Goal: Task Accomplishment & Management: Complete application form

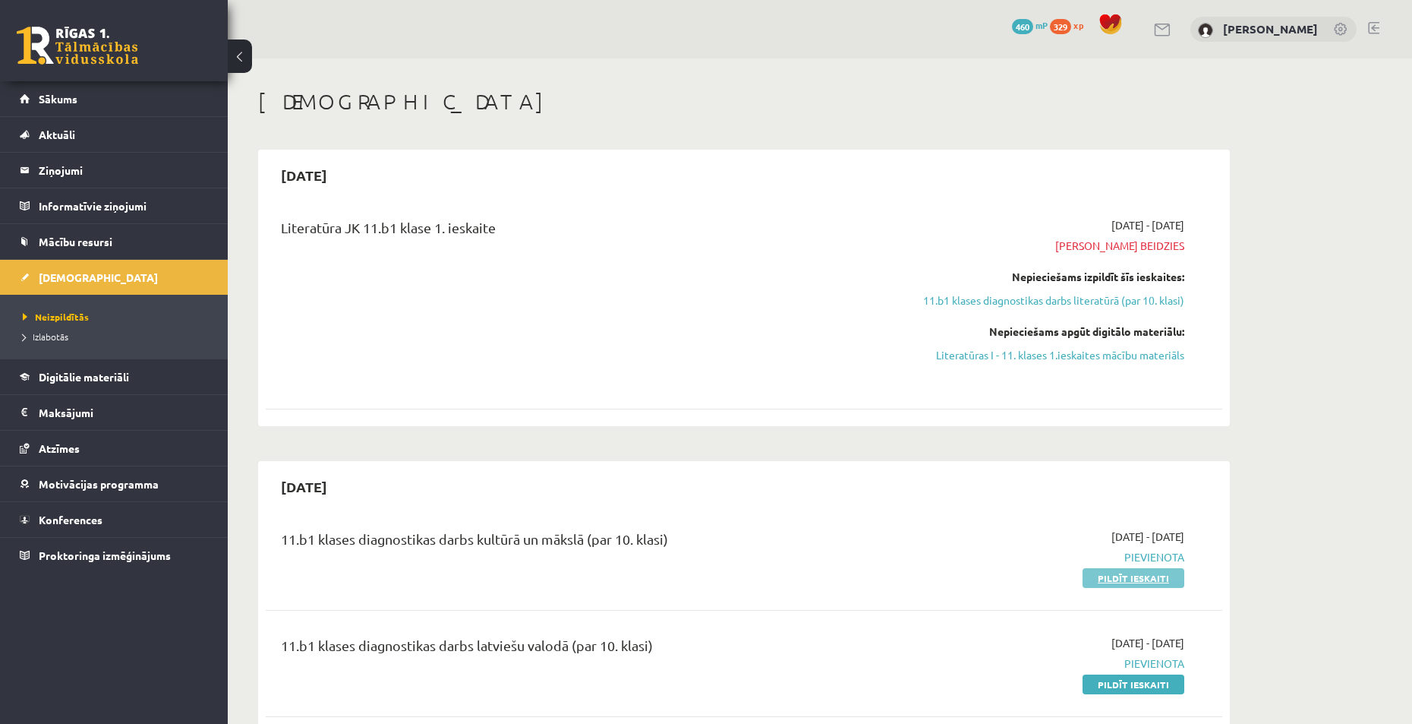
click at [1099, 576] on link "Pildīt ieskaiti" at bounding box center [1134, 578] width 102 height 20
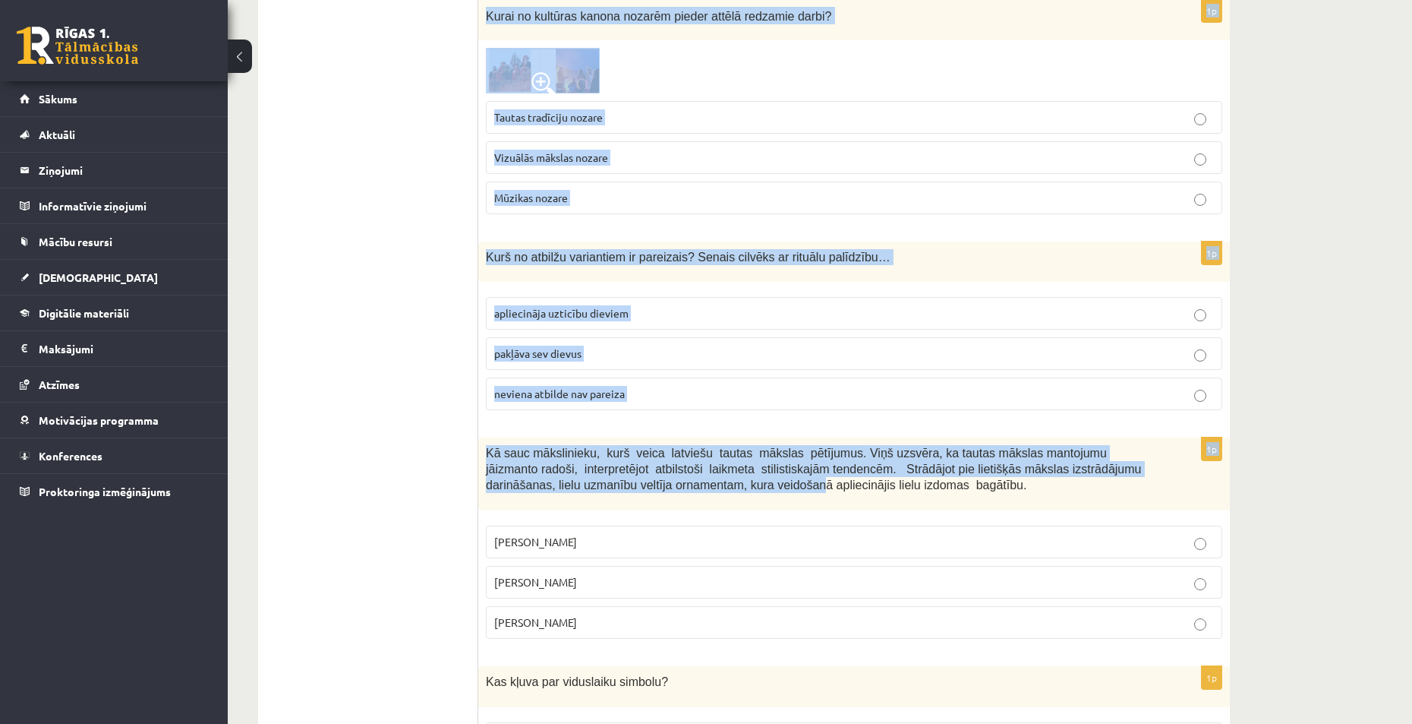
scroll to position [5936, 0]
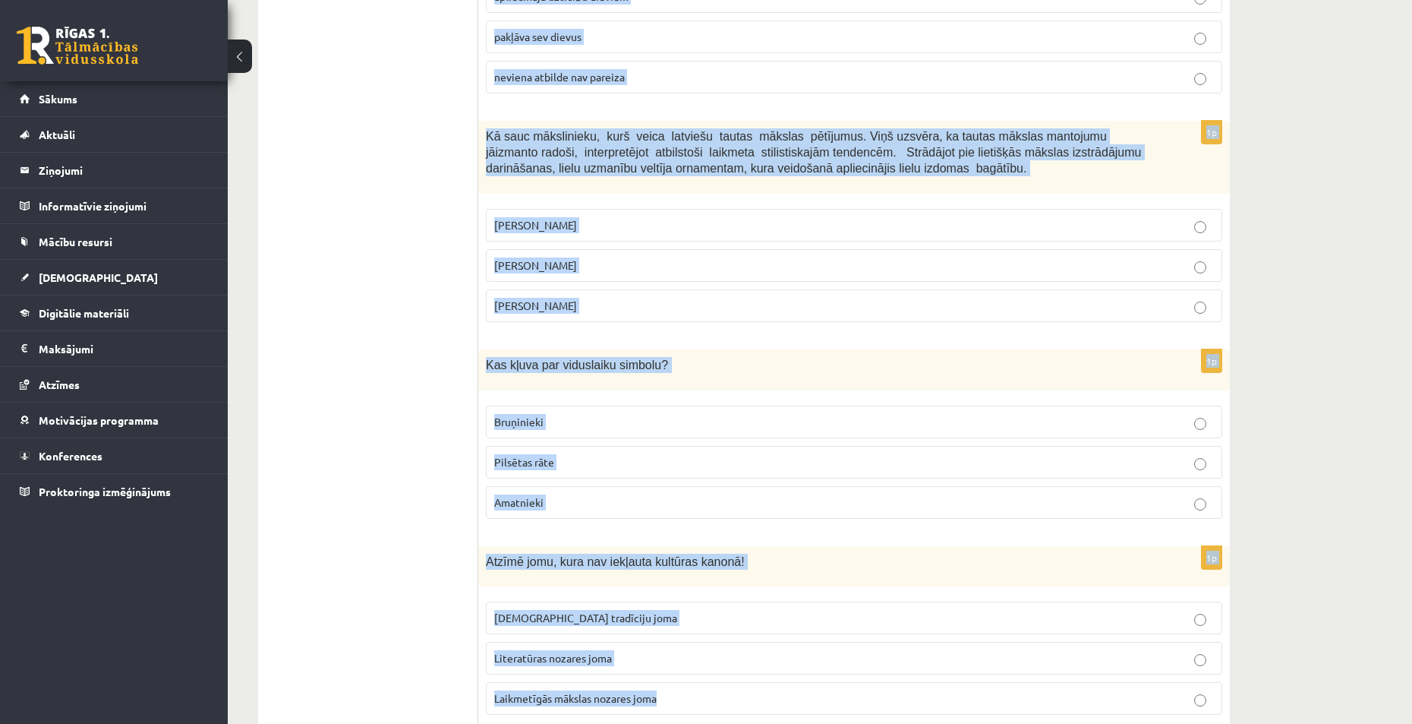
drag, startPoint x: 491, startPoint y: 303, endPoint x: 704, endPoint y: 650, distance: 407.0
copy form "Kā sauc mākslinieku grupu kurai tika piešķirtas trīs medaļas Starptautiskajā mo…"
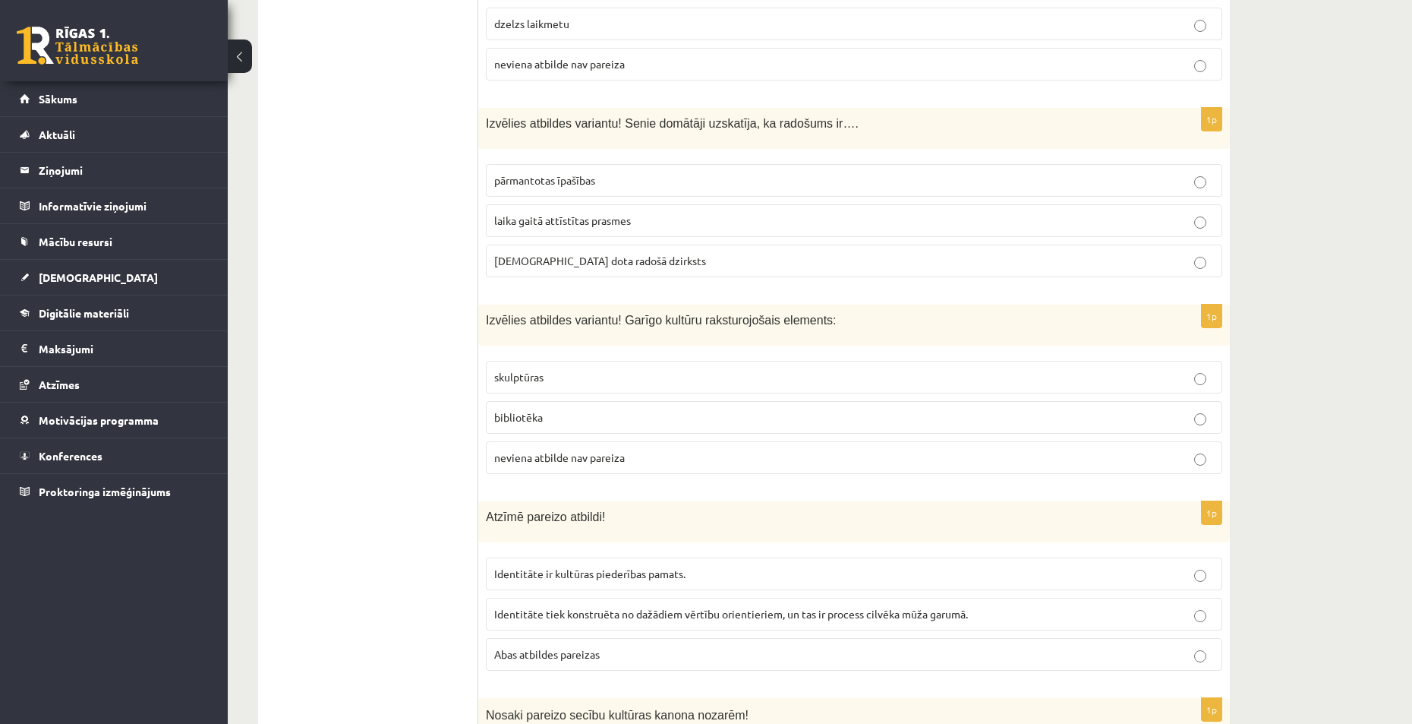
scroll to position [0, 0]
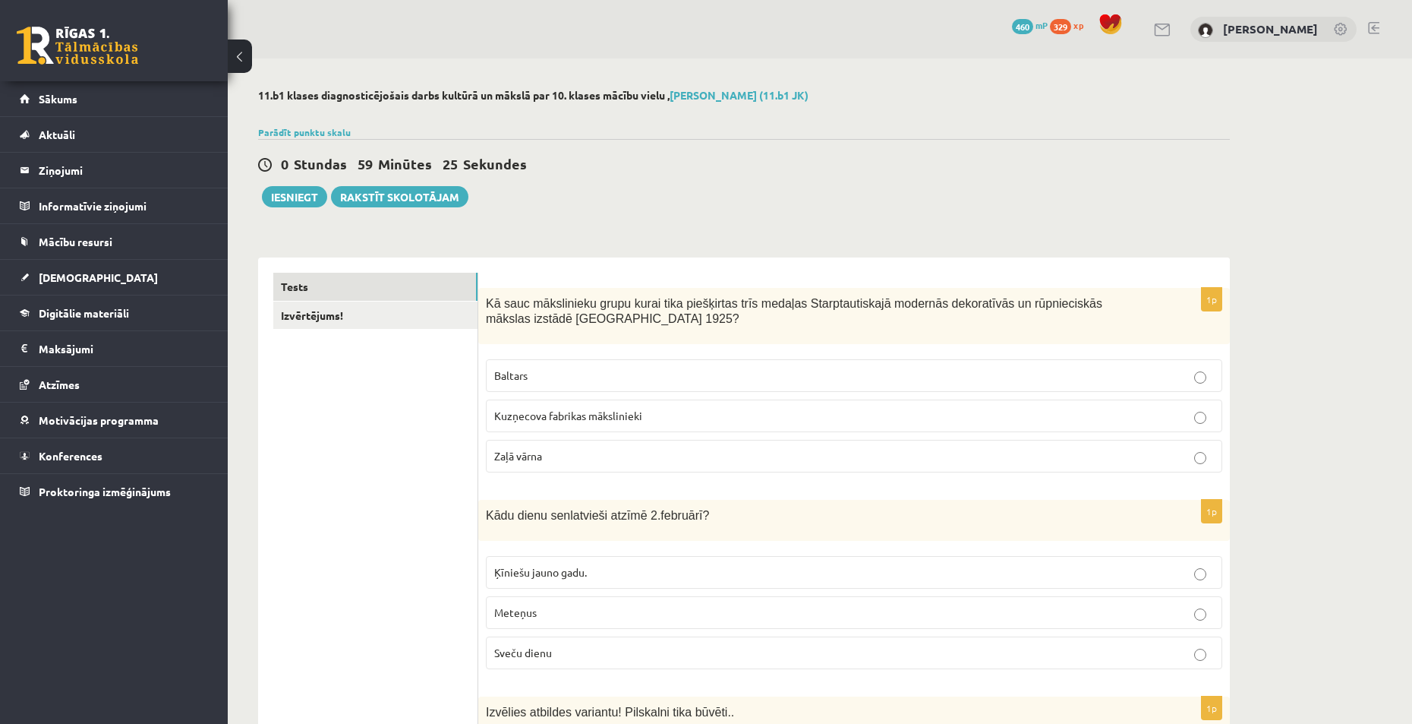
drag, startPoint x: 468, startPoint y: 337, endPoint x: 435, endPoint y: 85, distance: 254.2
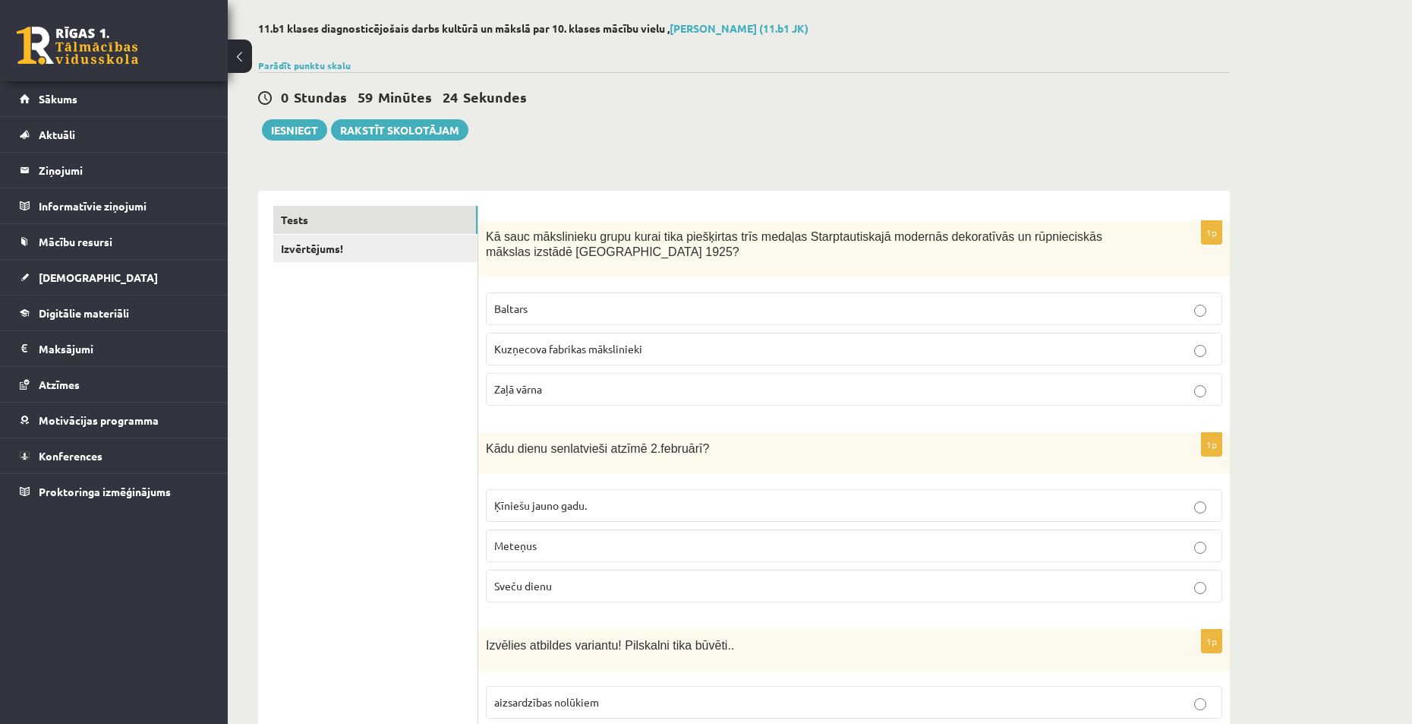
scroll to position [76, 0]
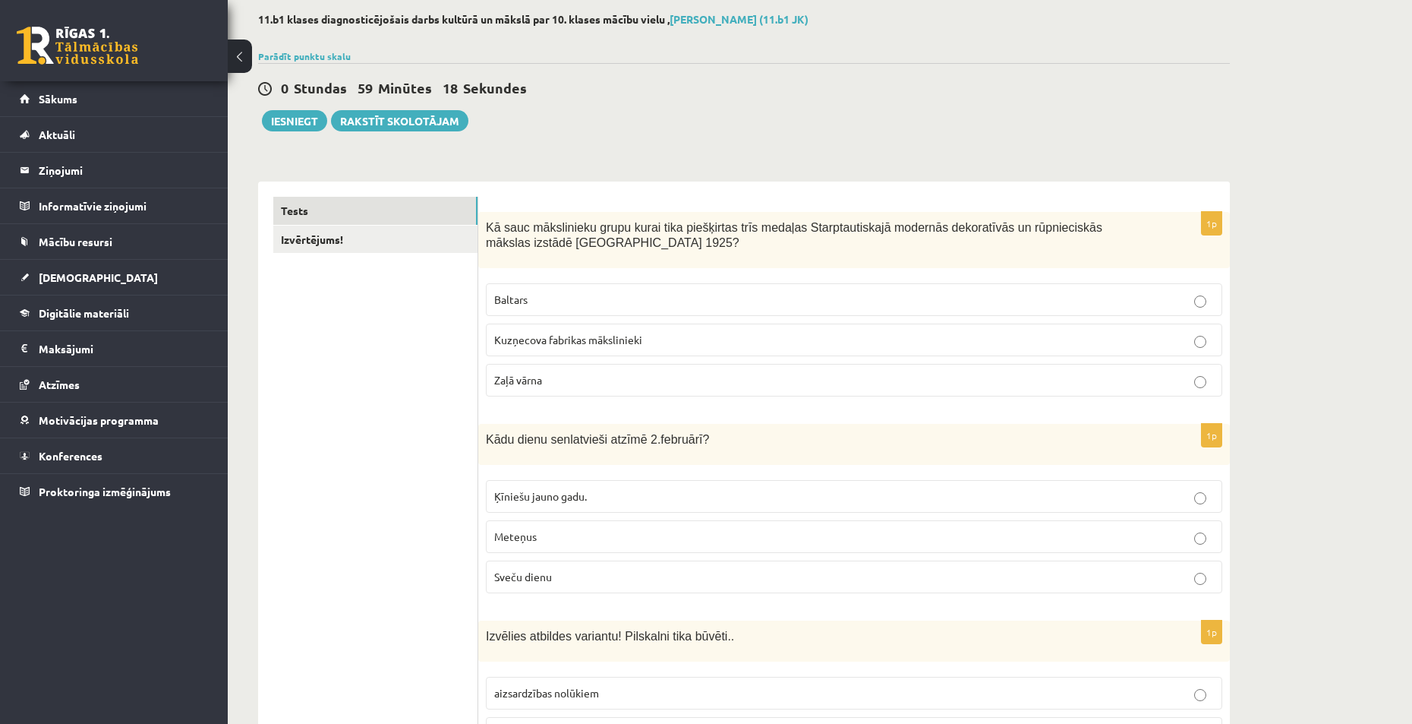
click at [564, 296] on p "Baltars" at bounding box center [854, 300] width 720 height 16
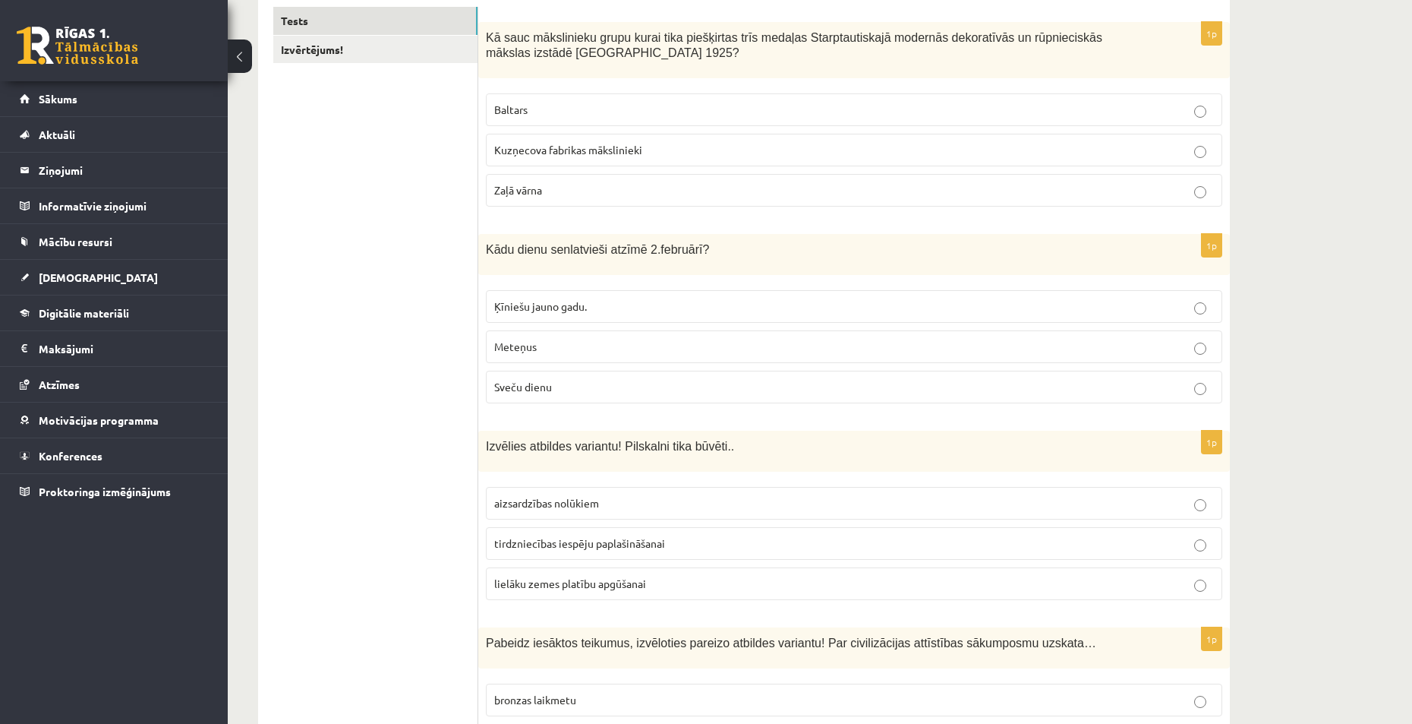
scroll to position [304, 0]
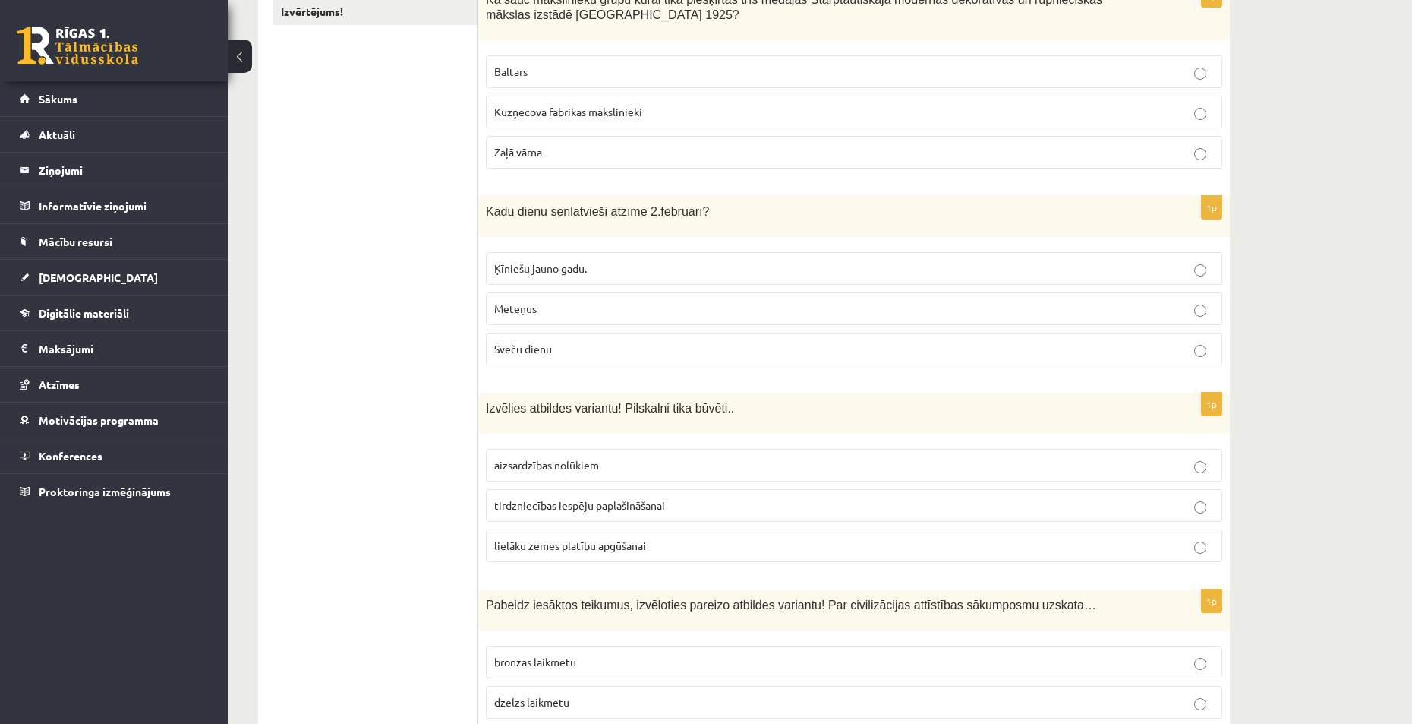
click at [610, 352] on p "Sveču dienu" at bounding box center [854, 349] width 720 height 16
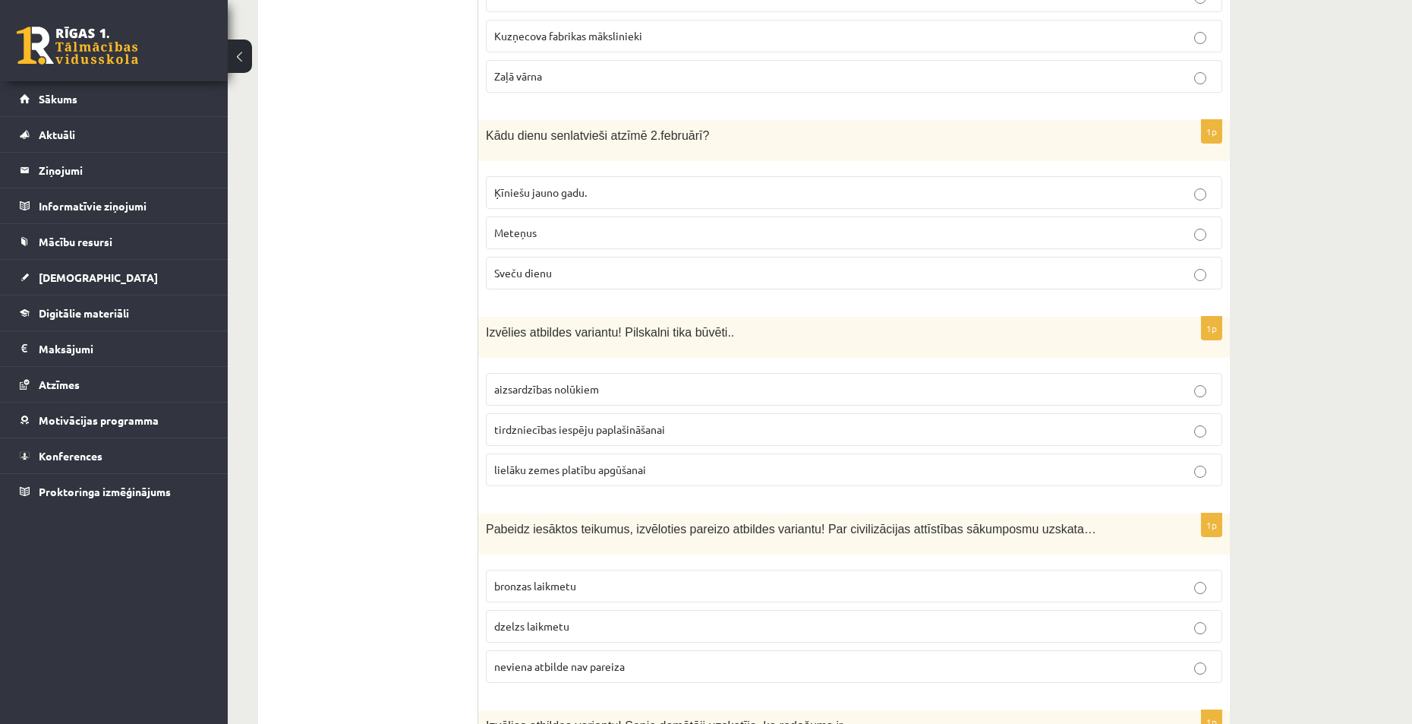
click at [576, 386] on span "aizsardzības nolūkiem" at bounding box center [546, 389] width 105 height 14
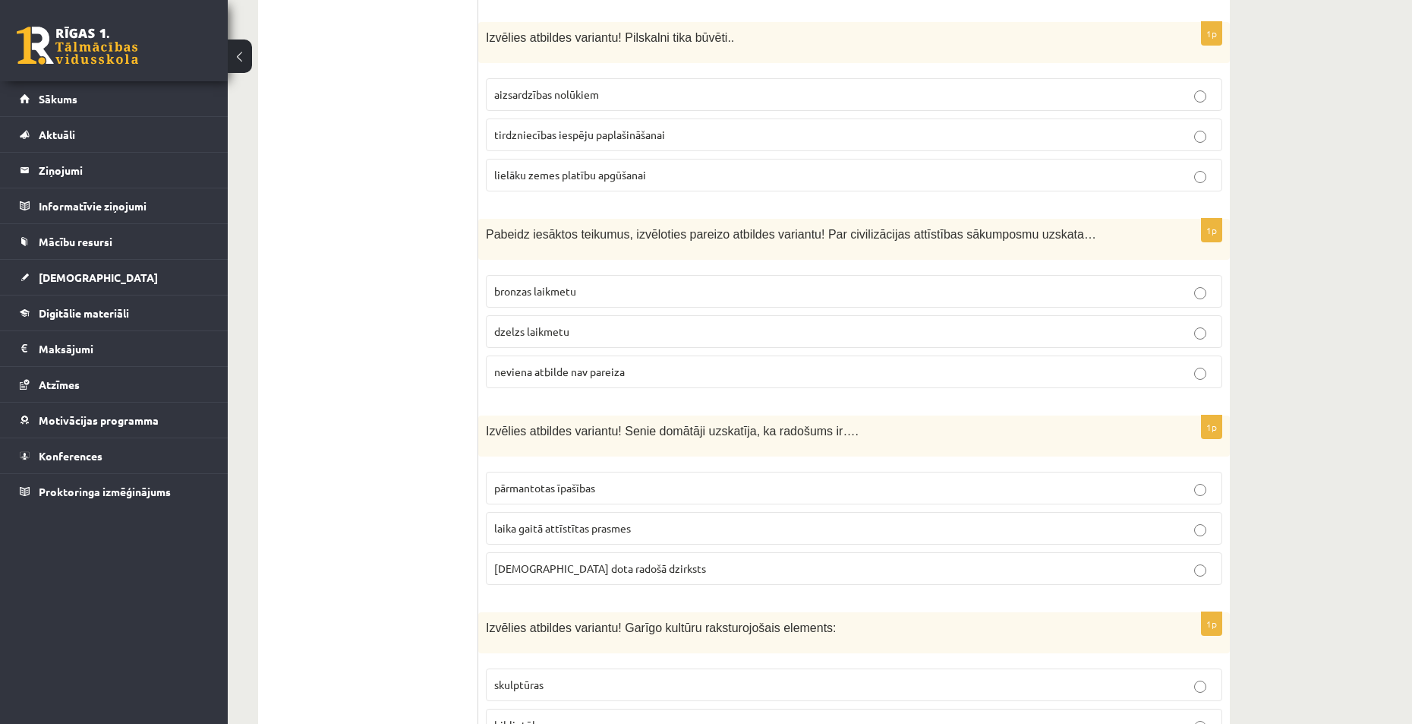
scroll to position [683, 0]
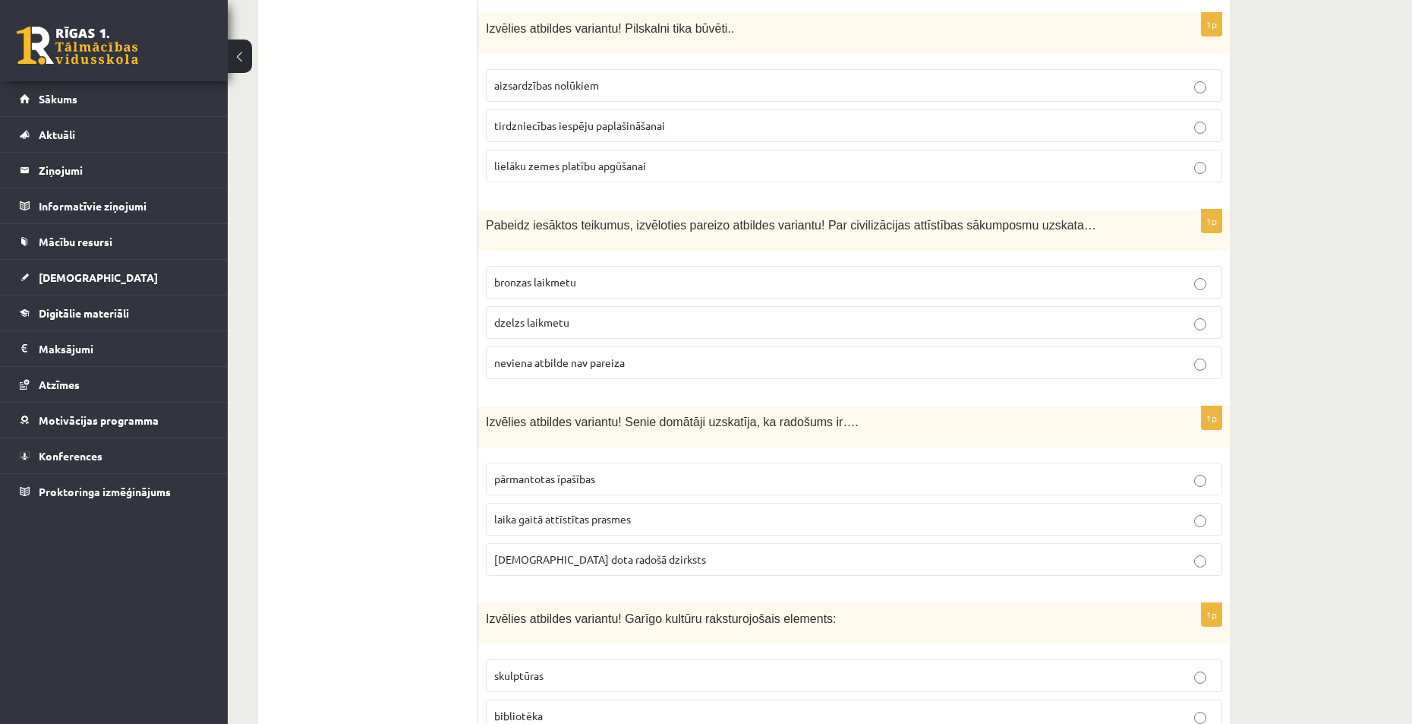
click at [595, 366] on span "neviena atbilde nav pareiza" at bounding box center [559, 362] width 131 height 14
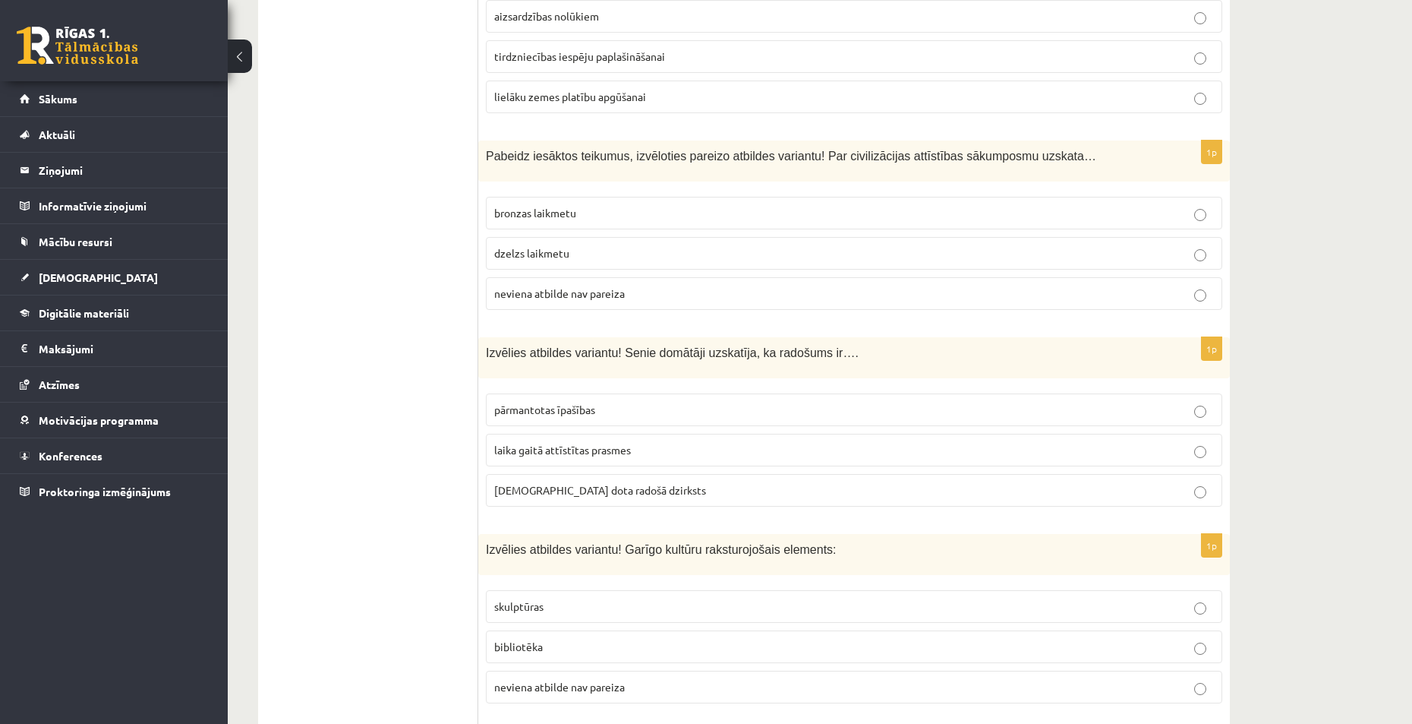
scroll to position [759, 0]
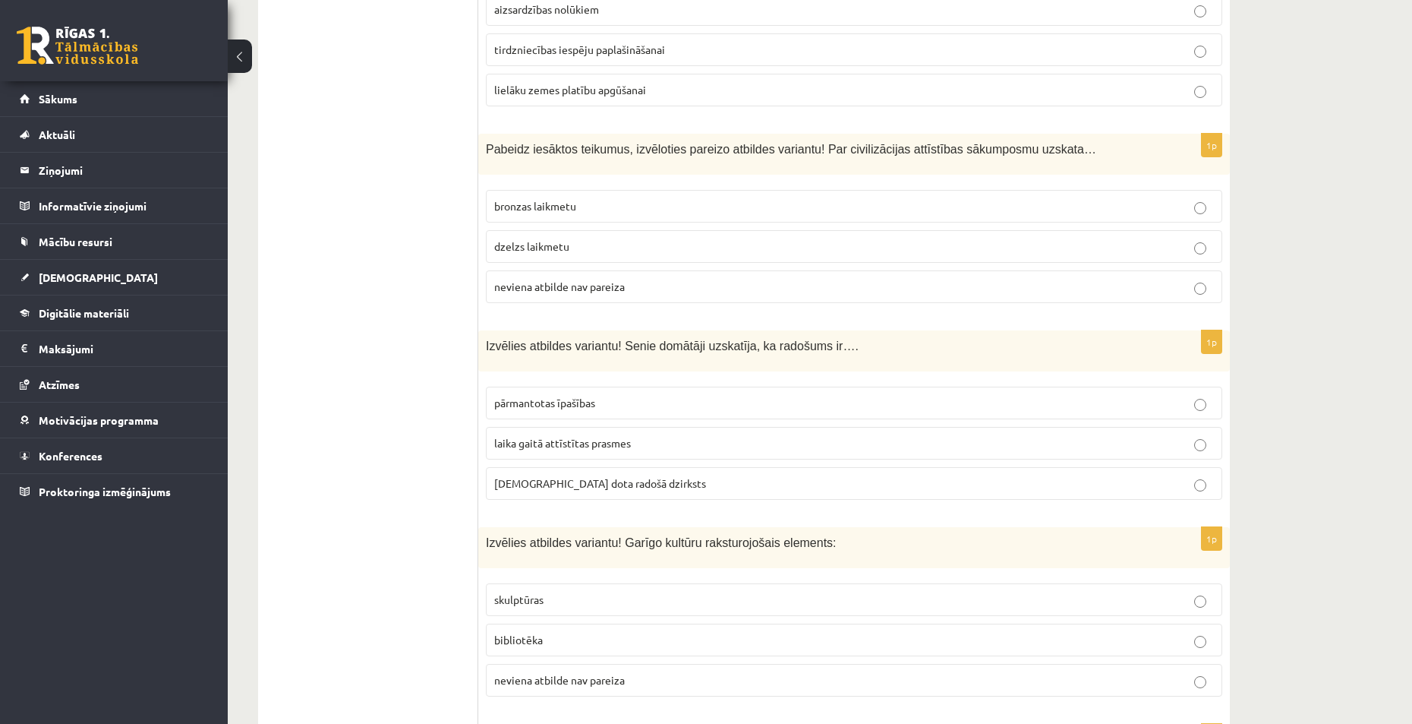
click at [576, 478] on span "dieva dota radošā dzirksts" at bounding box center [600, 483] width 212 height 14
click at [581, 639] on p "bibliotēka" at bounding box center [854, 640] width 720 height 16
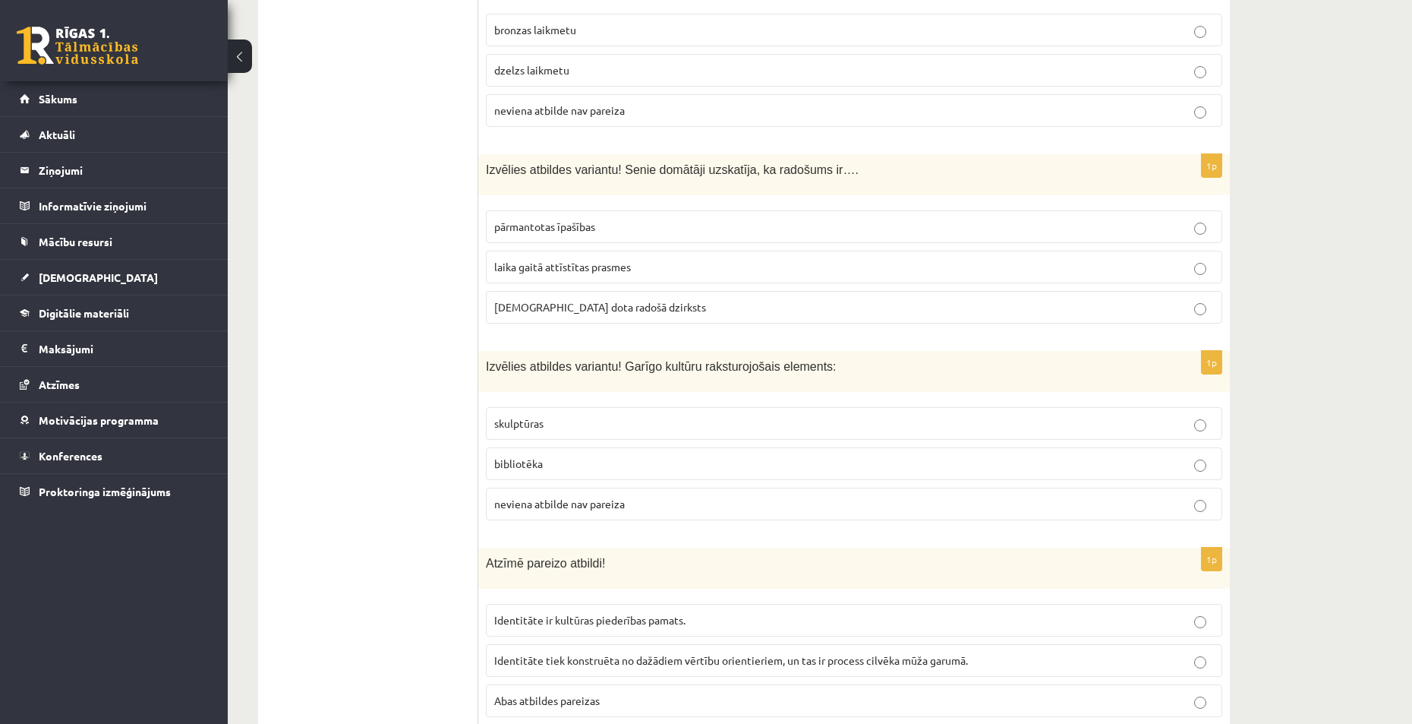
scroll to position [987, 0]
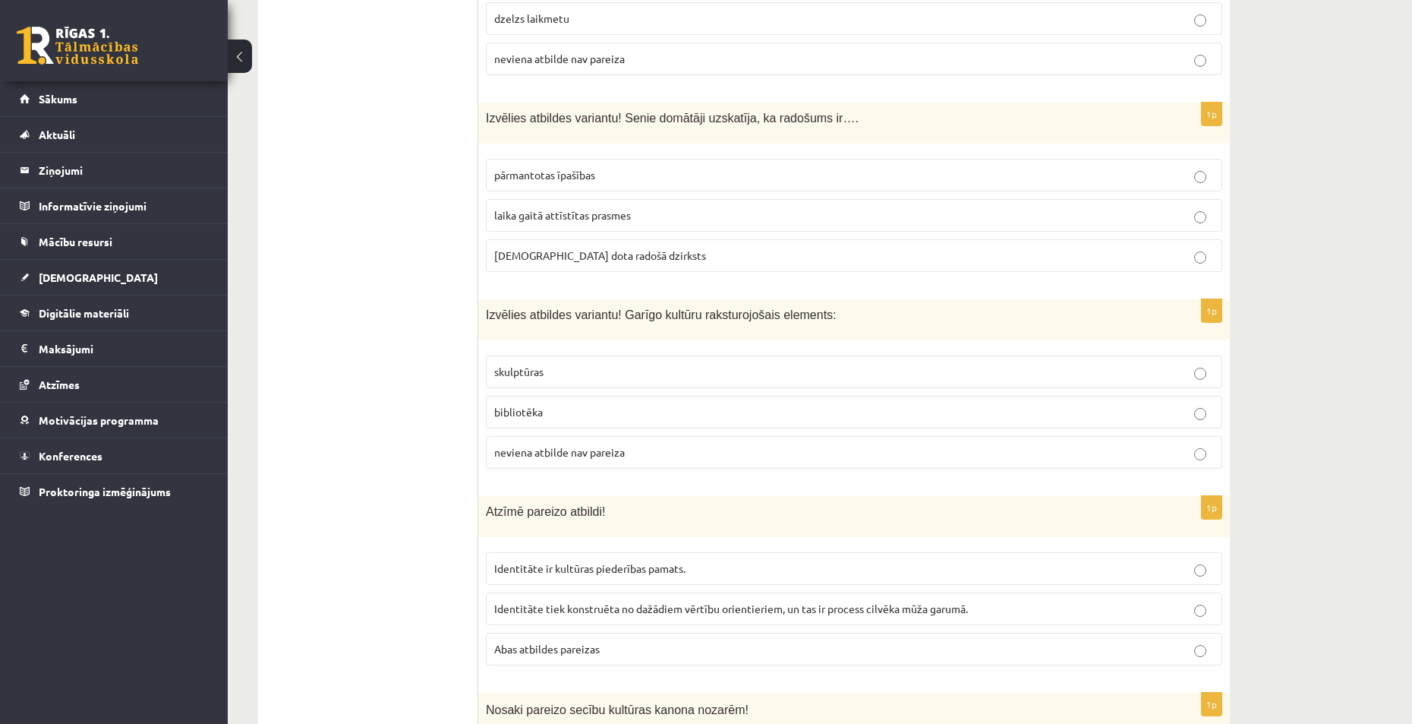
click at [587, 642] on span "Abas atbildes pareizas" at bounding box center [547, 649] width 106 height 14
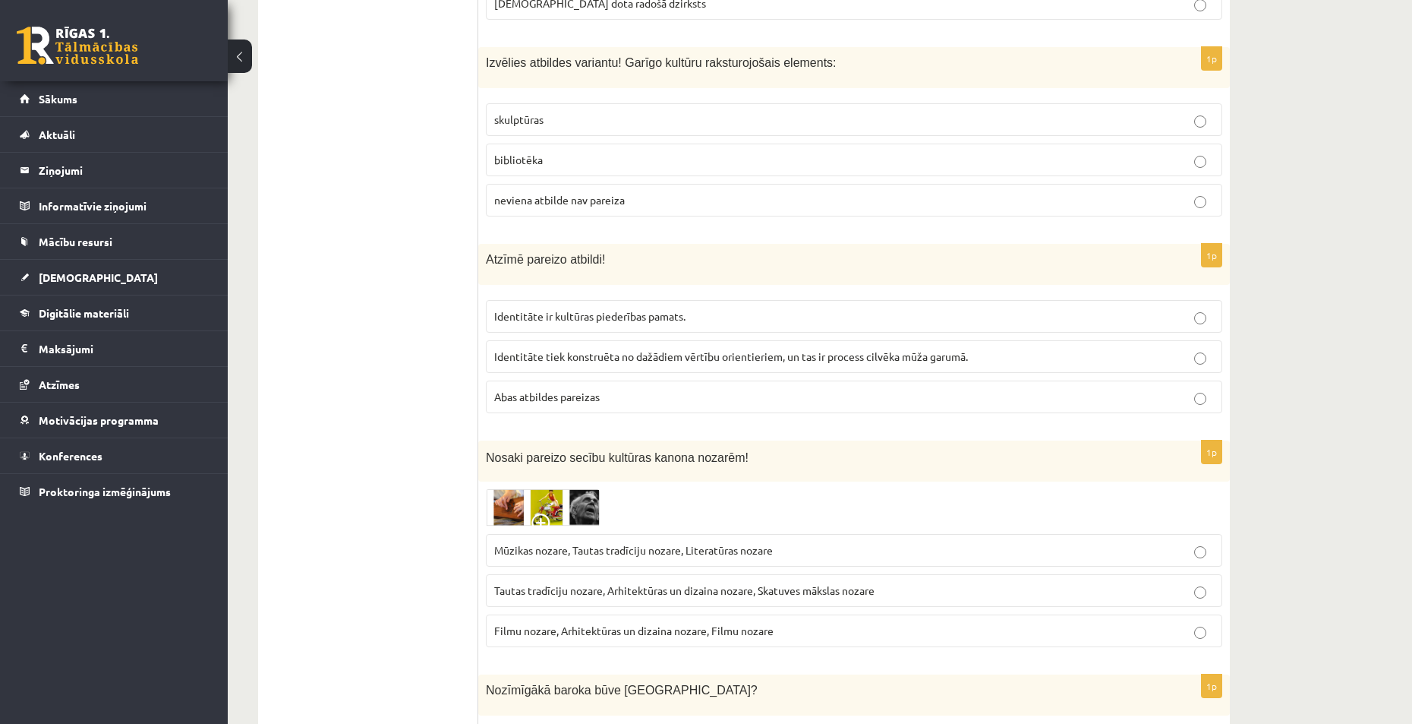
scroll to position [1291, 0]
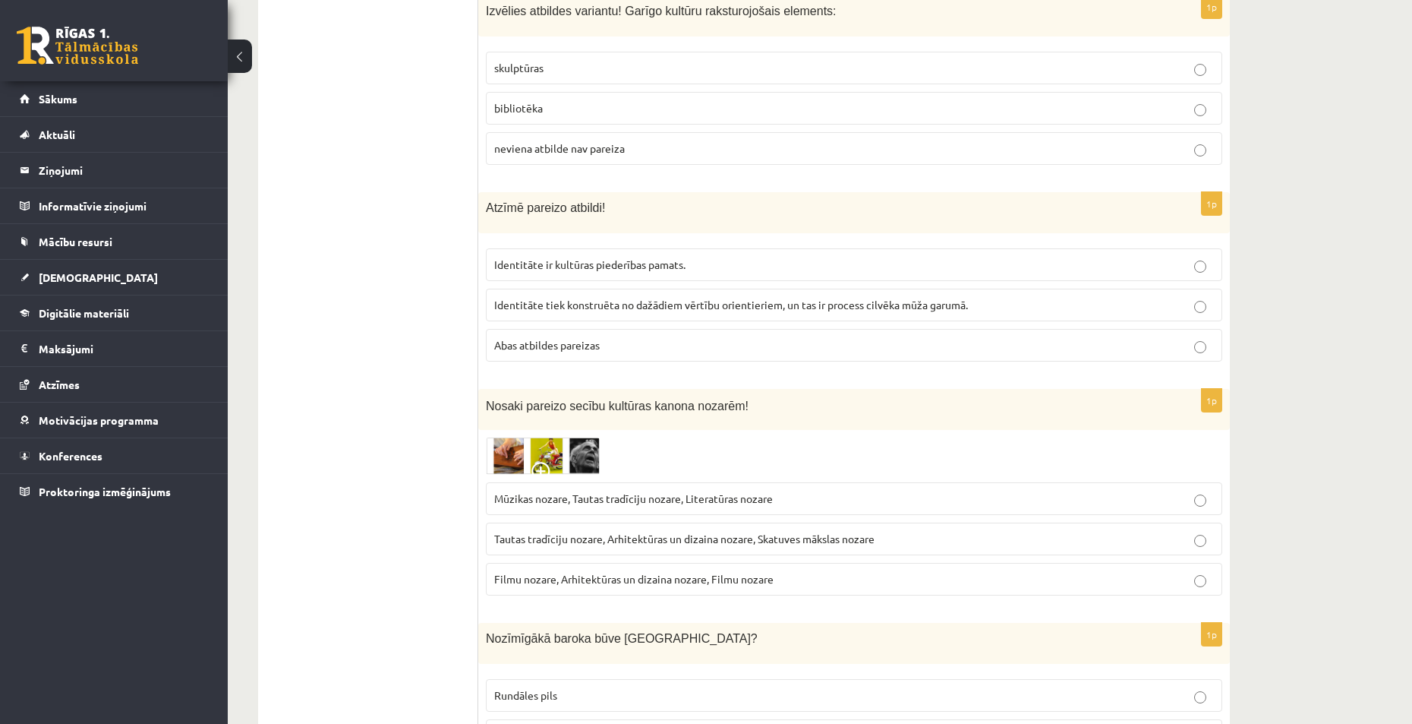
click at [594, 546] on p "Tautas tradīciju nozare, Arhitektūras un dizaina nozare, Skatuves mākslas nozare" at bounding box center [854, 539] width 720 height 16
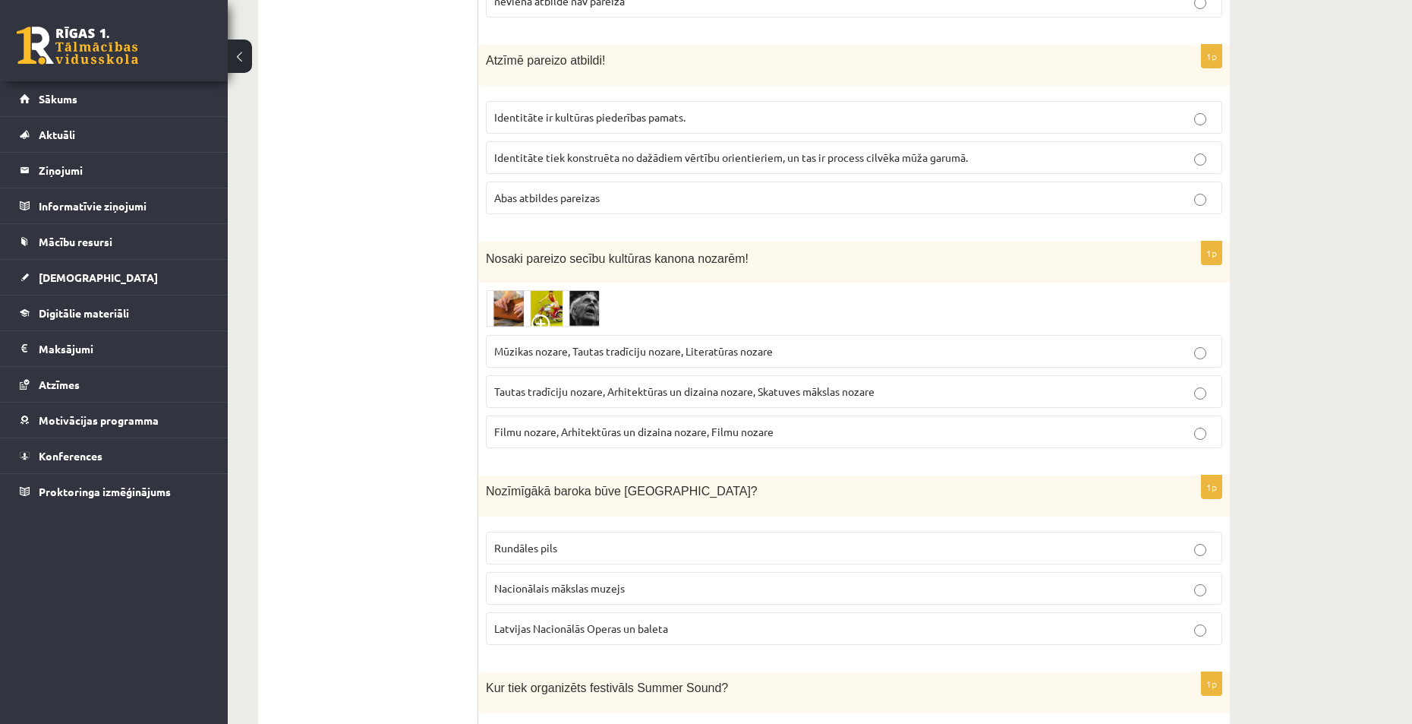
scroll to position [1443, 0]
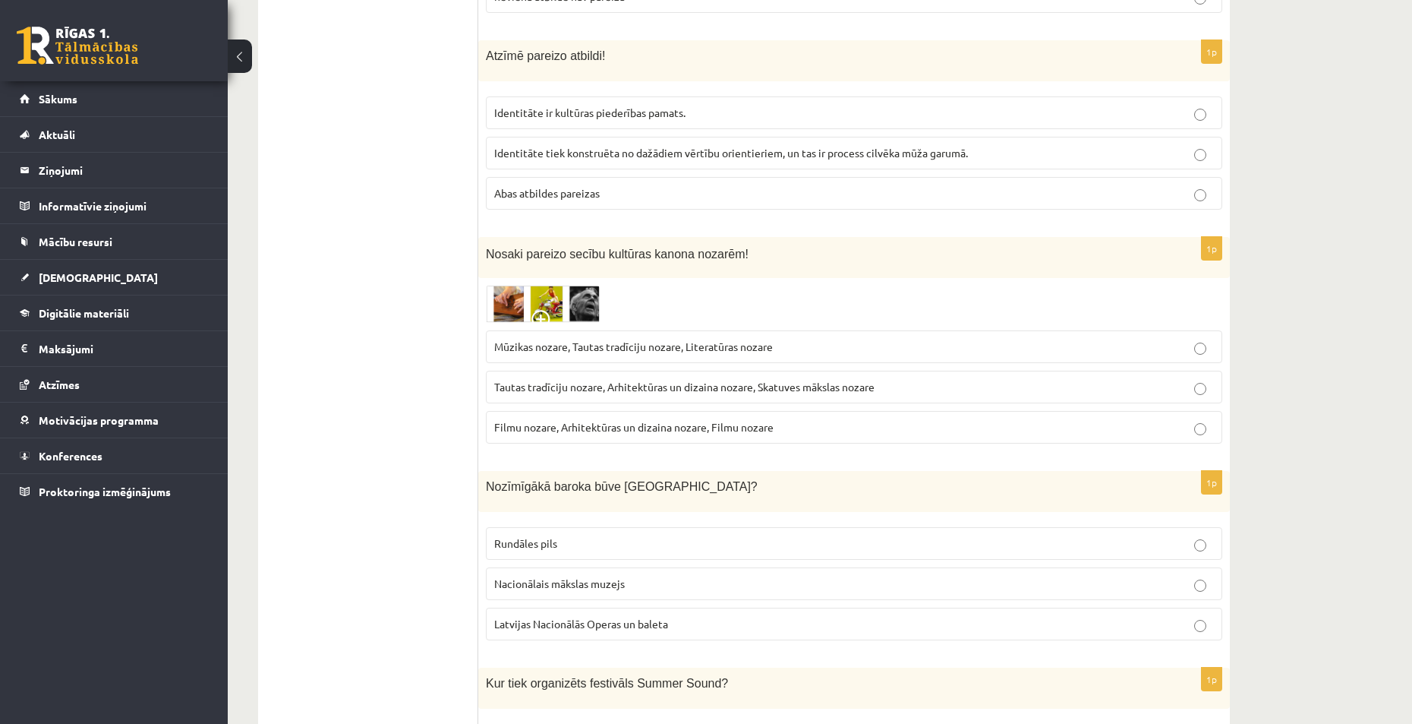
click at [591, 535] on label "Rundāles pils" at bounding box center [854, 543] width 737 height 33
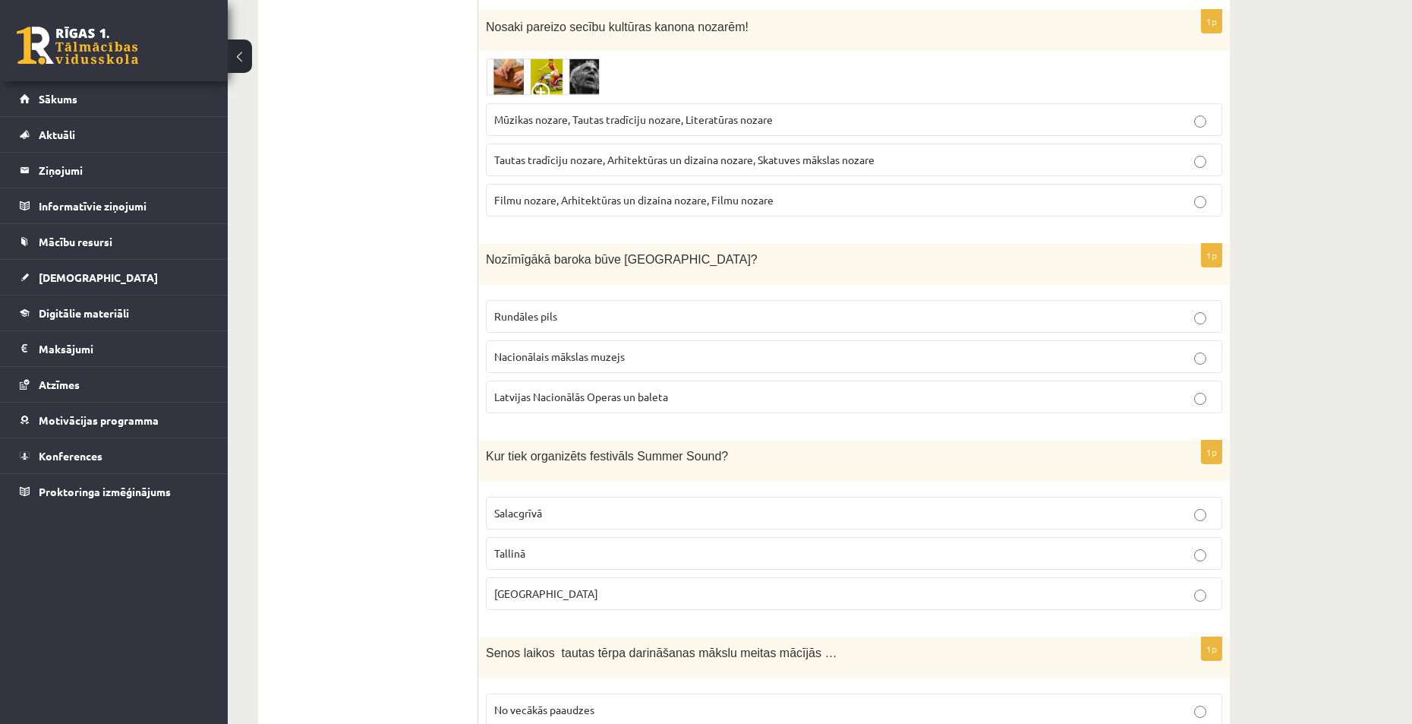
scroll to position [1670, 0]
click at [566, 587] on p "Liepājā" at bounding box center [854, 593] width 720 height 16
click at [579, 544] on label "Tallinā" at bounding box center [854, 552] width 737 height 33
click at [579, 592] on p "Liepājā" at bounding box center [854, 593] width 720 height 16
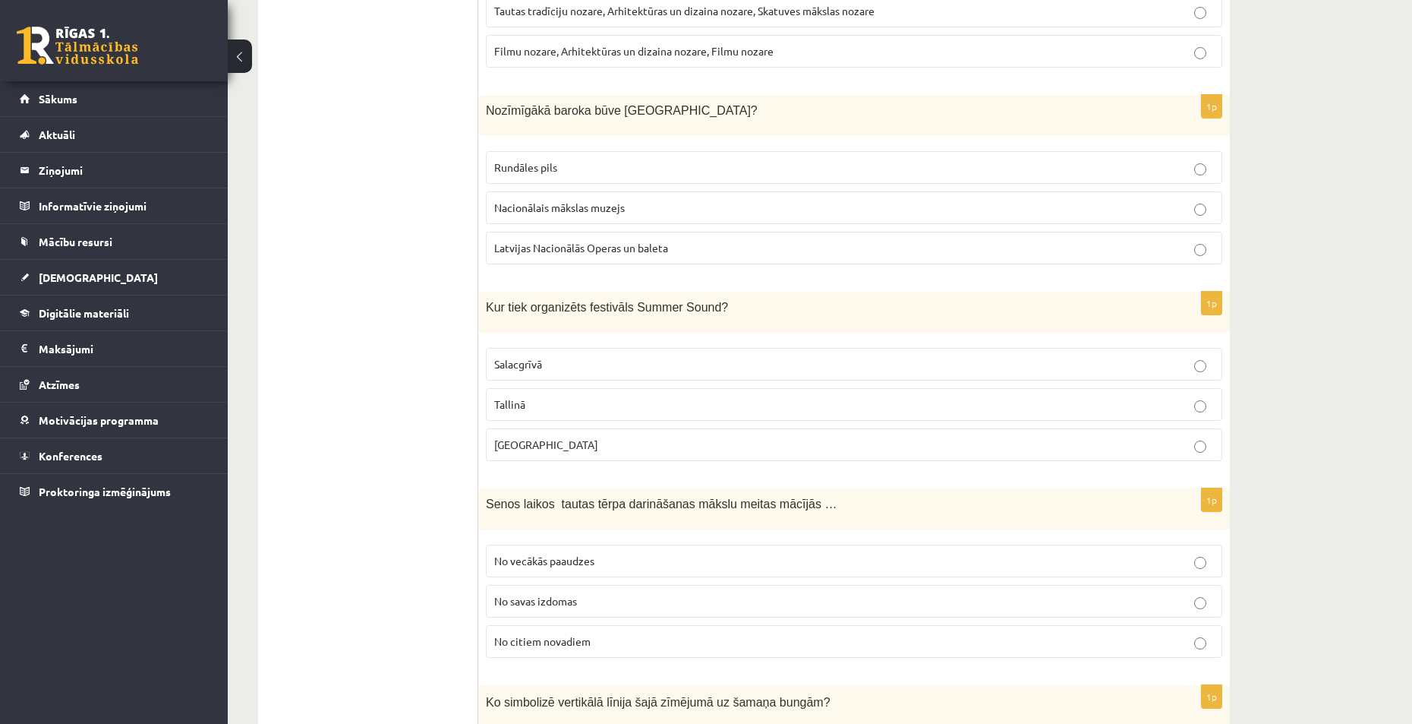
scroll to position [1822, 0]
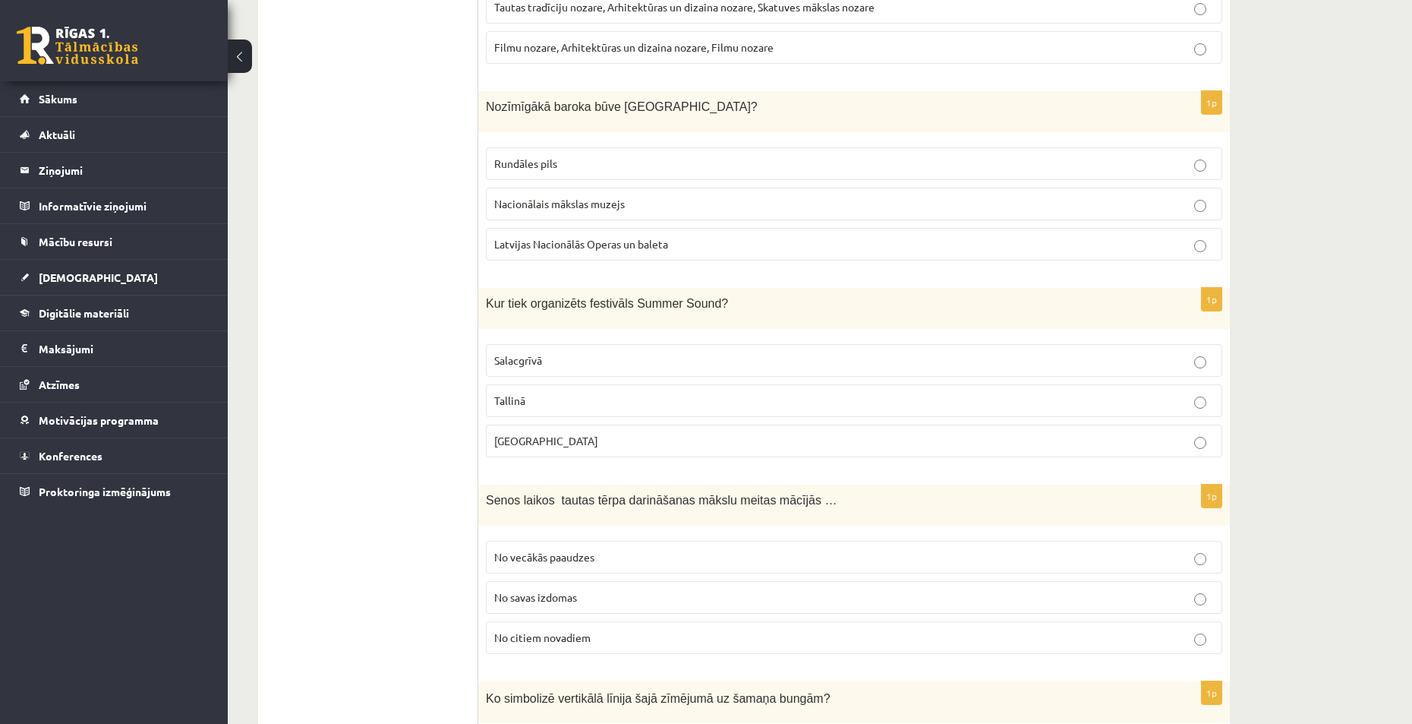
click at [616, 559] on p "No vecākās paaudzes" at bounding box center [854, 557] width 720 height 16
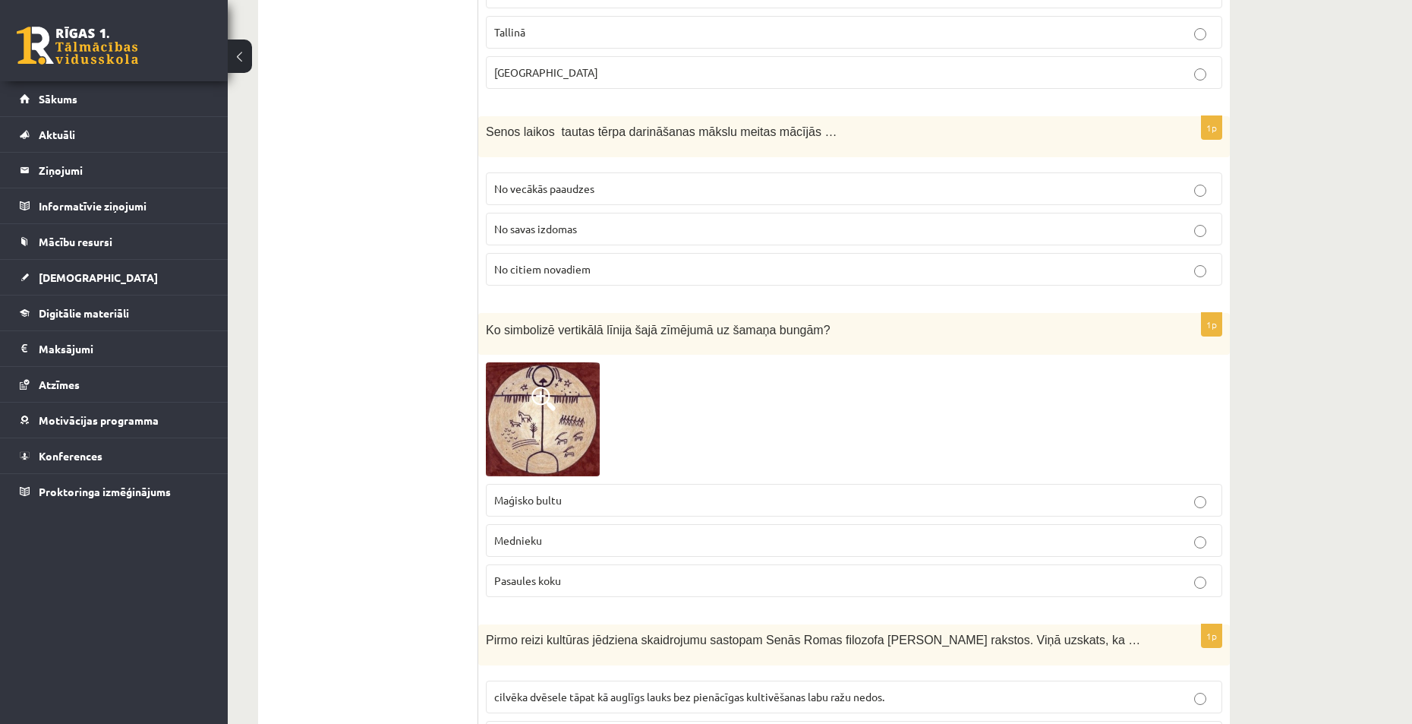
scroll to position [2202, 0]
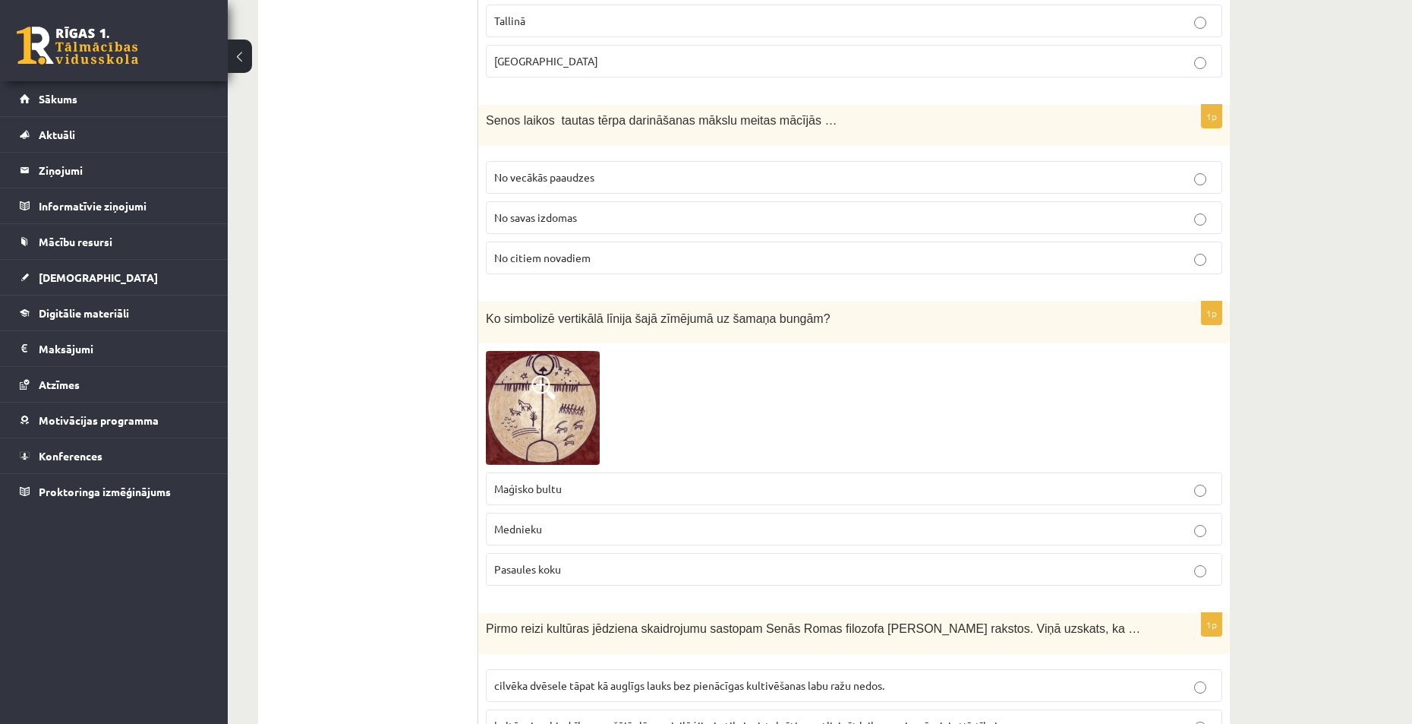
click at [592, 573] on p "Pasaules koku" at bounding box center [854, 569] width 720 height 16
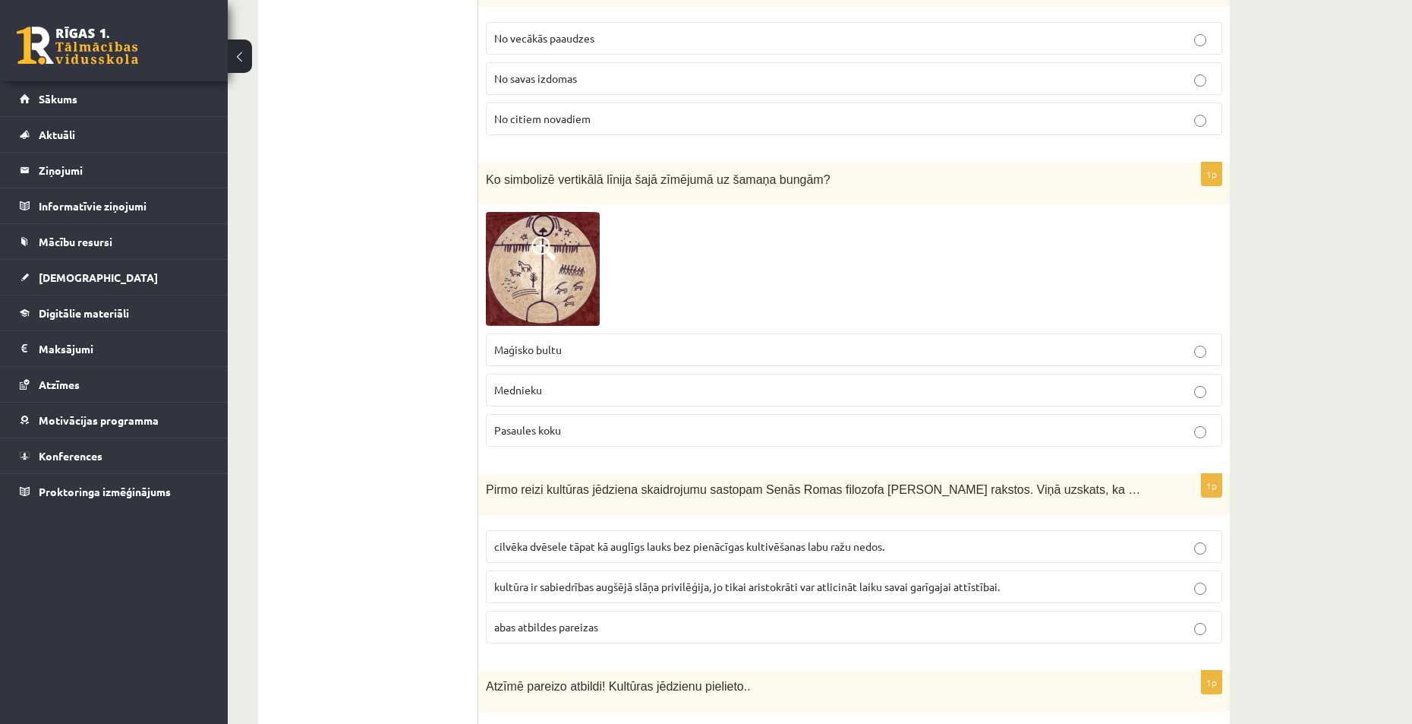
scroll to position [2354, 0]
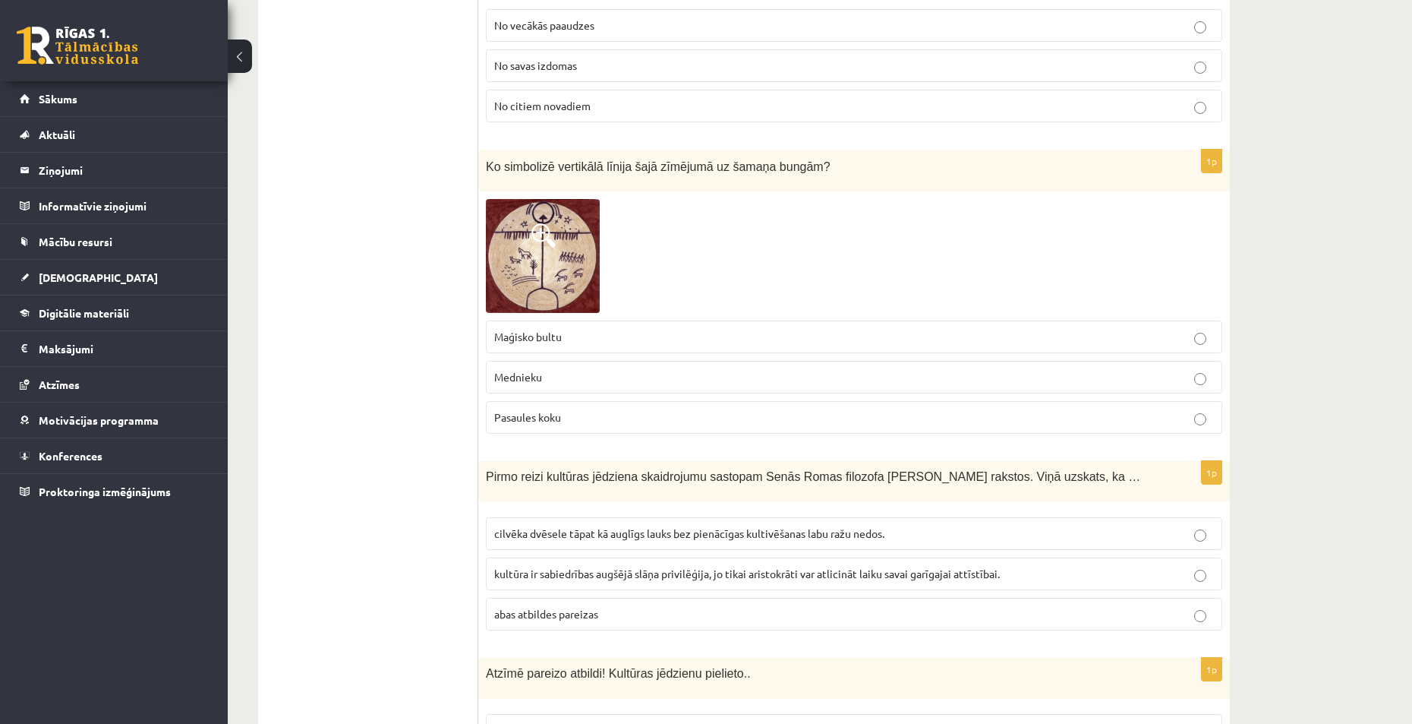
click at [561, 539] on span "cilvēka dvēsele tāpat kā auglīgs lauks bez pienācīgas kultivēšanas labu ražu ne…" at bounding box center [689, 533] width 390 height 14
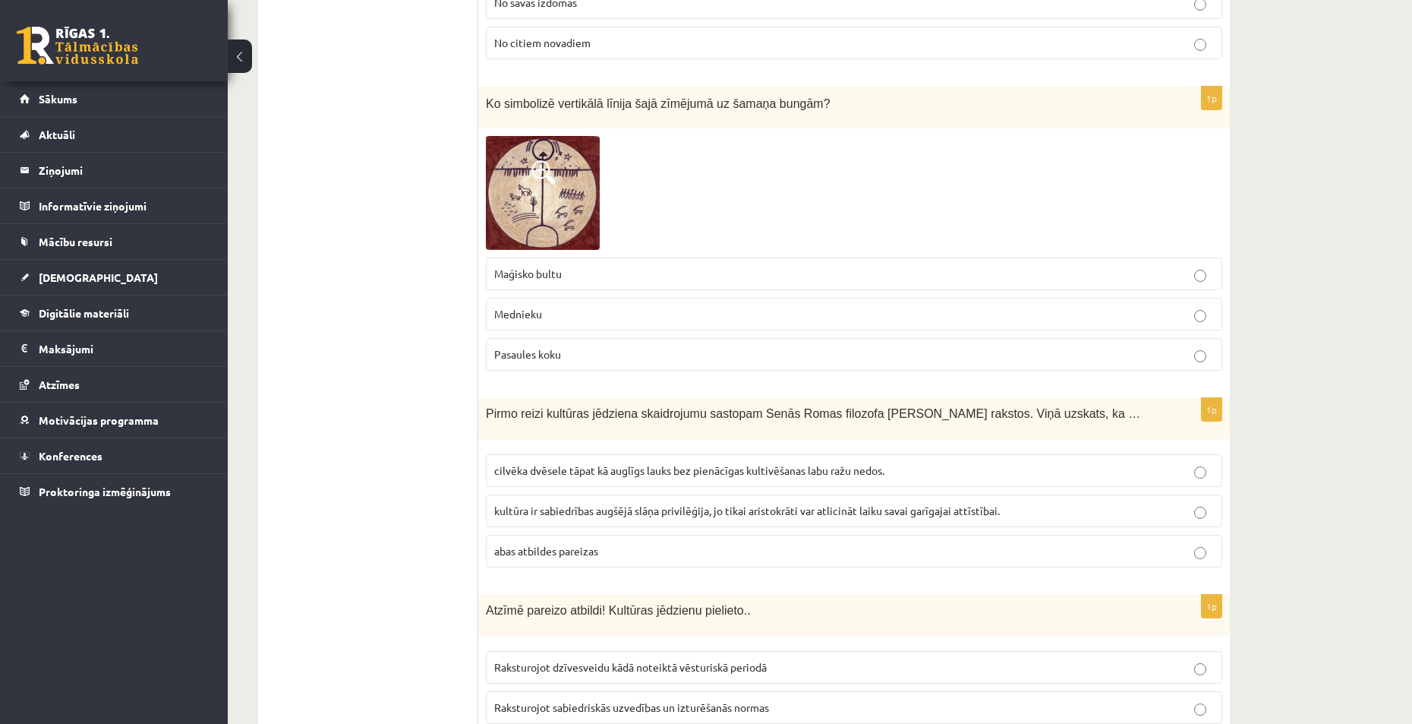
scroll to position [2506, 0]
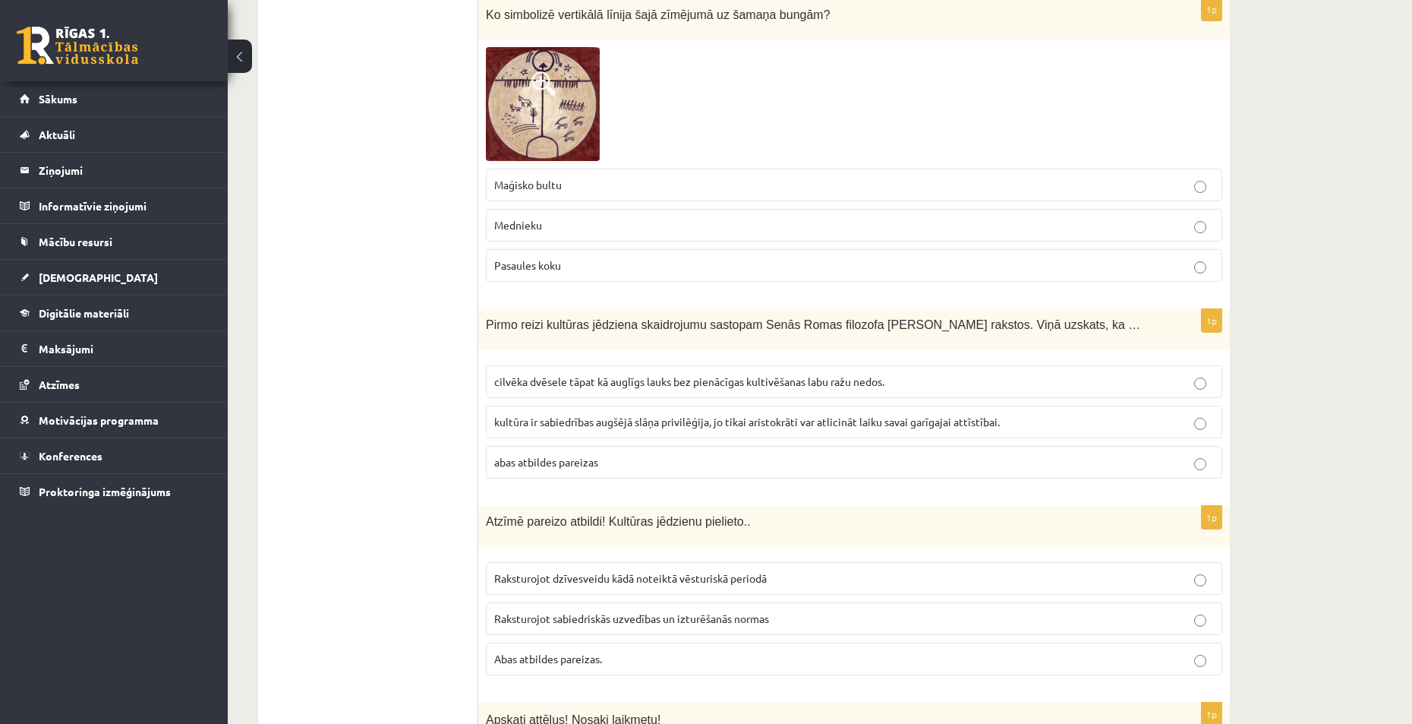
click at [569, 649] on label "Abas atbildes pareizas." at bounding box center [854, 658] width 737 height 33
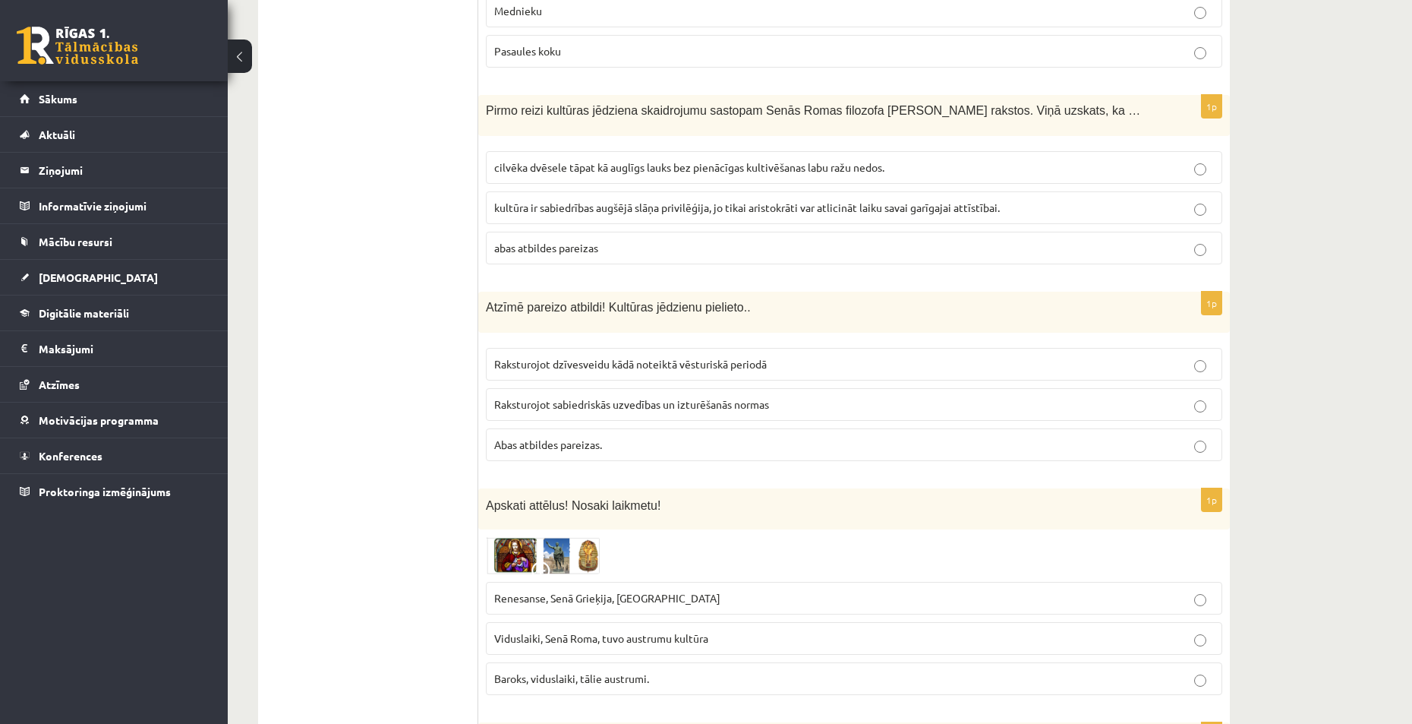
scroll to position [2734, 0]
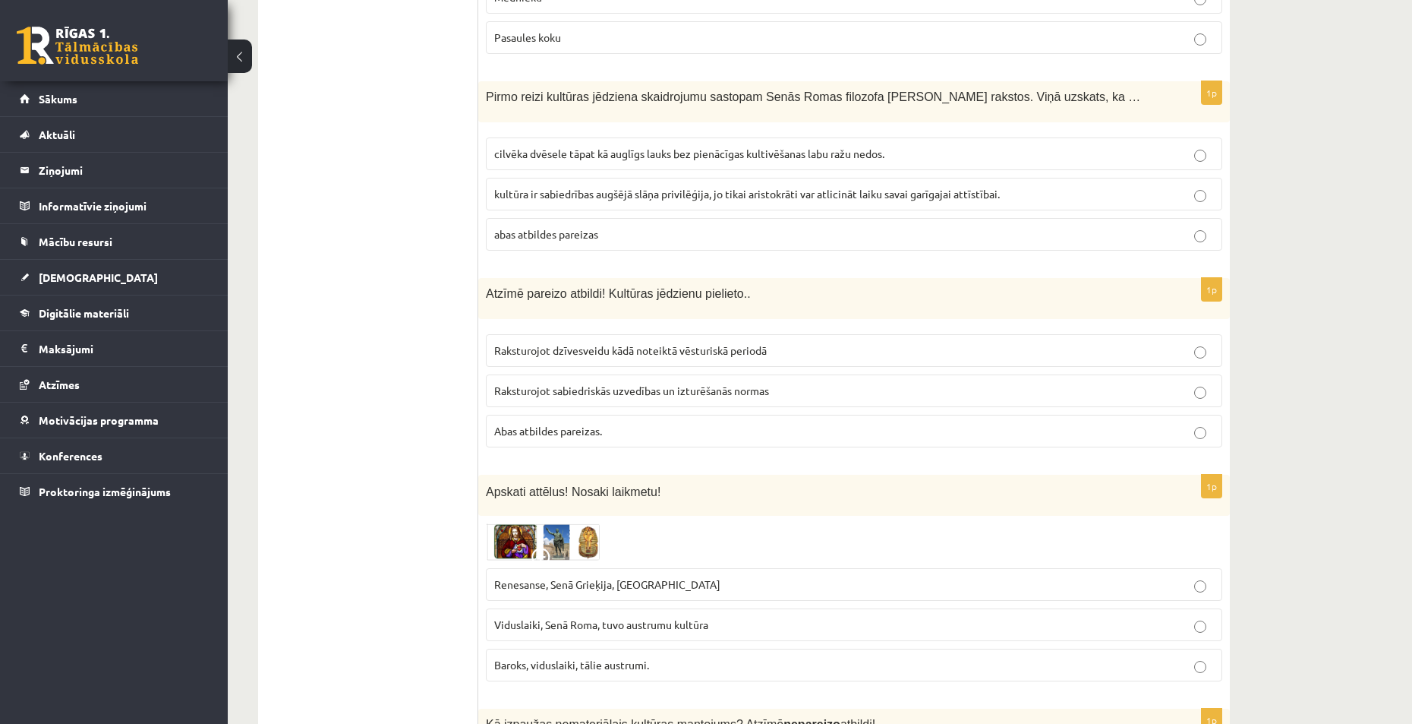
click at [579, 588] on span "Renesanse, Senā Grieķija, Ēģipte" at bounding box center [607, 584] width 226 height 14
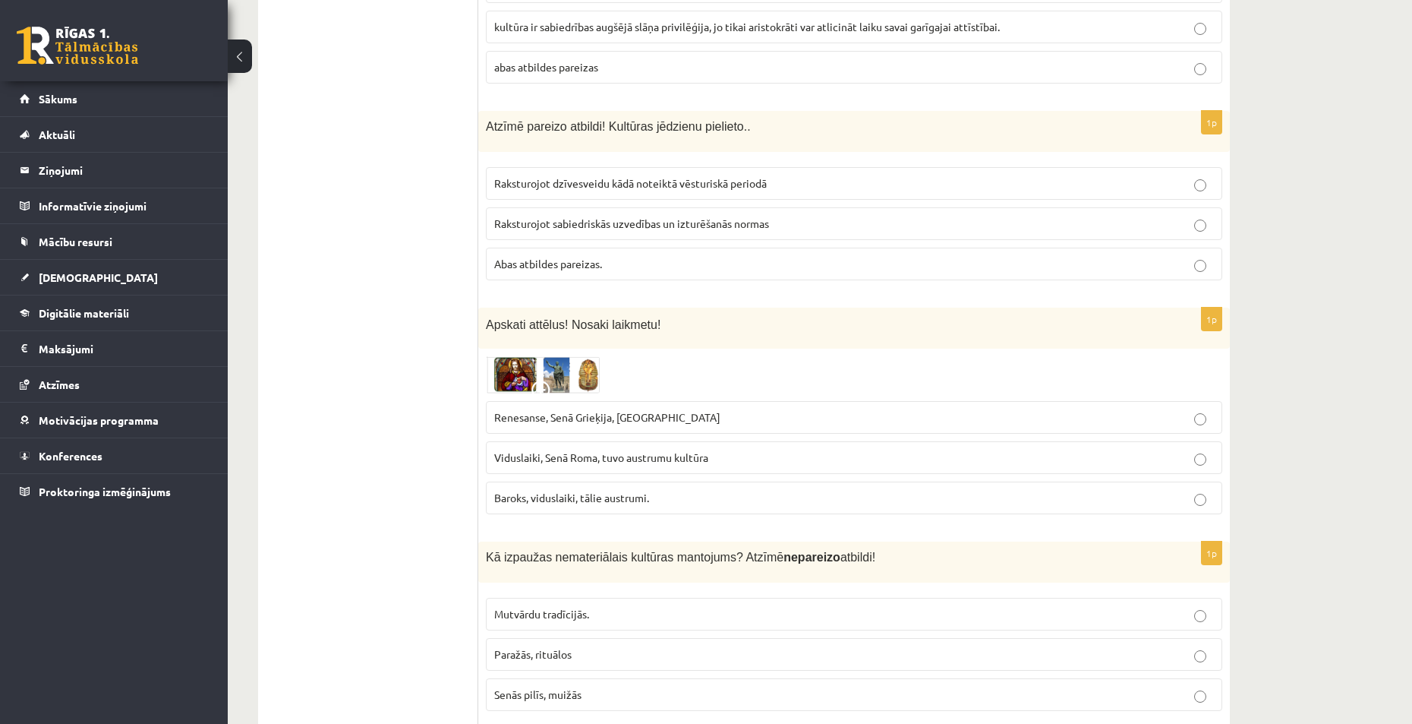
scroll to position [2961, 0]
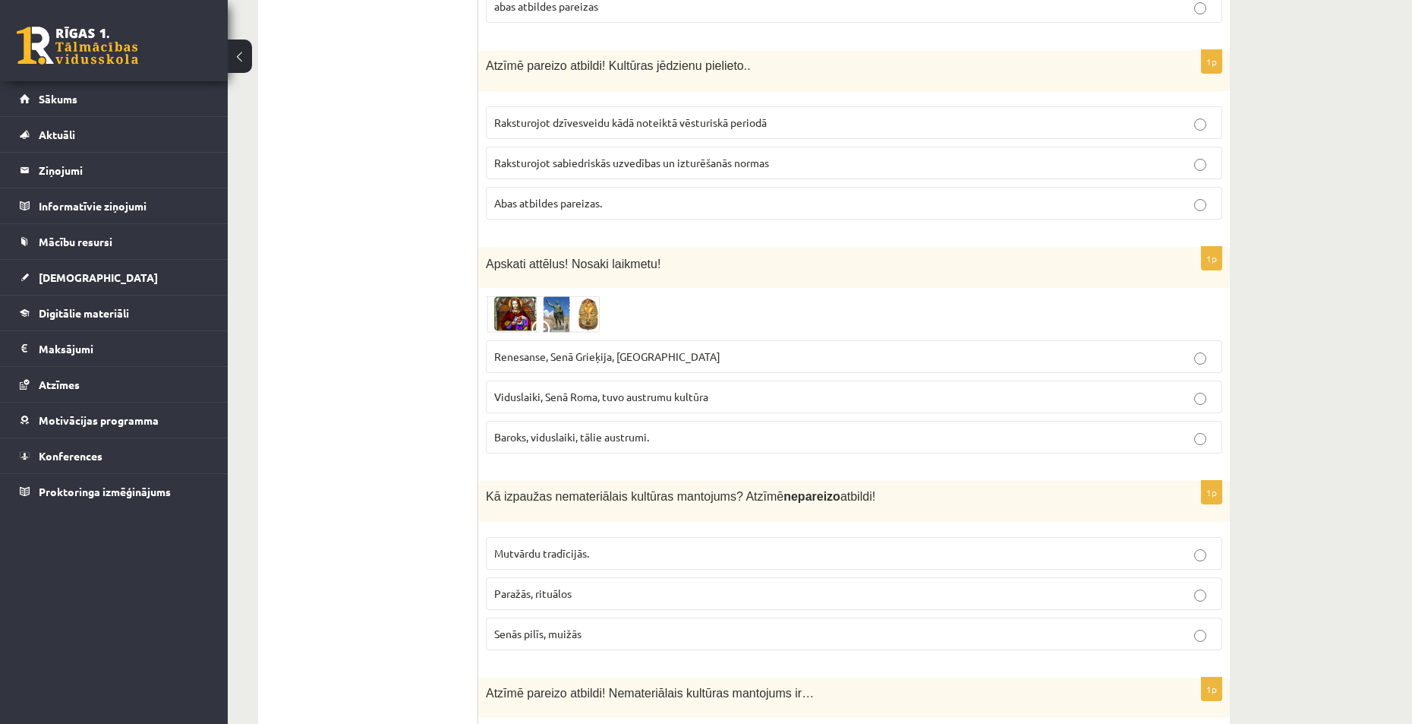
click at [590, 633] on p "Senās pilīs, muižās" at bounding box center [854, 634] width 720 height 16
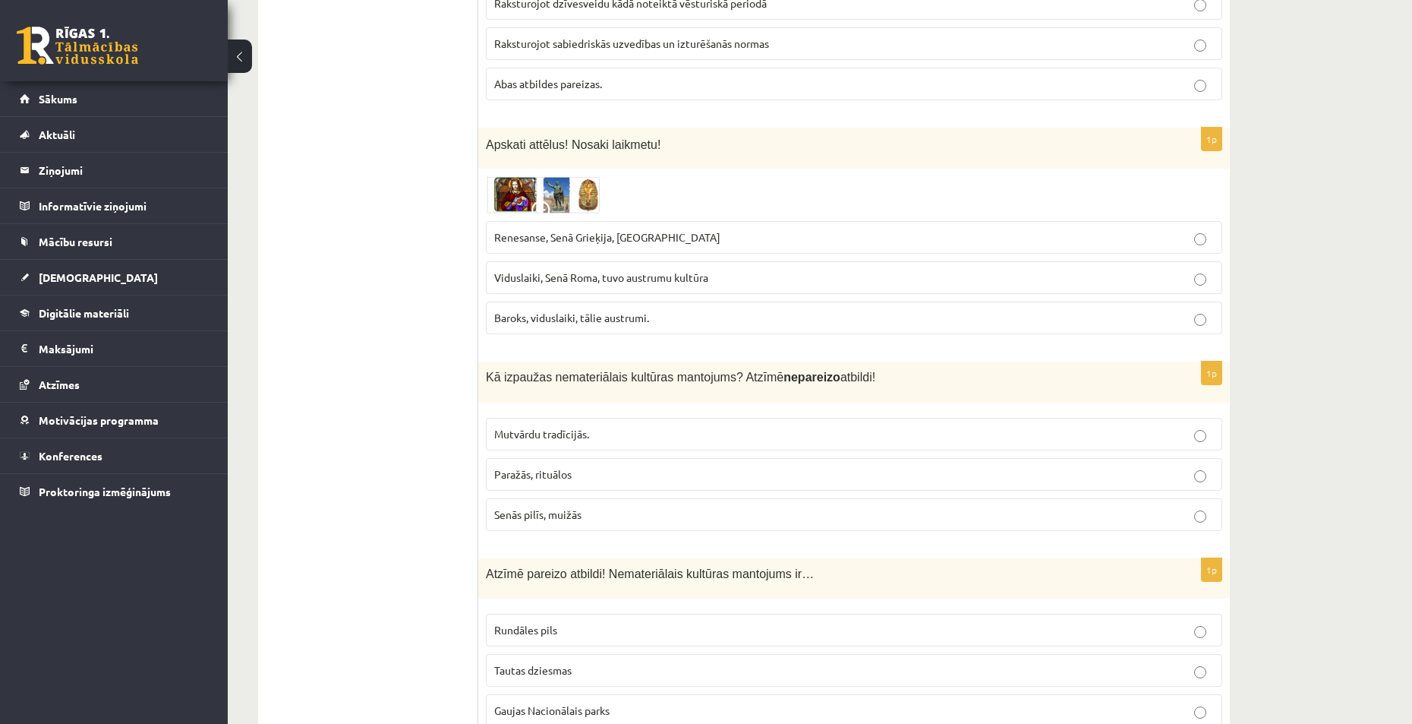
scroll to position [3113, 0]
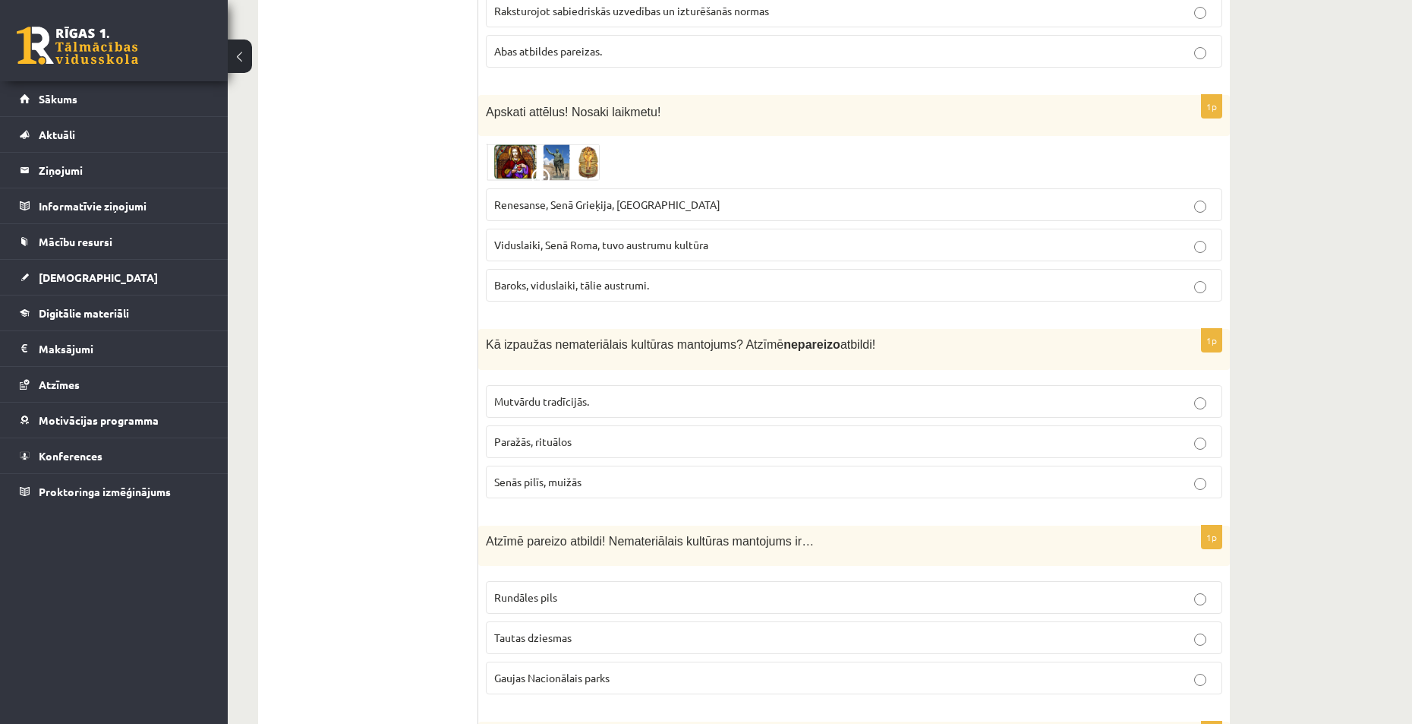
click at [590, 600] on p "Rundāles pils" at bounding box center [854, 597] width 720 height 16
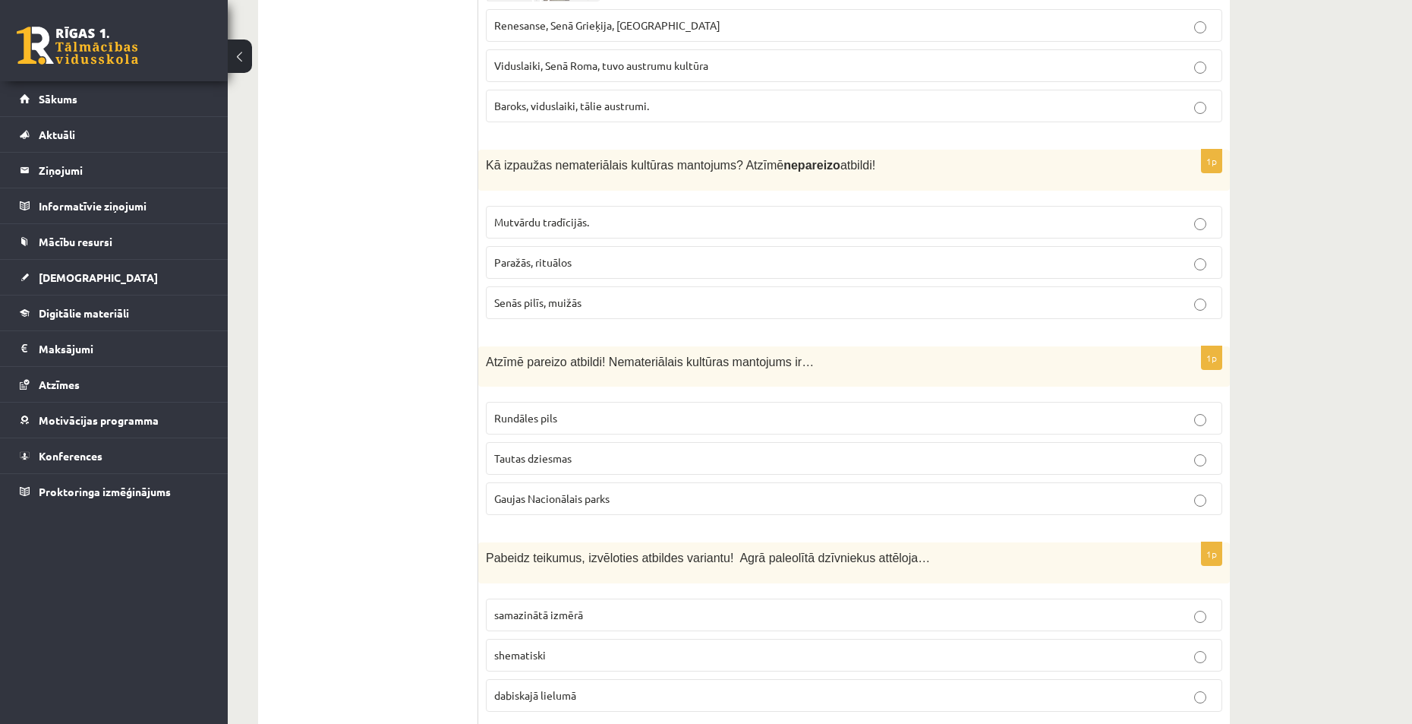
scroll to position [3417, 0]
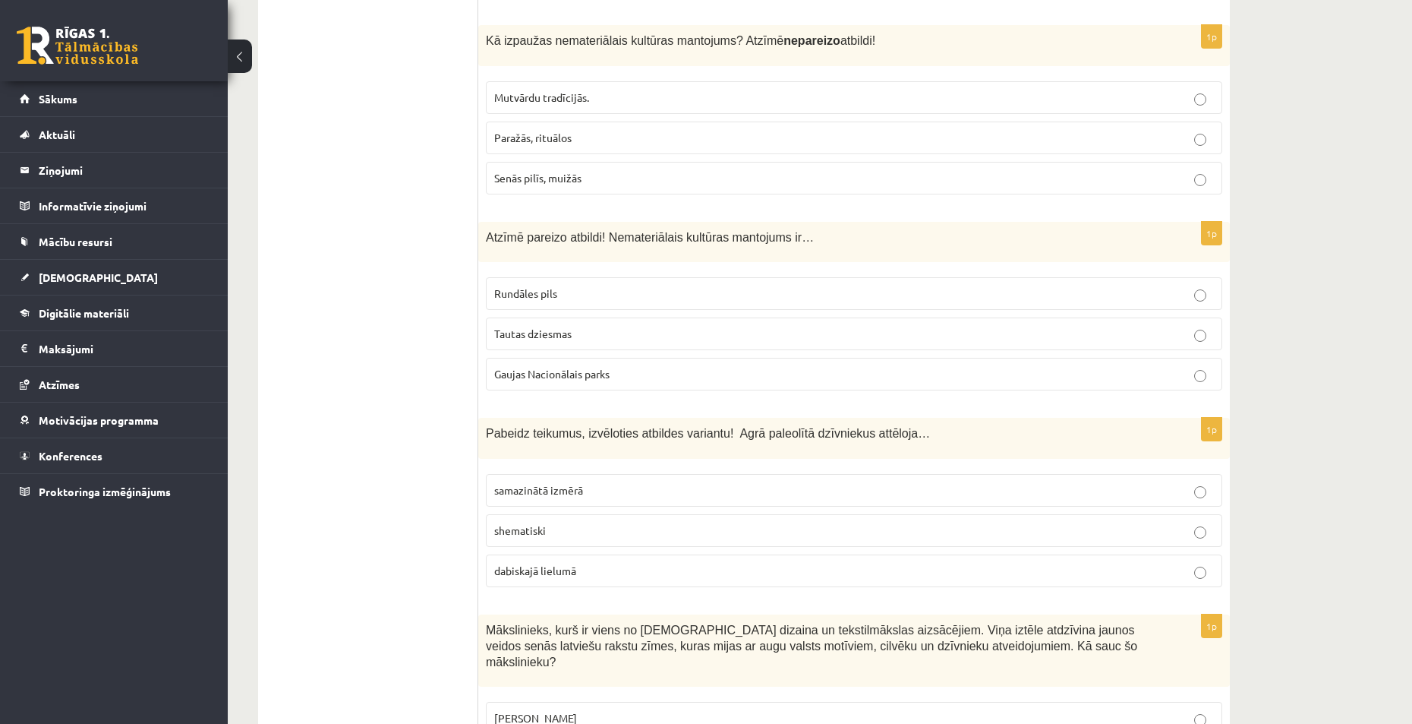
click at [596, 573] on p "dabiskajā lielumā" at bounding box center [854, 571] width 720 height 16
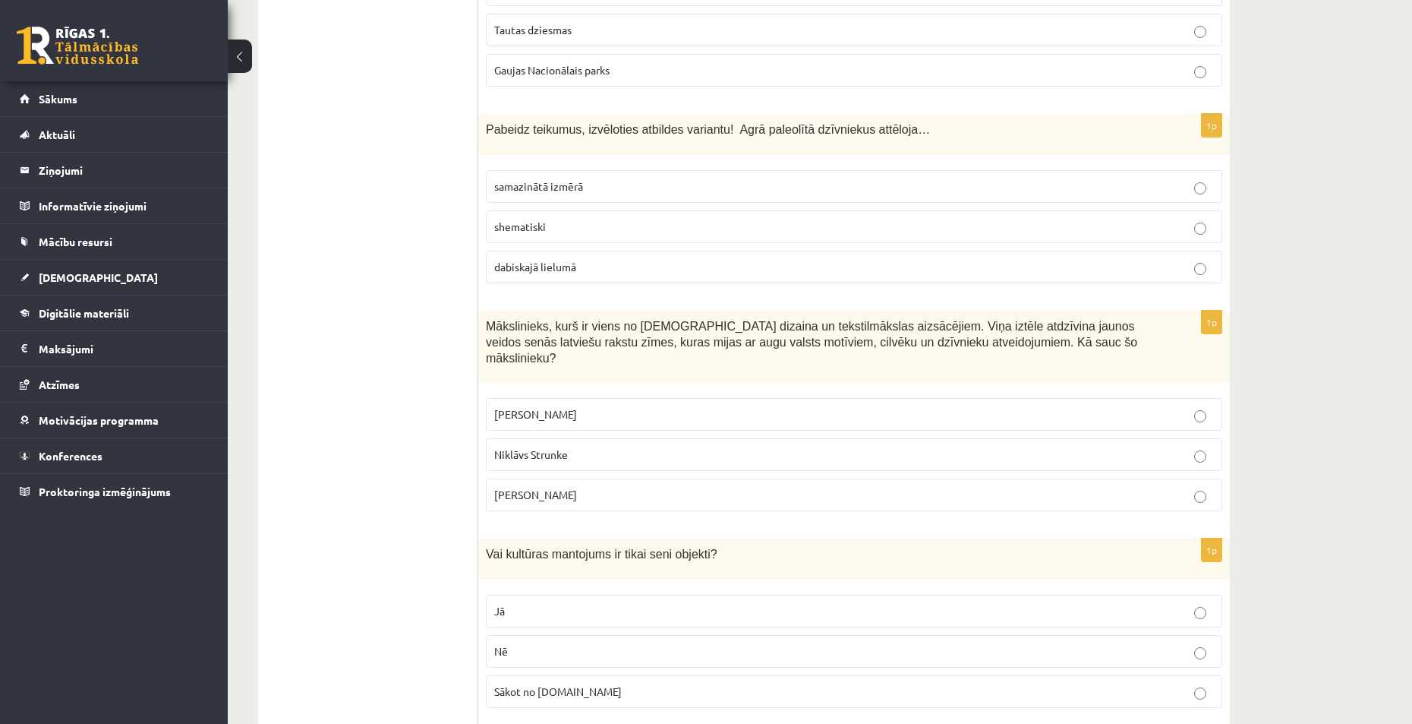
click at [574, 406] on p "[PERSON_NAME]" at bounding box center [854, 414] width 720 height 16
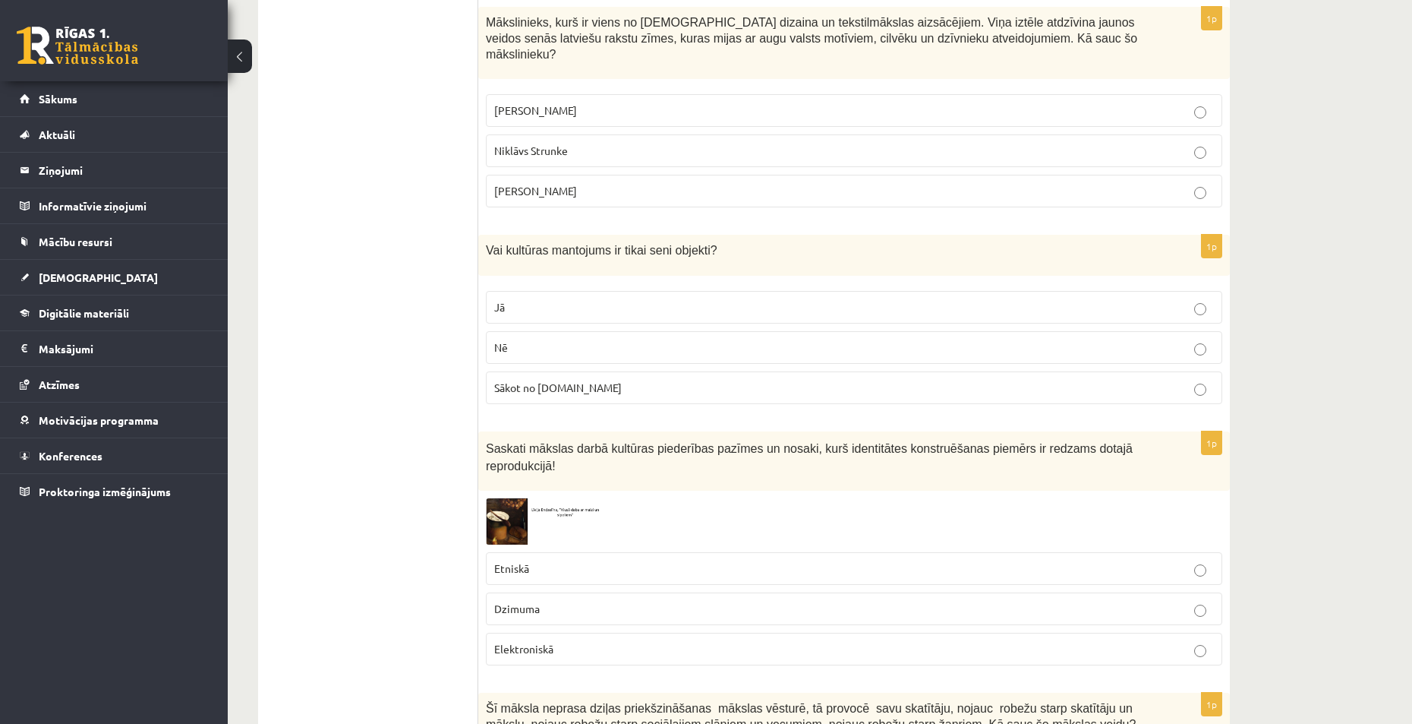
click at [576, 380] on p "Sākot no 10.gs" at bounding box center [854, 388] width 720 height 16
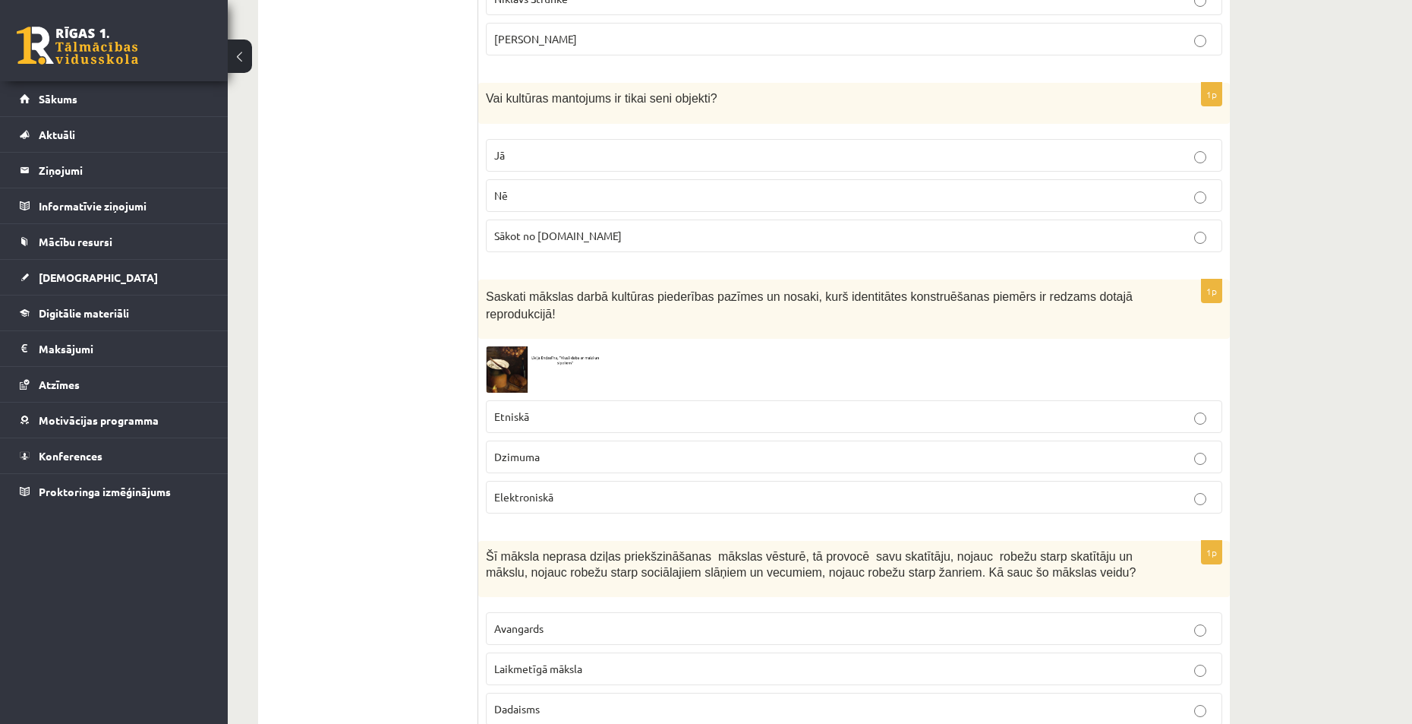
click at [570, 402] on fieldset "Etniskā Dzimuma Elektroniskā" at bounding box center [854, 455] width 737 height 125
click at [580, 449] on p "Dzimuma" at bounding box center [854, 457] width 720 height 16
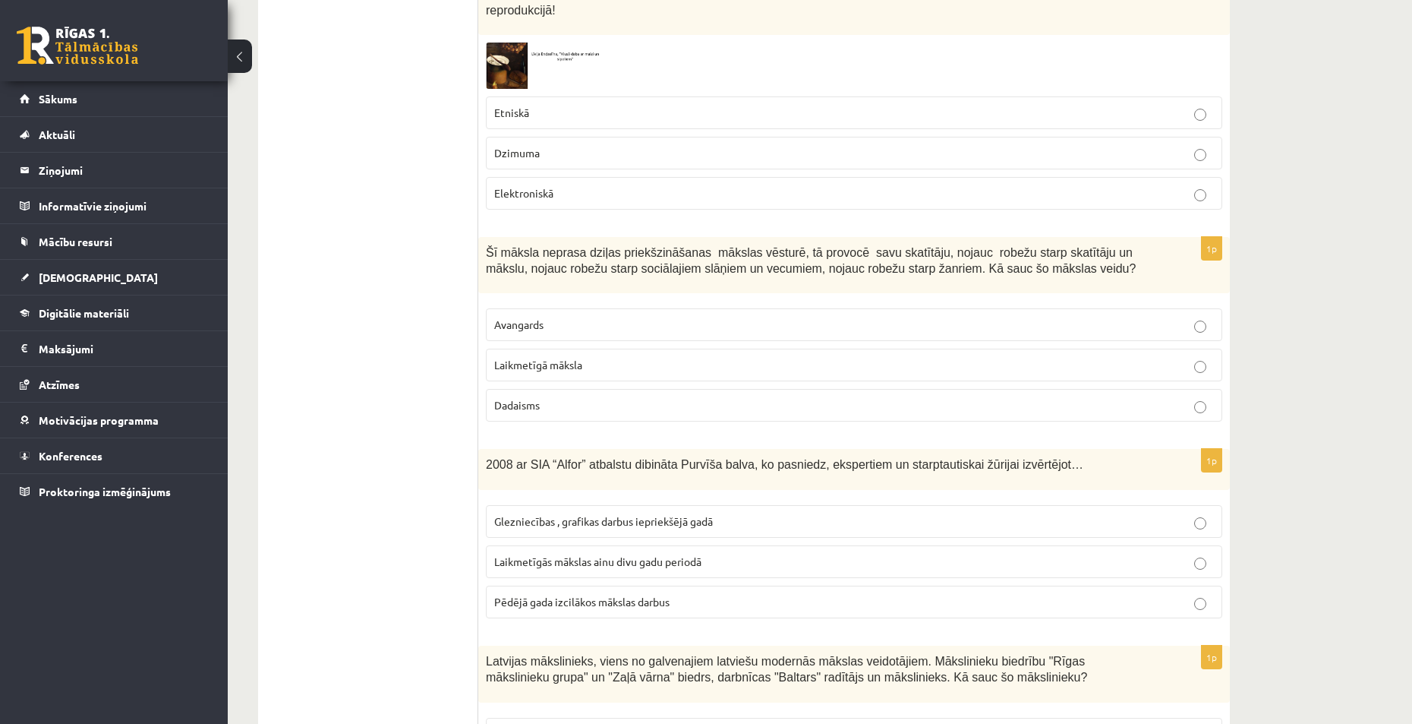
click at [559, 308] on label "Avangards" at bounding box center [854, 324] width 737 height 33
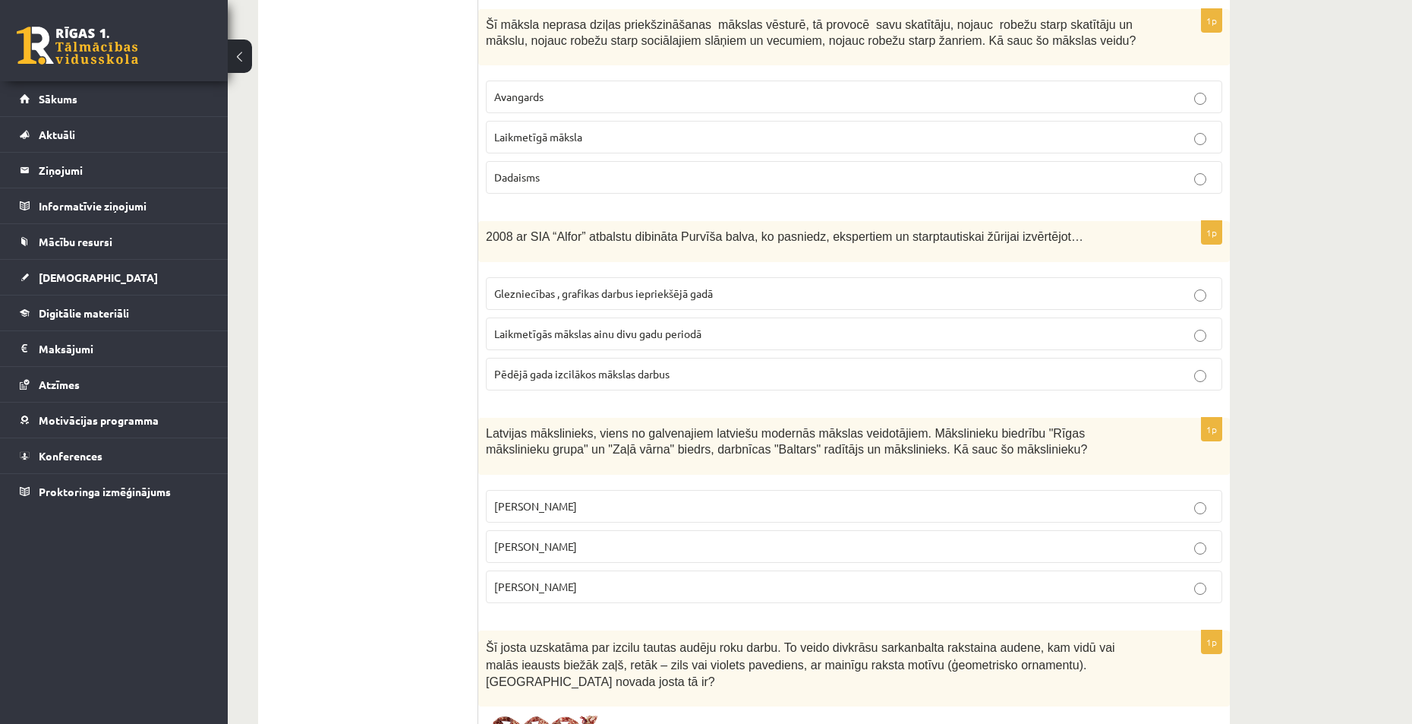
click at [588, 358] on label "Pēdējā gada izcilākos mākslas darbus" at bounding box center [854, 374] width 737 height 33
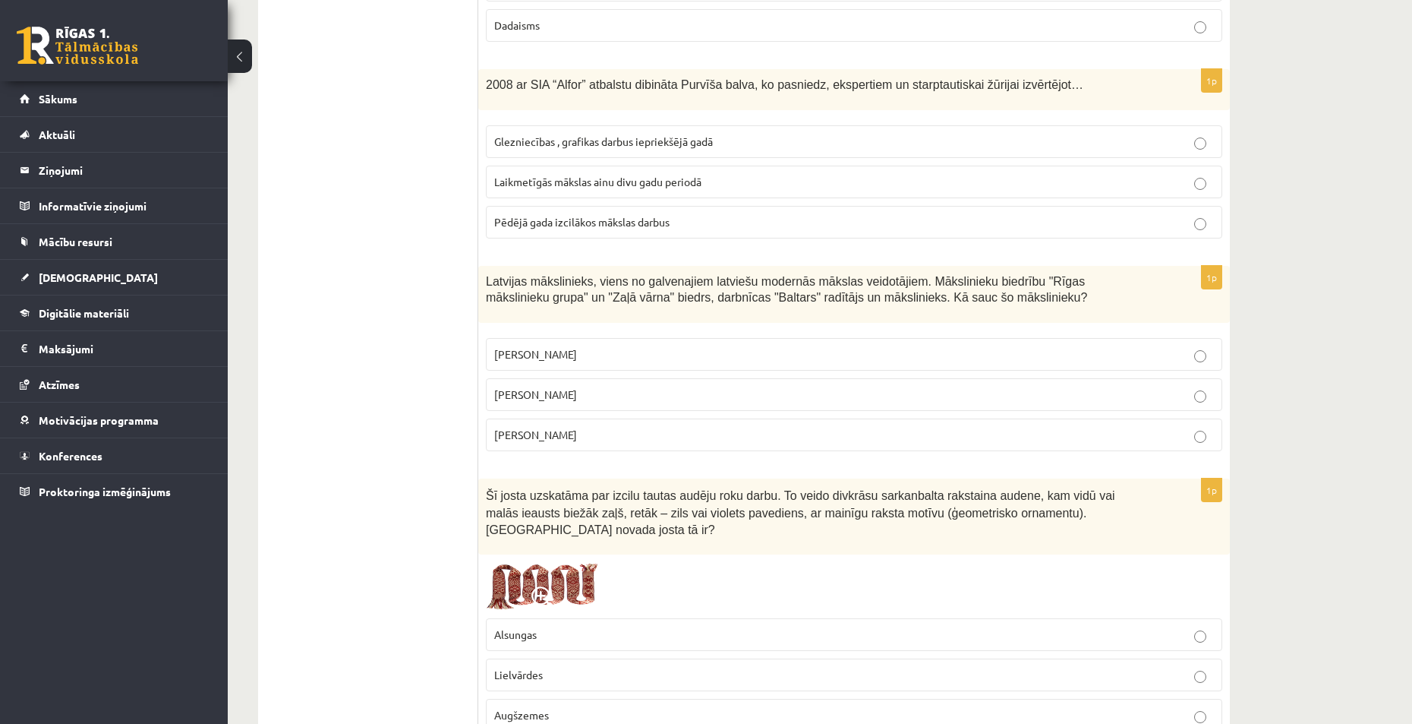
click at [592, 386] on p "[PERSON_NAME]" at bounding box center [854, 394] width 720 height 16
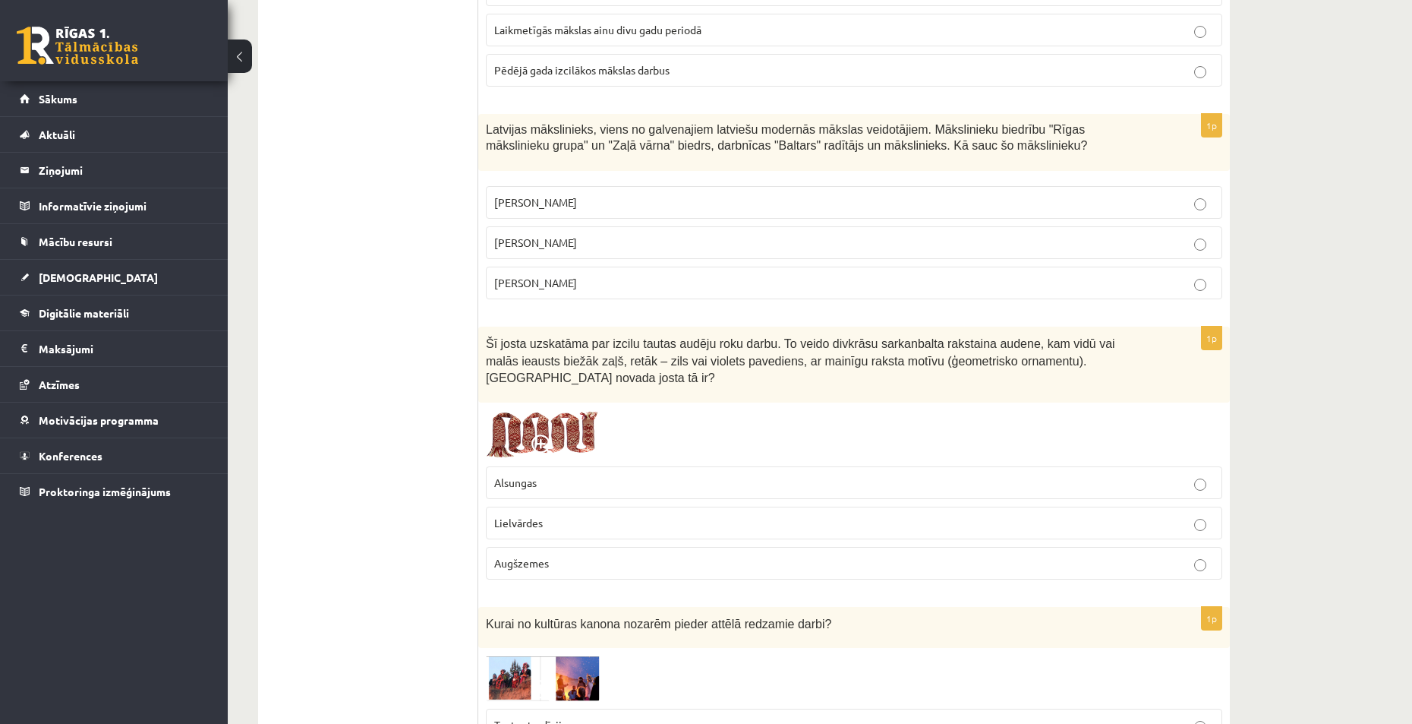
click at [598, 475] on p "Alsungas" at bounding box center [854, 483] width 720 height 16
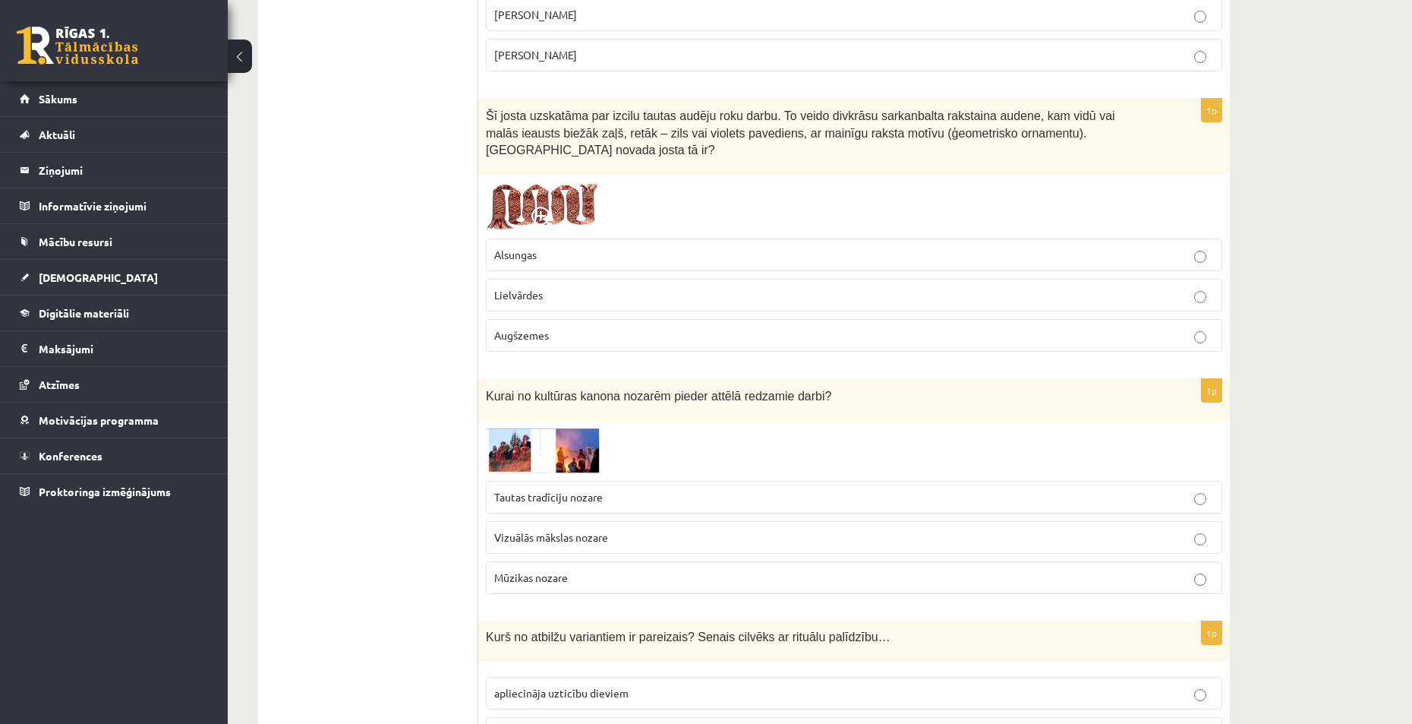
click at [598, 473] on fieldset "Tautas tradīciju nozare Vizuālās mākslas nozare Mūzikas nozare" at bounding box center [854, 535] width 737 height 125
click at [606, 489] on p "Tautas tradīciju nozare" at bounding box center [854, 497] width 720 height 16
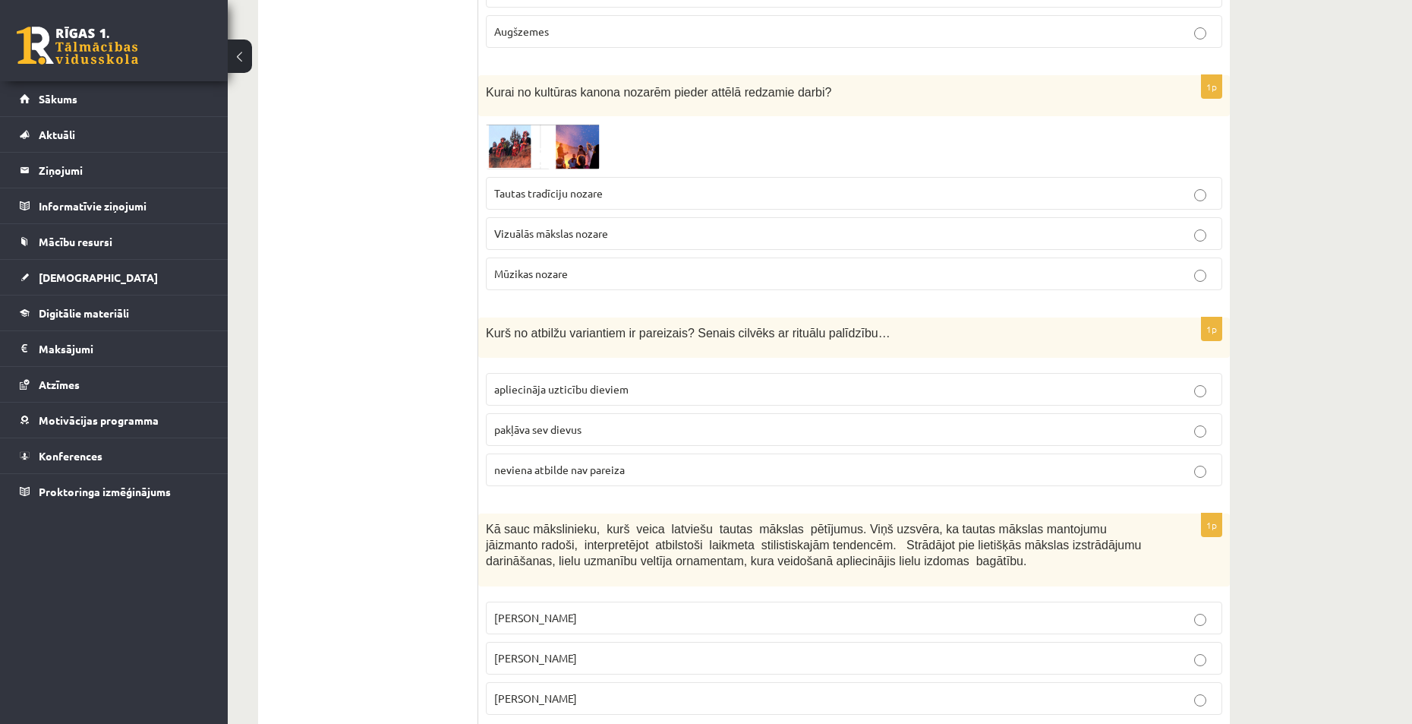
click at [602, 462] on span "neviena atbilde nav pareiza" at bounding box center [559, 469] width 131 height 14
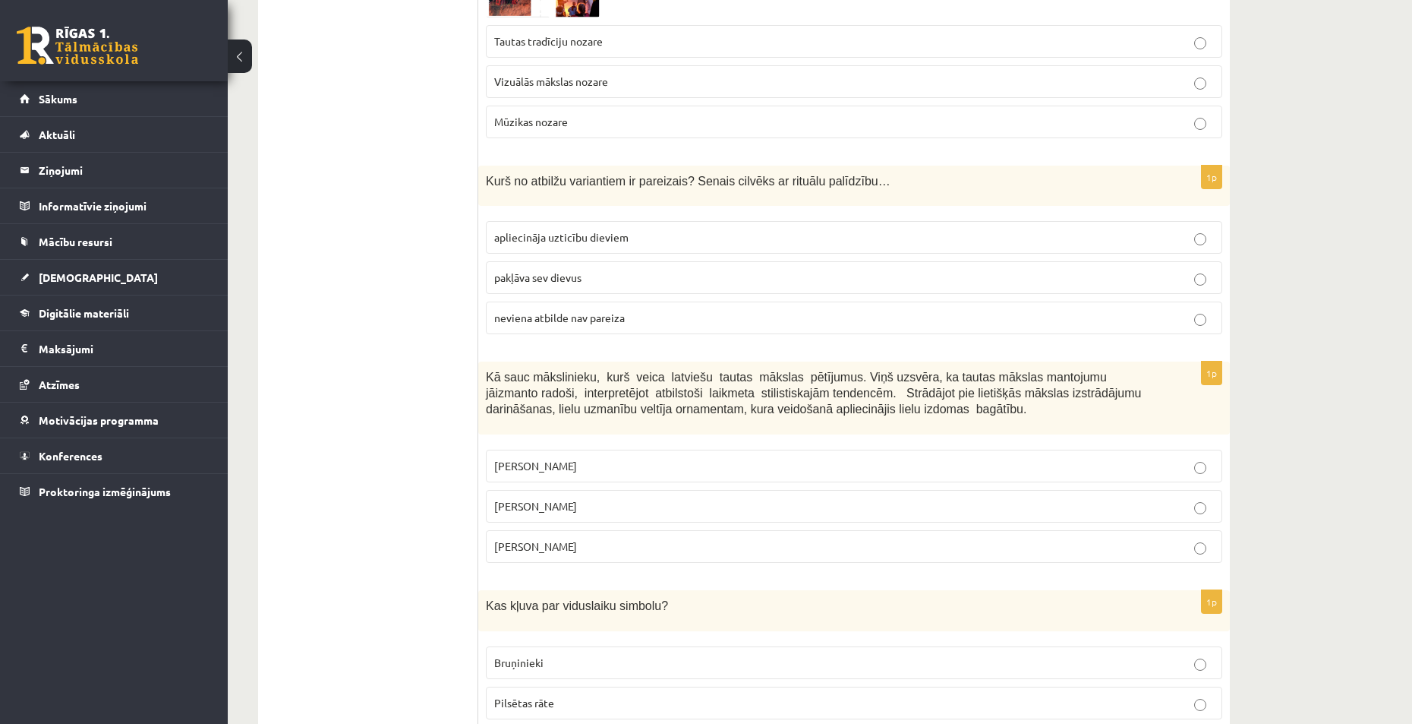
click at [598, 442] on fieldset "Ansis Cīrulis Jūlijs Madernieks Rihards Zariņš" at bounding box center [854, 504] width 737 height 125
drag, startPoint x: 598, startPoint y: 421, endPoint x: 597, endPoint y: 439, distance: 18.2
click at [598, 458] on p "[PERSON_NAME]" at bounding box center [854, 466] width 720 height 16
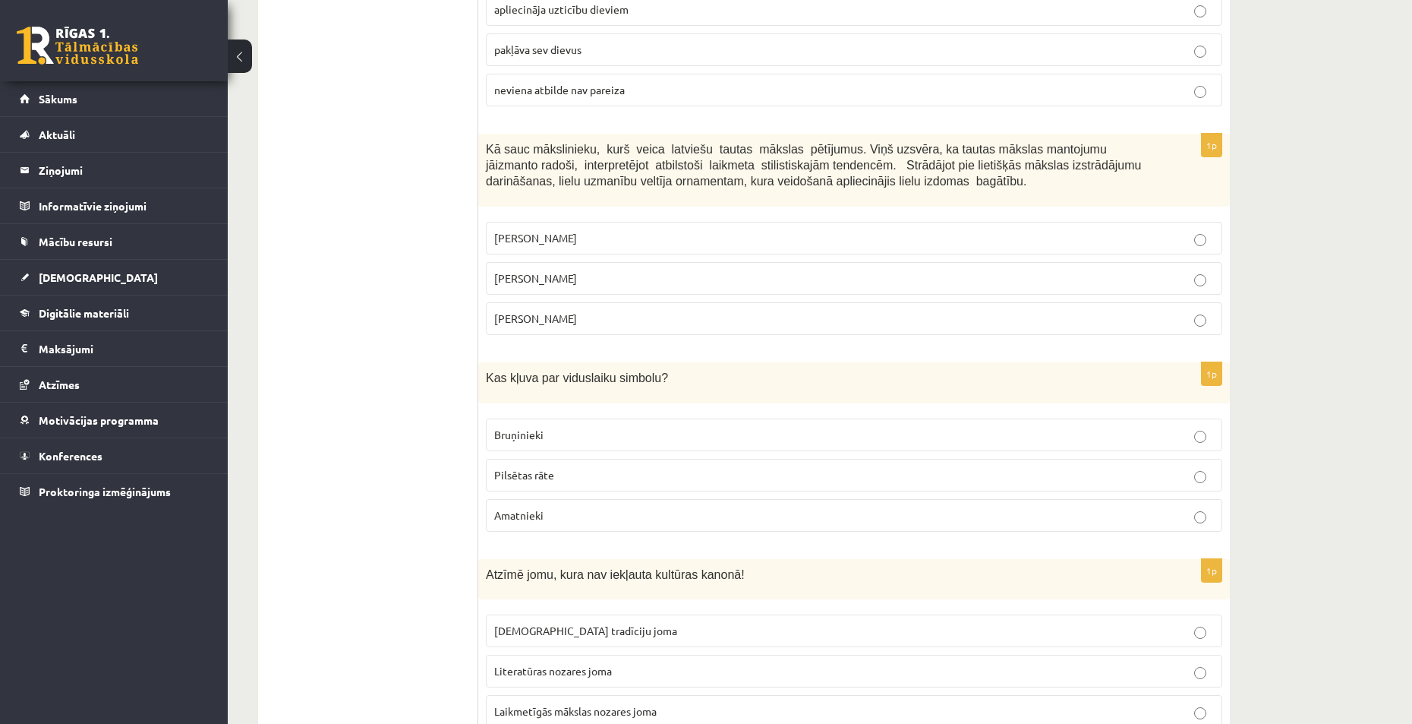
click at [594, 467] on p "Pilsētas rāte" at bounding box center [854, 475] width 720 height 16
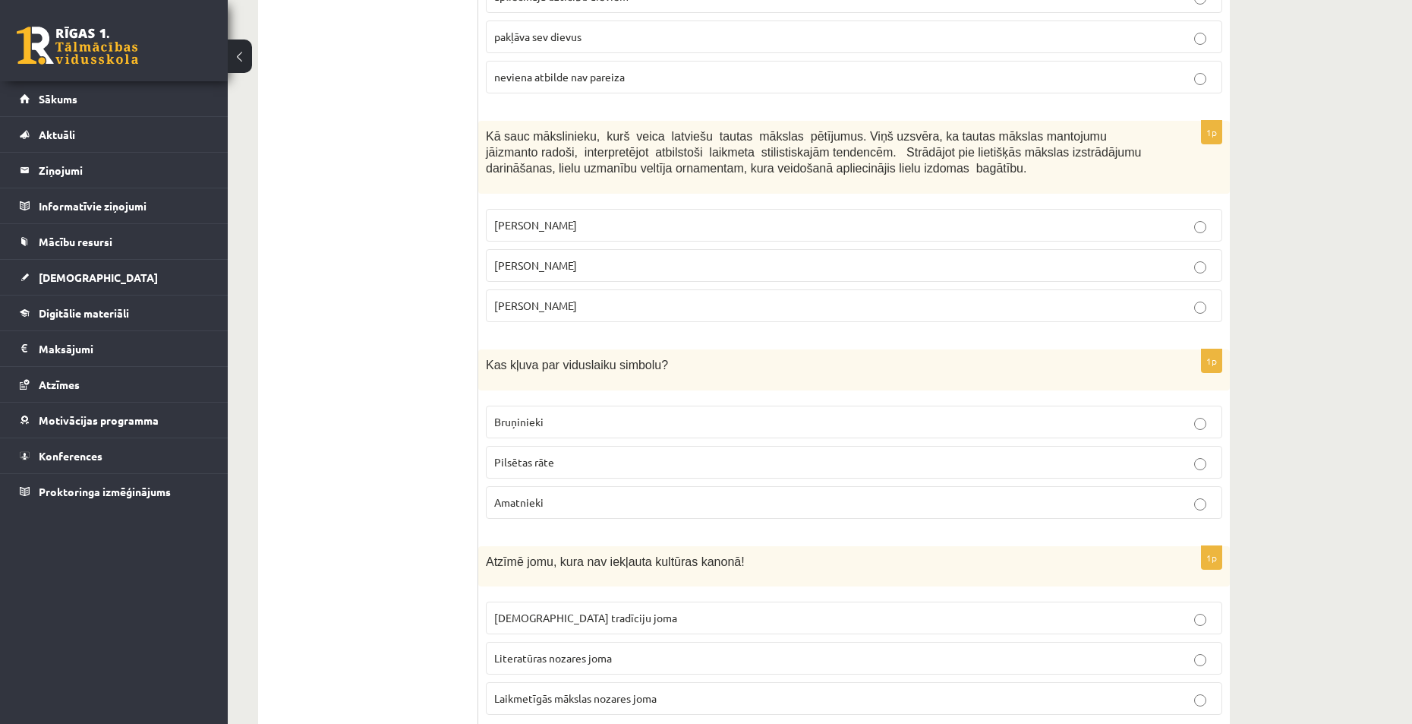
click at [586, 651] on span "Literatūras nozares joma" at bounding box center [553, 658] width 118 height 14
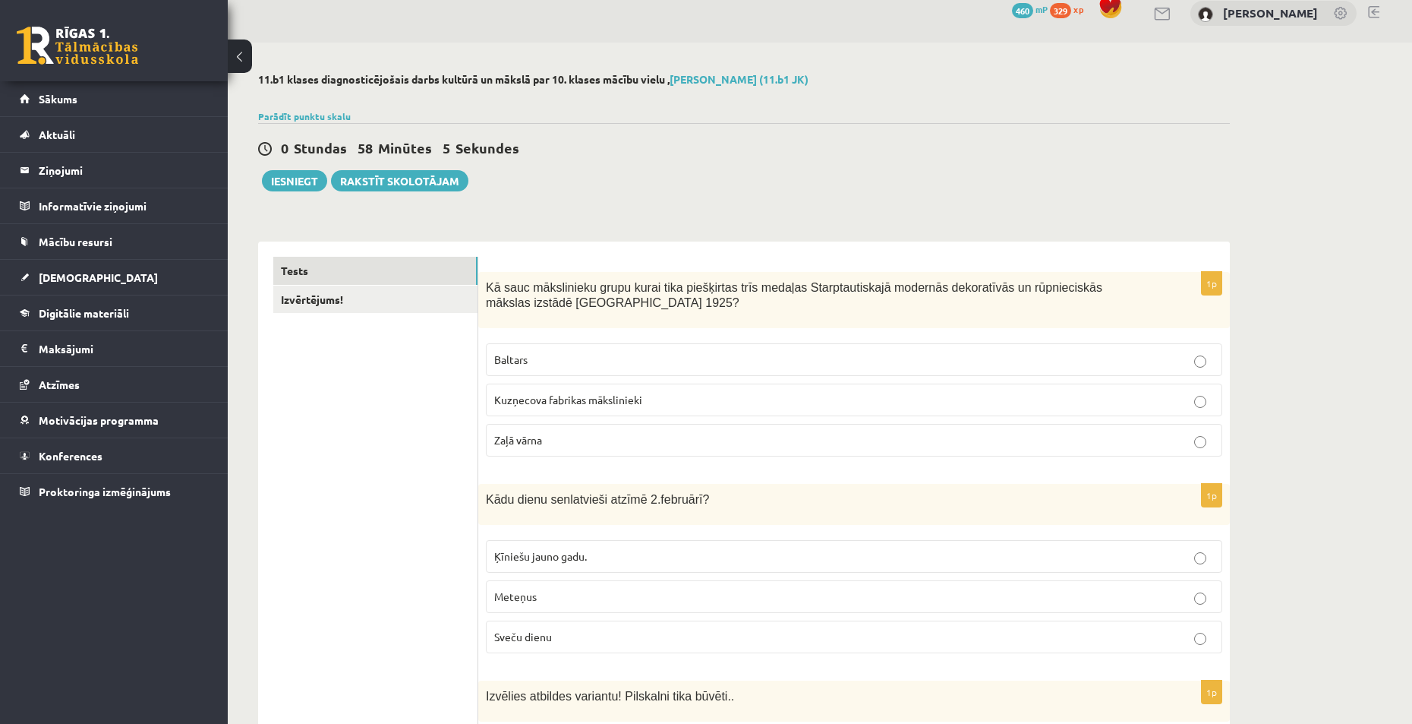
scroll to position [0, 0]
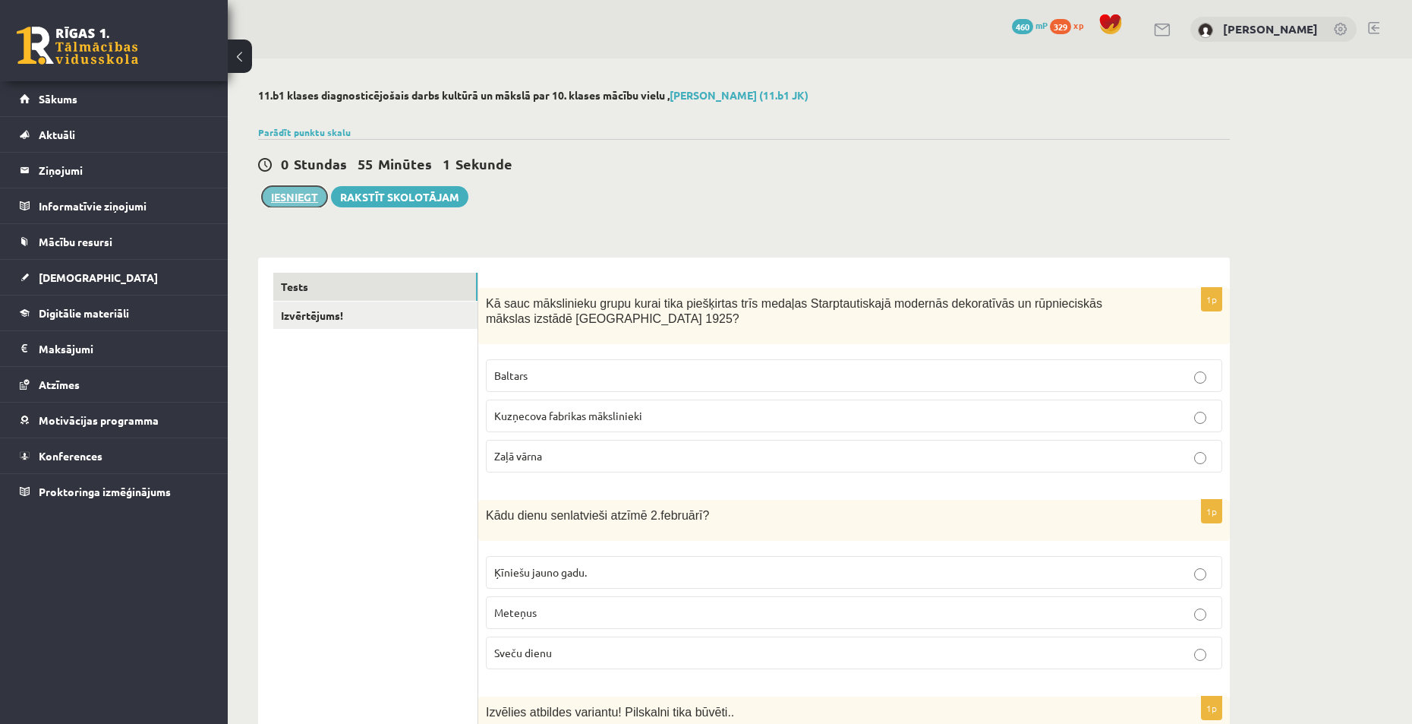
click at [302, 202] on button "Iesniegt" at bounding box center [294, 196] width 65 height 21
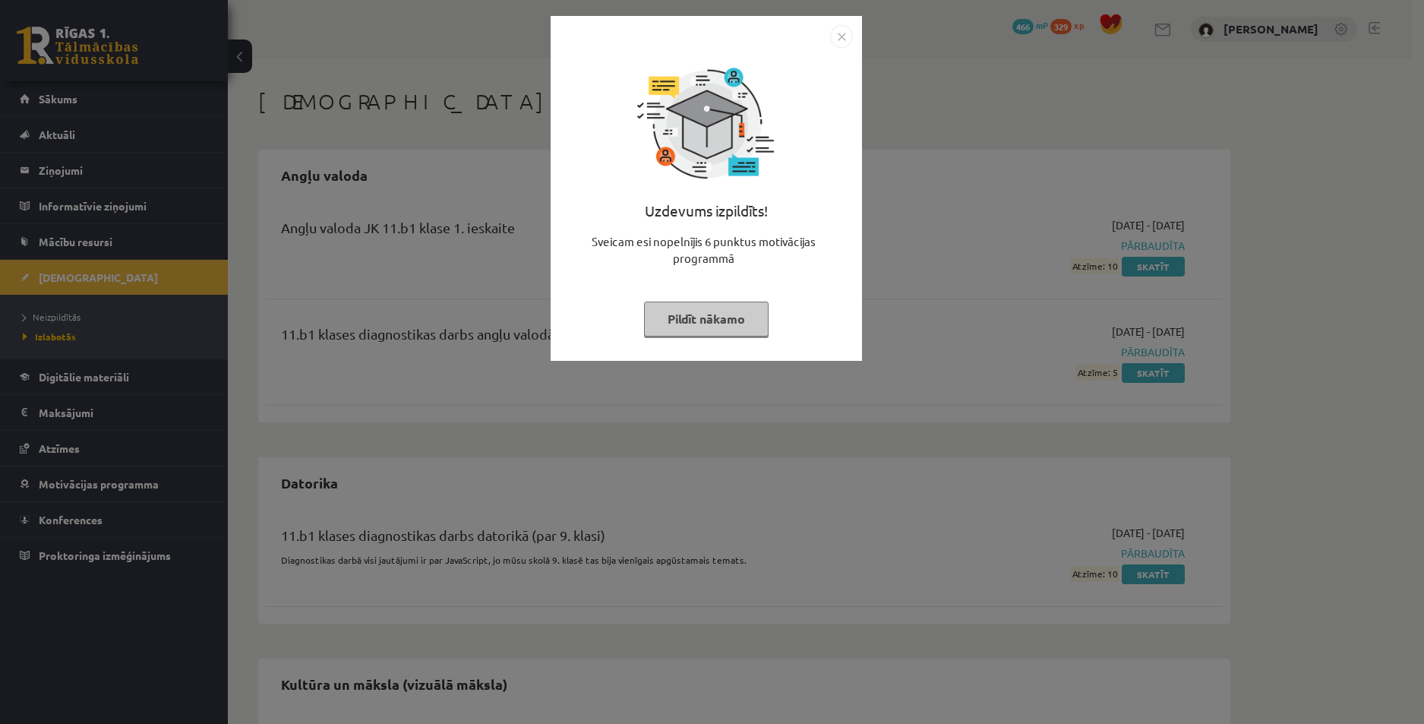
click at [720, 320] on button "Pildīt nākamo" at bounding box center [706, 318] width 125 height 35
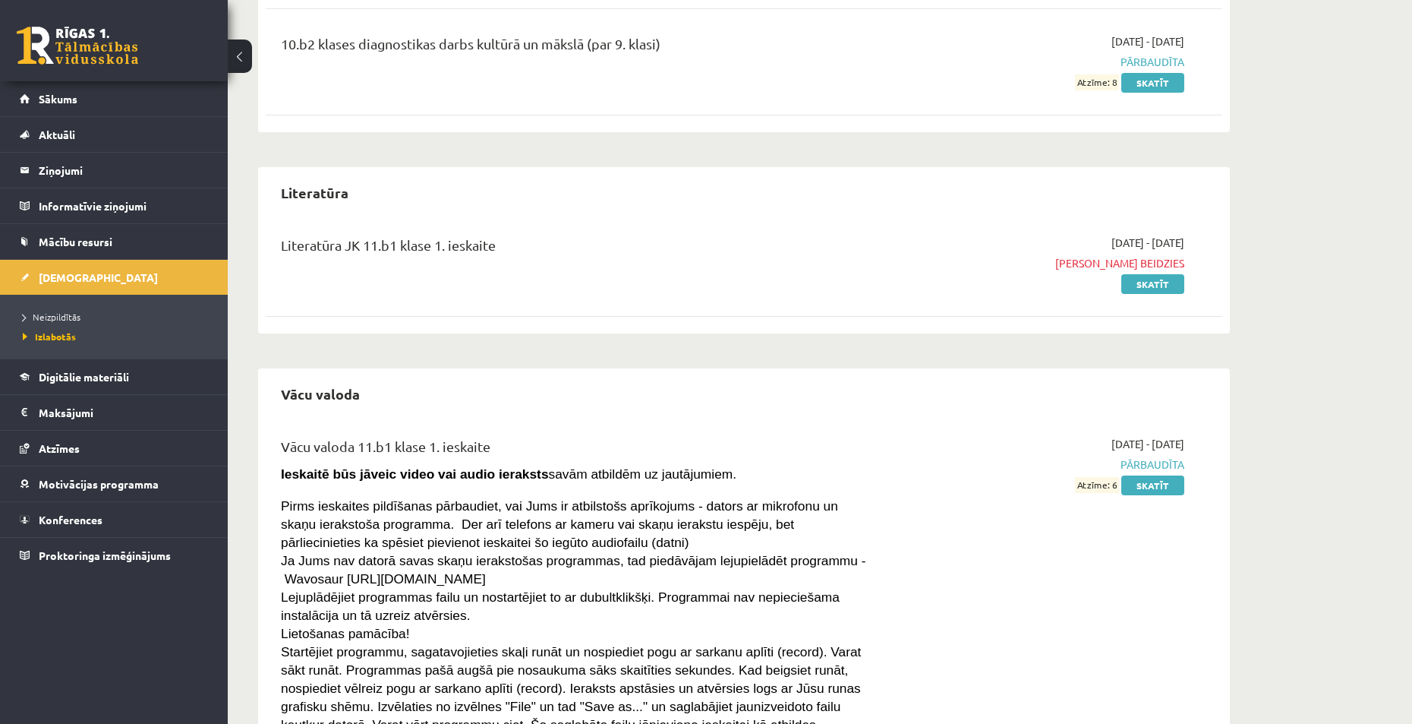
scroll to position [835, 0]
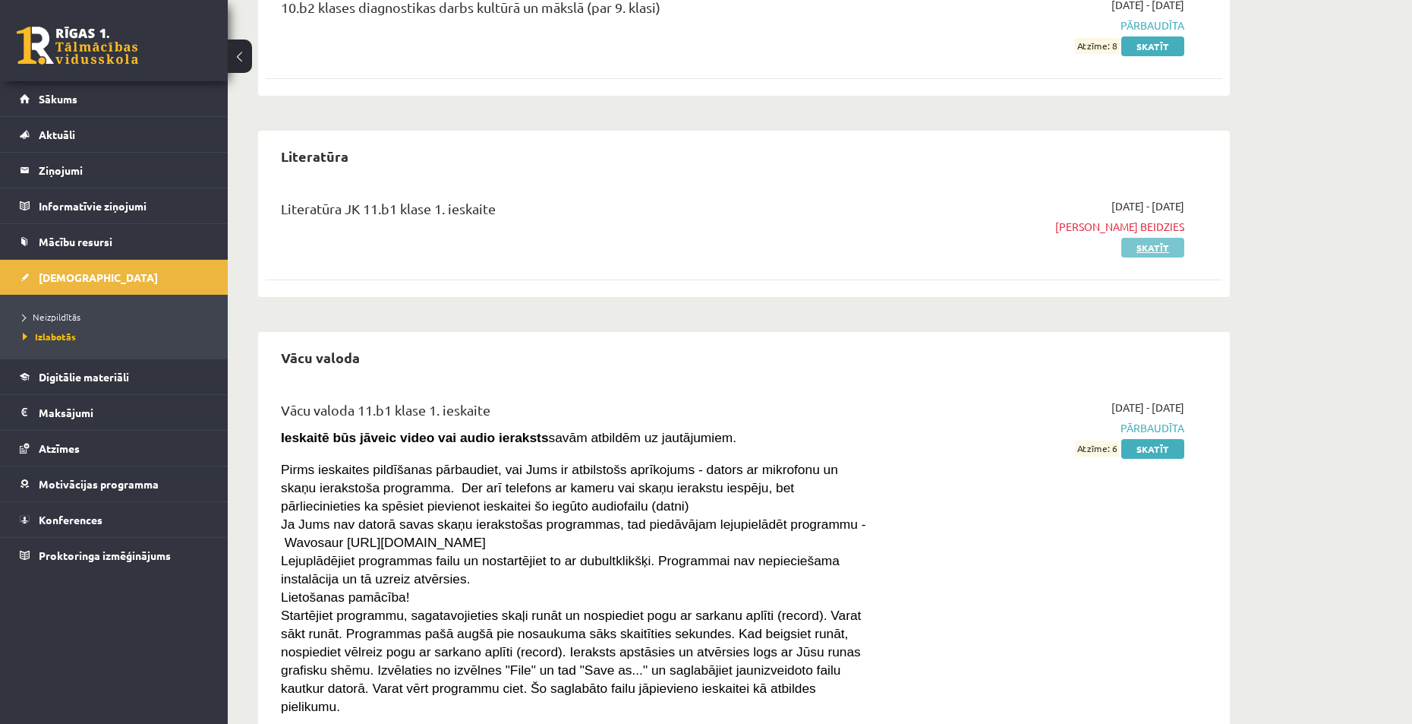
click at [1166, 250] on link "Skatīt" at bounding box center [1153, 248] width 63 height 20
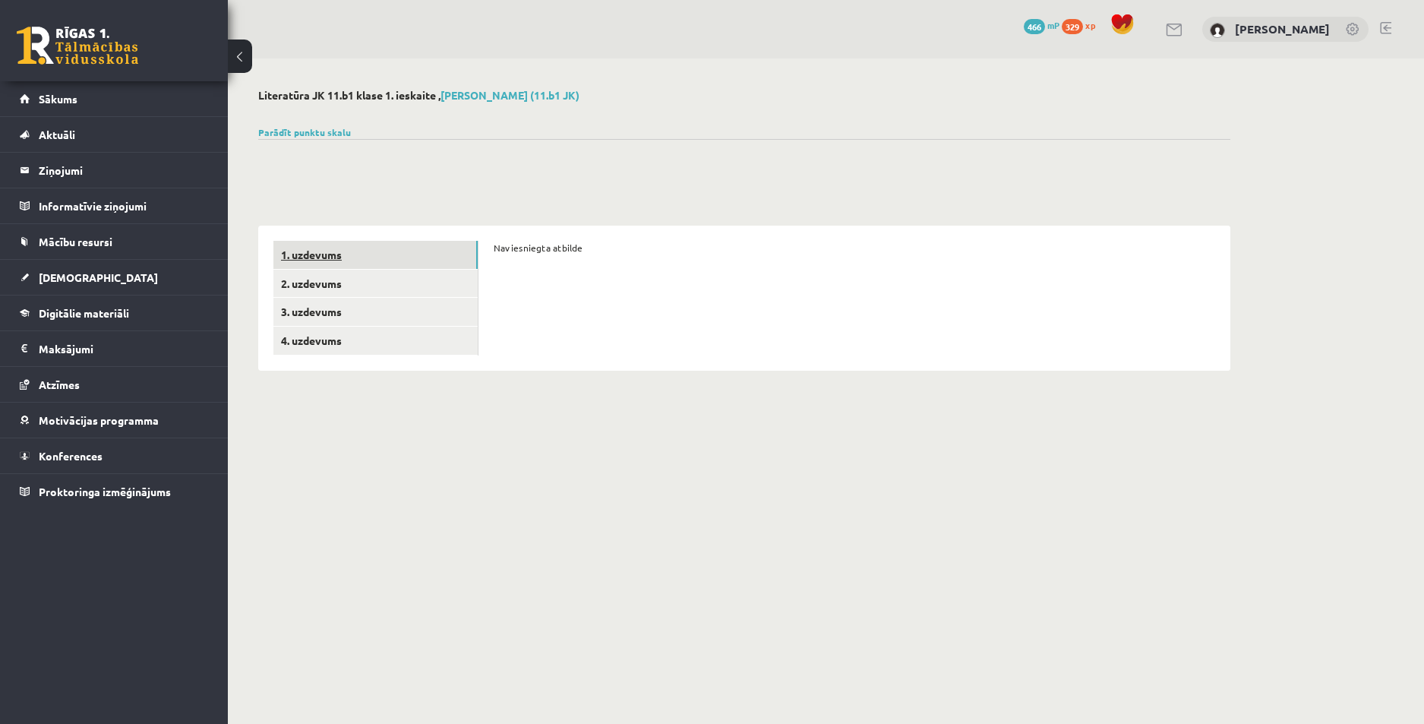
click at [351, 260] on link "1. uzdevums" at bounding box center [375, 255] width 204 height 28
click at [315, 256] on link "1. uzdevums" at bounding box center [375, 255] width 204 height 28
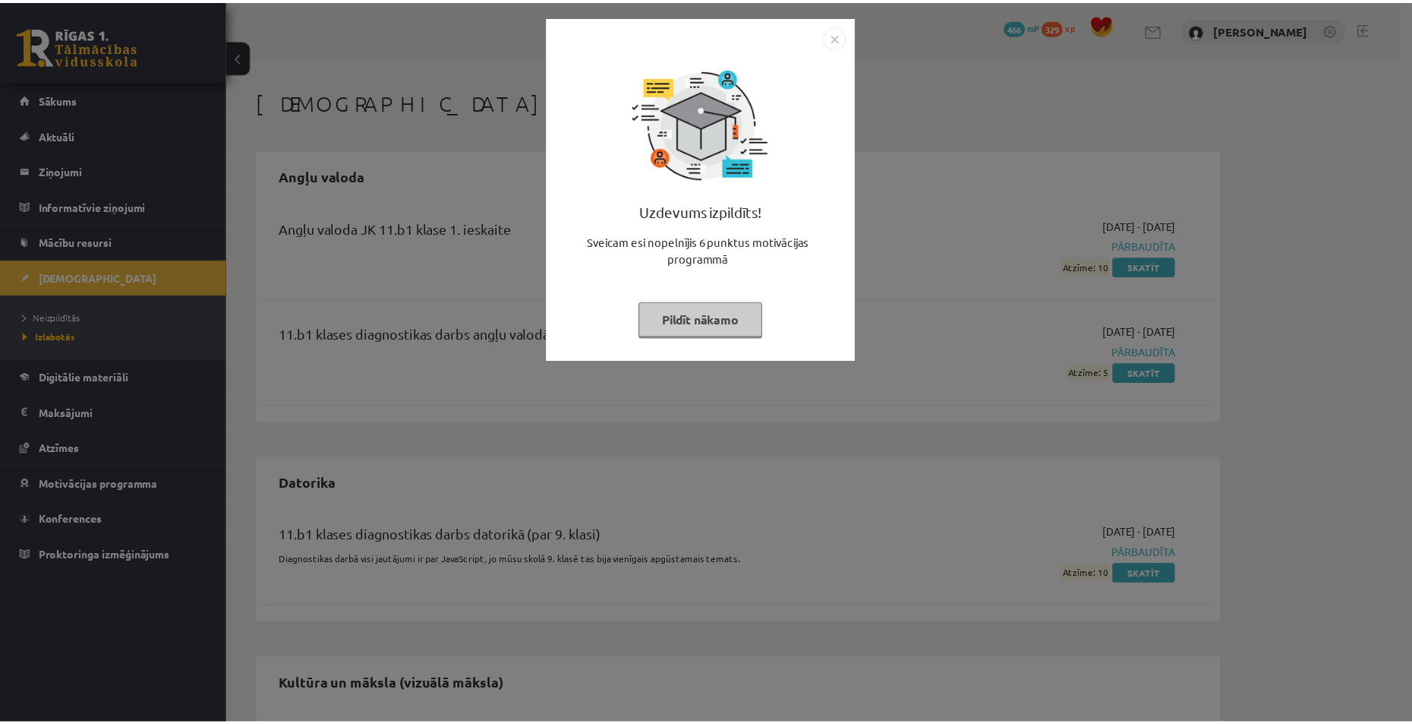
scroll to position [833, 0]
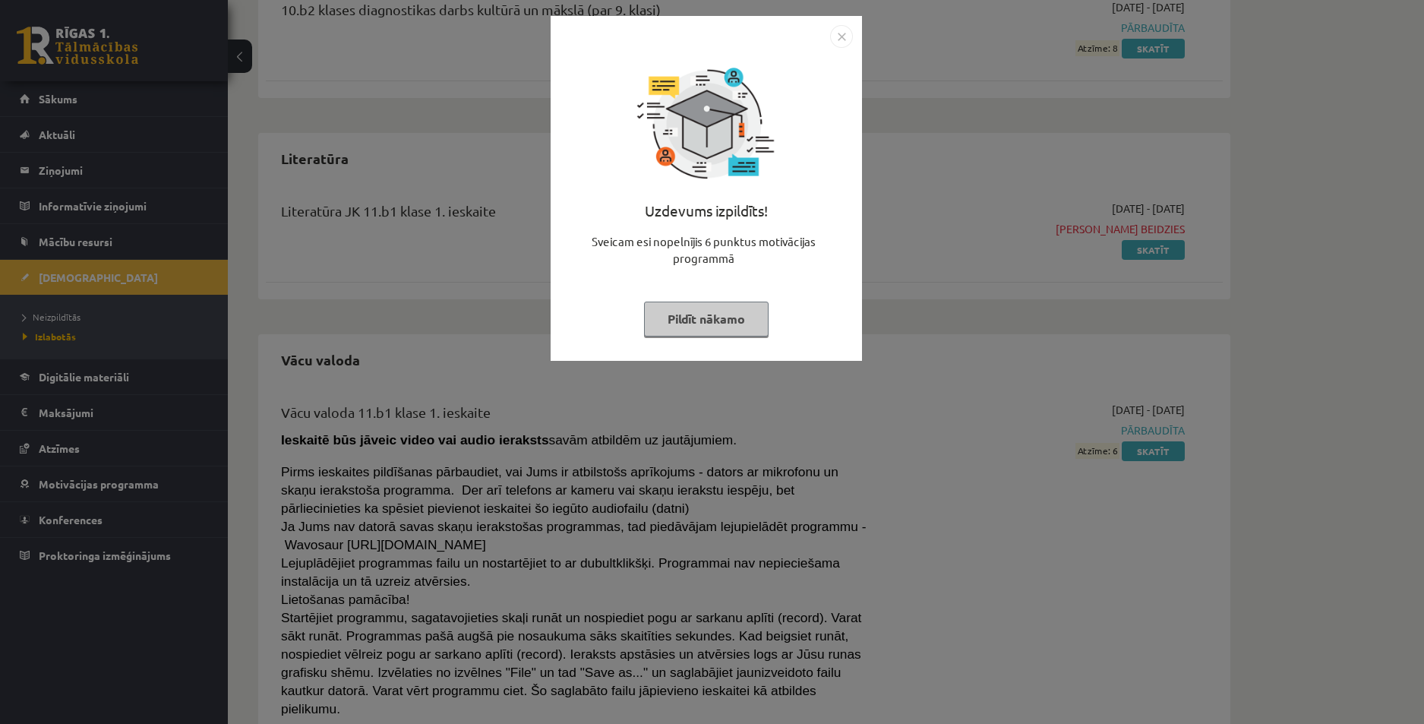
click at [688, 334] on button "Pildīt nākamo" at bounding box center [706, 318] width 125 height 35
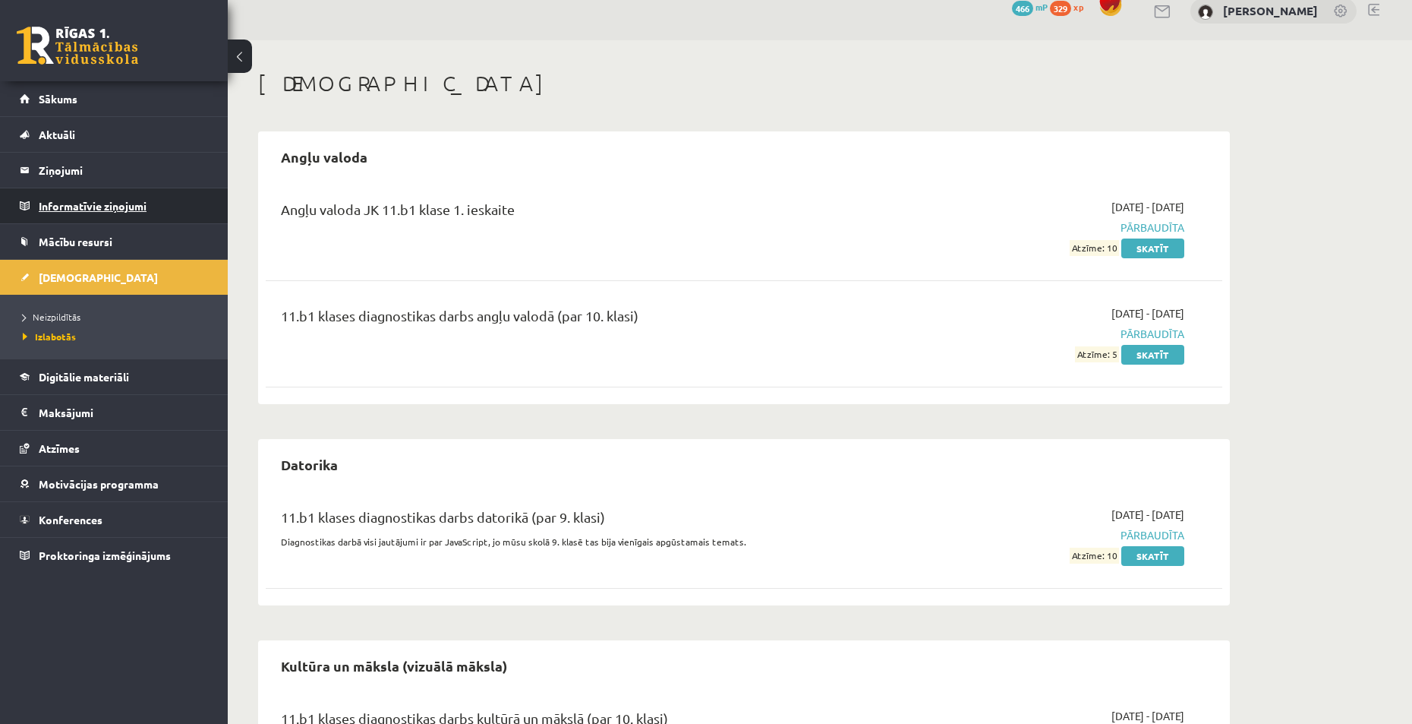
scroll to position [0, 0]
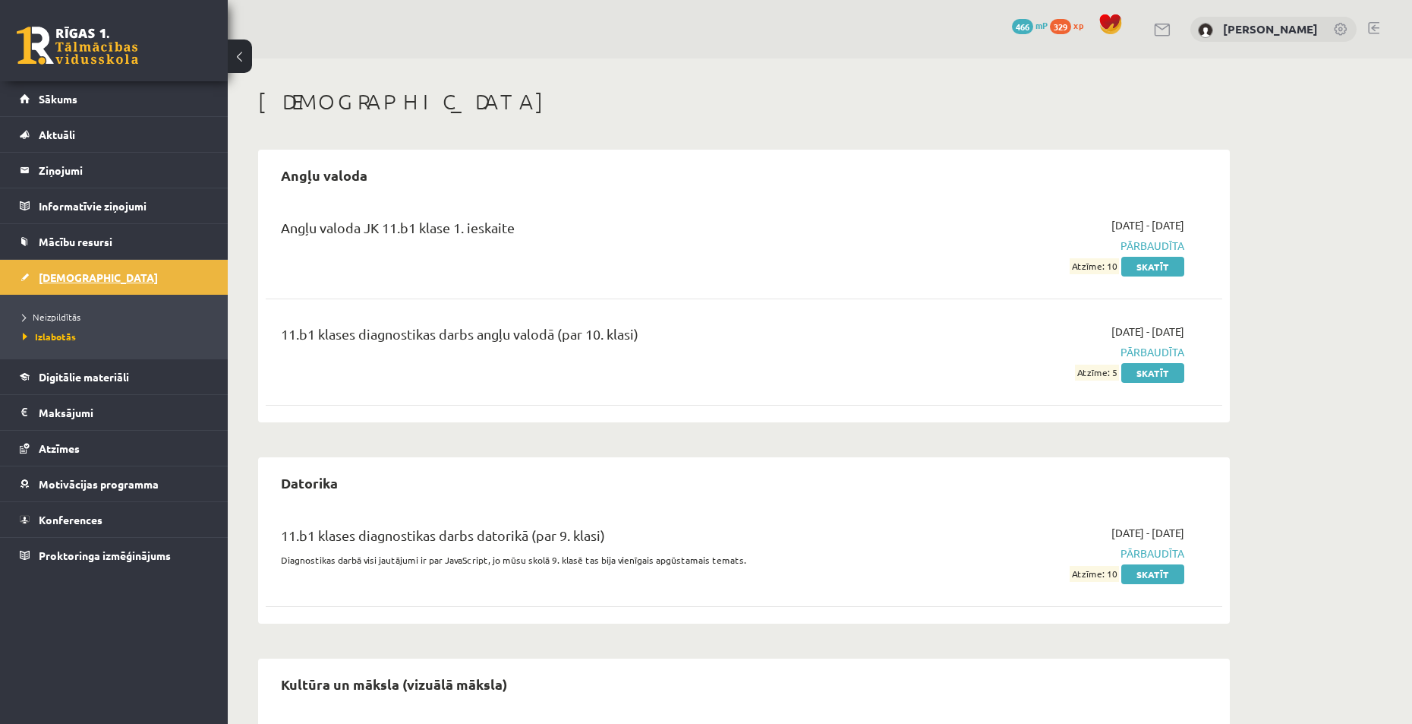
click at [79, 277] on span "[DEMOGRAPHIC_DATA]" at bounding box center [98, 277] width 119 height 14
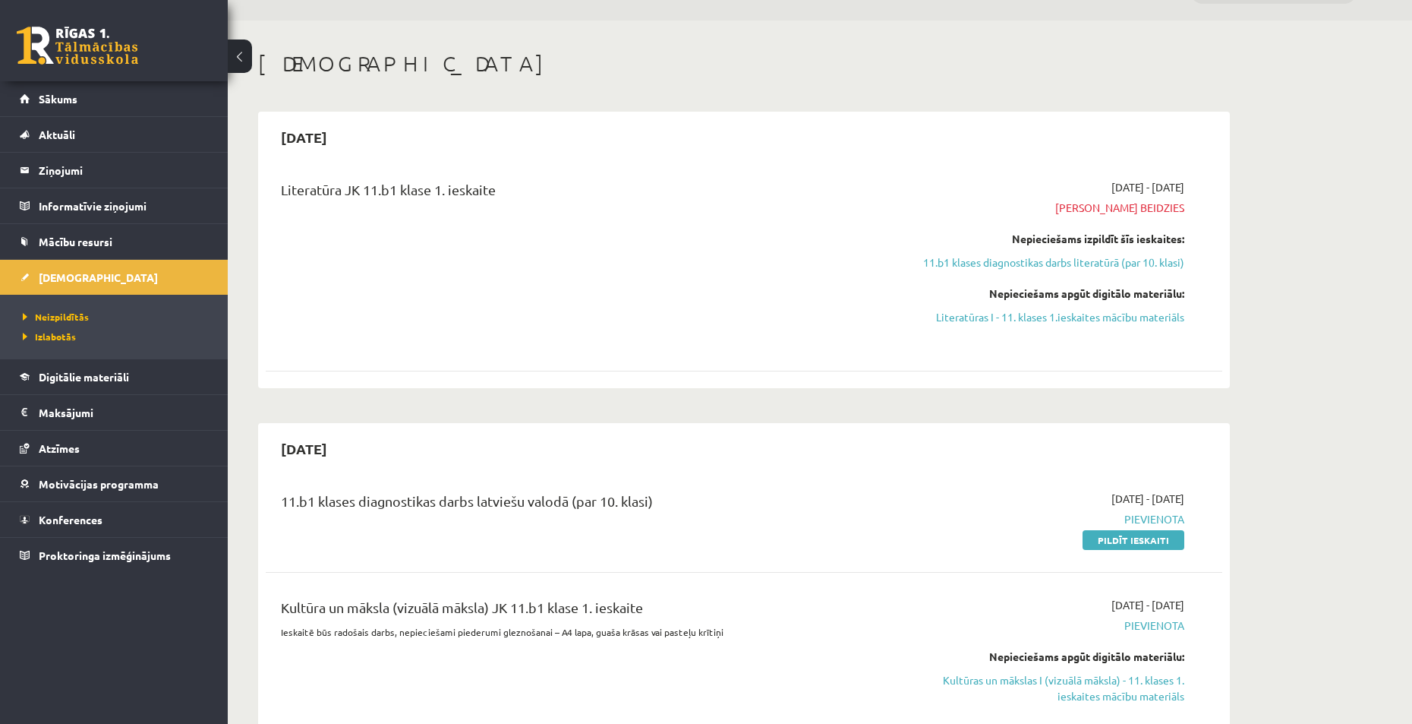
scroll to position [304, 0]
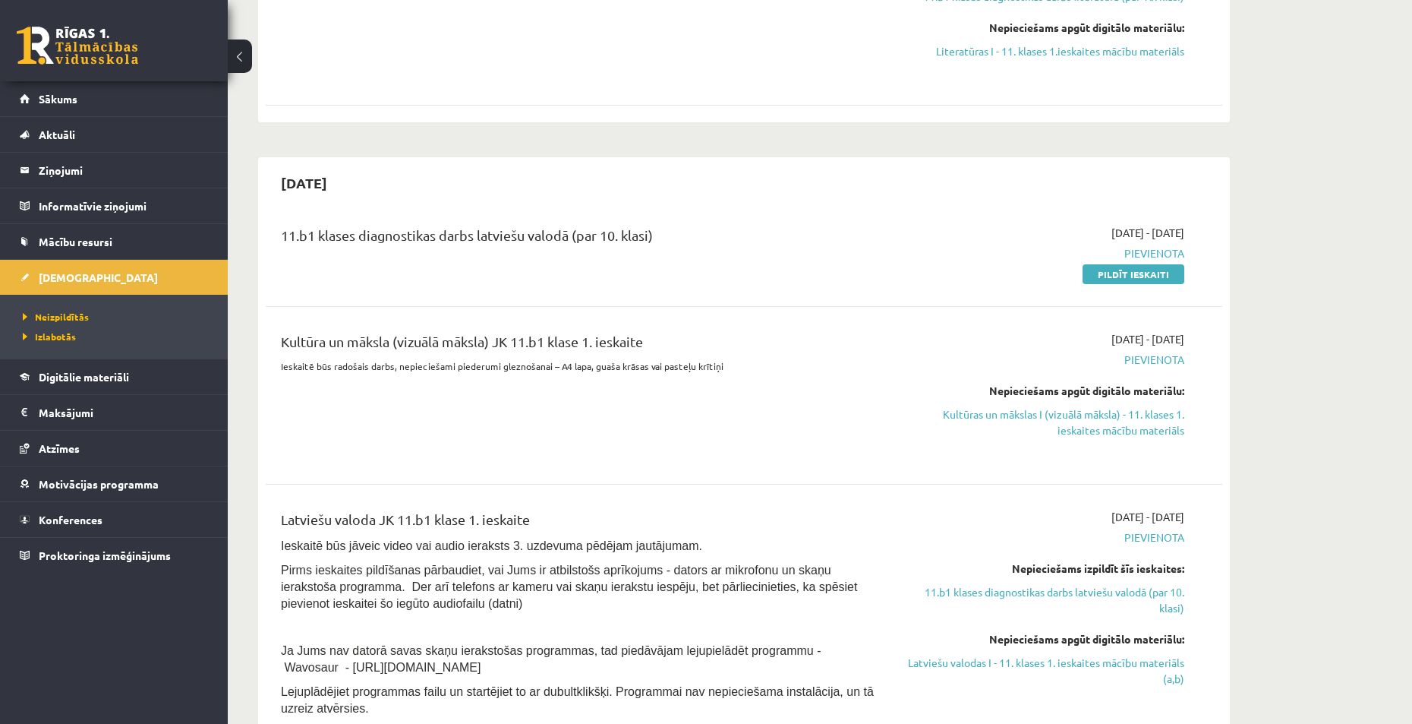
click at [1131, 279] on link "Pildīt ieskaiti" at bounding box center [1134, 274] width 102 height 20
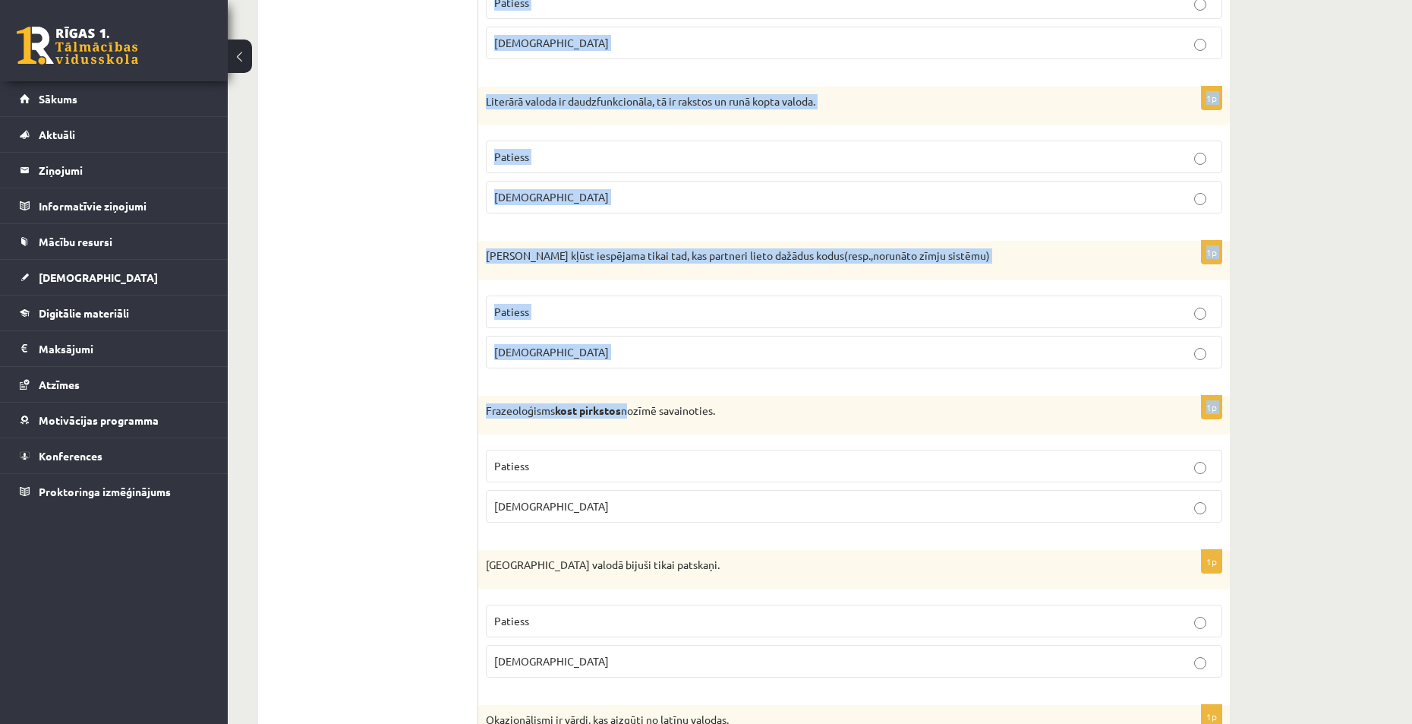
scroll to position [4305, 0]
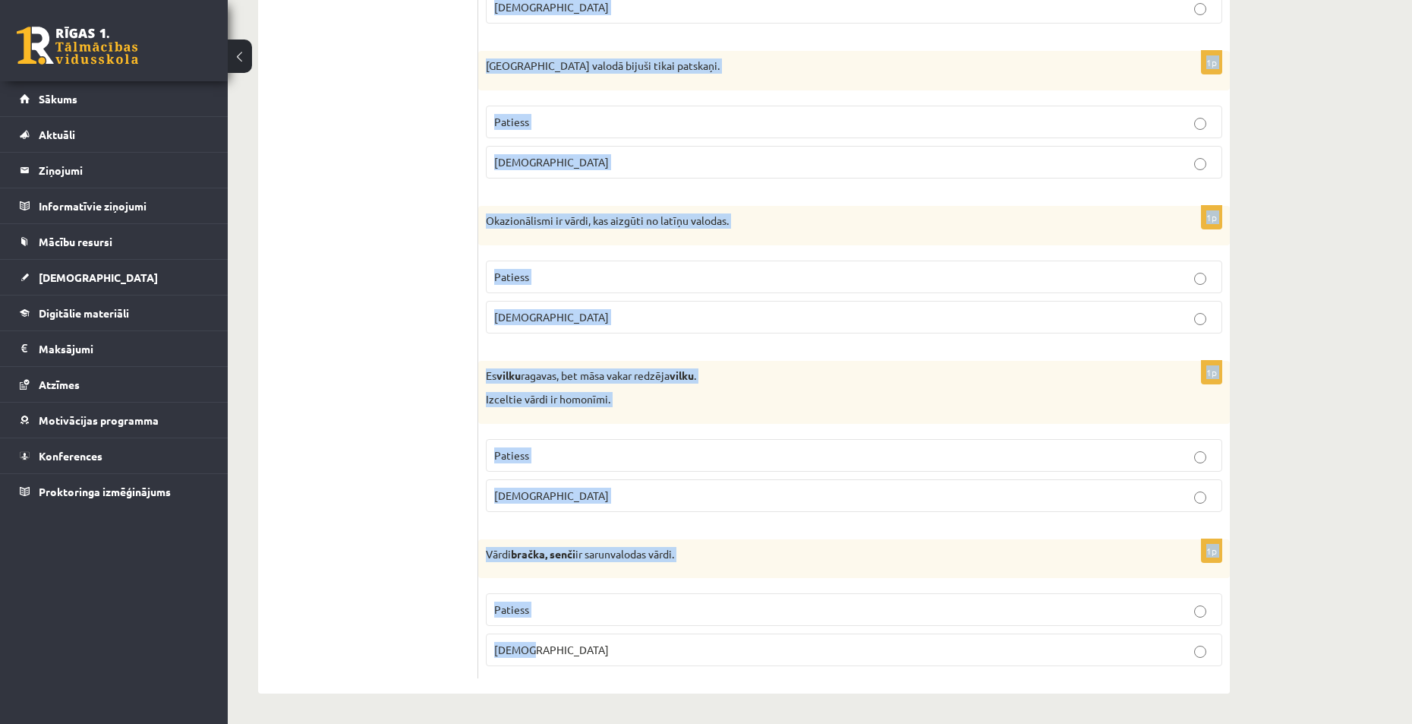
drag, startPoint x: 486, startPoint y: 327, endPoint x: 635, endPoint y: 651, distance: 356.8
copy form "Loremips dolors am conse 9 adipiscin. Elitsed Doeius 5t Incididunt utlabo etd m…"
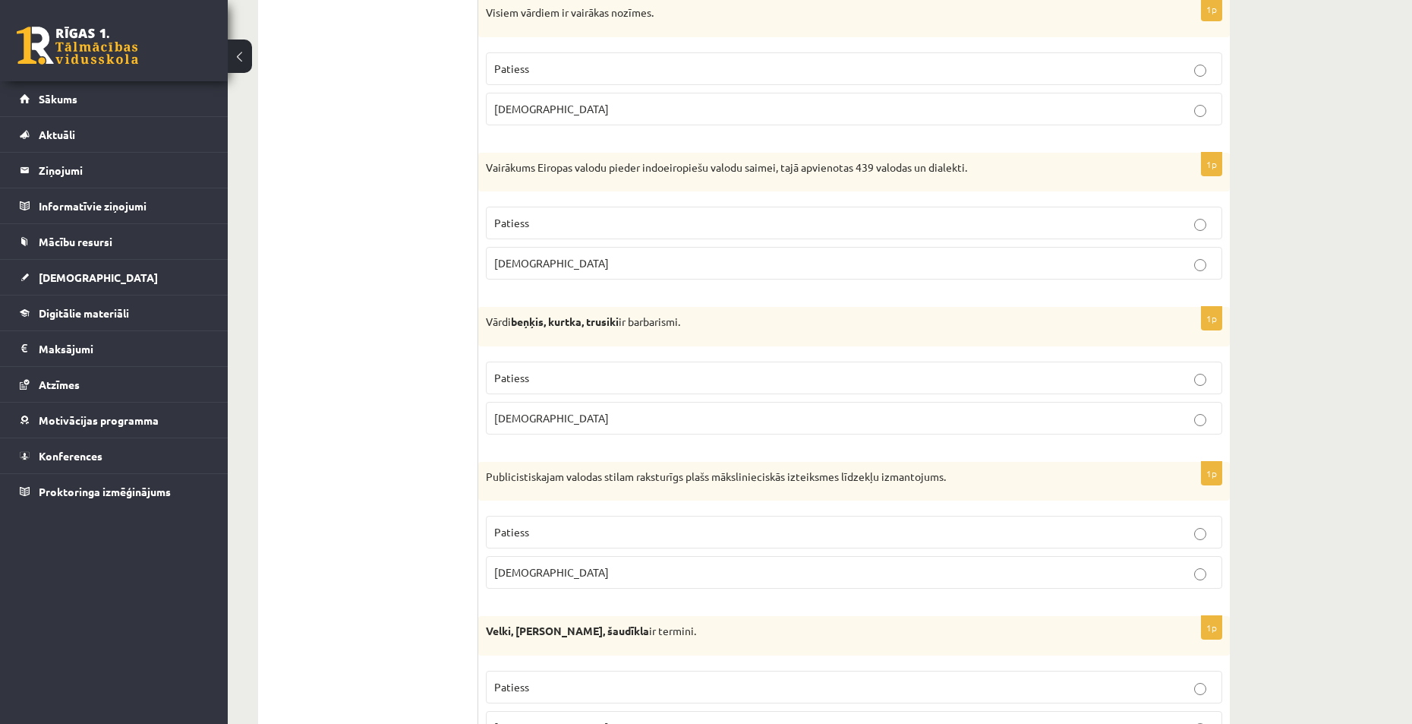
scroll to position [0, 0]
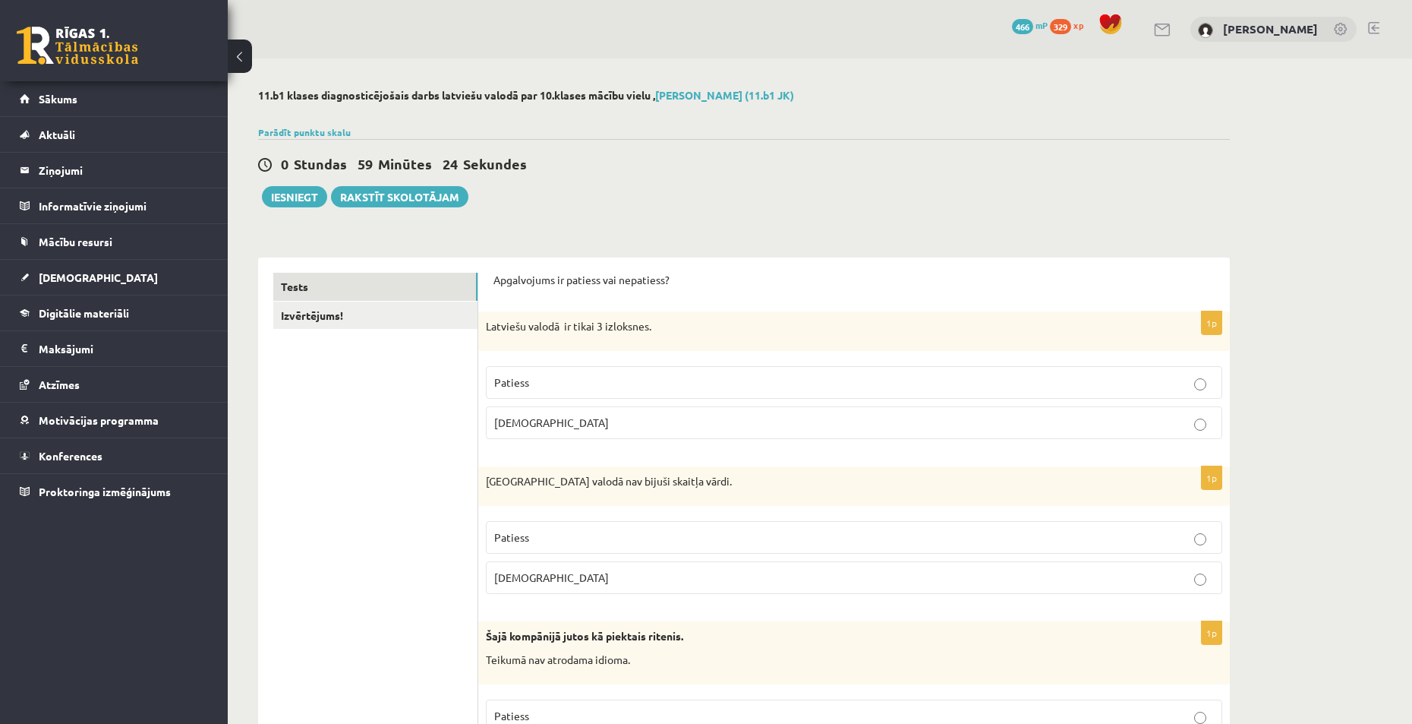
drag, startPoint x: 431, startPoint y: 381, endPoint x: 420, endPoint y: 80, distance: 300.9
click at [563, 428] on p "[DEMOGRAPHIC_DATA]" at bounding box center [854, 423] width 720 height 16
click at [557, 585] on p "Aplams" at bounding box center [854, 577] width 720 height 16
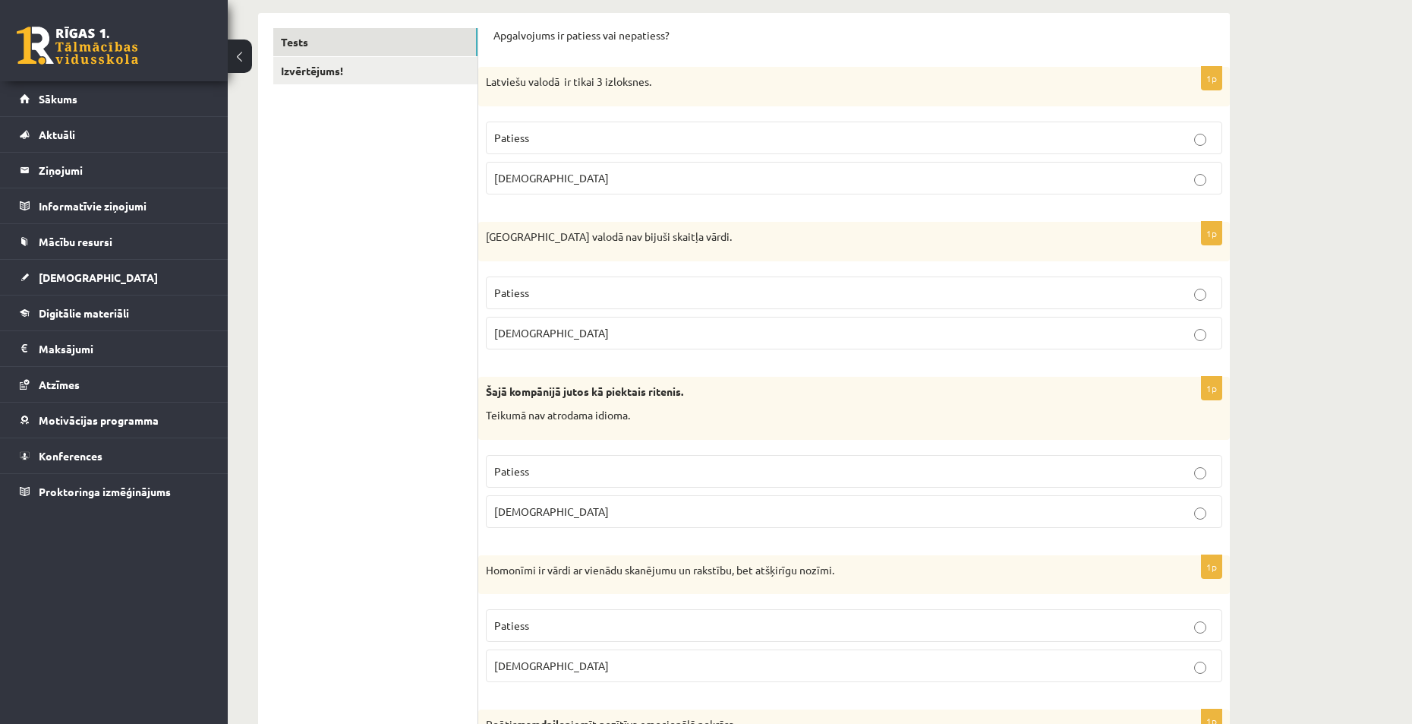
scroll to position [304, 0]
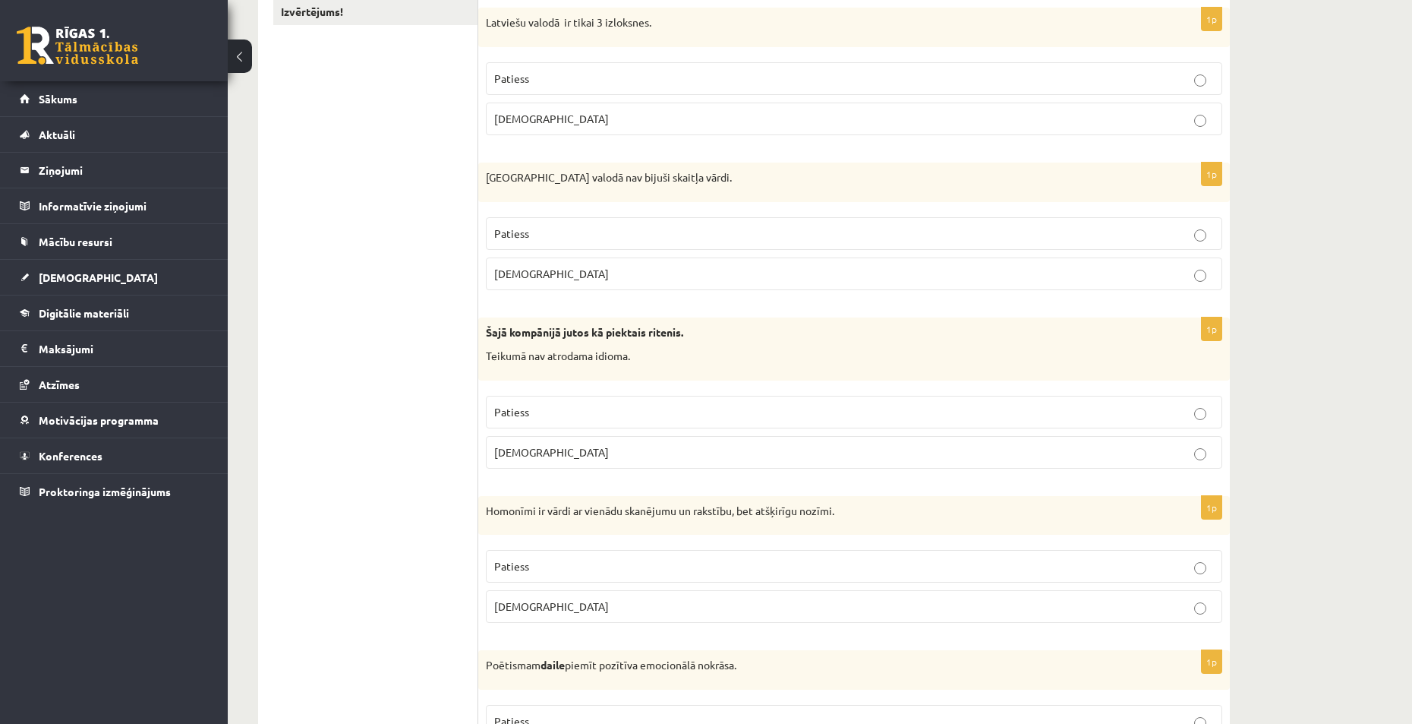
click at [544, 453] on p "Aplams" at bounding box center [854, 452] width 720 height 16
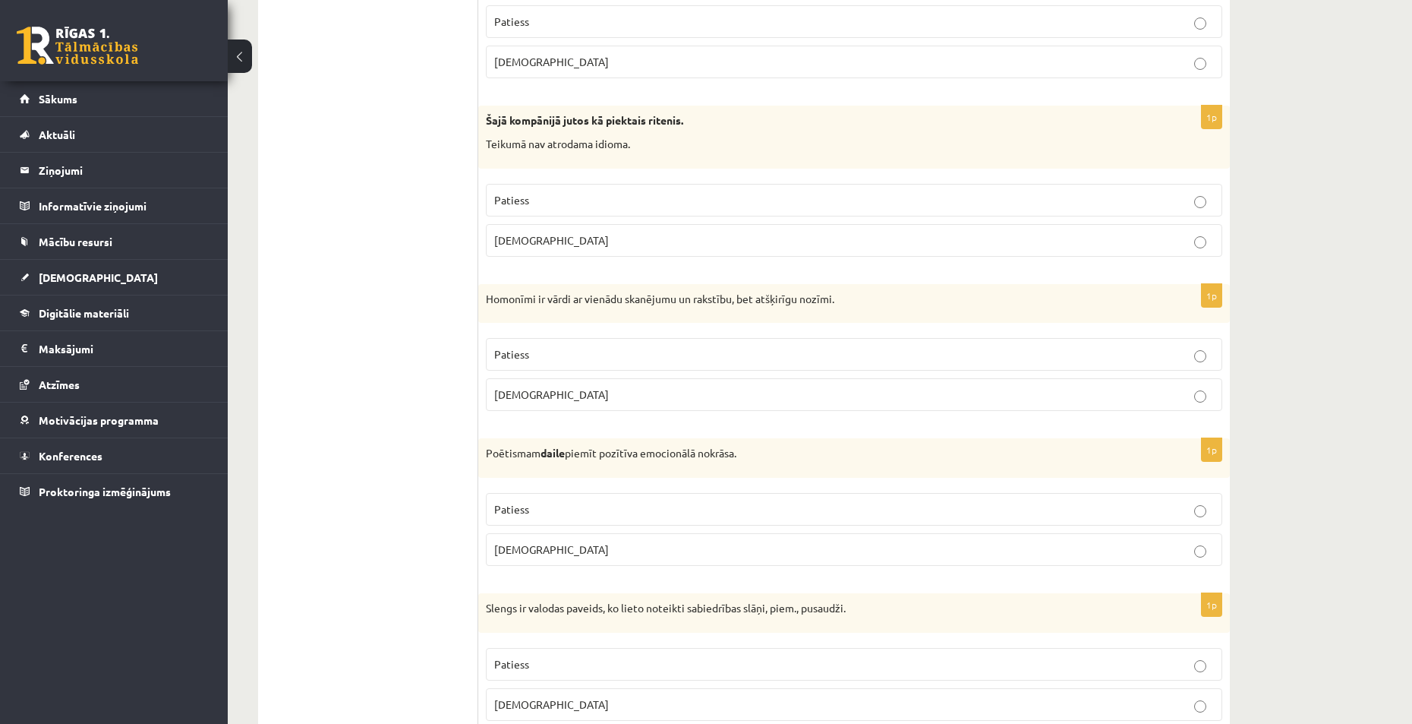
scroll to position [532, 0]
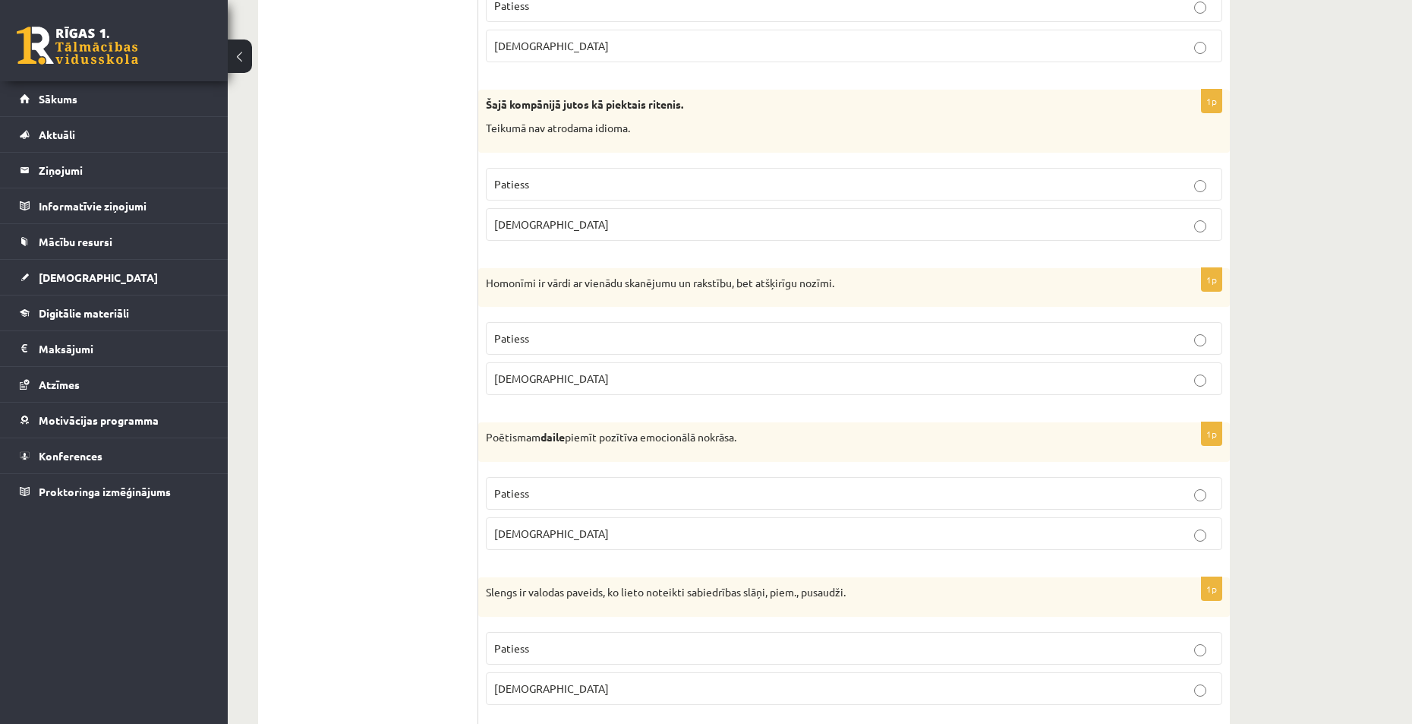
click at [522, 337] on span "Patiess" at bounding box center [511, 338] width 35 height 14
drag, startPoint x: 526, startPoint y: 495, endPoint x: 542, endPoint y: 615, distance: 121.0
click at [527, 495] on span "Patiess" at bounding box center [511, 493] width 35 height 14
click at [552, 650] on p "Patiess" at bounding box center [854, 648] width 720 height 16
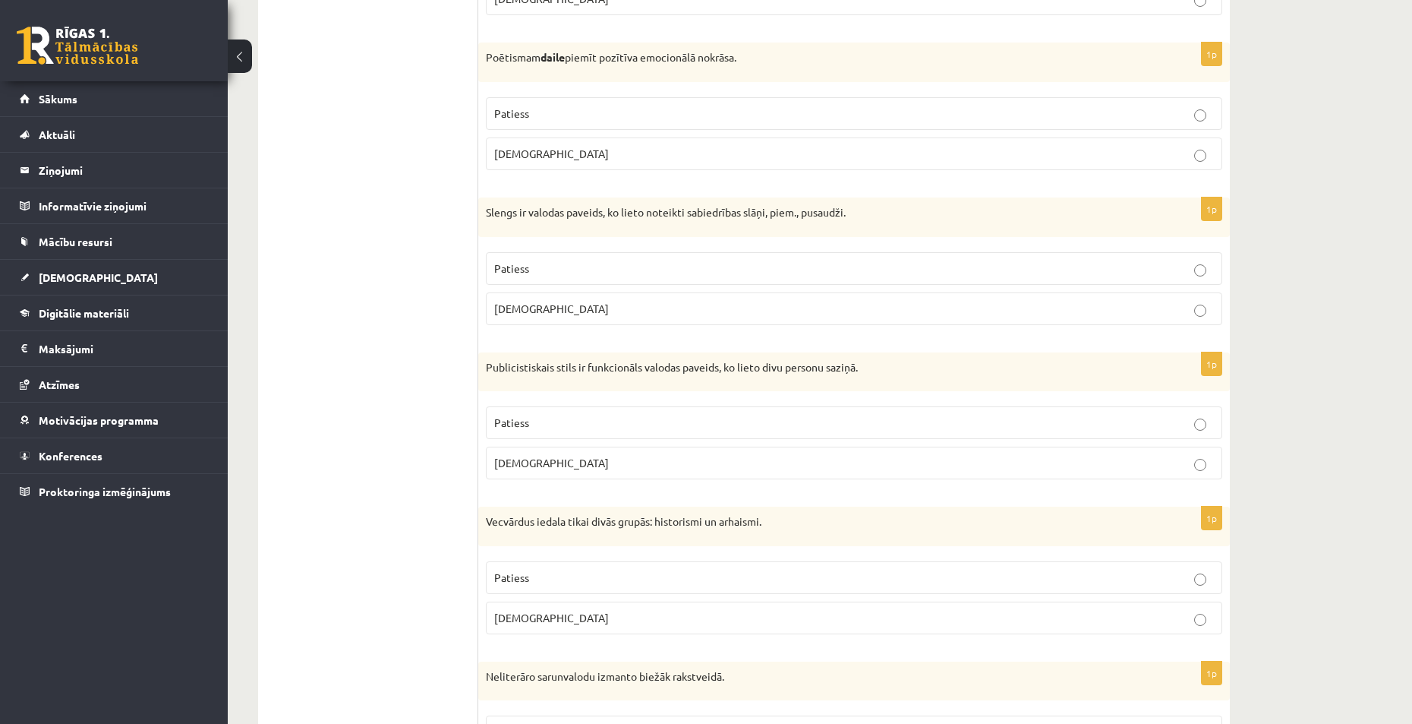
click at [520, 459] on span "Aplams" at bounding box center [551, 463] width 115 height 14
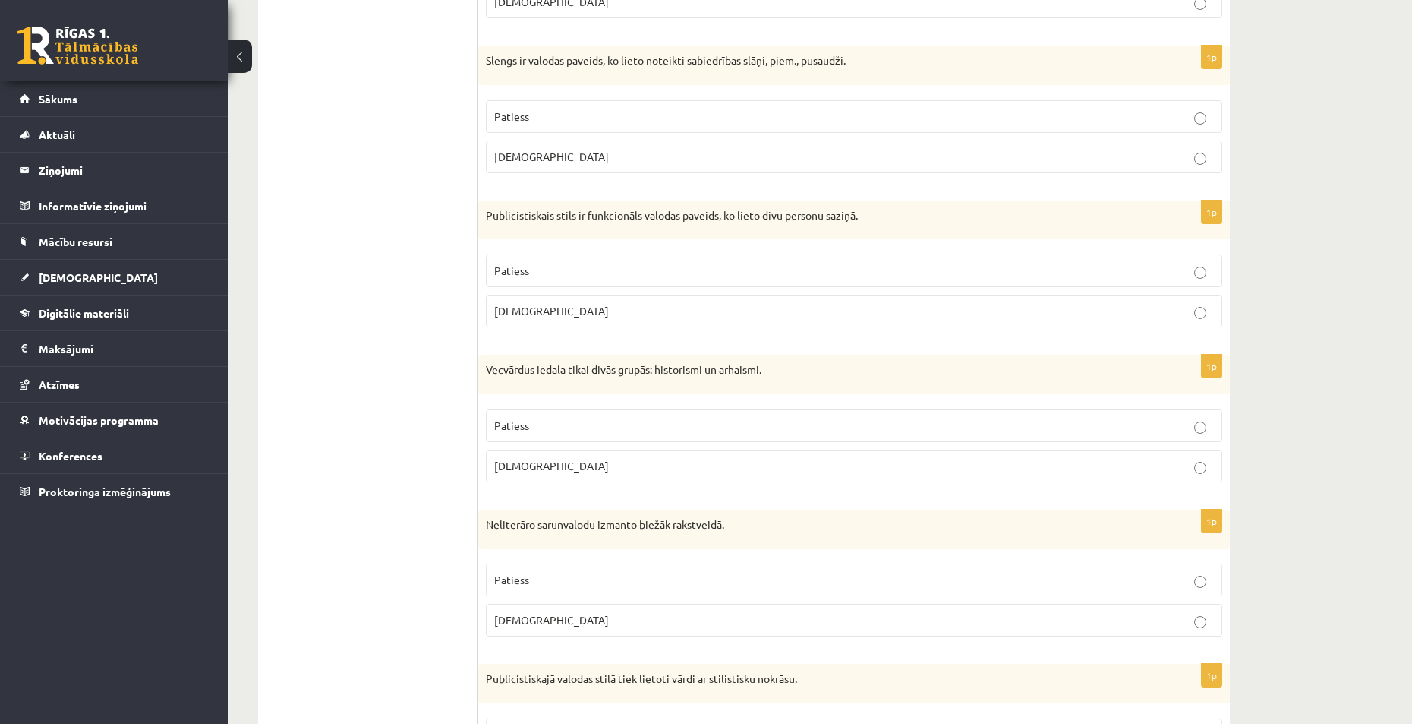
click at [535, 472] on p "Aplams" at bounding box center [854, 466] width 720 height 16
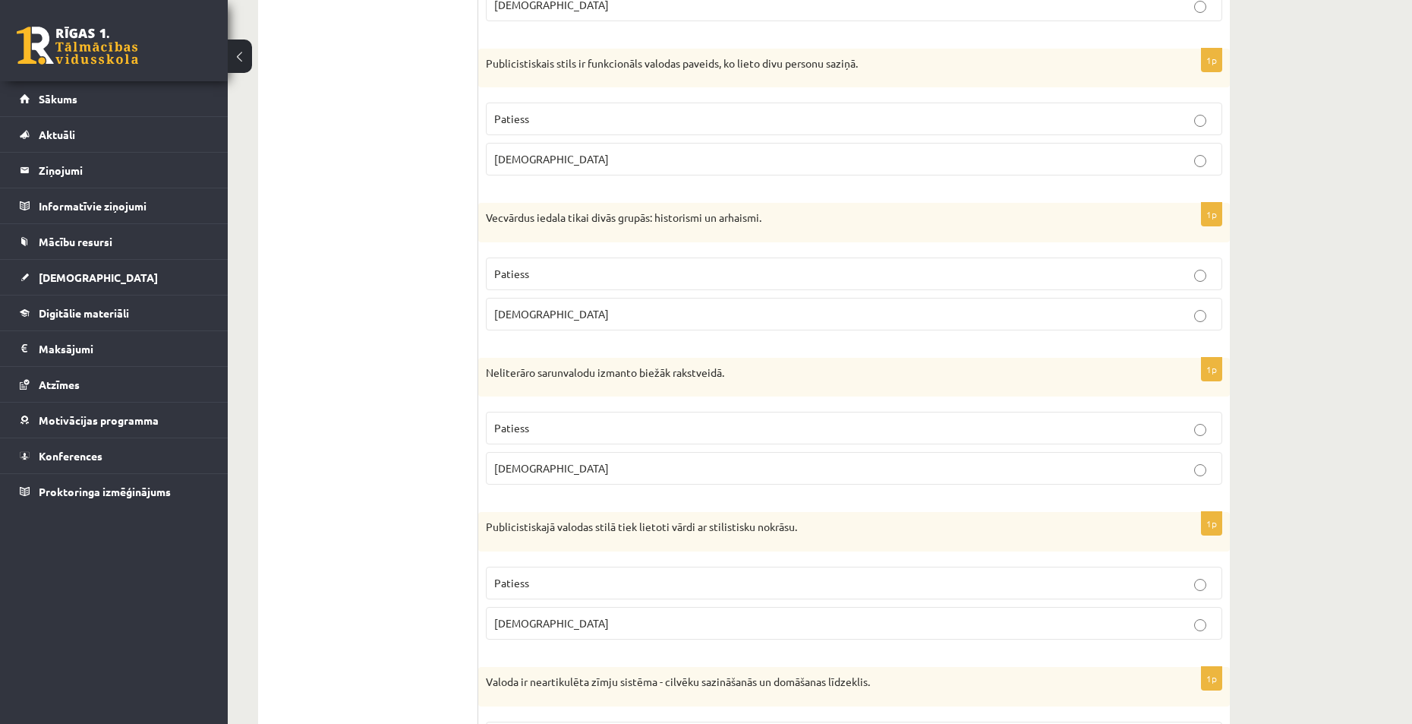
click at [534, 467] on p "[DEMOGRAPHIC_DATA]" at bounding box center [854, 468] width 720 height 16
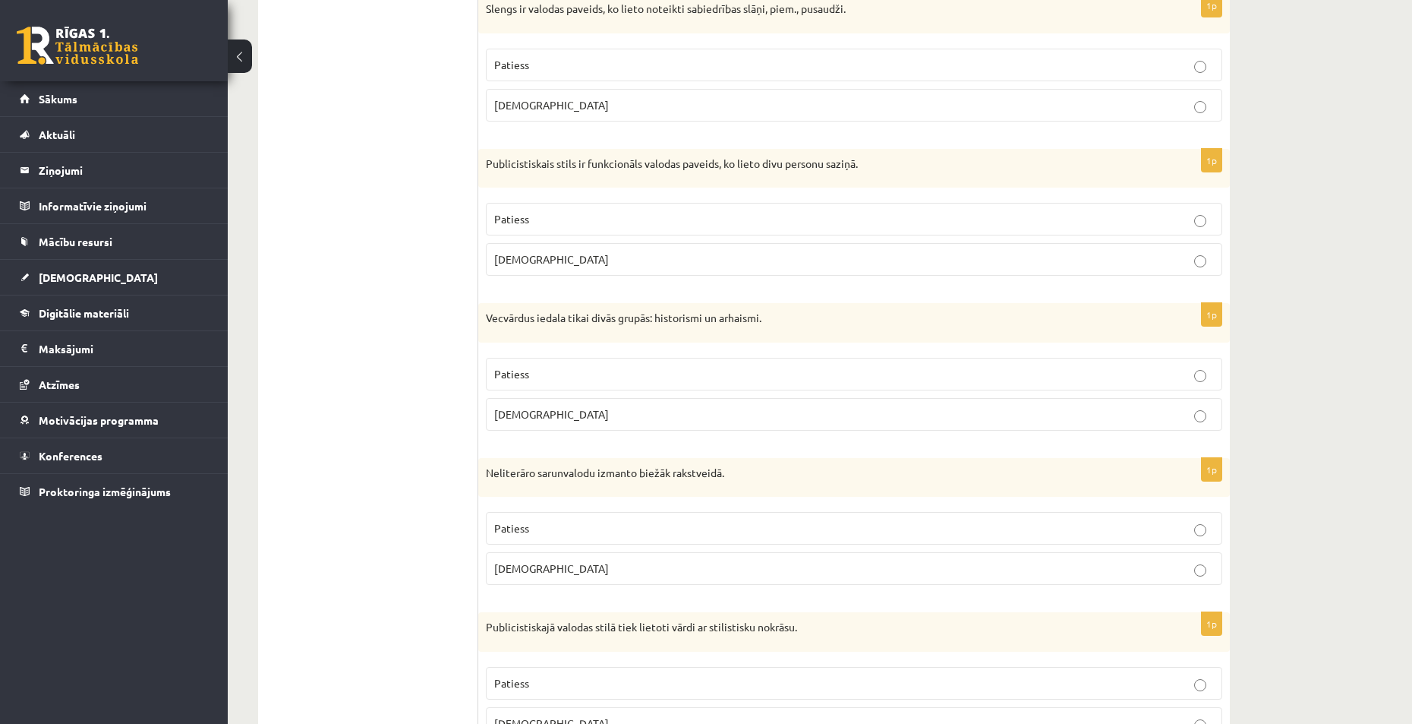
scroll to position [1063, 0]
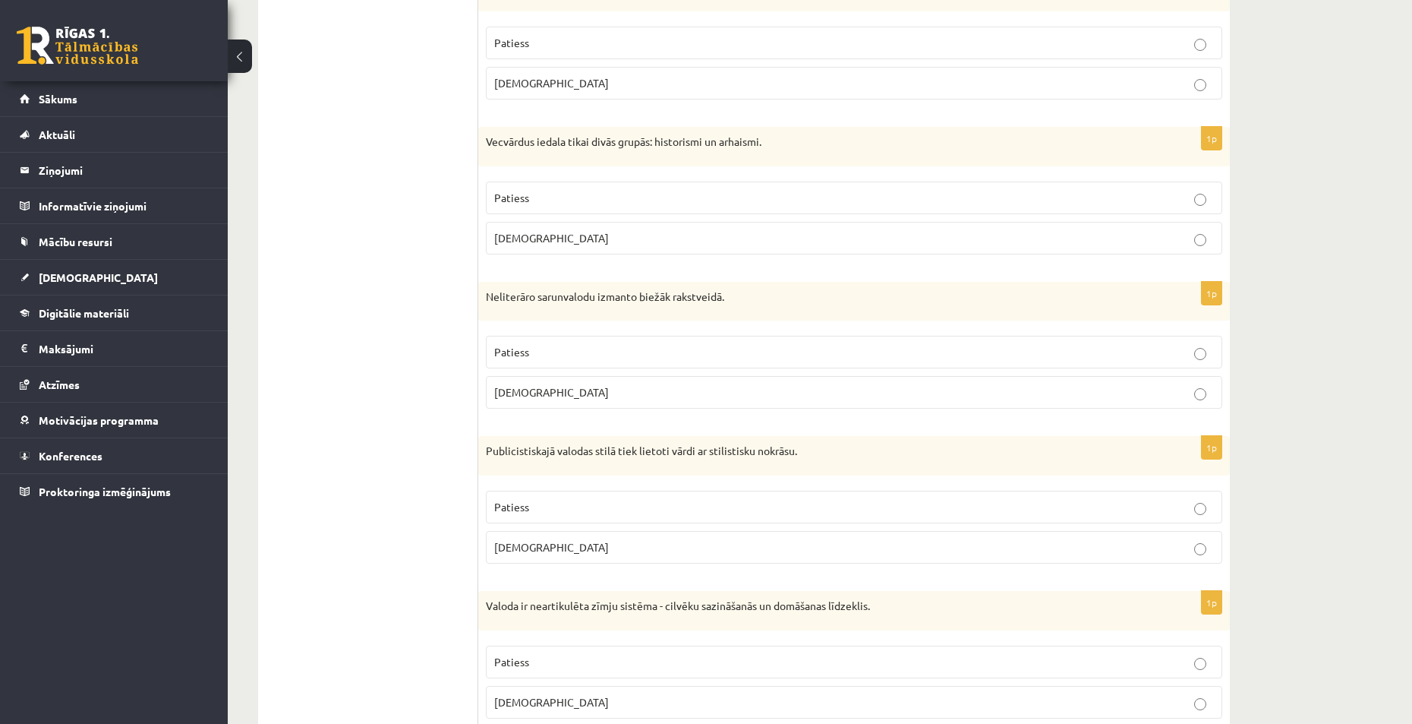
click at [526, 511] on span "Patiess" at bounding box center [511, 507] width 35 height 14
click at [545, 549] on p "[DEMOGRAPHIC_DATA]" at bounding box center [854, 550] width 720 height 16
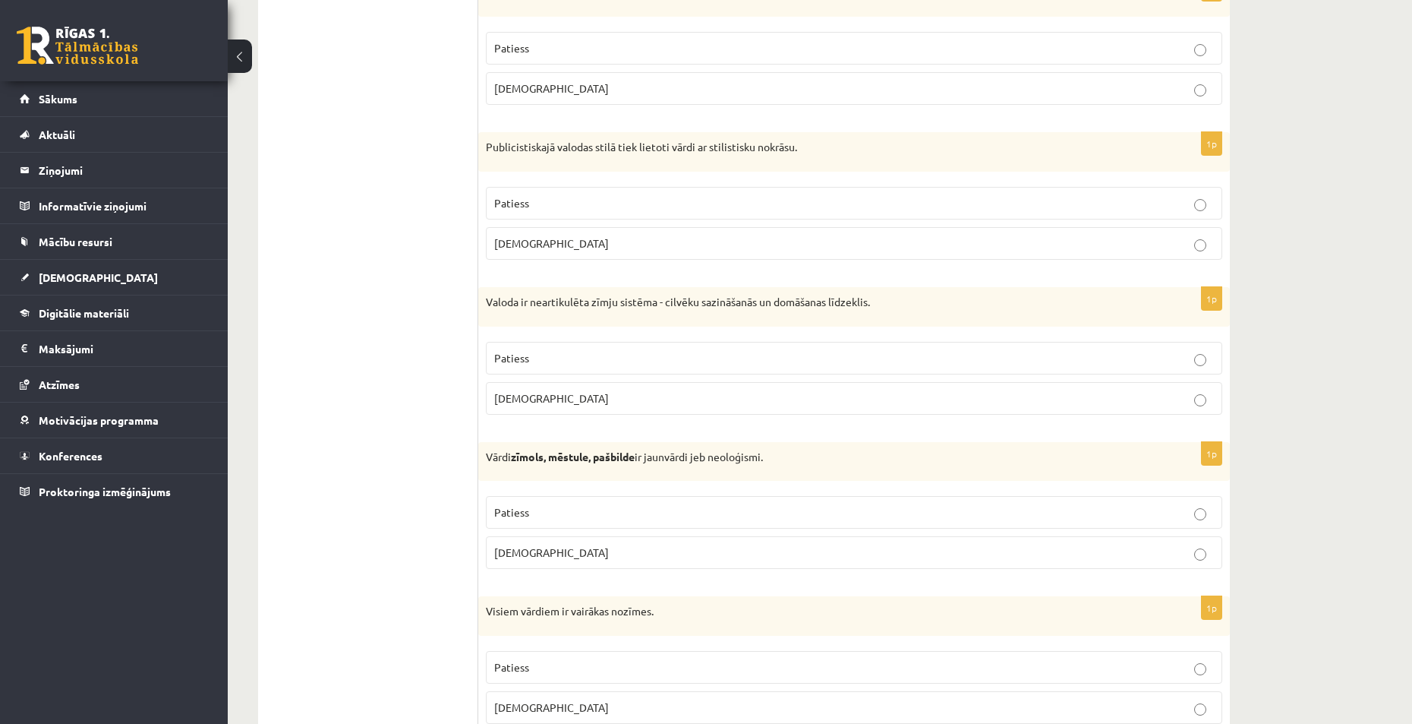
click at [545, 518] on p "Patiess" at bounding box center [854, 512] width 720 height 16
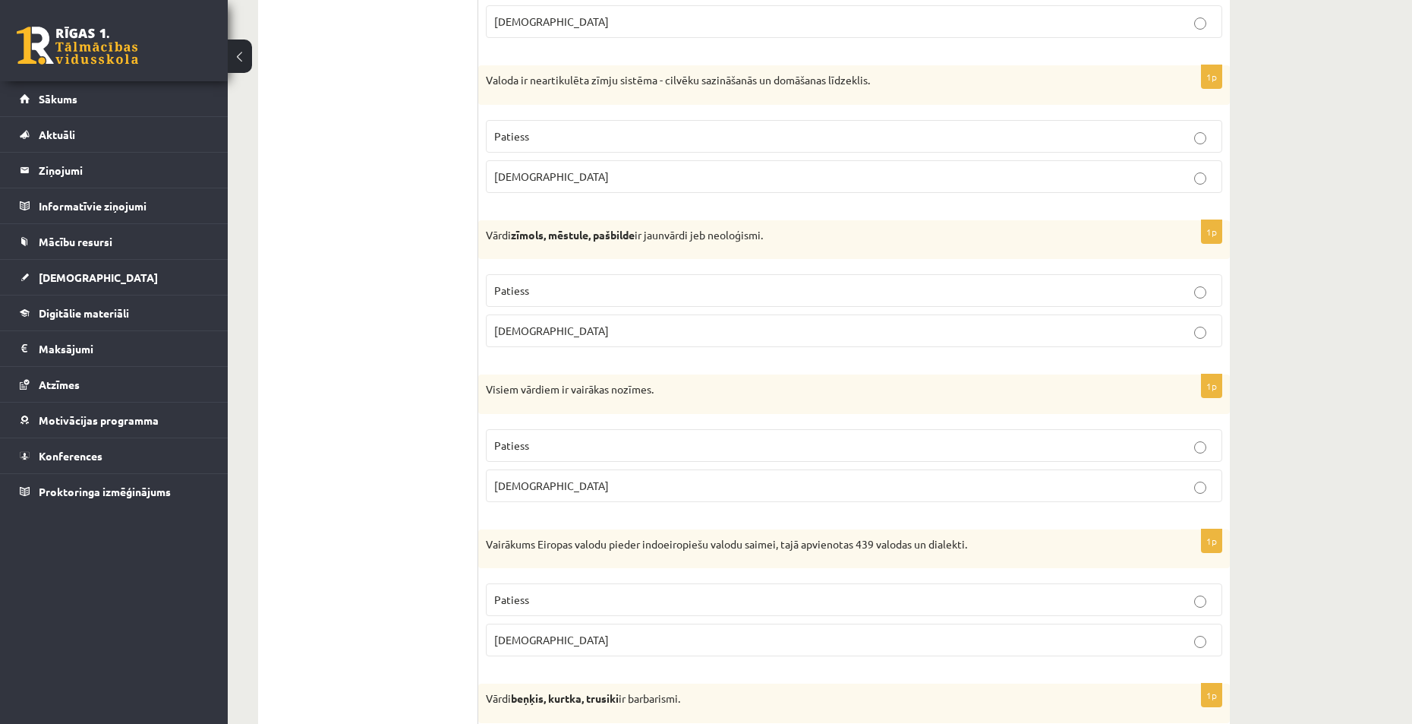
scroll to position [1822, 0]
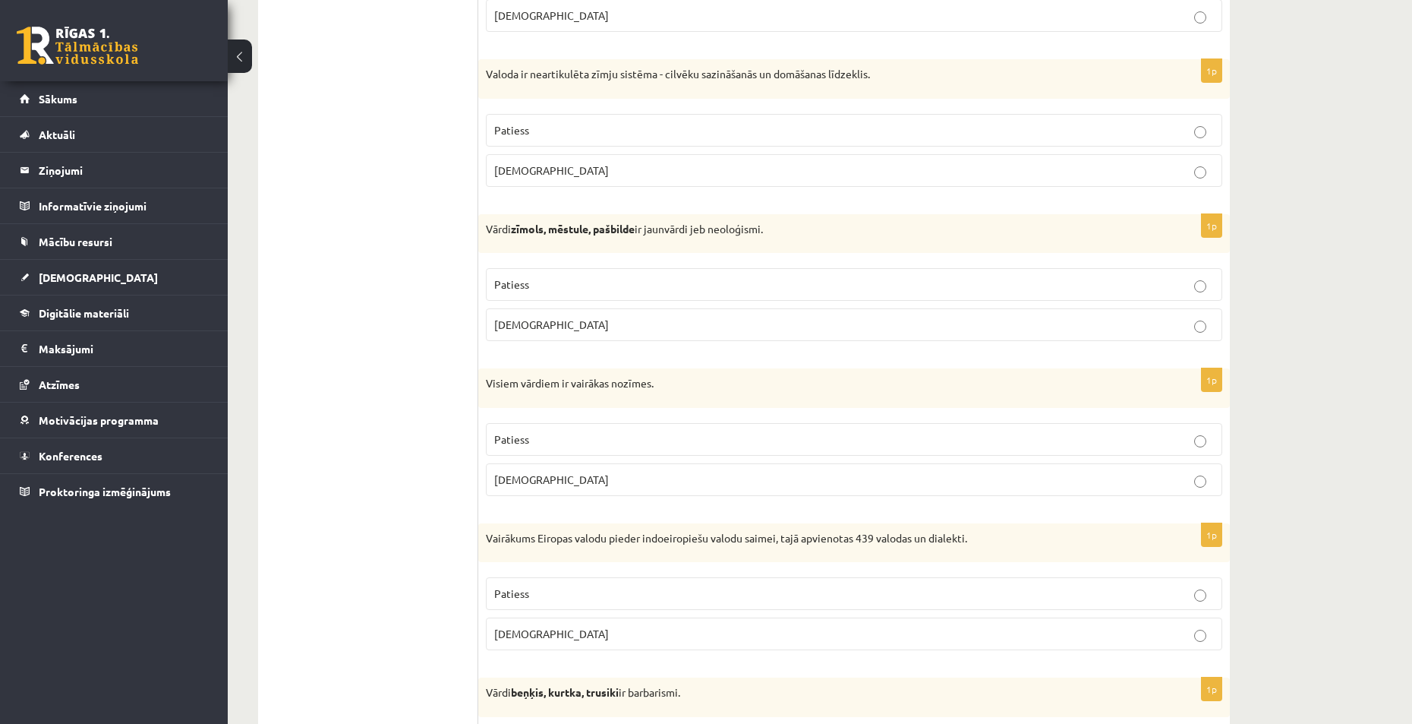
click at [526, 485] on span "[DEMOGRAPHIC_DATA]" at bounding box center [551, 479] width 115 height 14
click at [550, 594] on p "Patiess" at bounding box center [854, 593] width 720 height 16
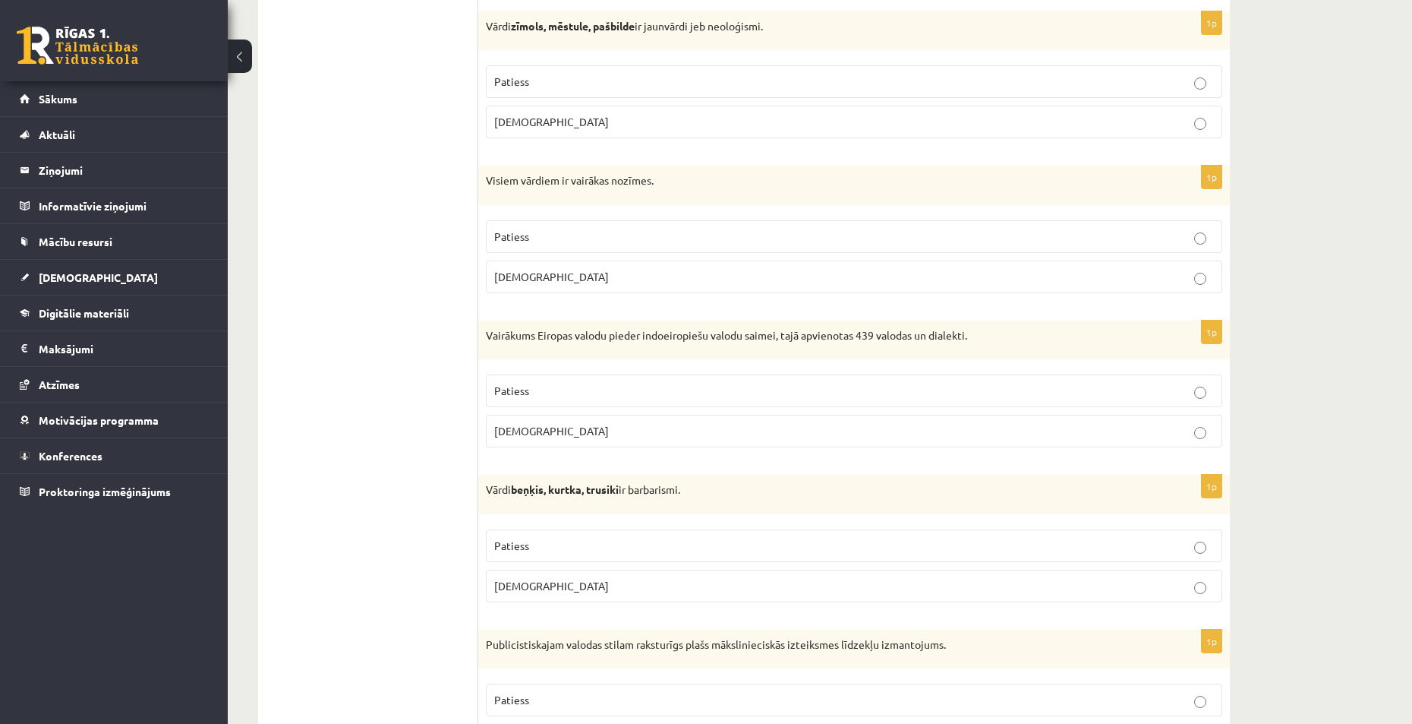
scroll to position [2126, 0]
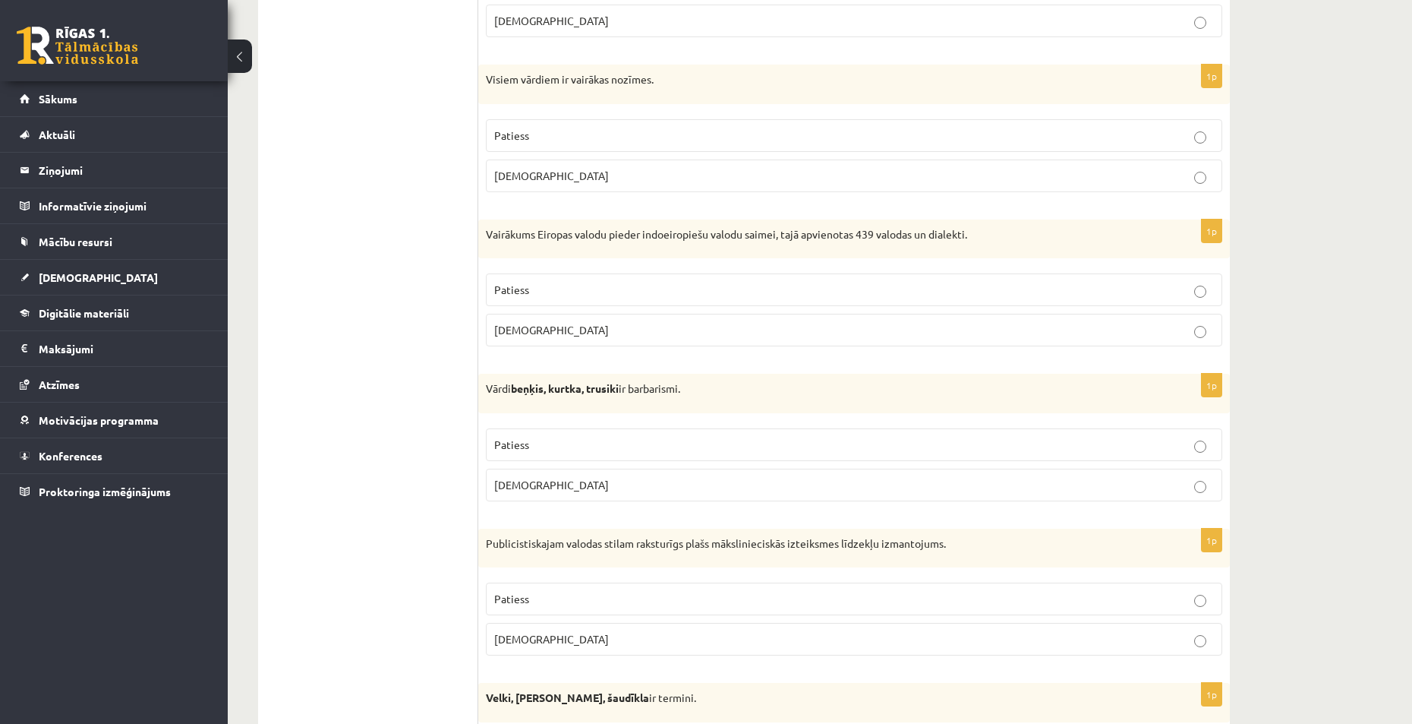
click at [535, 445] on p "Patiess" at bounding box center [854, 445] width 720 height 16
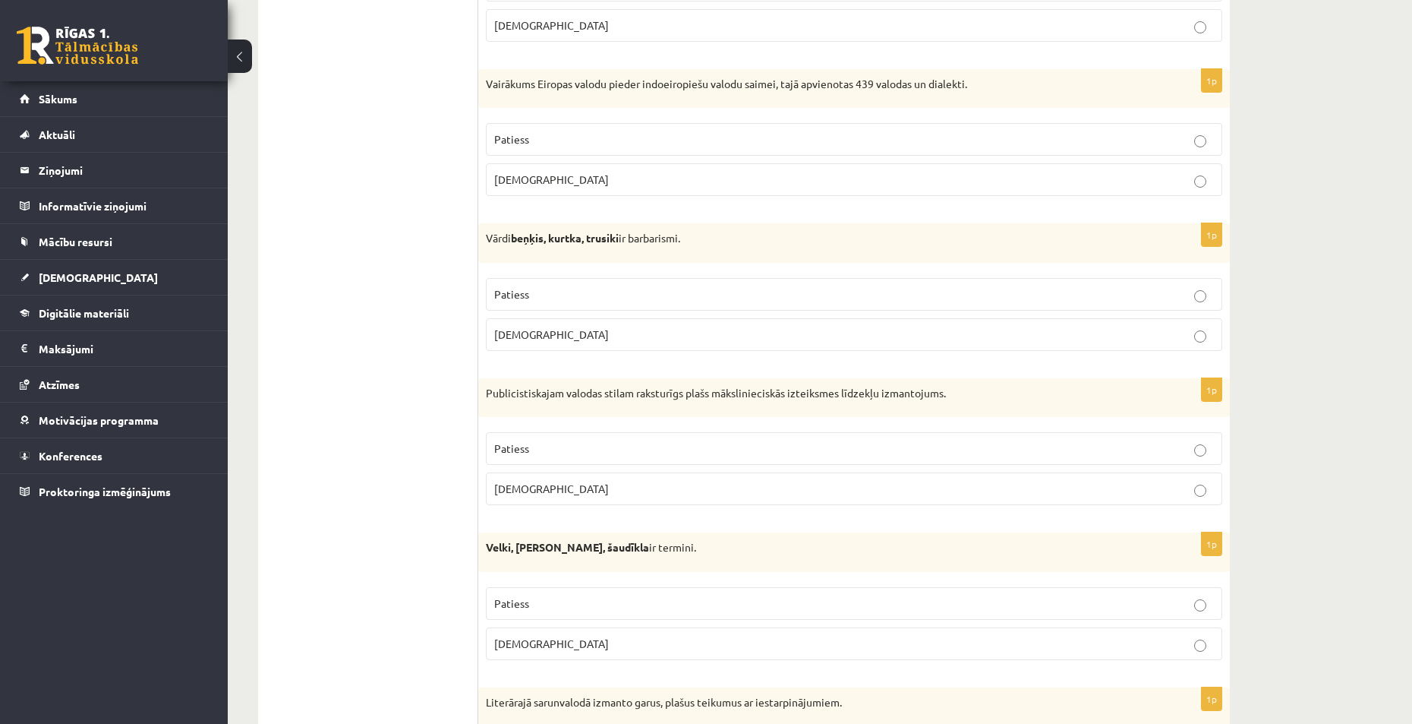
scroll to position [2278, 0]
click at [537, 491] on p "[DEMOGRAPHIC_DATA]" at bounding box center [854, 487] width 720 height 16
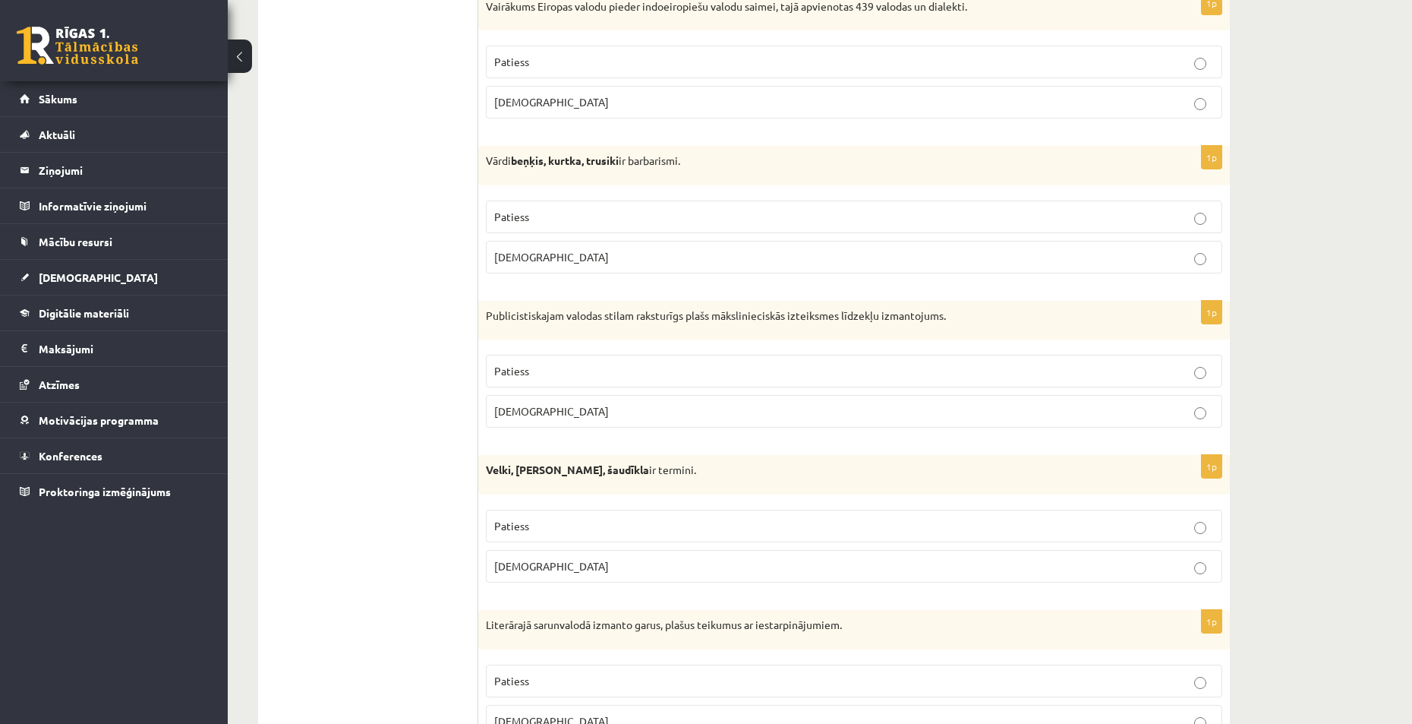
click at [549, 564] on p "Aplams" at bounding box center [854, 566] width 720 height 16
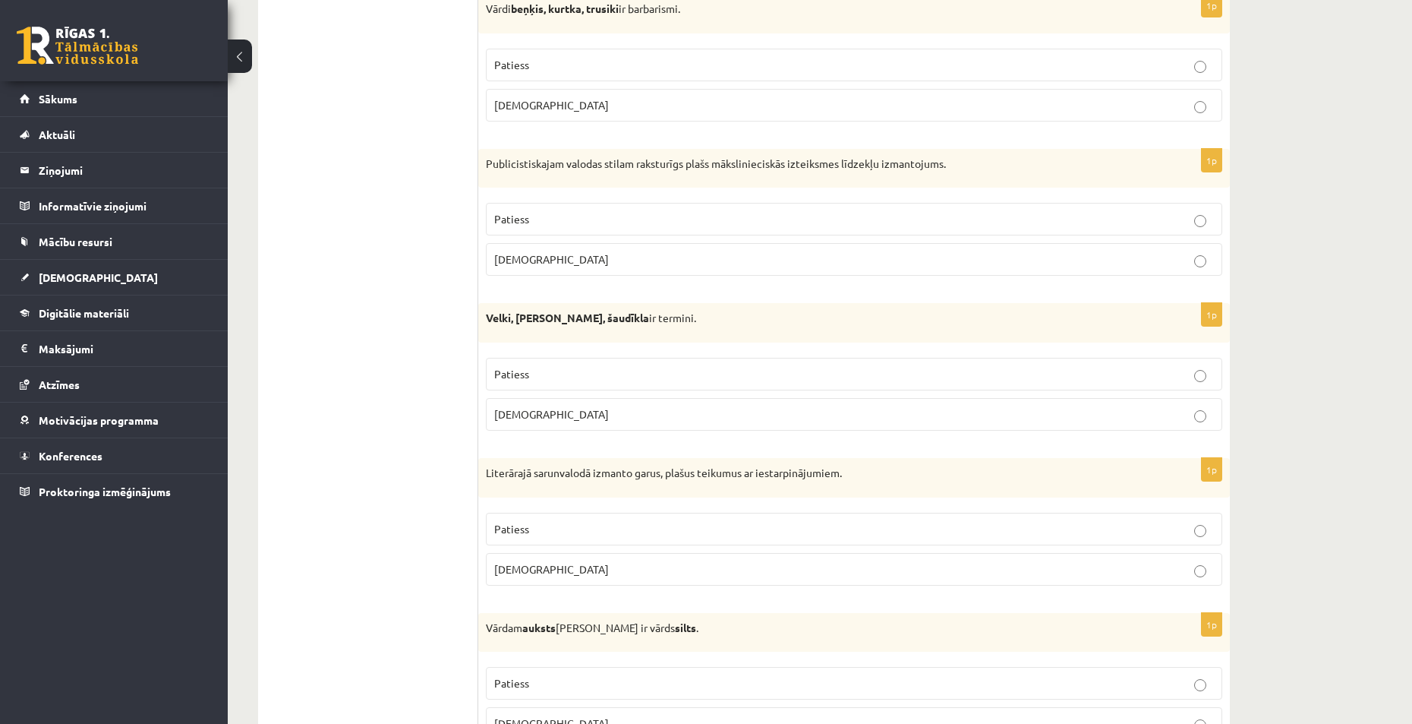
click at [534, 525] on p "Patiess" at bounding box center [854, 529] width 720 height 16
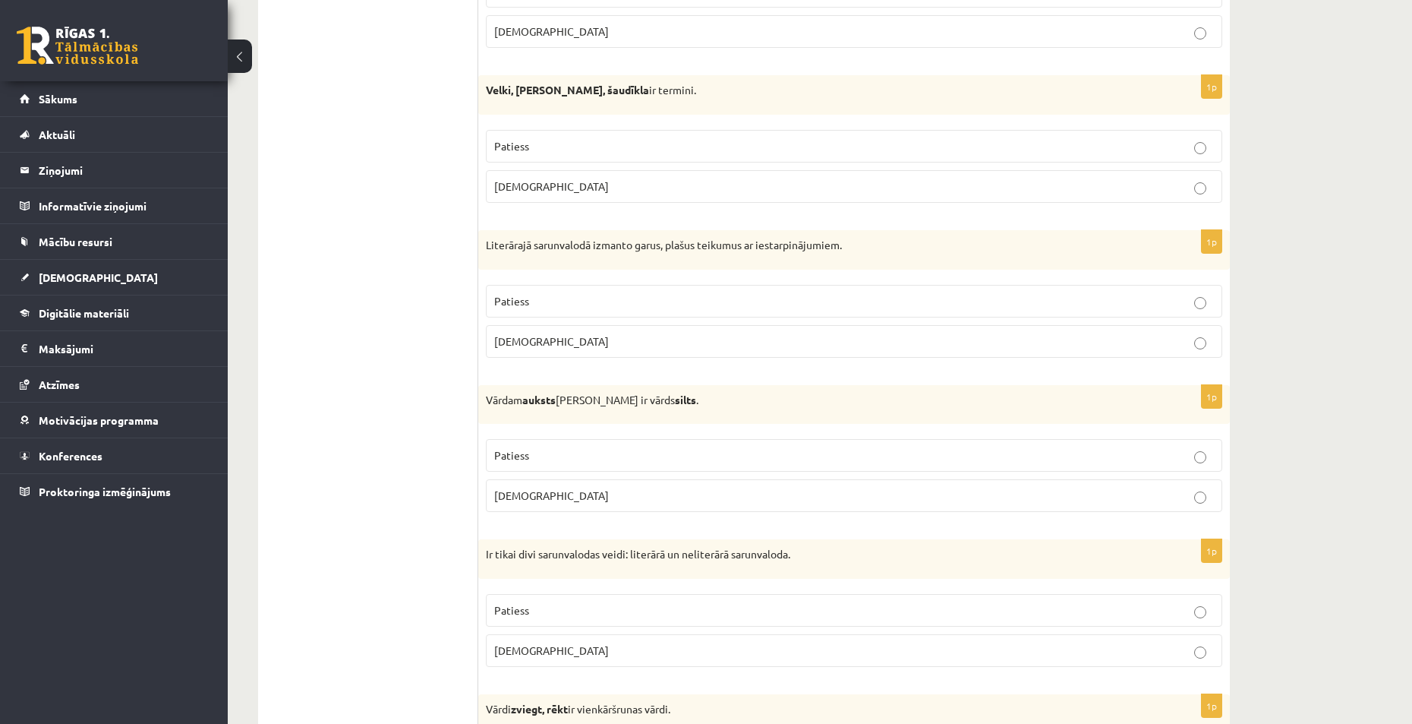
click at [538, 463] on p "Patiess" at bounding box center [854, 455] width 720 height 16
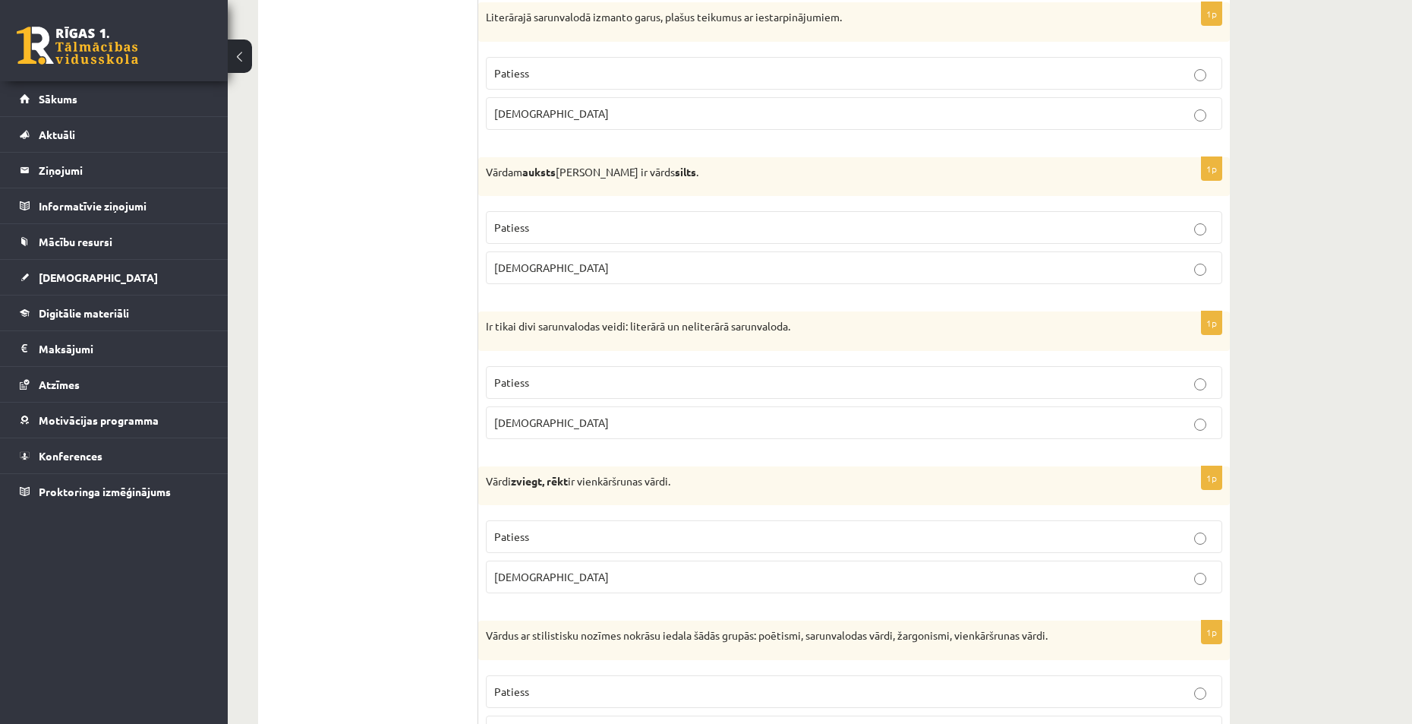
click at [543, 427] on p "Aplams" at bounding box center [854, 423] width 720 height 16
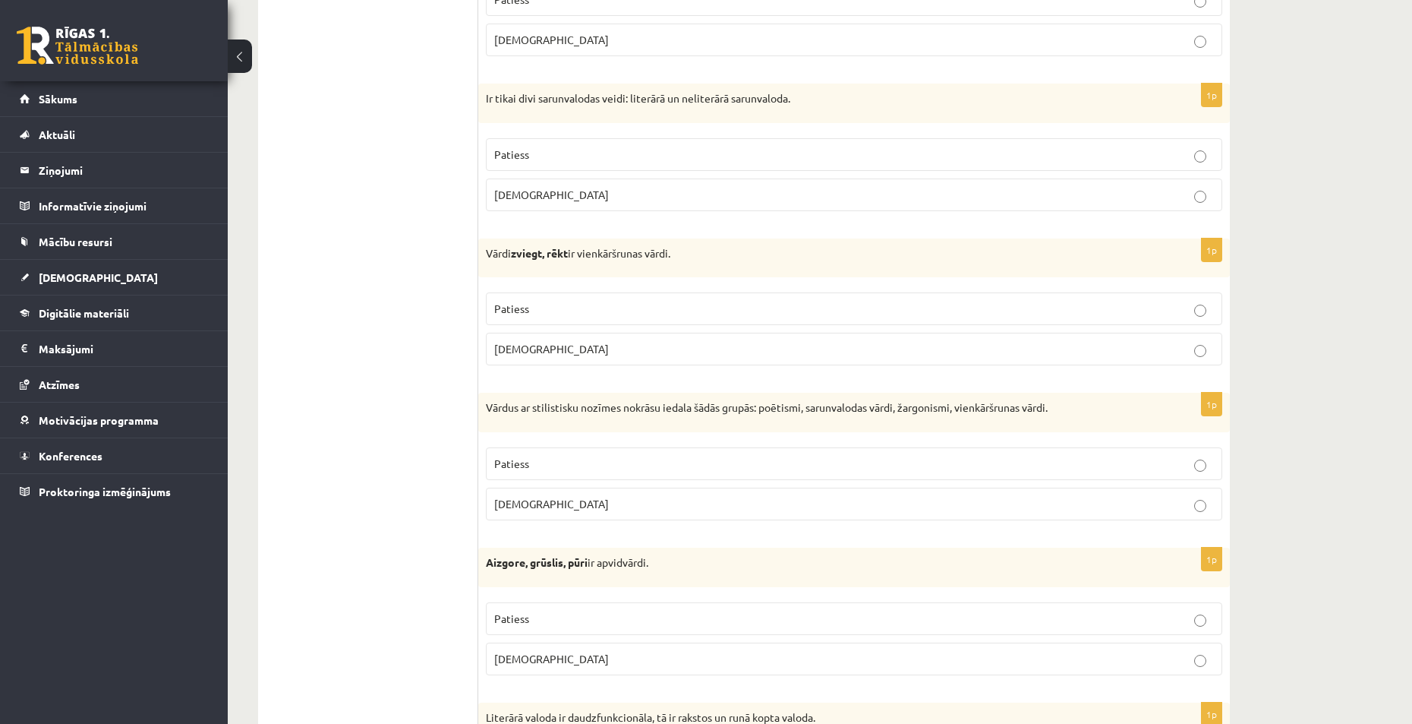
click at [535, 348] on p "Aplams" at bounding box center [854, 349] width 720 height 16
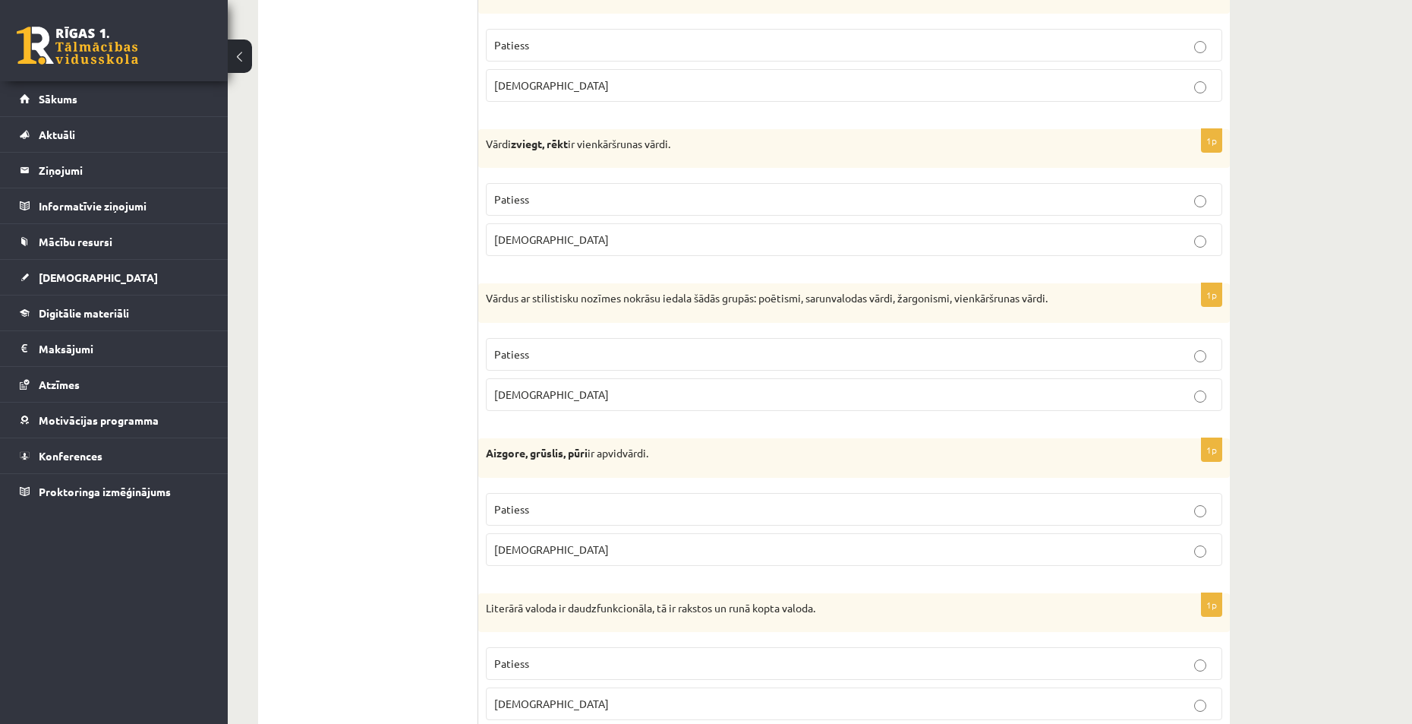
scroll to position [3341, 0]
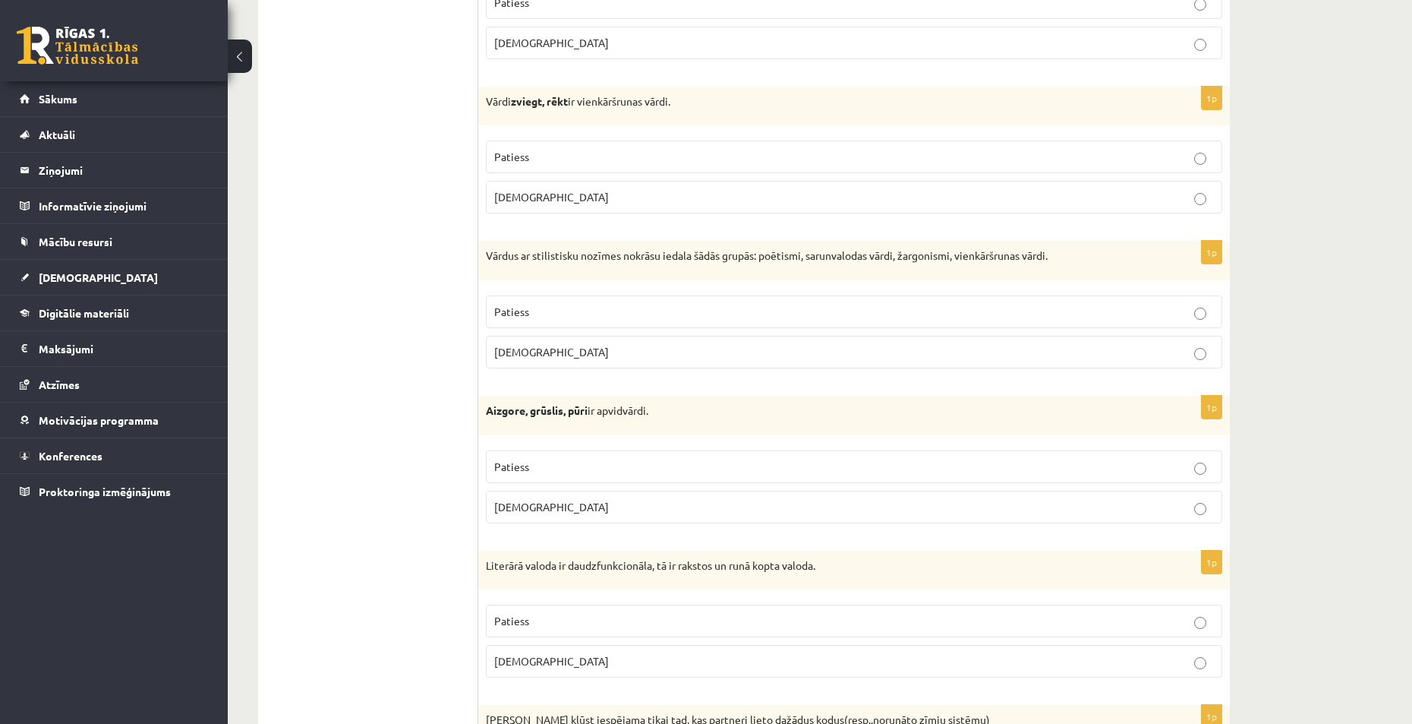
click at [532, 313] on p "Patiess" at bounding box center [854, 312] width 720 height 16
click at [533, 460] on p "Patiess" at bounding box center [854, 467] width 720 height 16
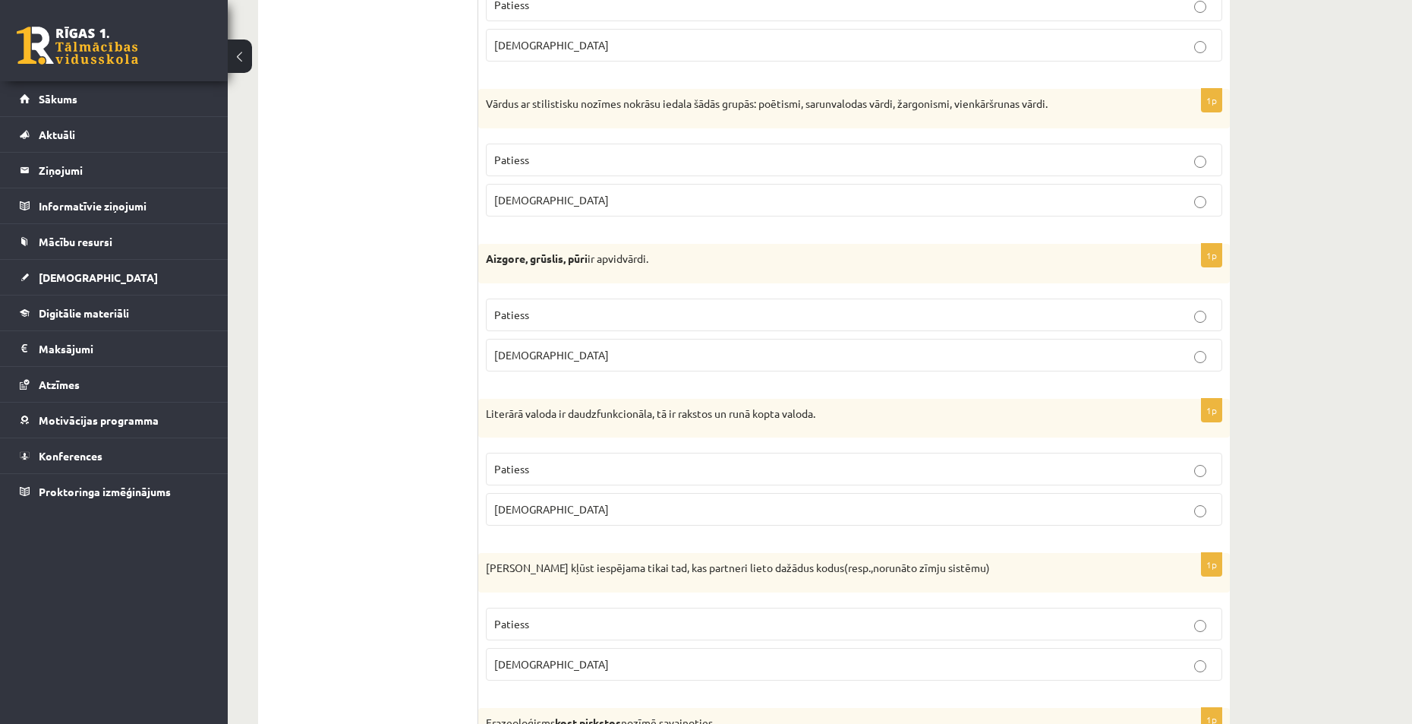
click at [541, 509] on p "Aplams" at bounding box center [854, 509] width 720 height 16
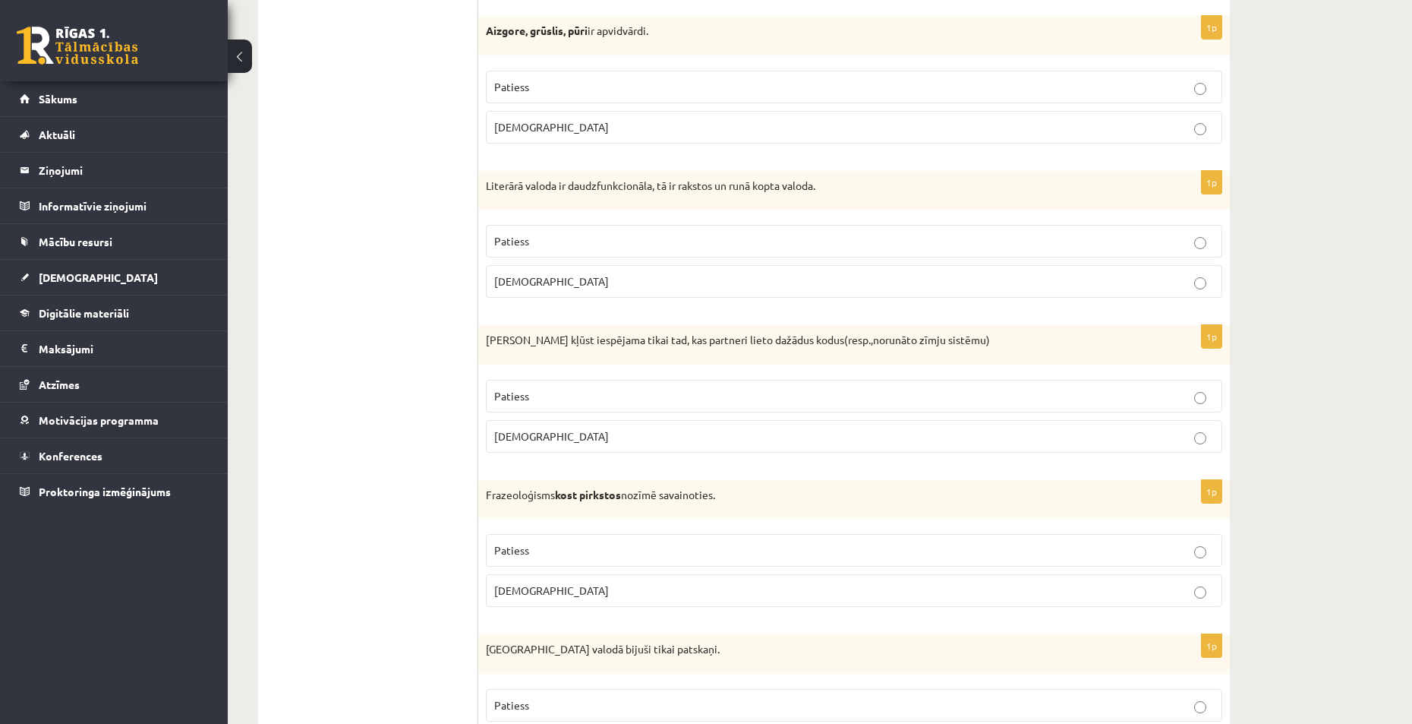
click at [546, 430] on p "Aplams" at bounding box center [854, 436] width 720 height 16
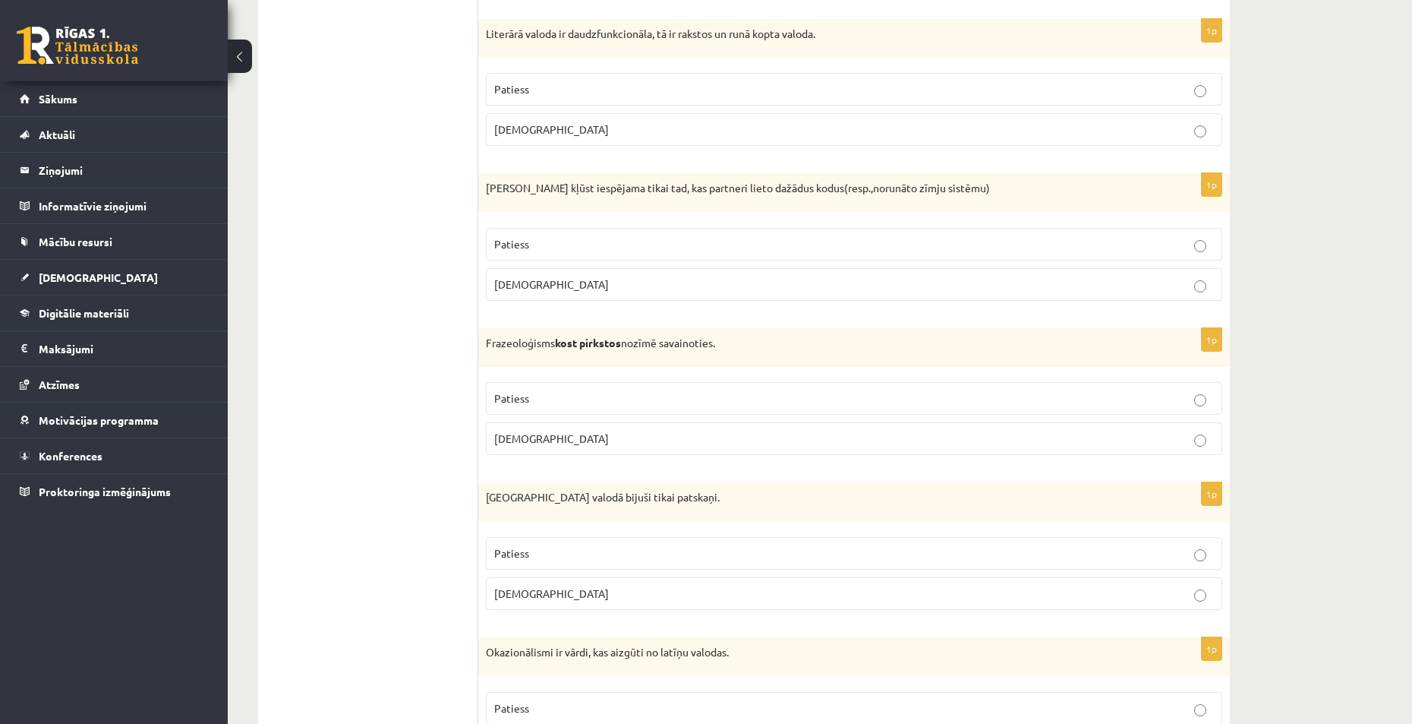
click at [549, 402] on p "Patiess" at bounding box center [854, 398] width 720 height 16
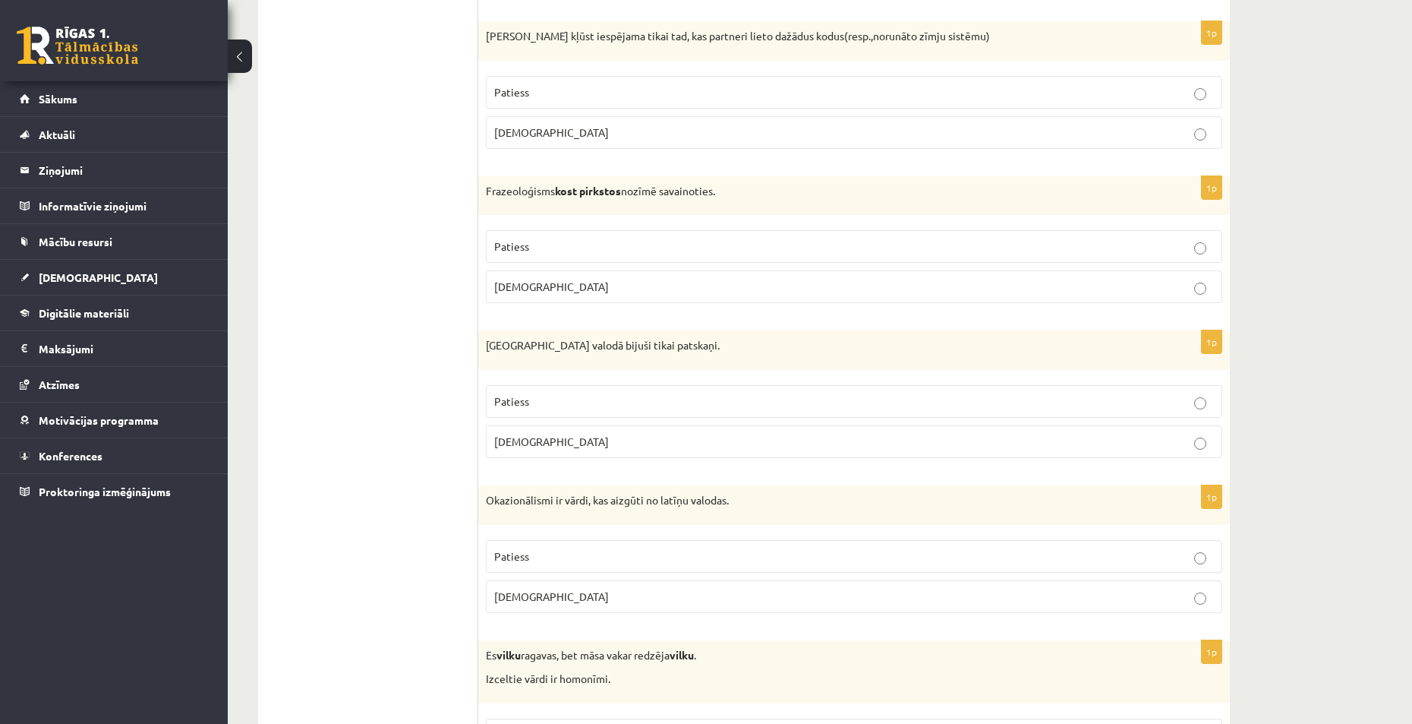
drag, startPoint x: 544, startPoint y: 396, endPoint x: 535, endPoint y: 441, distance: 45.6
click at [544, 397] on p "Patiess" at bounding box center [854, 401] width 720 height 16
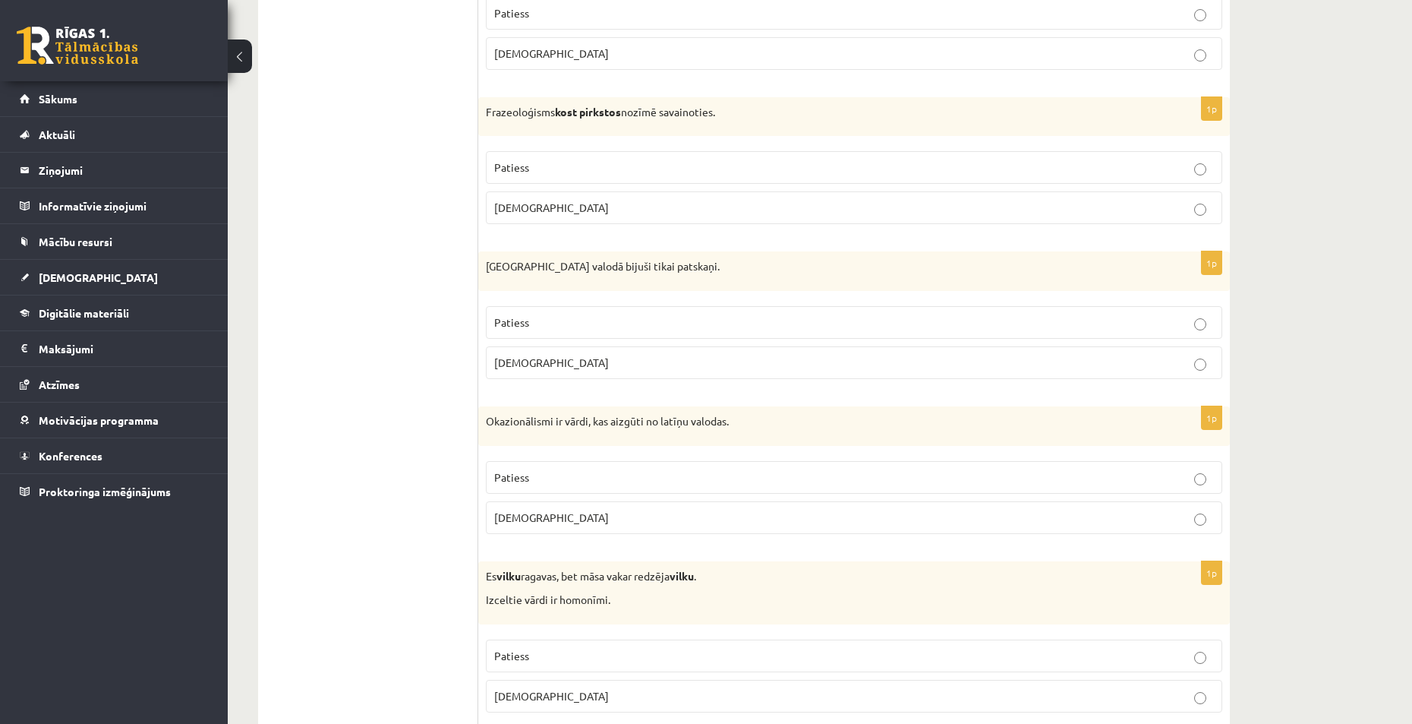
scroll to position [4252, 0]
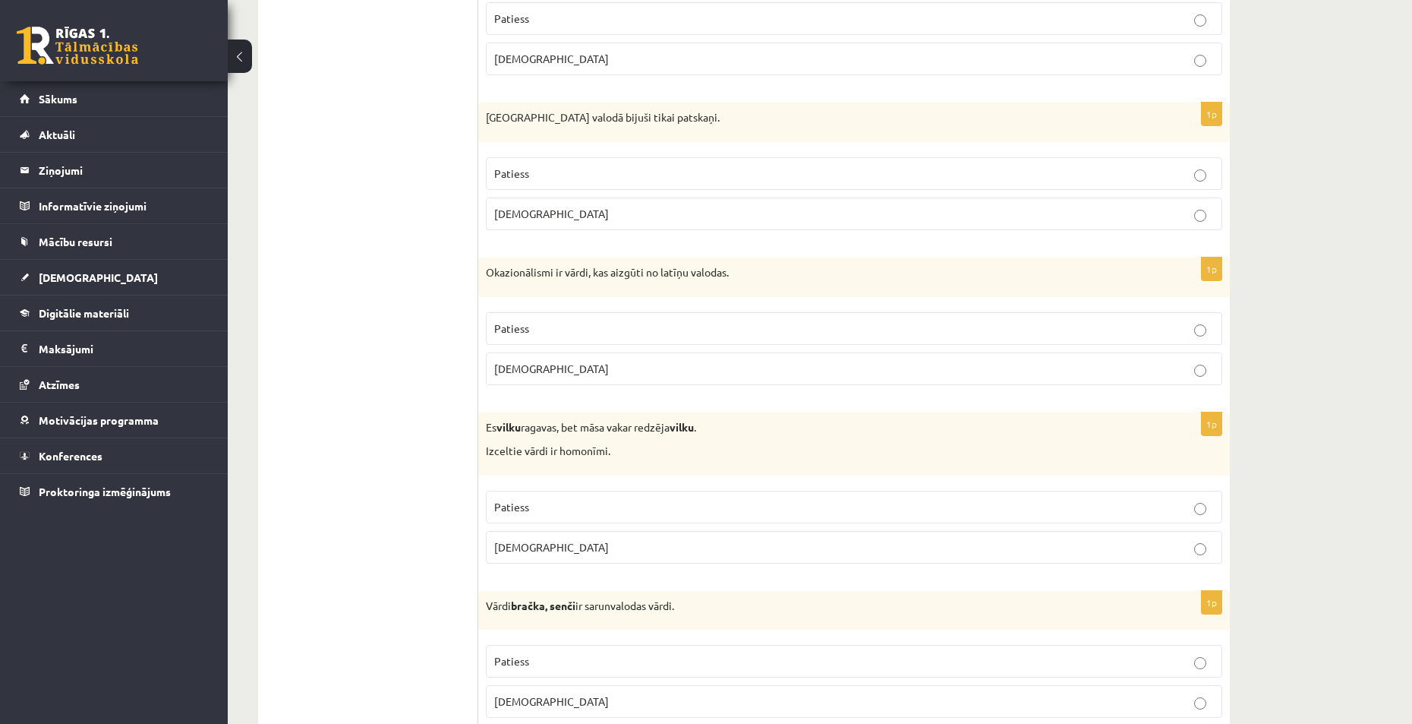
click at [547, 364] on p "Aplams" at bounding box center [854, 369] width 720 height 16
click at [554, 546] on p "Aplams" at bounding box center [854, 547] width 720 height 16
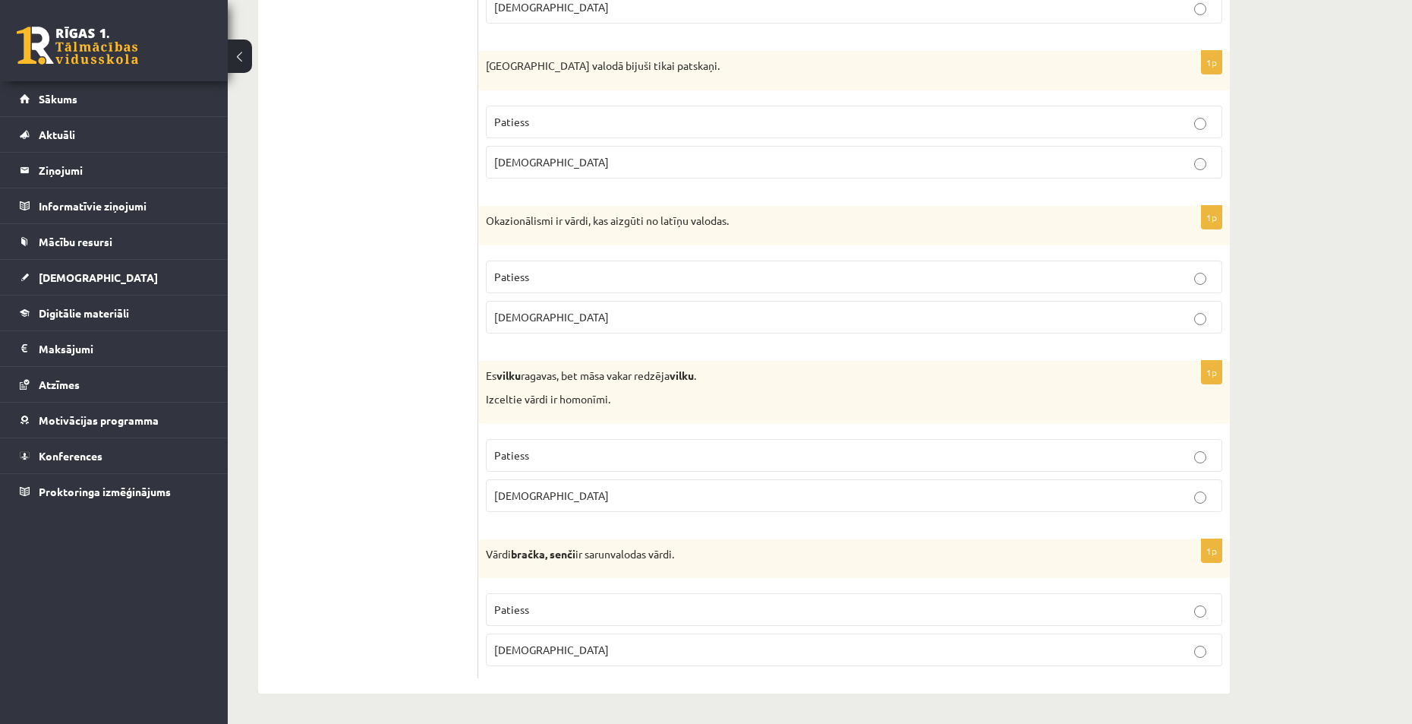
click at [542, 622] on label "Patiess" at bounding box center [854, 609] width 737 height 33
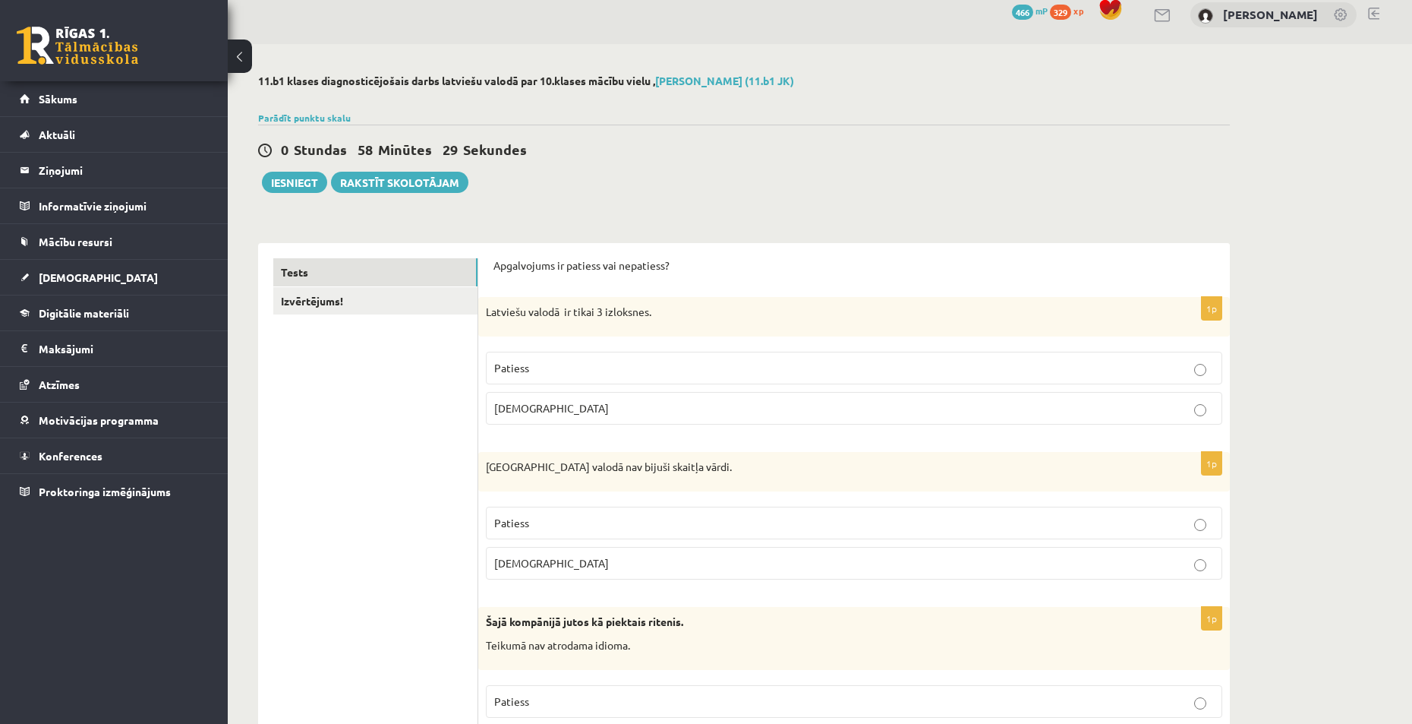
scroll to position [0, 0]
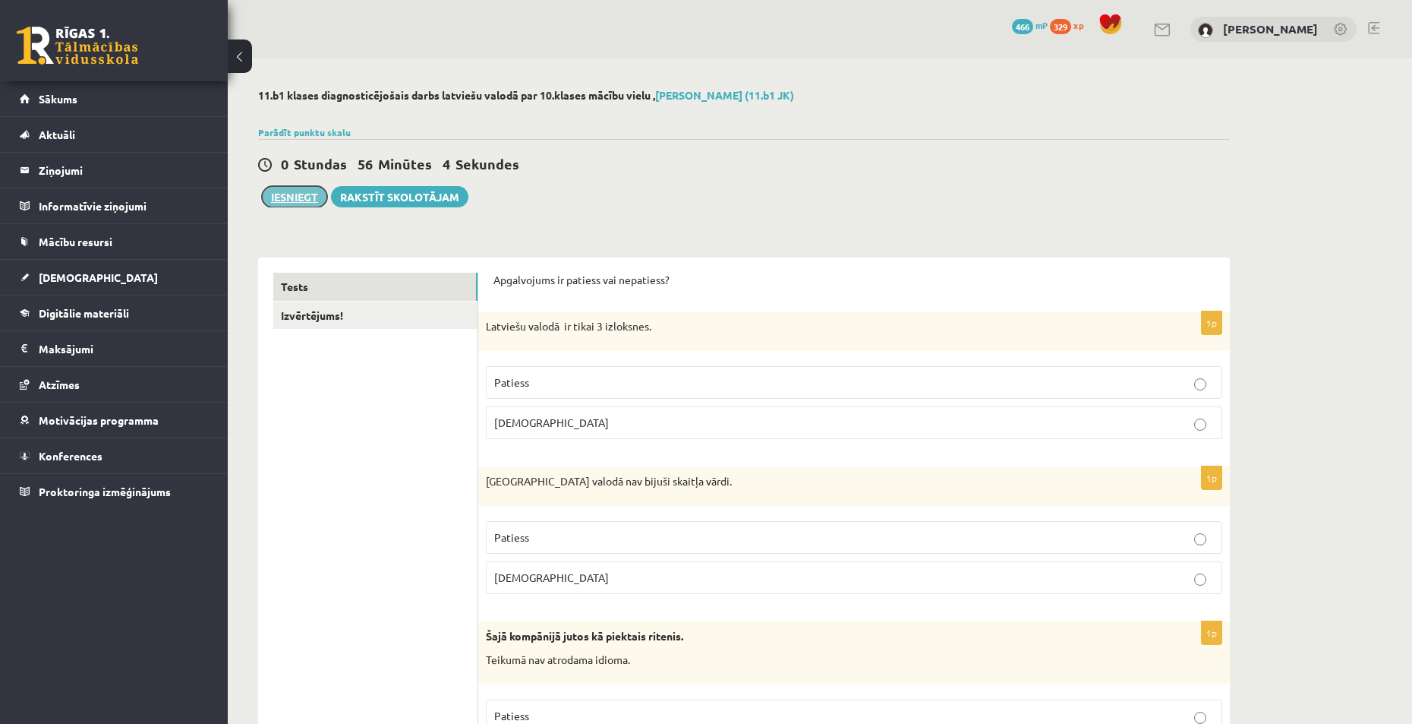
click at [296, 199] on button "Iesniegt" at bounding box center [294, 196] width 65 height 21
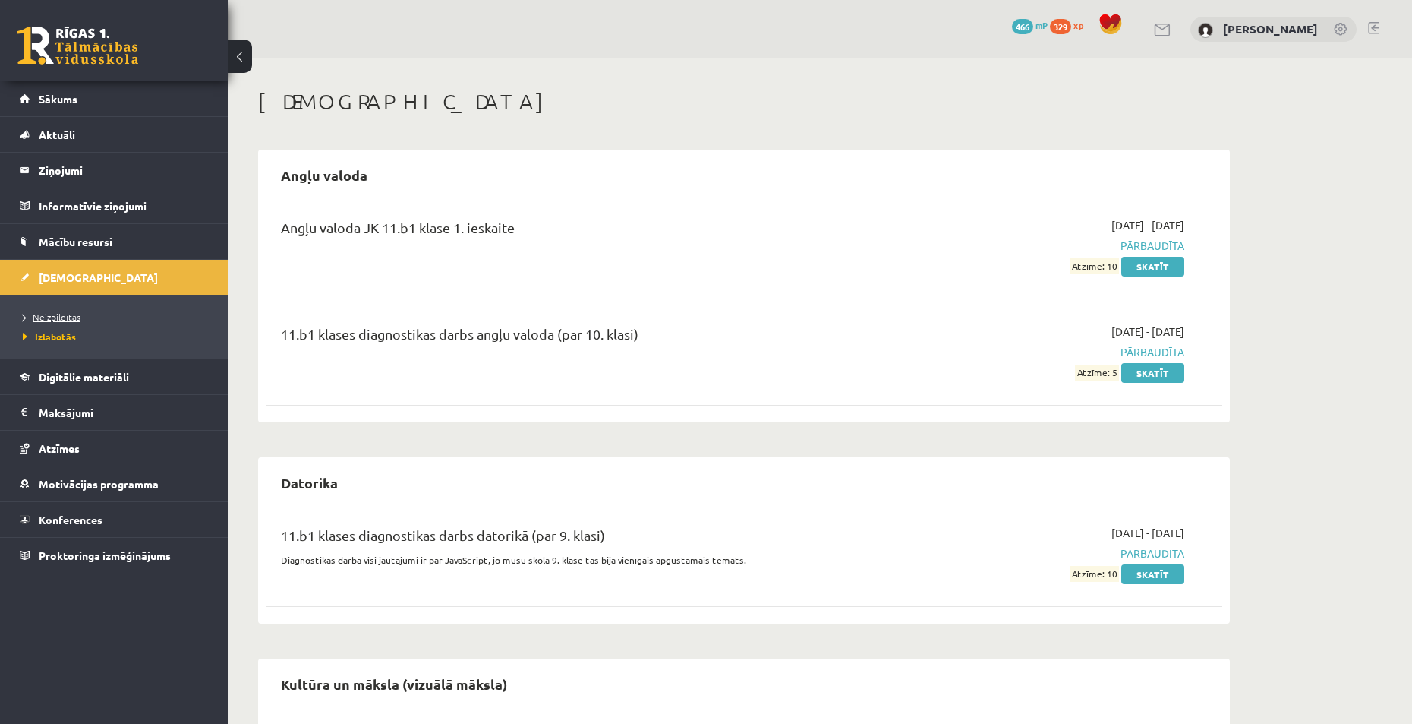
click at [74, 318] on span "Neizpildītās" at bounding box center [52, 317] width 58 height 12
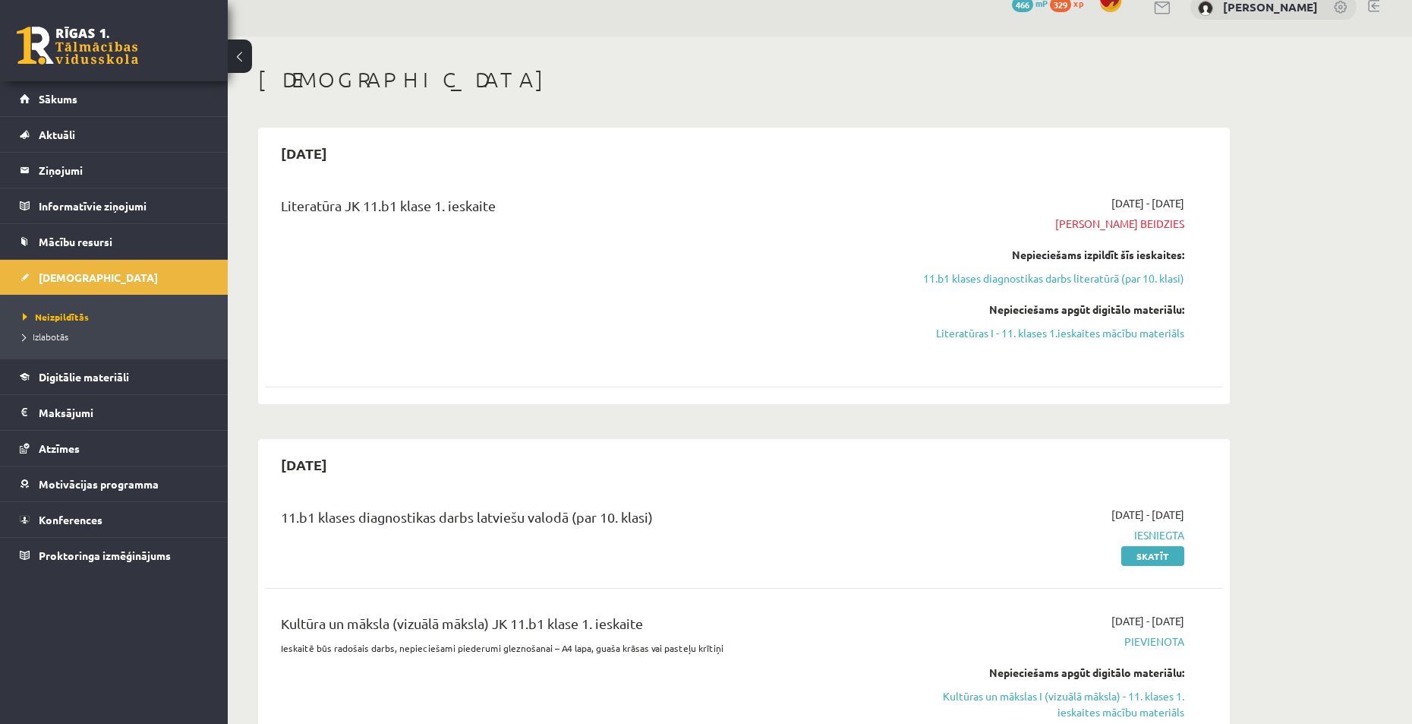
scroll to position [228, 0]
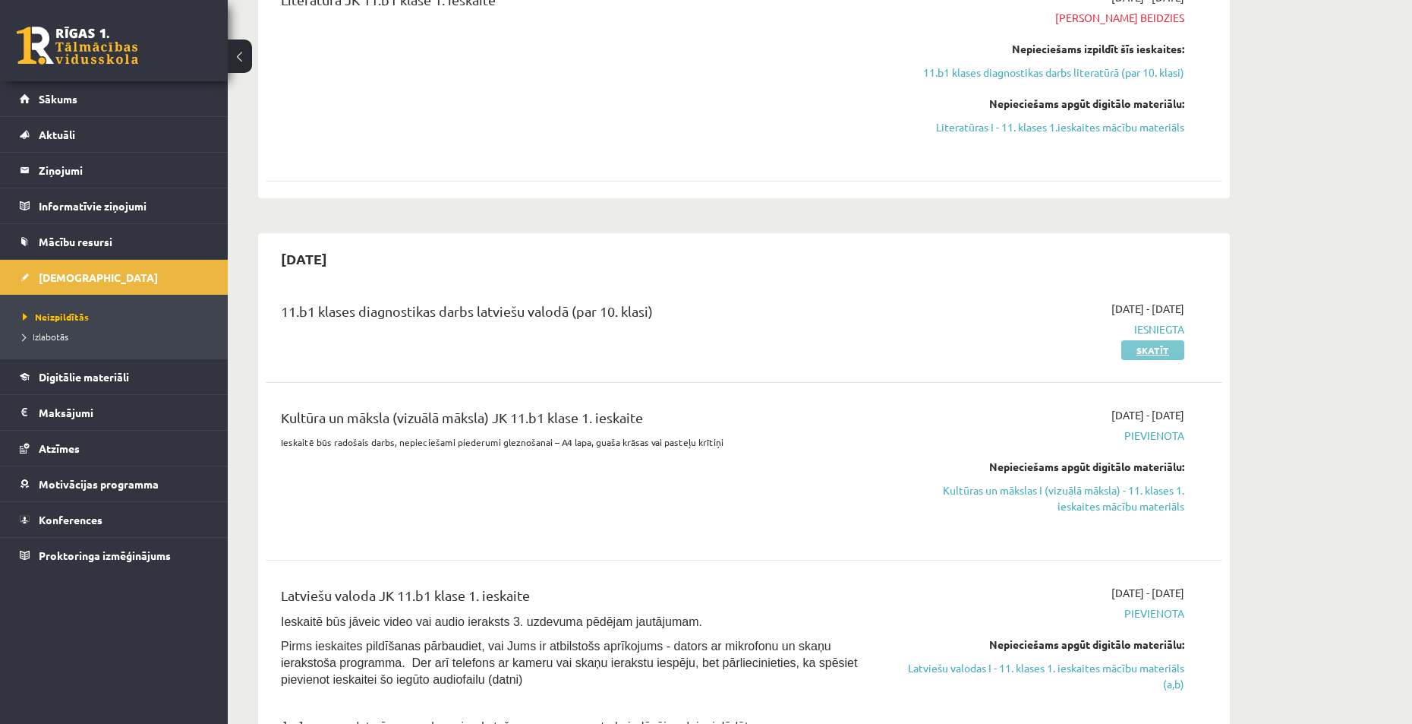
click at [1146, 353] on link "Skatīt" at bounding box center [1153, 350] width 63 height 20
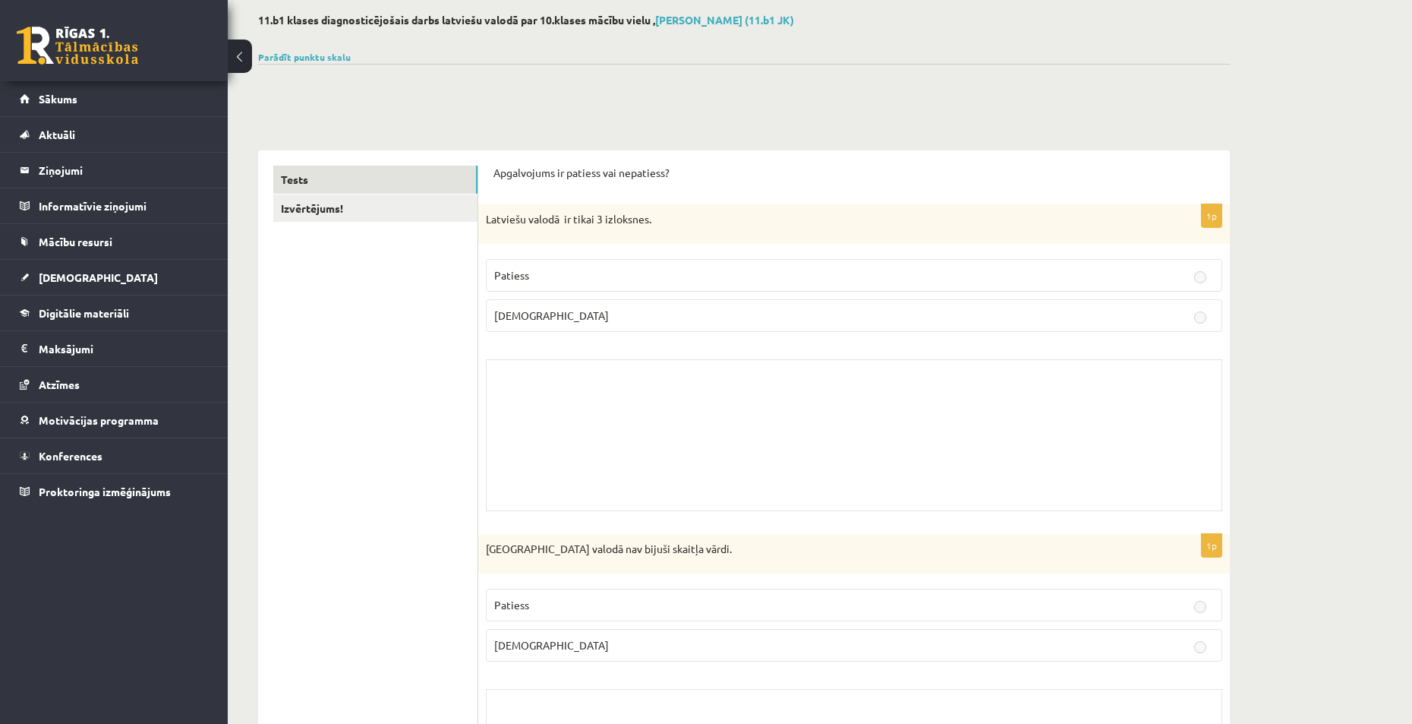
scroll to position [76, 0]
click at [510, 396] on div "Skolotāja pielikums" at bounding box center [854, 434] width 737 height 152
click at [516, 310] on span "[DEMOGRAPHIC_DATA]" at bounding box center [551, 315] width 115 height 14
click at [581, 271] on p "Patiess" at bounding box center [854, 275] width 720 height 16
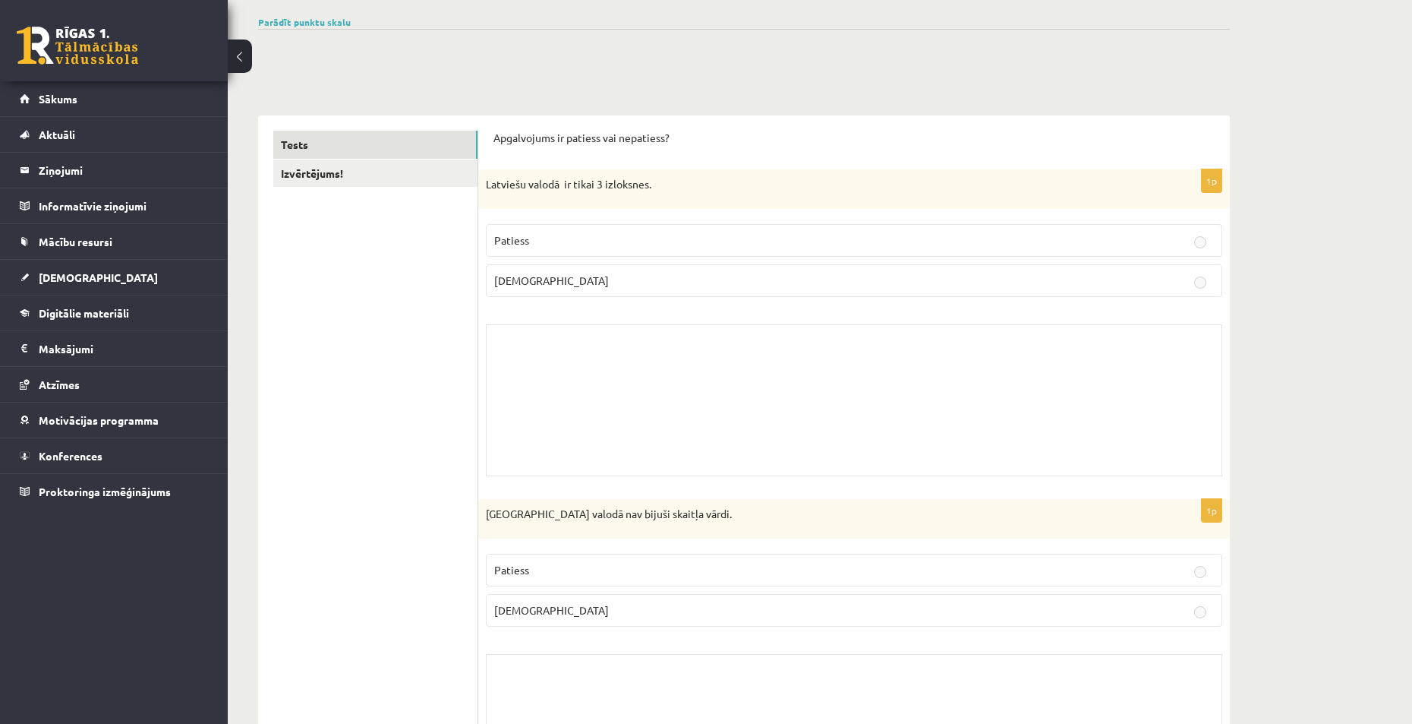
scroll to position [380, 0]
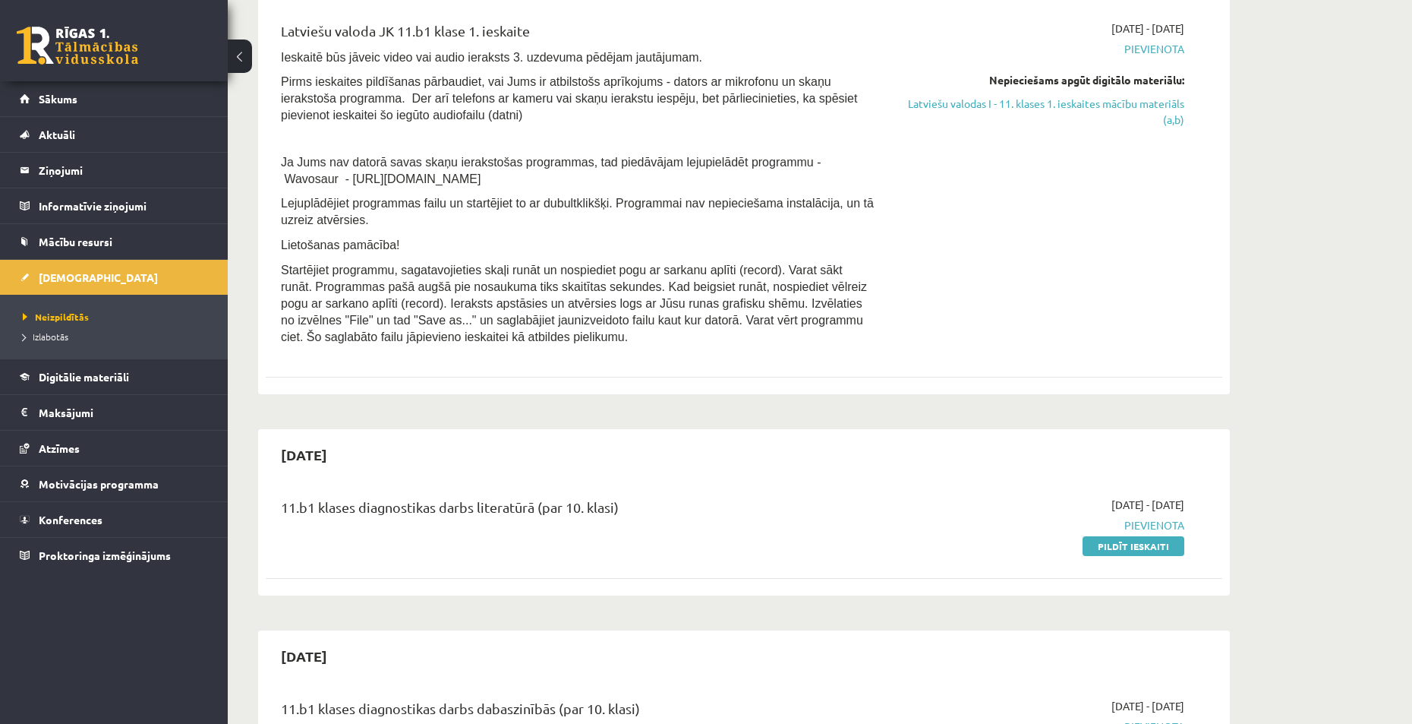
scroll to position [833, 0]
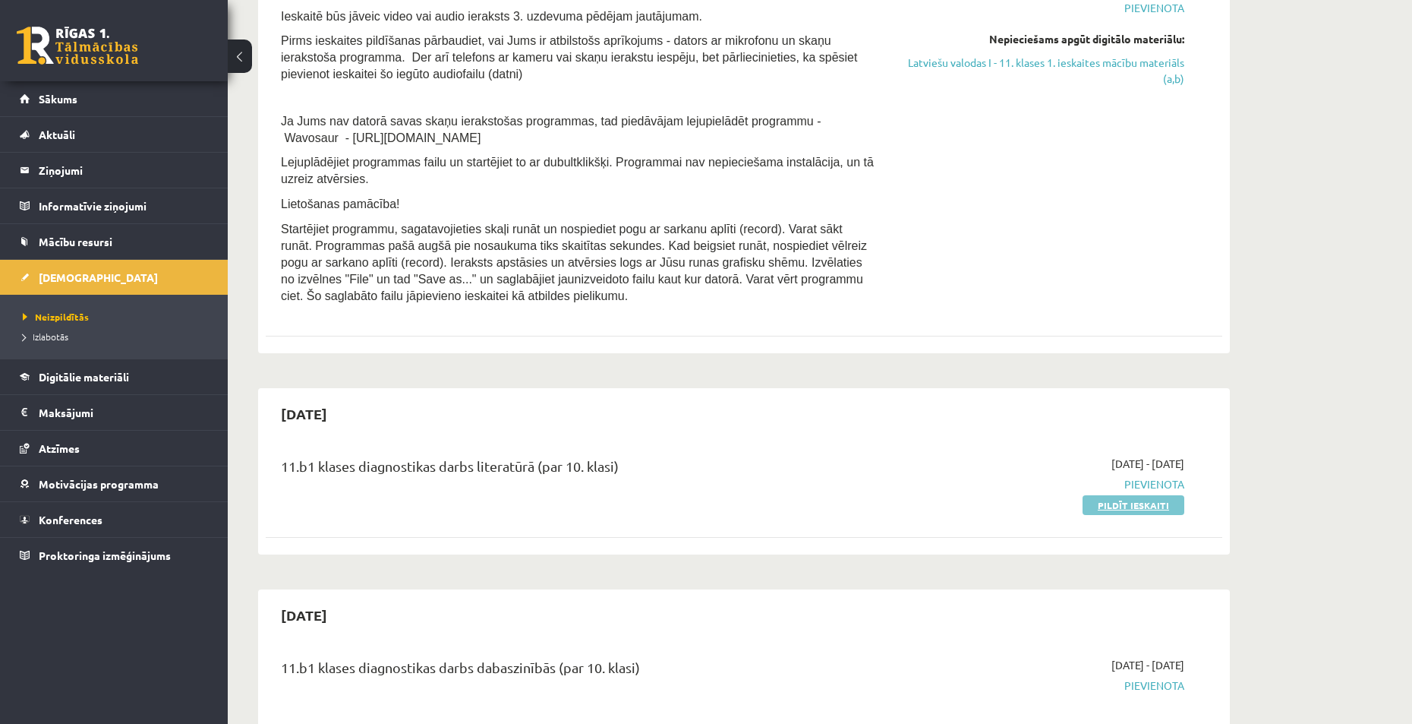
click at [1114, 504] on link "Pildīt ieskaiti" at bounding box center [1134, 505] width 102 height 20
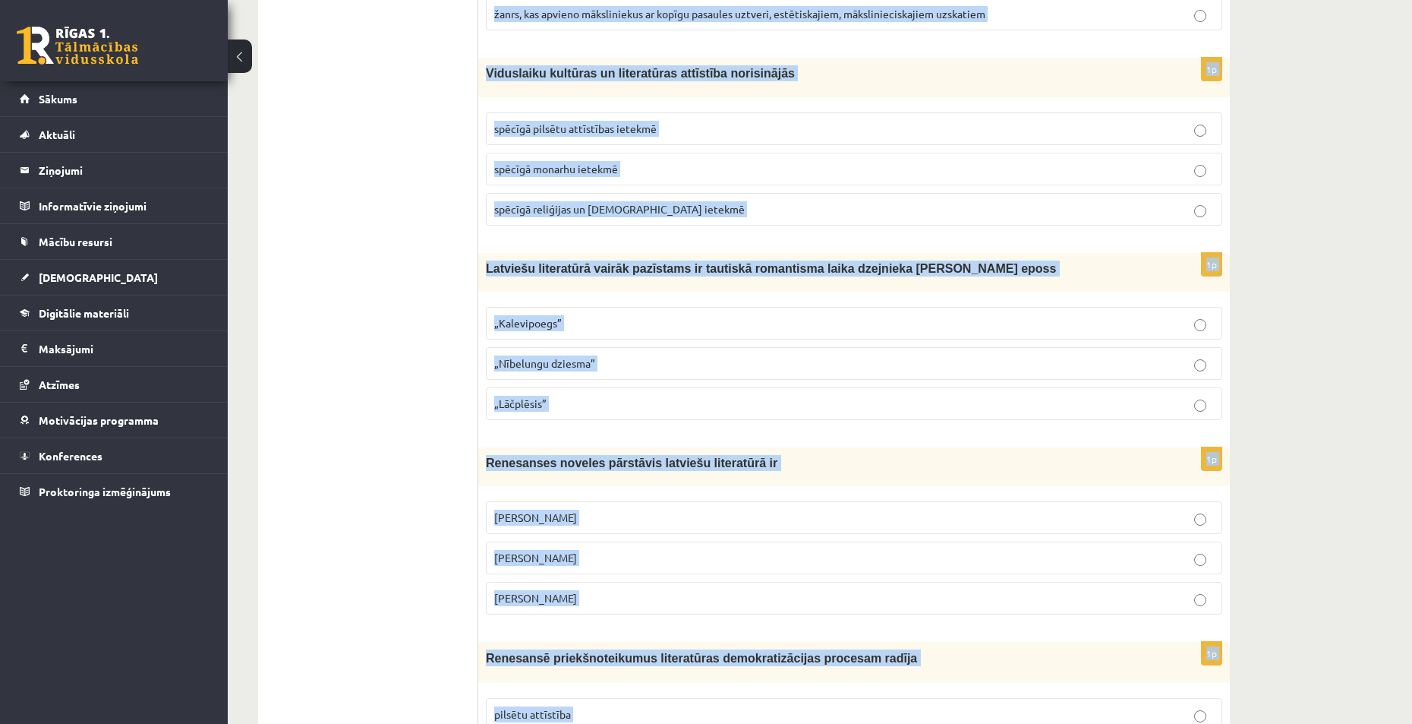
scroll to position [5605, 0]
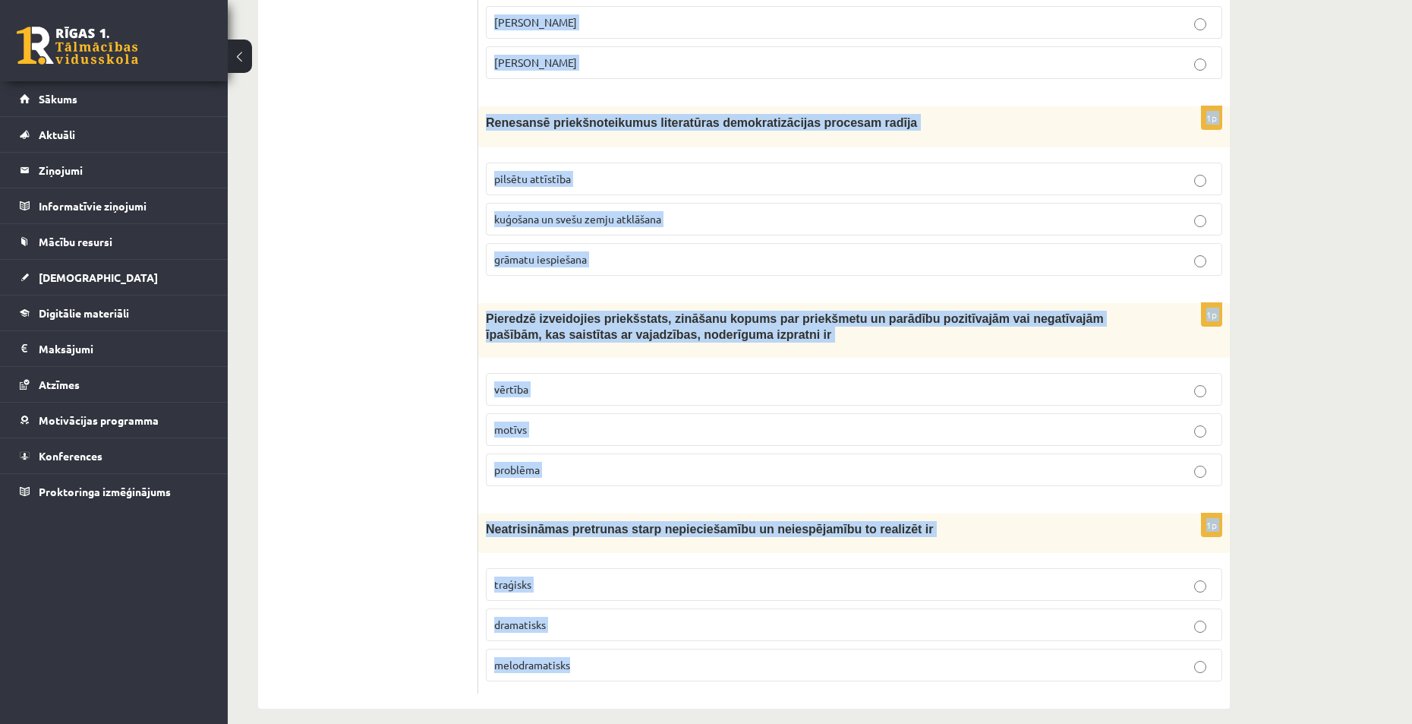
drag, startPoint x: 487, startPoint y: 302, endPoint x: 606, endPoint y: 645, distance: 363.1
copy form "Loremipsu dolor si ametconsectet adipis elitse do eiusmo tem incidi 0u Laboreet…"
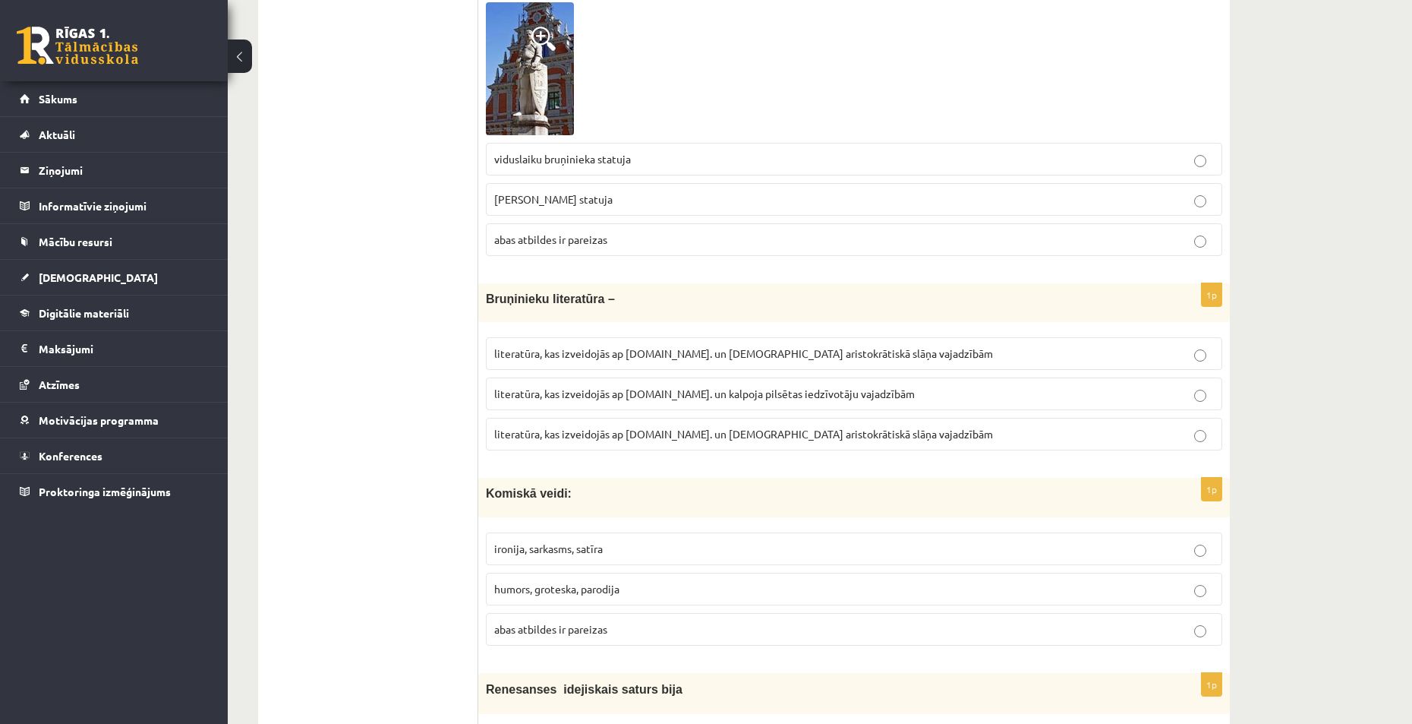
scroll to position [0, 0]
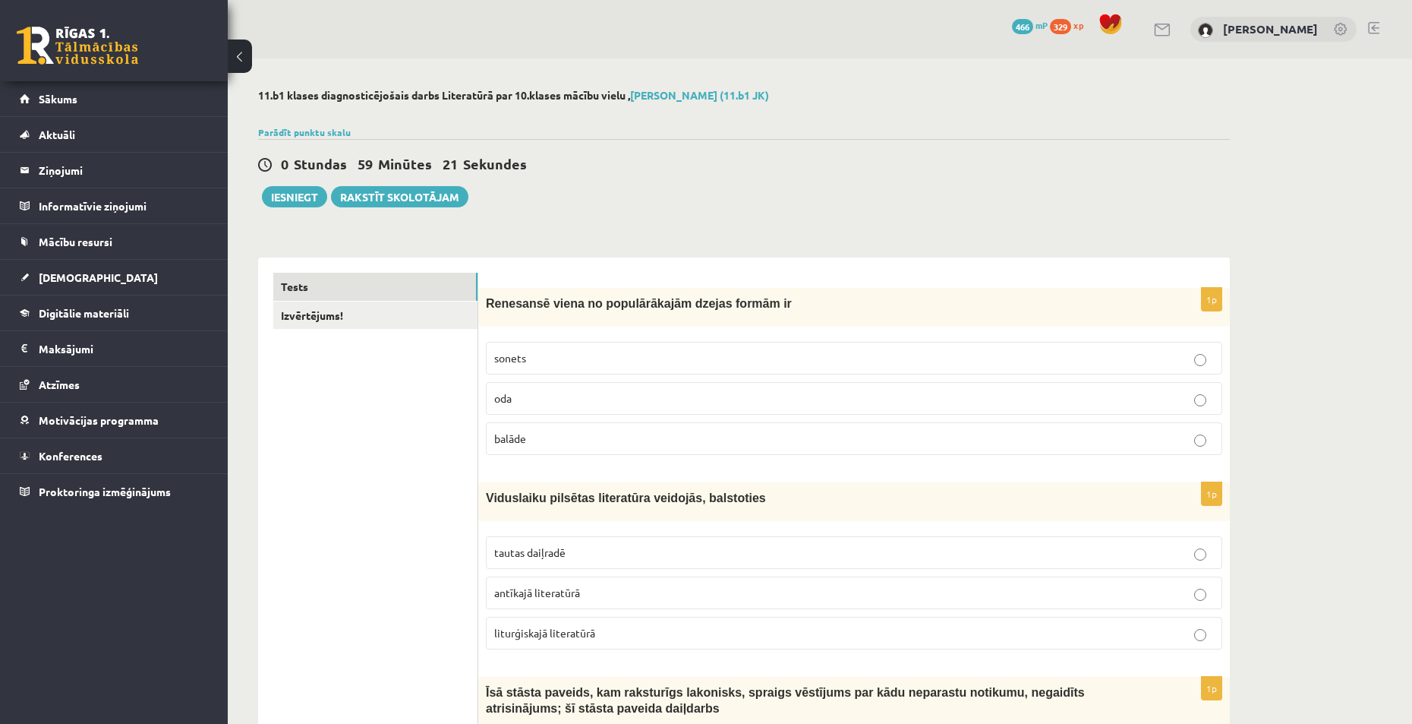
drag, startPoint x: 397, startPoint y: 372, endPoint x: 410, endPoint y: 241, distance: 131.2
click at [545, 353] on p "sonets" at bounding box center [854, 358] width 720 height 16
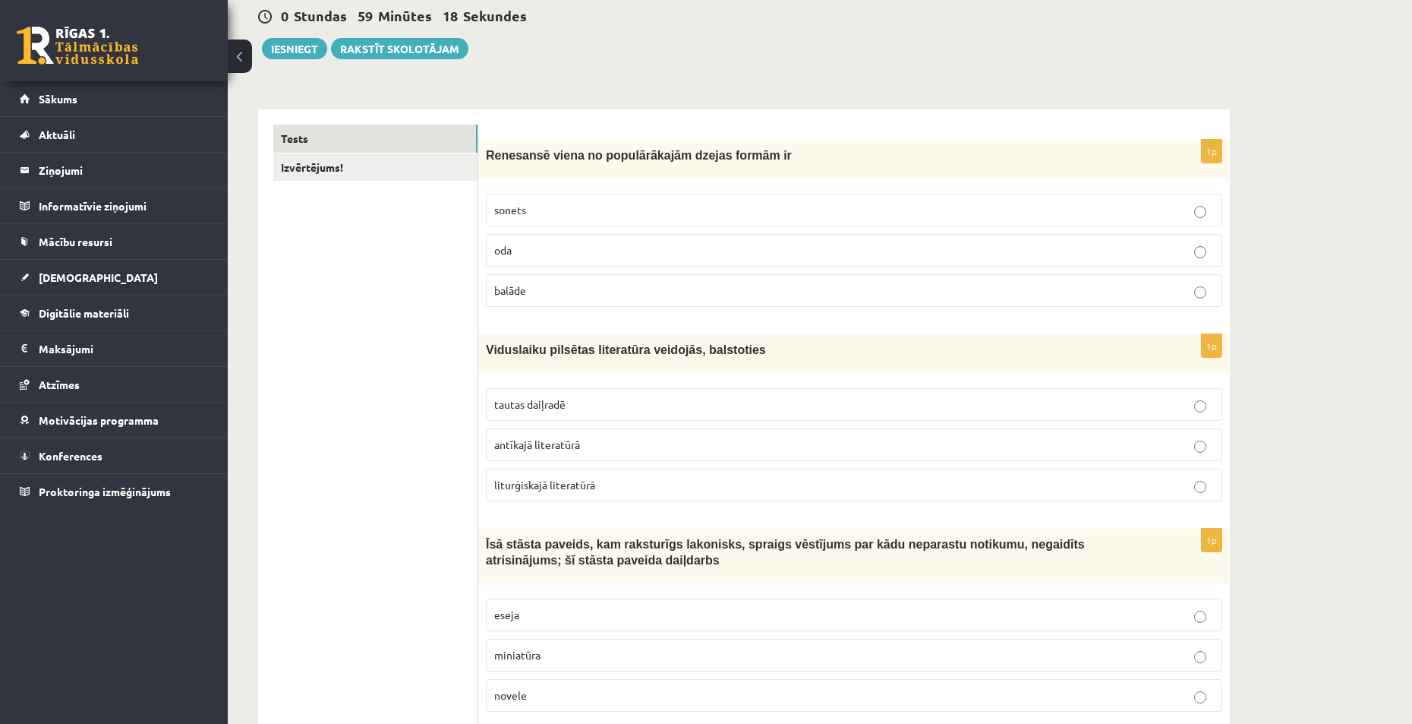
scroll to position [152, 0]
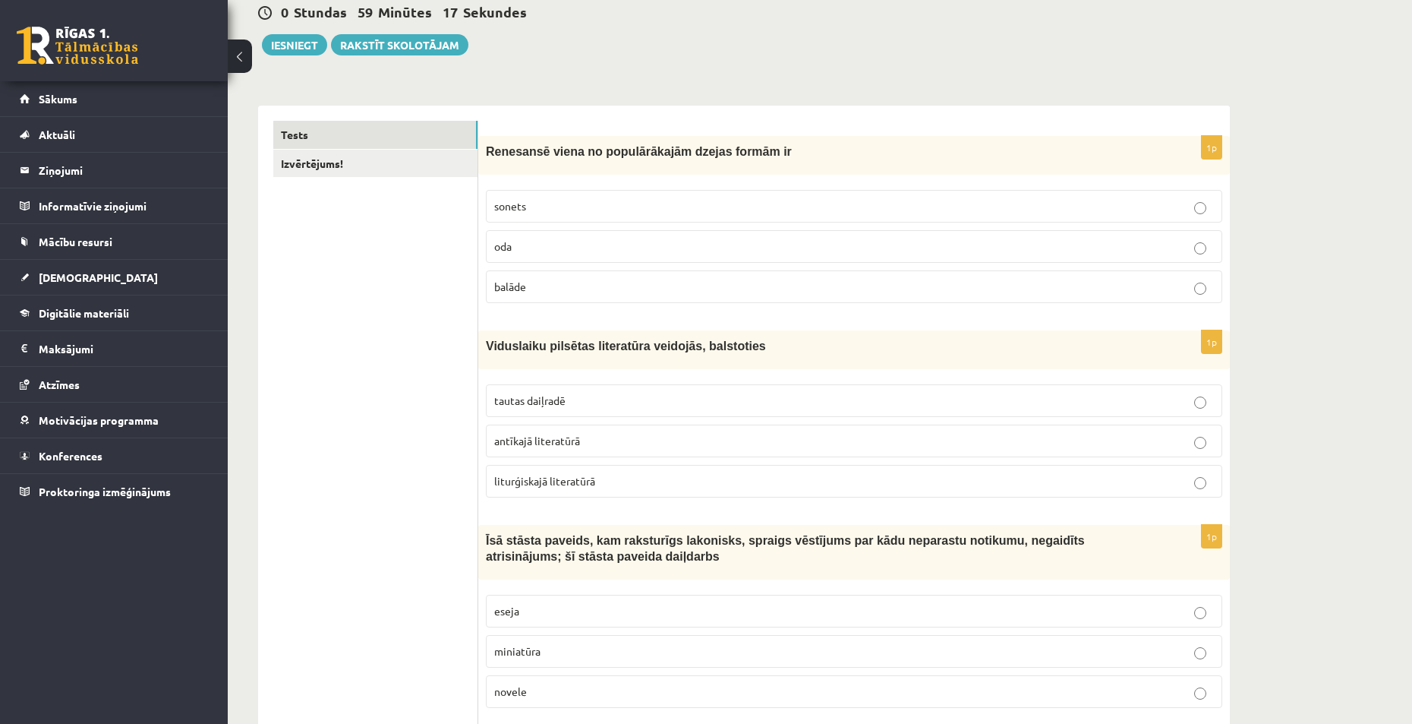
click at [585, 402] on p "tautas daiļradē" at bounding box center [854, 401] width 720 height 16
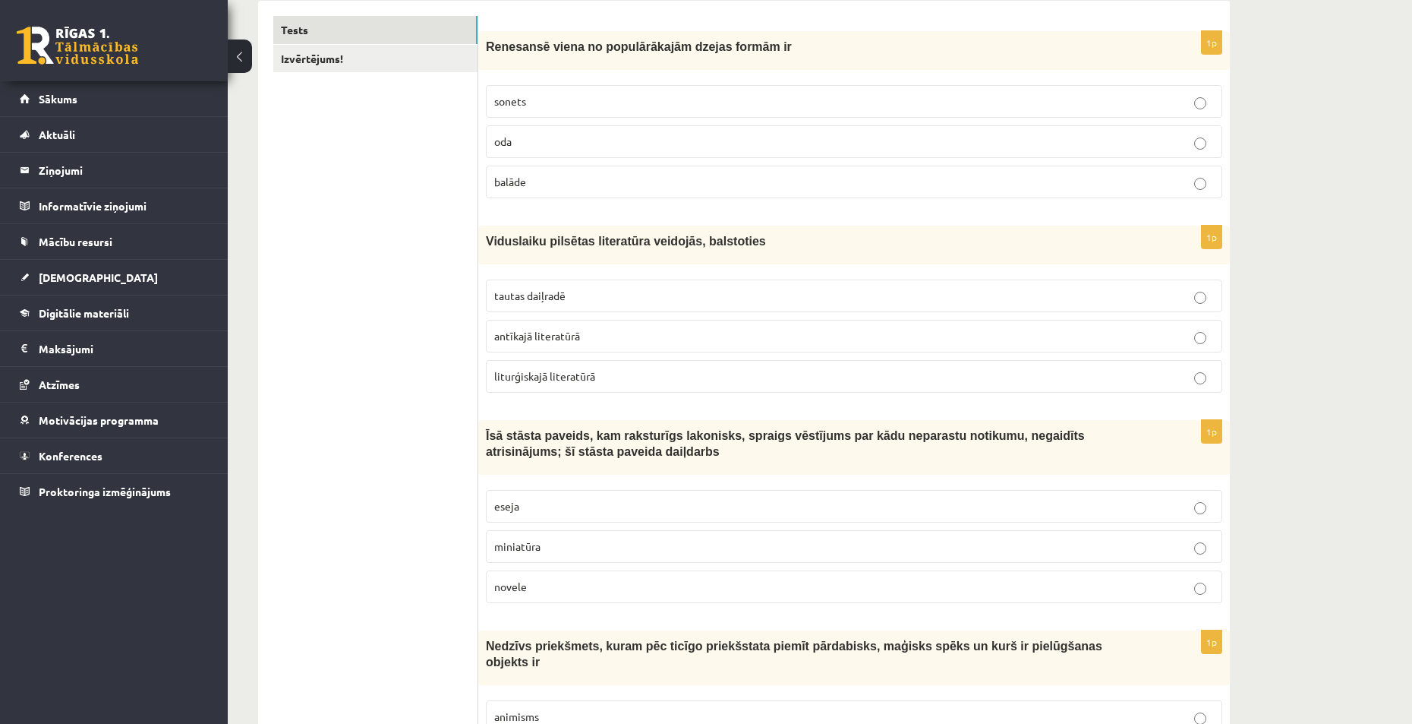
scroll to position [304, 0]
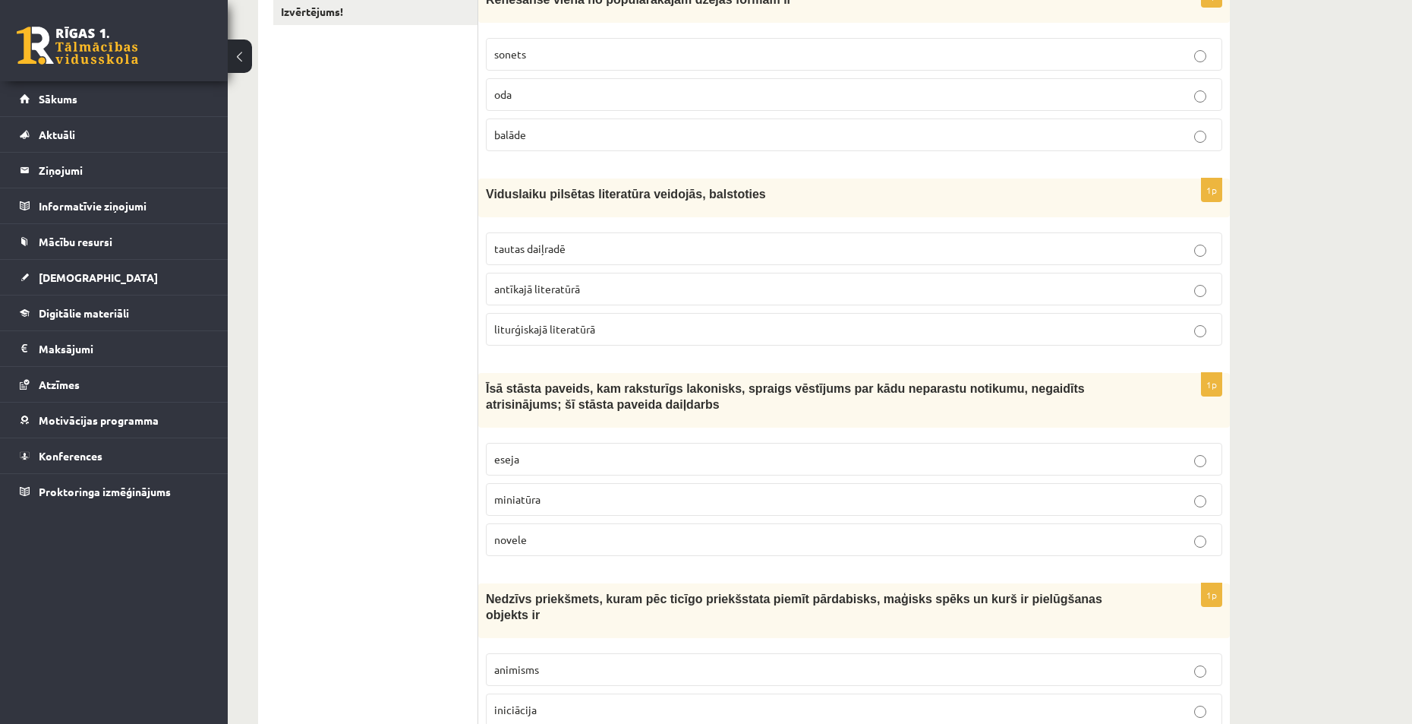
click at [576, 542] on p "novele" at bounding box center [854, 540] width 720 height 16
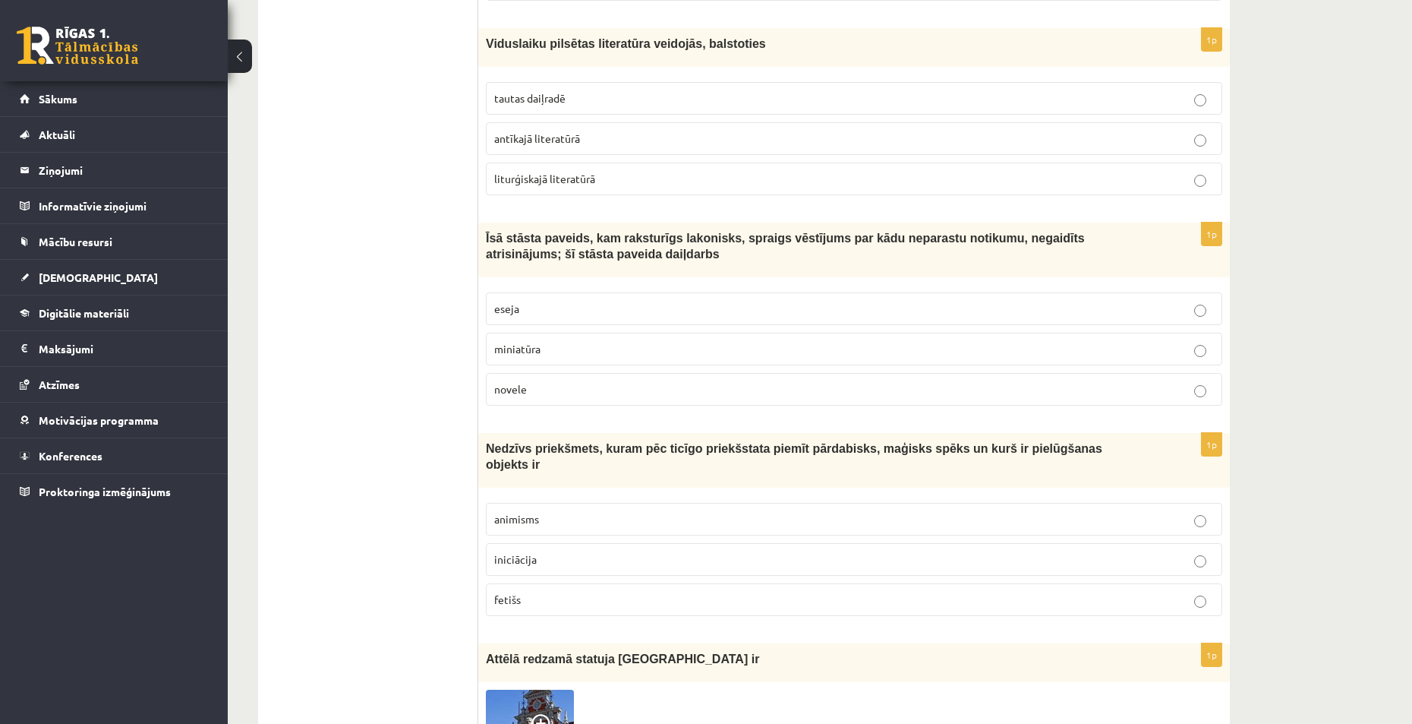
scroll to position [456, 0]
click at [559, 590] on p "fetišs" at bounding box center [854, 598] width 720 height 16
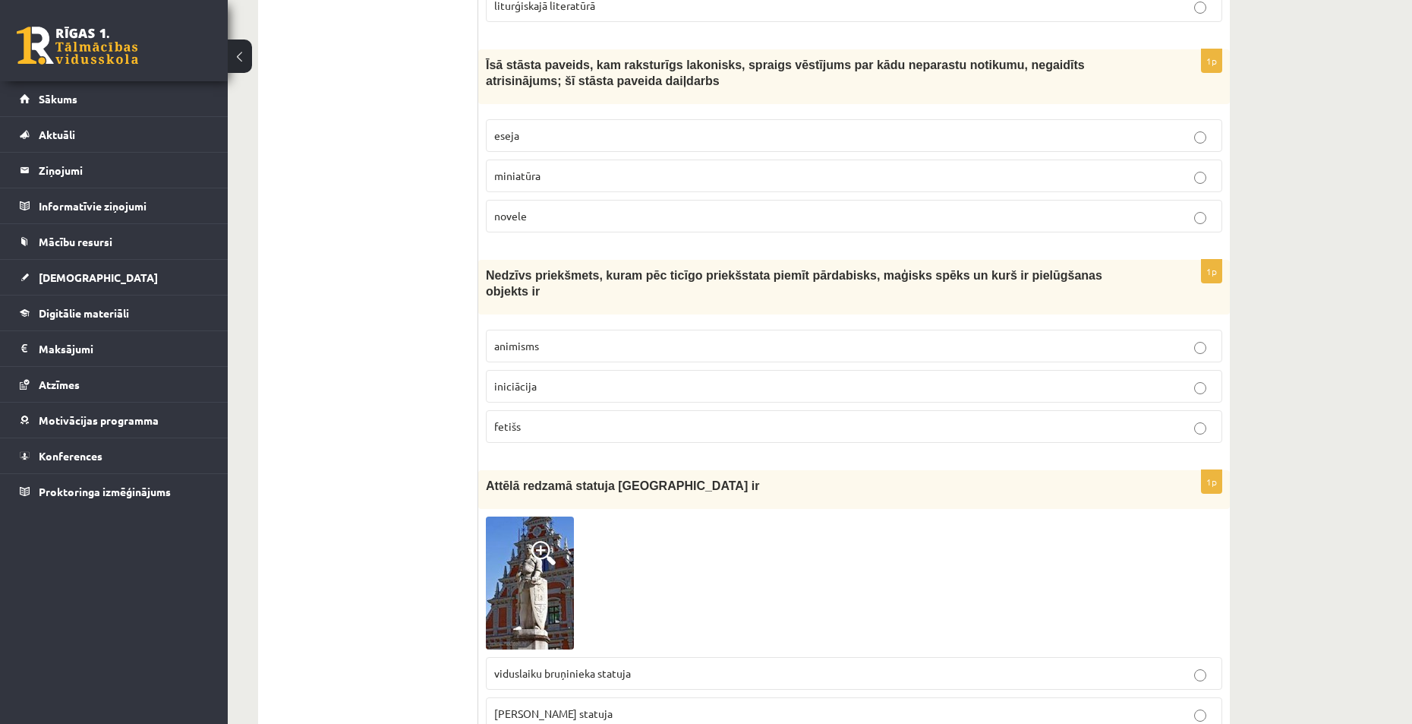
scroll to position [683, 0]
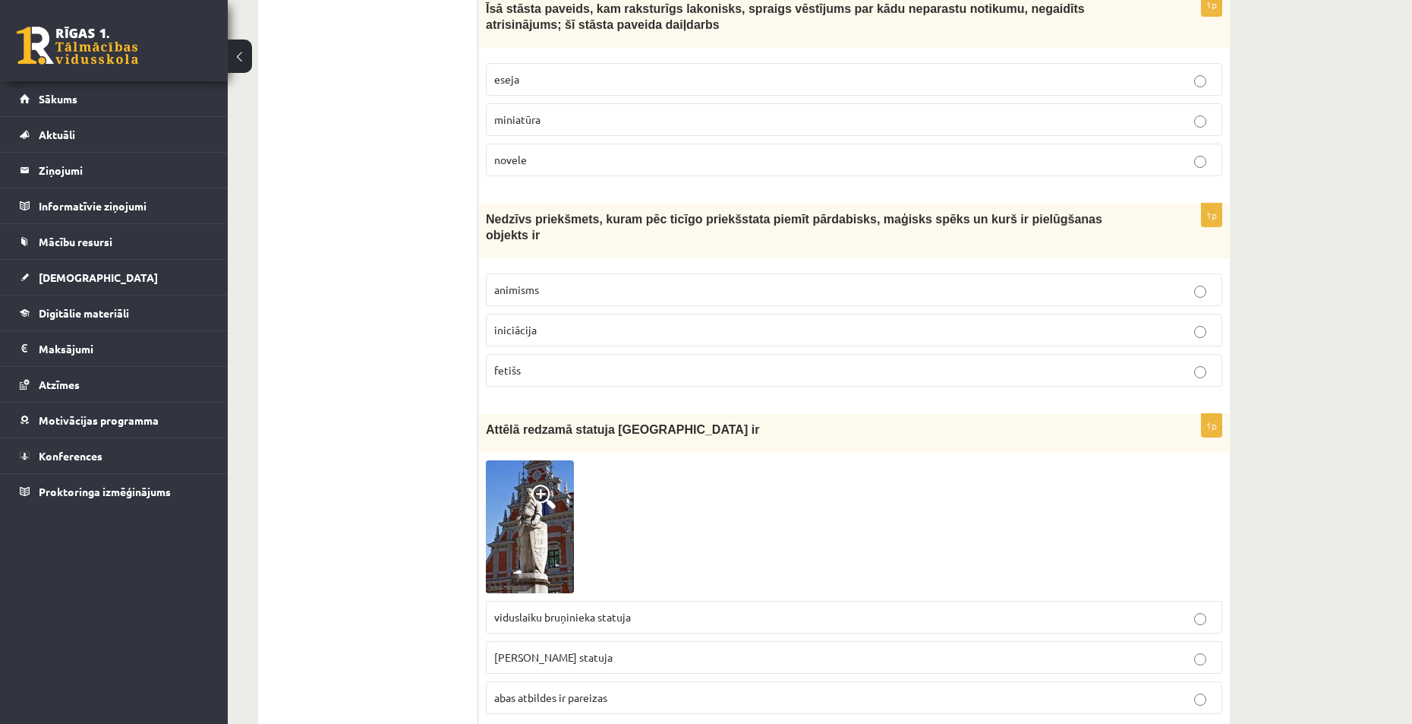
click at [638, 689] on p "abas atbildes ir pareizas" at bounding box center [854, 697] width 720 height 16
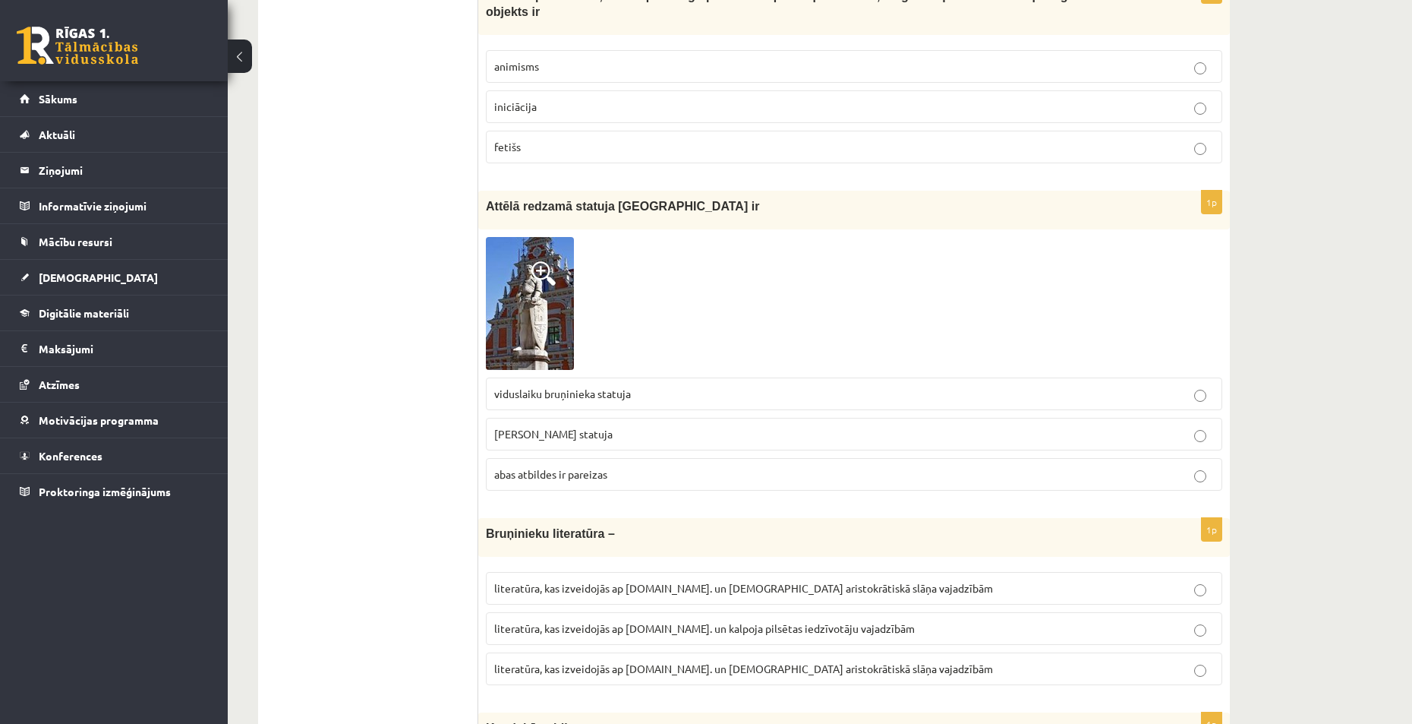
scroll to position [1063, 0]
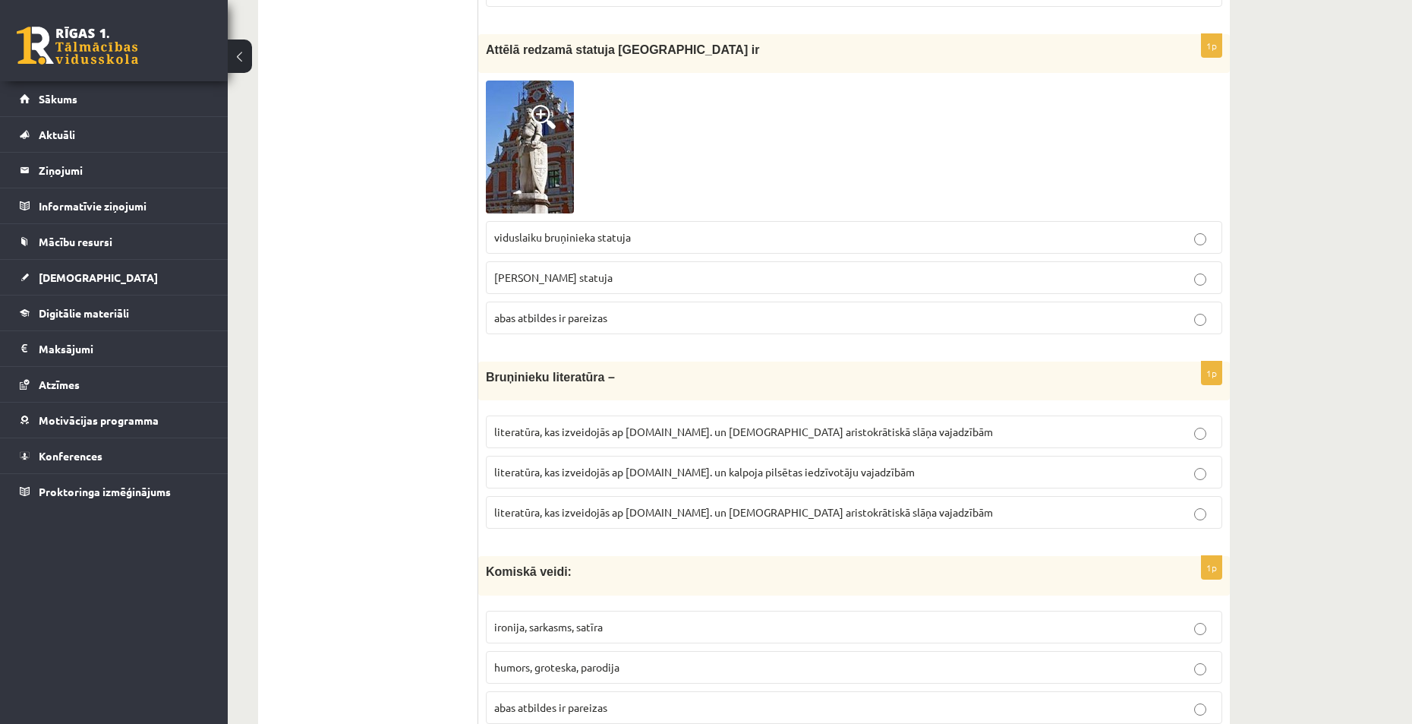
click at [595, 424] on span "literatūra, kas izveidojās ap 20.gs. un kalpoja aristokrātiskā slāņa vajadzībām" at bounding box center [743, 431] width 499 height 14
click at [642, 465] on span "literatūra, kas izveidojās ap 12.gs. un kalpoja pilsētas iedzīvotāju vajadzībām" at bounding box center [704, 472] width 421 height 14
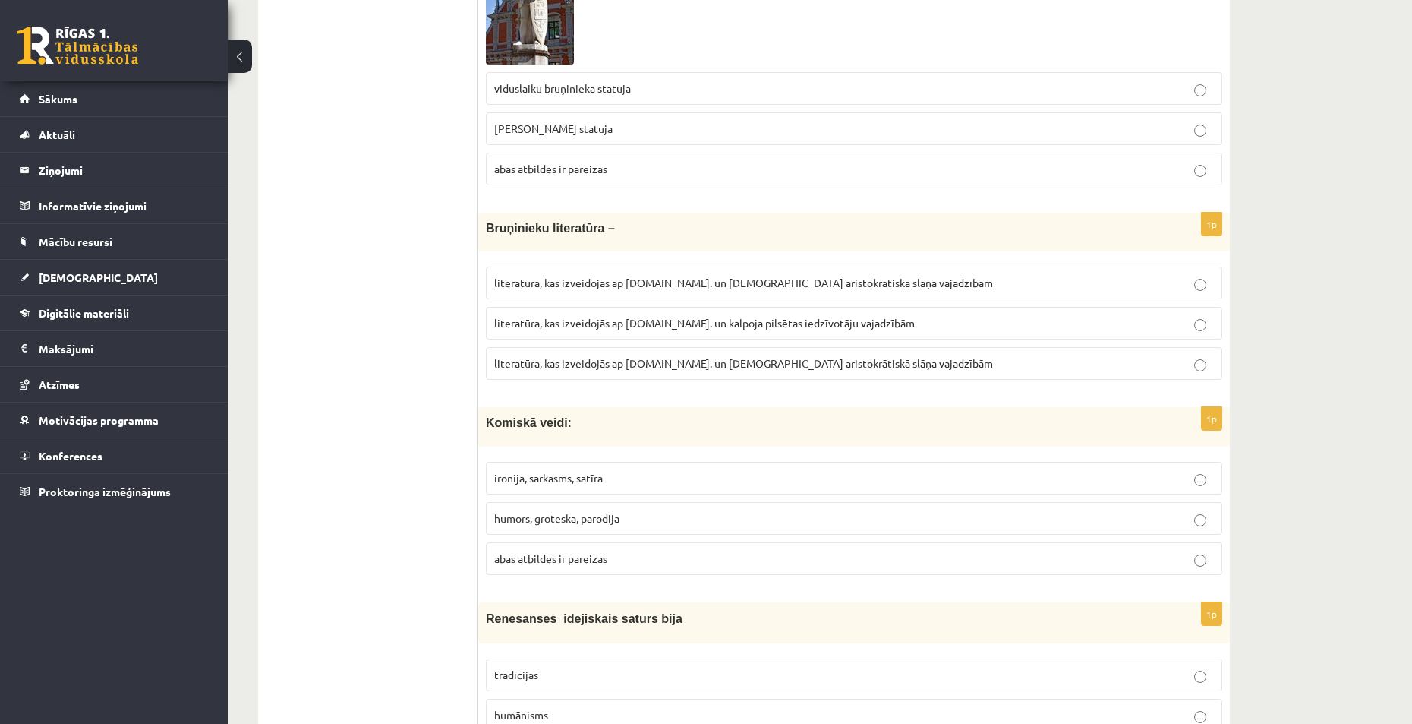
scroll to position [1215, 0]
click at [615, 547] on p "abas atbildes ir pareizas" at bounding box center [854, 555] width 720 height 16
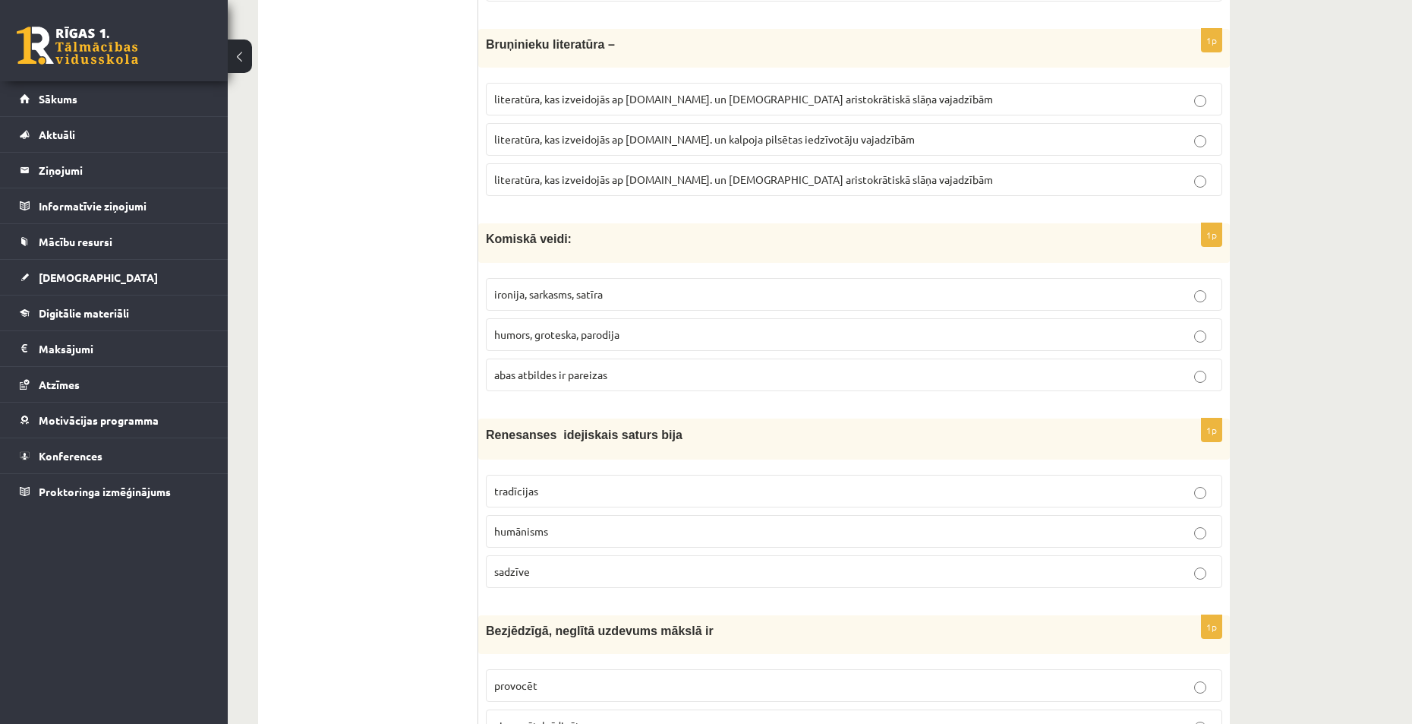
scroll to position [1443, 0]
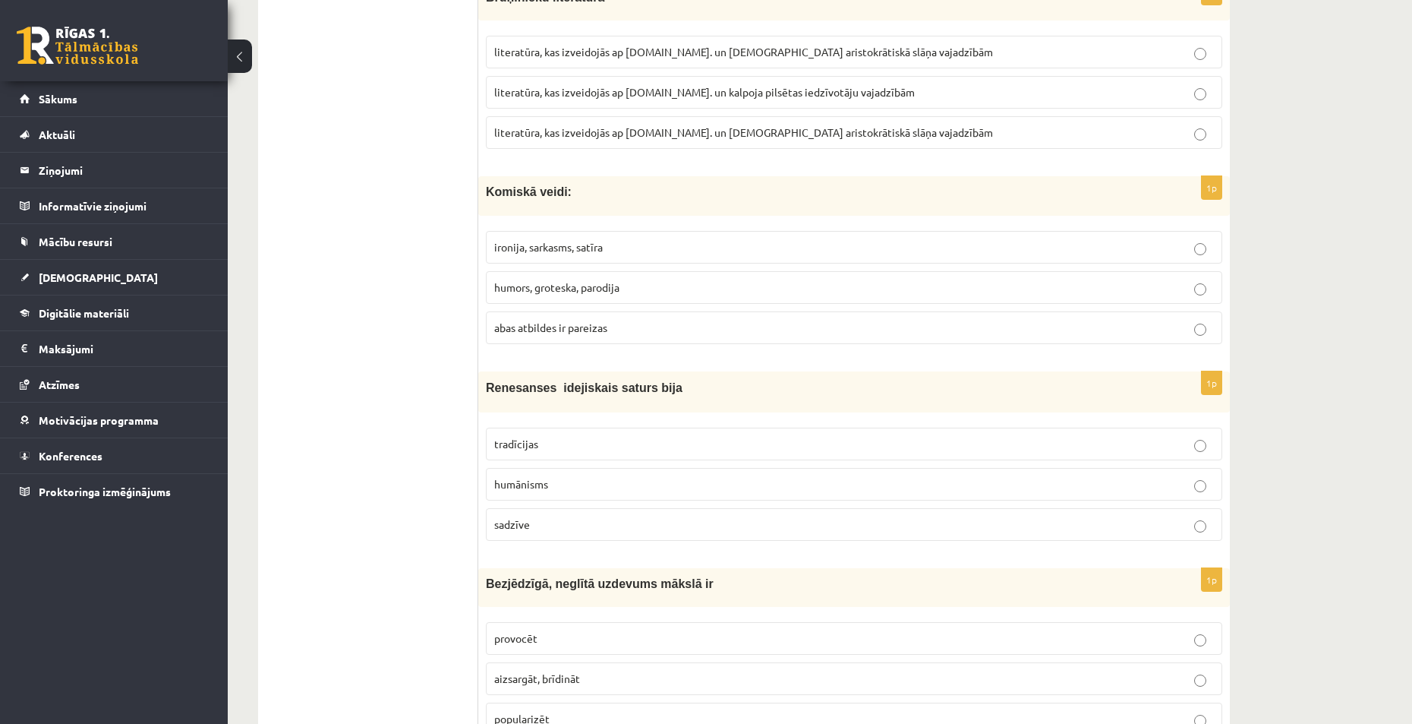
click at [575, 476] on p "humānisms" at bounding box center [854, 484] width 720 height 16
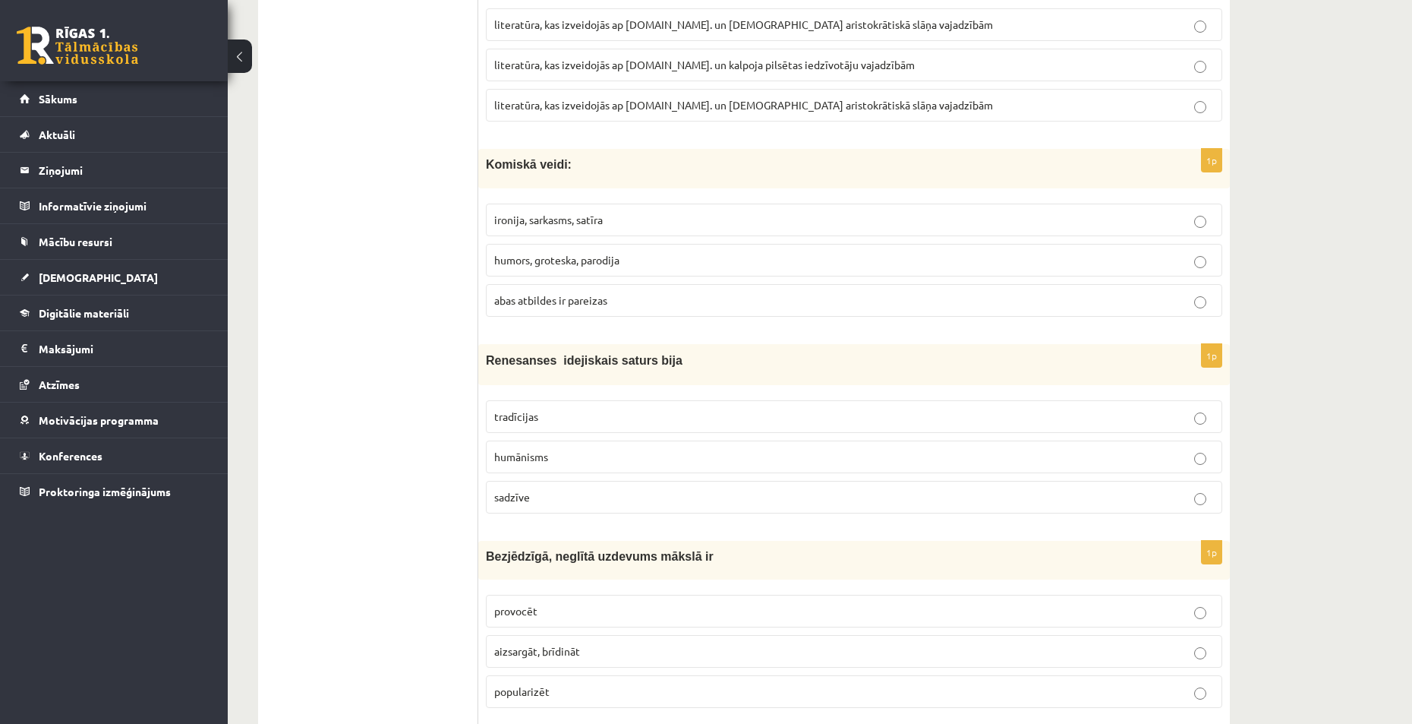
scroll to position [1595, 0]
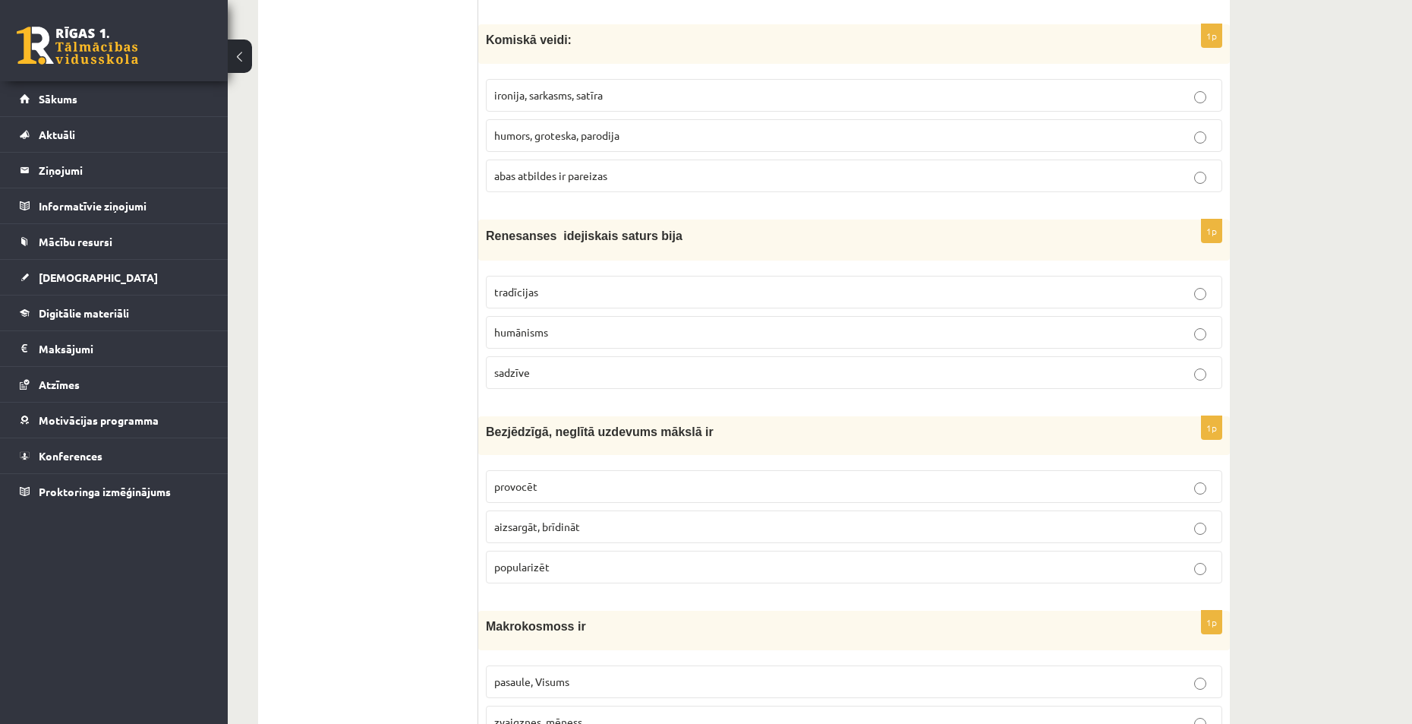
click at [555, 478] on p "provocēt" at bounding box center [854, 486] width 720 height 16
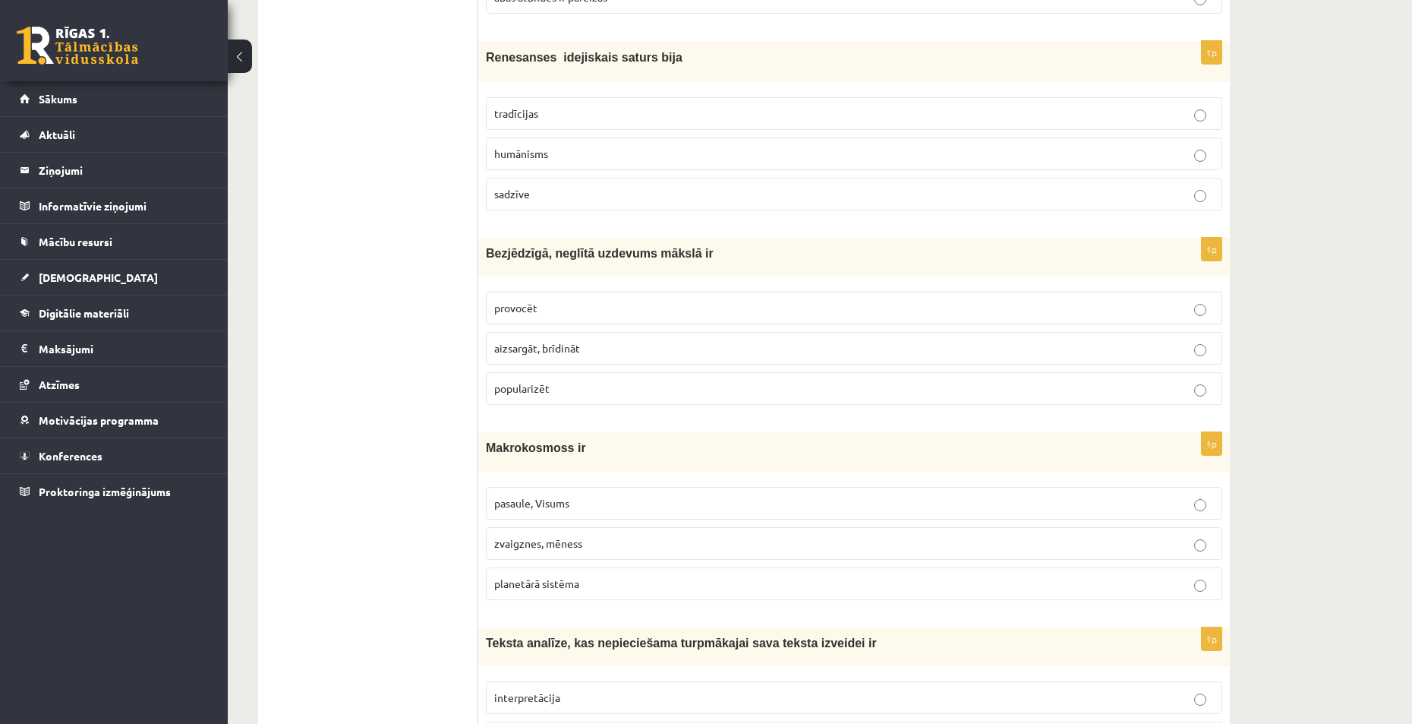
scroll to position [1822, 0]
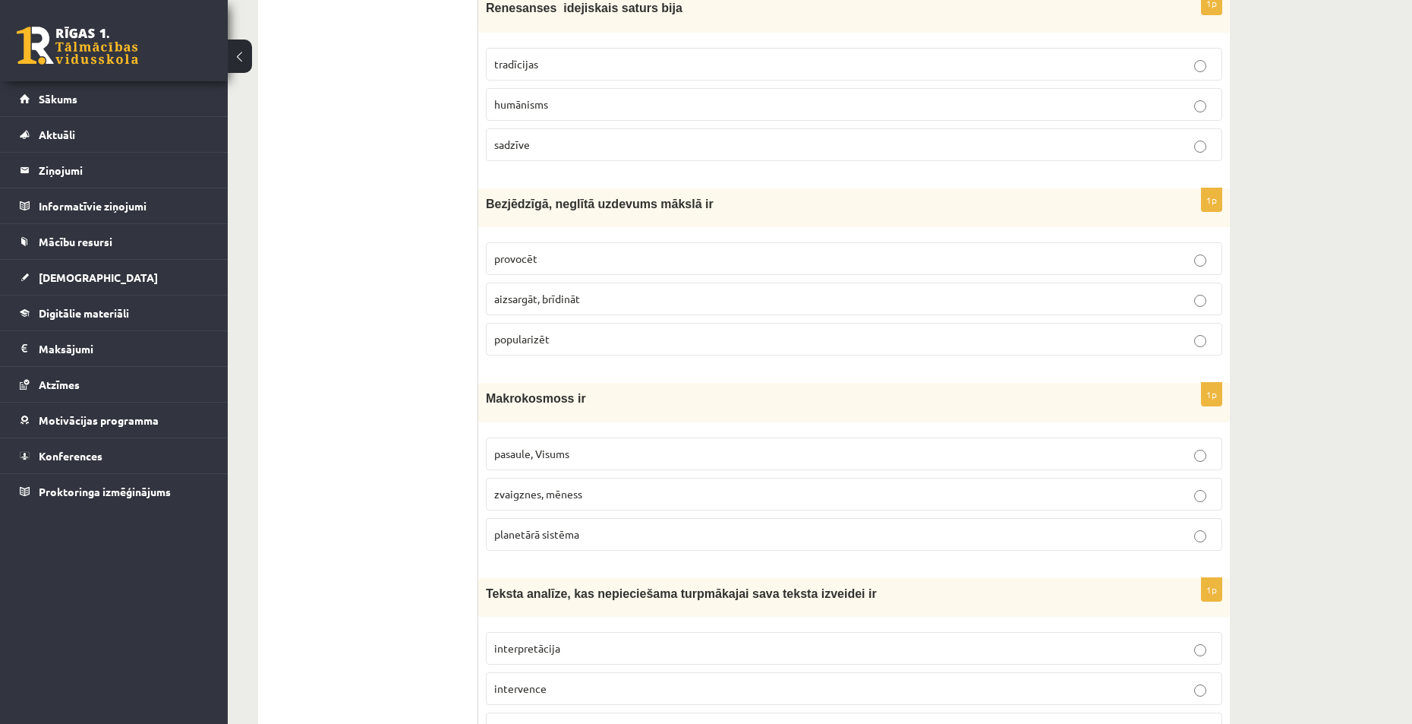
click at [577, 446] on p "pasaule, Visums" at bounding box center [854, 454] width 720 height 16
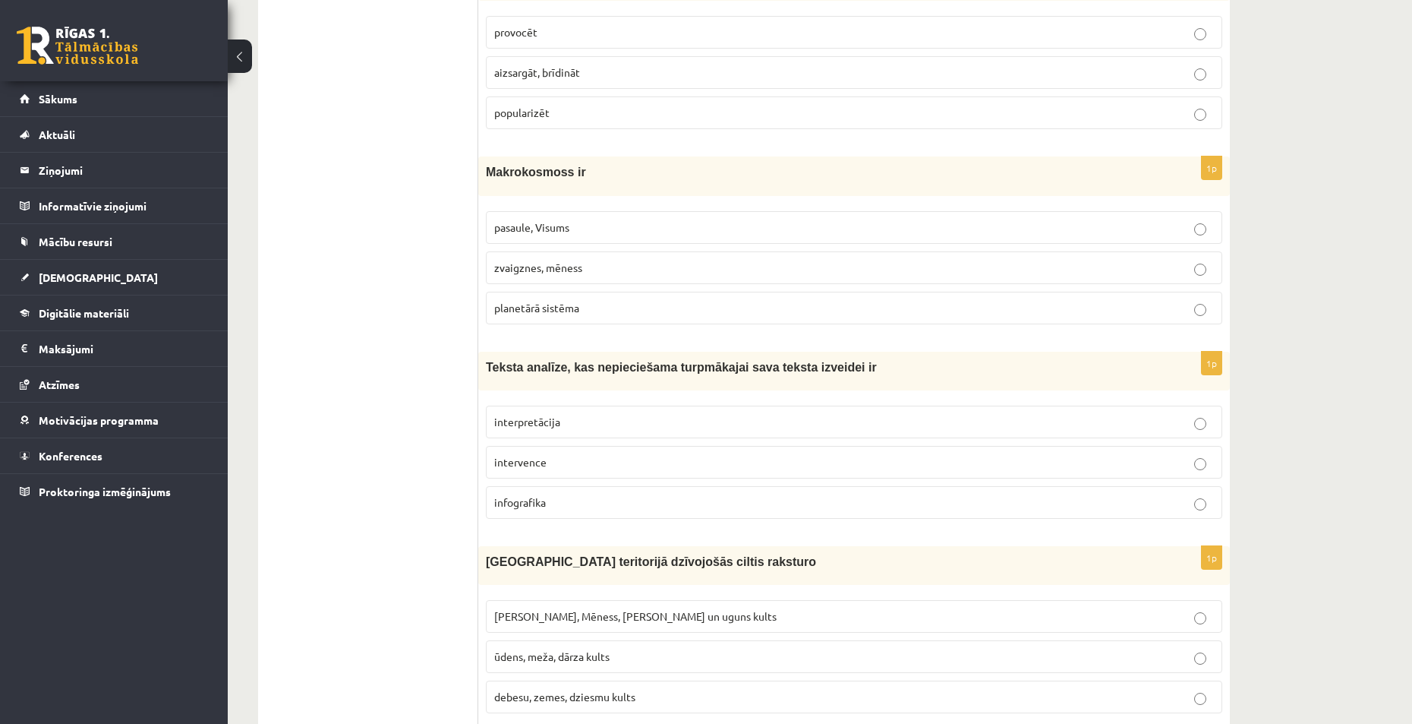
scroll to position [2050, 0]
click at [562, 412] on p "interpretācija" at bounding box center [854, 420] width 720 height 16
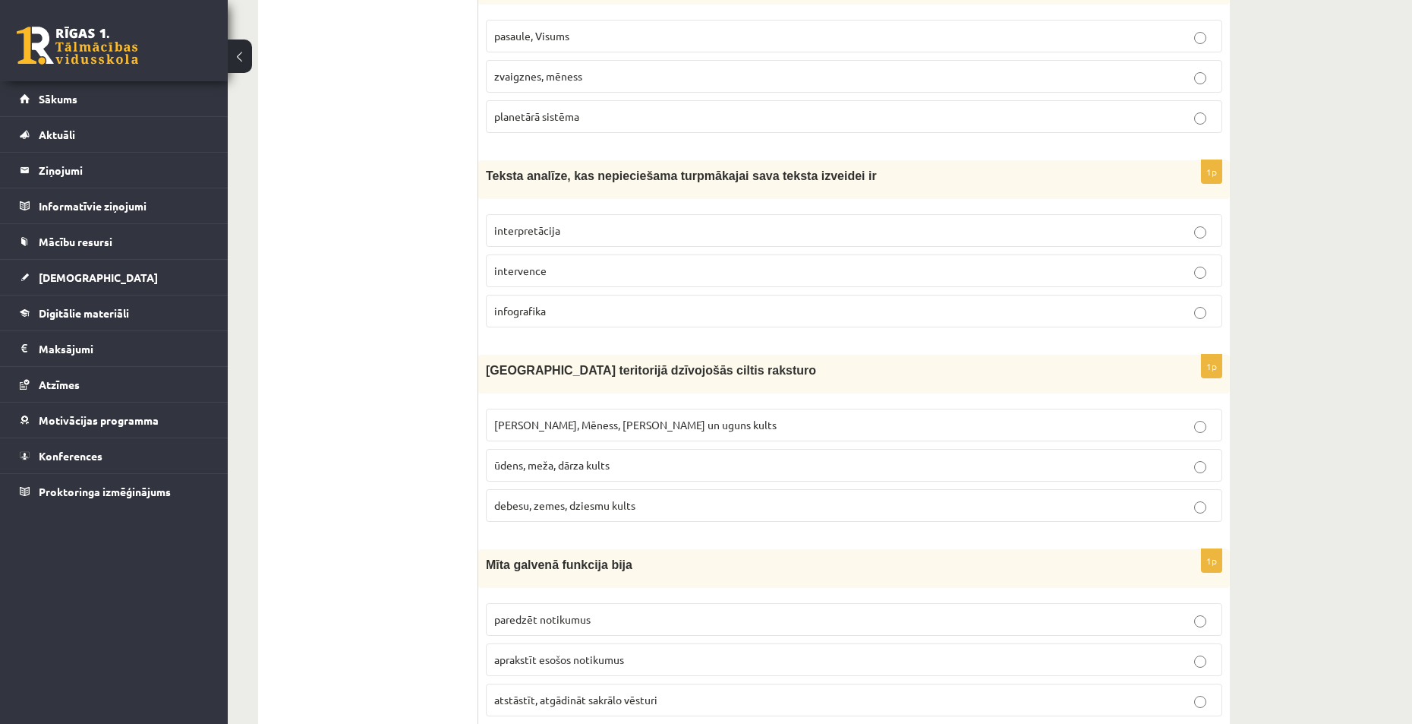
scroll to position [2278, 0]
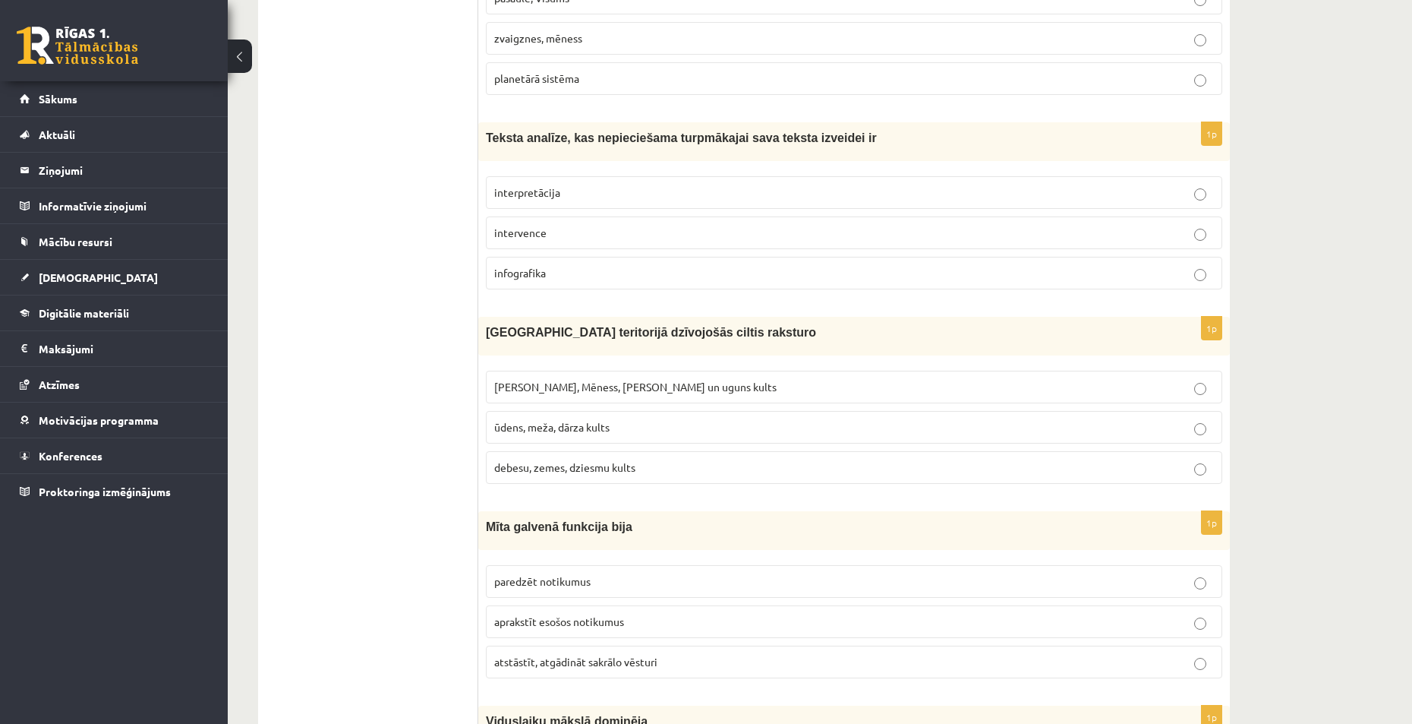
click at [614, 380] on span "Saules, Mēness, Pērkona un uguns kults" at bounding box center [635, 387] width 282 height 14
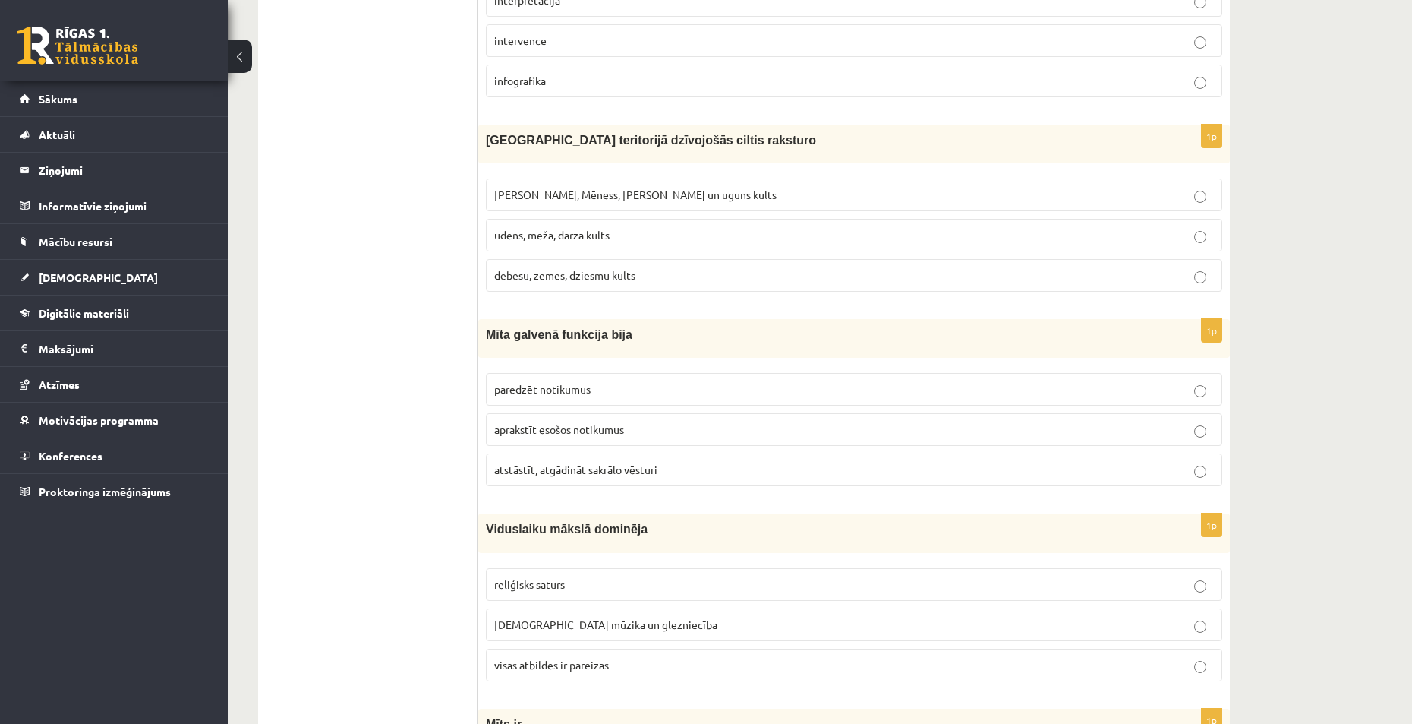
scroll to position [2506, 0]
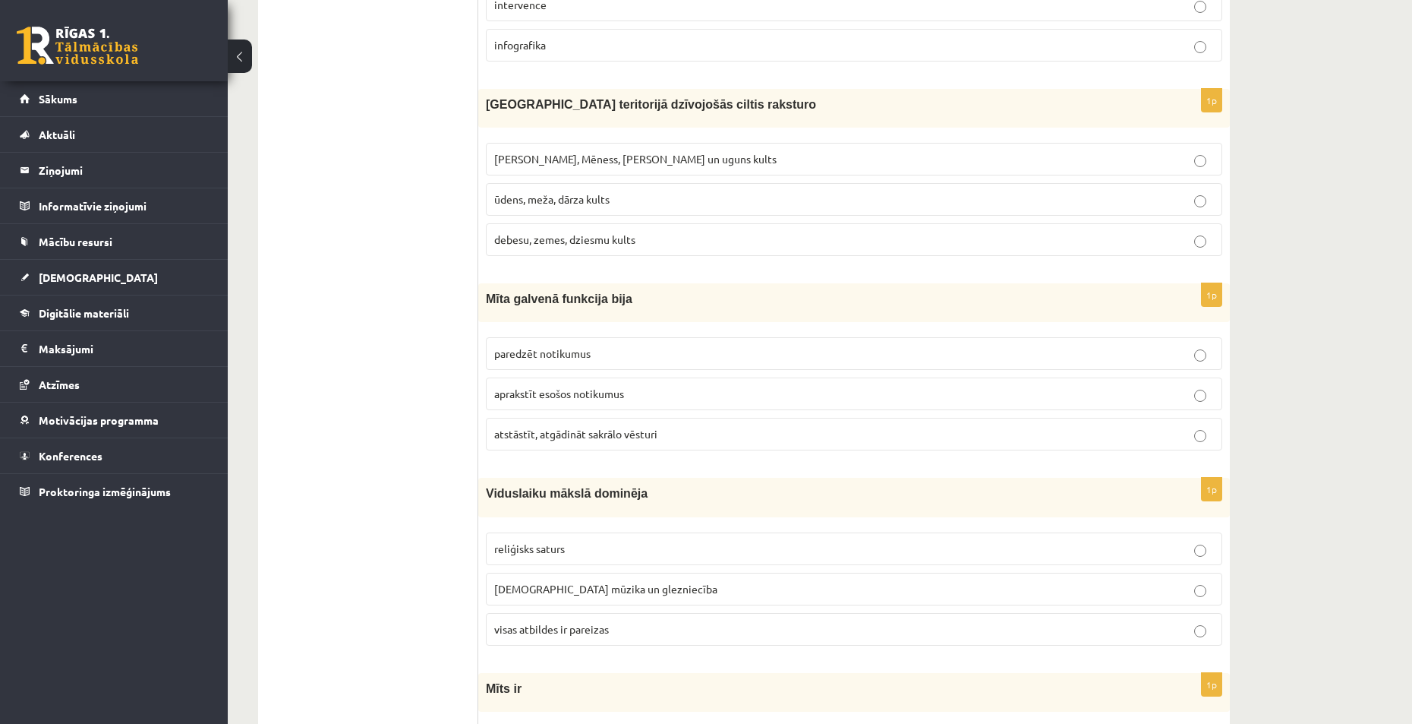
click at [580, 427] on span "atstāstīt, atgādināt sakrālo vēsturi" at bounding box center [575, 434] width 163 height 14
click at [603, 622] on span "visas atbildes ir pareizas" at bounding box center [551, 629] width 115 height 14
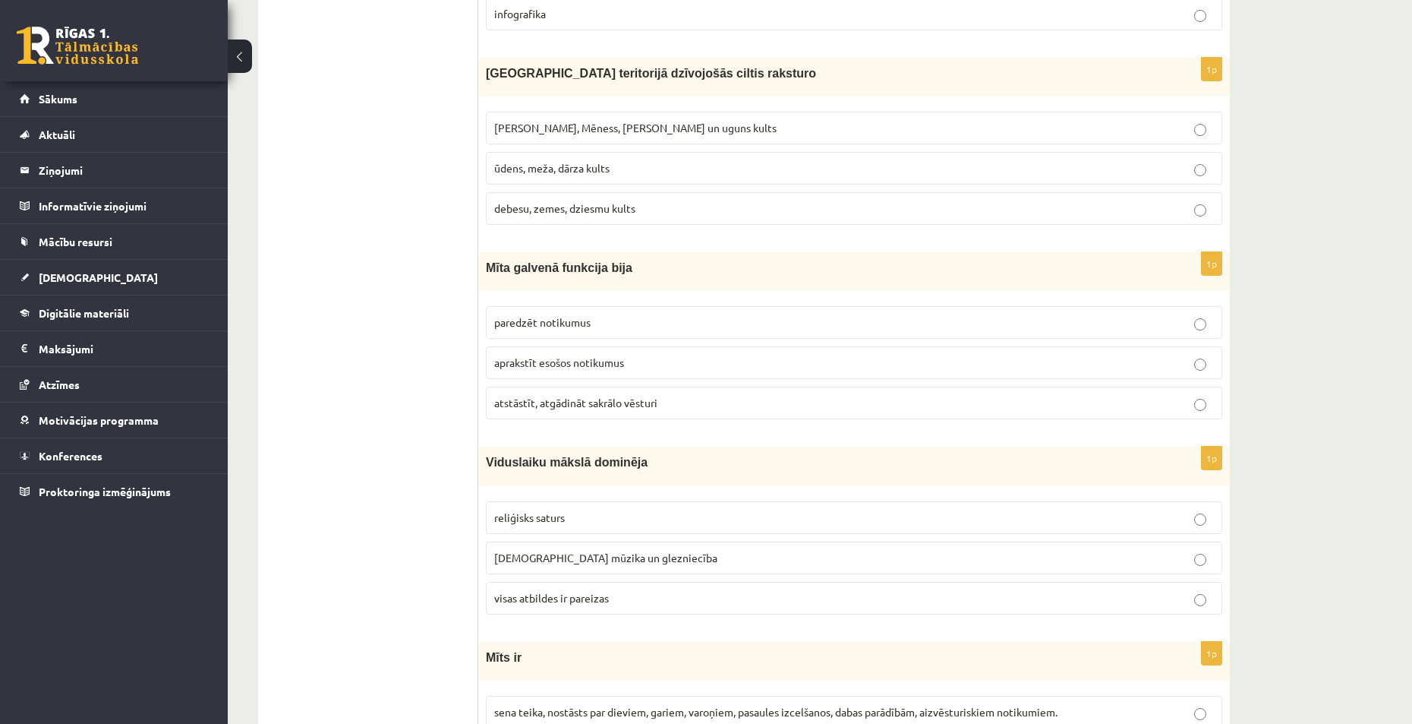
scroll to position [2658, 0]
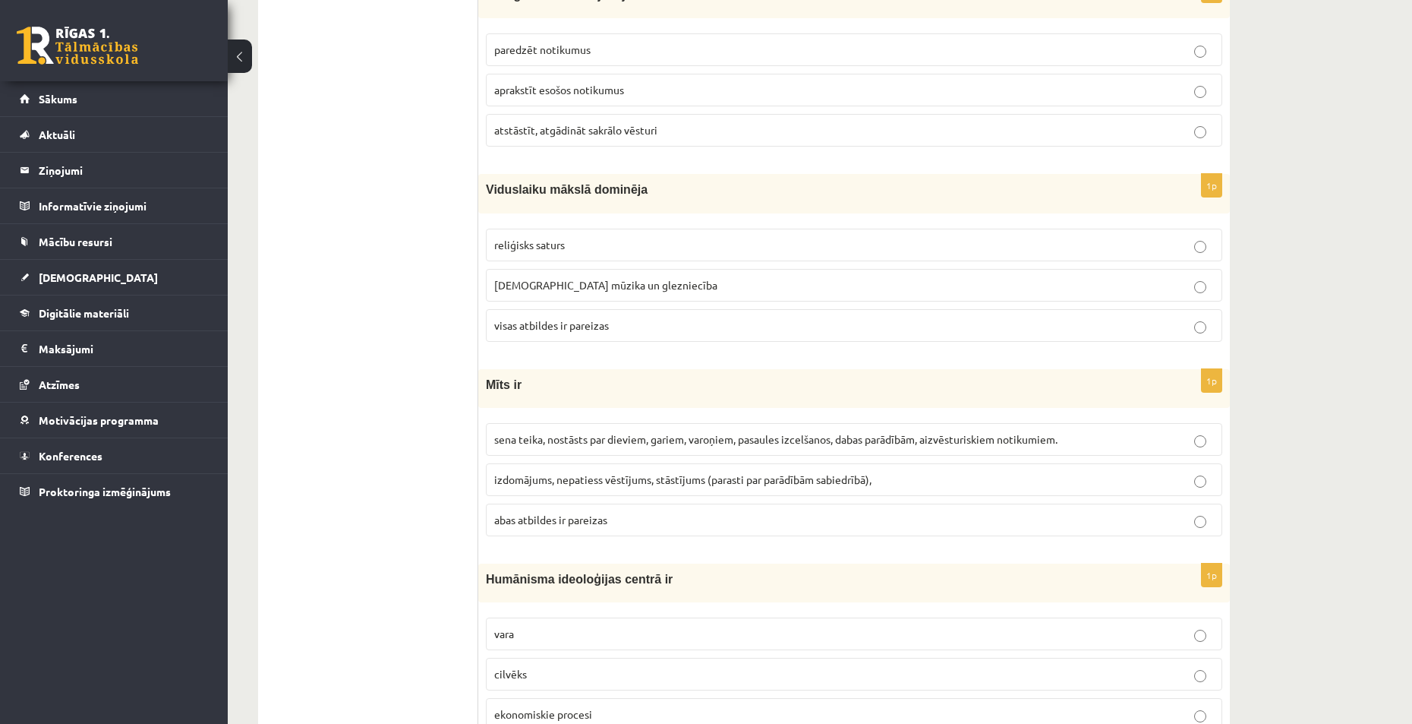
click at [607, 513] on span "abas atbildes ir pareizas" at bounding box center [550, 520] width 113 height 14
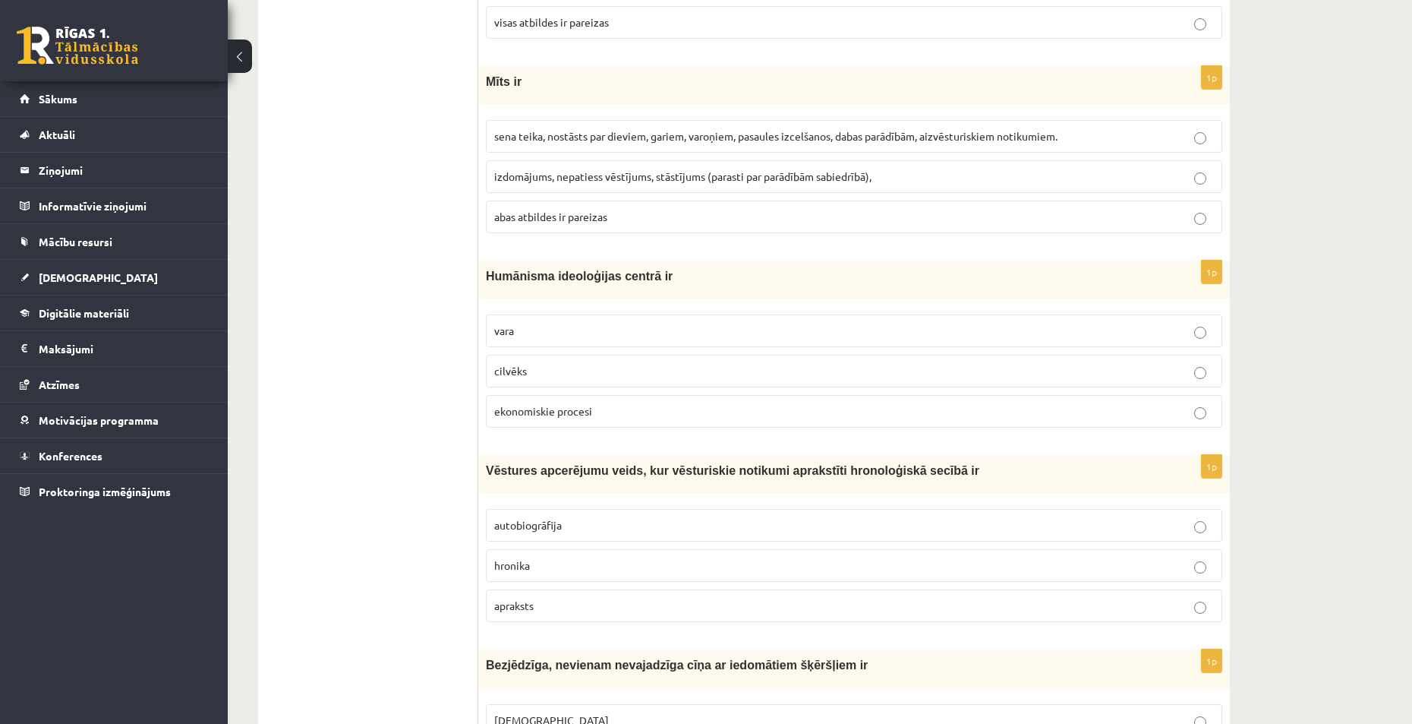
scroll to position [3113, 0]
click at [559, 362] on p "cilvēks" at bounding box center [854, 370] width 720 height 16
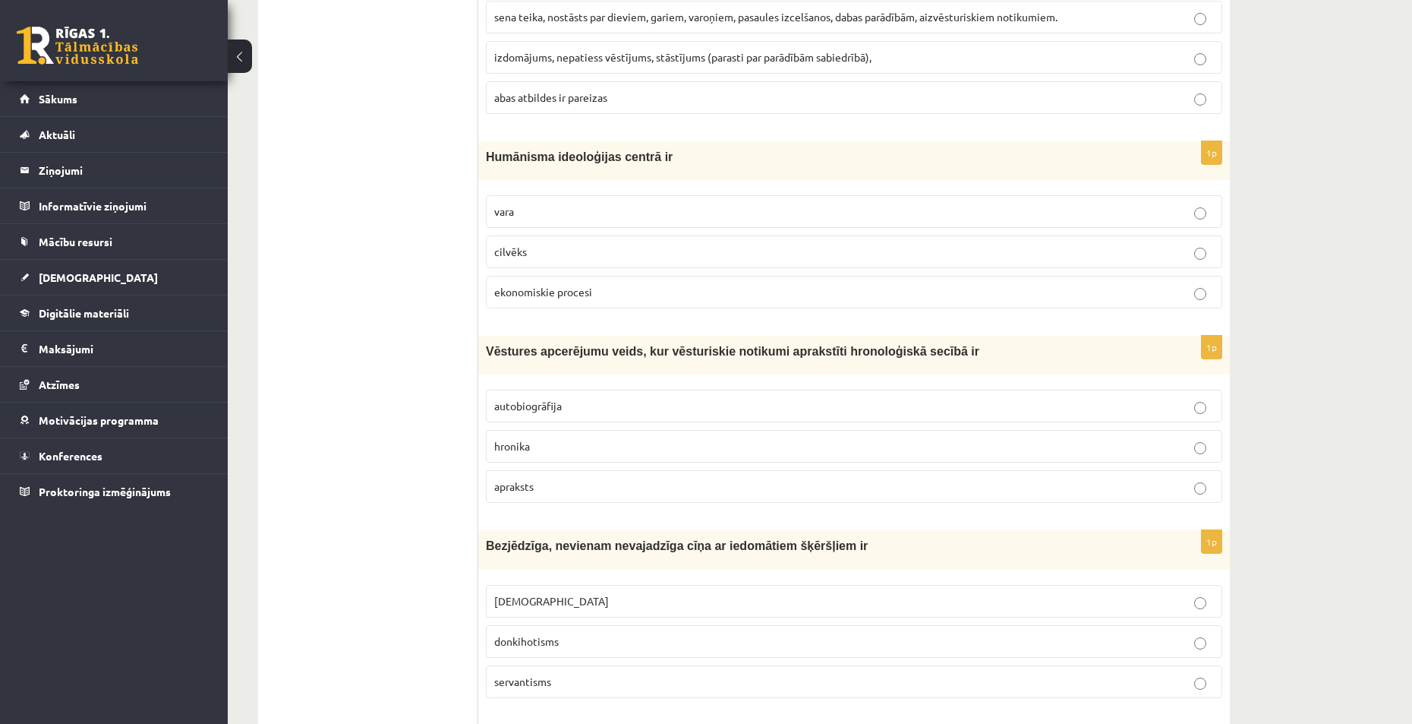
scroll to position [3265, 0]
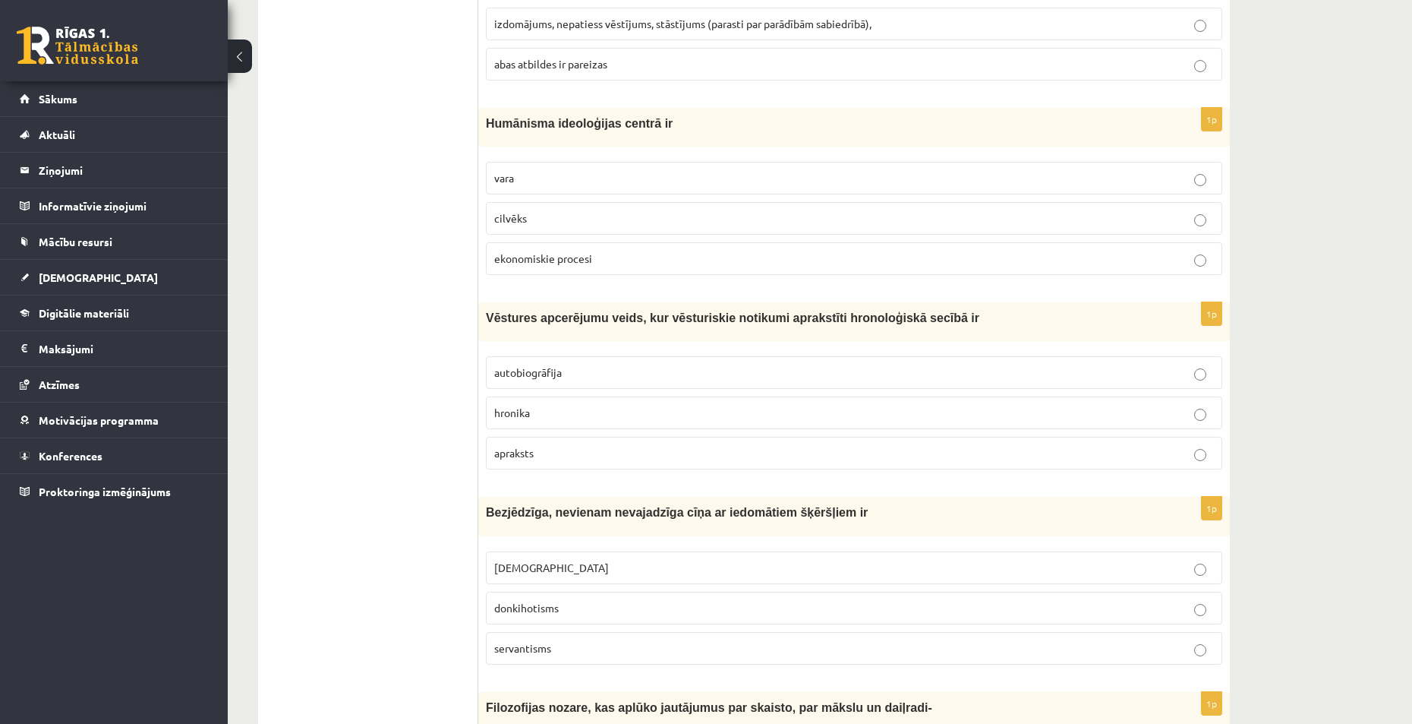
click at [569, 405] on p "hronika" at bounding box center [854, 413] width 720 height 16
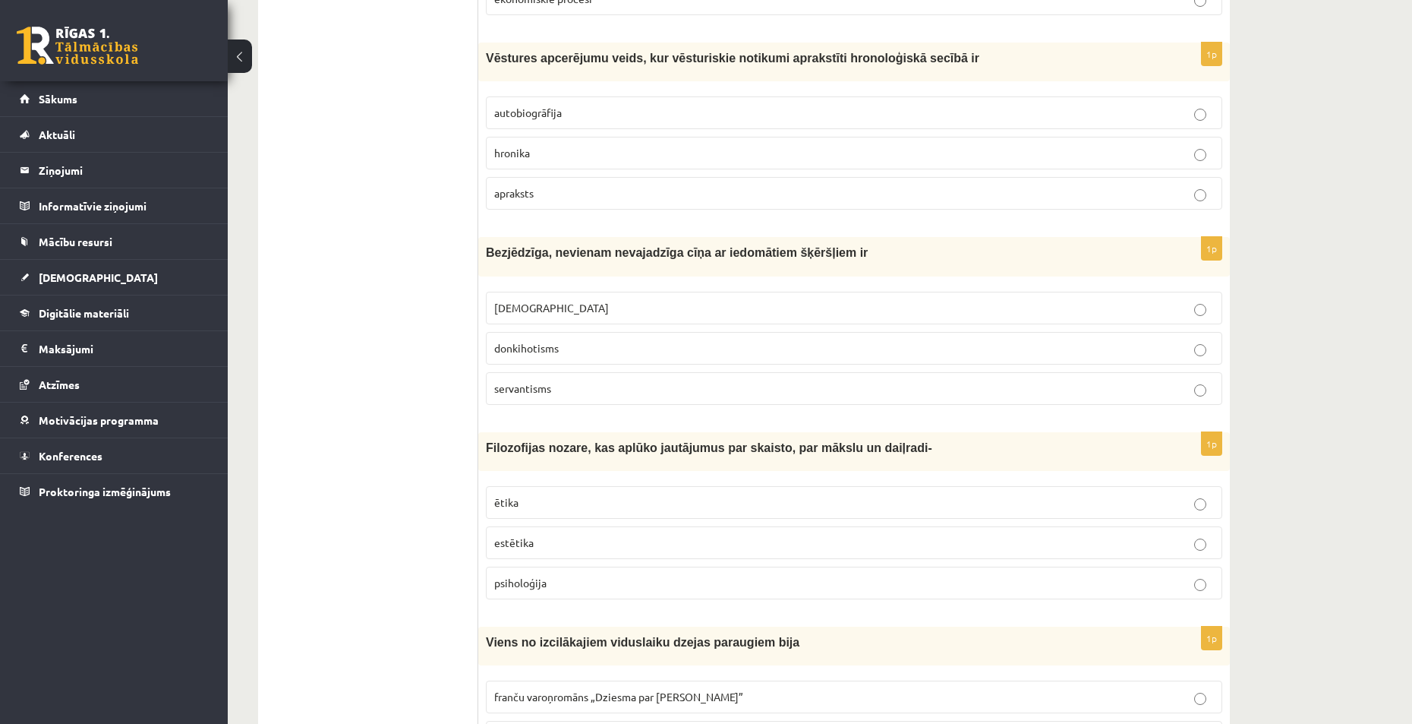
scroll to position [3569, 0]
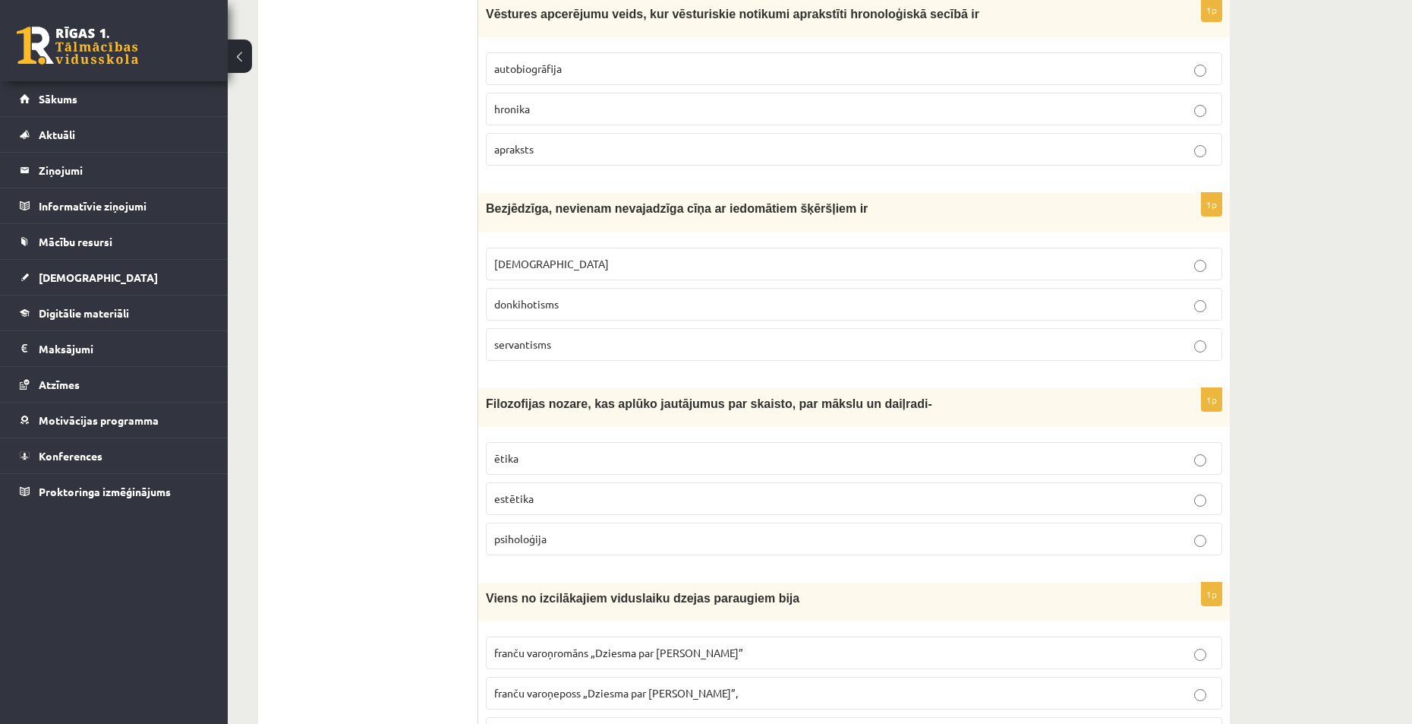
click at [558, 297] on span "donkihotisms" at bounding box center [526, 304] width 65 height 14
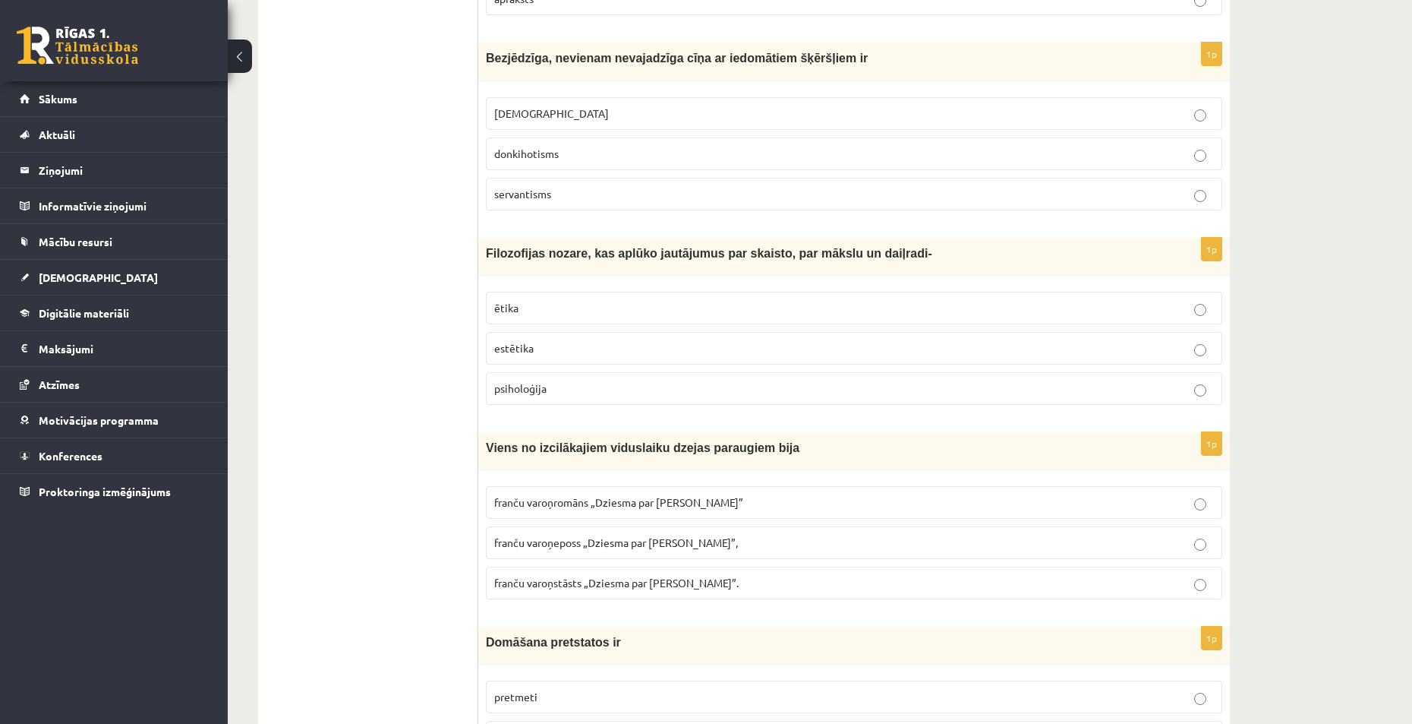
scroll to position [3721, 0]
click at [563, 339] on p "estētika" at bounding box center [854, 347] width 720 height 16
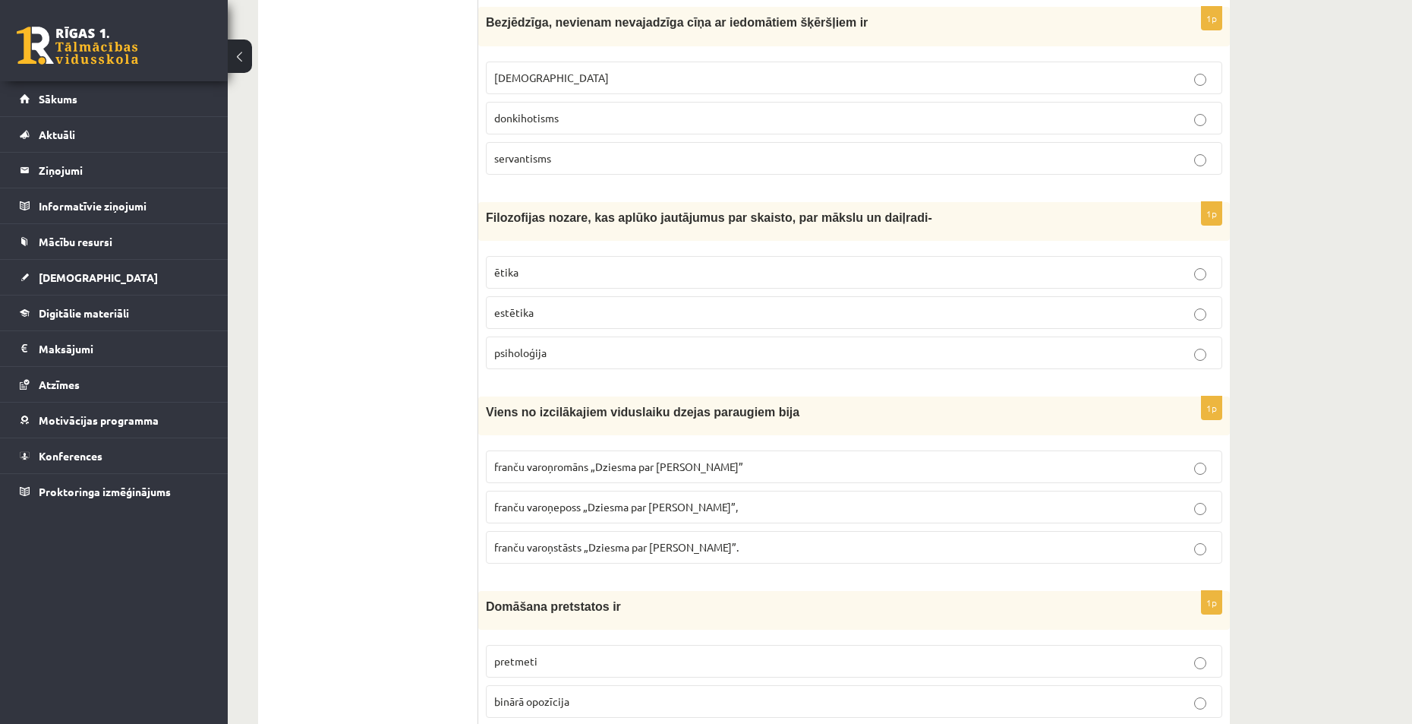
scroll to position [3873, 0]
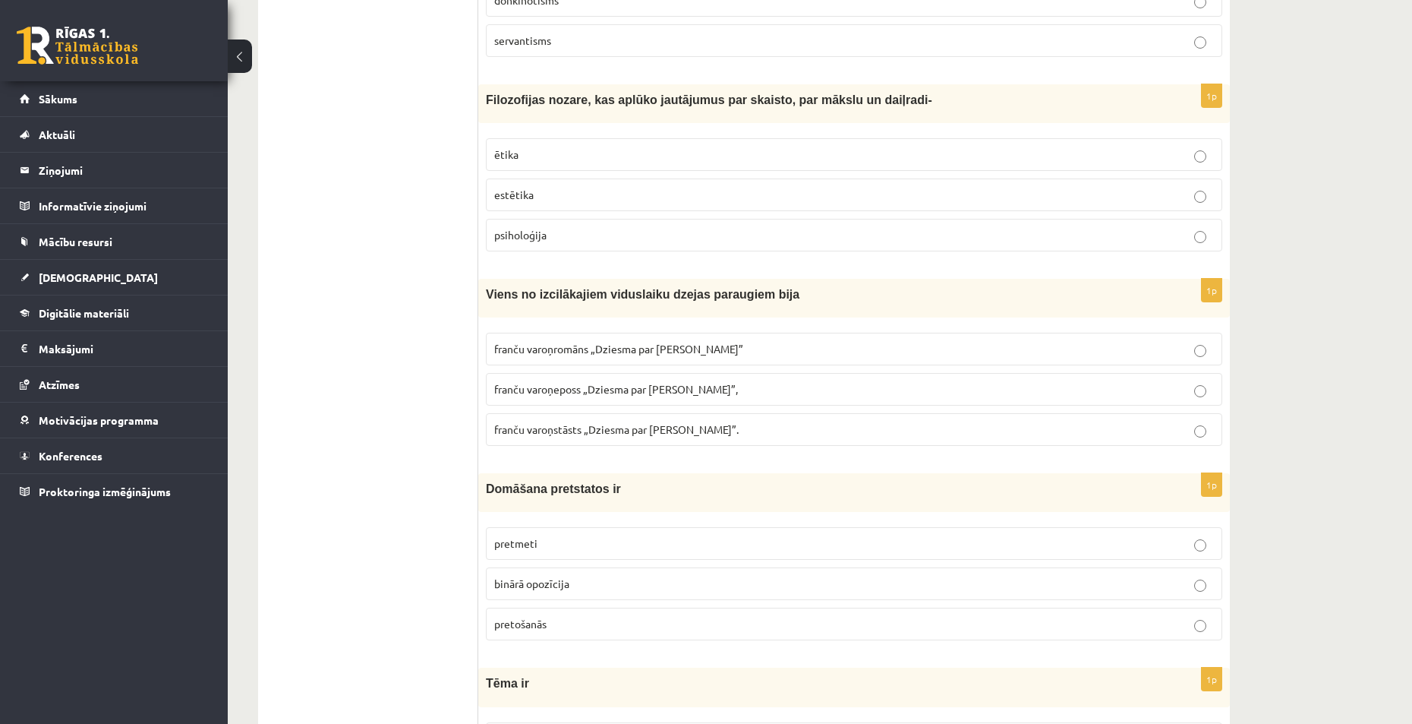
click at [607, 382] on span "franču varoņeposs „Dziesma par Rolandu”," at bounding box center [616, 389] width 244 height 14
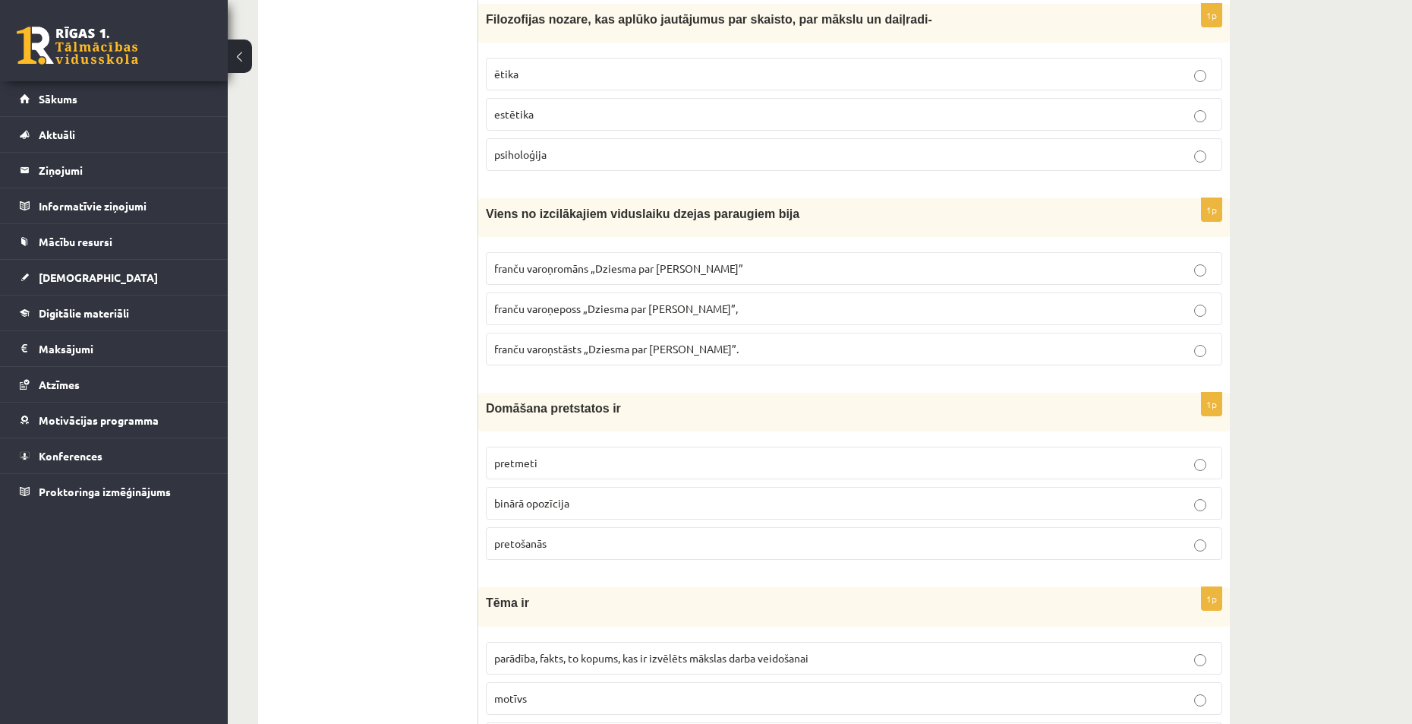
scroll to position [4100, 0]
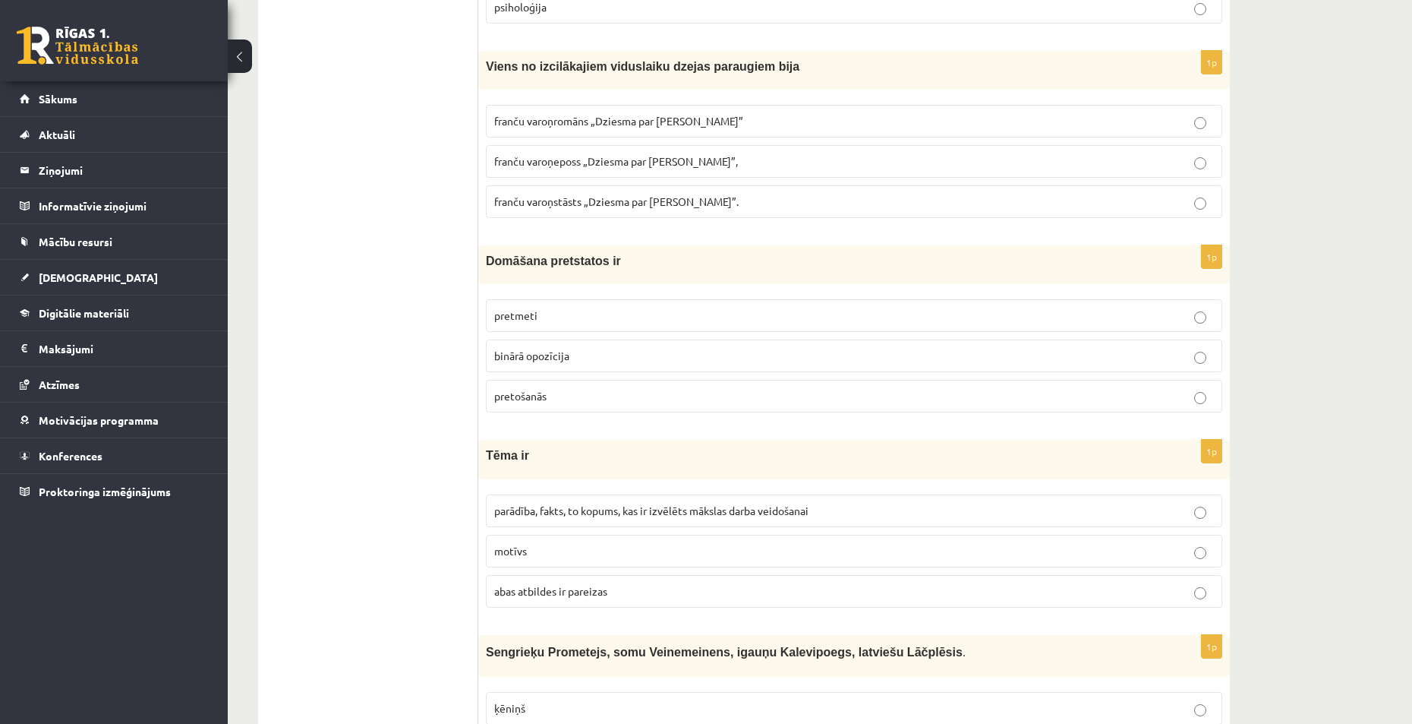
click at [584, 348] on p "binārā opozīcija" at bounding box center [854, 356] width 720 height 16
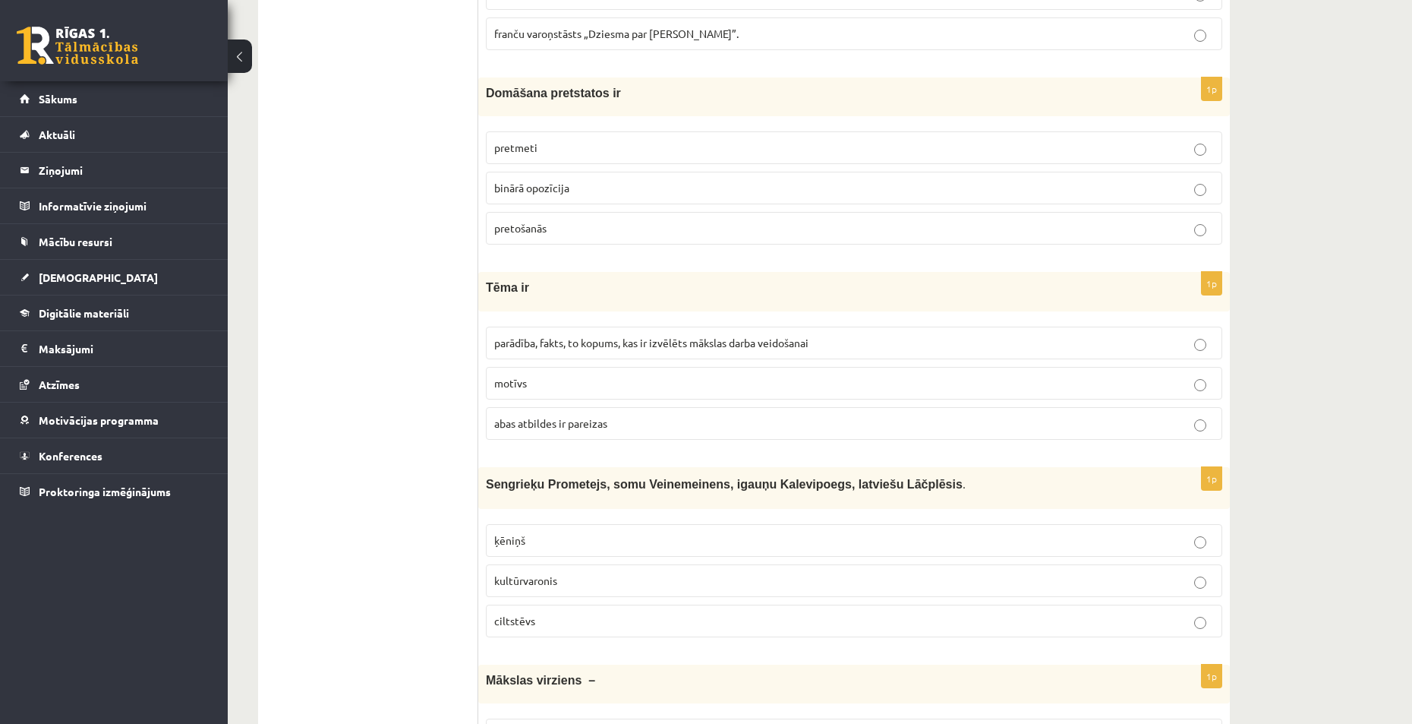
scroll to position [4328, 0]
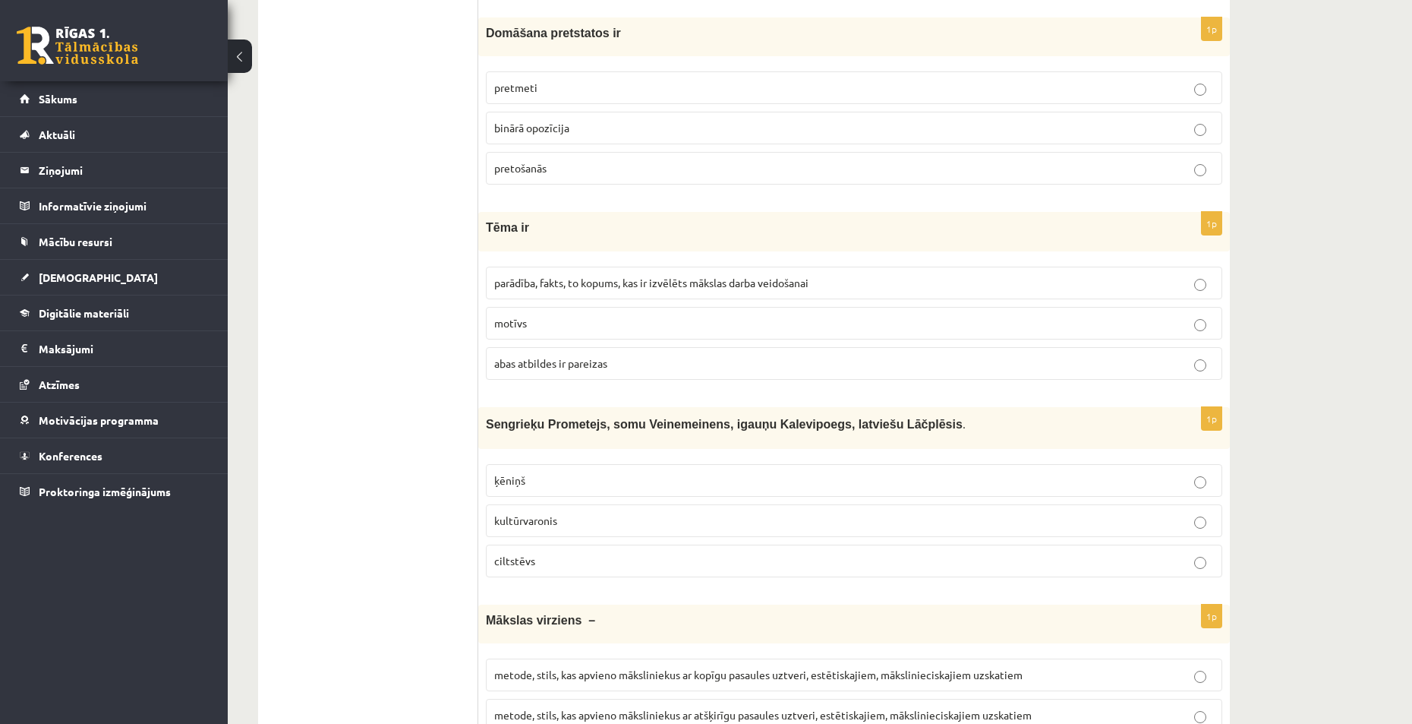
click at [563, 315] on p "motīvs" at bounding box center [854, 323] width 720 height 16
click at [588, 276] on span "parādība, fakts, to kopums, kas ir izvēlēts mākslas darba veidošanai" at bounding box center [651, 283] width 314 height 14
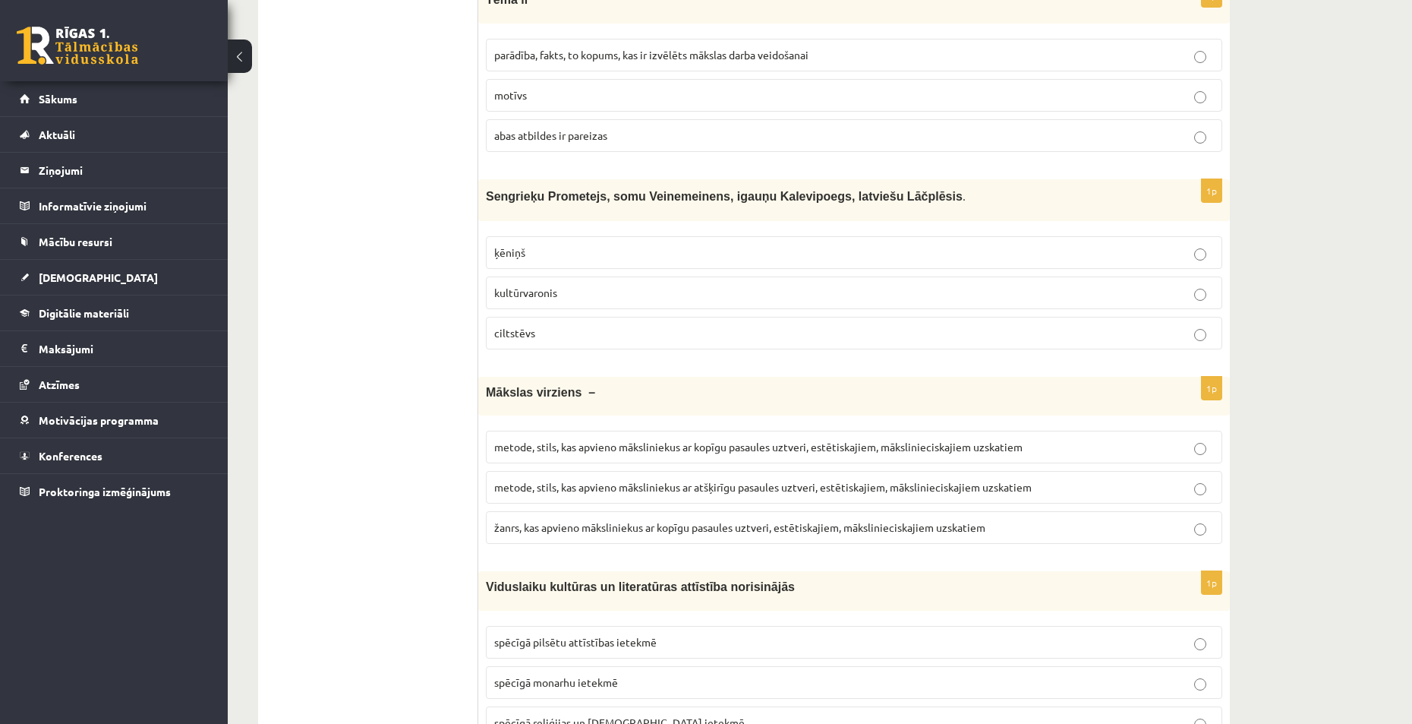
click at [589, 325] on p "ciltstēvs" at bounding box center [854, 333] width 720 height 16
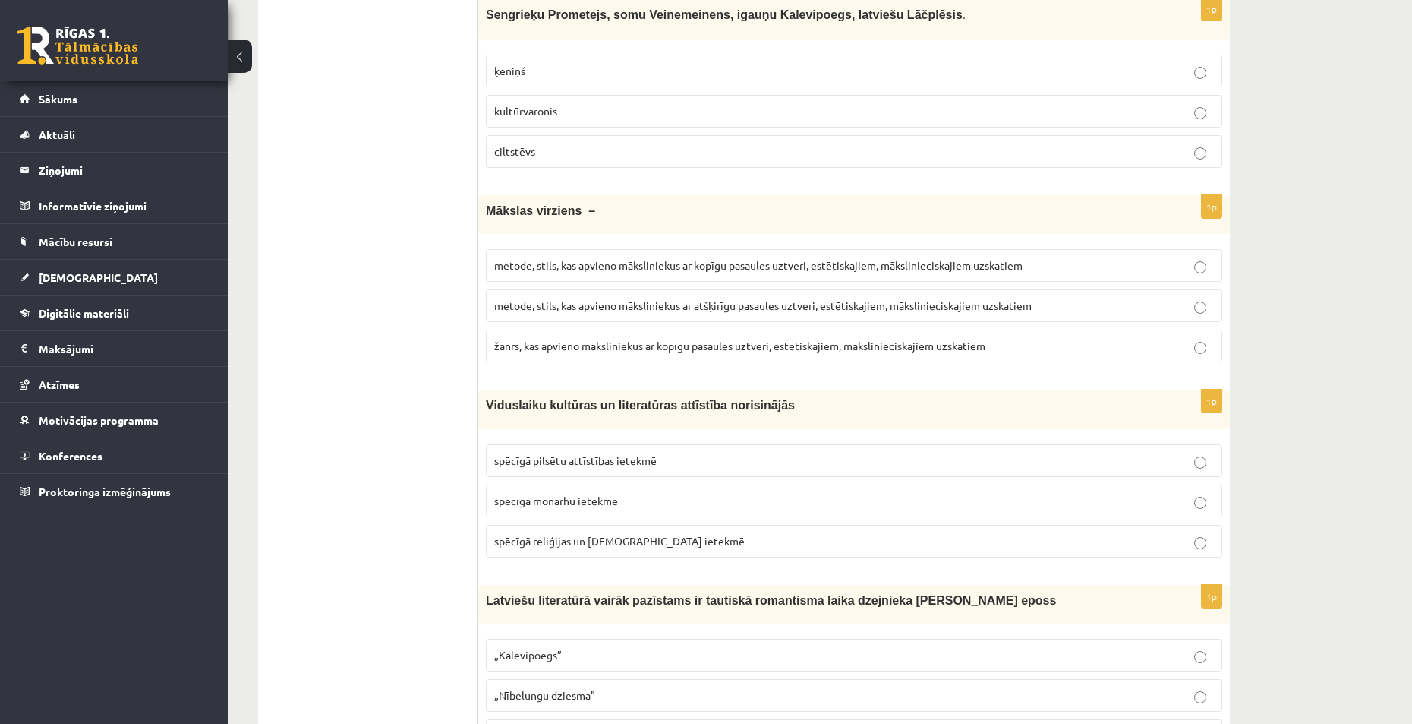
scroll to position [4784, 0]
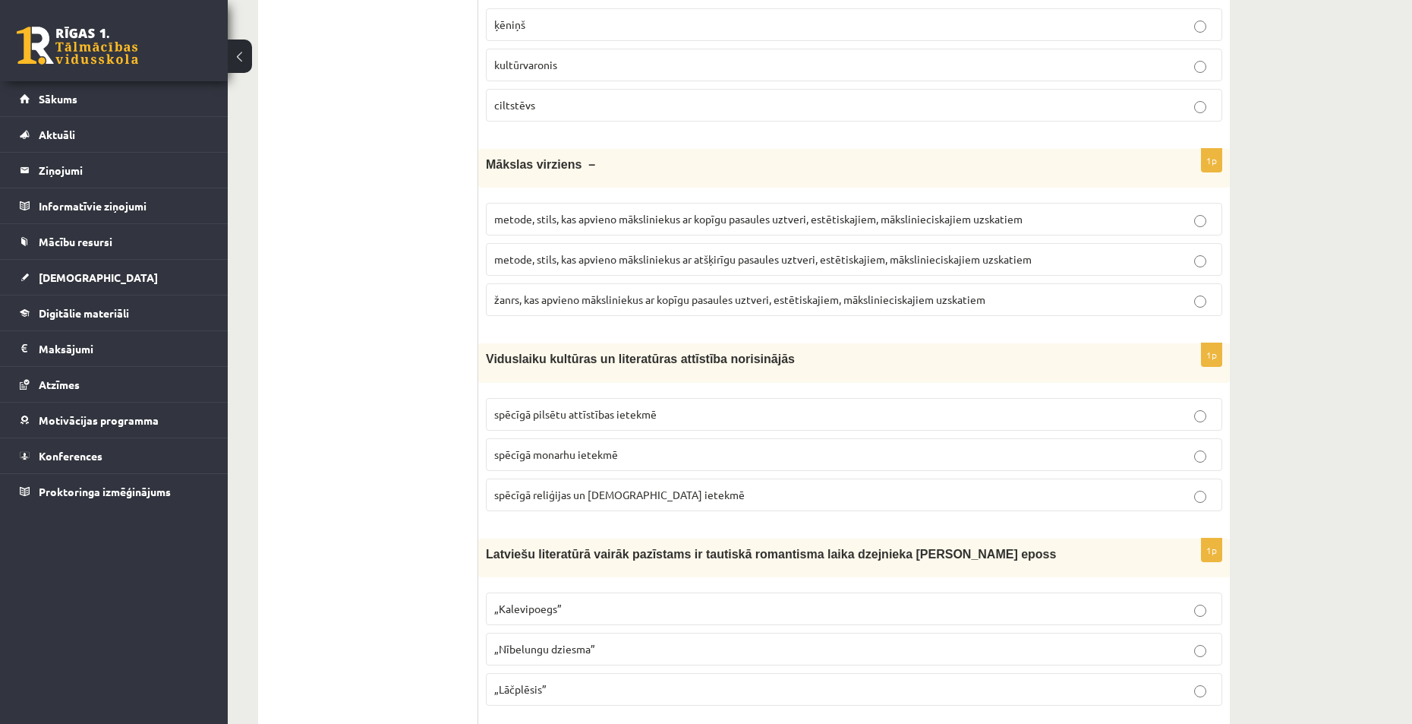
click at [563, 211] on p "metode, stils, kas apvieno māksliniekus ar kopīgu pasaules uztveri, estētiskaji…" at bounding box center [854, 219] width 720 height 16
click at [567, 398] on label "spēcīgā pilsētu attīstības ietekmē" at bounding box center [854, 414] width 737 height 33
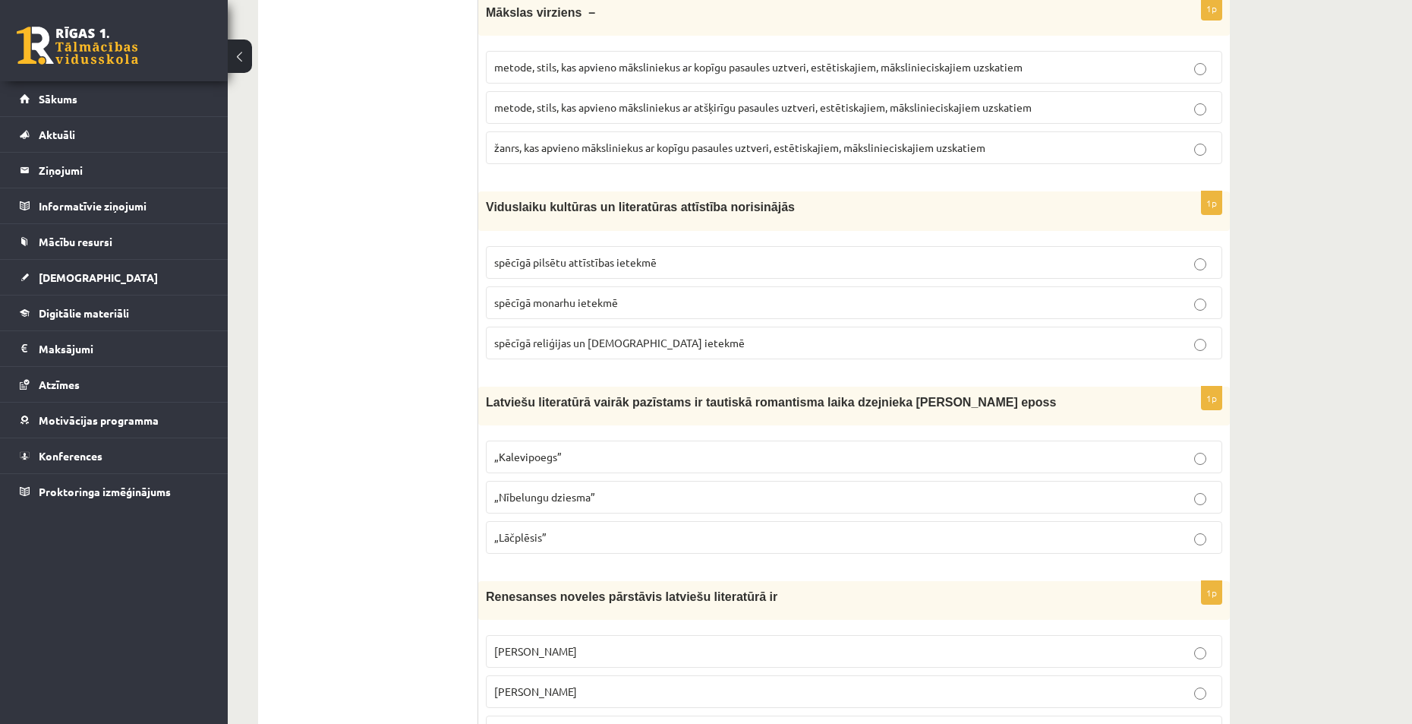
click at [550, 490] on span "„Nībelungu dziesma”" at bounding box center [544, 497] width 101 height 14
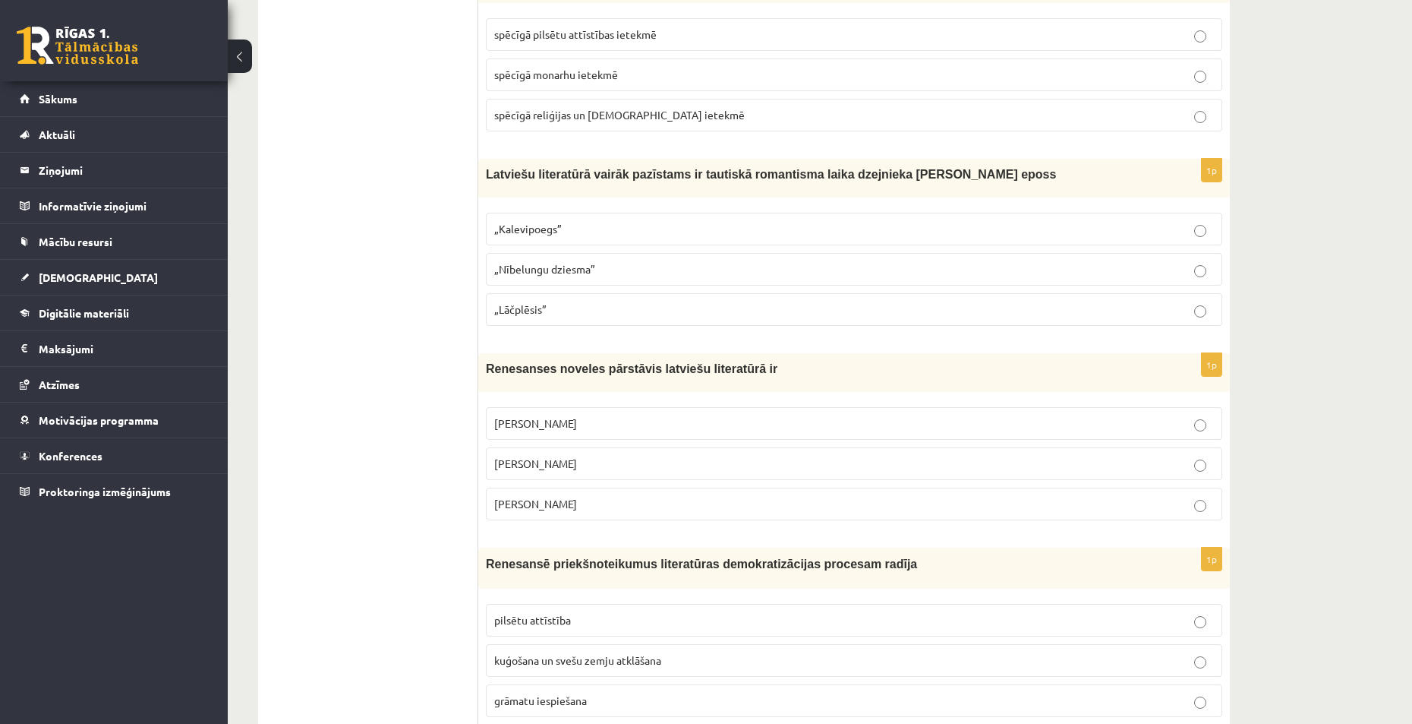
click at [554, 456] on span "Kārlis Skalbe" at bounding box center [535, 463] width 83 height 14
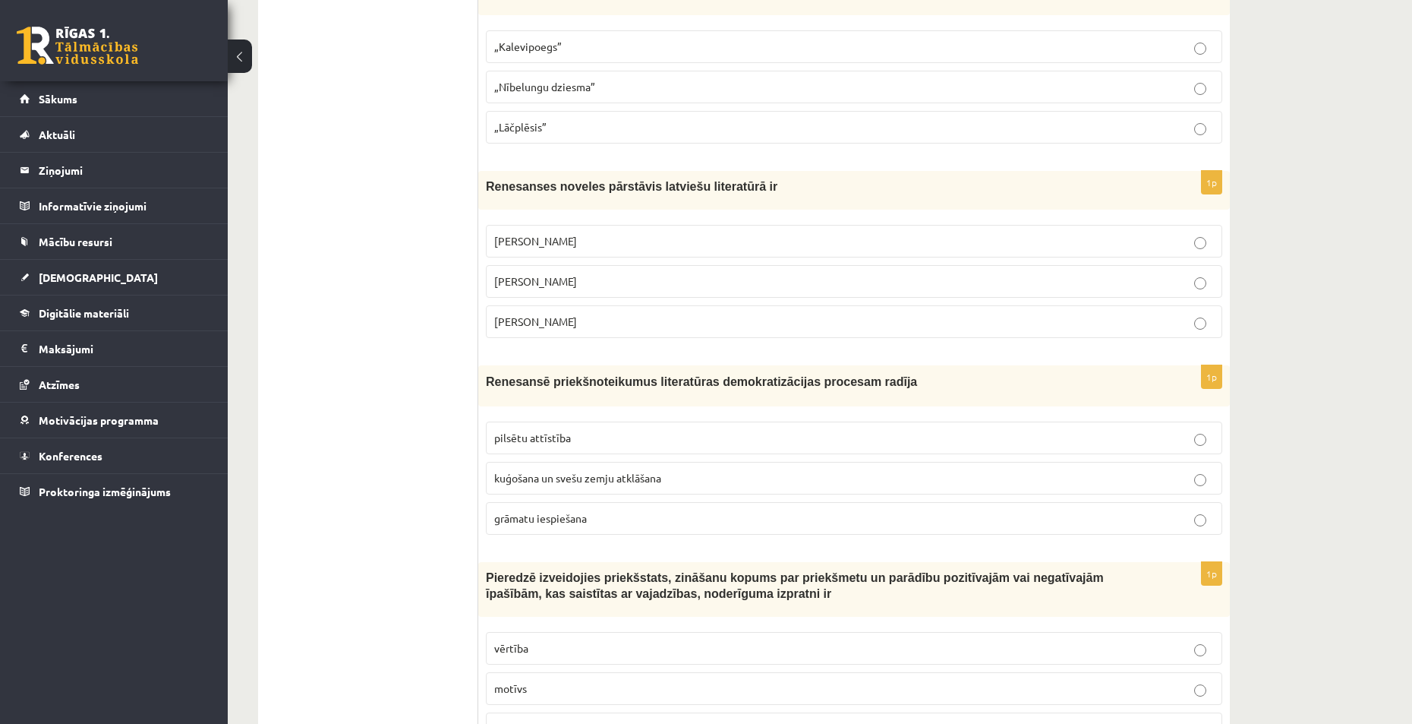
scroll to position [5391, 0]
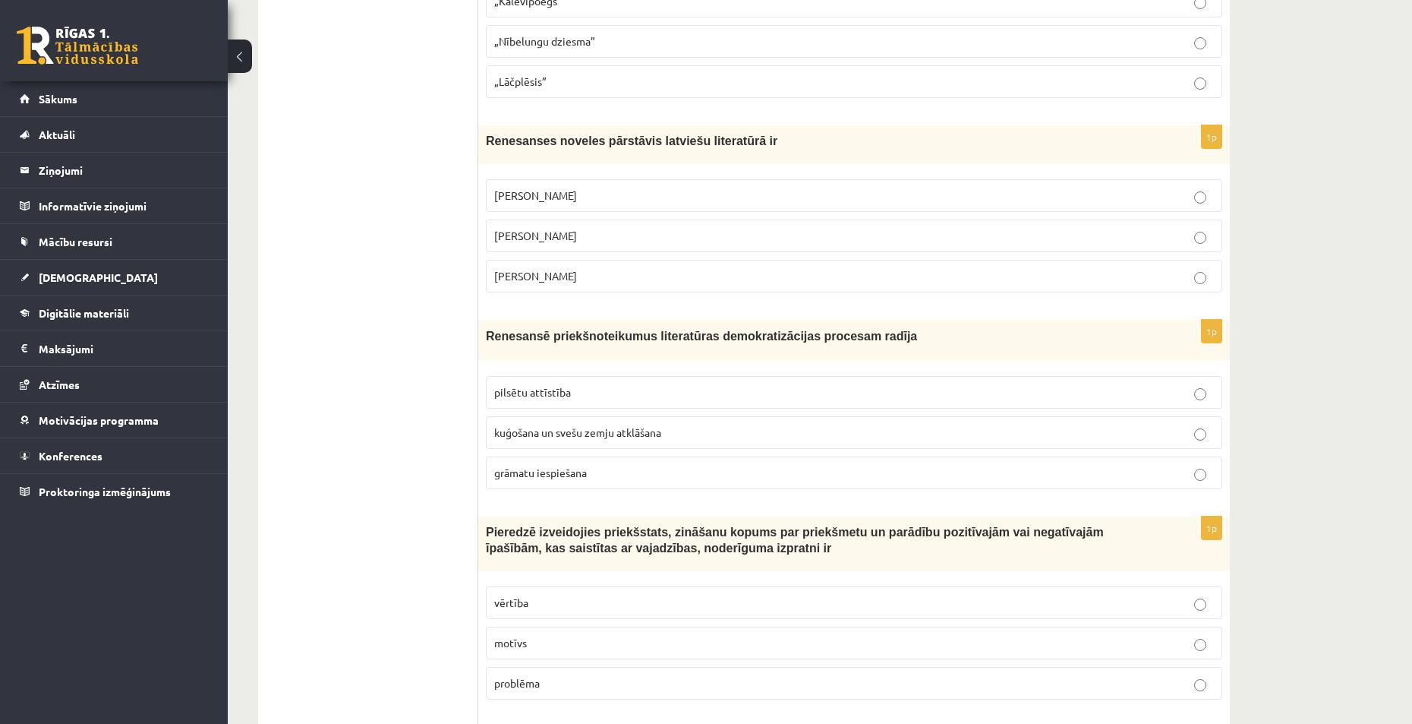
click at [562, 465] on span "grāmatu iespiešana" at bounding box center [540, 472] width 93 height 14
click at [563, 384] on p "pilsētu attīstība" at bounding box center [854, 392] width 720 height 16
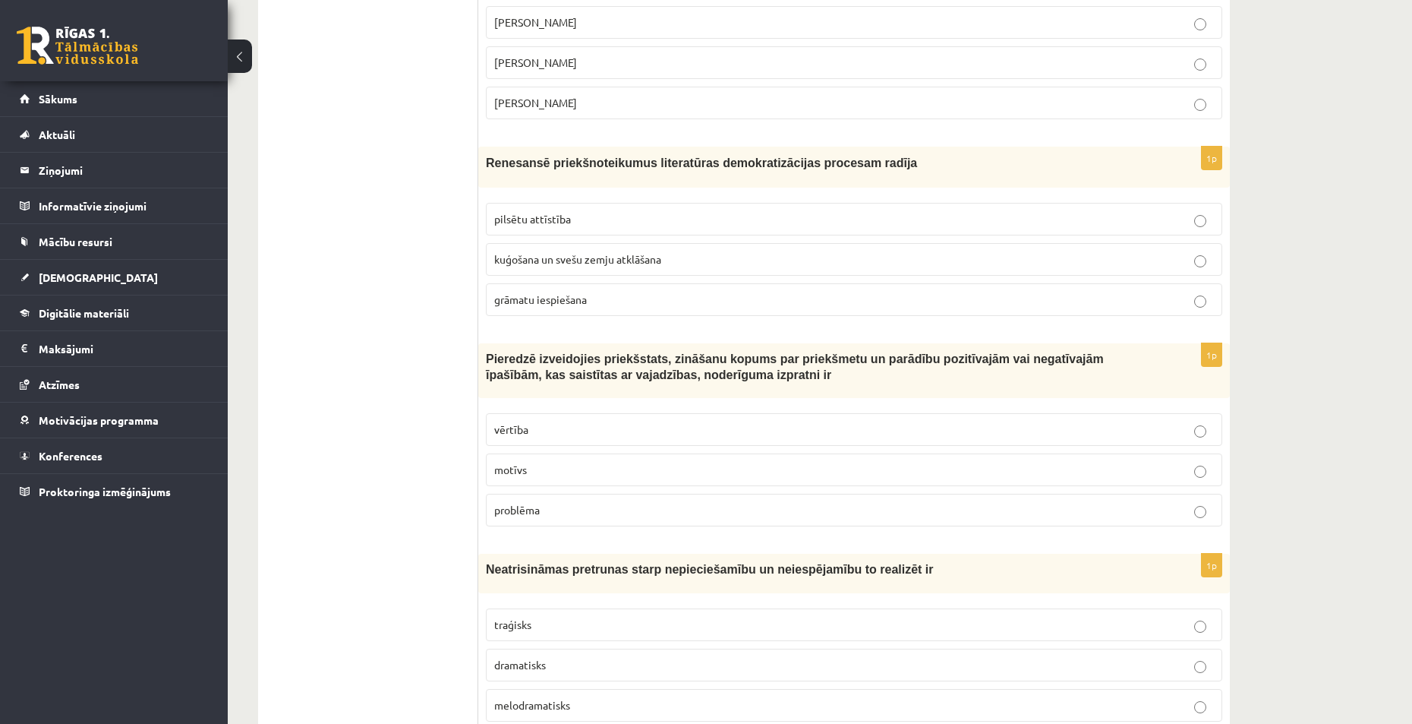
scroll to position [5605, 0]
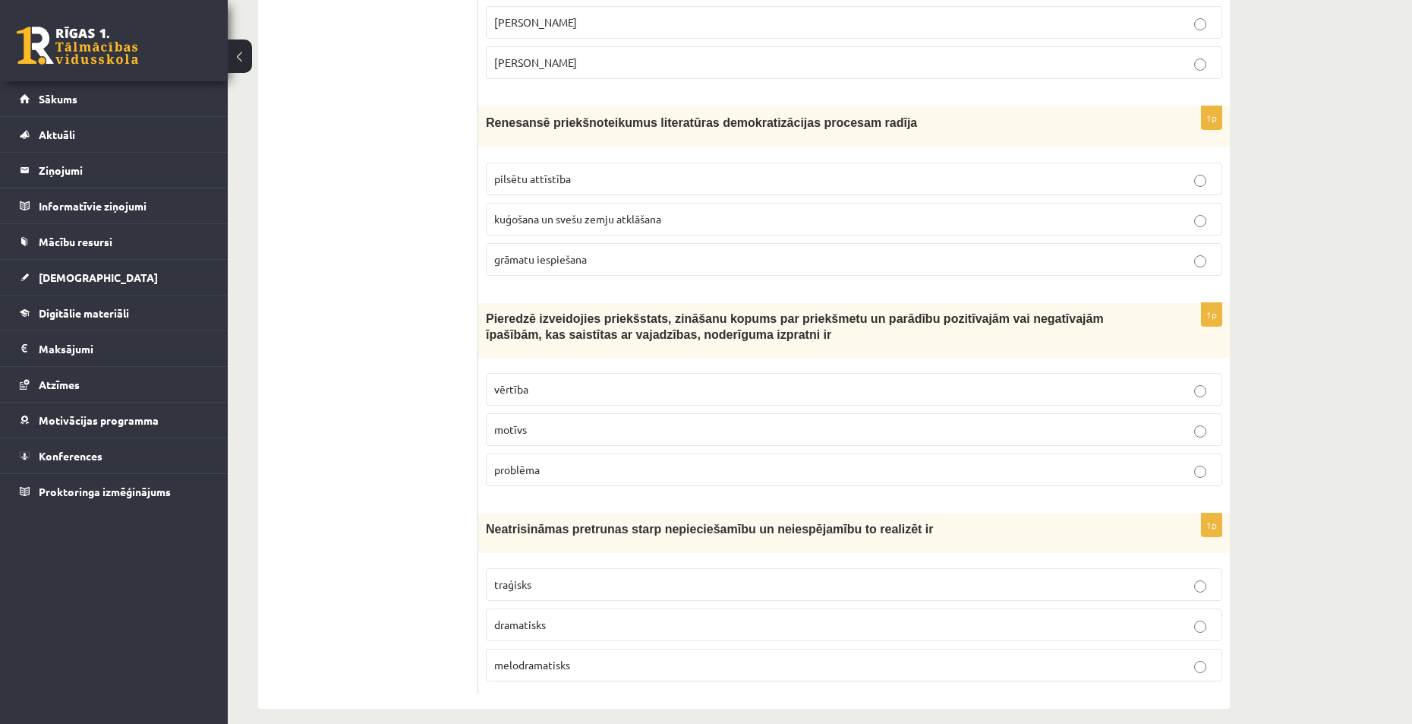
click at [558, 393] on fieldset "vērtība motīvs problēma" at bounding box center [854, 427] width 737 height 125
click at [566, 421] on p "motīvs" at bounding box center [854, 429] width 720 height 16
click at [557, 608] on label "dramatisks" at bounding box center [854, 624] width 737 height 33
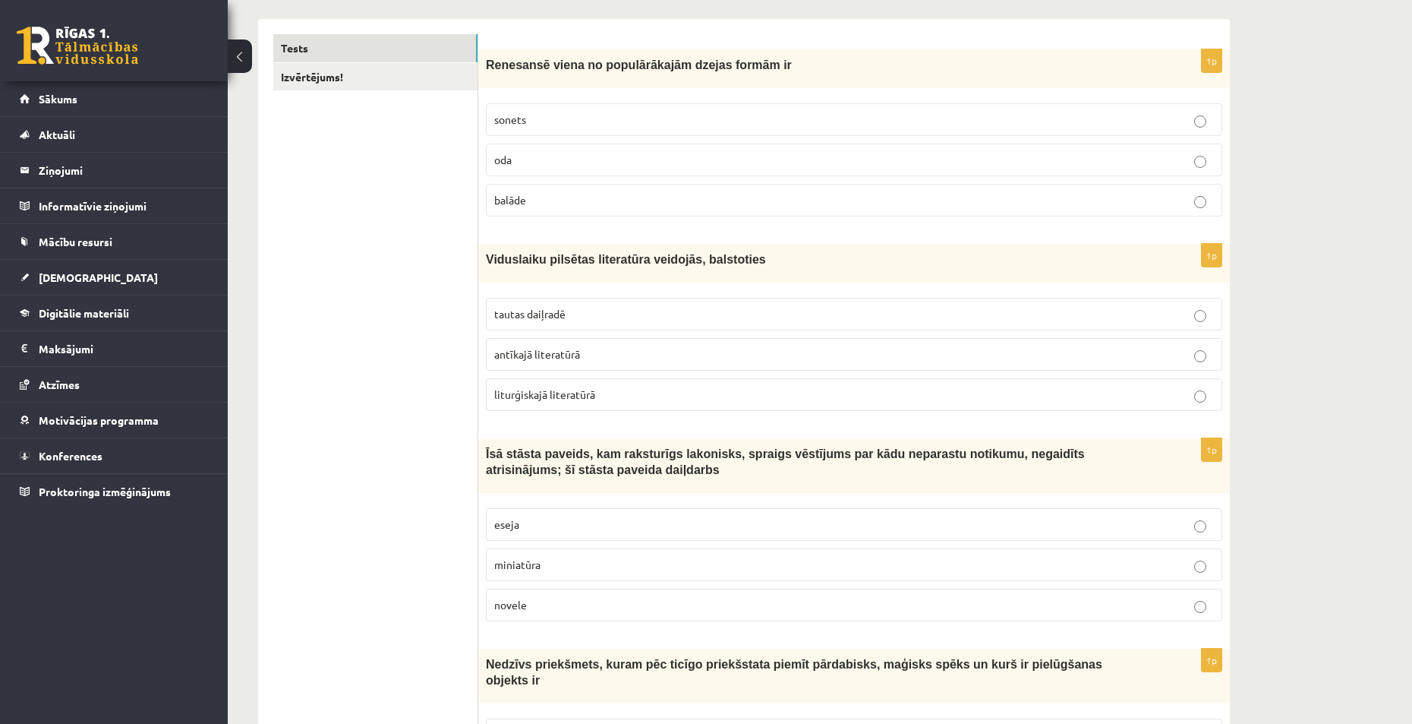
scroll to position [0, 0]
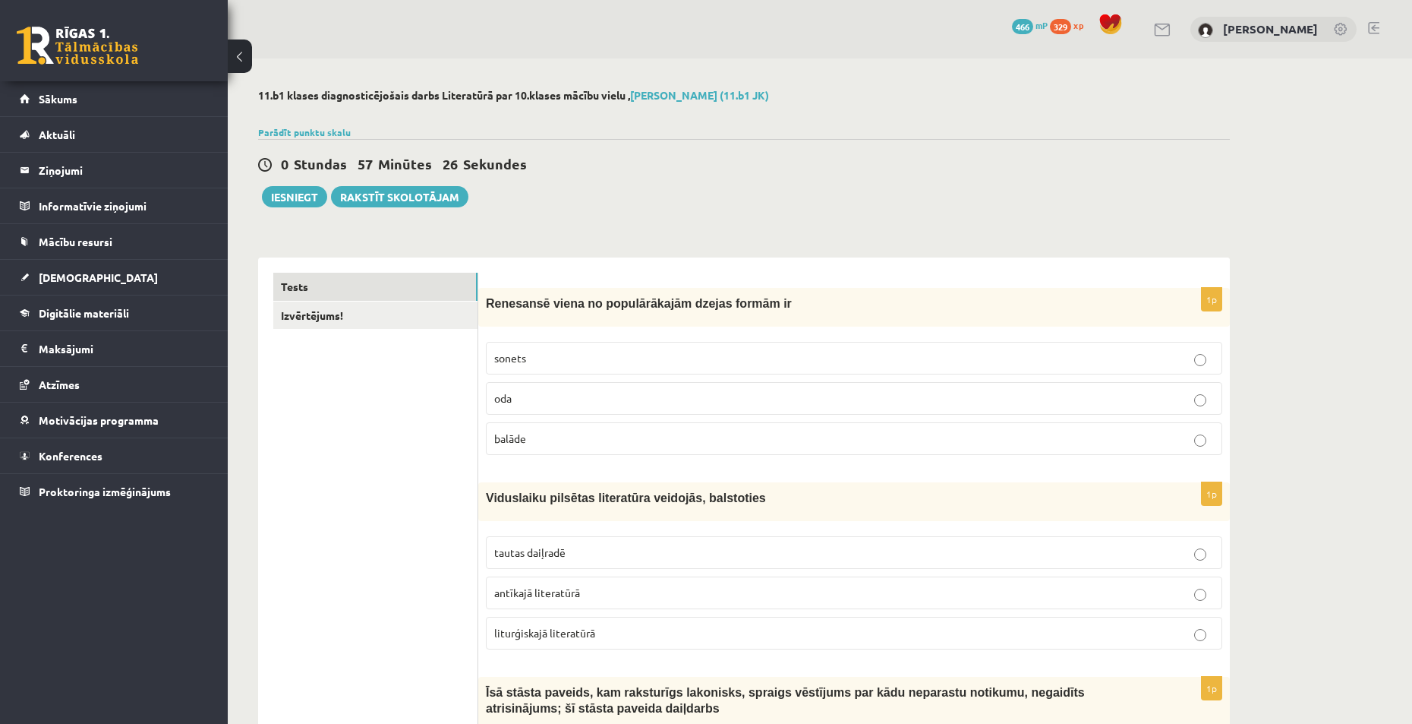
drag, startPoint x: 384, startPoint y: 316, endPoint x: 377, endPoint y: 98, distance: 218.1
click at [302, 198] on button "Iesniegt" at bounding box center [294, 196] width 65 height 21
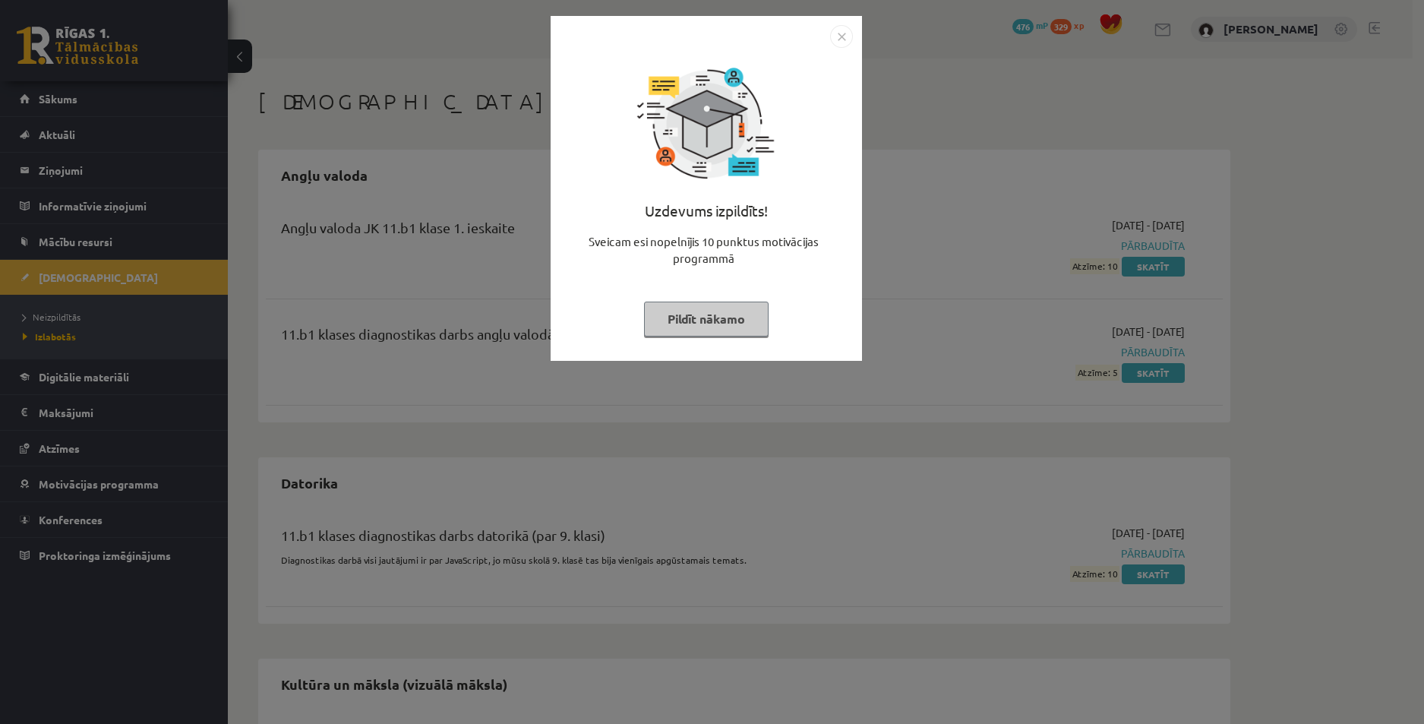
click at [701, 323] on button "Pildīt nākamo" at bounding box center [706, 318] width 125 height 35
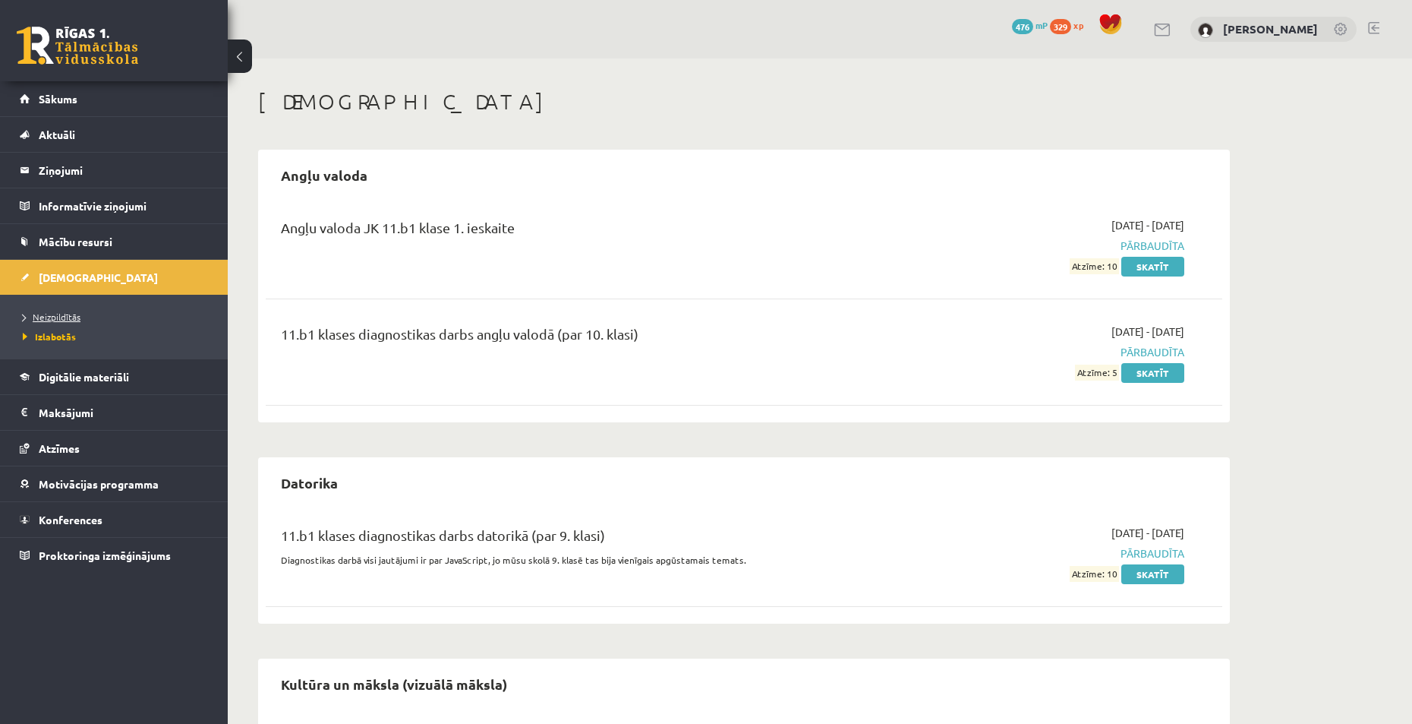
click at [70, 320] on span "Neizpildītās" at bounding box center [52, 317] width 58 height 12
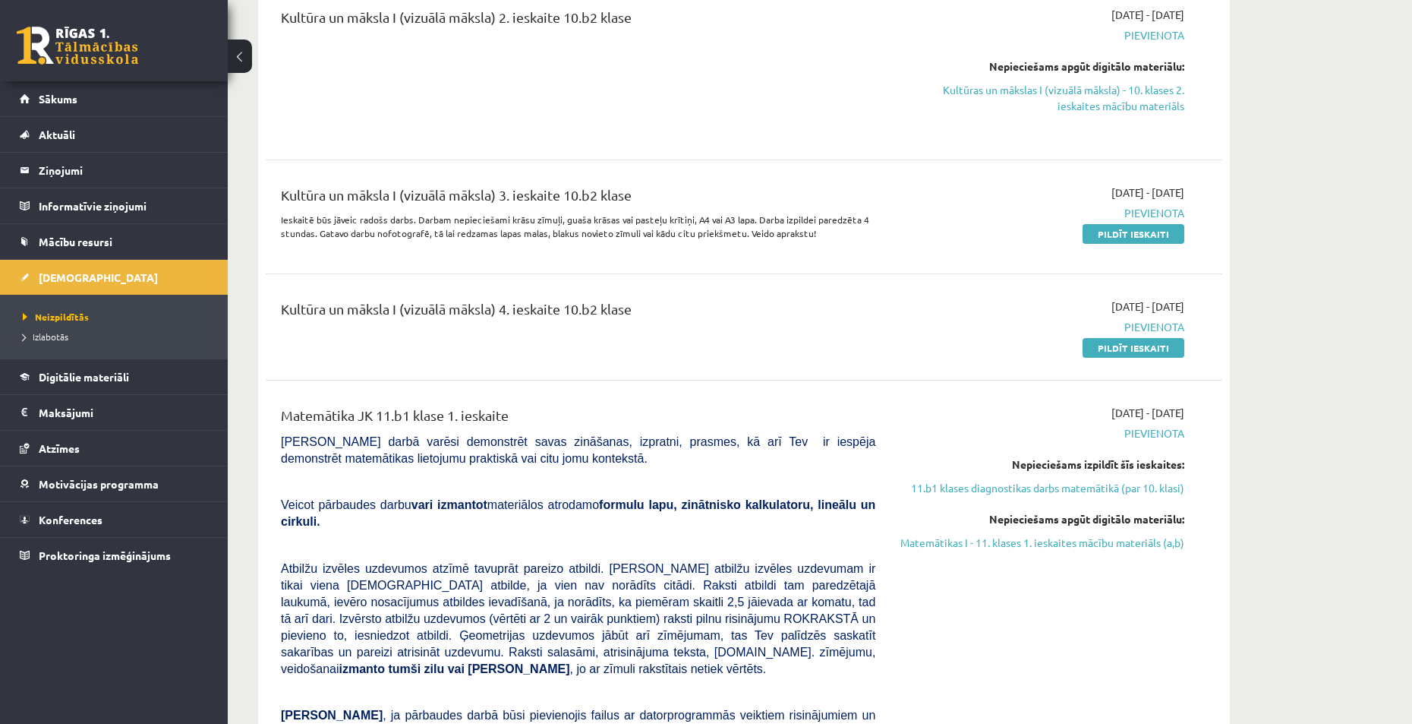
scroll to position [2885, 0]
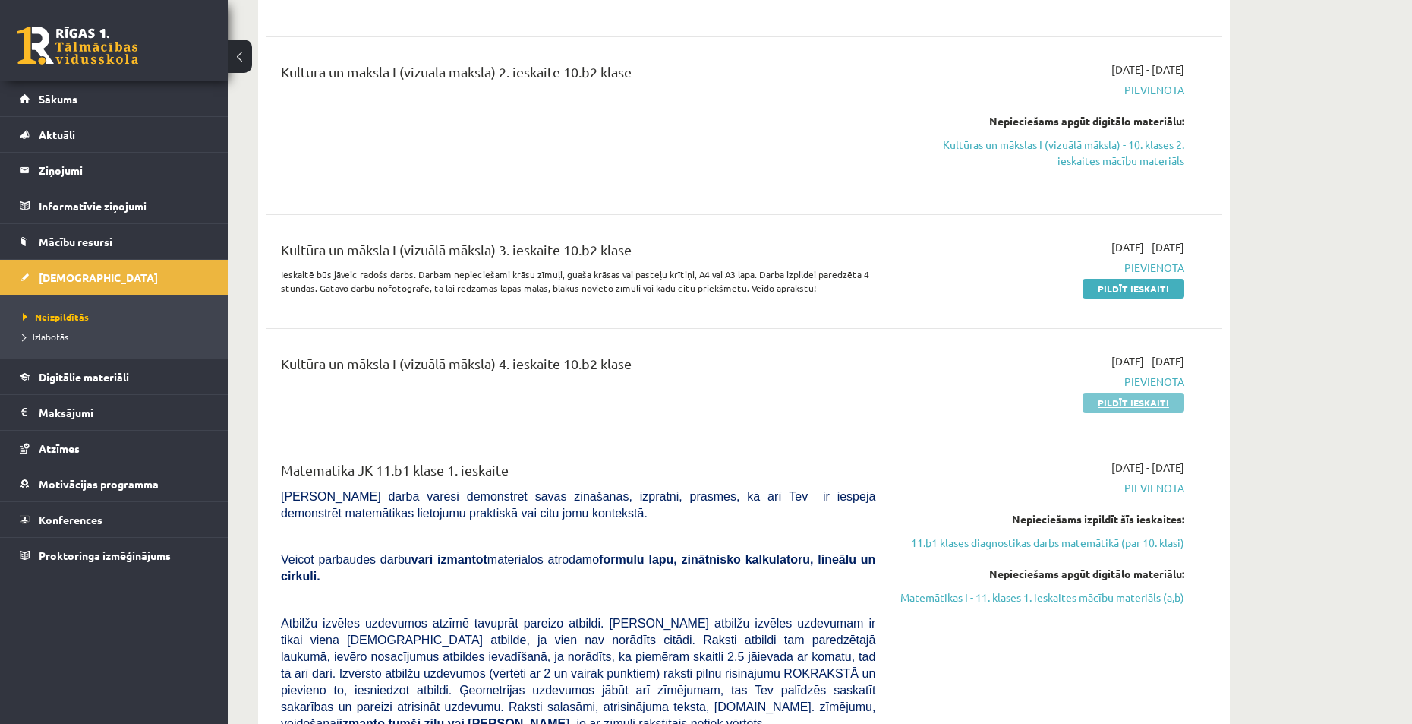
click at [1102, 393] on link "Pildīt ieskaiti" at bounding box center [1134, 403] width 102 height 20
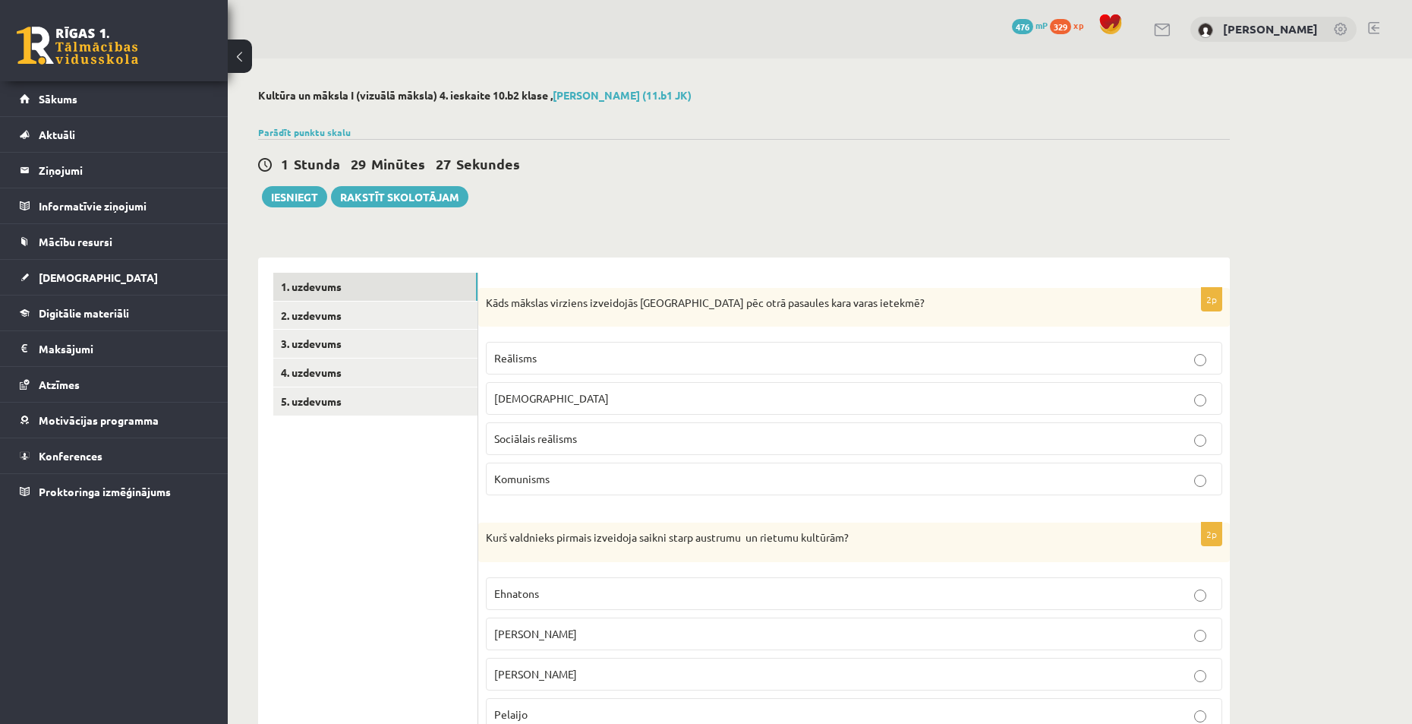
click at [1071, 155] on div "1 Stunda 29 Minūtes 27 Sekundes" at bounding box center [744, 165] width 972 height 20
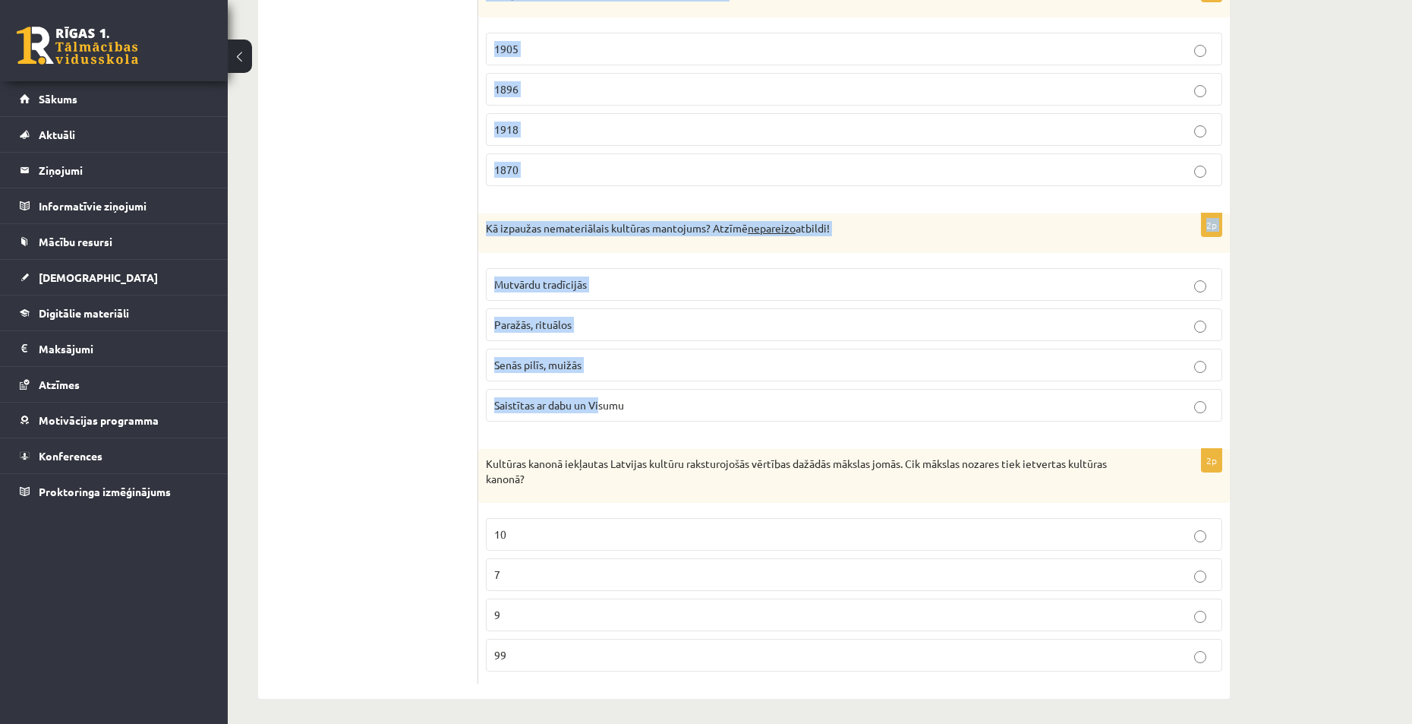
scroll to position [3376, 0]
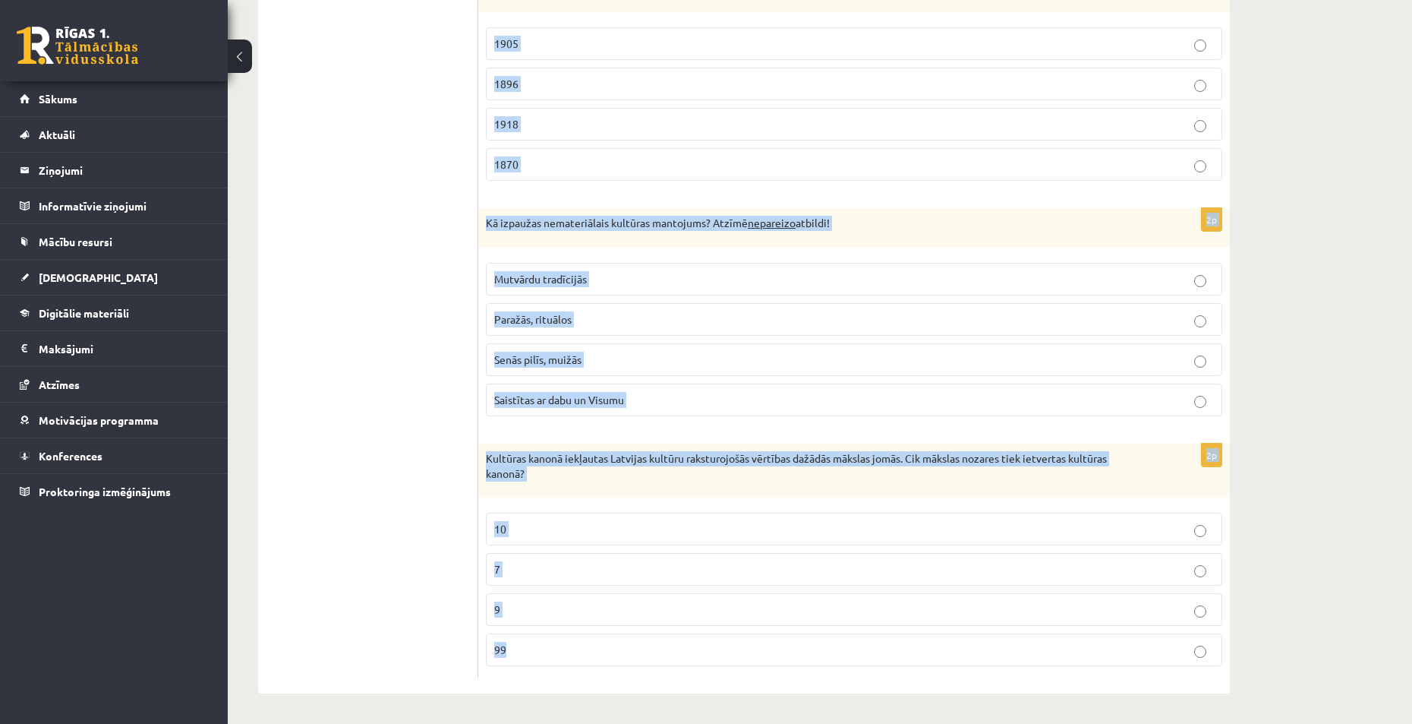
drag, startPoint x: 488, startPoint y: 302, endPoint x: 604, endPoint y: 640, distance: 357.3
copy form "Lore ipsumdo sitametc adipiscing Elitsed doe temp incididu utla etdol magnaal? …"
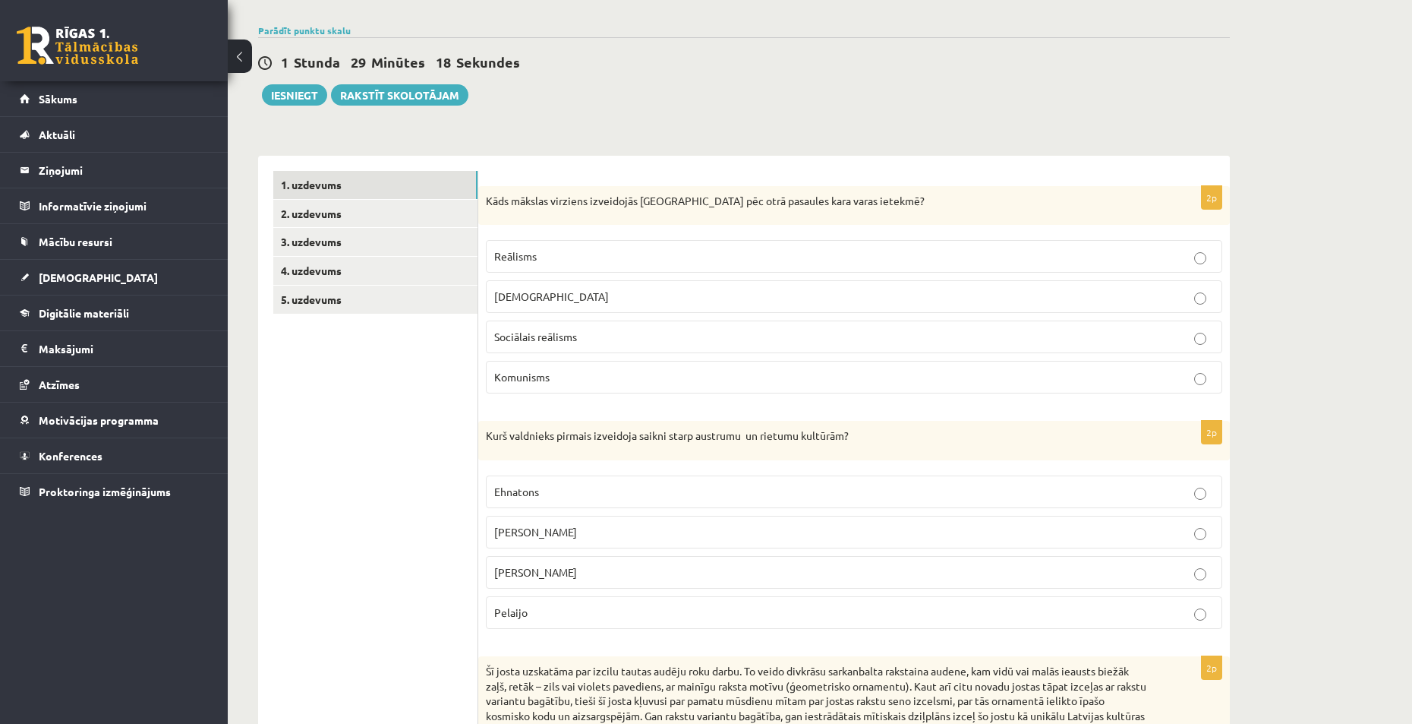
scroll to position [0, 0]
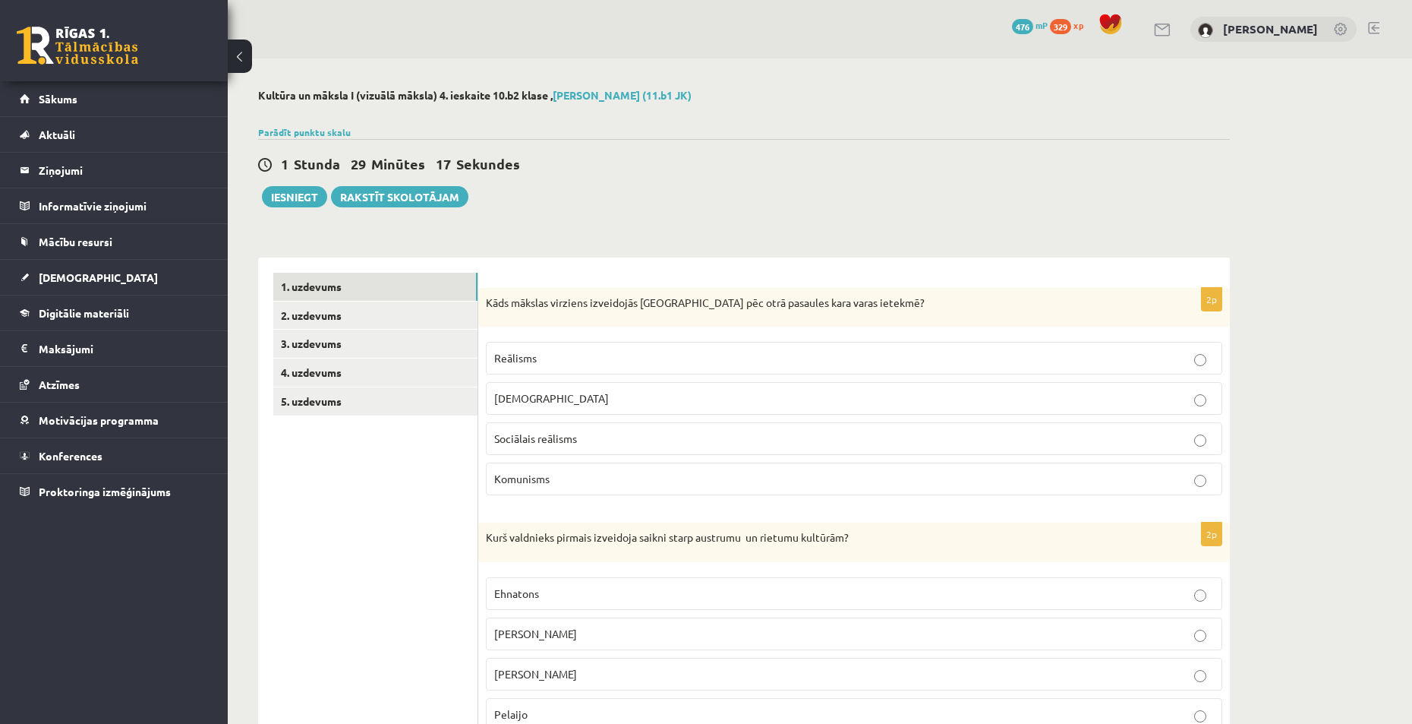
drag, startPoint x: 443, startPoint y: 420, endPoint x: 447, endPoint y: 66, distance: 353.9
click at [565, 450] on label "Sociālais reālisms" at bounding box center [854, 438] width 737 height 33
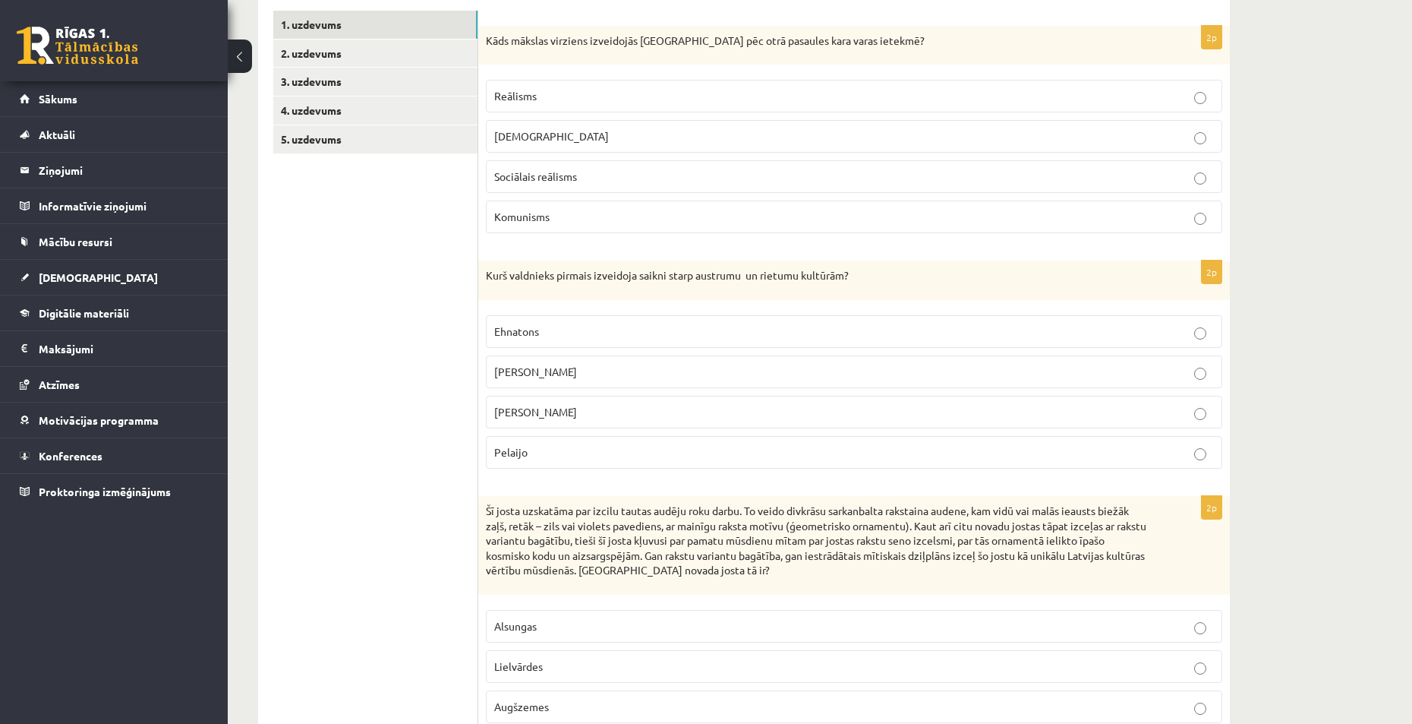
scroll to position [304, 0]
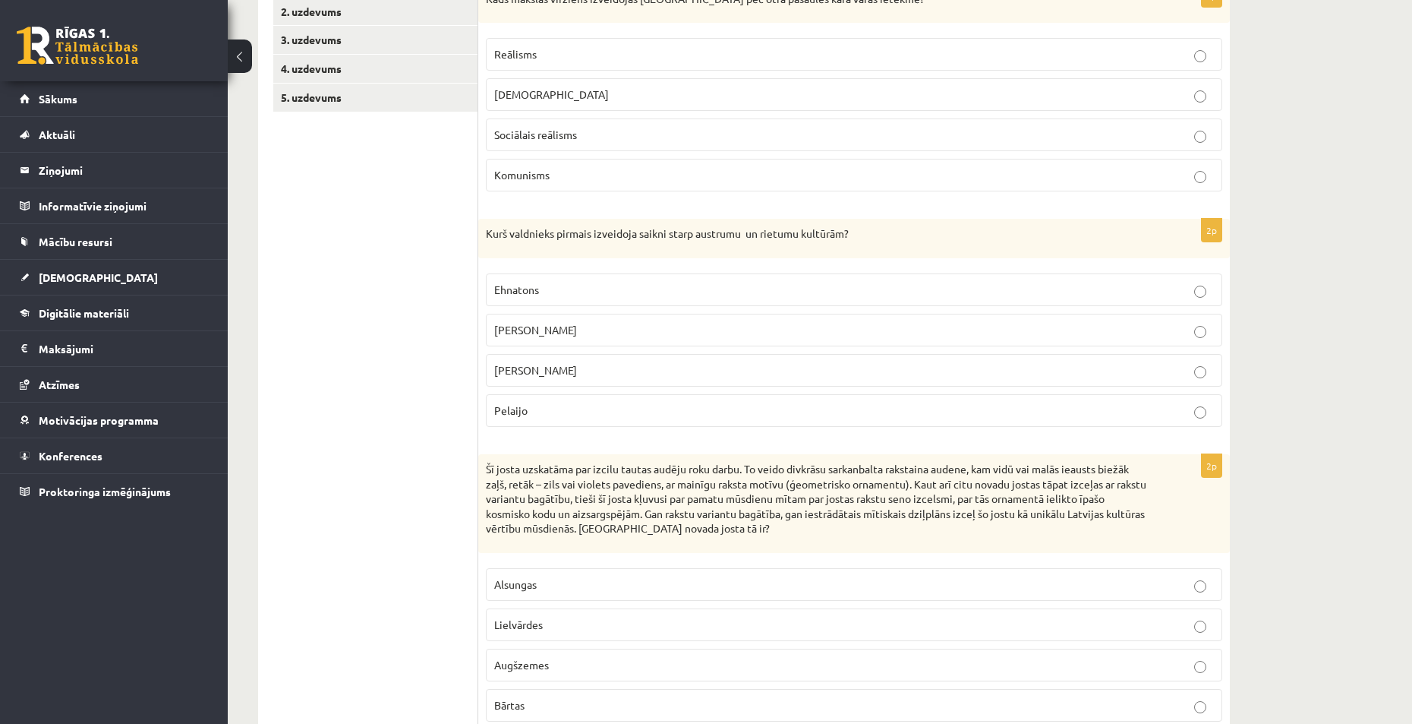
click at [562, 331] on span "[PERSON_NAME]" at bounding box center [535, 330] width 83 height 14
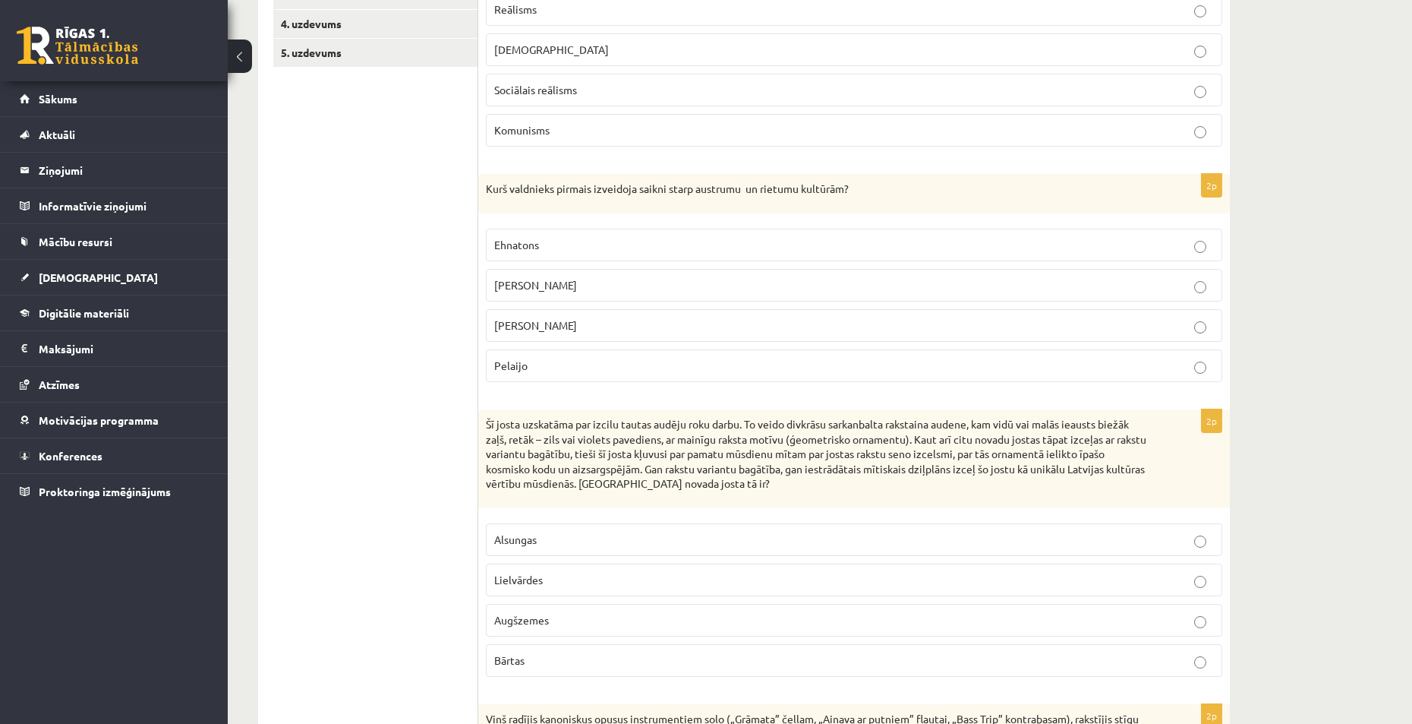
scroll to position [532, 0]
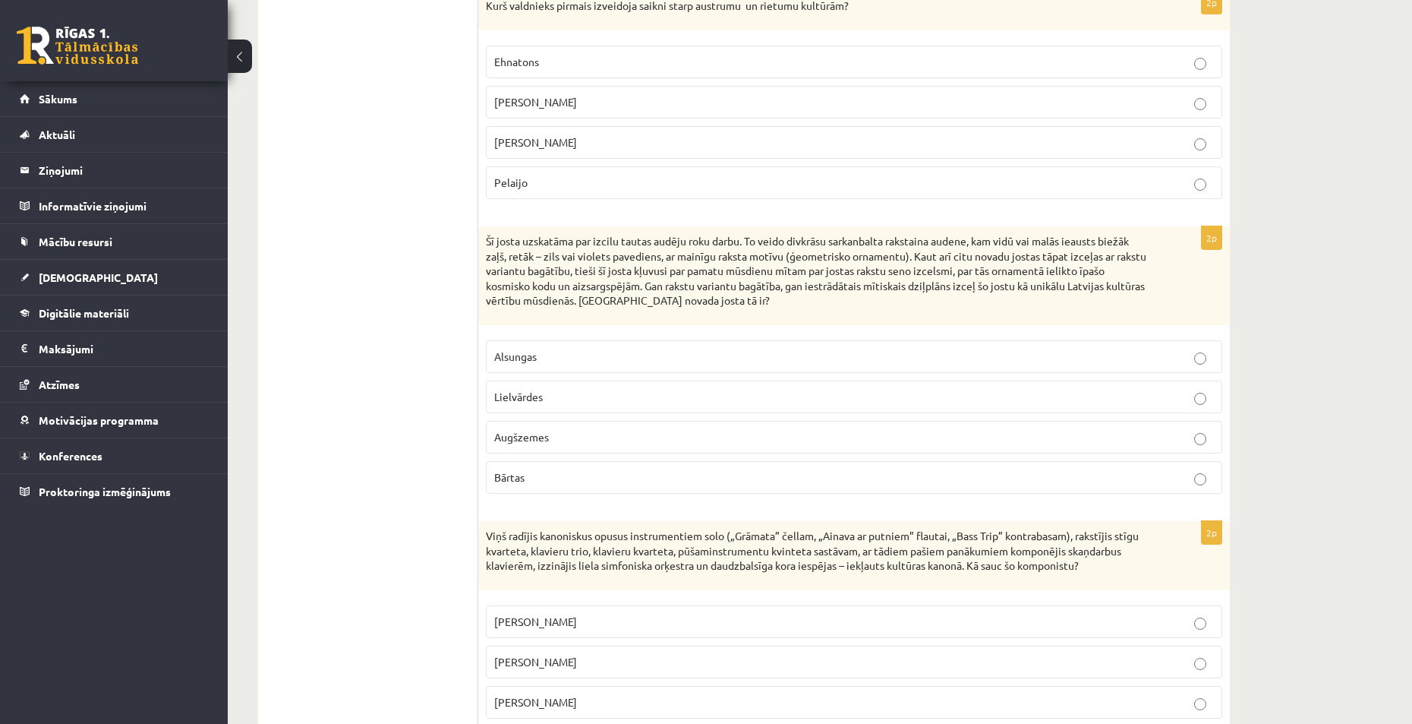
click at [559, 399] on p "Lielvārdes" at bounding box center [854, 397] width 720 height 16
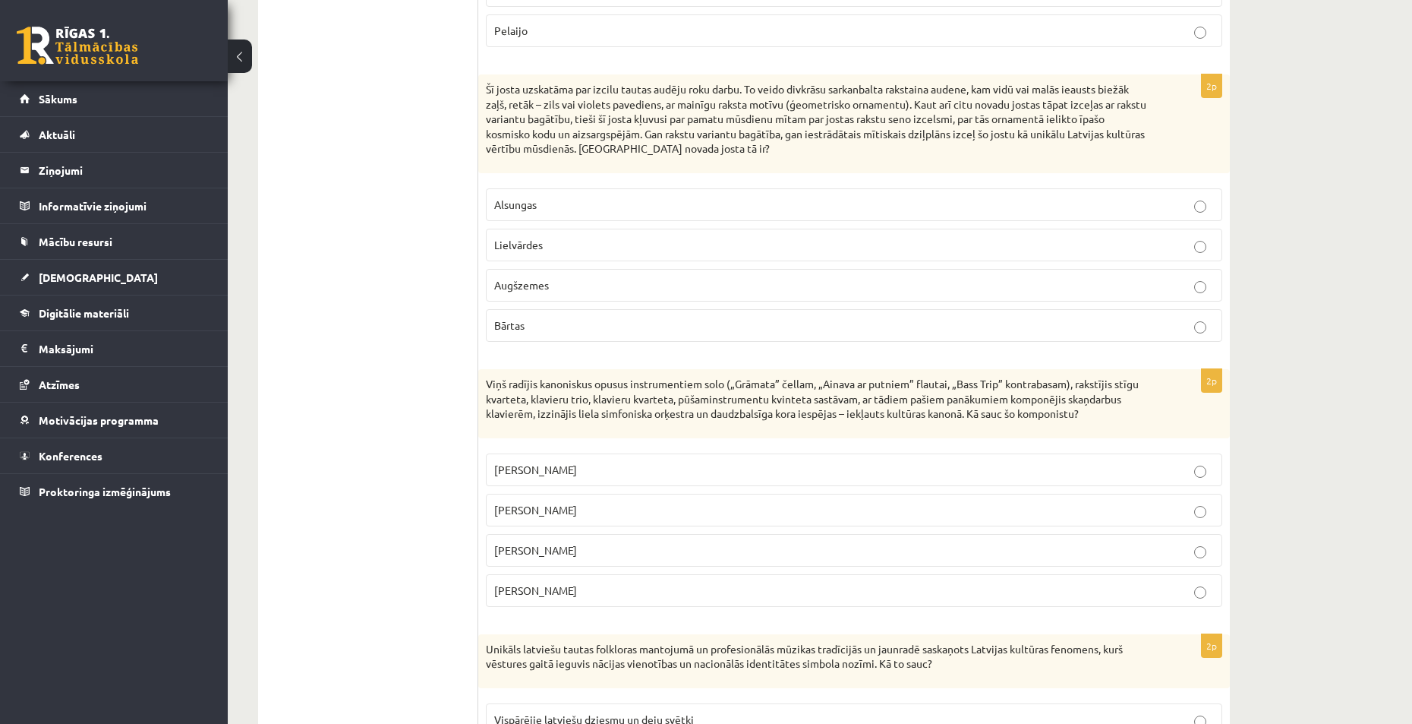
click at [579, 475] on p "Pēteris Vasks" at bounding box center [854, 470] width 720 height 16
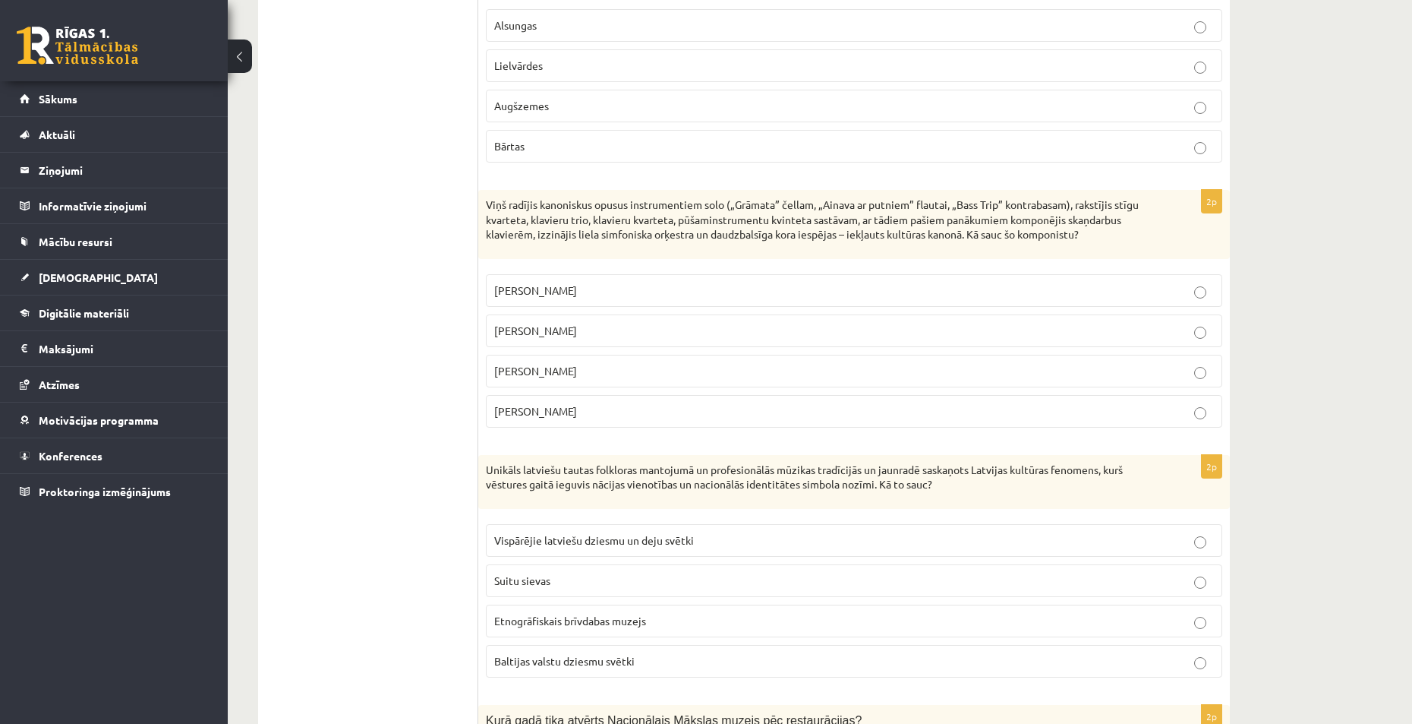
scroll to position [911, 0]
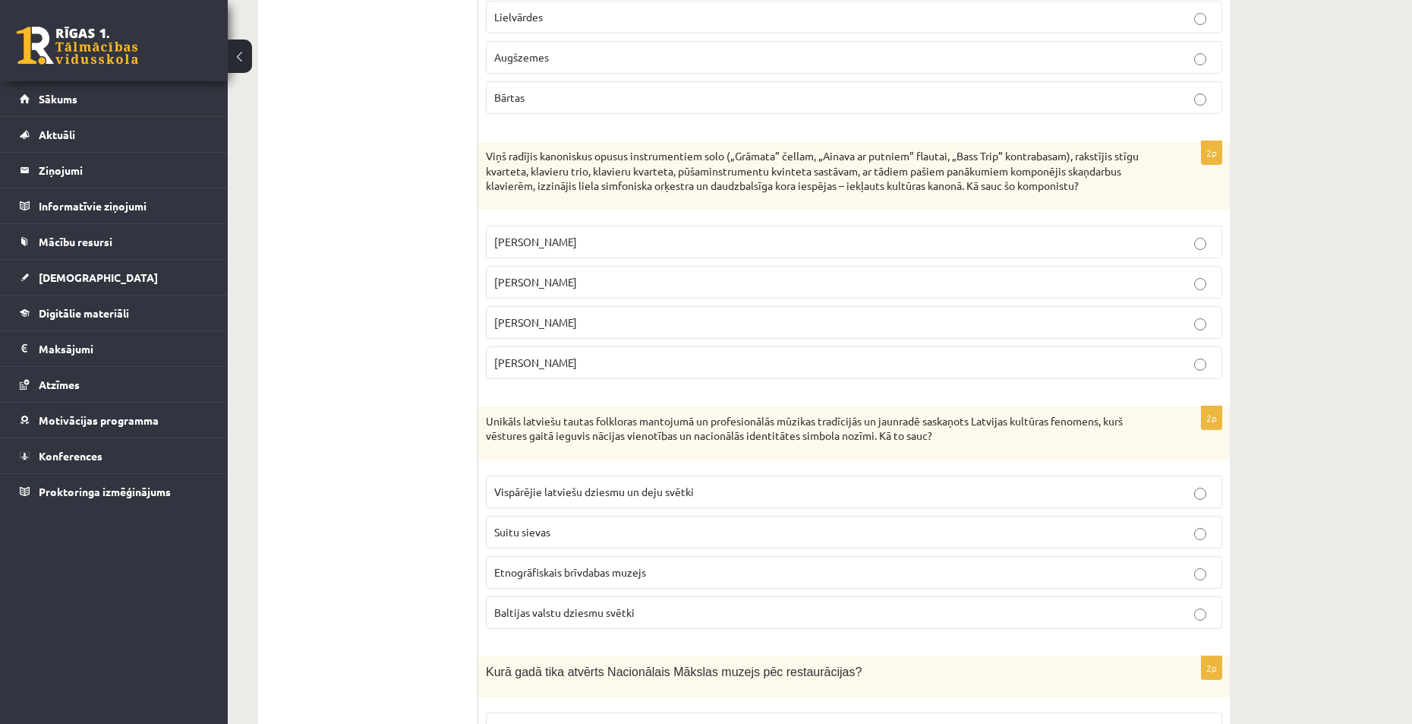
click at [590, 492] on span "Vispārējie latviešu dziesmu un deju svētki" at bounding box center [594, 491] width 200 height 14
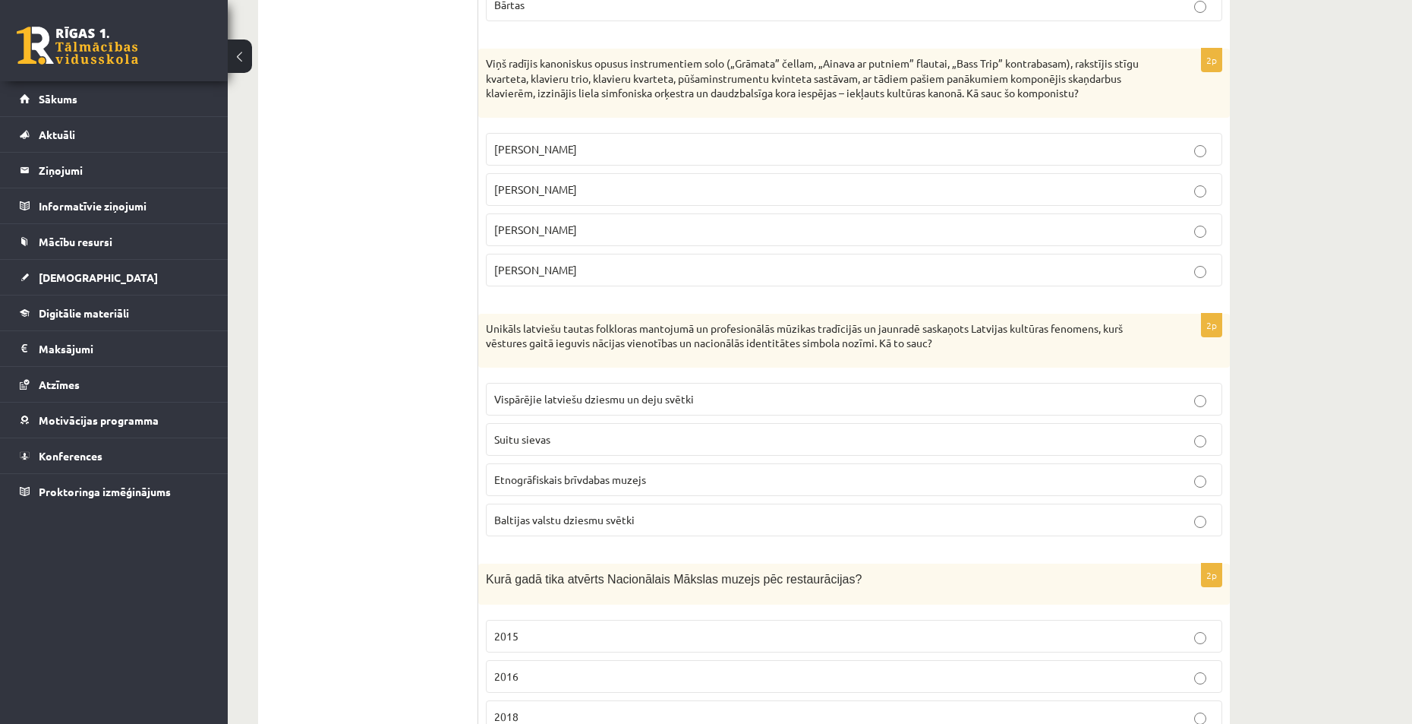
scroll to position [1215, 0]
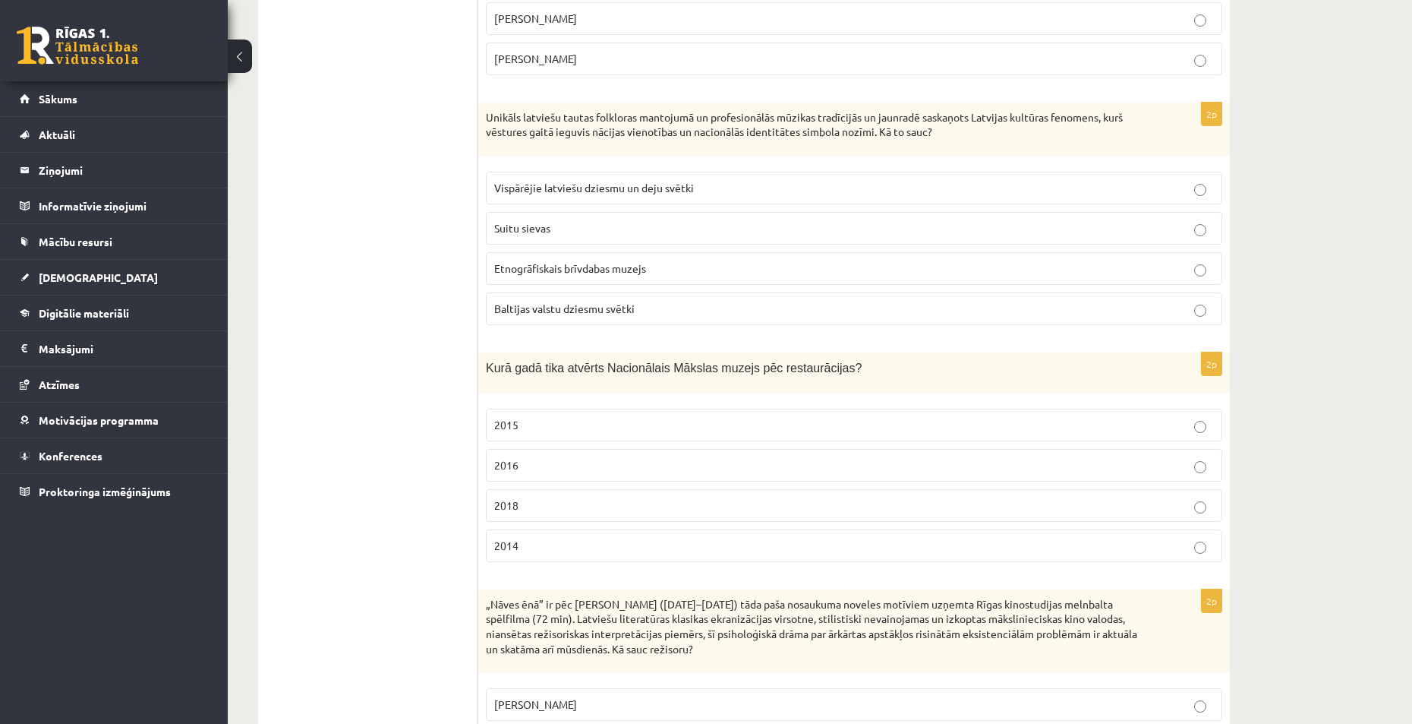
click at [570, 463] on p "2016" at bounding box center [854, 465] width 720 height 16
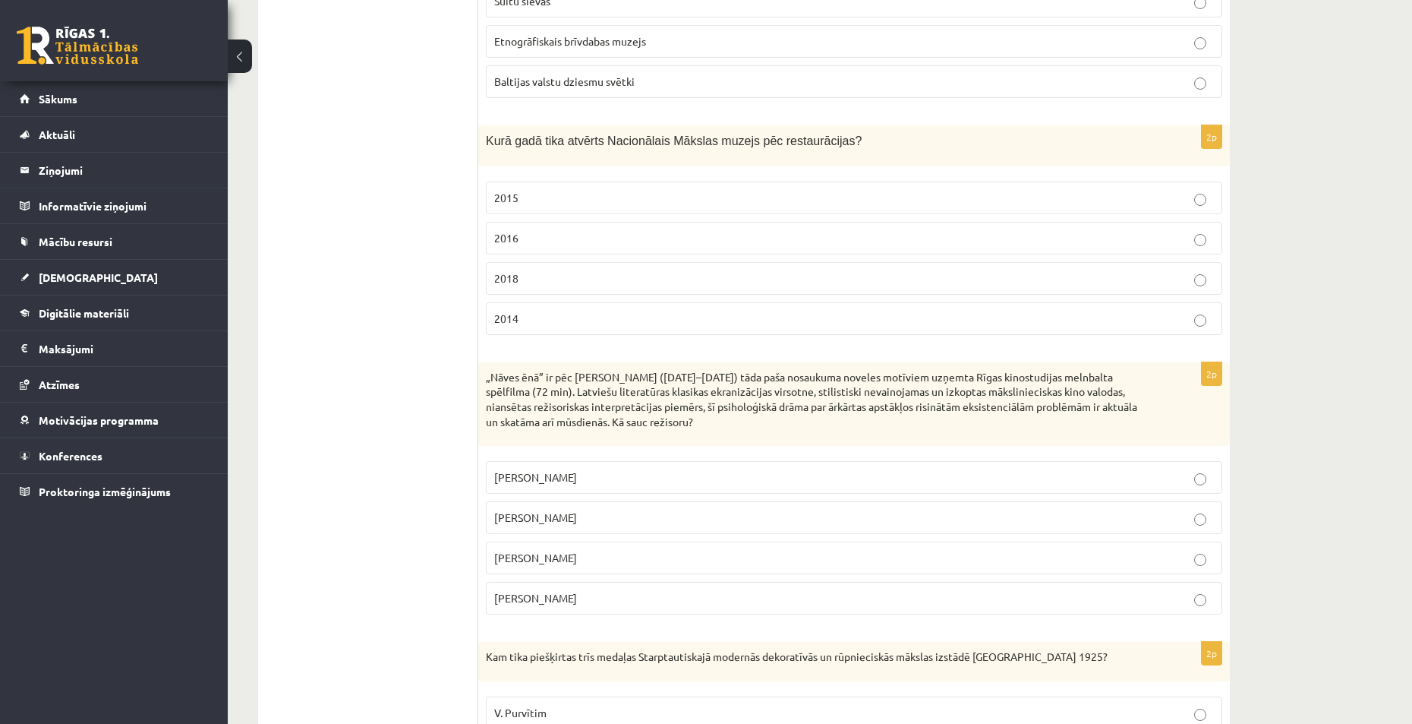
scroll to position [1443, 0]
click at [578, 591] on label "Gunārs Piesis" at bounding box center [854, 597] width 737 height 33
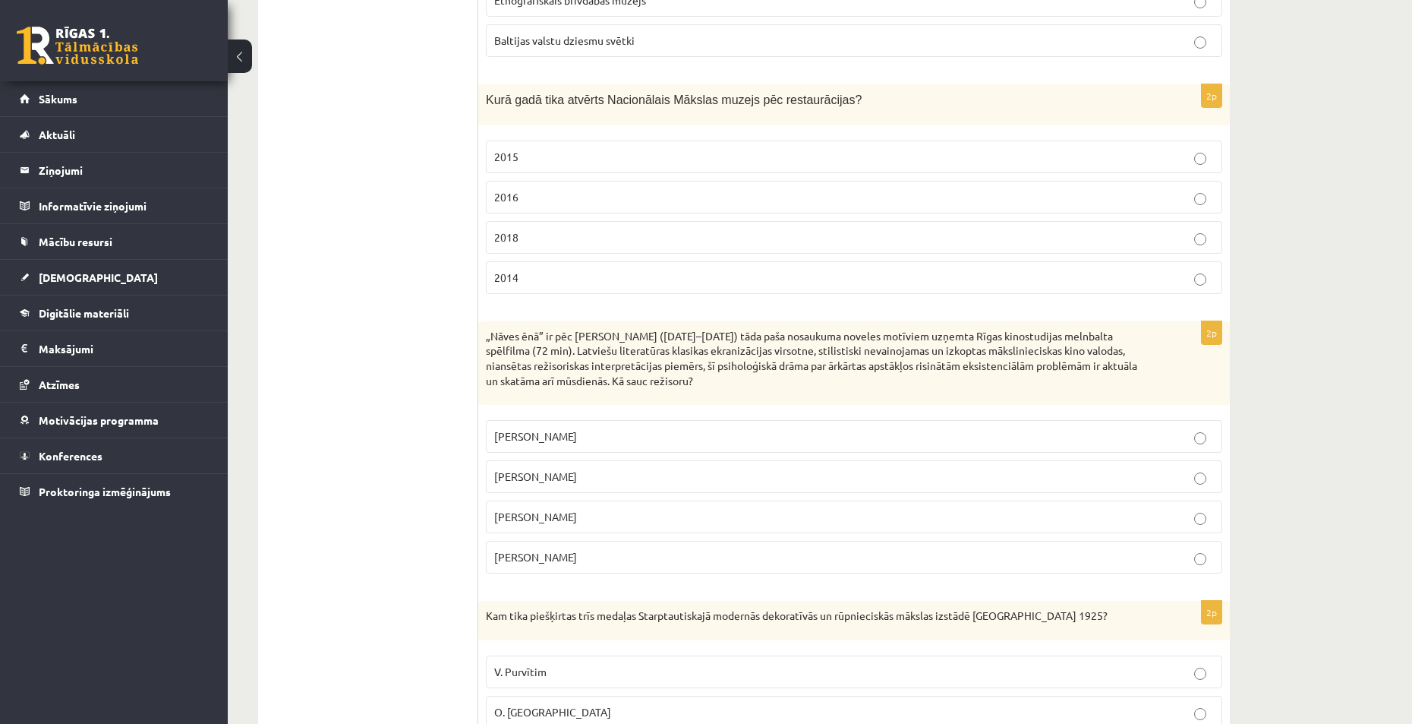
scroll to position [1746, 0]
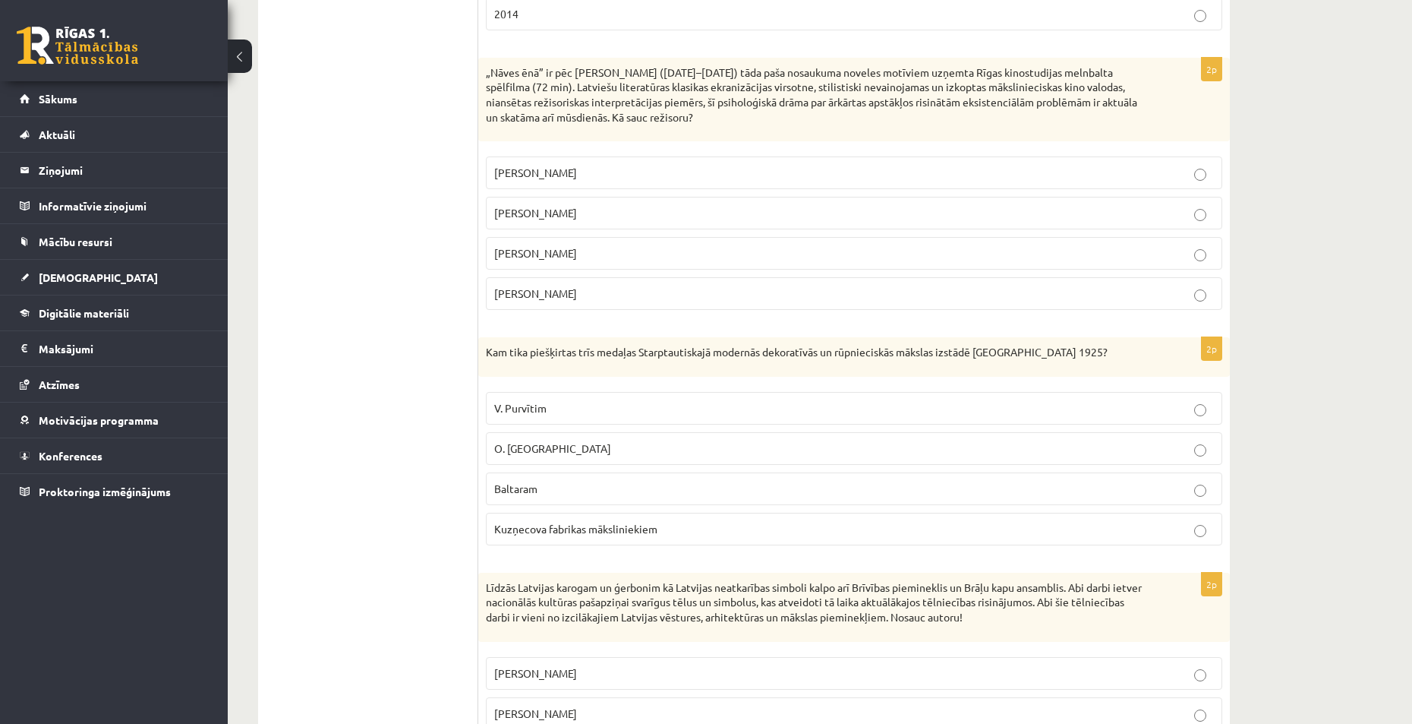
click at [558, 485] on p "Baltaram" at bounding box center [854, 489] width 720 height 16
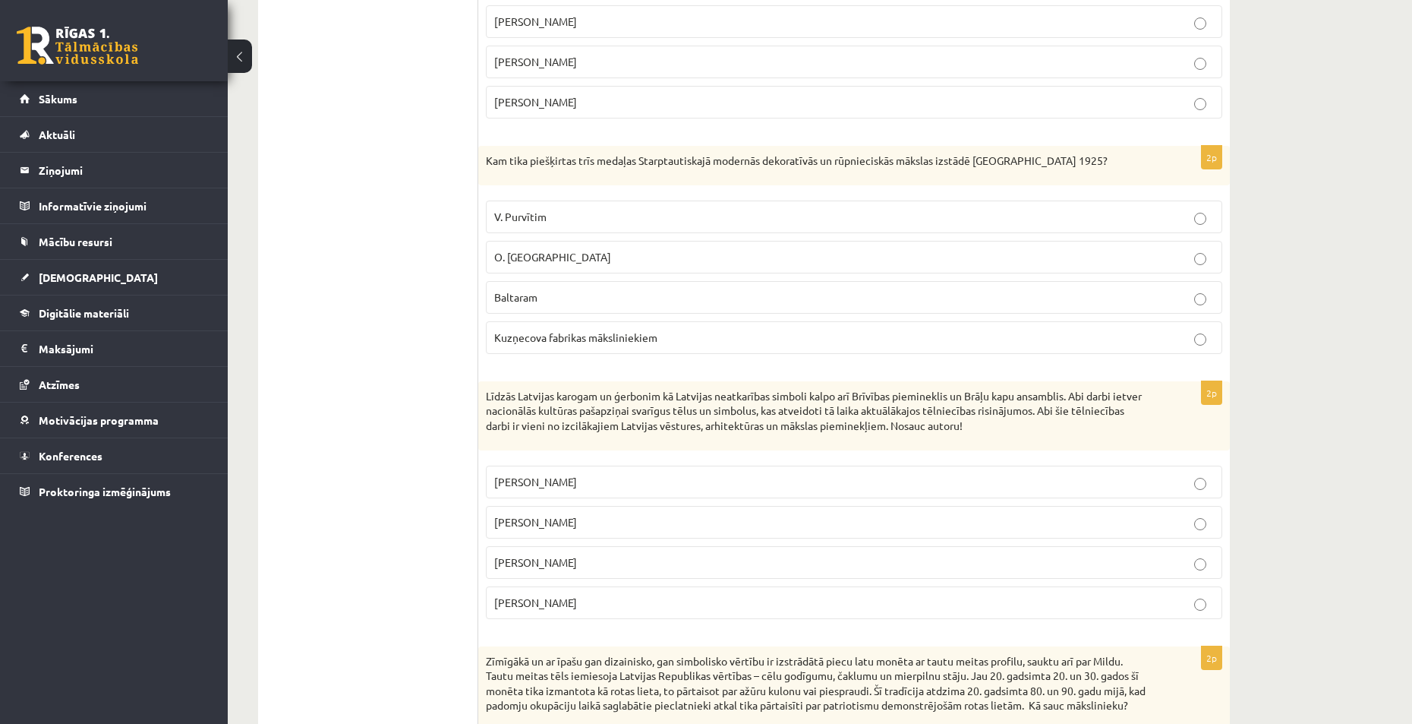
scroll to position [2050, 0]
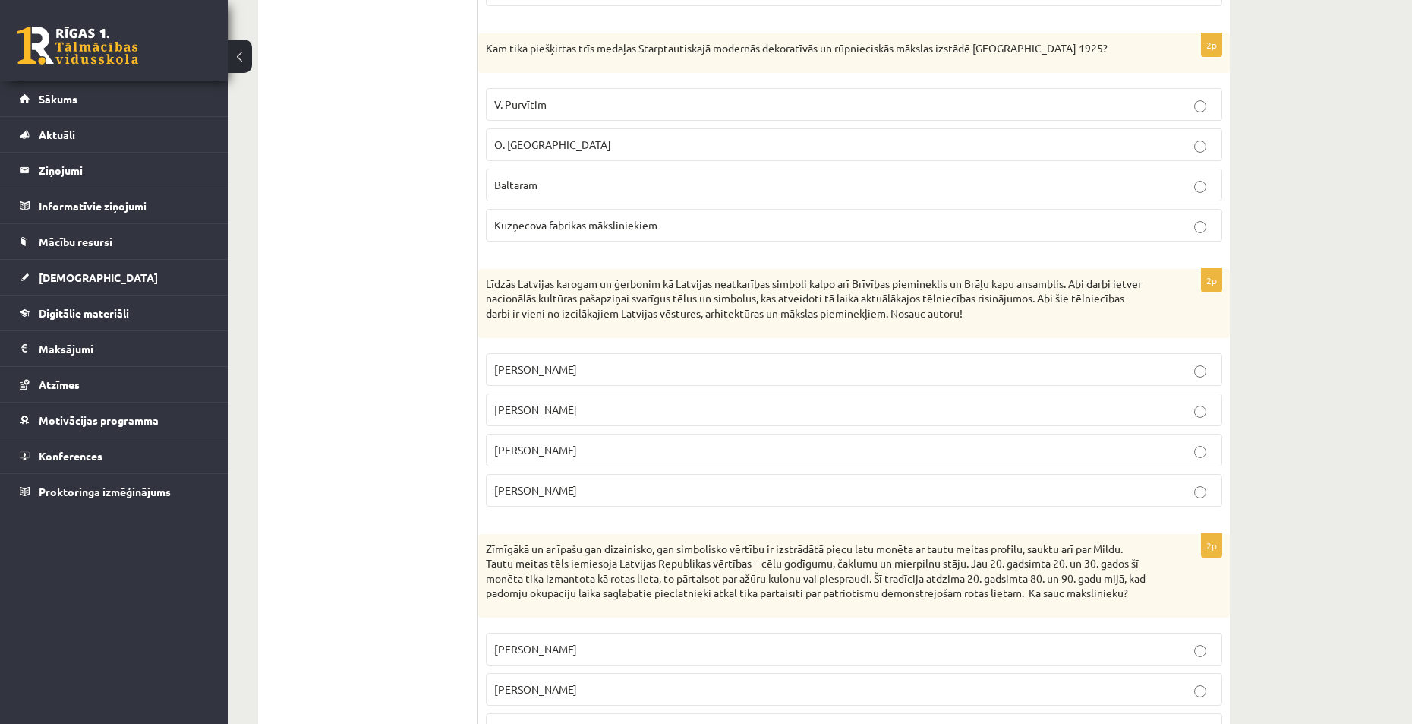
click at [569, 408] on span "Ernests Štālbergs" at bounding box center [535, 409] width 83 height 14
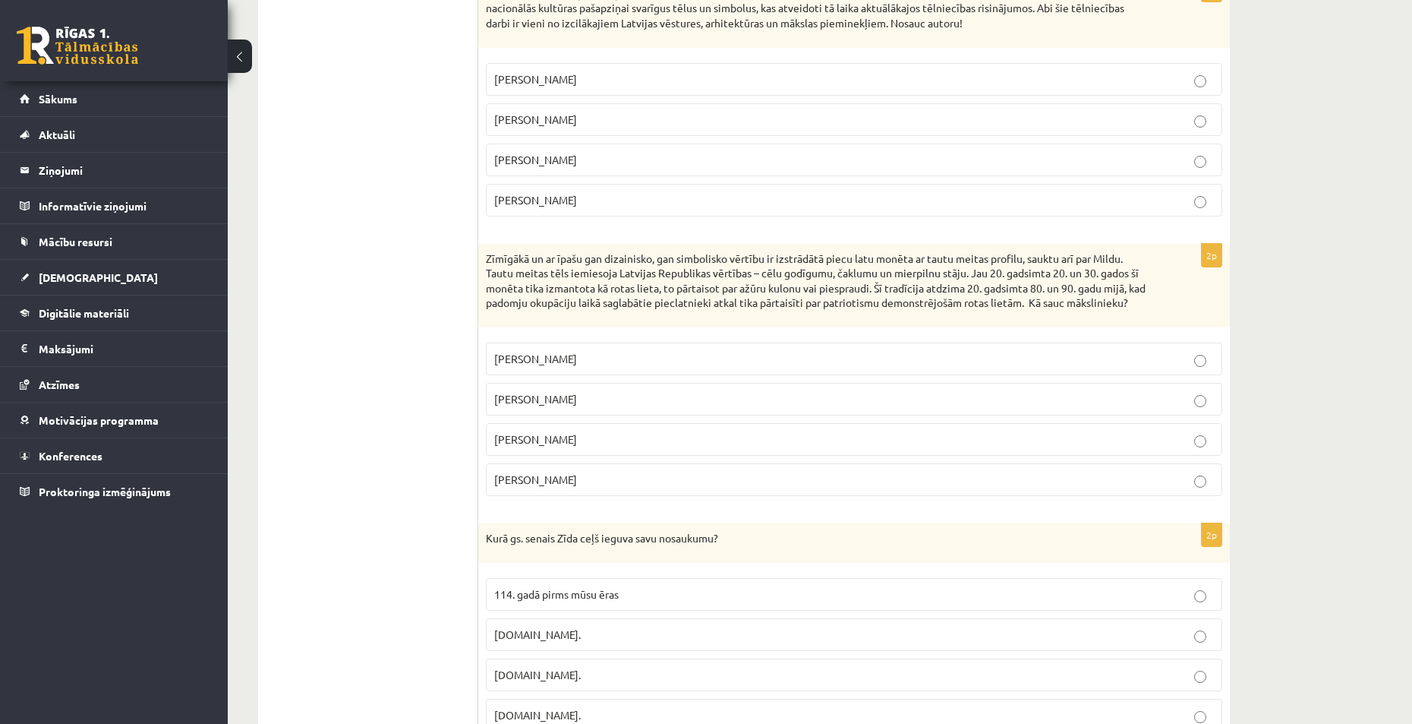
scroll to position [2430, 0]
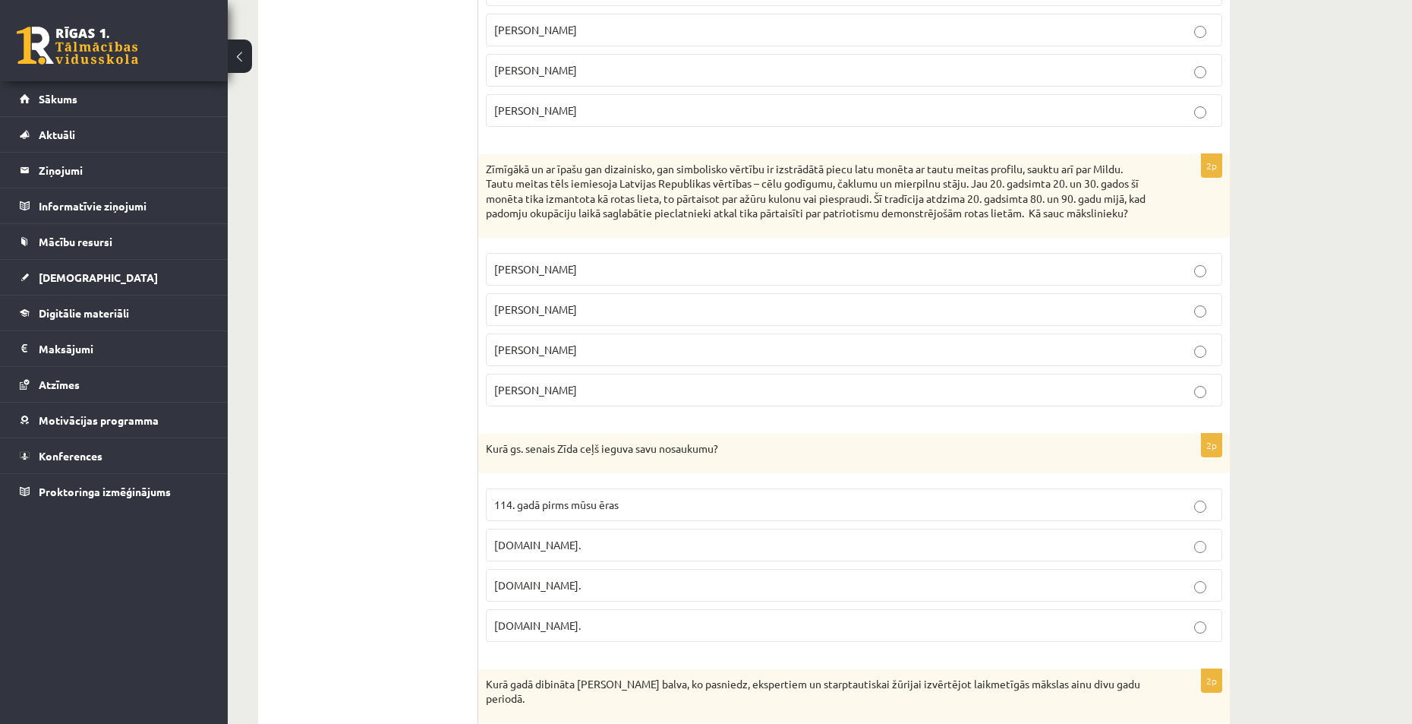
click at [574, 277] on p "[PERSON_NAME]" at bounding box center [854, 269] width 720 height 16
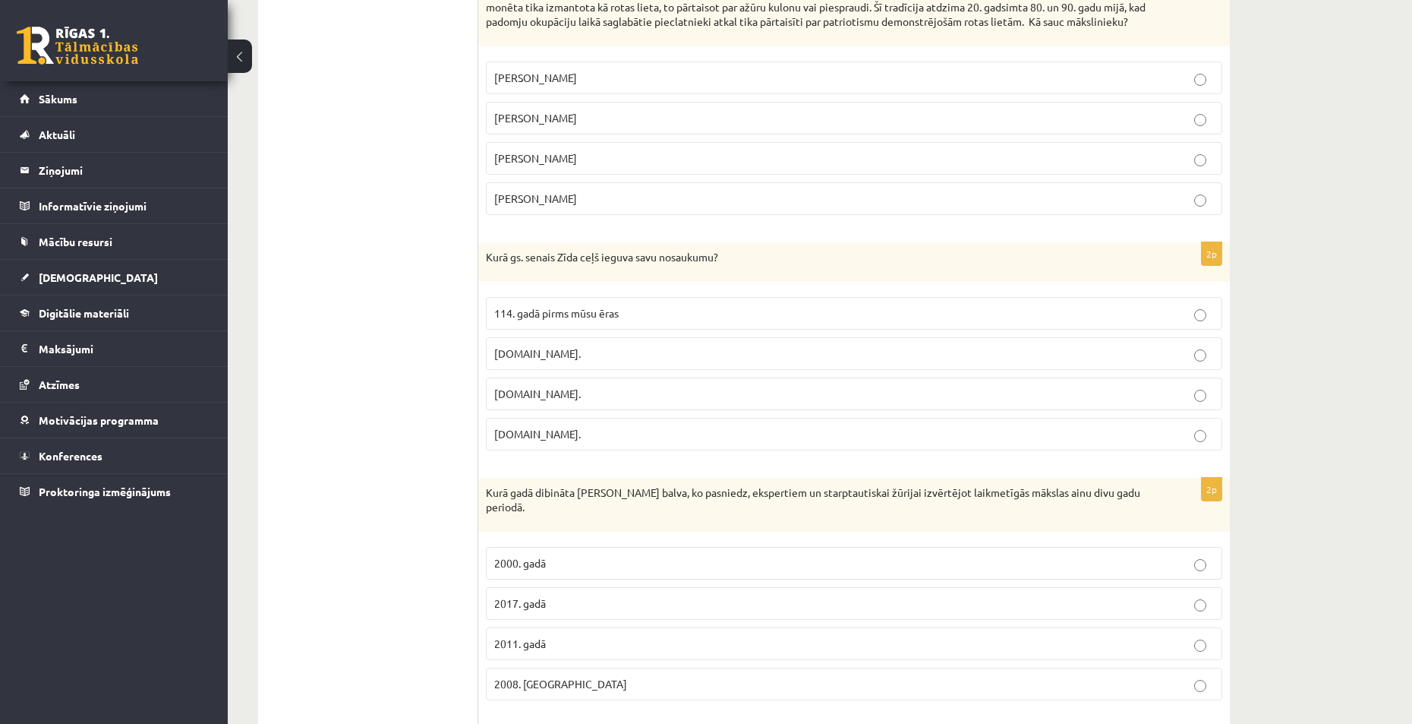
scroll to position [2658, 0]
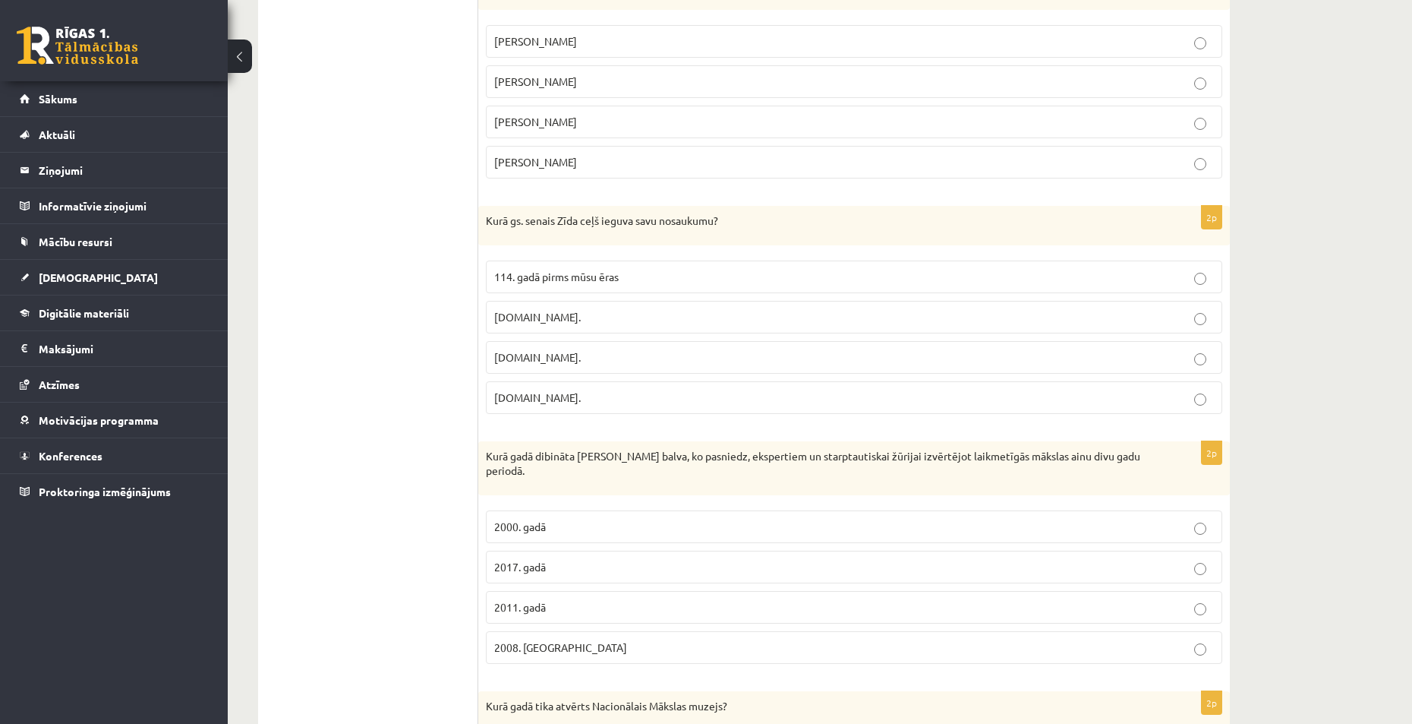
click at [554, 405] on p "19.gs." at bounding box center [854, 398] width 720 height 16
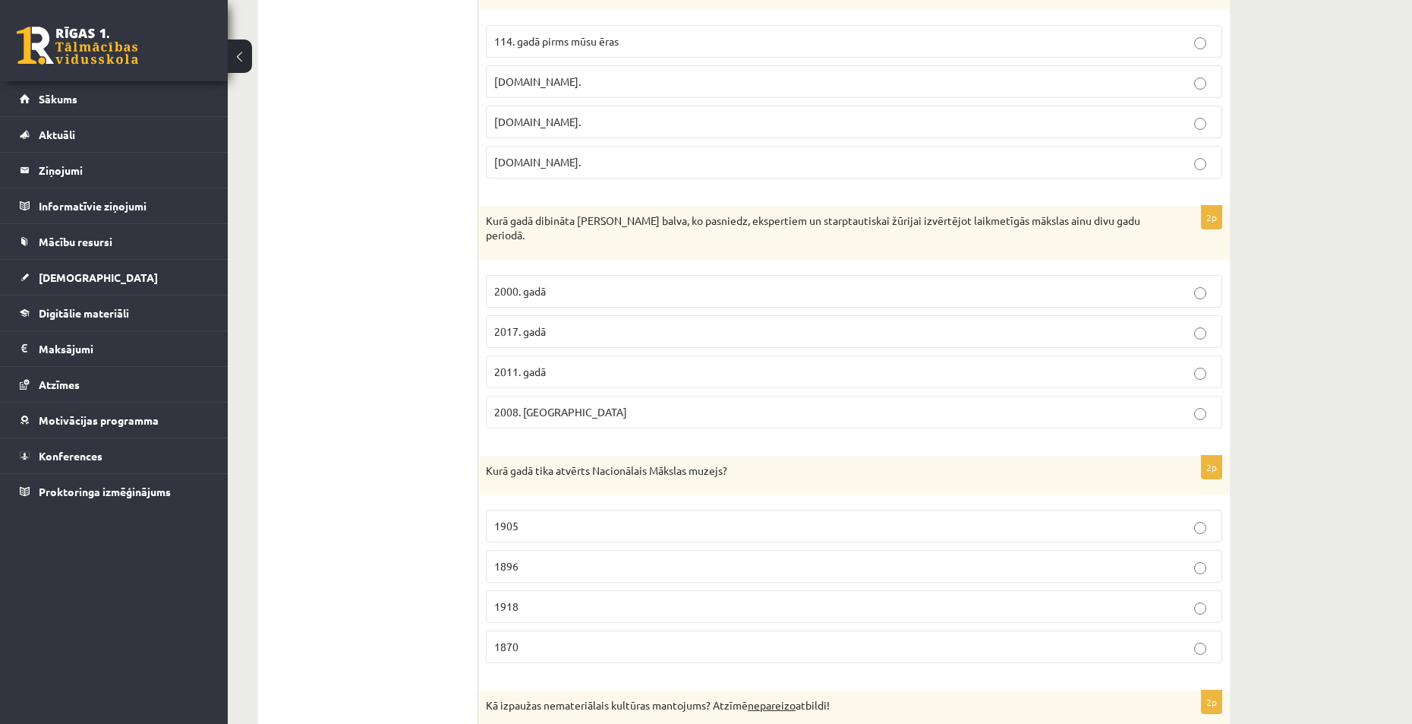
scroll to position [2961, 0]
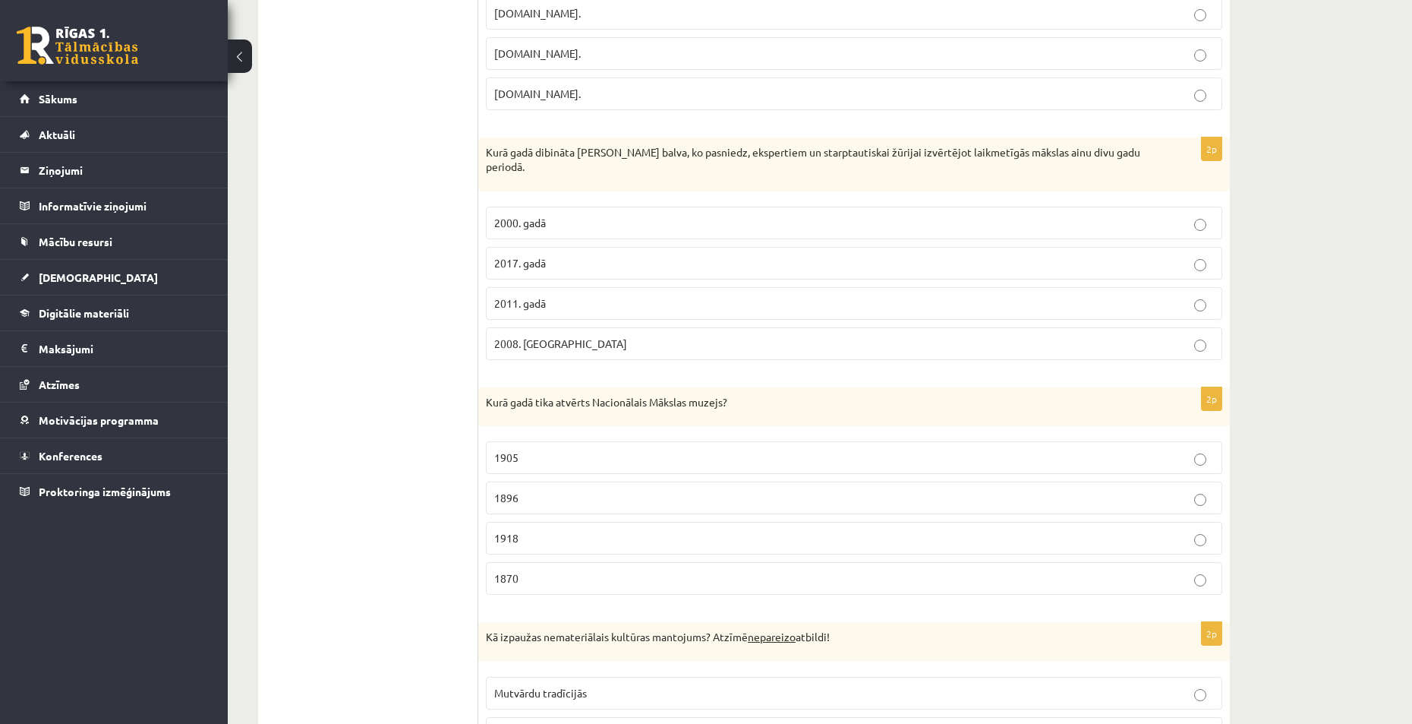
click at [578, 301] on p "2011. gadā" at bounding box center [854, 303] width 720 height 16
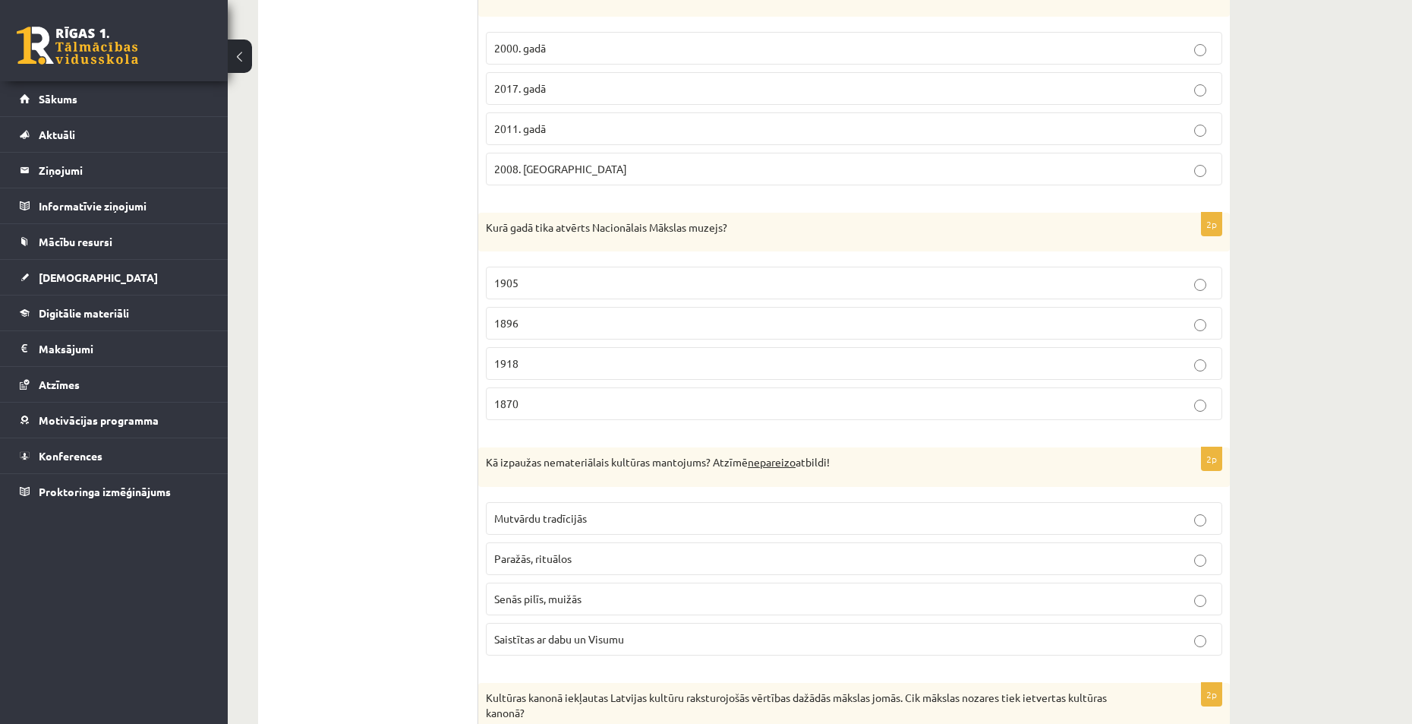
scroll to position [3189, 0]
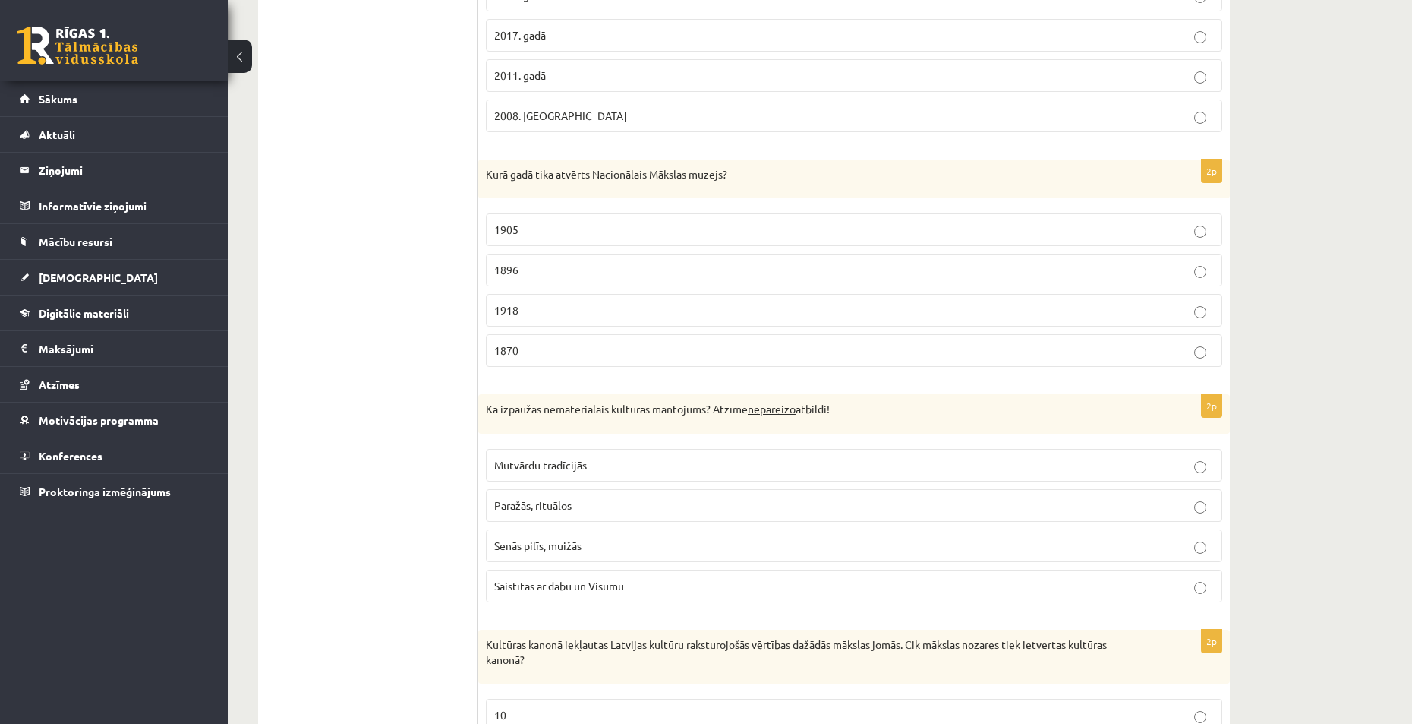
click at [550, 268] on p "1896" at bounding box center [854, 270] width 720 height 16
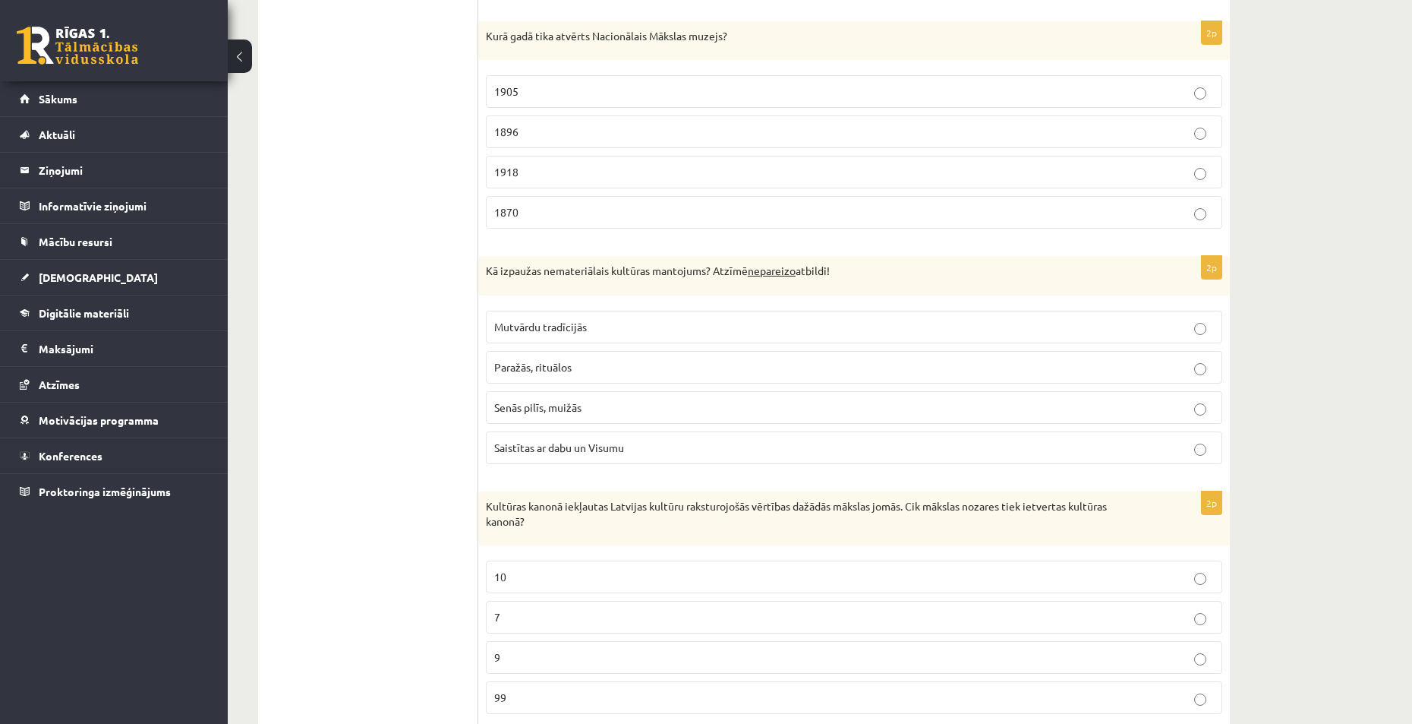
scroll to position [3376, 0]
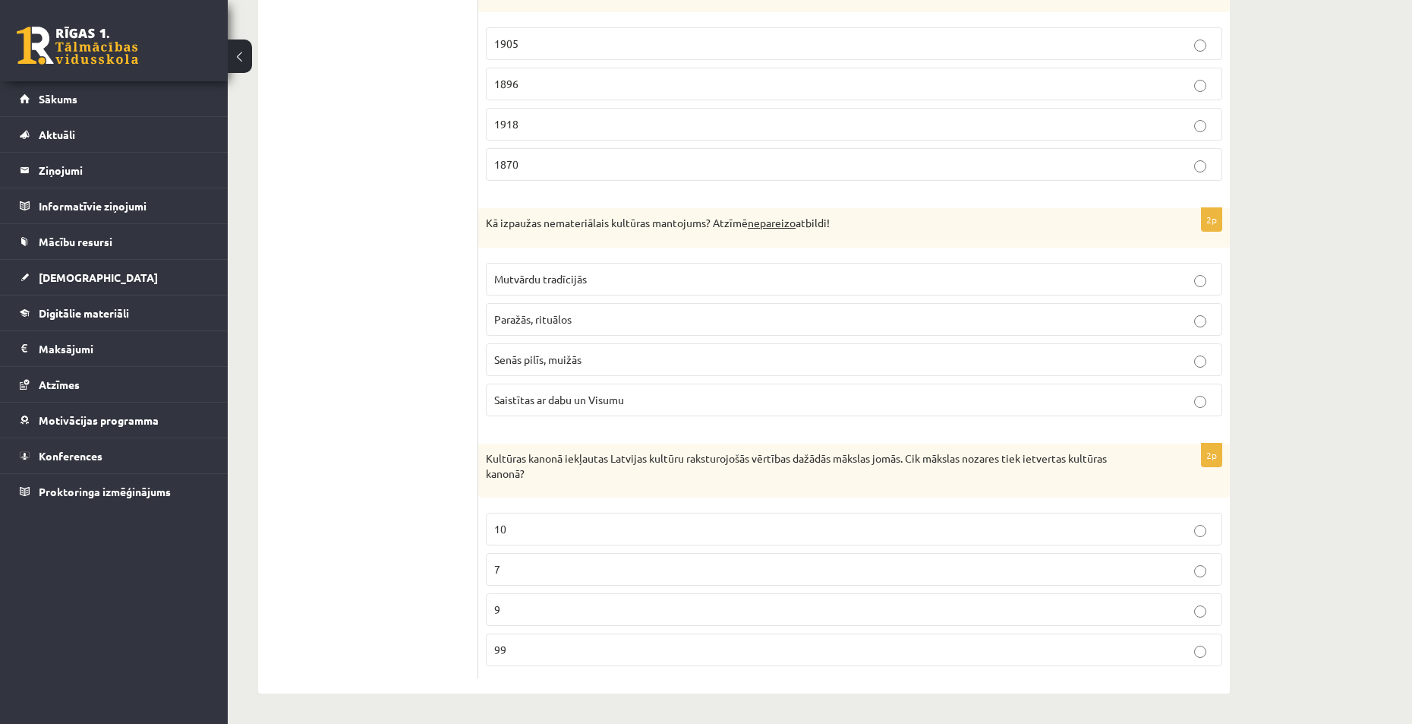
click at [563, 368] on label "Senās pilīs, muižās" at bounding box center [854, 359] width 737 height 33
click at [540, 534] on p "10" at bounding box center [854, 529] width 720 height 16
click at [586, 404] on span "Saistītas ar dabu un Visumu" at bounding box center [559, 400] width 130 height 14
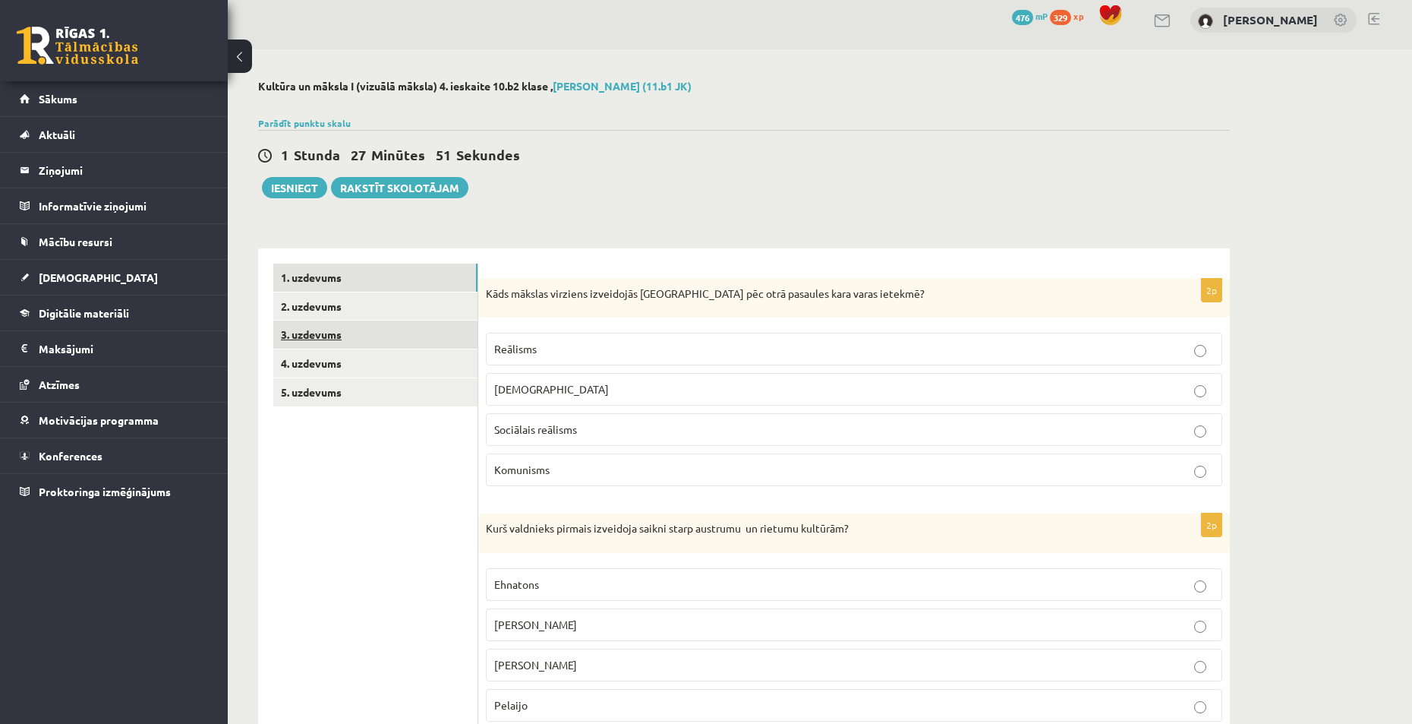
scroll to position [0, 0]
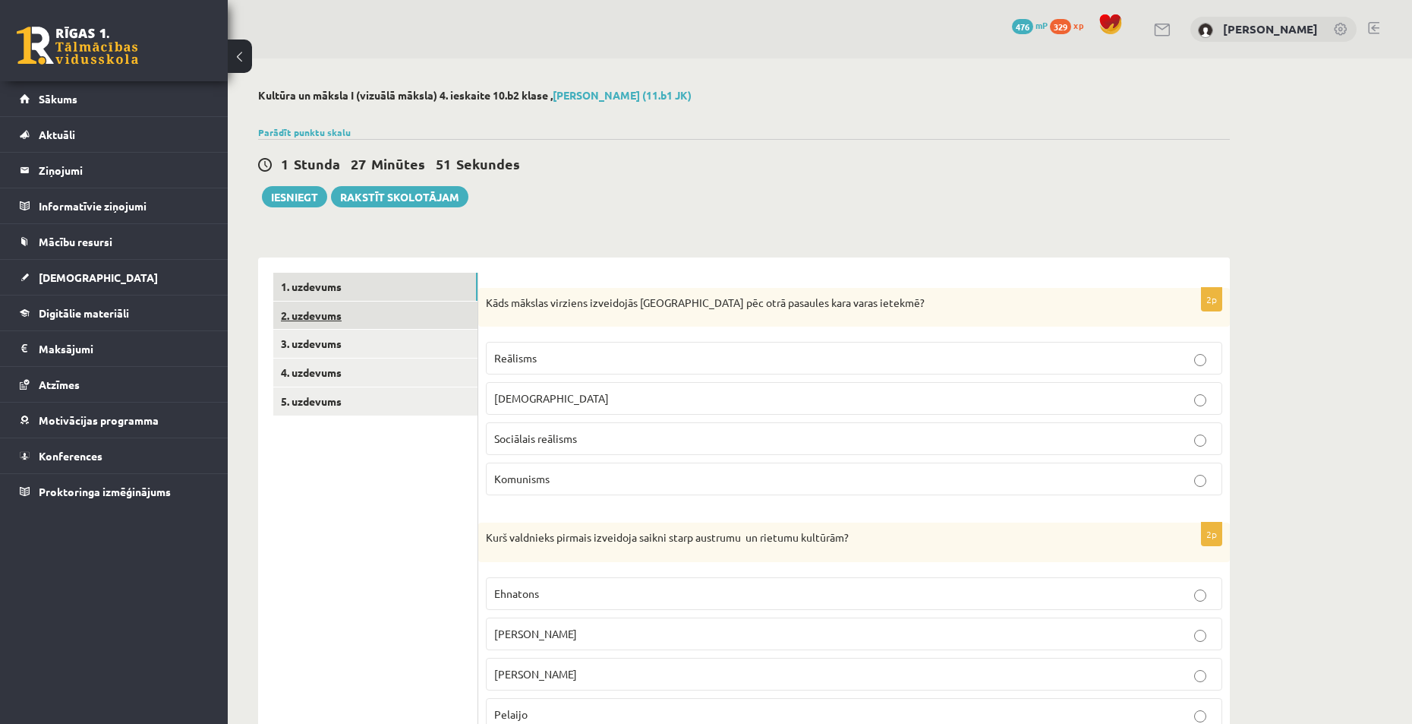
click at [346, 315] on link "2. uzdevums" at bounding box center [375, 315] width 204 height 28
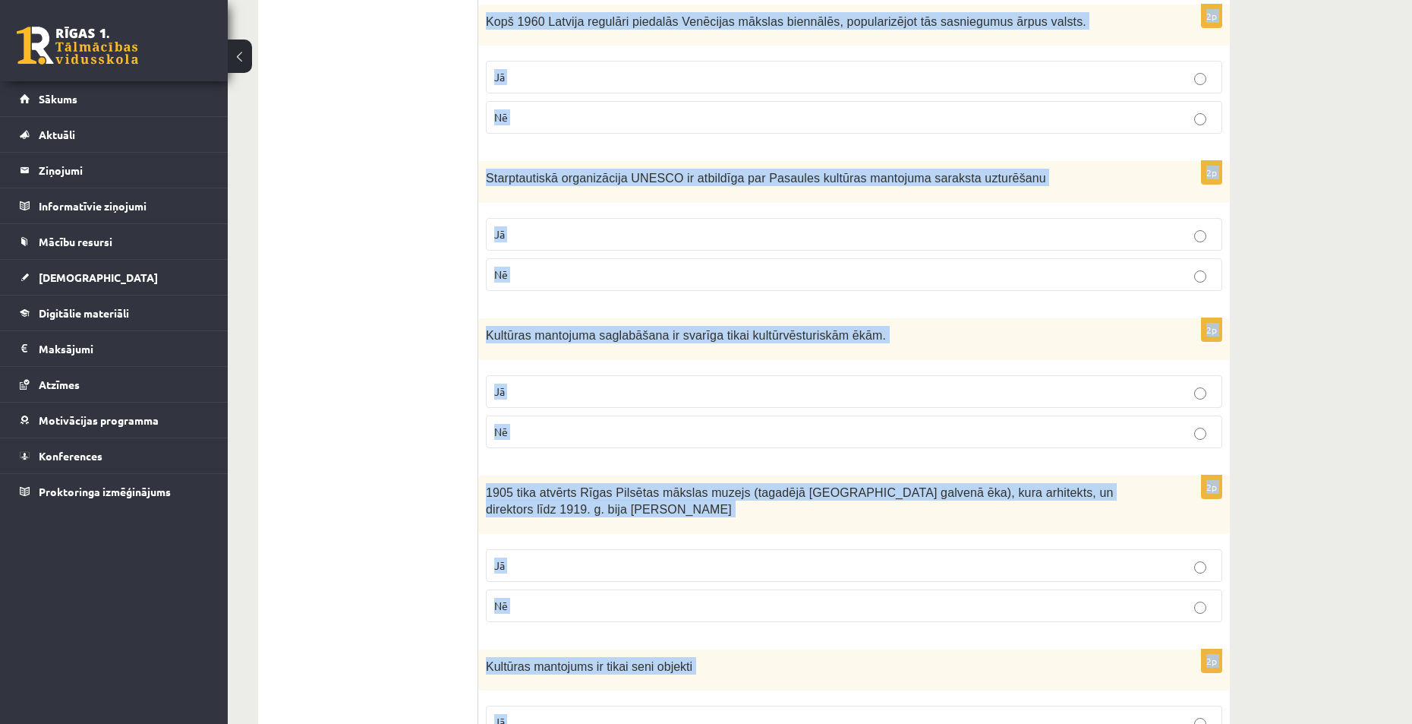
scroll to position [2784, 0]
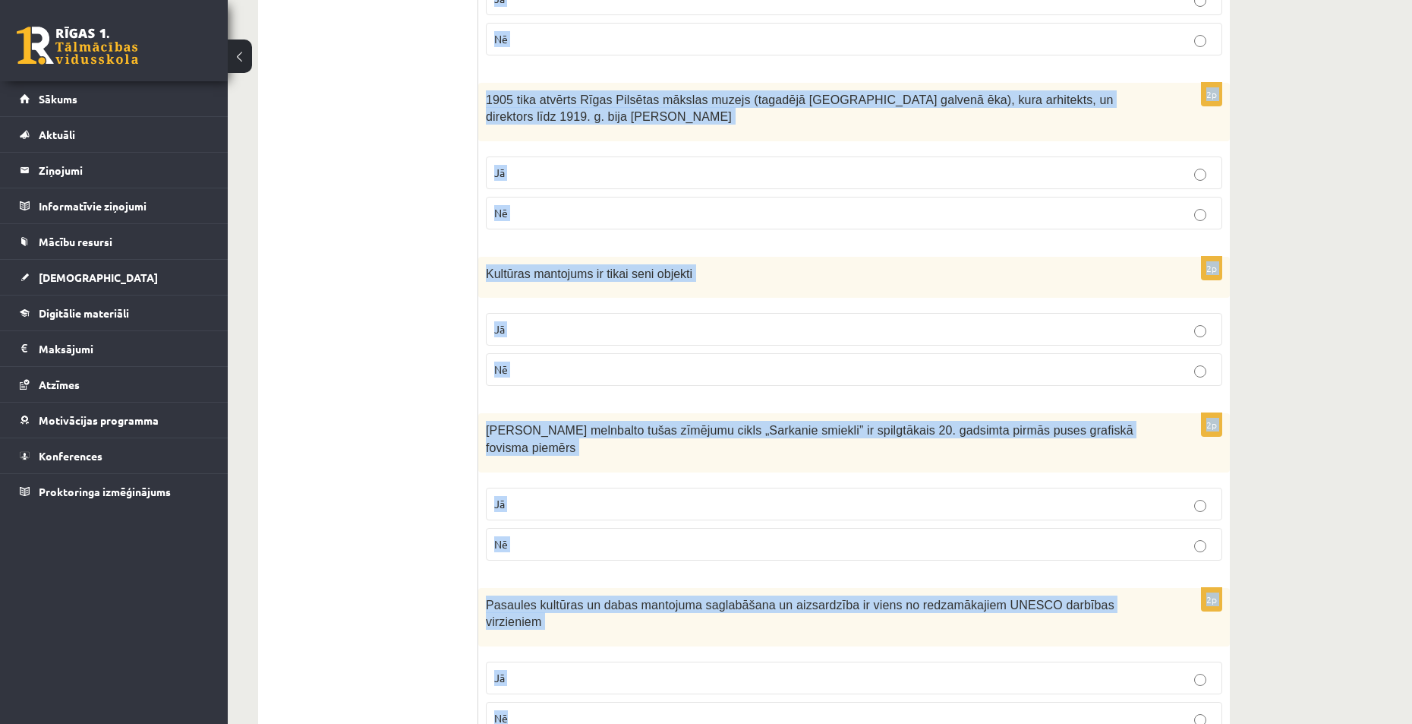
drag, startPoint x: 487, startPoint y: 298, endPoint x: 601, endPoint y: 658, distance: 376.8
copy form "Kultūras mantojuma saglabāšanas galvenais mērķis palielināt tūristu skaitu. Jā …"
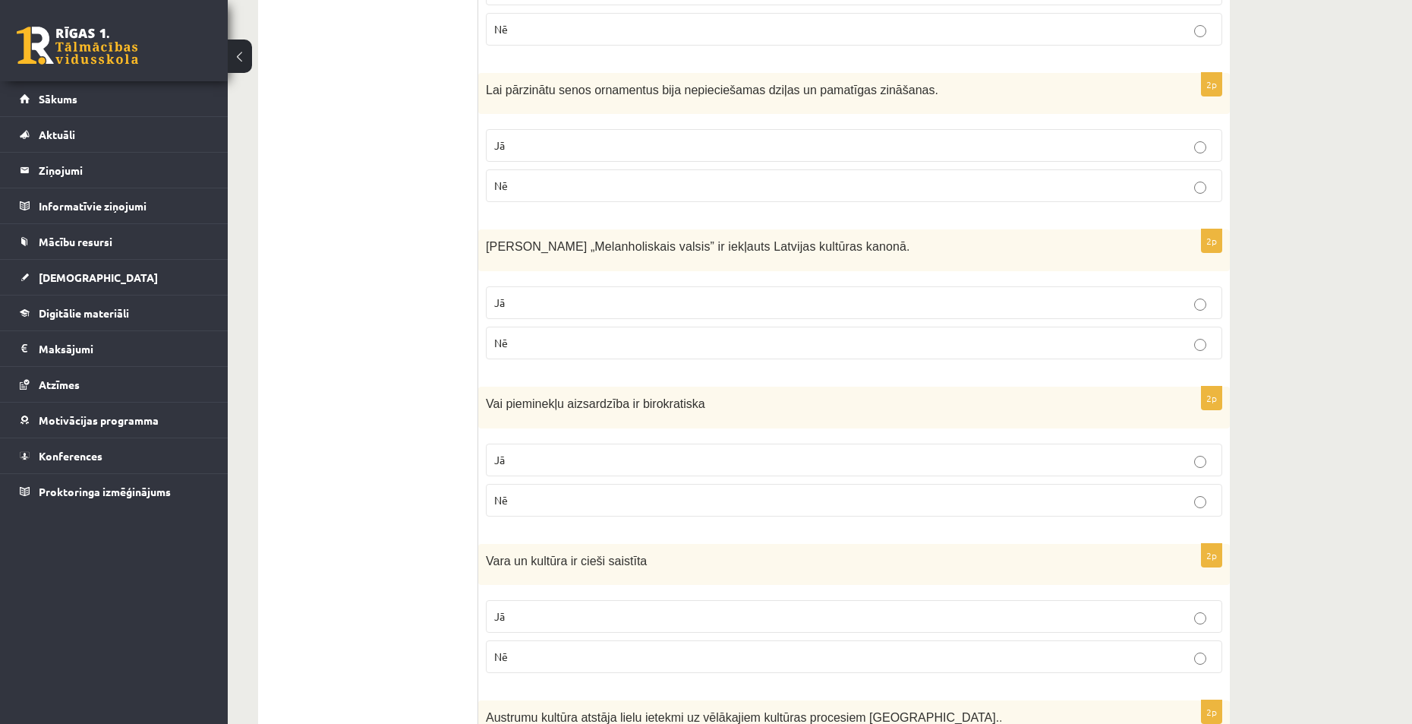
scroll to position [0, 0]
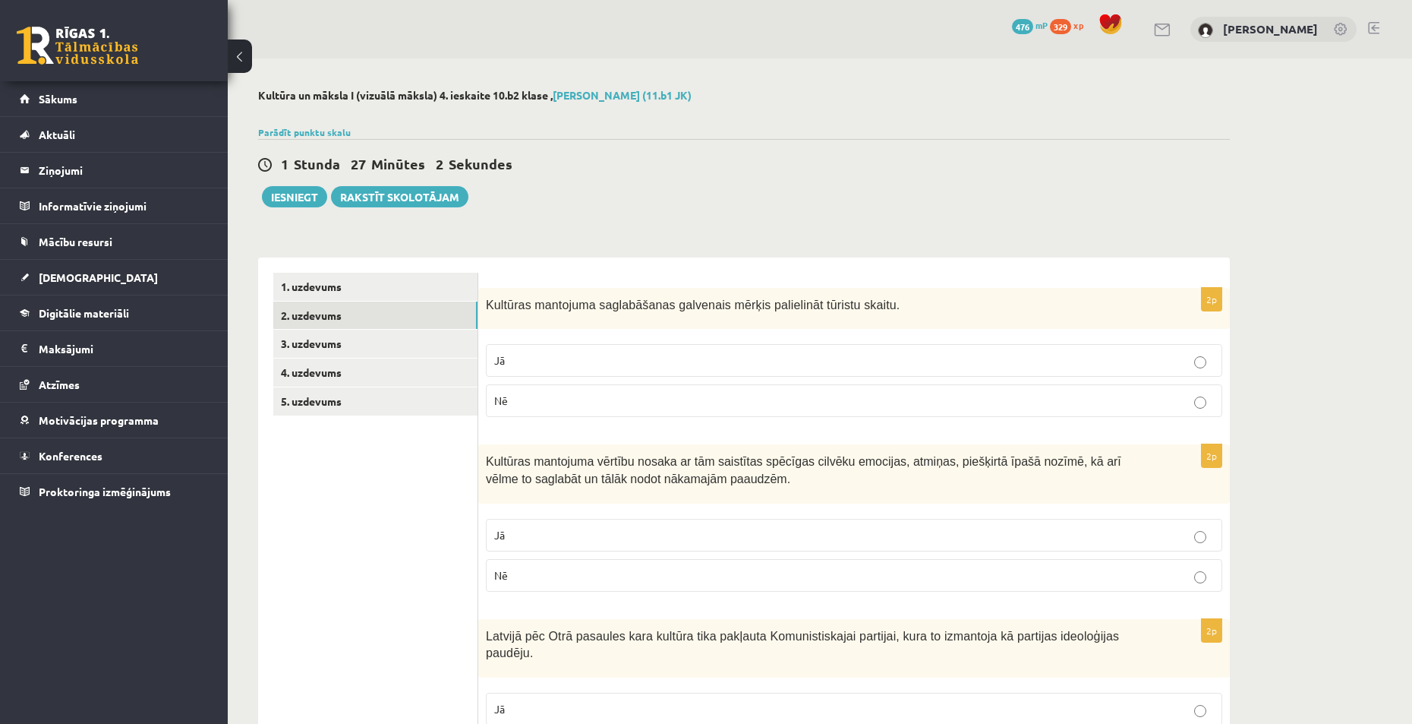
drag, startPoint x: 383, startPoint y: 169, endPoint x: 380, endPoint y: 144, distance: 25.2
click at [544, 402] on p "Nē" at bounding box center [854, 401] width 720 height 16
click at [548, 537] on p "Jā" at bounding box center [854, 535] width 720 height 16
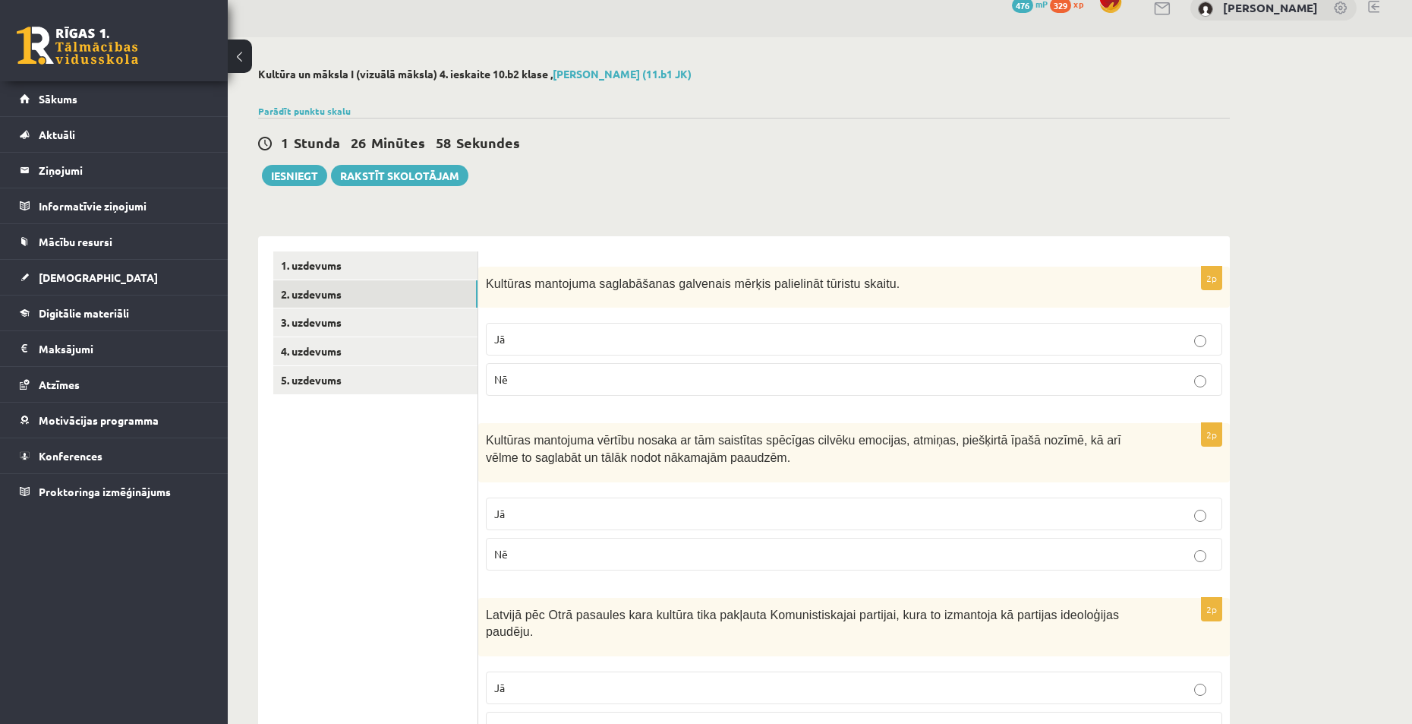
scroll to position [228, 0]
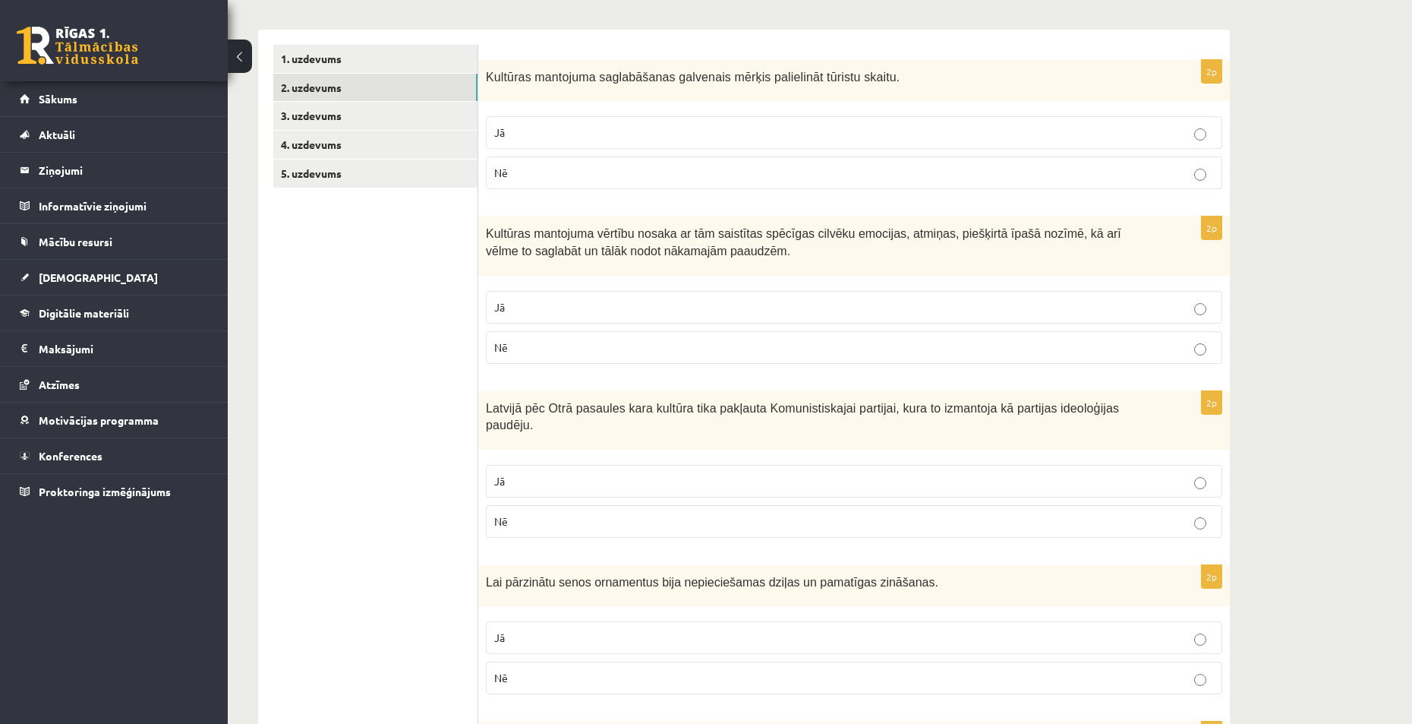
click at [541, 465] on label "Jā" at bounding box center [854, 481] width 737 height 33
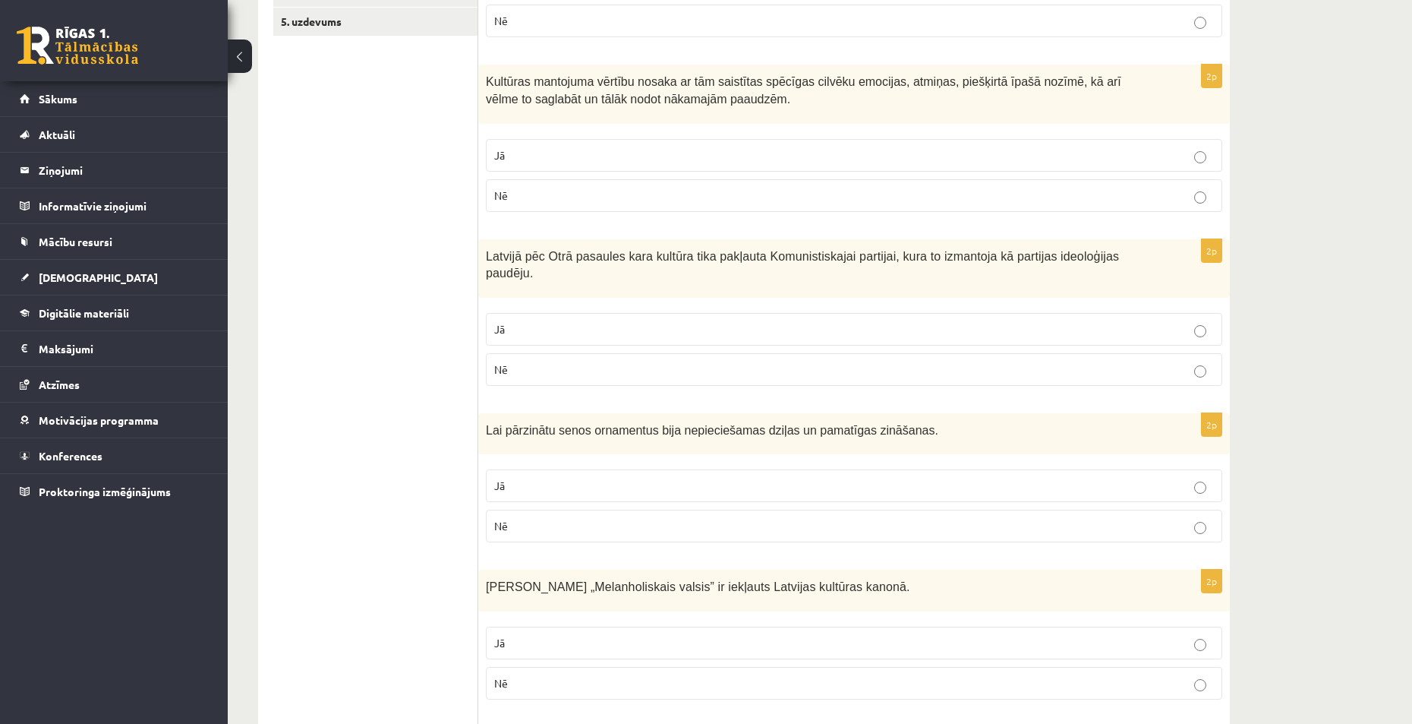
click at [543, 478] on p "Jā" at bounding box center [854, 486] width 720 height 16
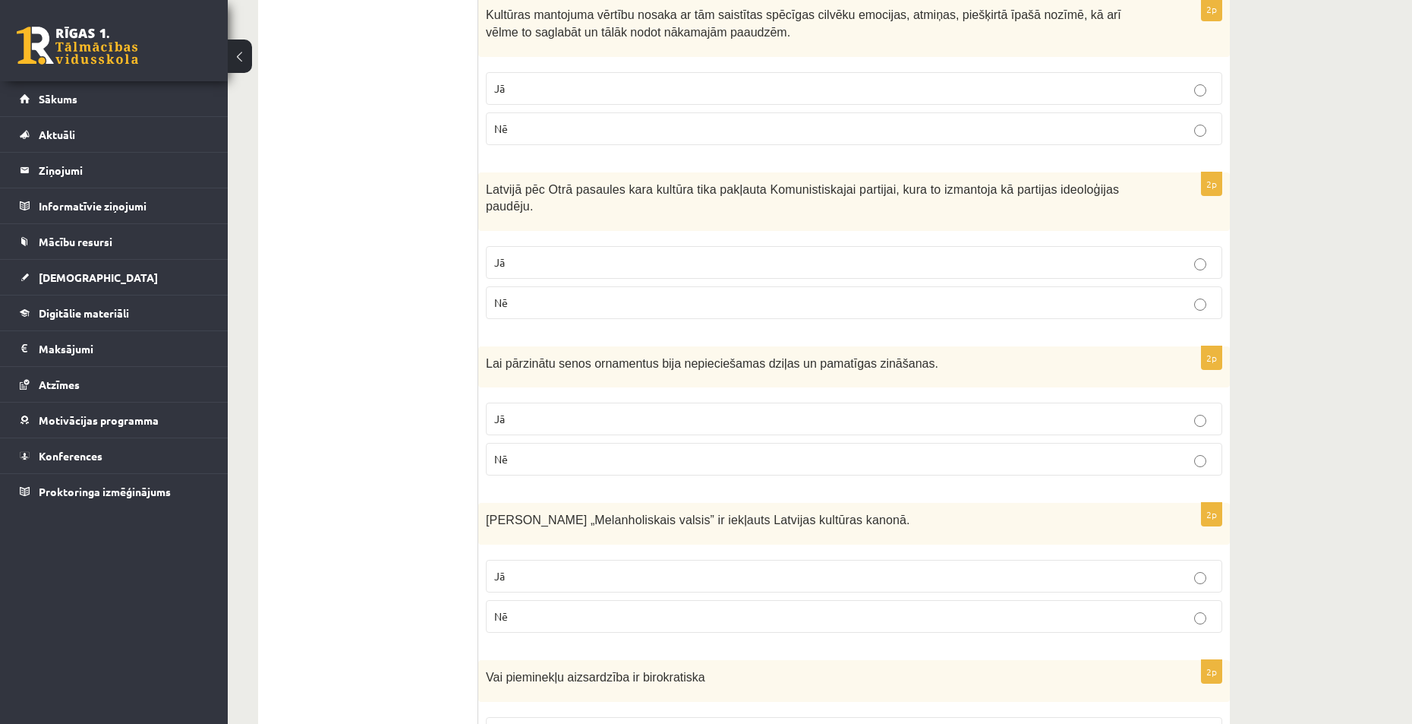
scroll to position [456, 0]
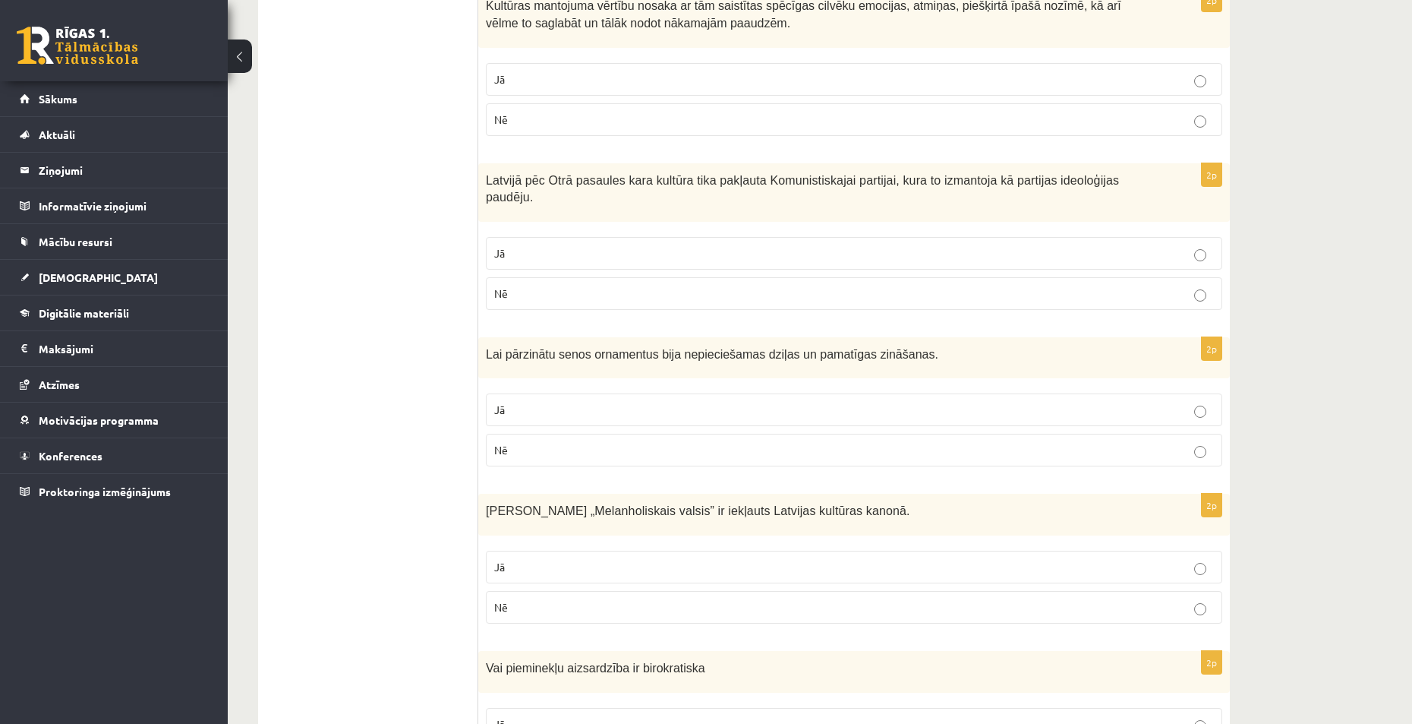
click at [538, 559] on p "Jā" at bounding box center [854, 567] width 720 height 16
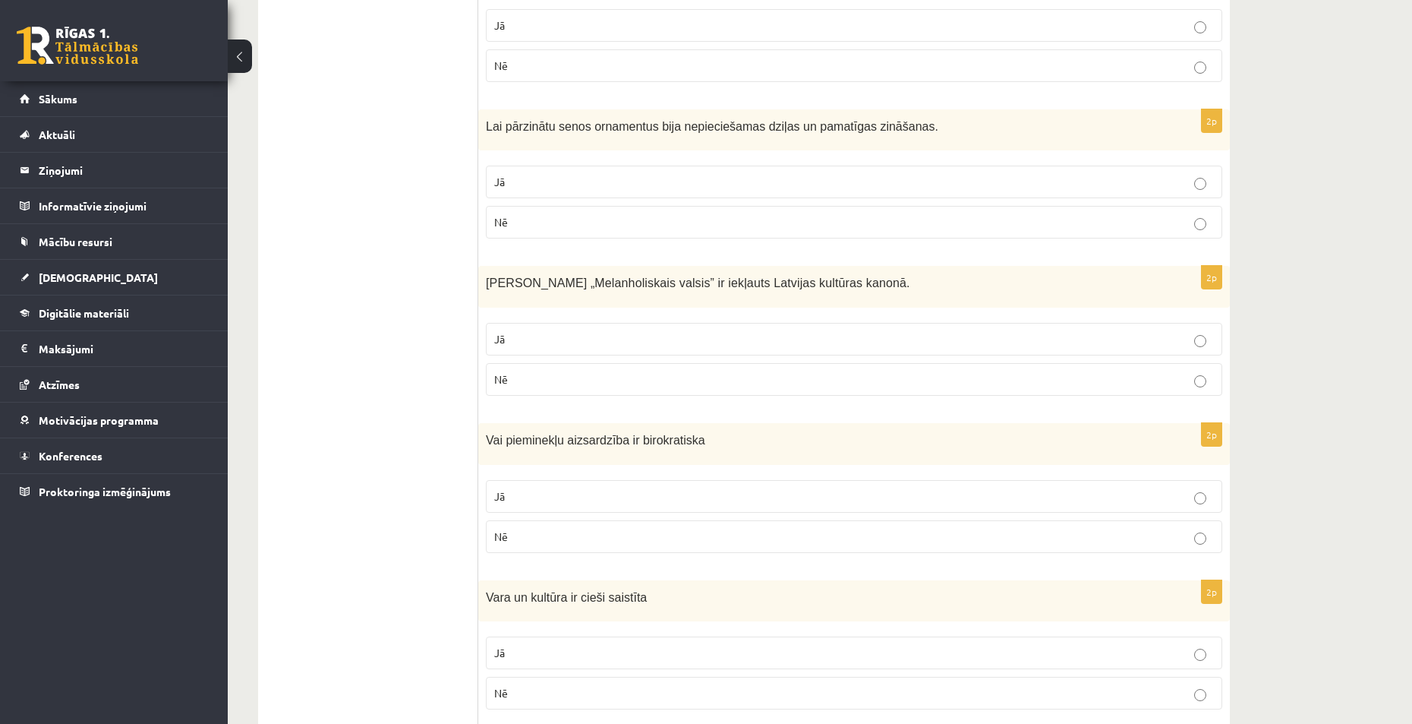
click at [545, 528] on p "Nē" at bounding box center [854, 536] width 720 height 16
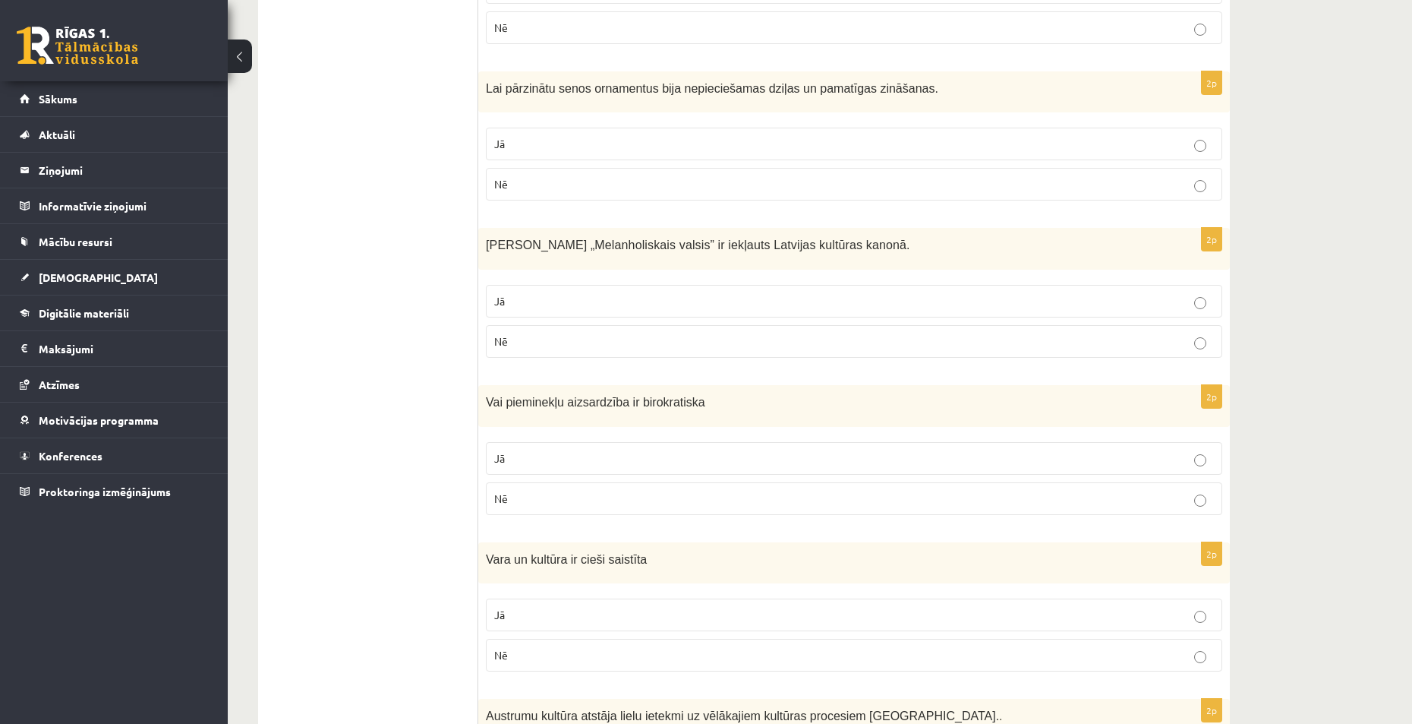
scroll to position [835, 0]
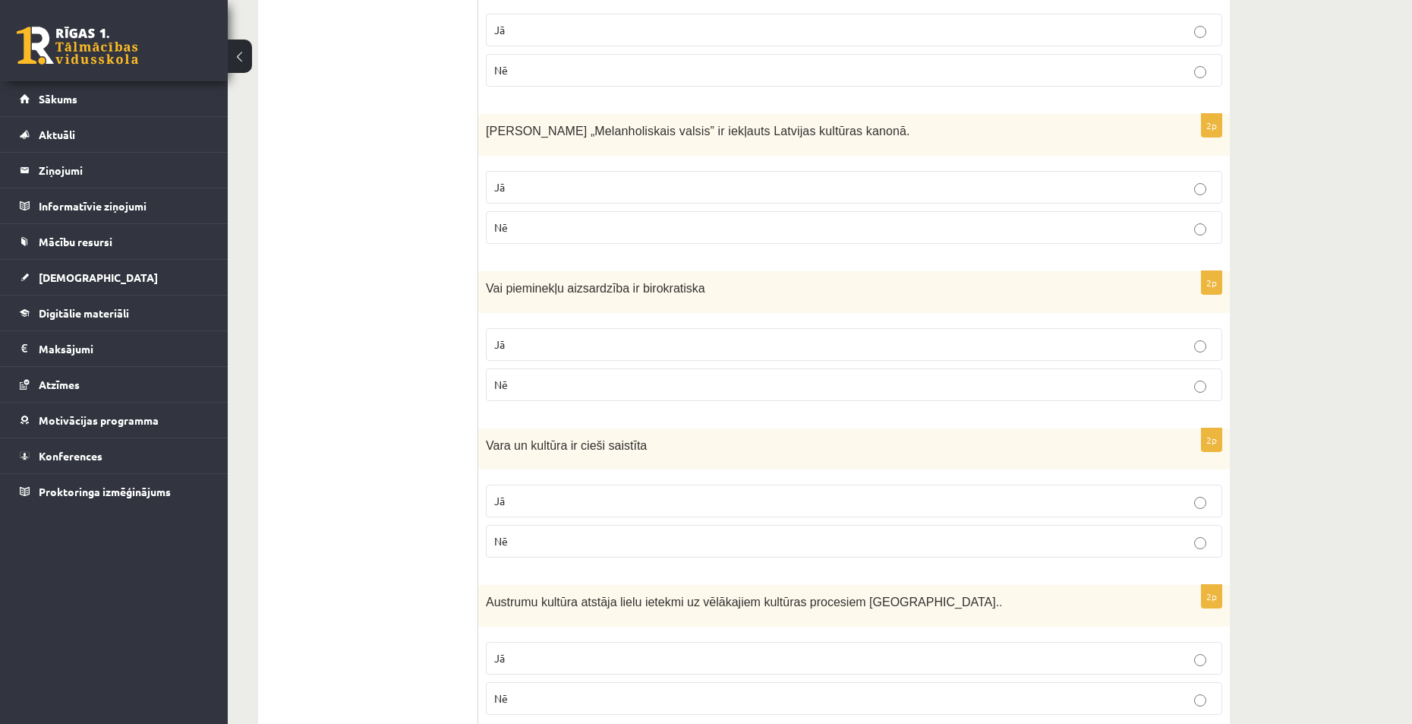
click at [557, 493] on p "Jā" at bounding box center [854, 501] width 720 height 16
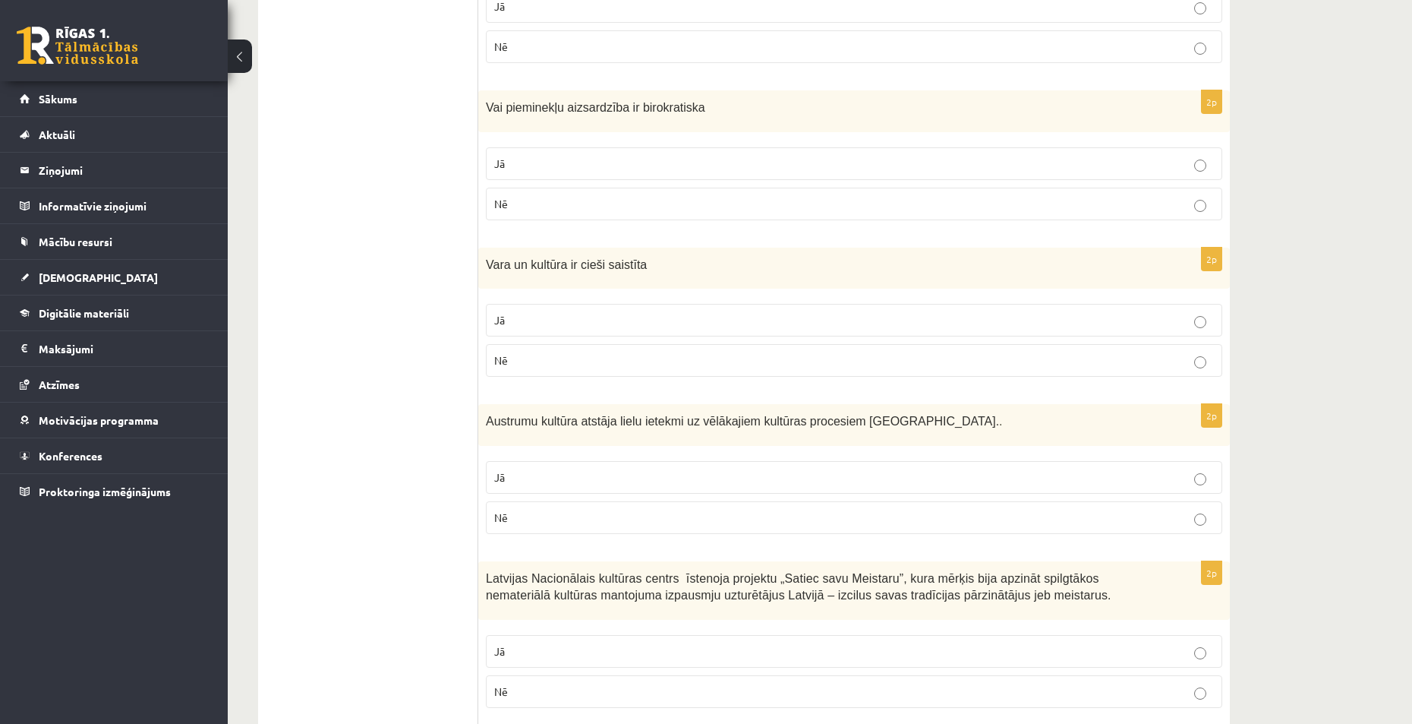
scroll to position [1063, 0]
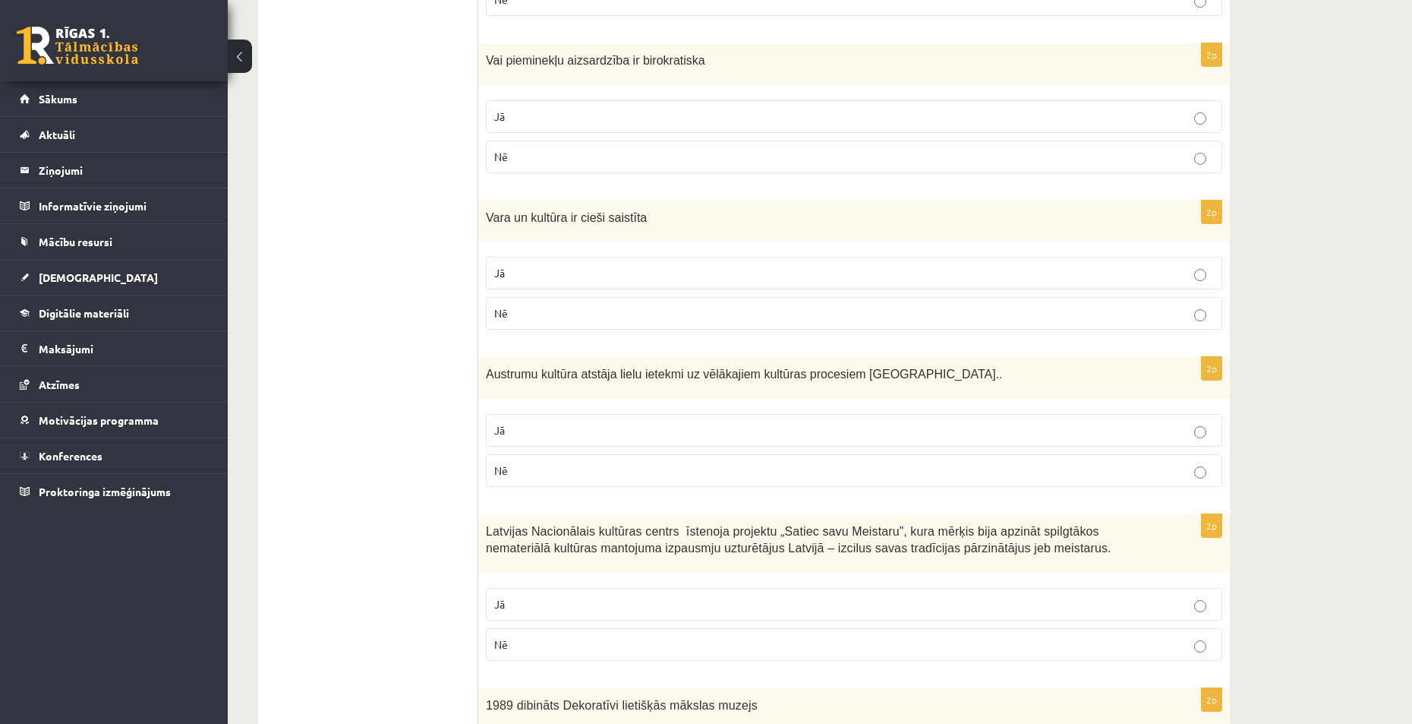
click at [534, 421] on label "Jā" at bounding box center [854, 430] width 737 height 33
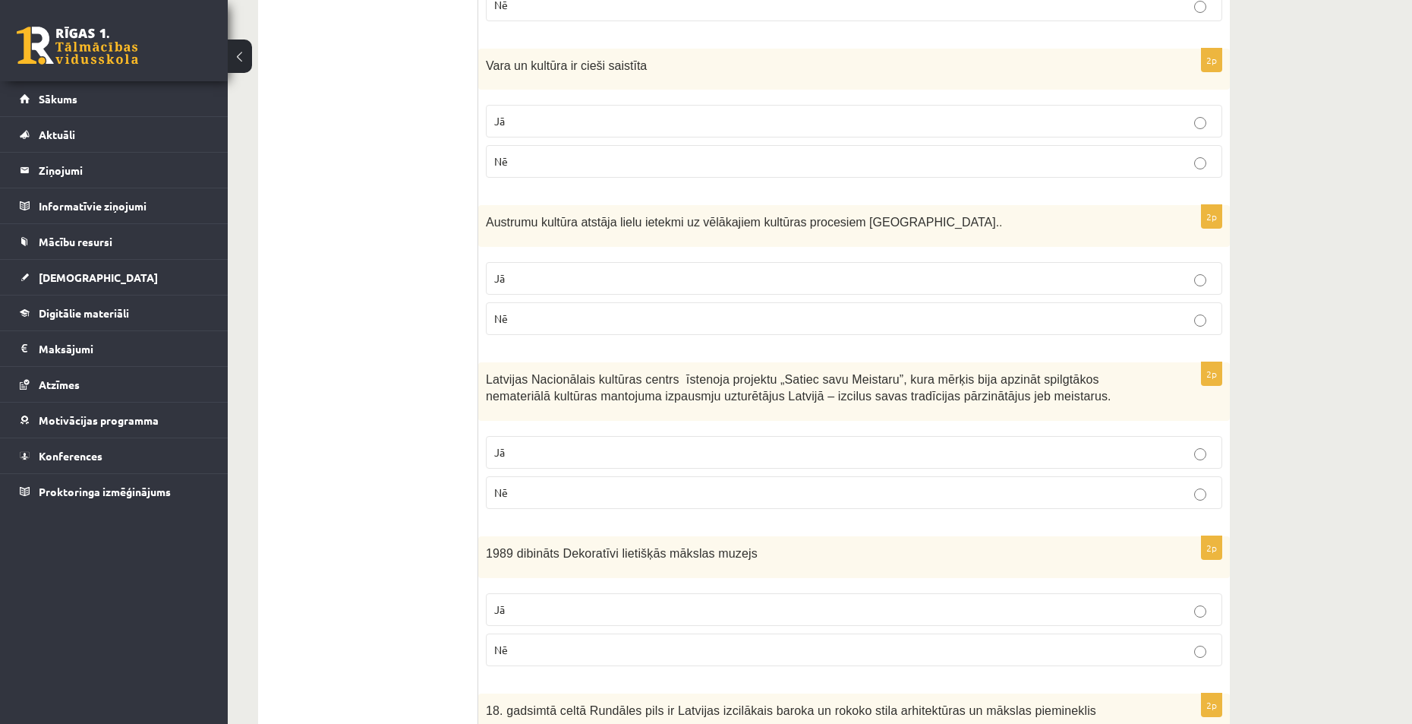
click at [539, 444] on p "Jā" at bounding box center [854, 452] width 720 height 16
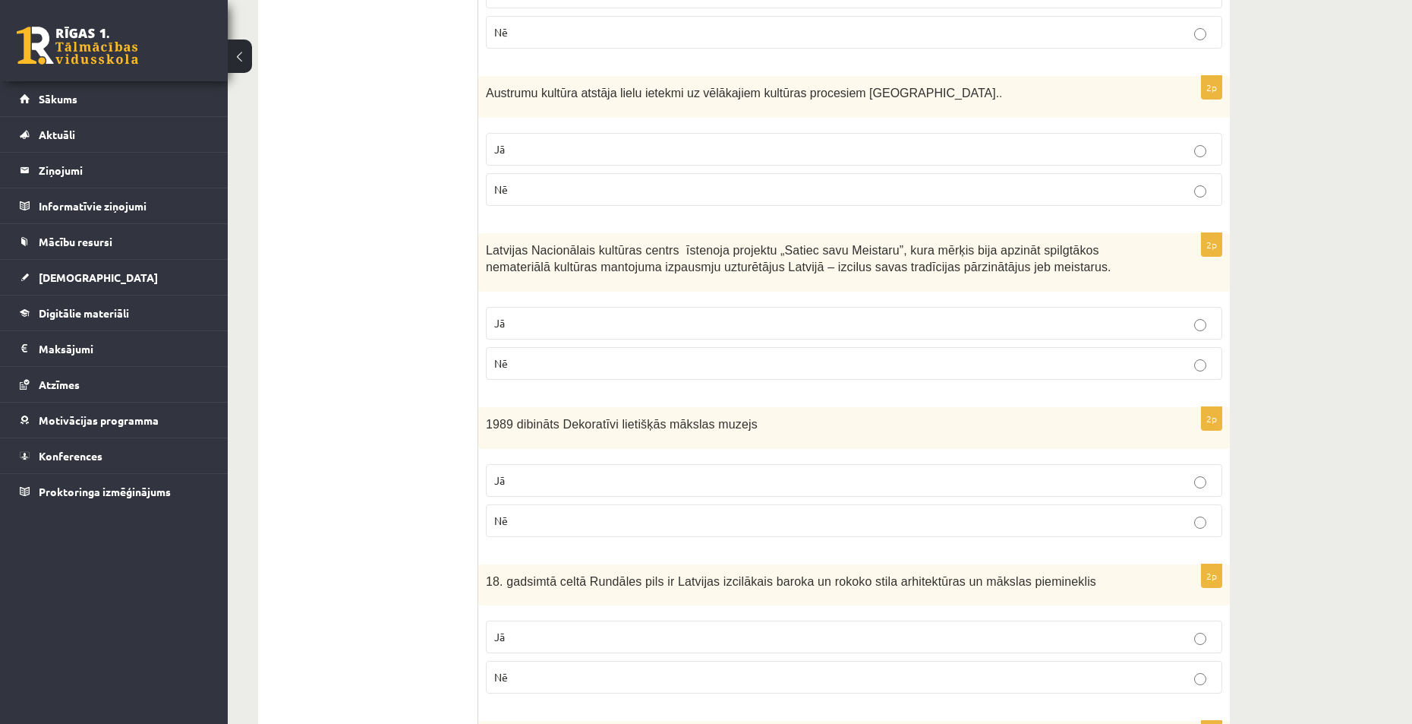
scroll to position [1367, 0]
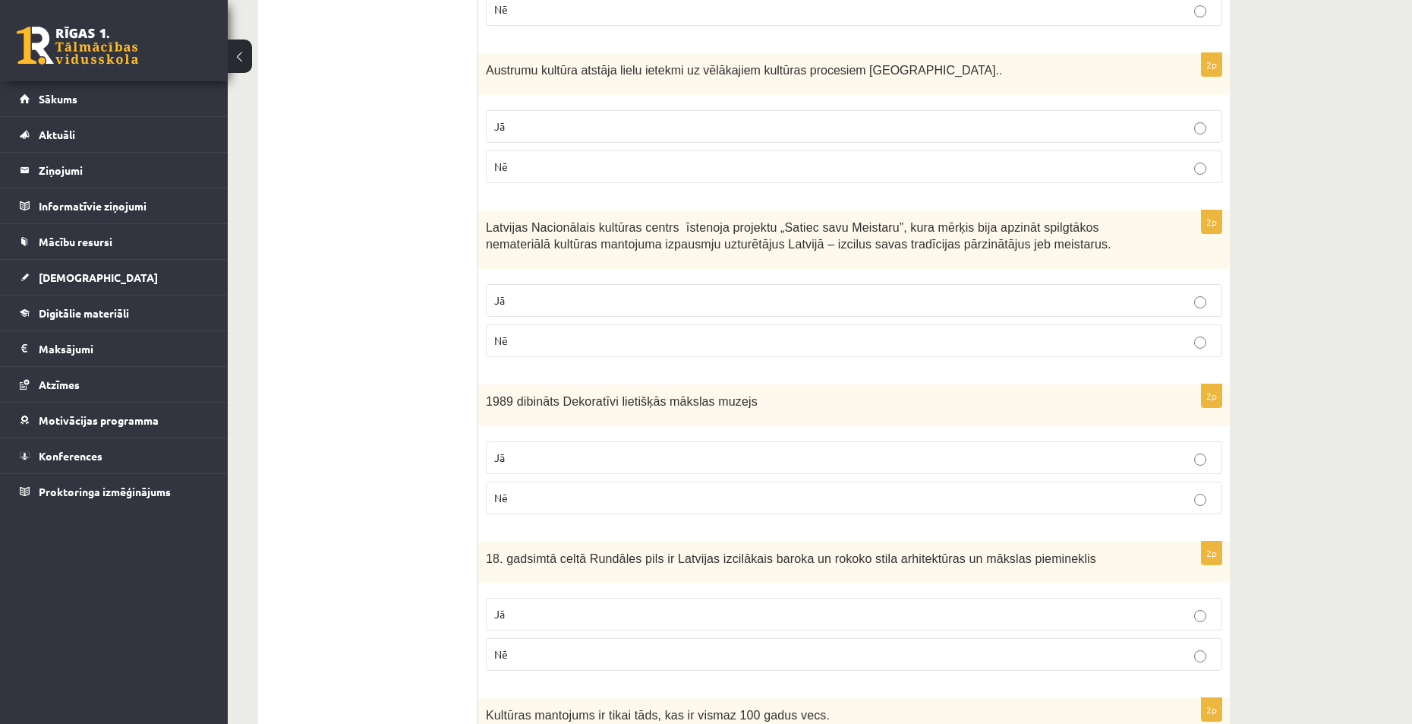
click at [544, 450] on p "Jā" at bounding box center [854, 458] width 720 height 16
click at [520, 606] on p "Jā" at bounding box center [854, 614] width 720 height 16
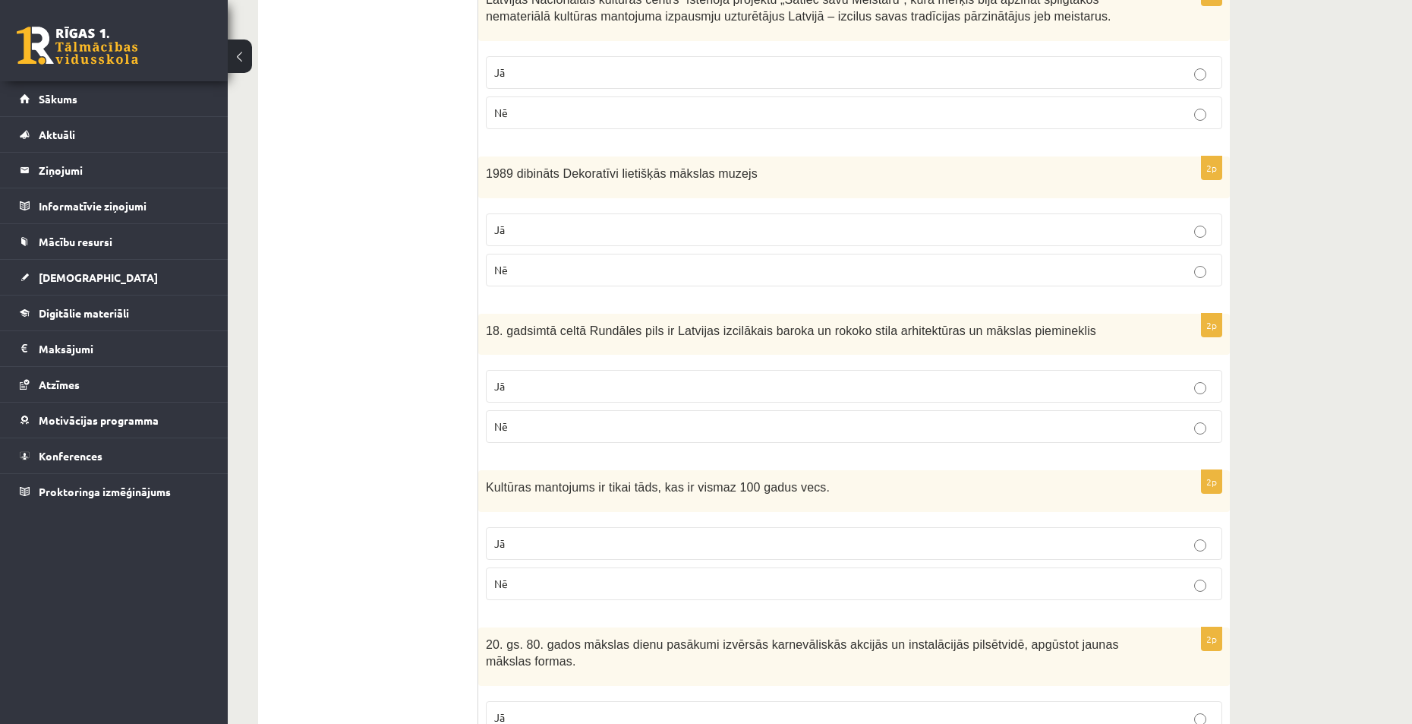
click at [536, 535] on p "Jā" at bounding box center [854, 543] width 720 height 16
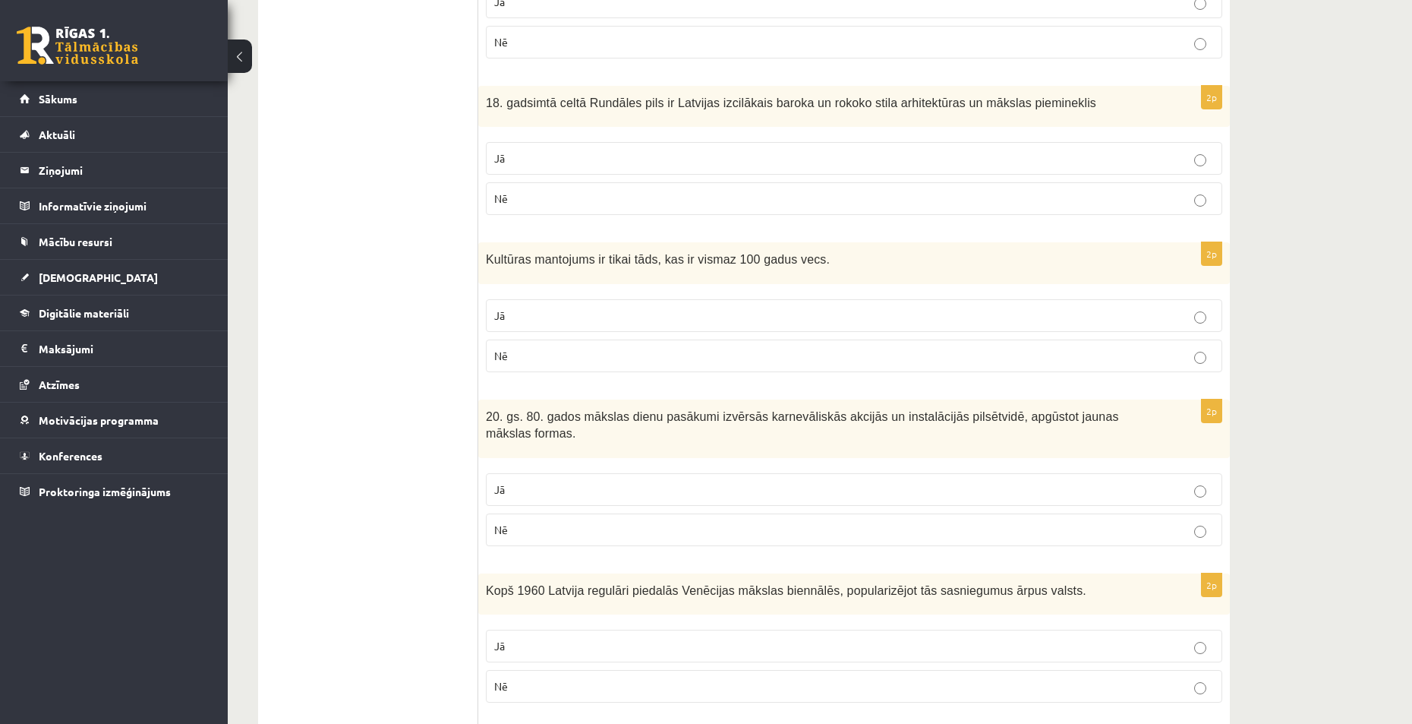
click at [541, 522] on p "Nē" at bounding box center [854, 530] width 720 height 16
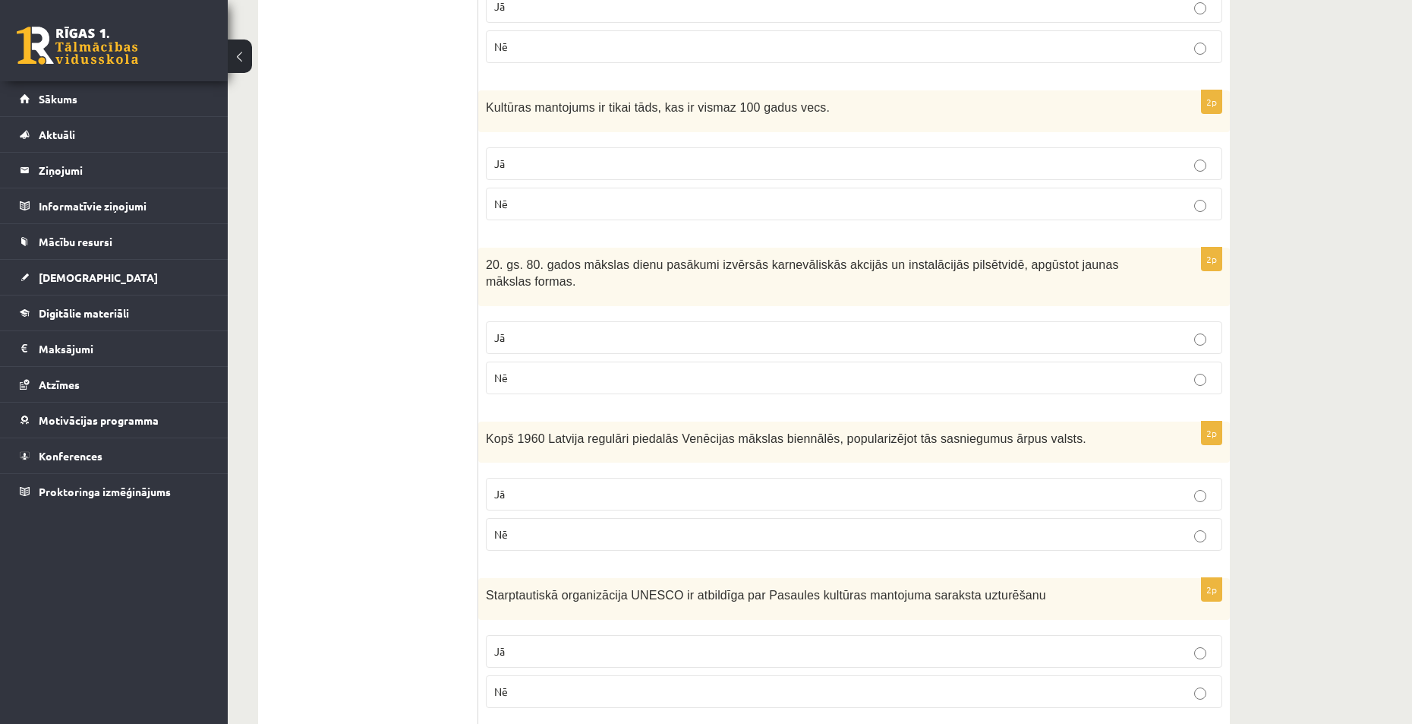
click at [542, 526] on p "Nē" at bounding box center [854, 534] width 720 height 16
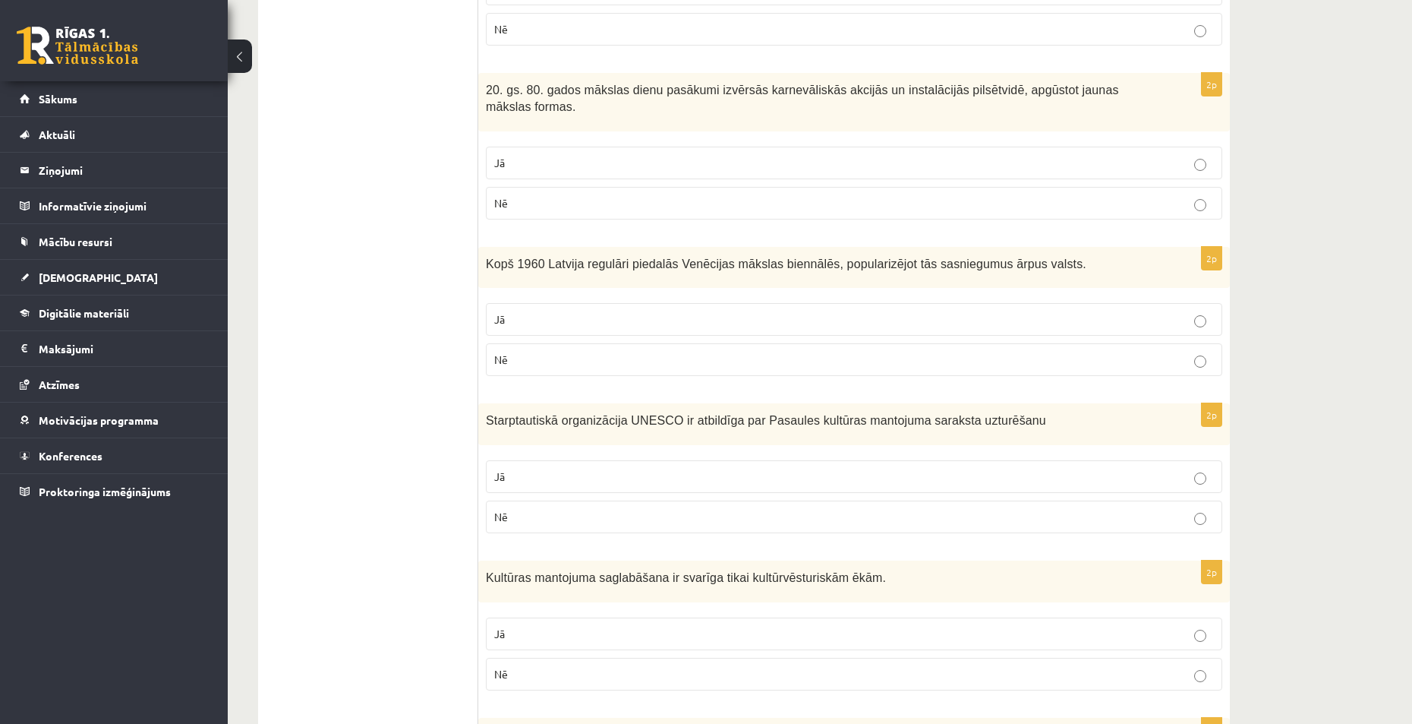
scroll to position [2202, 0]
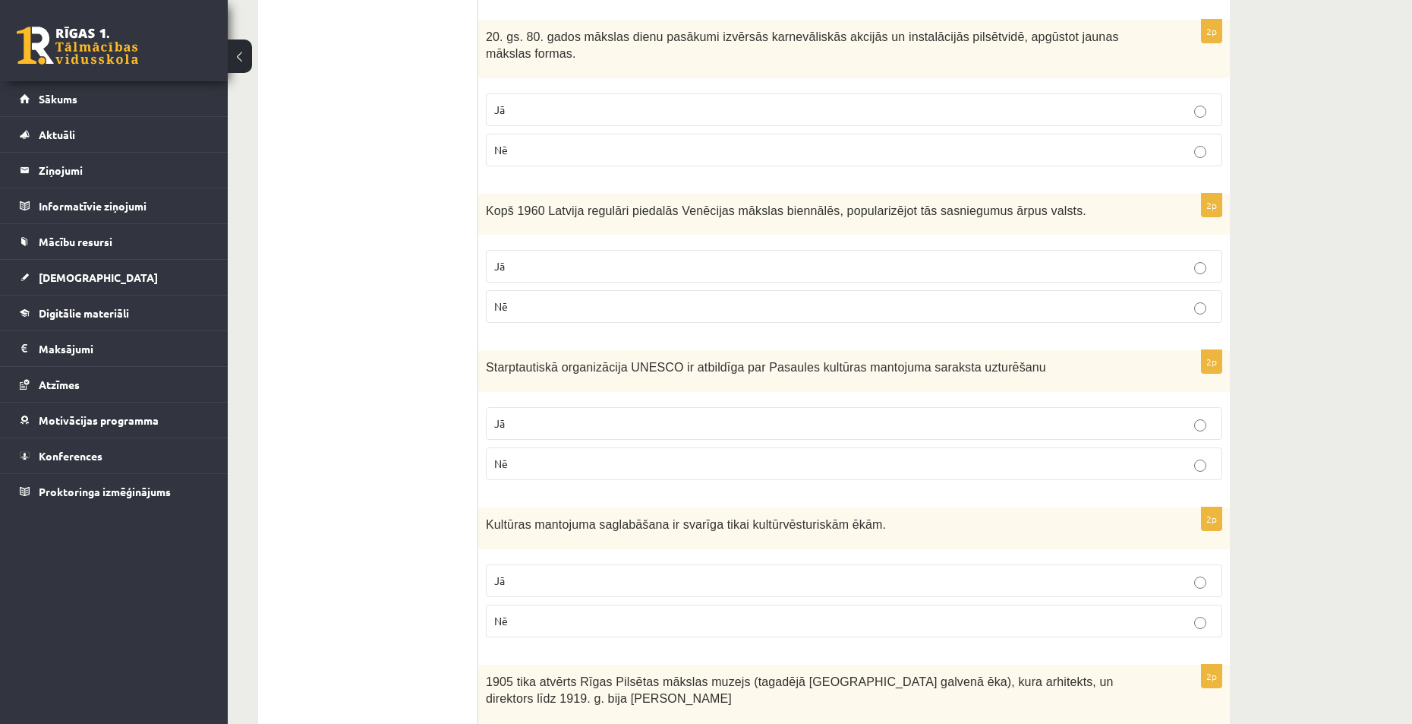
click at [544, 415] on p "Jā" at bounding box center [854, 423] width 720 height 16
click at [541, 573] on p "Jā" at bounding box center [854, 581] width 720 height 16
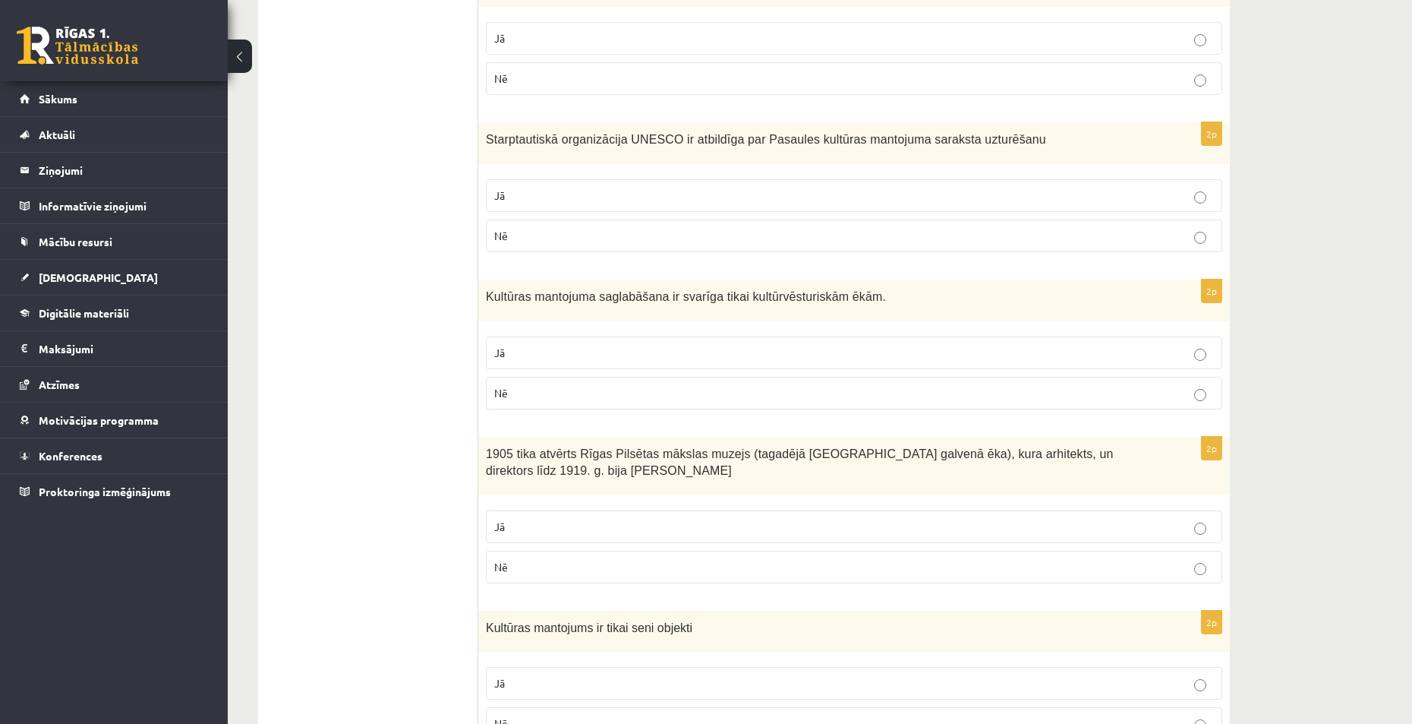
click at [532, 559] on p "Nē" at bounding box center [854, 567] width 720 height 16
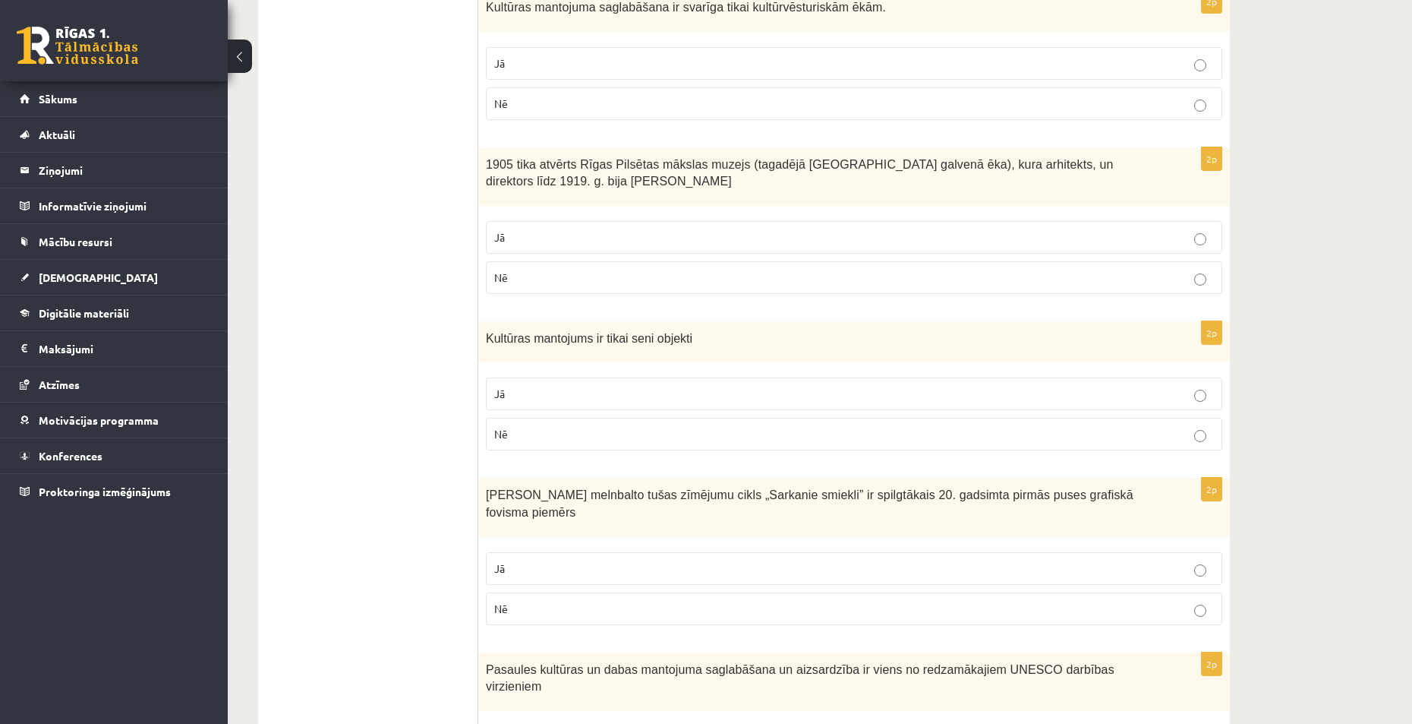
scroll to position [2734, 0]
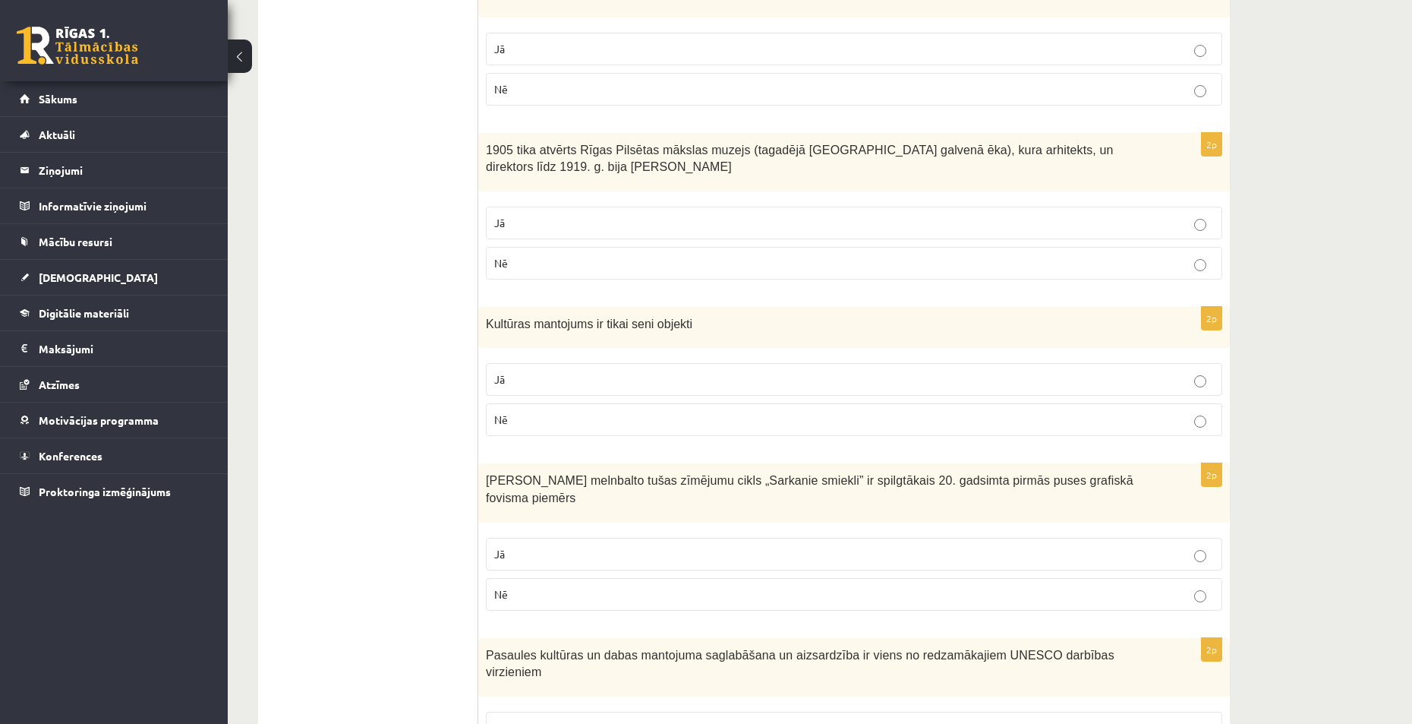
click at [525, 412] on p "Nē" at bounding box center [854, 420] width 720 height 16
click at [525, 546] on p "Jā" at bounding box center [854, 554] width 720 height 16
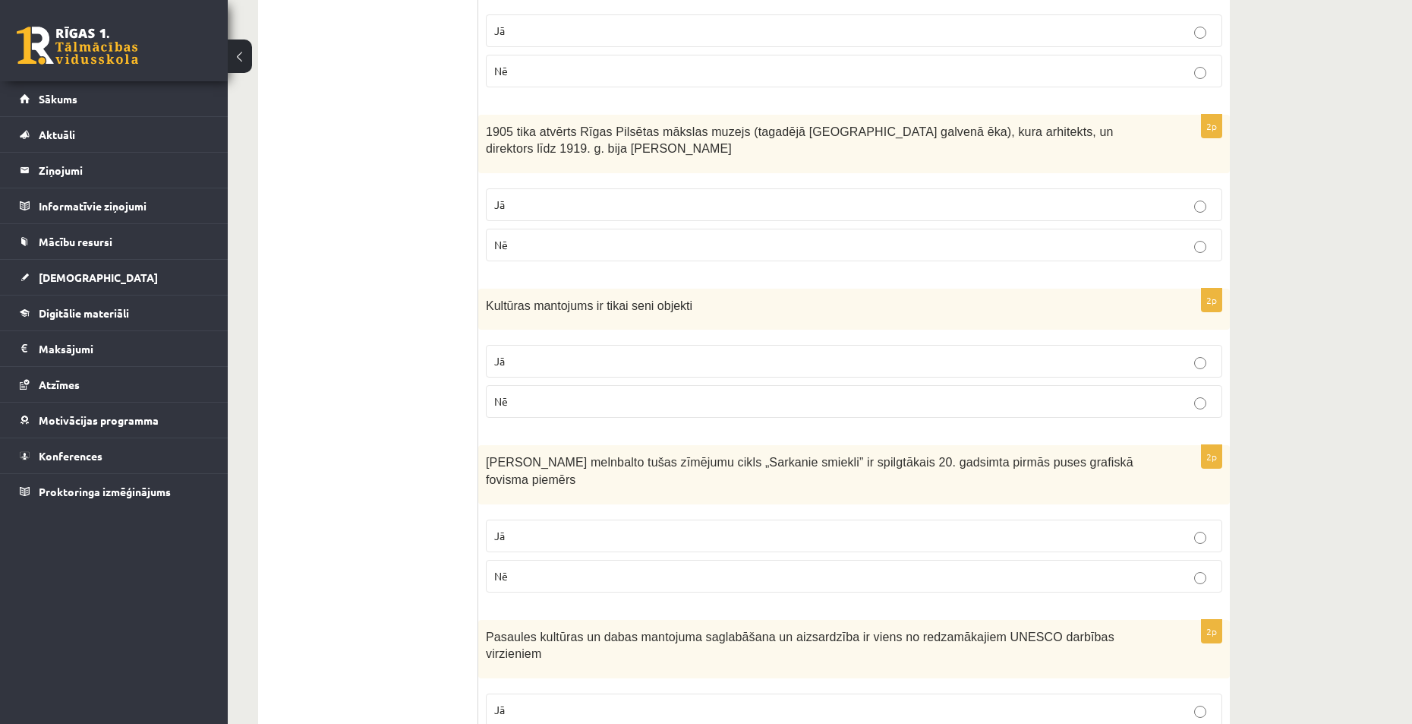
scroll to position [2784, 0]
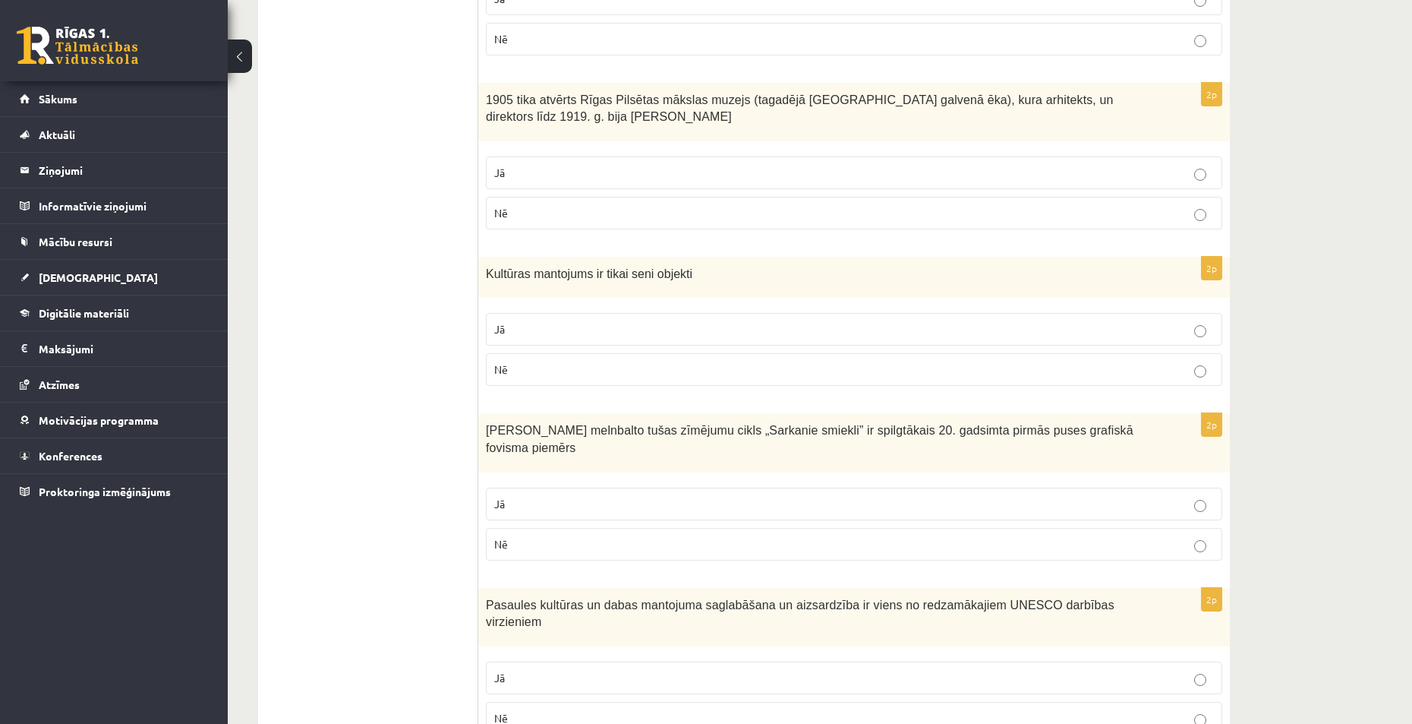
click at [533, 661] on label "Jā" at bounding box center [854, 677] width 737 height 33
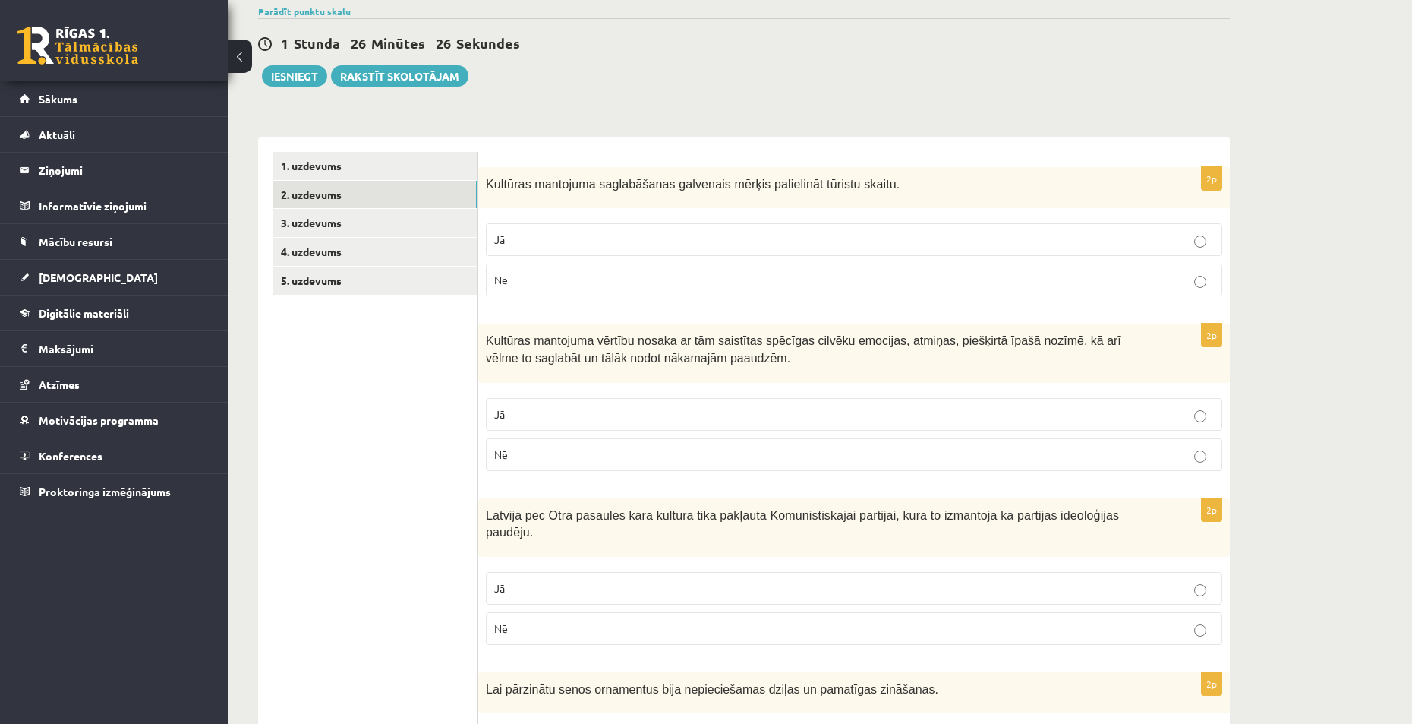
scroll to position [0, 0]
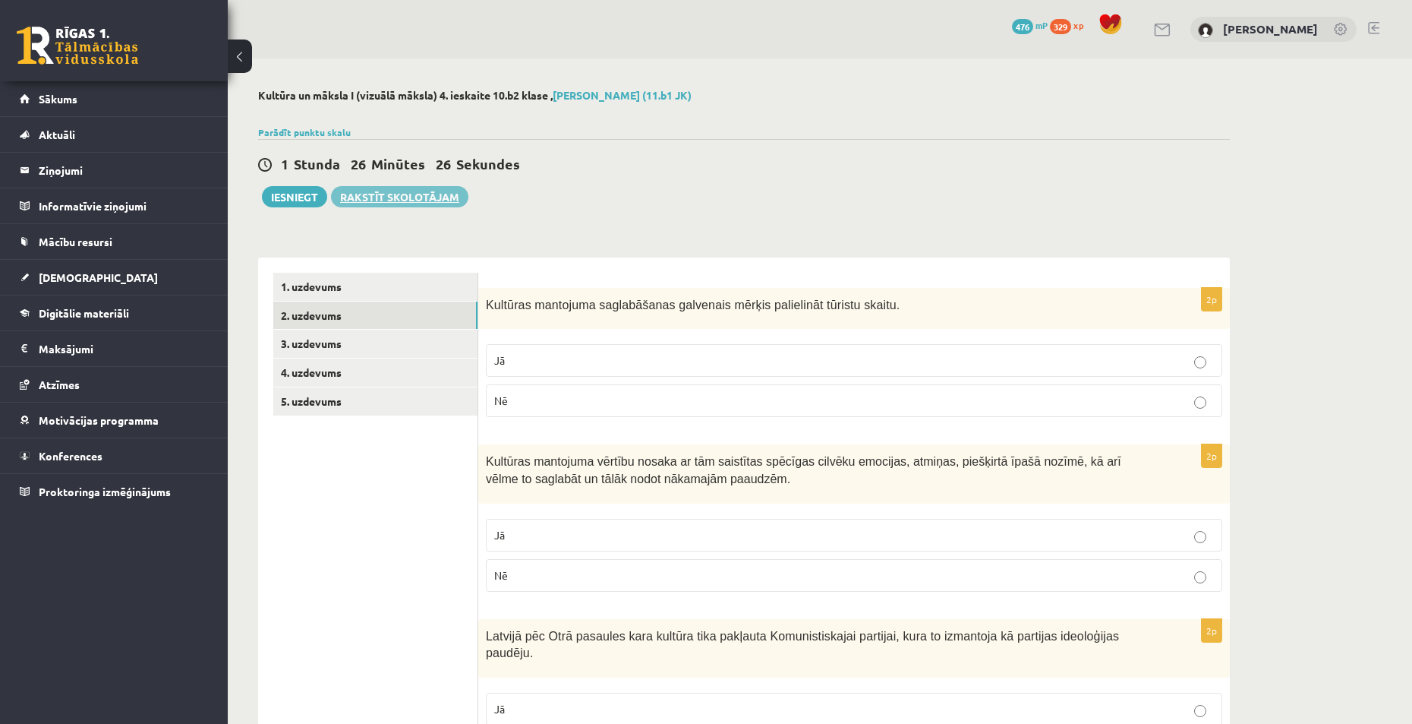
drag, startPoint x: 438, startPoint y: 465, endPoint x: 399, endPoint y: 207, distance: 260.3
click at [342, 342] on link "3. uzdevums" at bounding box center [375, 344] width 204 height 28
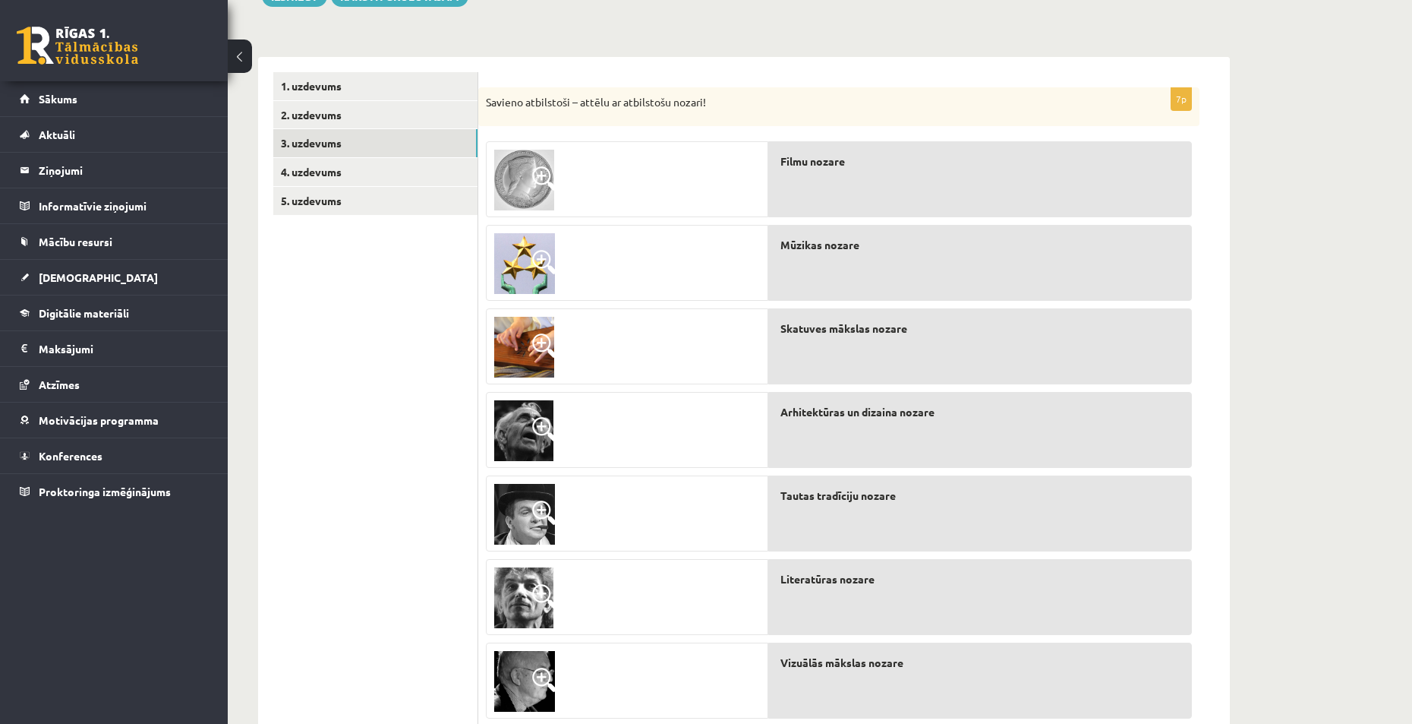
scroll to position [249, 0]
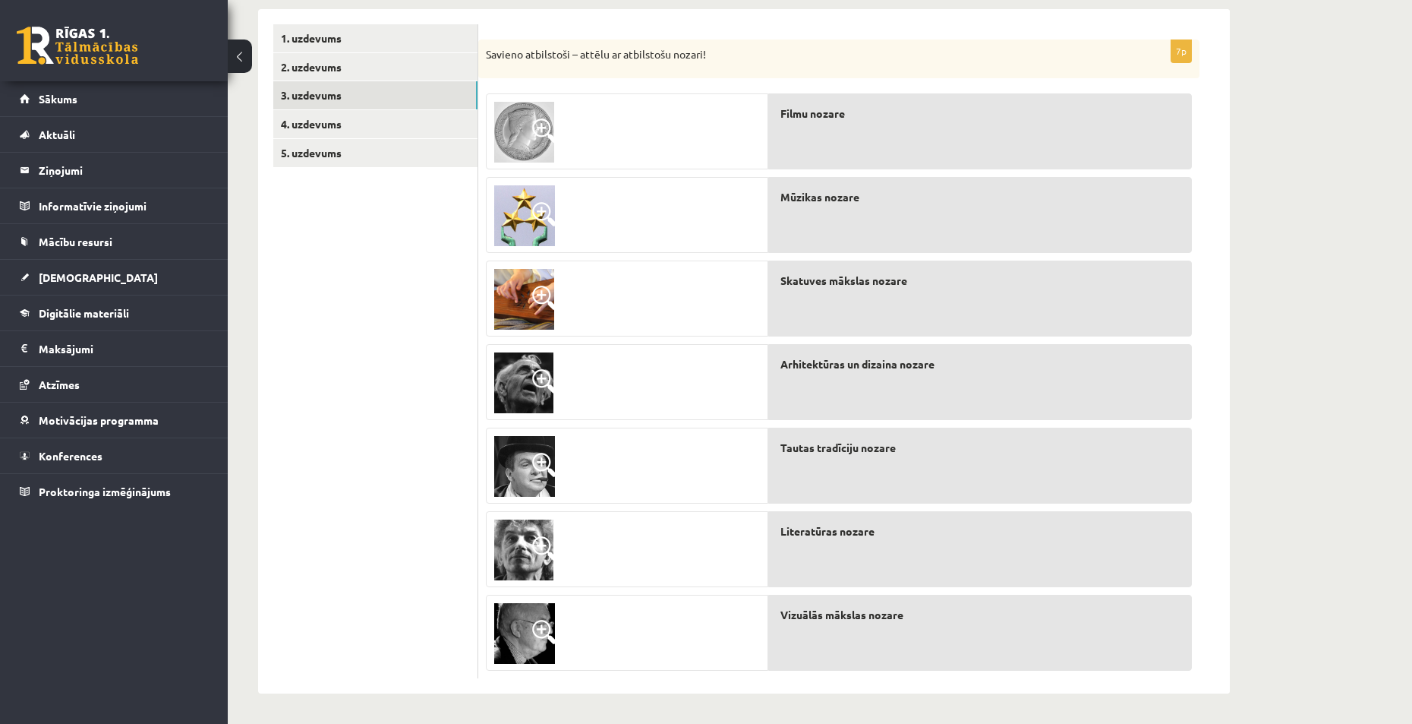
click at [542, 123] on span at bounding box center [544, 130] width 24 height 24
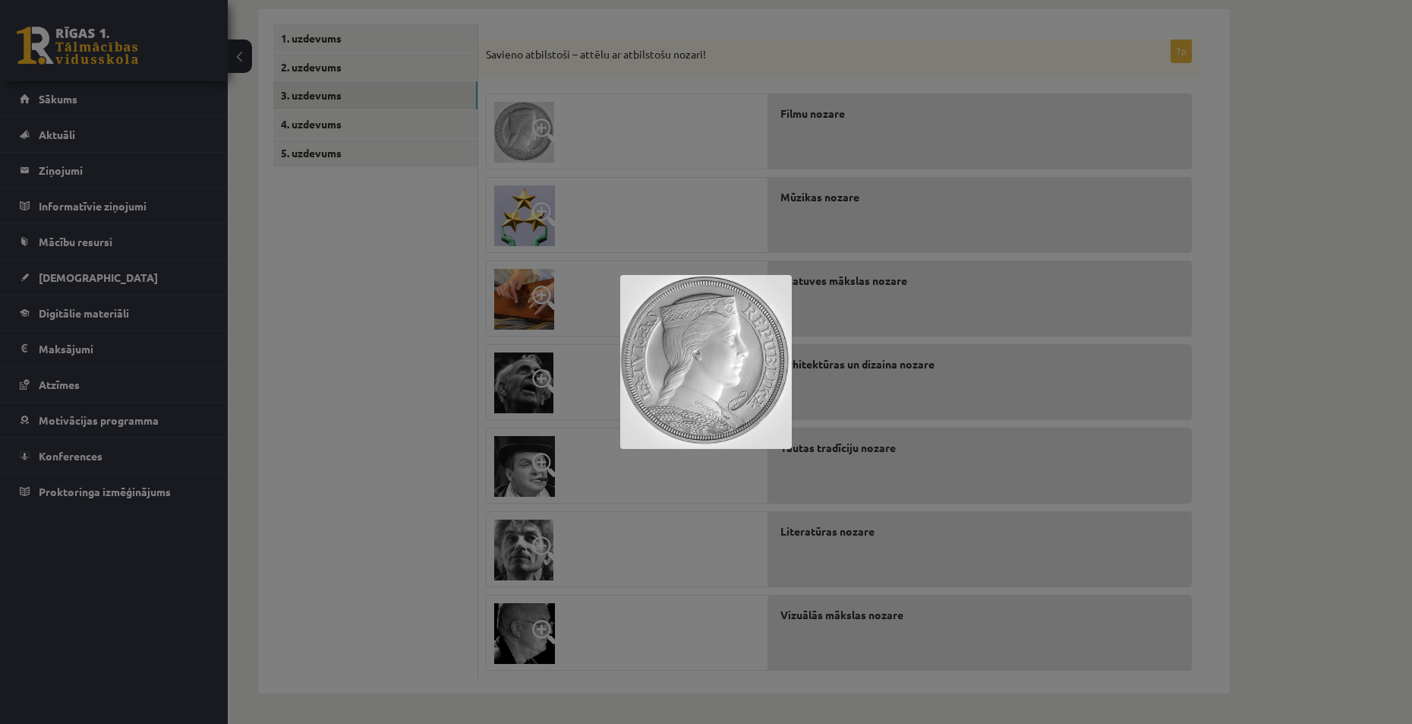
click at [747, 151] on div at bounding box center [706, 362] width 1412 height 724
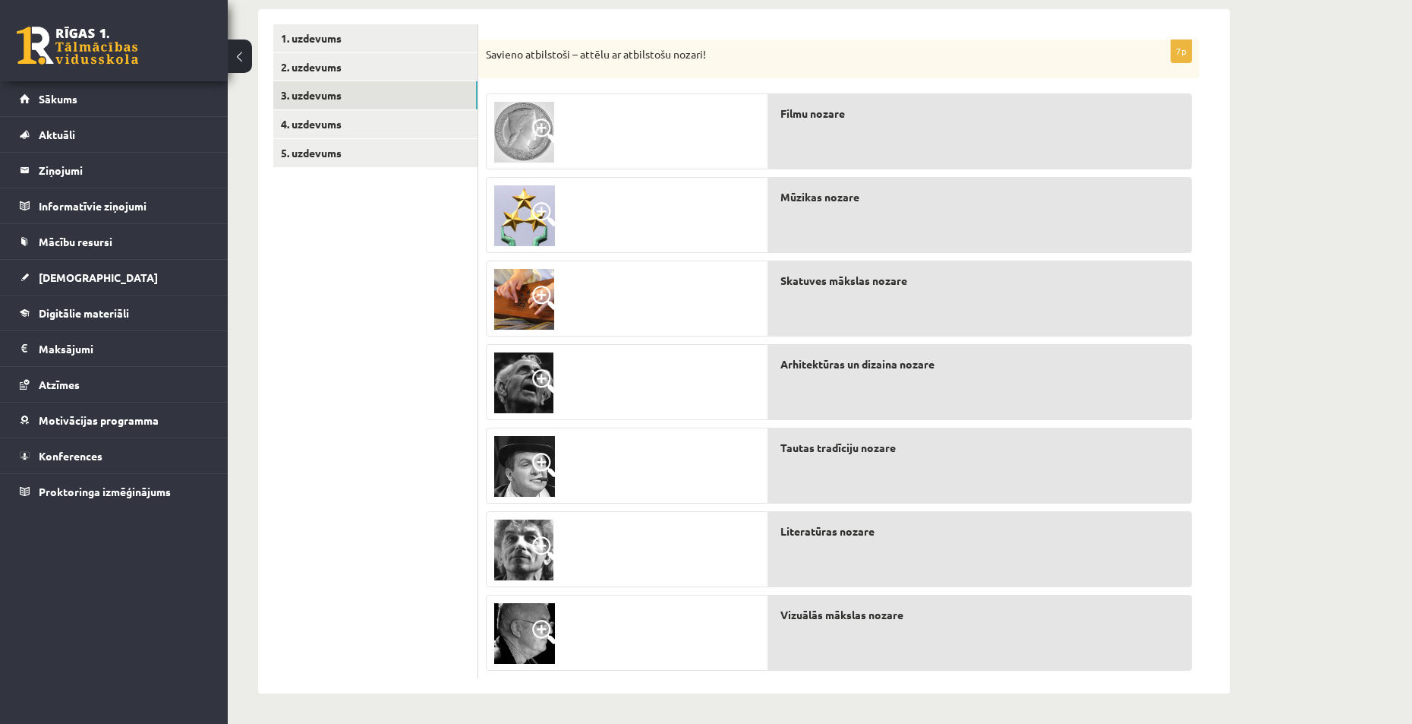
click at [618, 128] on div at bounding box center [627, 132] width 281 height 76
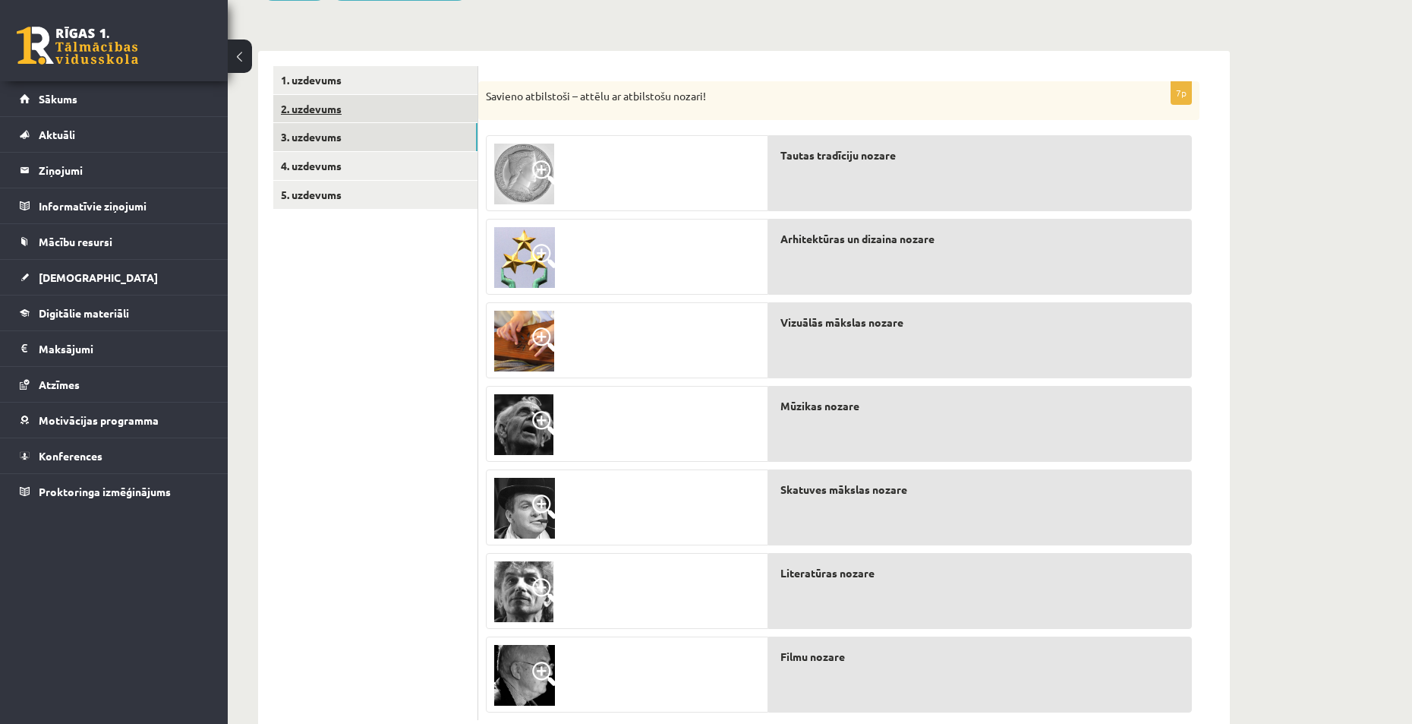
scroll to position [97, 0]
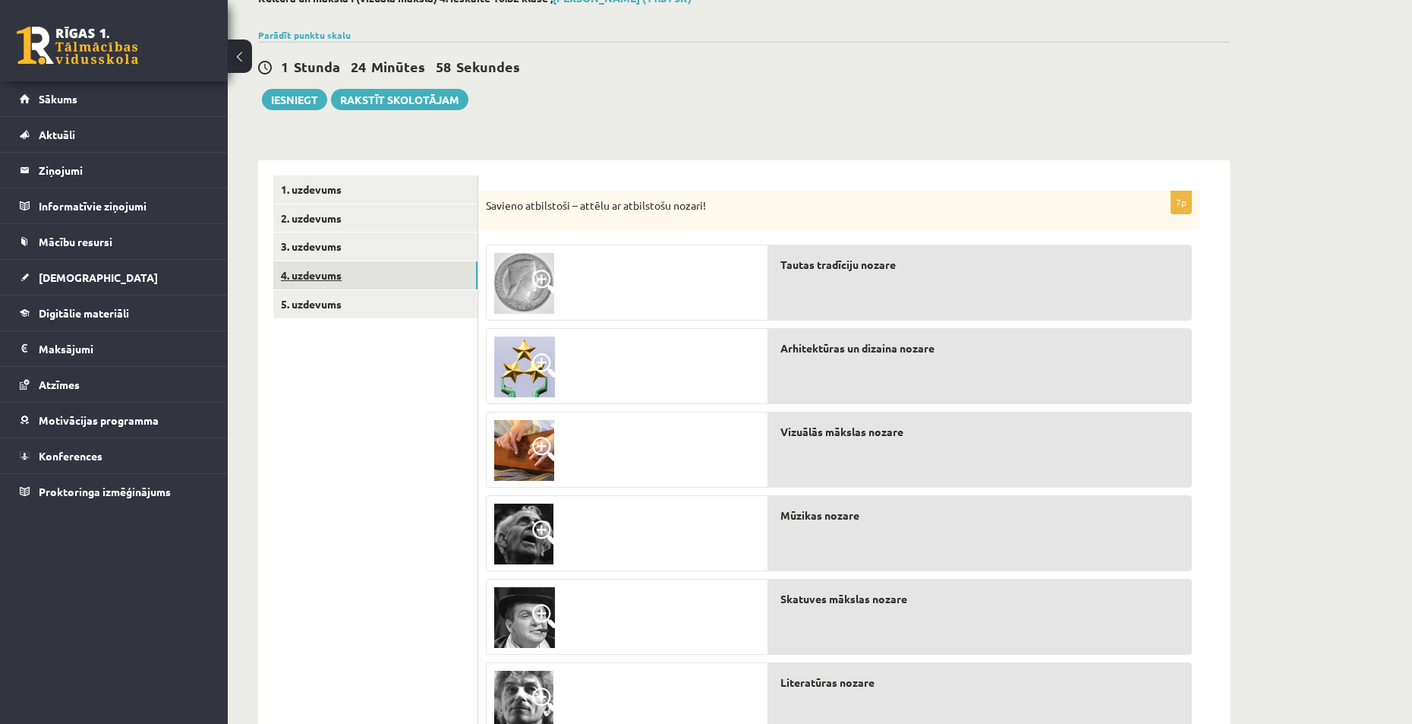
click at [315, 281] on link "4. uzdevums" at bounding box center [375, 275] width 204 height 28
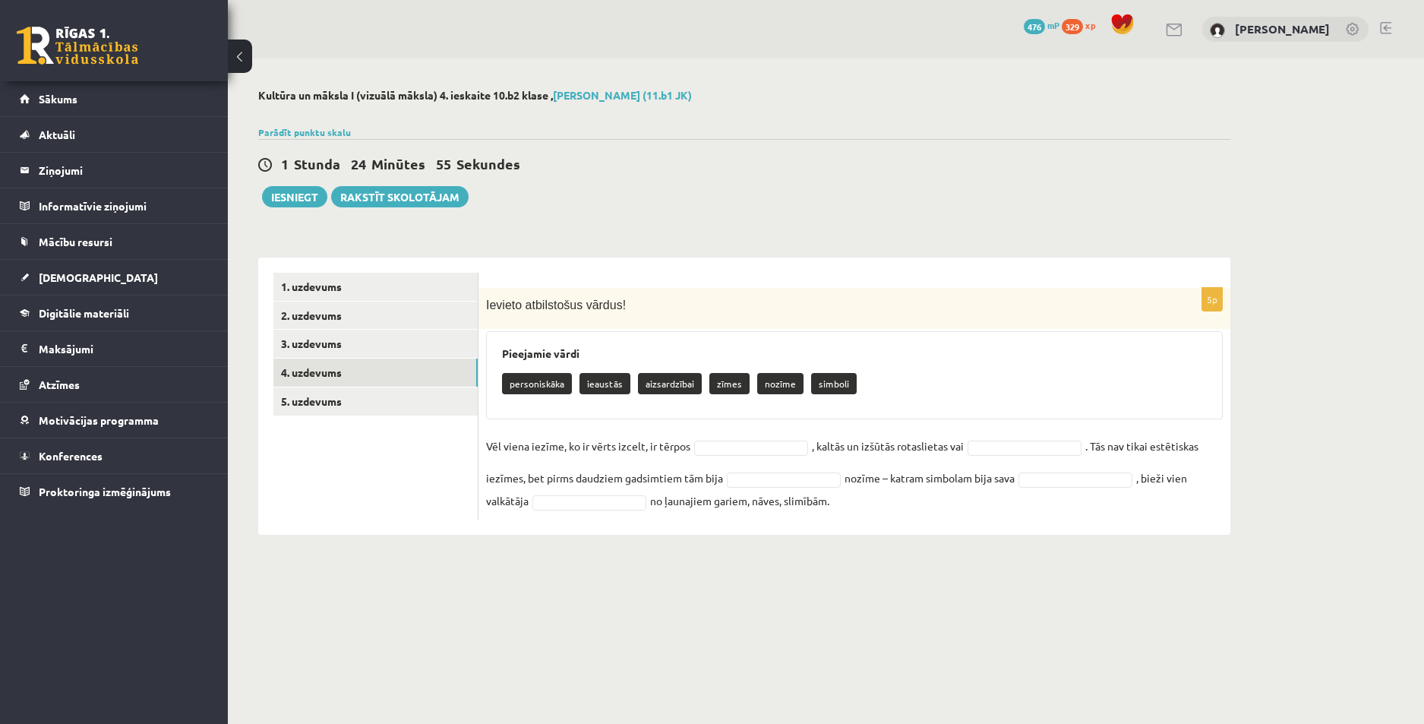
drag, startPoint x: 498, startPoint y: 347, endPoint x: 1080, endPoint y: 516, distance: 605.8
click at [1080, 516] on div "5p Ievieto atbilstošus vārdus! Pieejamie vārdi personiskāka ieaustās aizsardzīb…" at bounding box center [854, 404] width 752 height 232
copy div "Pieejamie vārdi personiskāka ieaustās aizsardzībai zīmes nozīme simboli Vēl vie…"
click at [389, 540] on div "**********" at bounding box center [744, 311] width 1033 height 506
drag, startPoint x: 595, startPoint y: 381, endPoint x: 667, endPoint y: 417, distance: 80.5
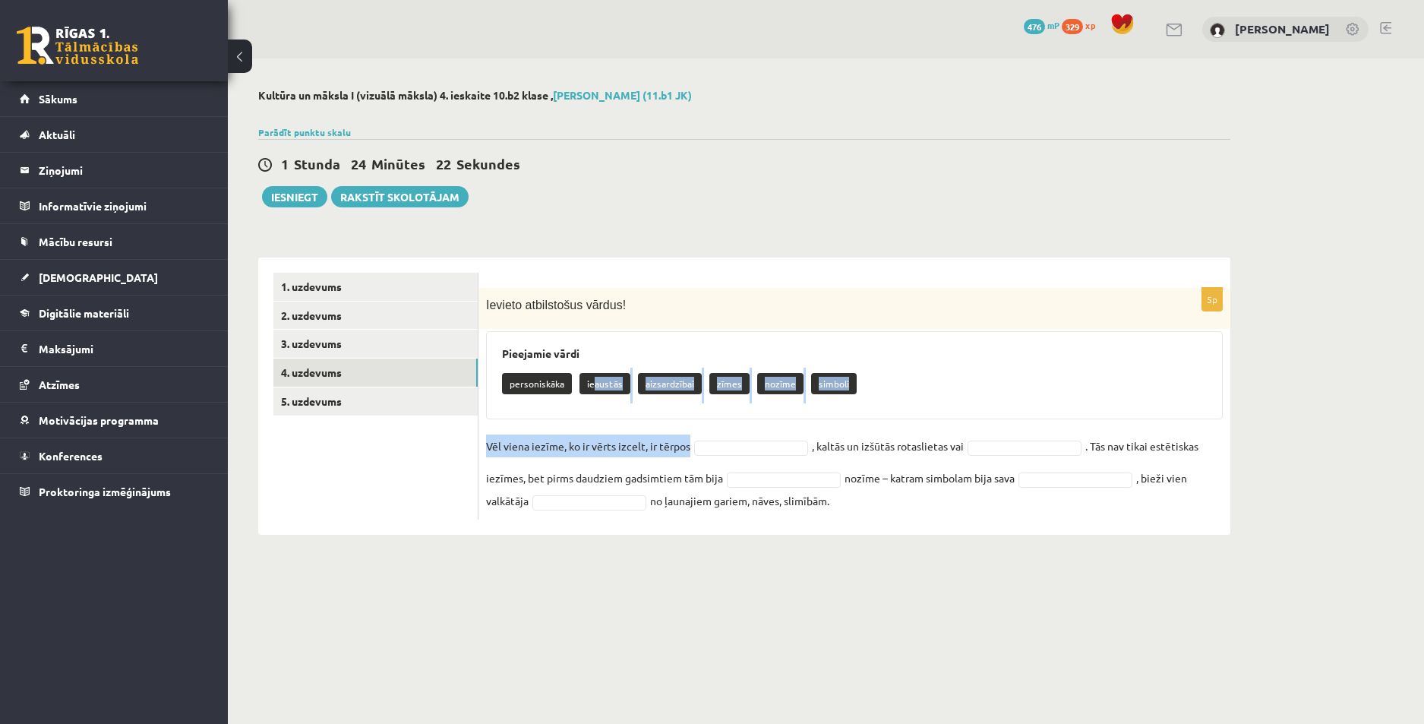
click at [697, 439] on div "5p Ievieto atbilstošus vārdus! Pieejamie vārdi personiskāka ieaustās aizsardzīb…" at bounding box center [854, 404] width 752 height 232
click at [588, 383] on p "ieaustās" at bounding box center [604, 383] width 51 height 21
drag, startPoint x: 580, startPoint y: 383, endPoint x: 595, endPoint y: 382, distance: 15.2
click at [594, 382] on p "ieaustās" at bounding box center [604, 383] width 51 height 21
click at [622, 383] on p "ieaustās" at bounding box center [604, 383] width 51 height 21
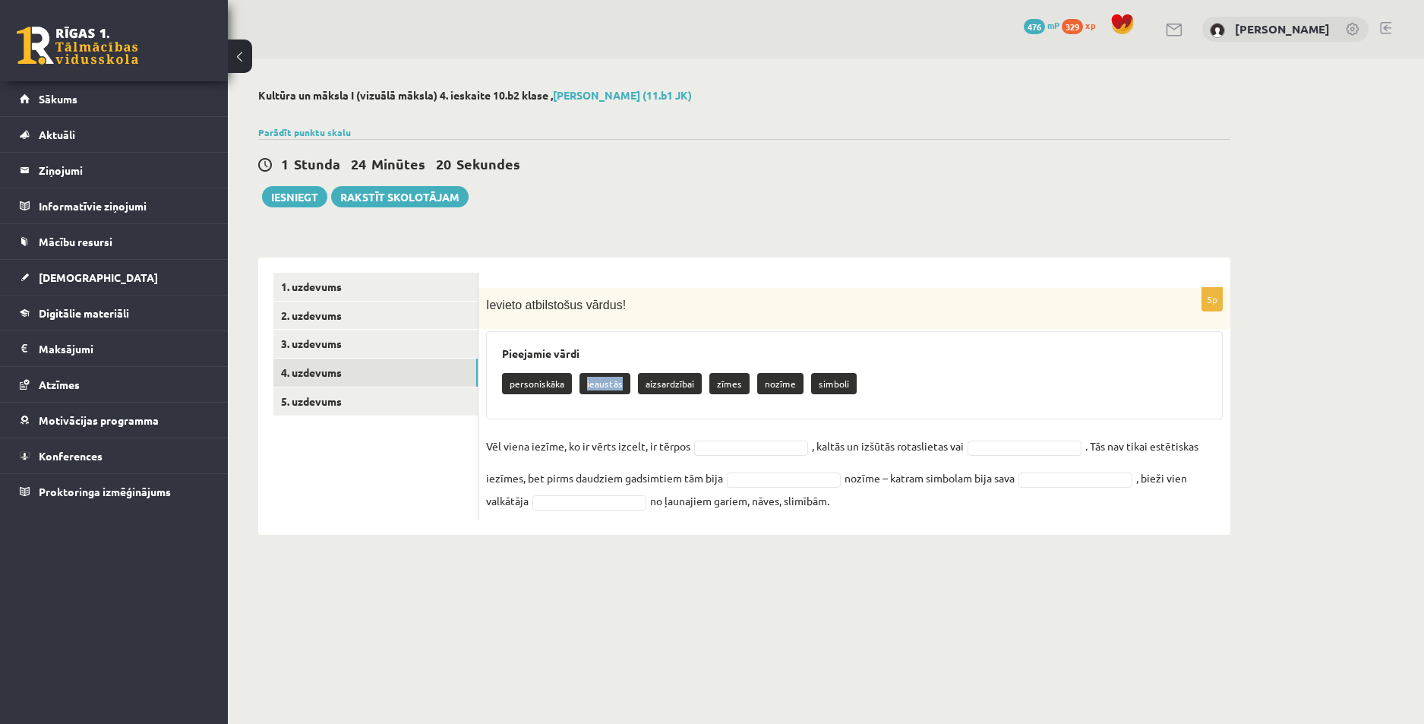
drag, startPoint x: 621, startPoint y: 383, endPoint x: 590, endPoint y: 384, distance: 31.1
click at [590, 384] on p "ieaustās" at bounding box center [604, 383] width 51 height 21
copy p "ieaustās"
type input "********"
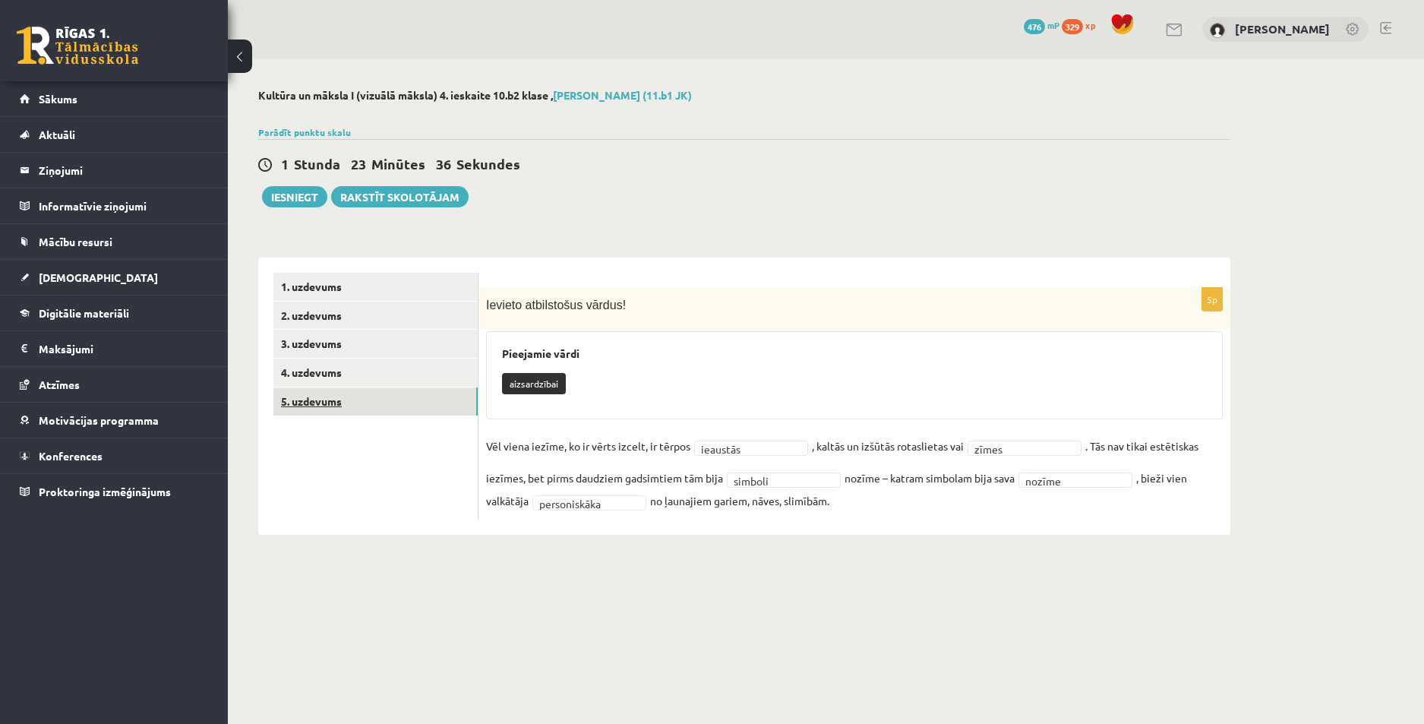
click at [327, 398] on link "5. uzdevums" at bounding box center [375, 401] width 204 height 28
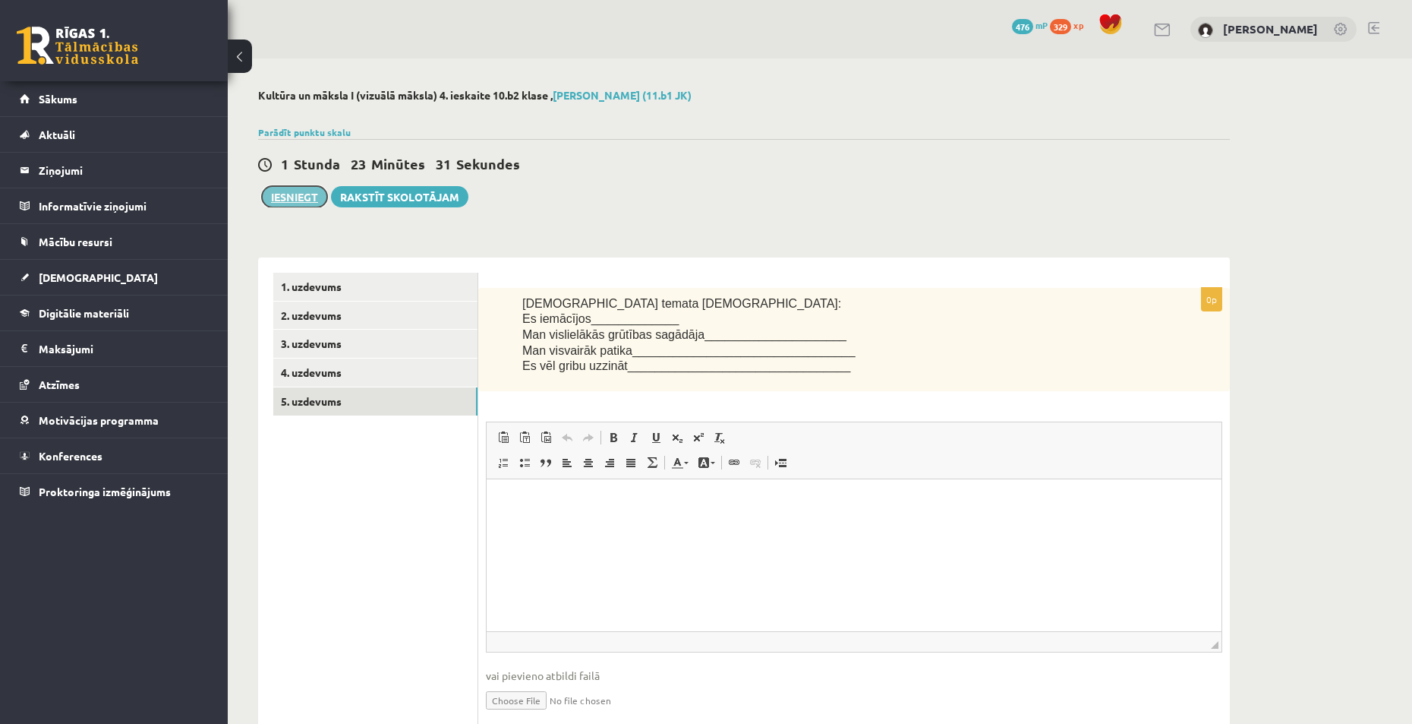
click at [311, 204] on button "Iesniegt" at bounding box center [294, 196] width 65 height 21
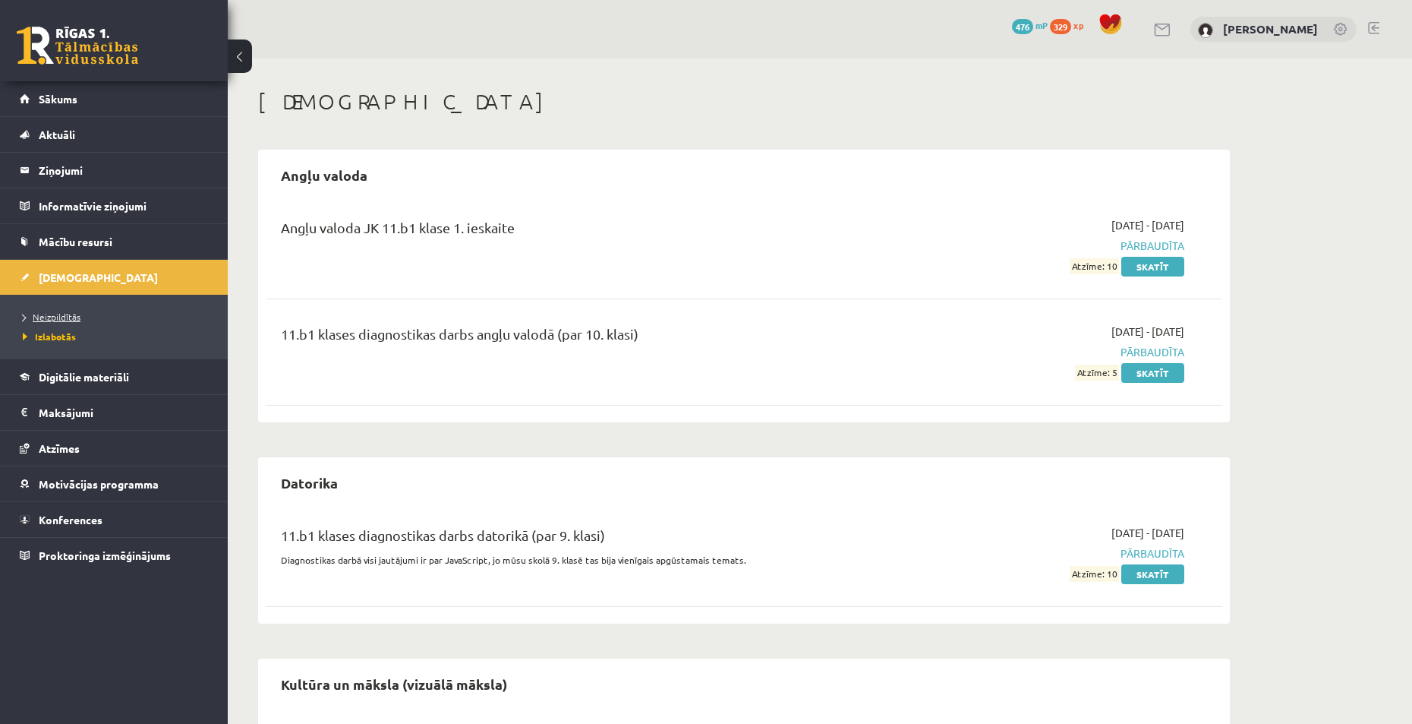
click at [74, 311] on link "Neizpildītās" at bounding box center [118, 317] width 190 height 14
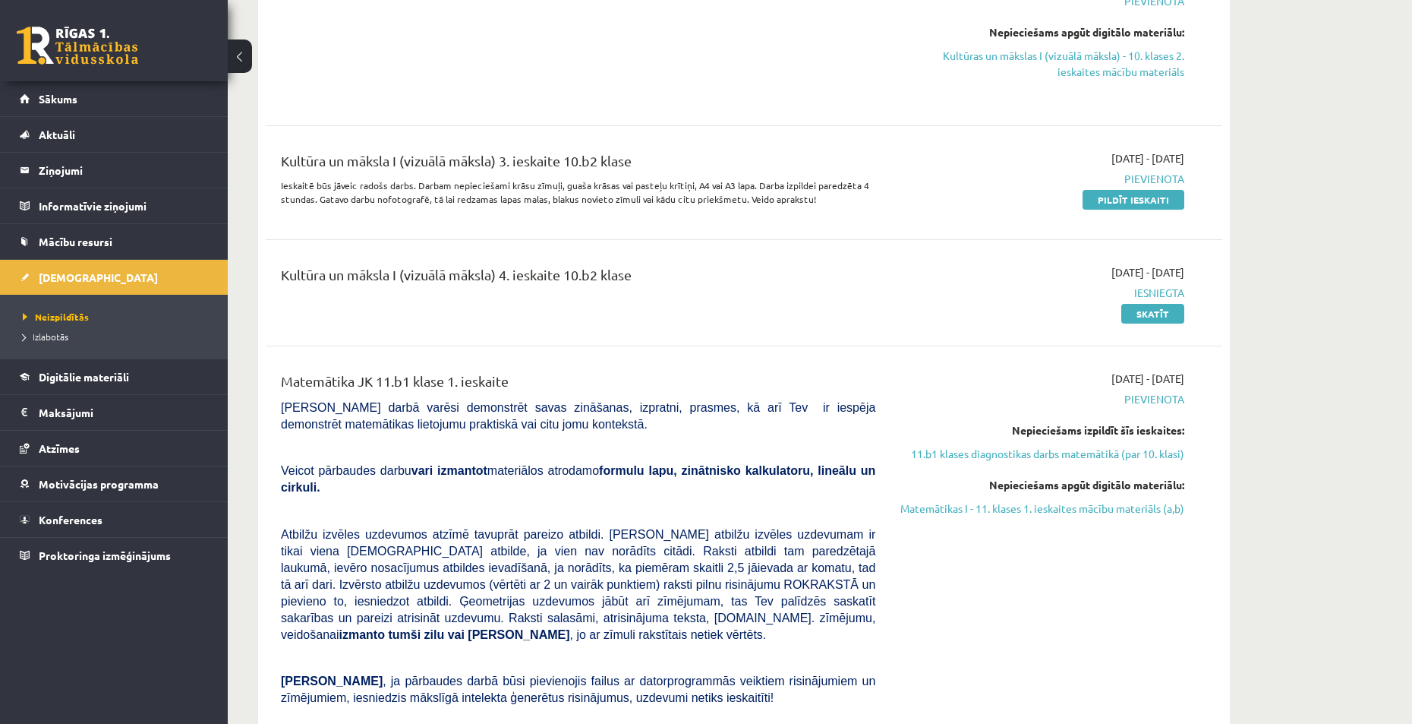
scroll to position [2961, 0]
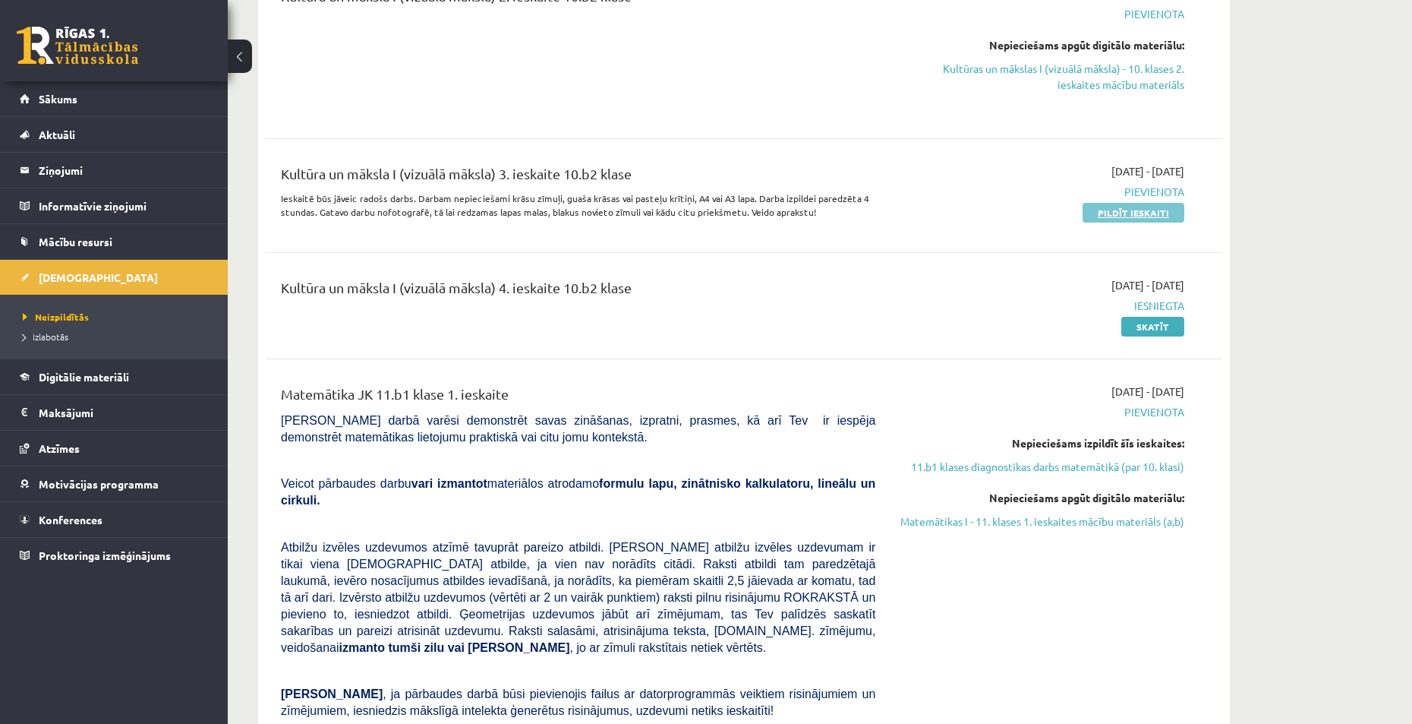
click at [1111, 203] on link "Pildīt ieskaiti" at bounding box center [1134, 213] width 102 height 20
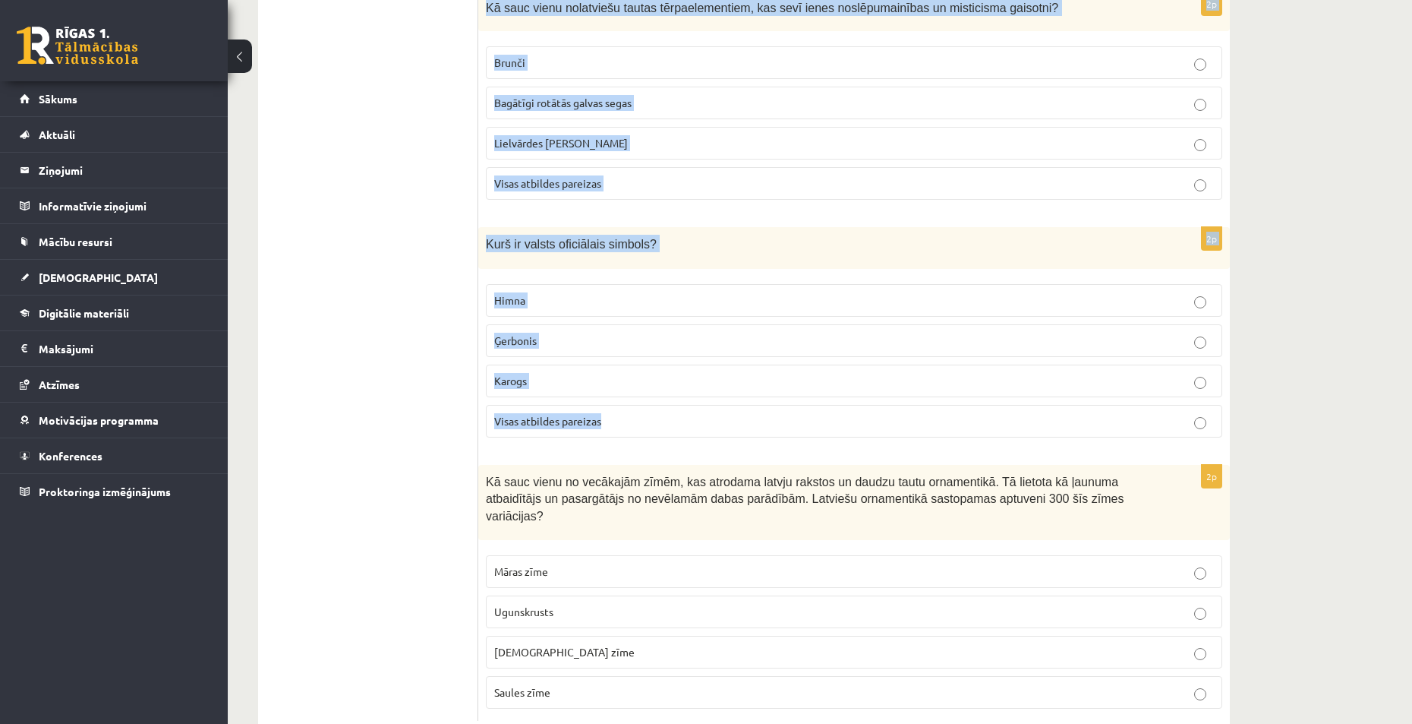
scroll to position [3418, 0]
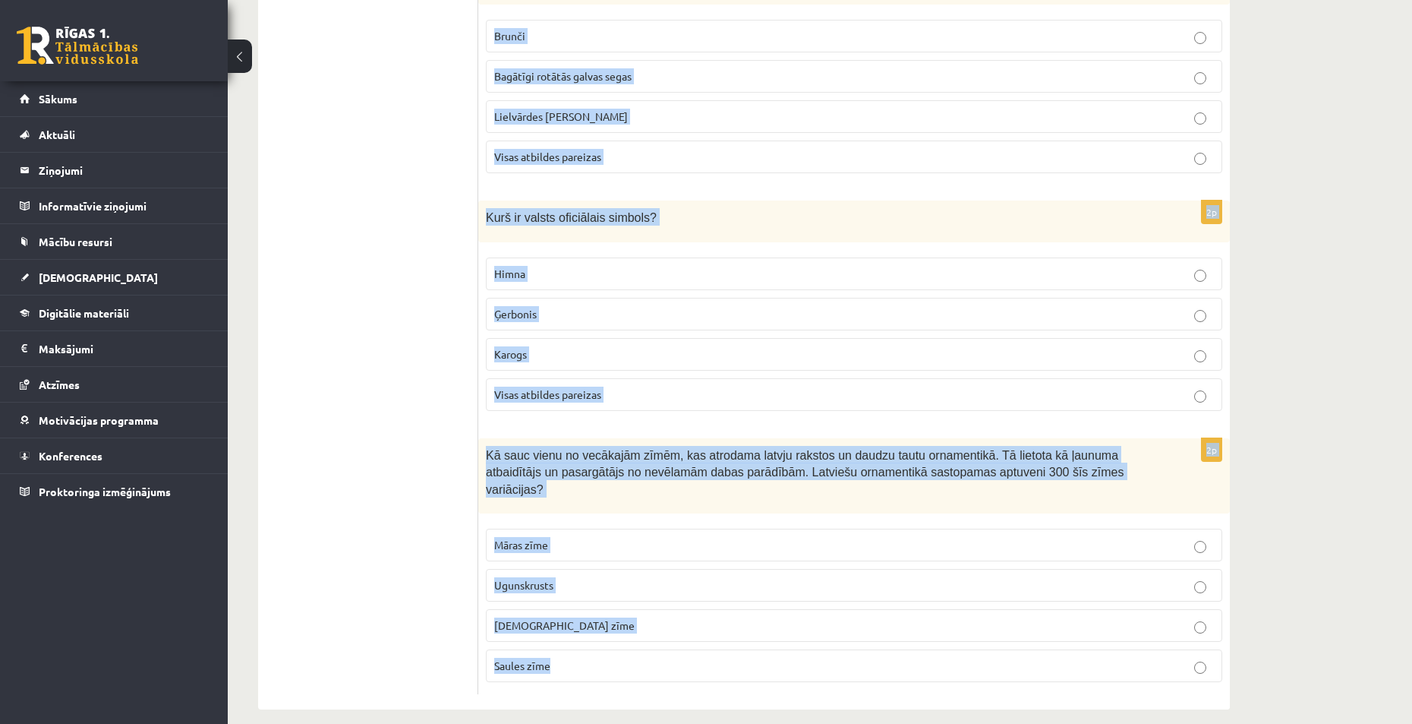
drag, startPoint x: 487, startPoint y: 336, endPoint x: 617, endPoint y: 654, distance: 342.9
copy form "6061. – 3685. lorem ips dolor si ametconsecte adipisci elitseddo eiusmod te inc…"
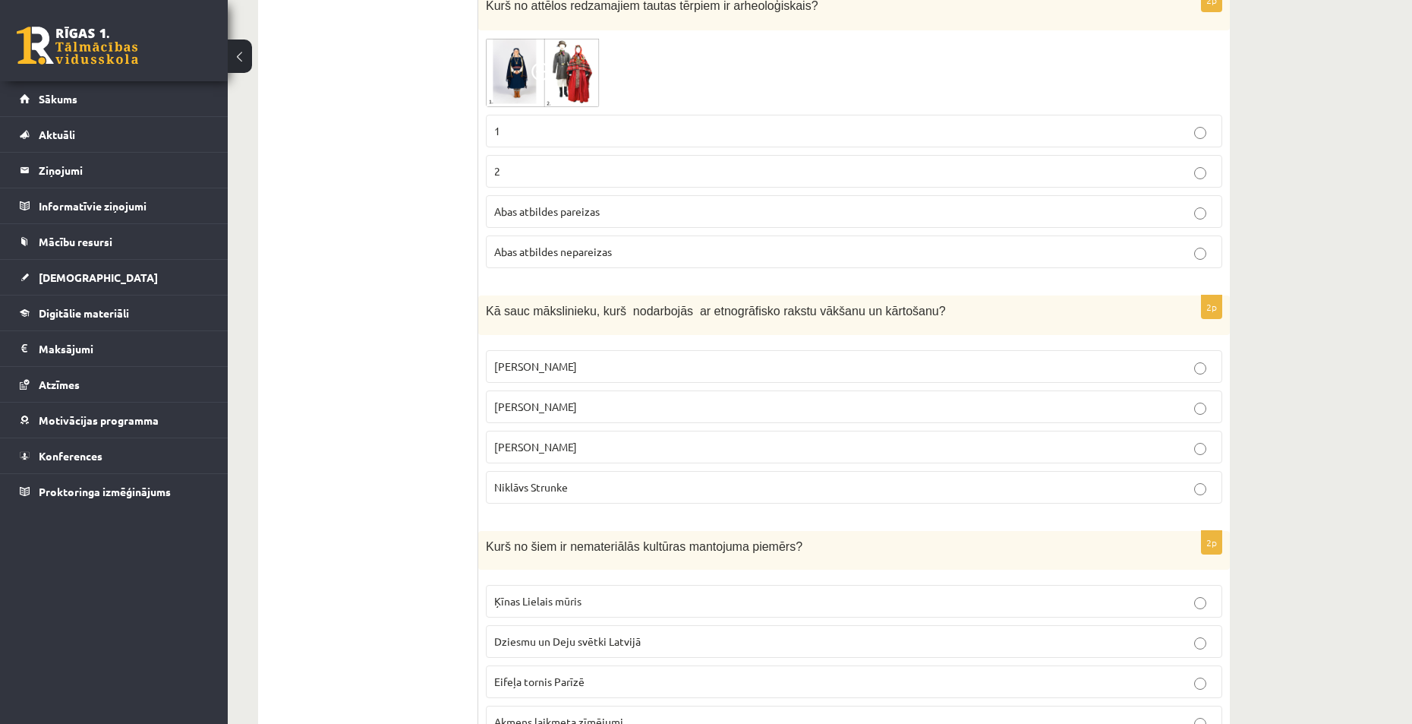
scroll to position [0, 0]
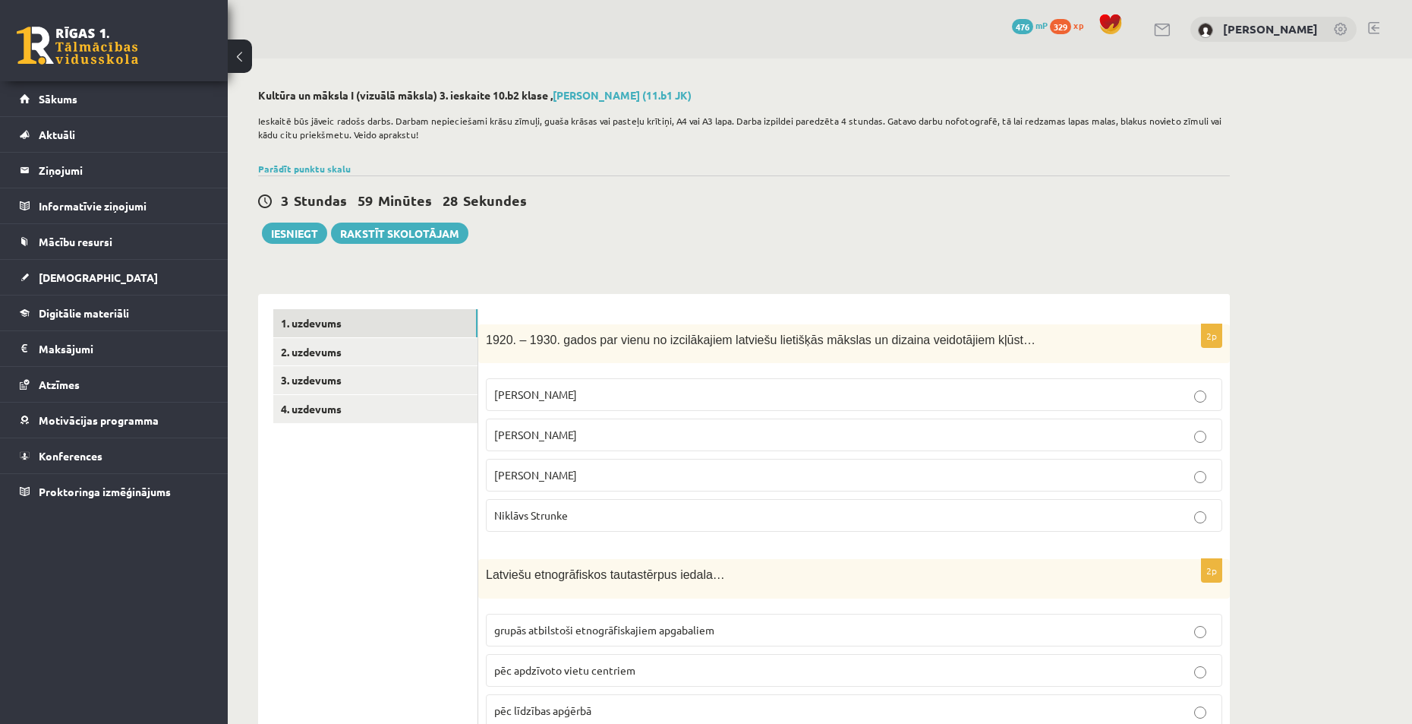
drag, startPoint x: 434, startPoint y: 381, endPoint x: 423, endPoint y: 171, distance: 210.6
click at [548, 397] on span "[PERSON_NAME]" at bounding box center [535, 394] width 83 height 14
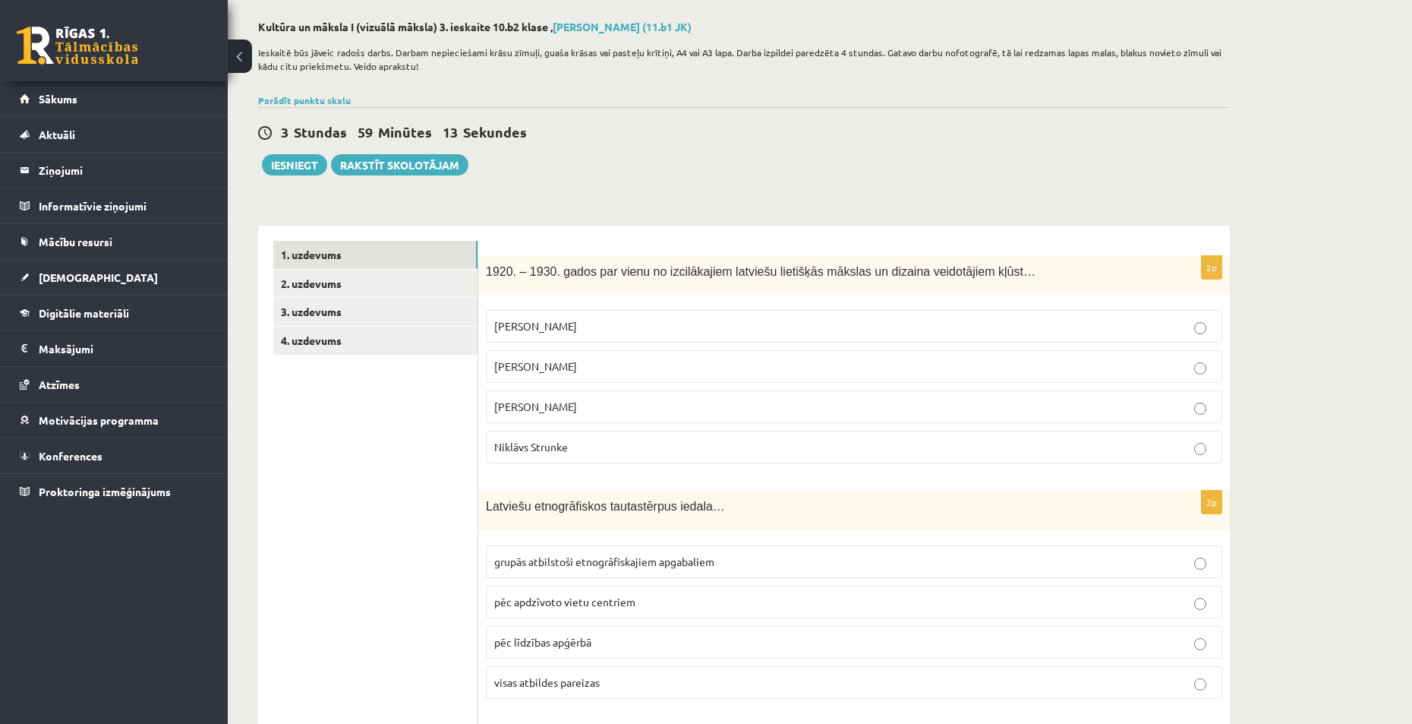
scroll to position [228, 0]
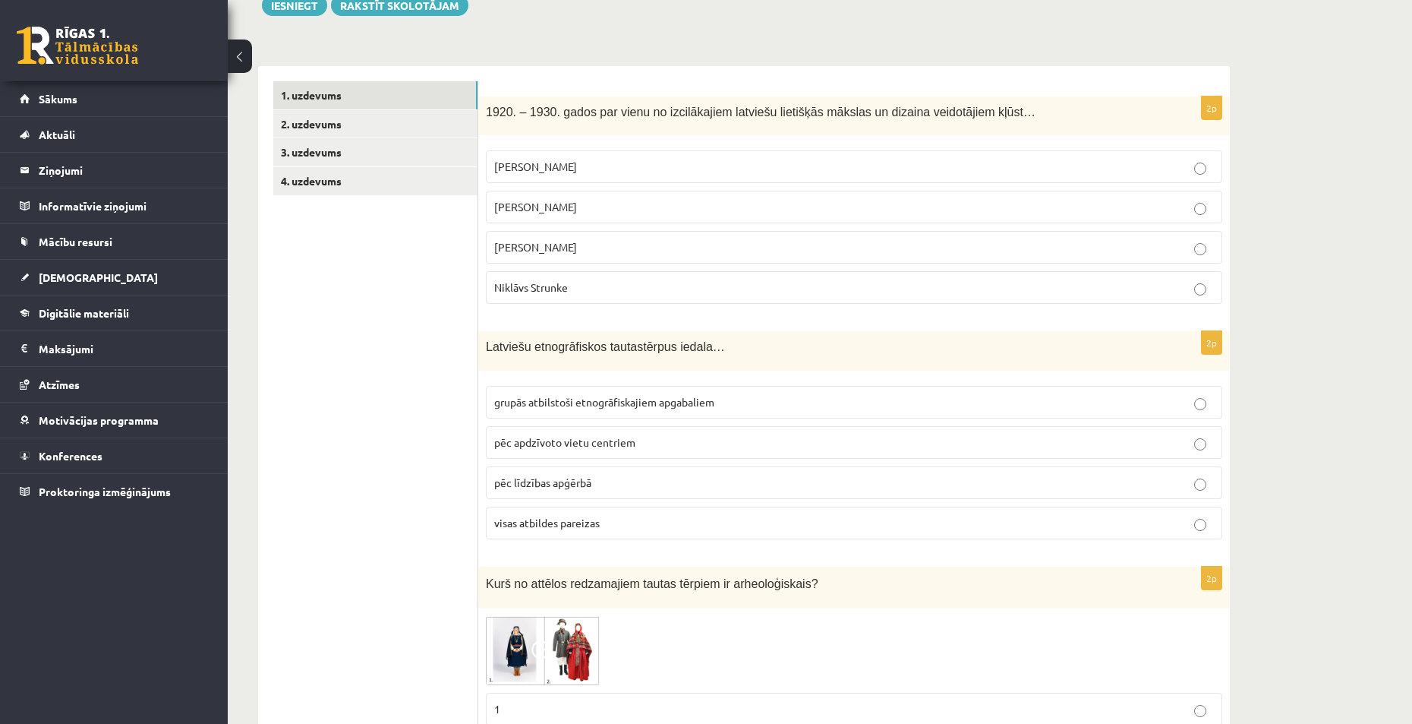
click at [557, 409] on p "grupās atbilstoši etnogrāfiskajiem apgabaliem" at bounding box center [854, 402] width 720 height 16
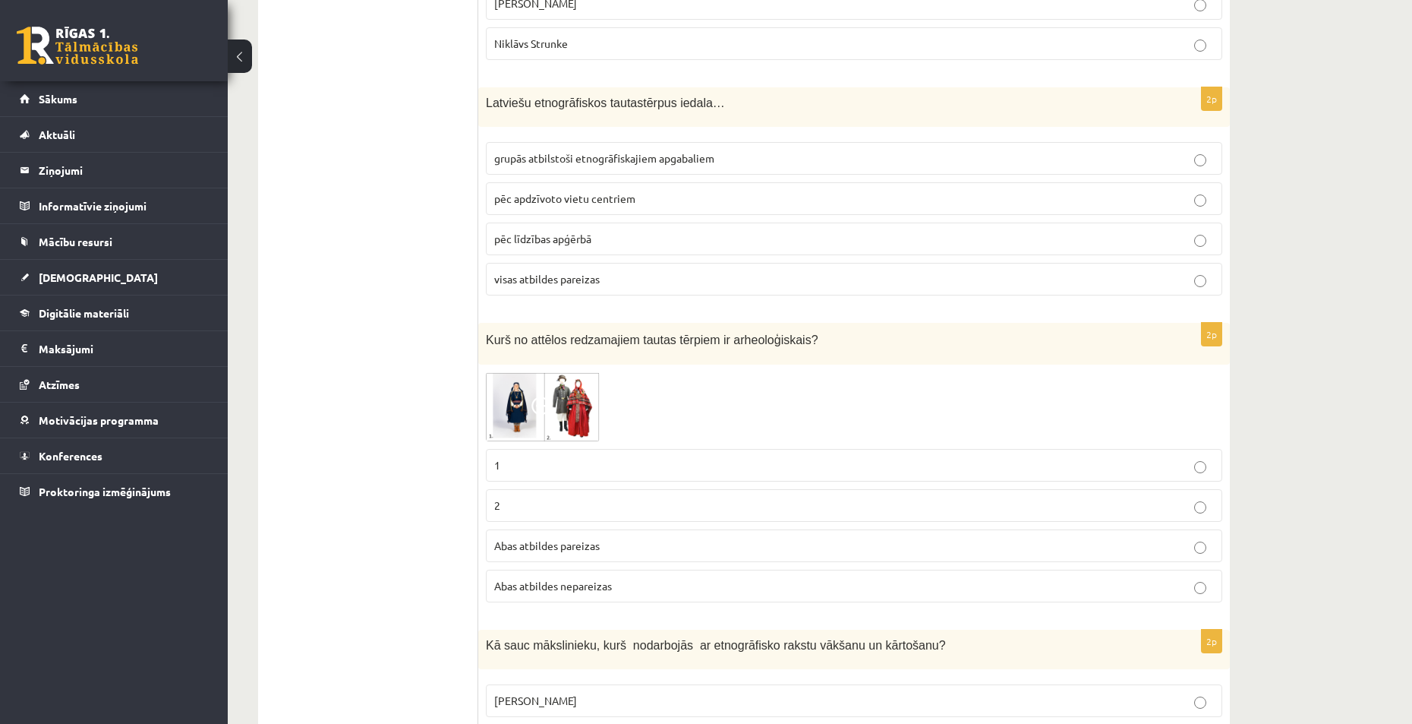
scroll to position [532, 0]
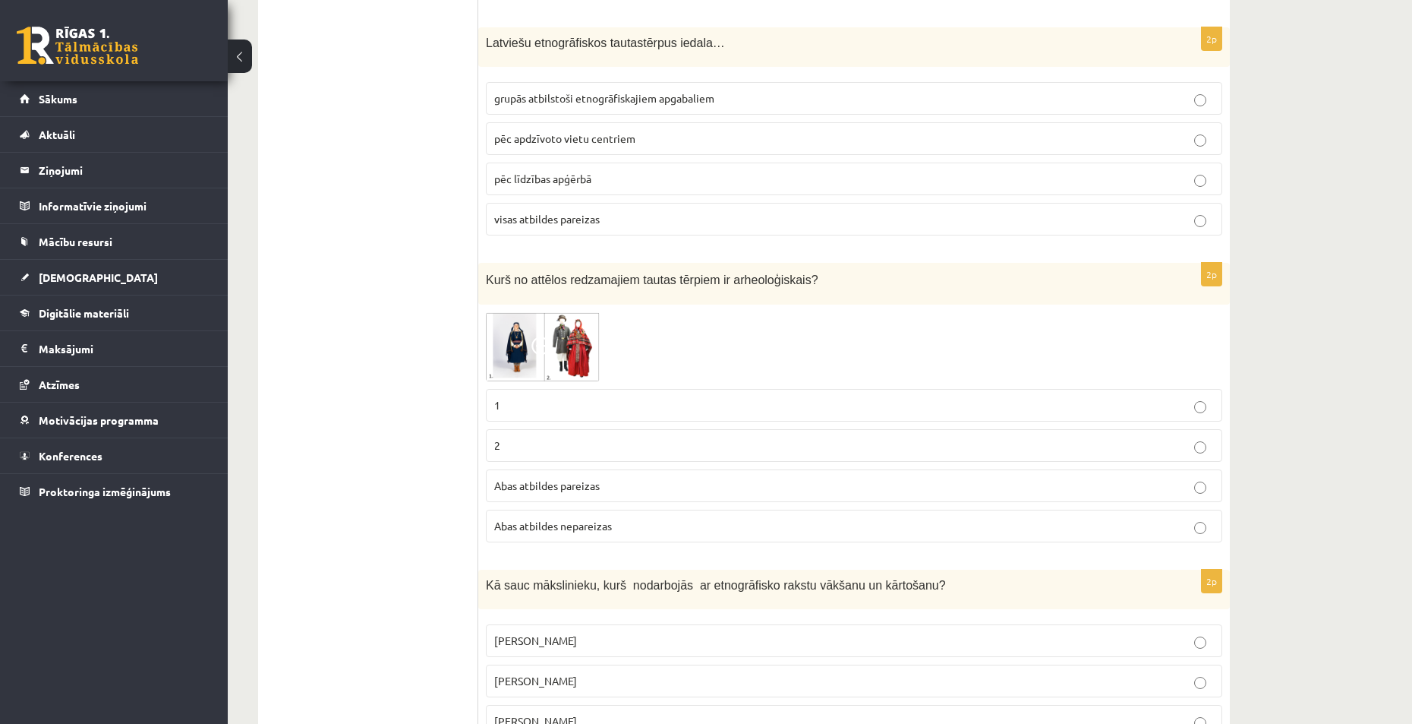
click at [633, 524] on p "Abas atbildes nepareizas" at bounding box center [854, 526] width 720 height 16
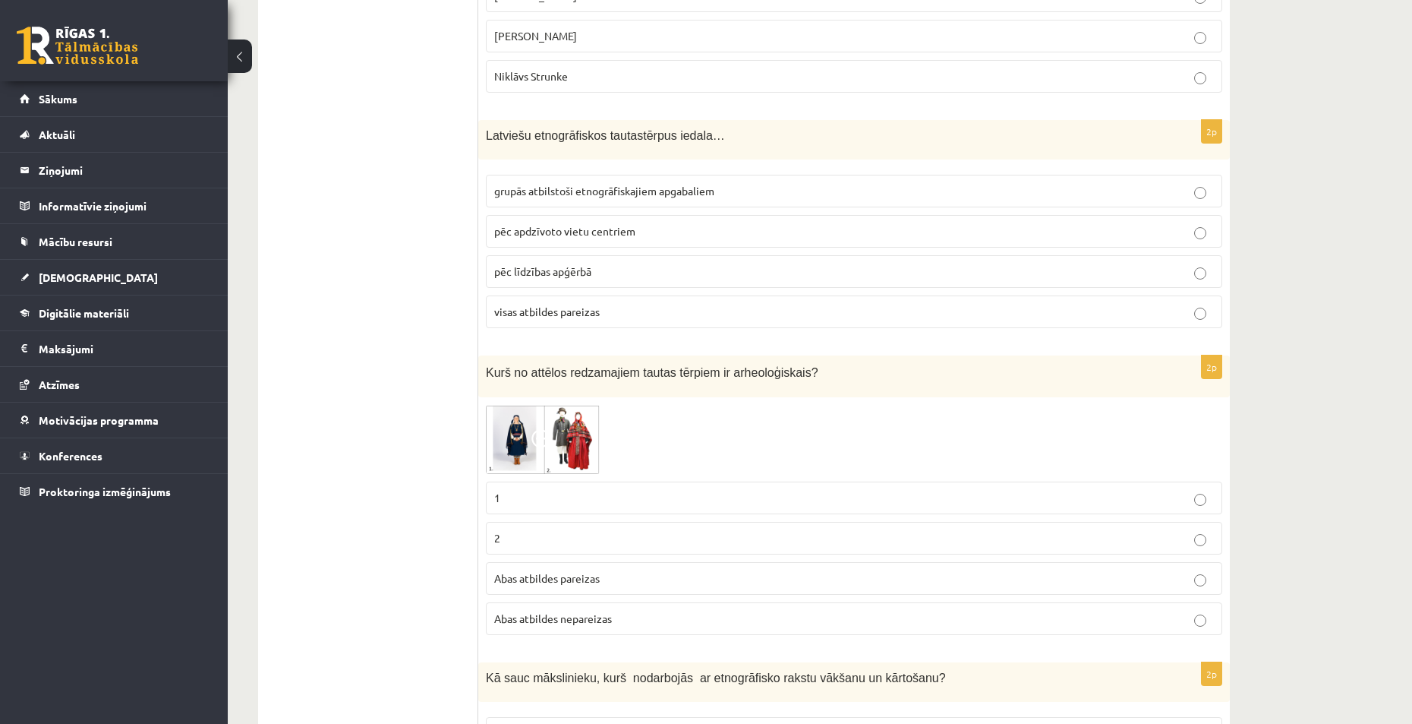
scroll to position [380, 0]
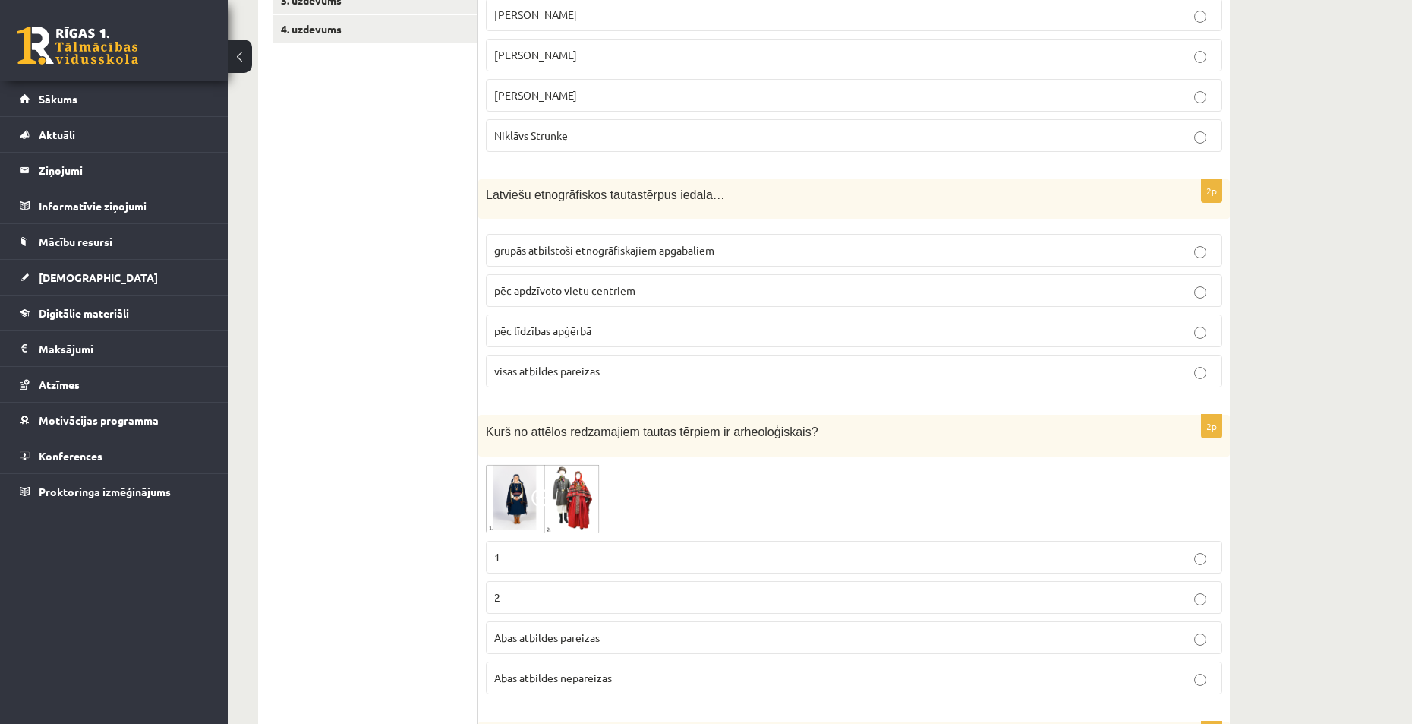
click at [621, 240] on label "grupās atbilstoši etnogrāfiskajiem apgabaliem" at bounding box center [854, 250] width 737 height 33
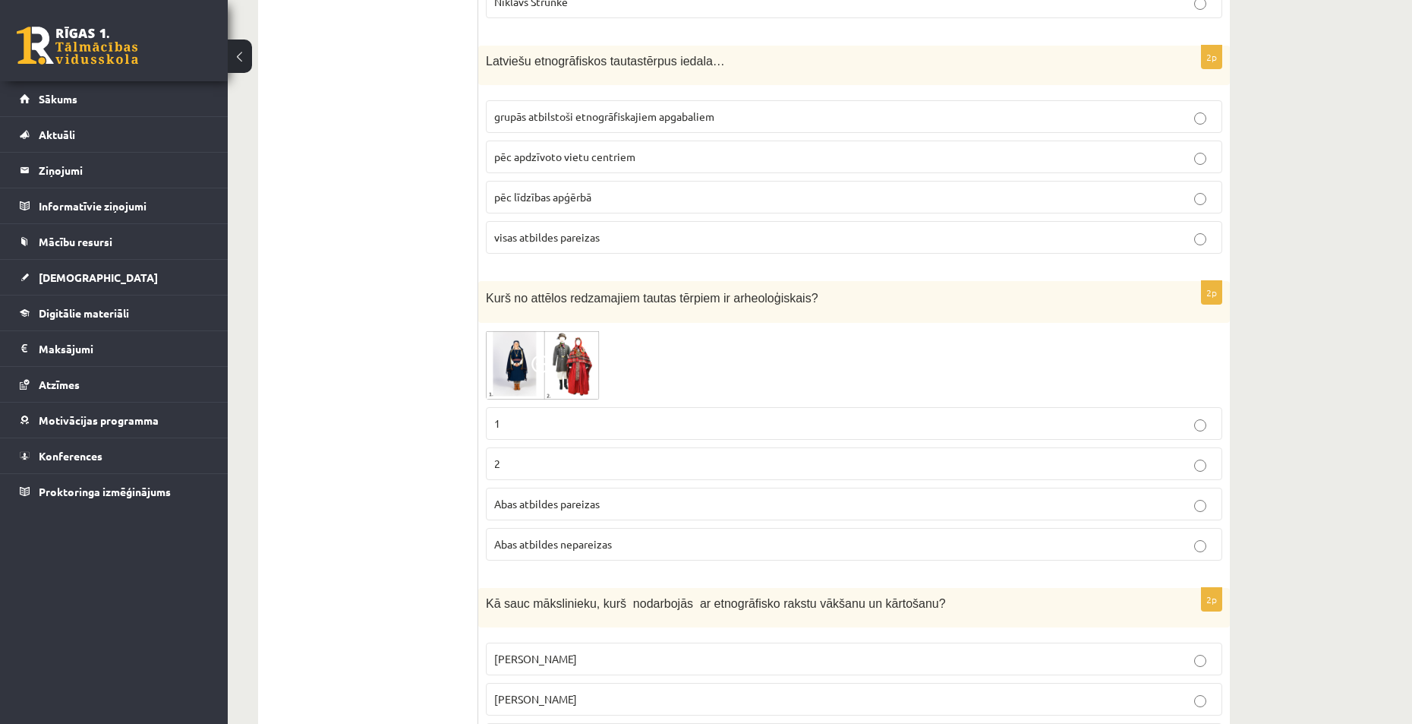
scroll to position [607, 0]
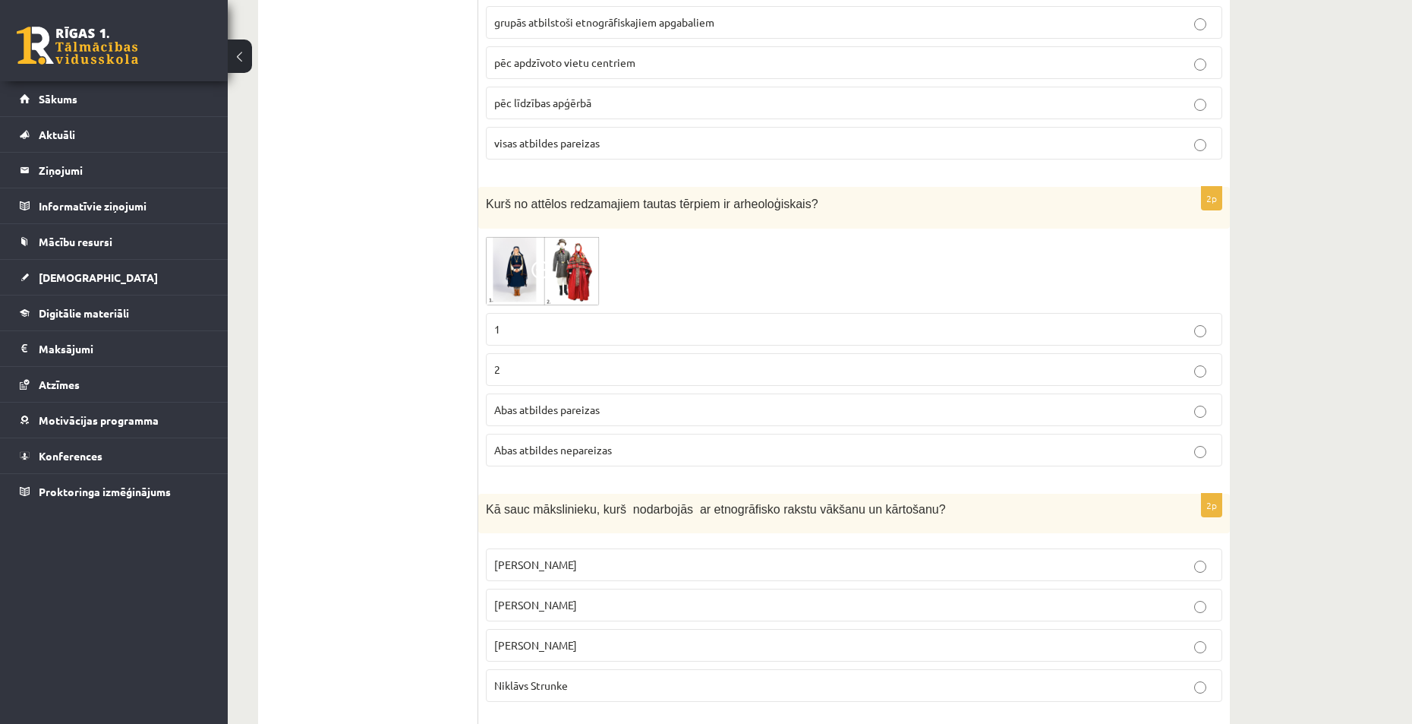
click at [625, 450] on p "Abas atbildes nepareizas" at bounding box center [854, 450] width 720 height 16
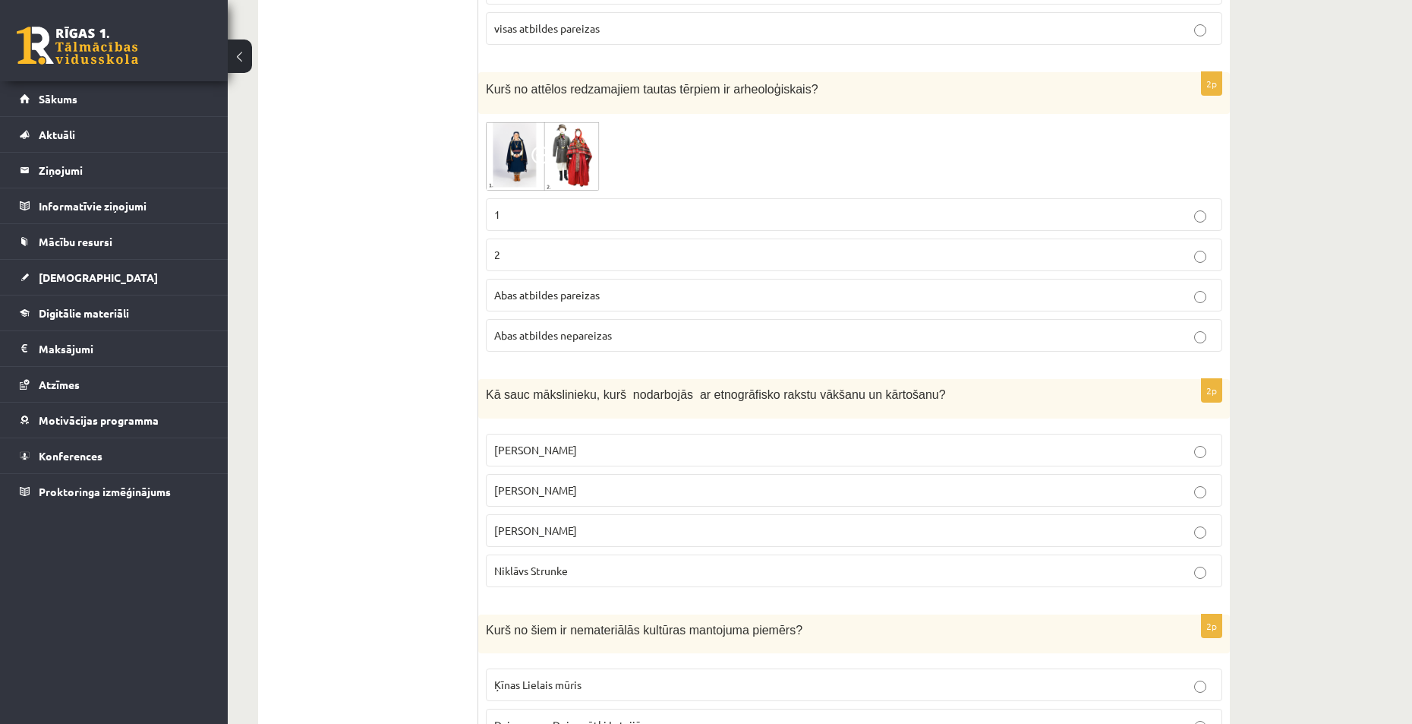
scroll to position [835, 0]
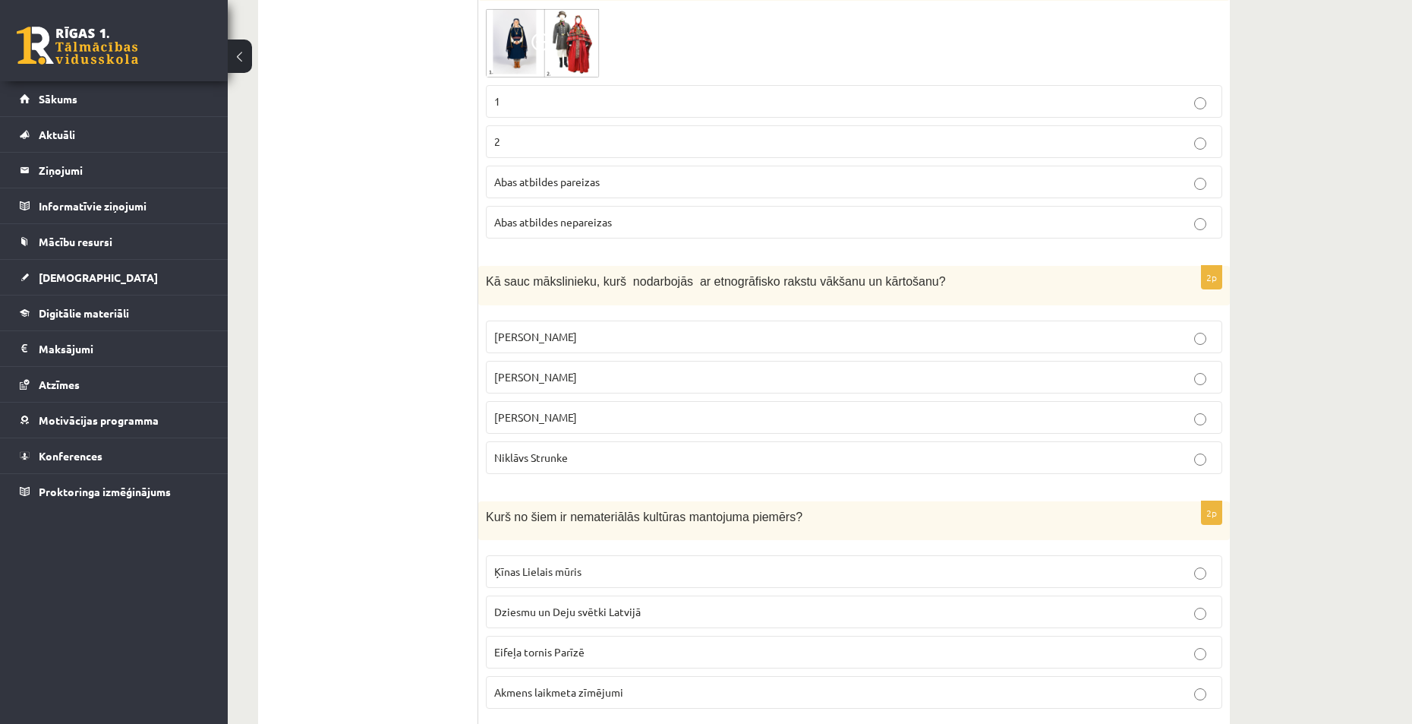
click at [582, 386] on label "[PERSON_NAME]" at bounding box center [854, 377] width 737 height 33
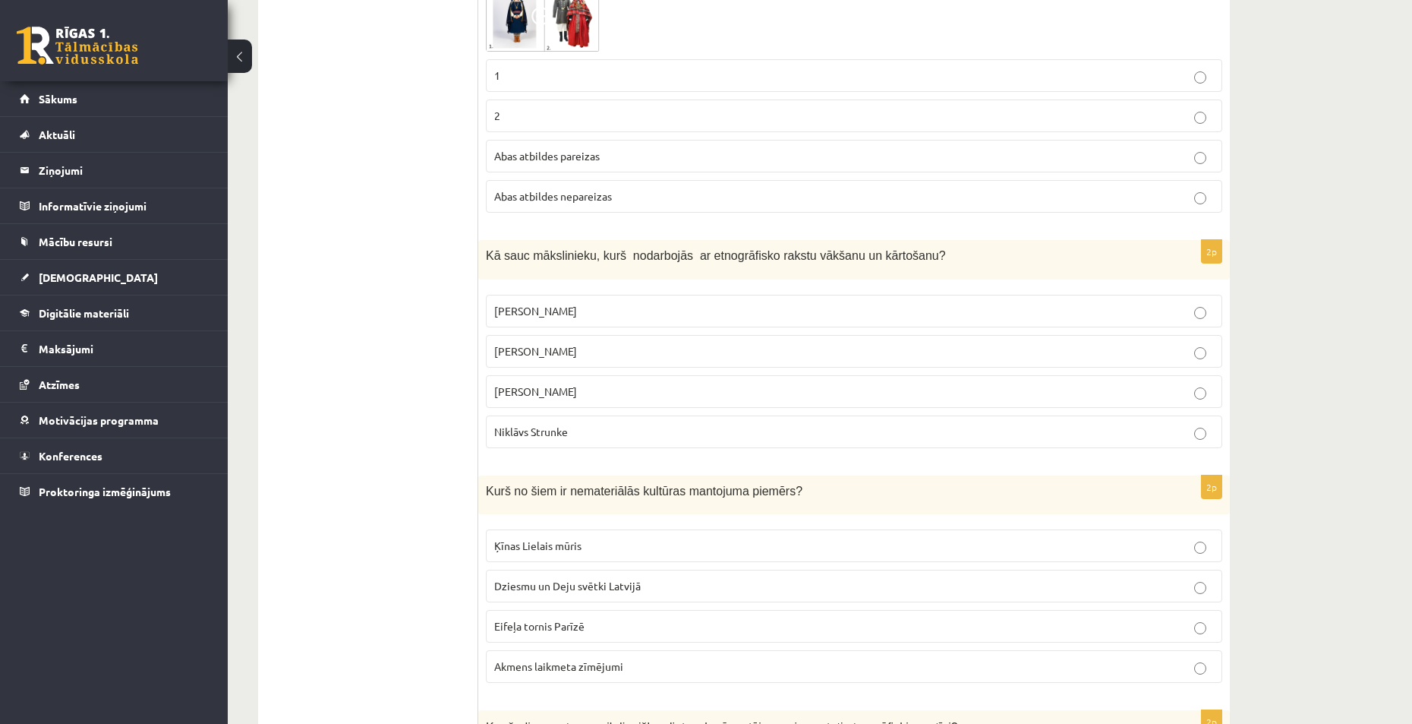
scroll to position [987, 0]
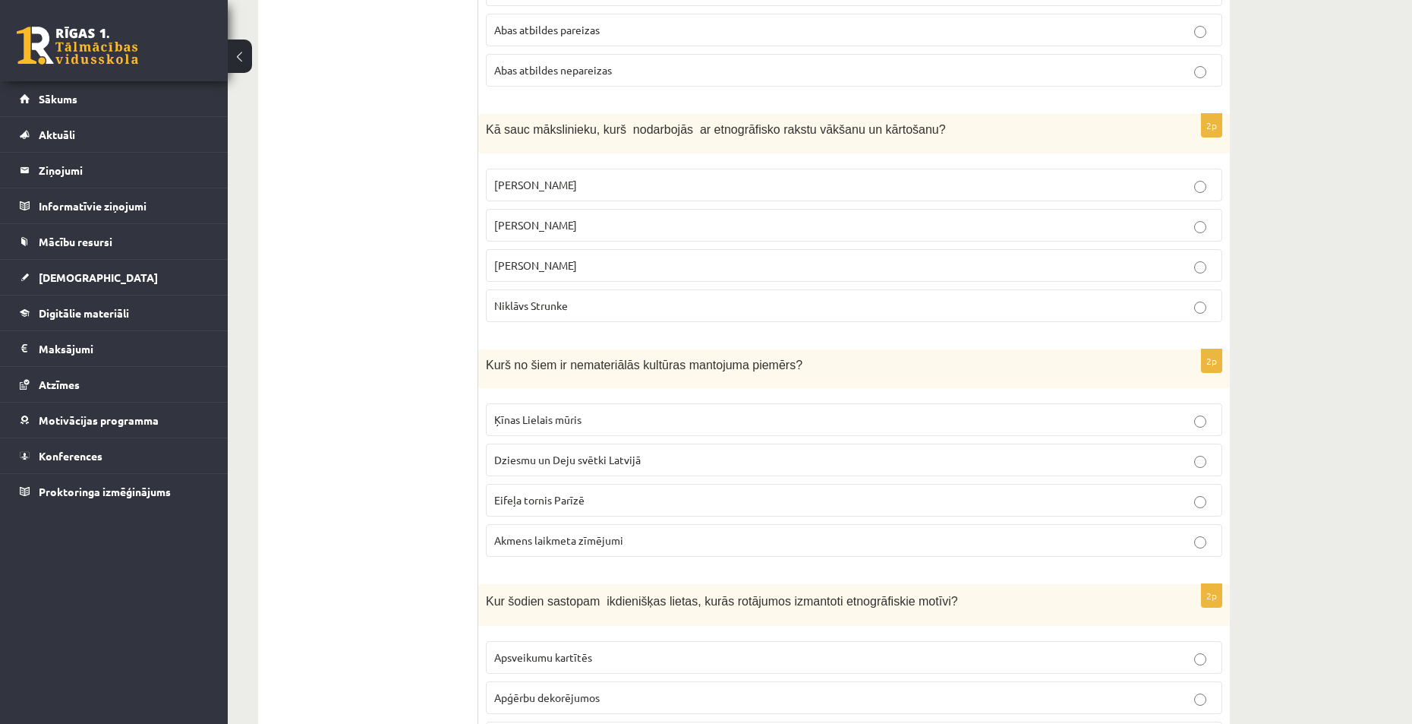
click at [590, 462] on span "Dziesmu un Deju svētki Latvijā" at bounding box center [567, 460] width 147 height 14
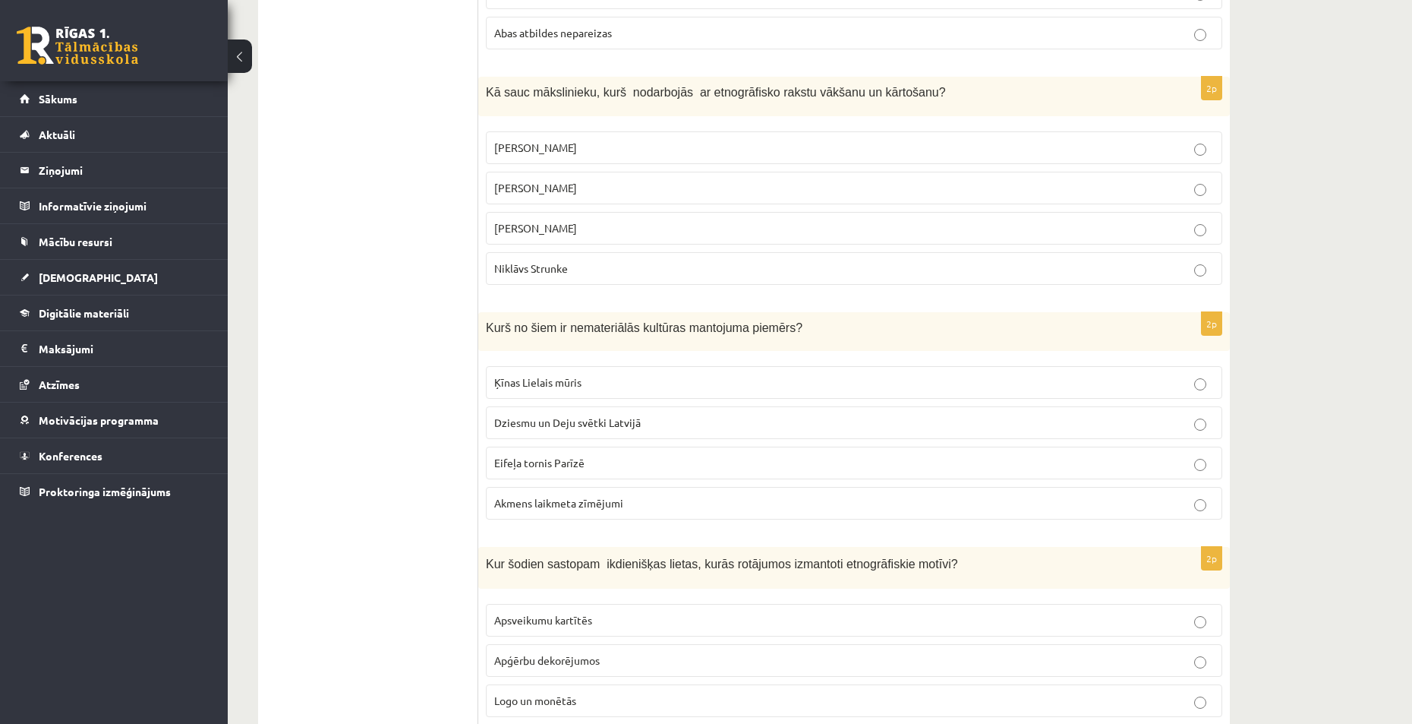
scroll to position [1215, 0]
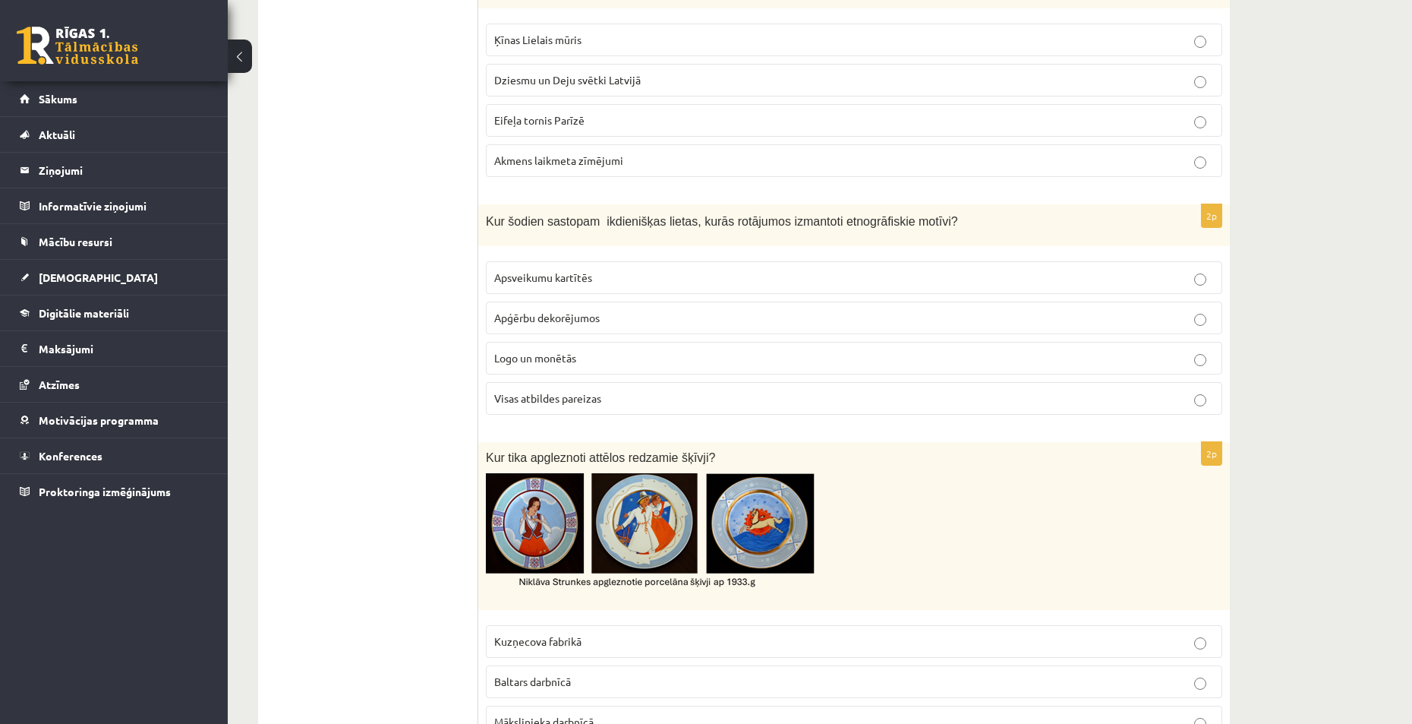
click at [588, 360] on p "Logo un monētās" at bounding box center [854, 358] width 720 height 16
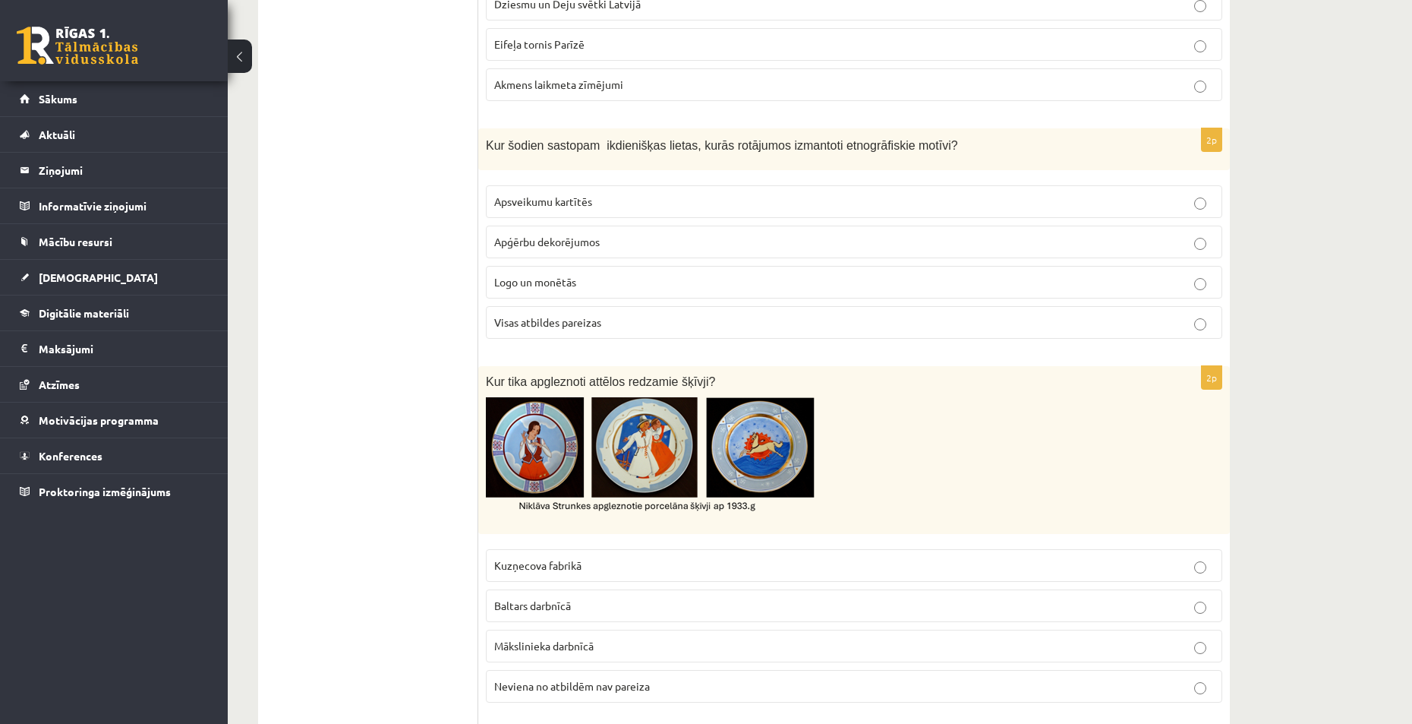
click at [586, 324] on span "Visas atbildes pareizas" at bounding box center [547, 322] width 107 height 14
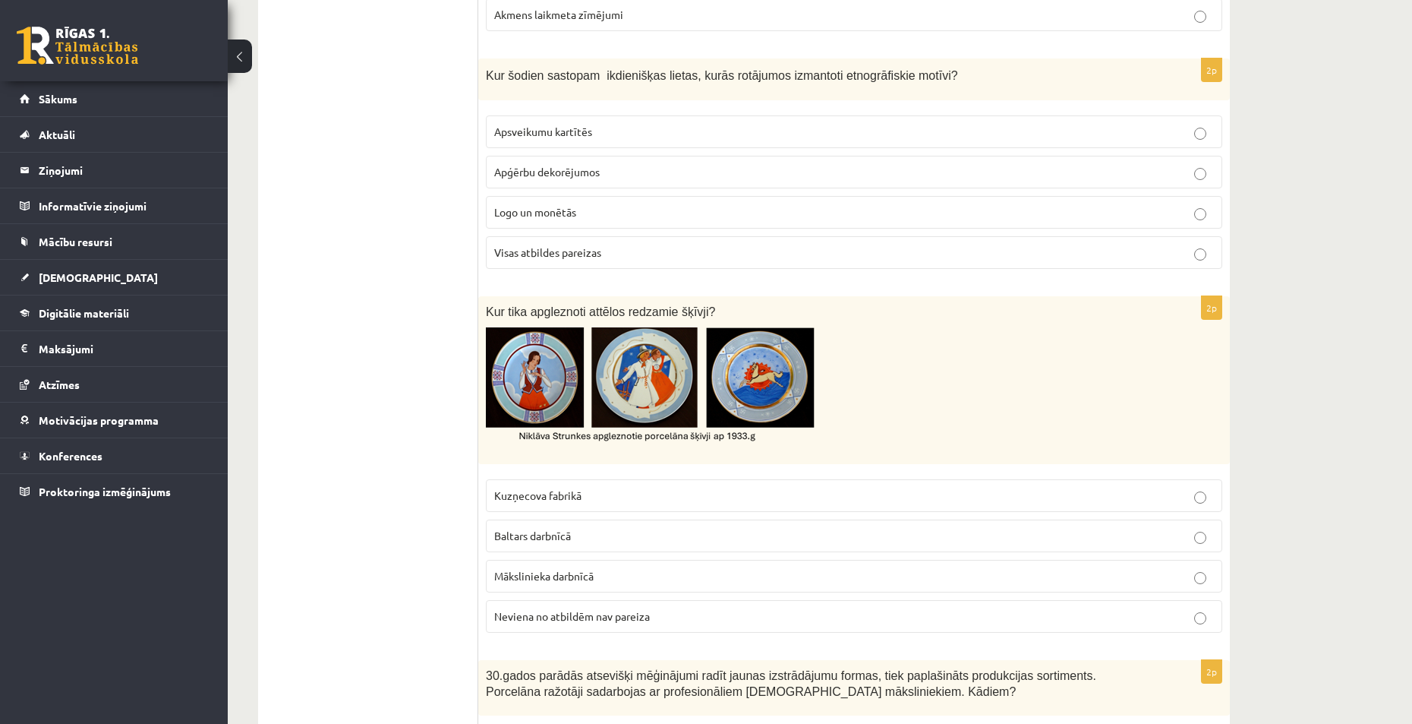
scroll to position [1595, 0]
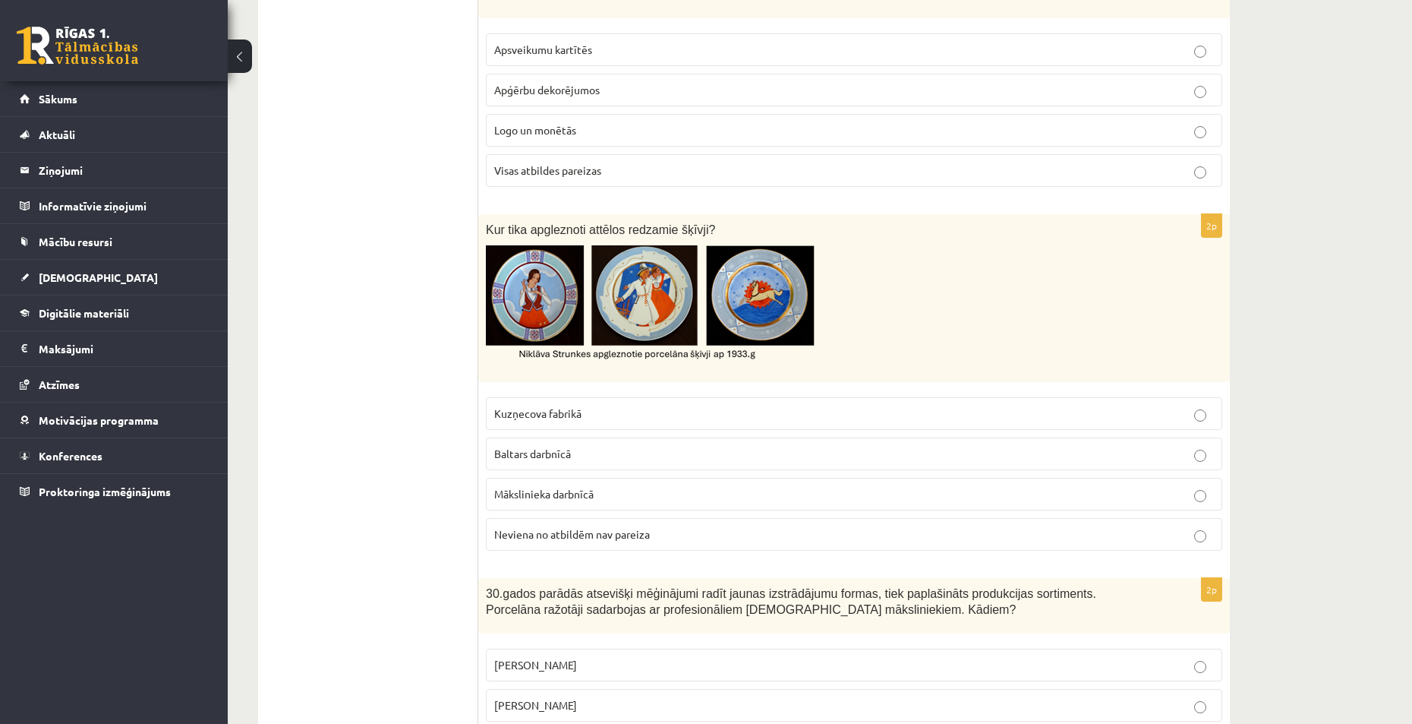
click at [582, 501] on p "Mākslinieka darbnīcā" at bounding box center [854, 494] width 720 height 16
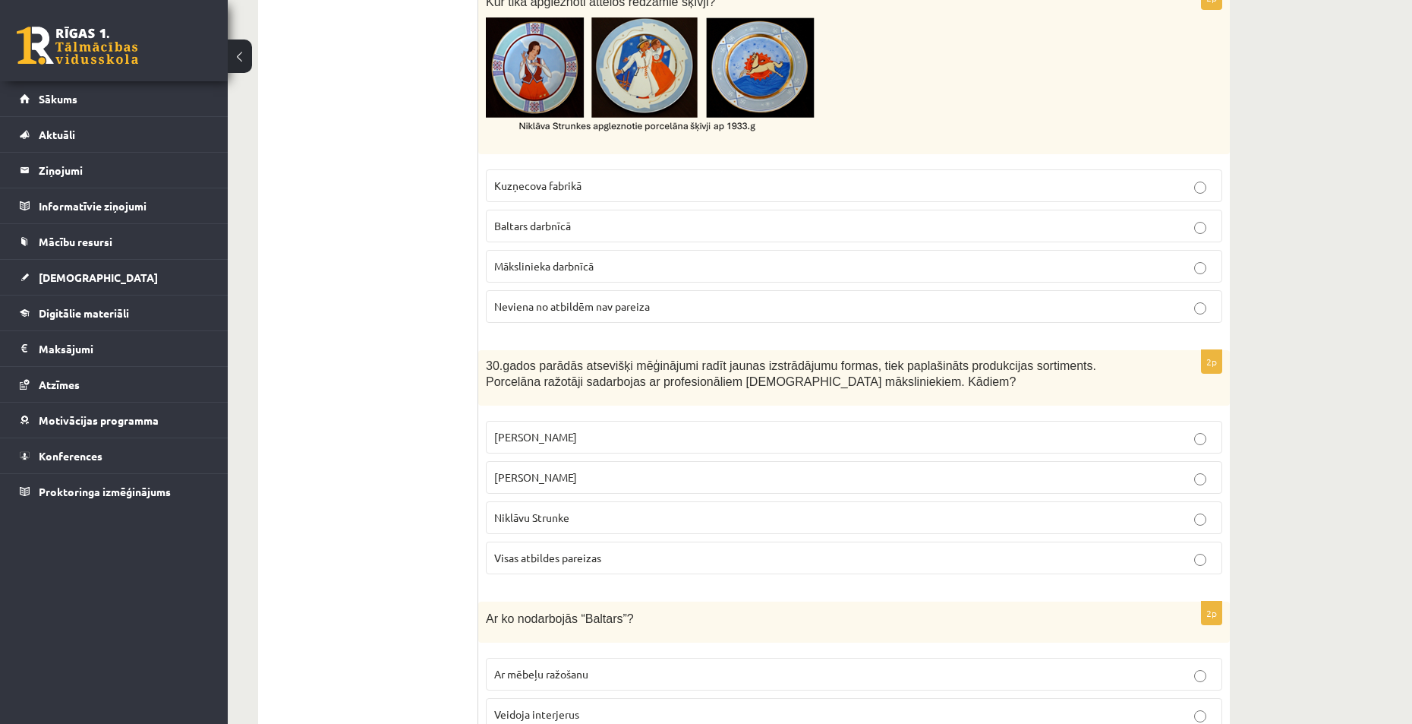
click at [573, 459] on fieldset "[PERSON_NAME] [PERSON_NAME] Niklāvu Strunke Visas atbildes pareizas" at bounding box center [854, 496] width 737 height 166
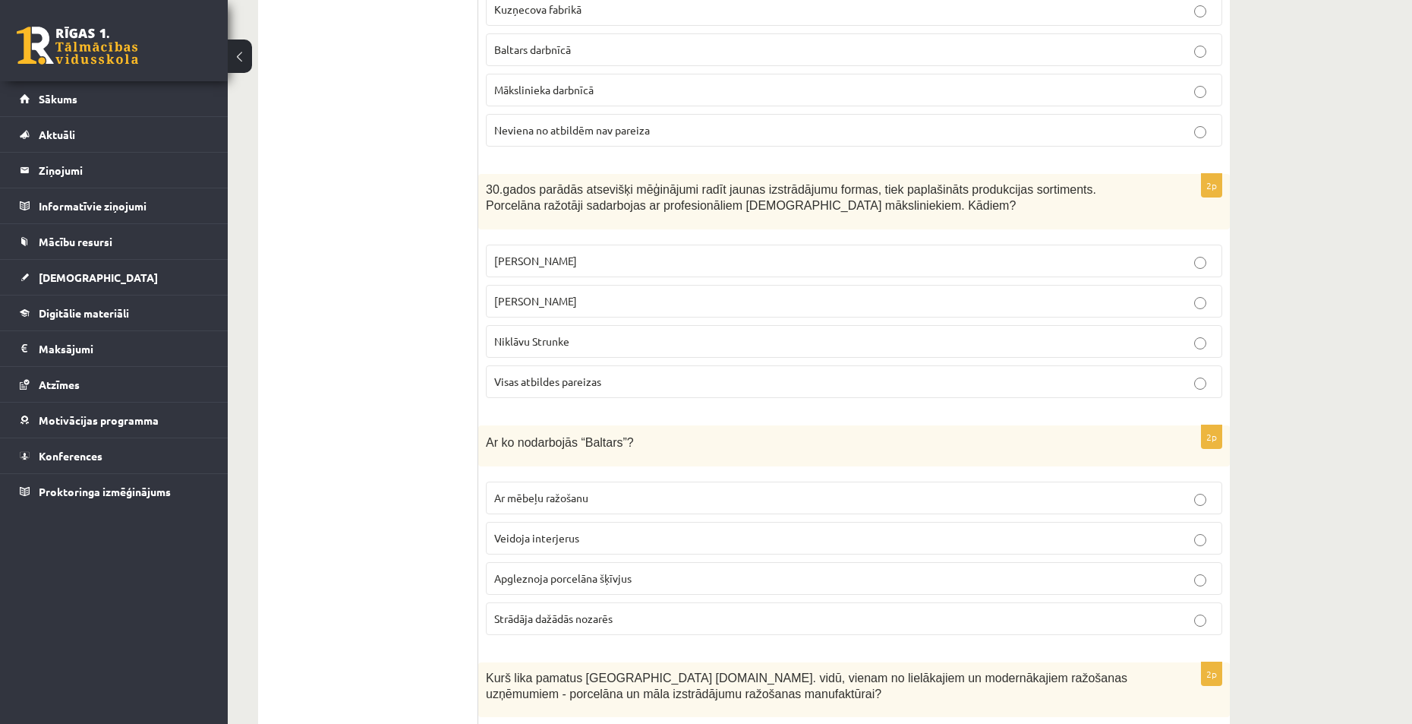
scroll to position [2050, 0]
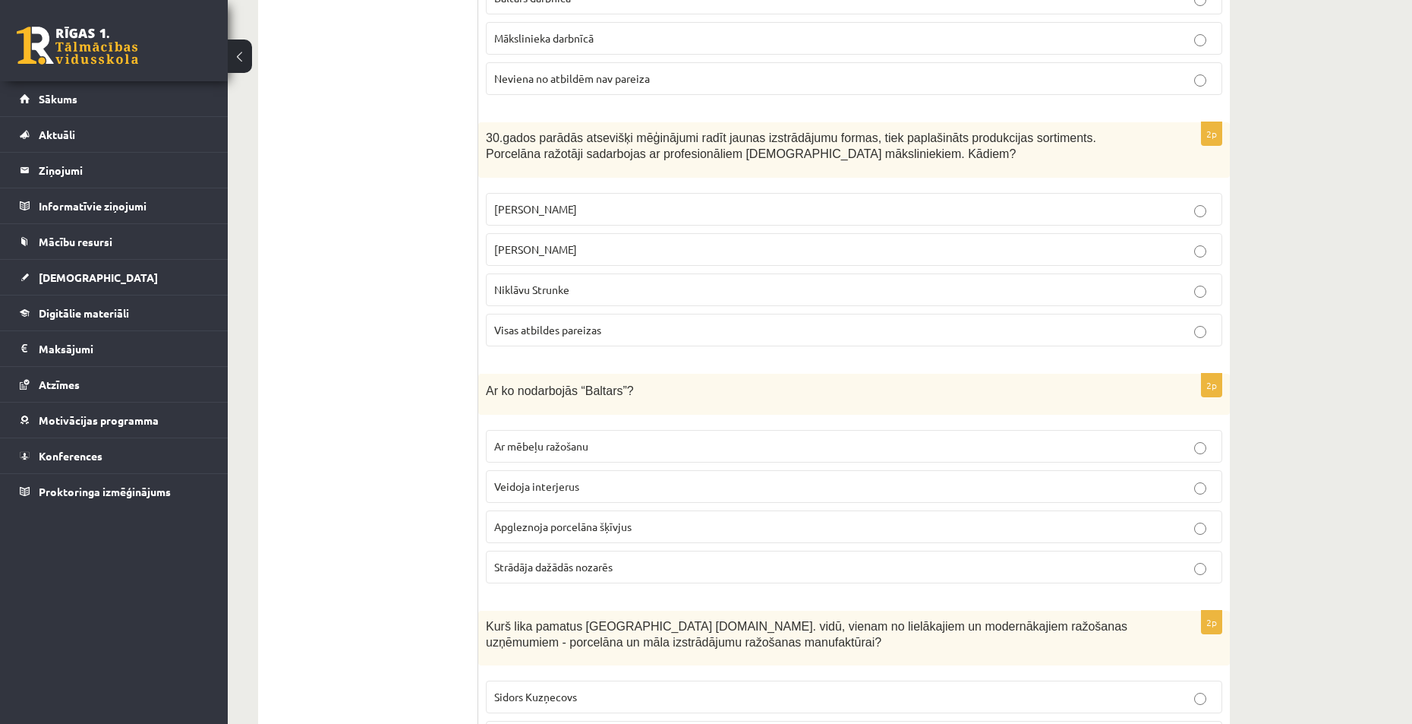
click at [547, 316] on label "Visas atbildes pareizas" at bounding box center [854, 330] width 737 height 33
click at [560, 445] on span "Ar mēbeļu ražošanu" at bounding box center [541, 446] width 94 height 14
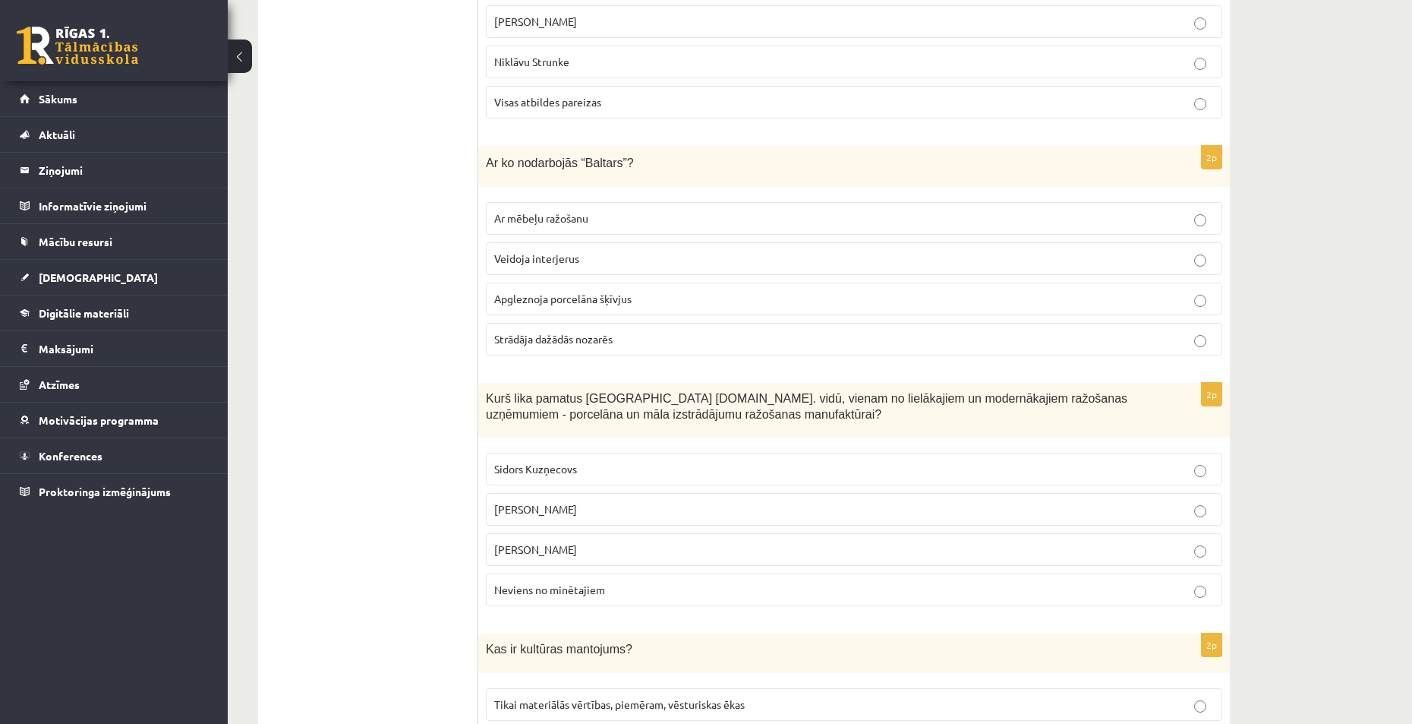
click at [581, 463] on p "Sidors Kuzņecovs" at bounding box center [854, 469] width 720 height 16
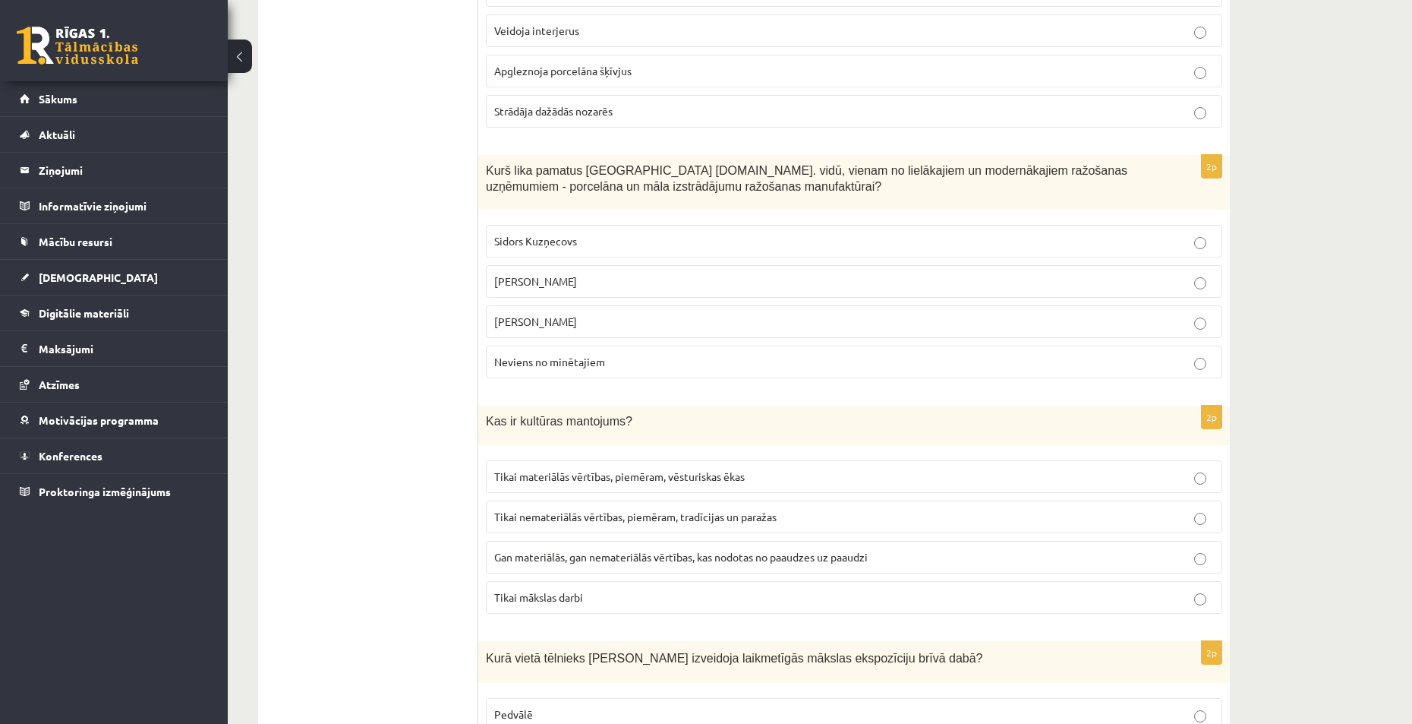
click at [579, 469] on p "Tikai materiālās vērtības, piemēram, vēsturiskas ēkas" at bounding box center [854, 476] width 720 height 16
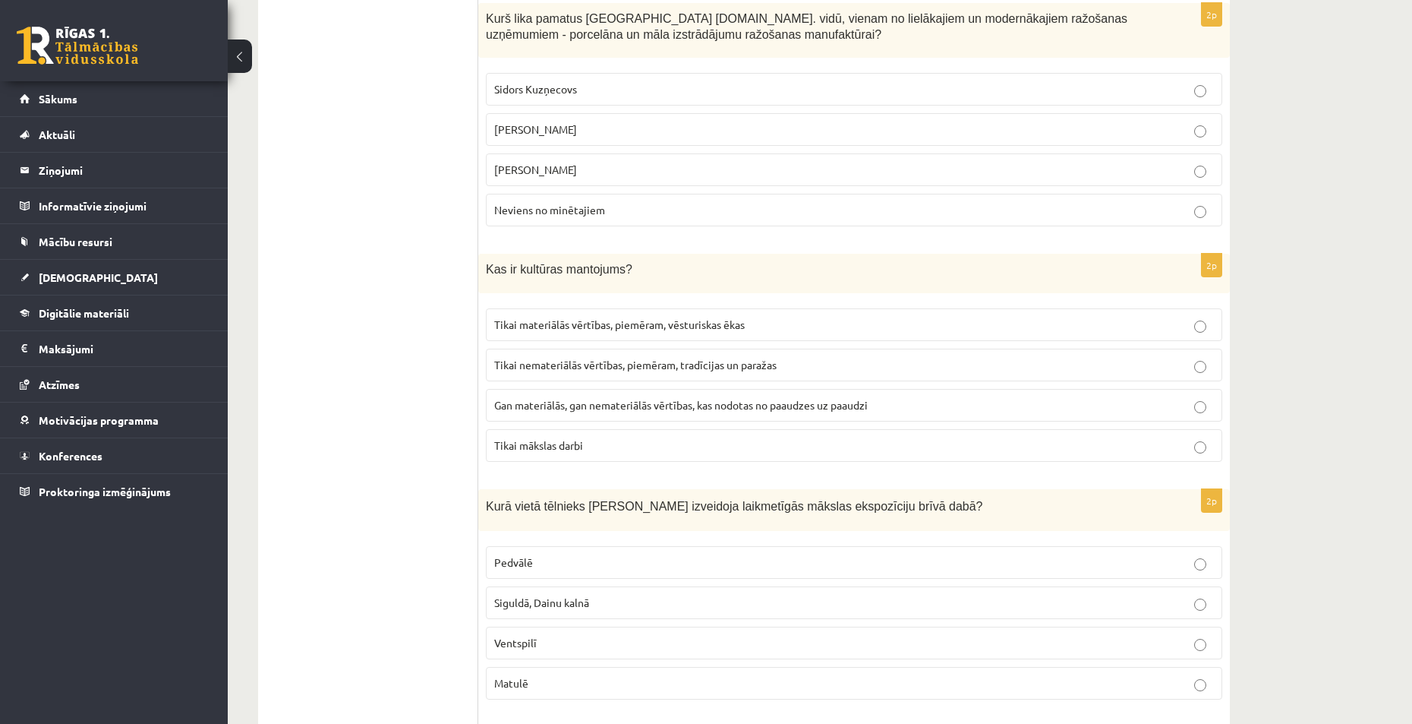
click at [554, 443] on span "Tikai mākslas darbi" at bounding box center [538, 445] width 89 height 14
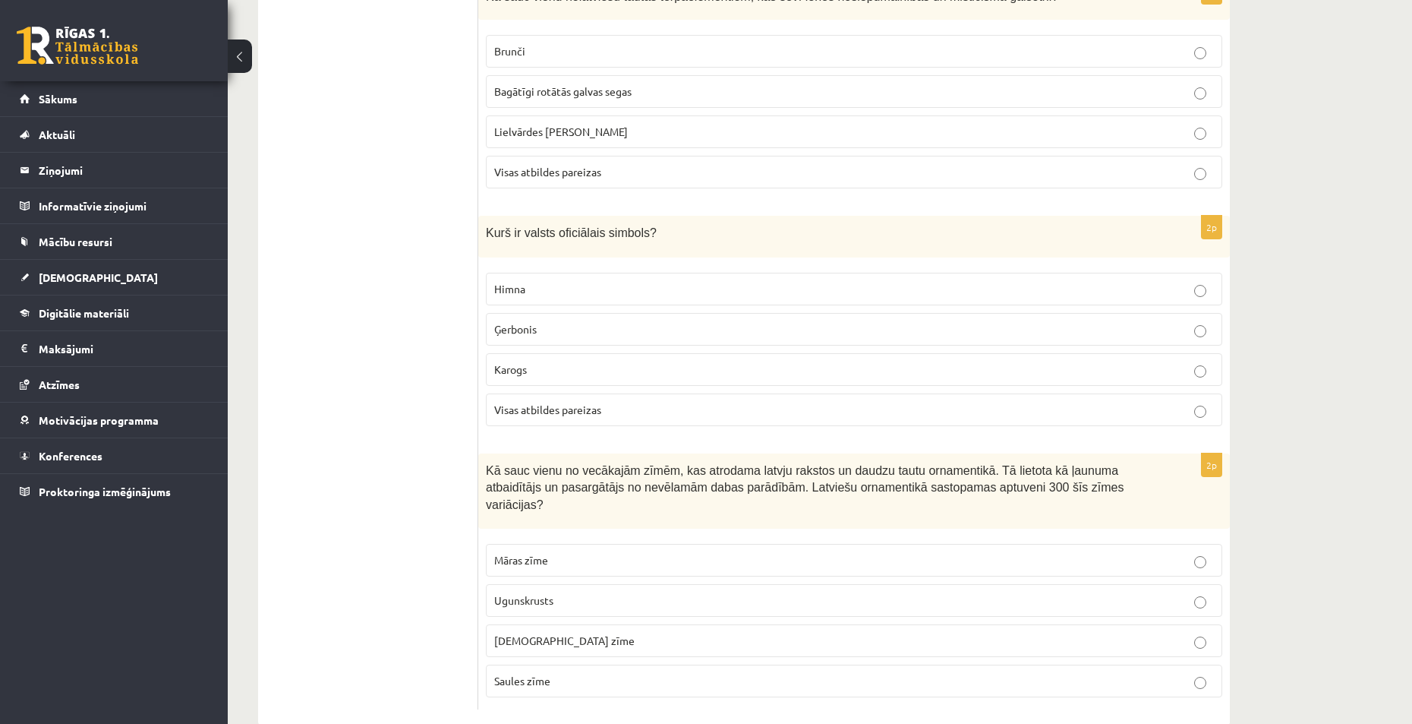
scroll to position [3418, 0]
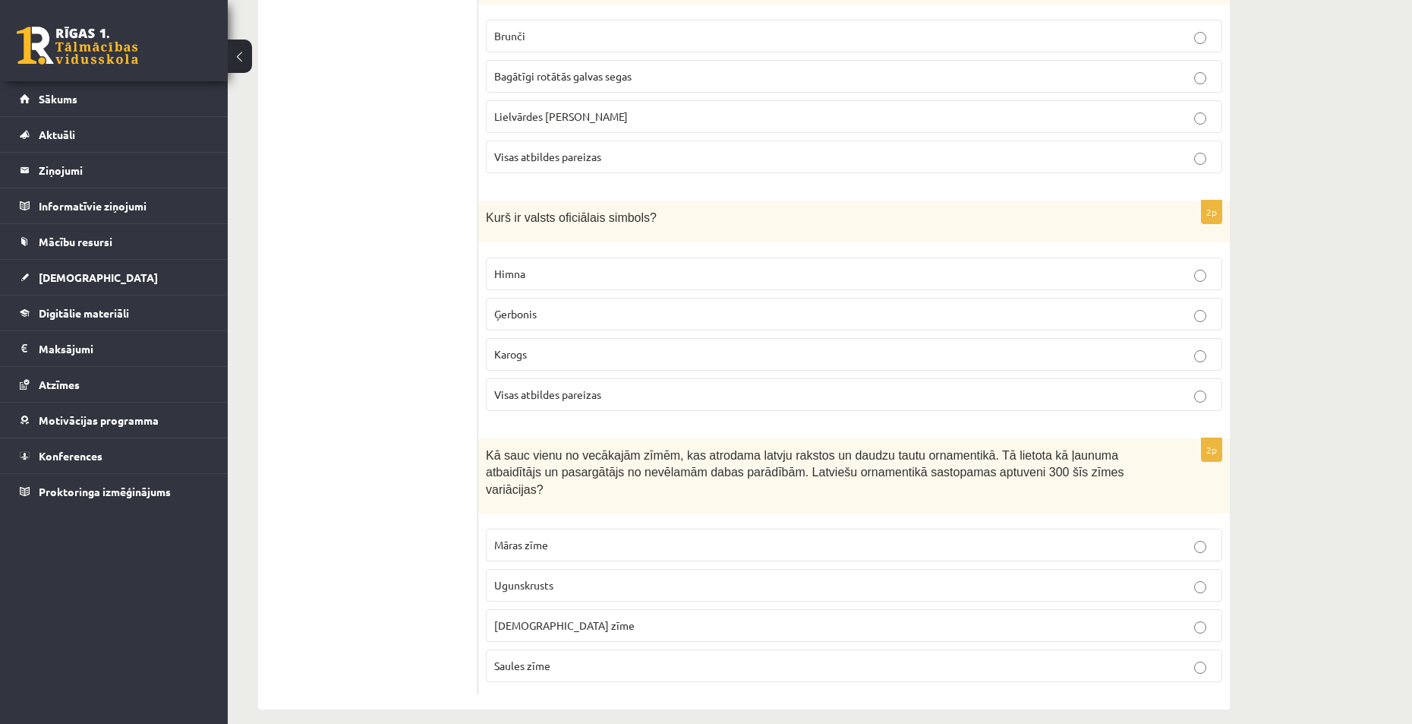
click at [559, 577] on p "Ugunskrusts" at bounding box center [854, 585] width 720 height 16
click at [569, 407] on label "Visas atbildes pareizas" at bounding box center [854, 394] width 737 height 33
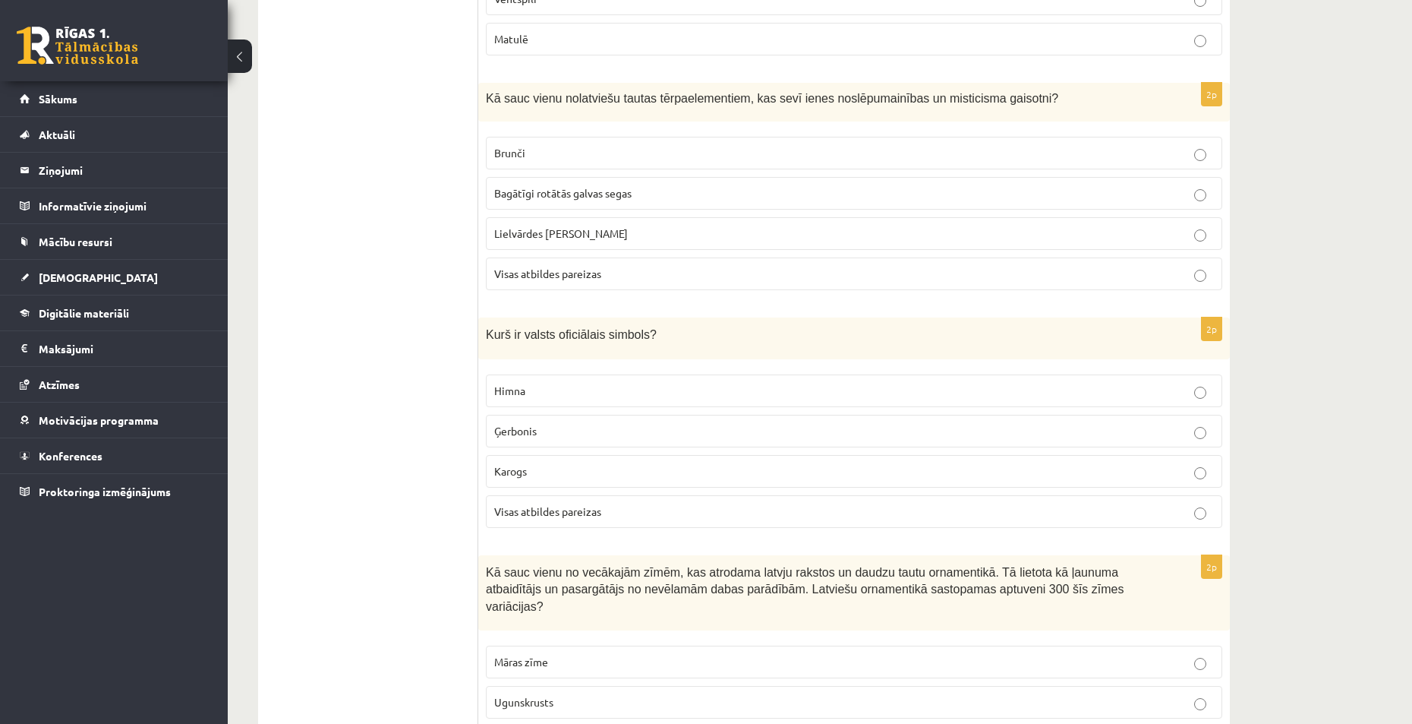
scroll to position [3267, 0]
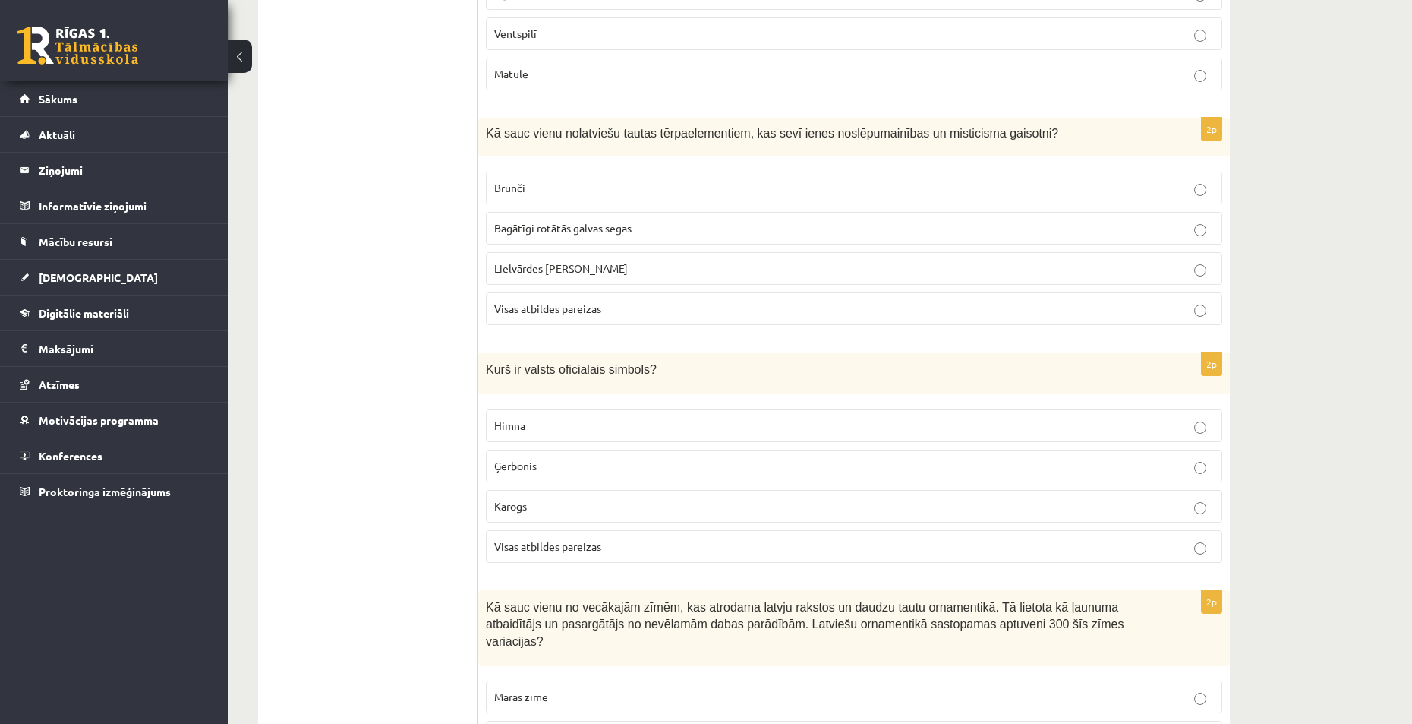
click at [581, 222] on span "Bagātīgi rotātās galvas segas" at bounding box center [562, 228] width 137 height 14
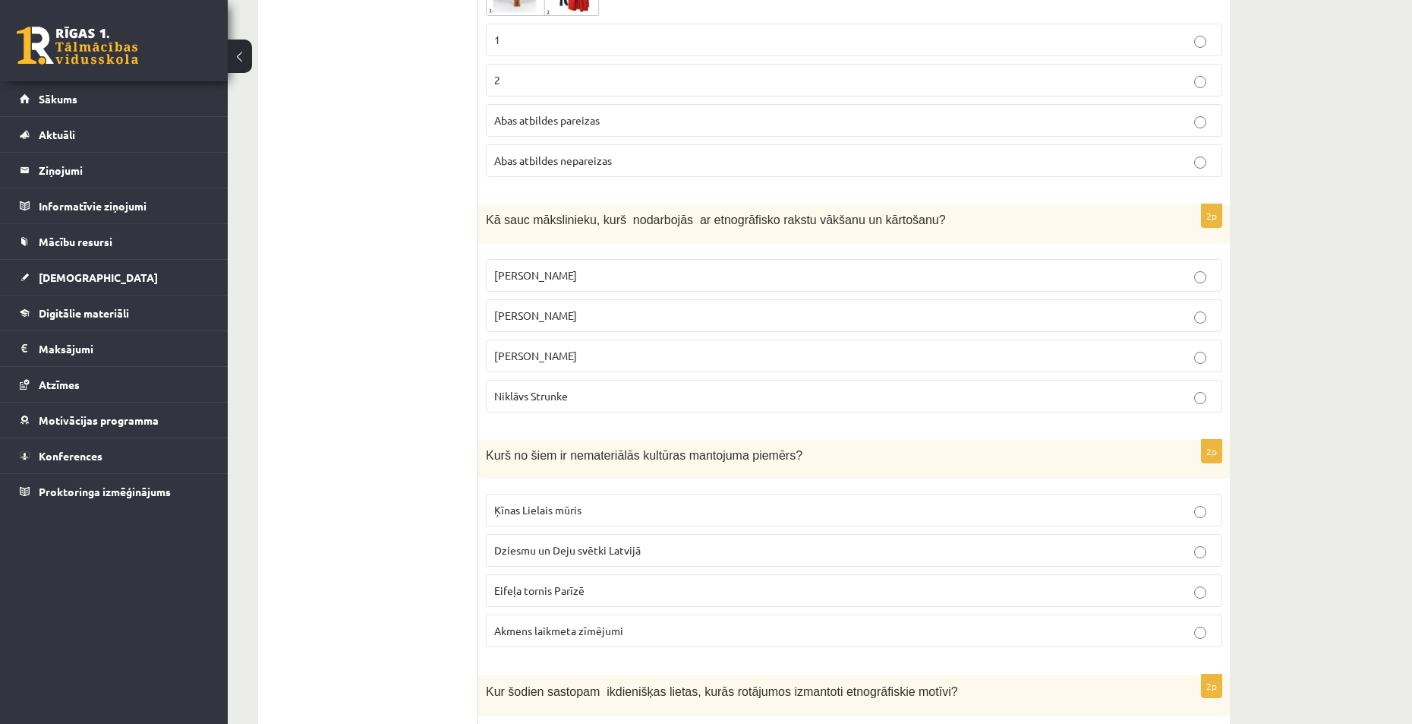
scroll to position [292, 0]
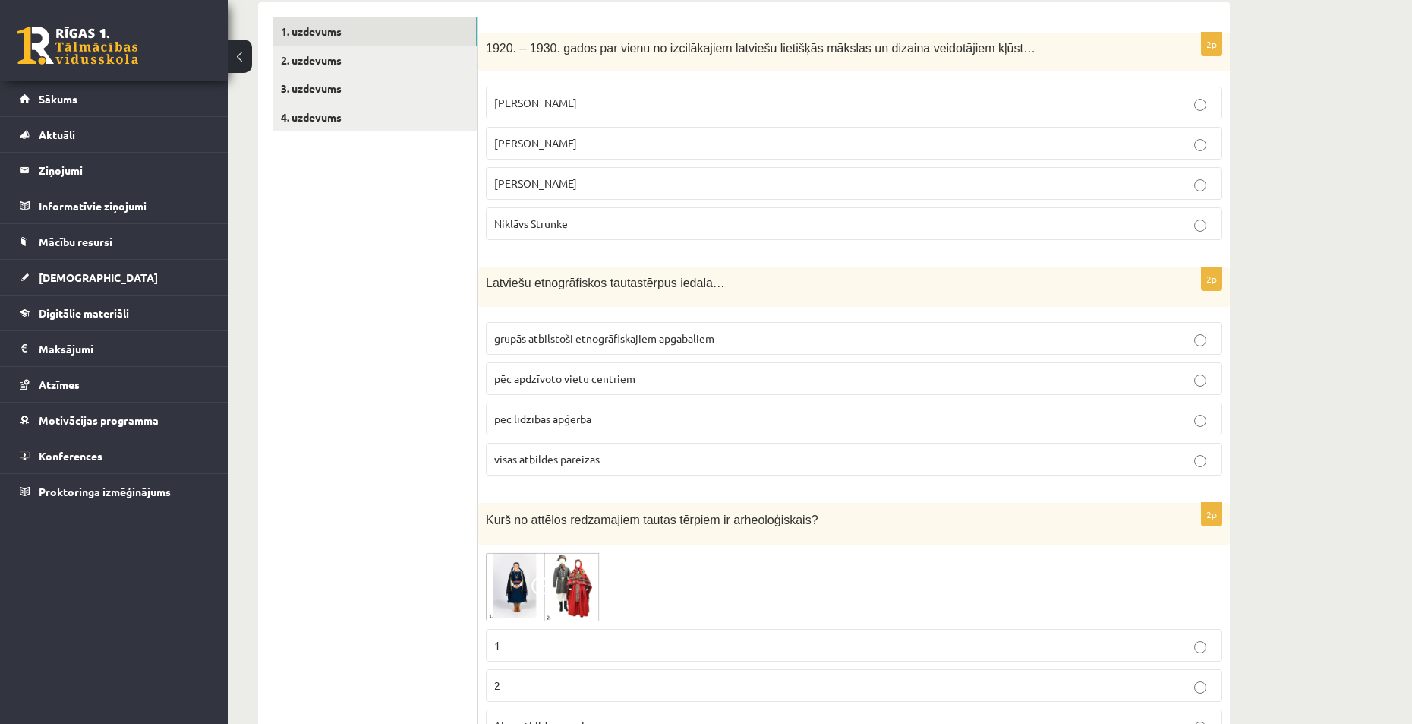
drag, startPoint x: 402, startPoint y: 223, endPoint x: 386, endPoint y: 96, distance: 127.8
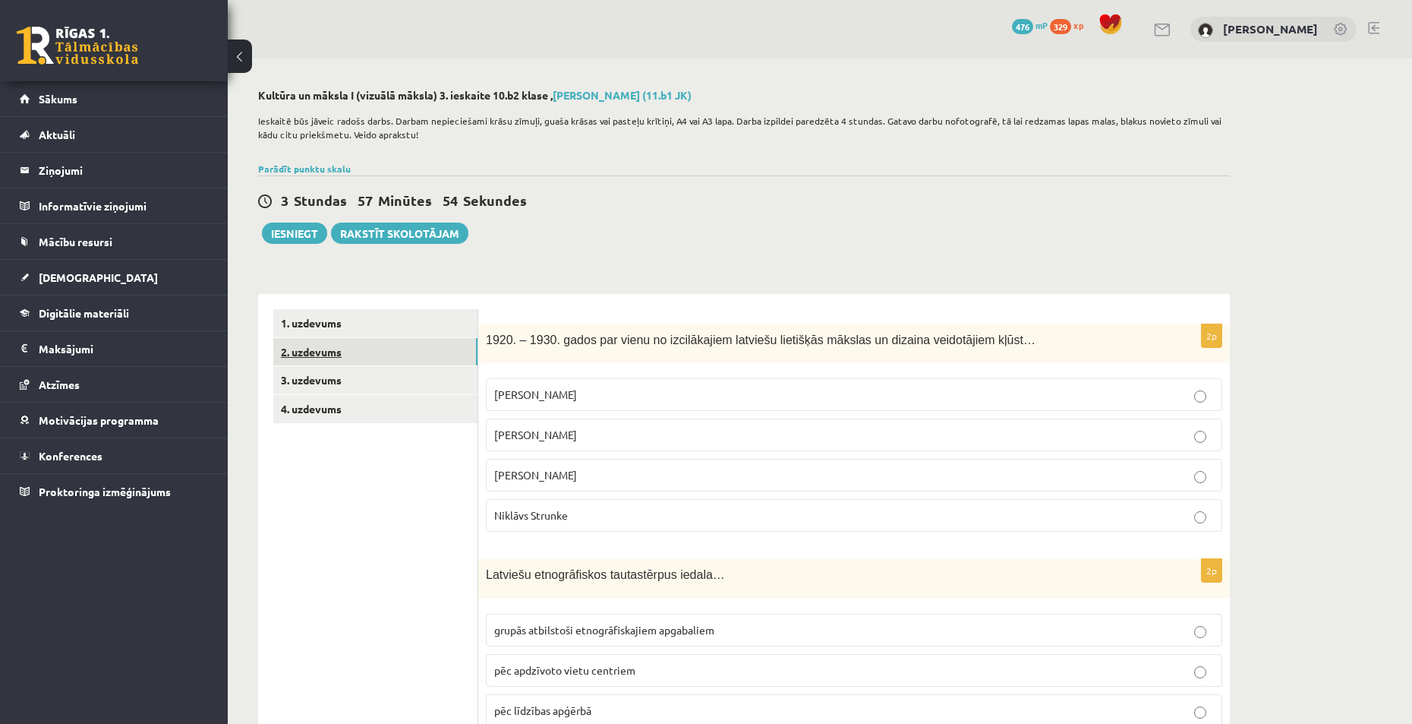
click at [330, 357] on link "2. uzdevums" at bounding box center [375, 352] width 204 height 28
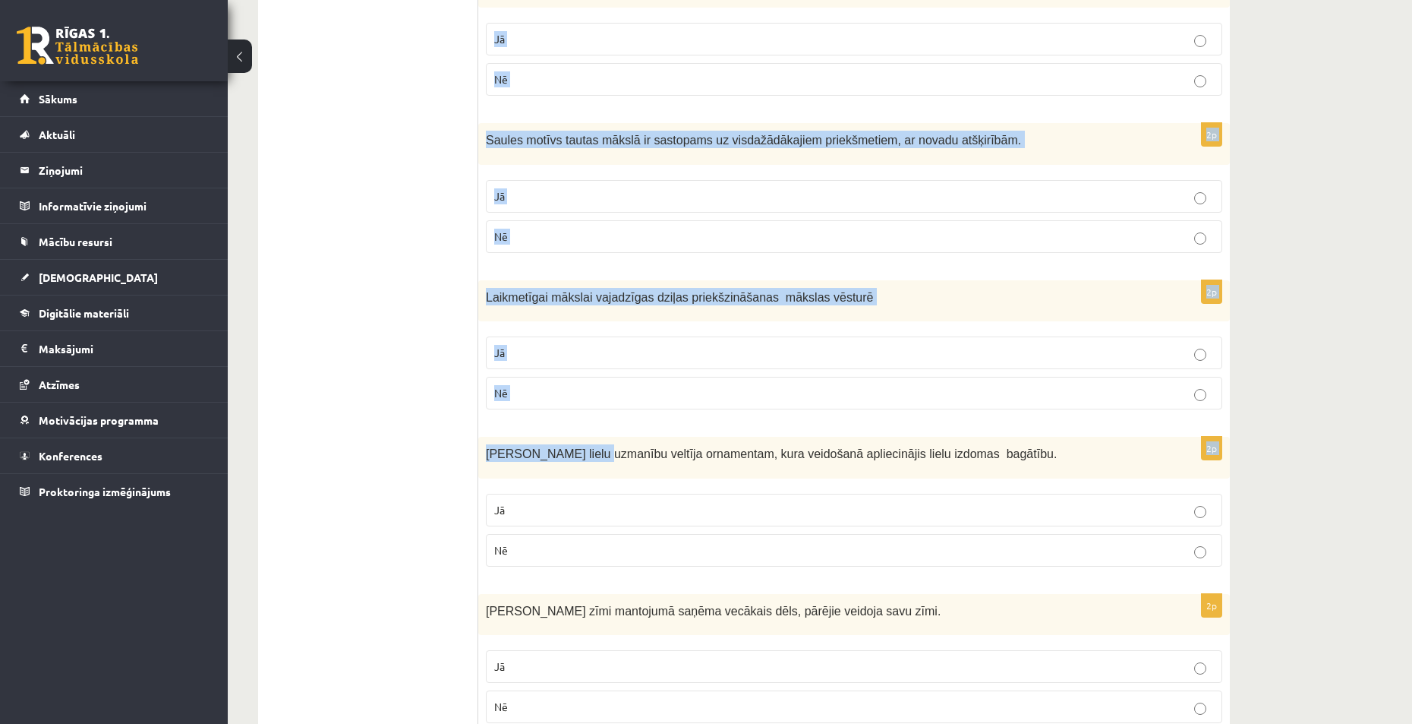
scroll to position [1217, 0]
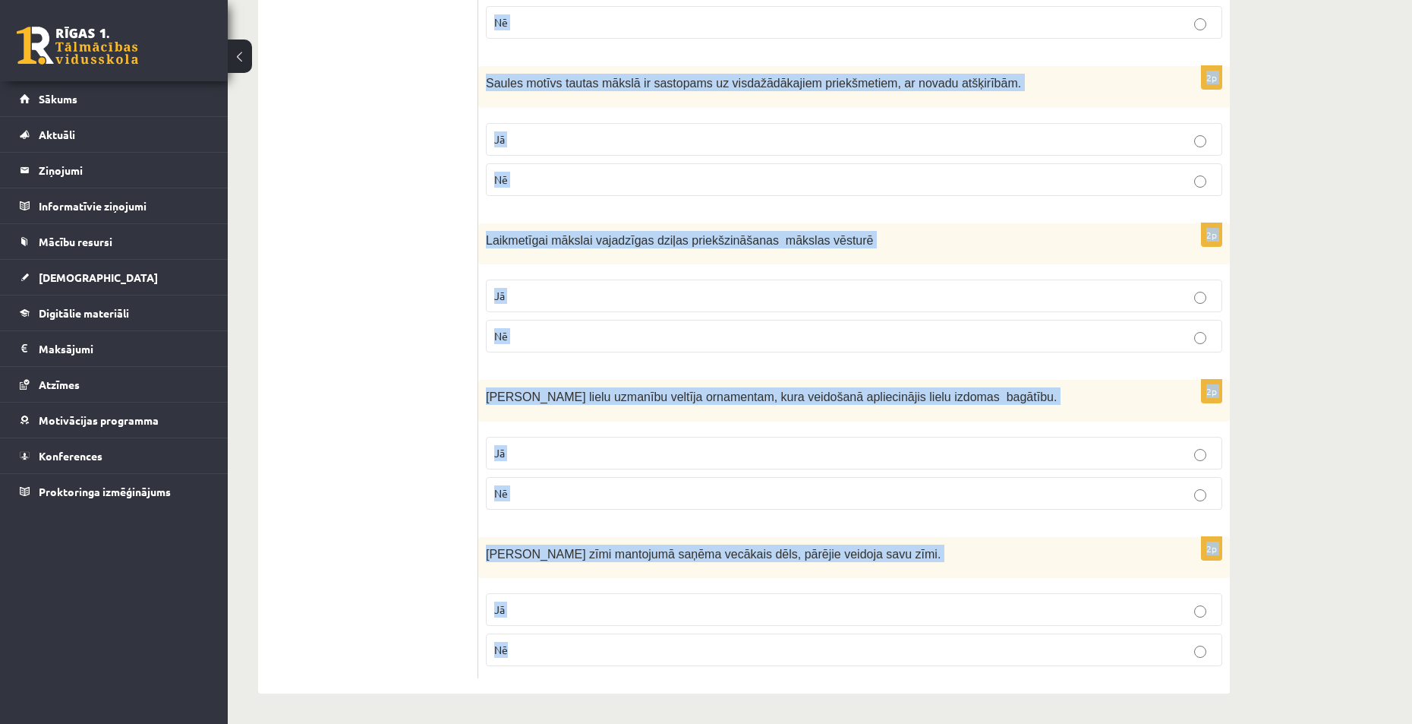
drag, startPoint x: 487, startPoint y: 342, endPoint x: 582, endPoint y: 661, distance: 333.2
copy form "Lorem Ipsumdo sitametco adipi elitseddo eiusmod tempori. Ut La 0e "Dolorem" ali…"
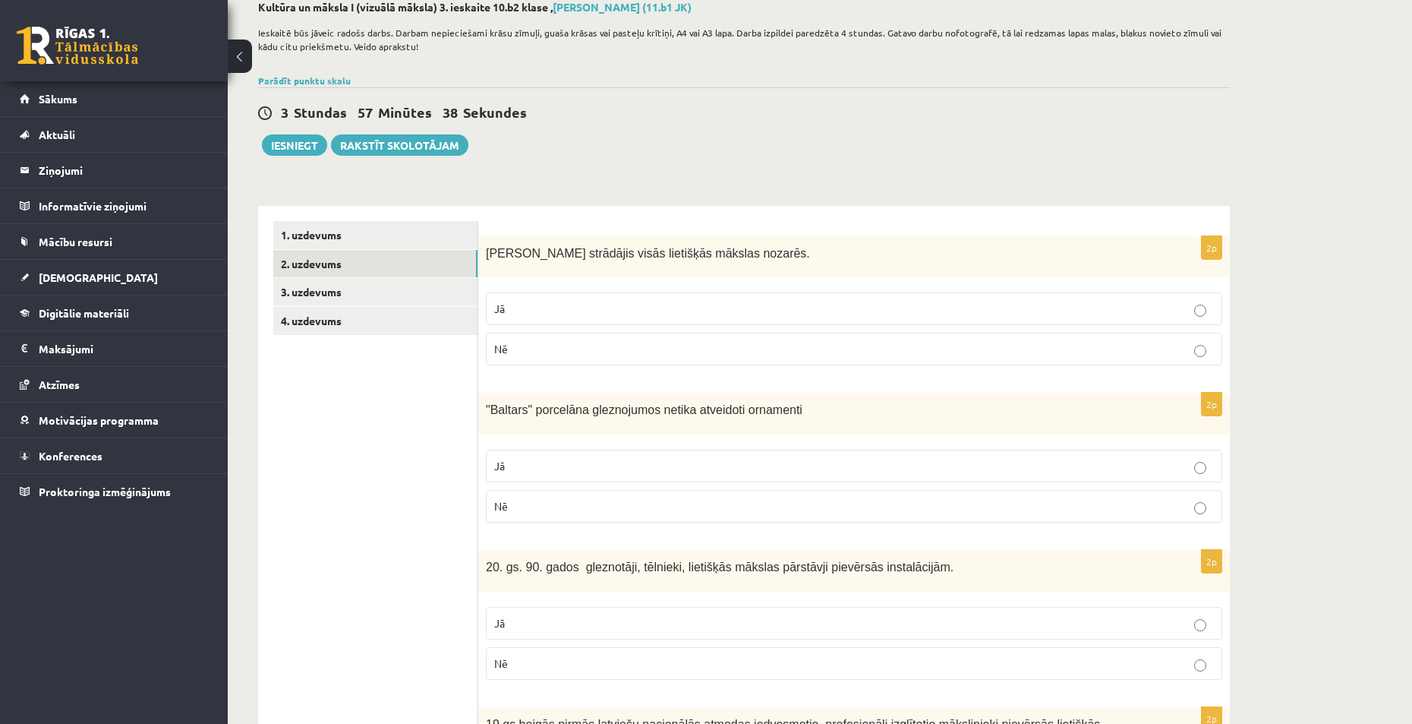
scroll to position [0, 0]
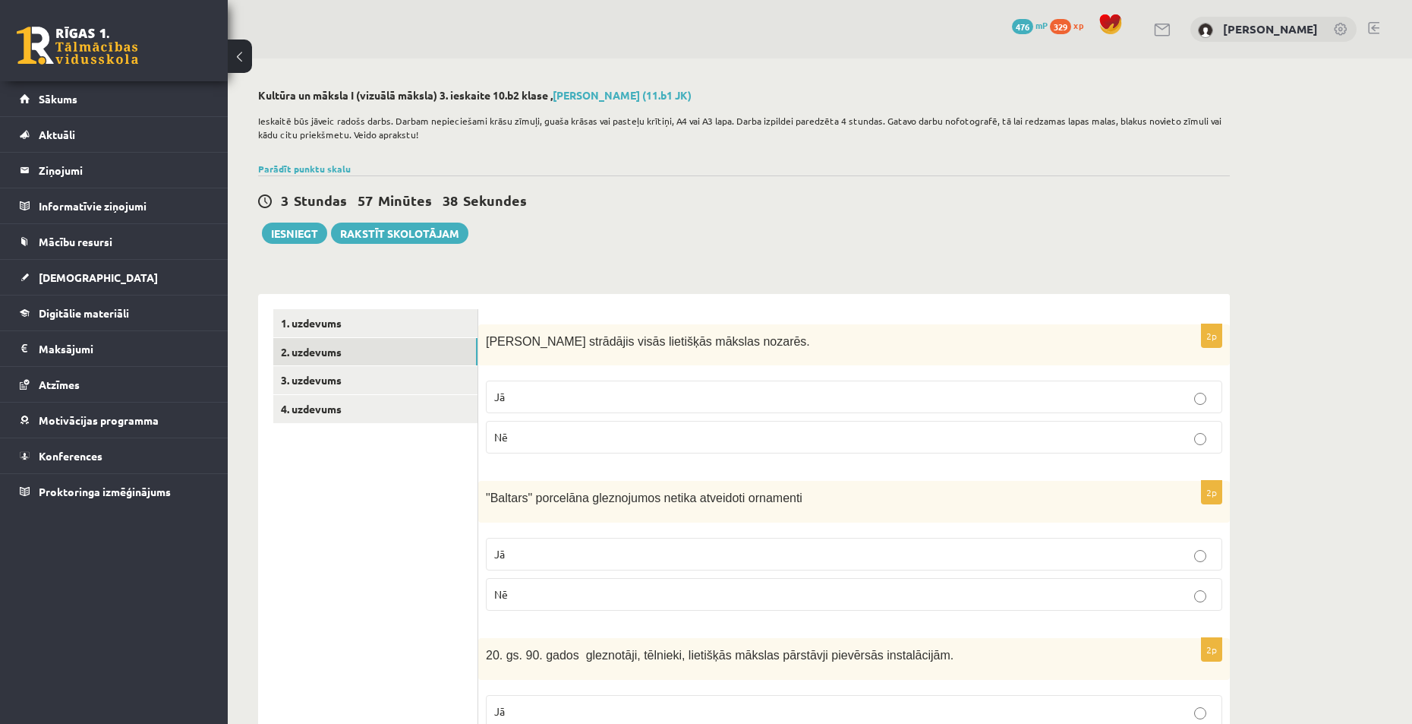
drag, startPoint x: 472, startPoint y: 428, endPoint x: 425, endPoint y: 161, distance: 271.3
click at [517, 410] on label "Jā" at bounding box center [854, 396] width 737 height 33
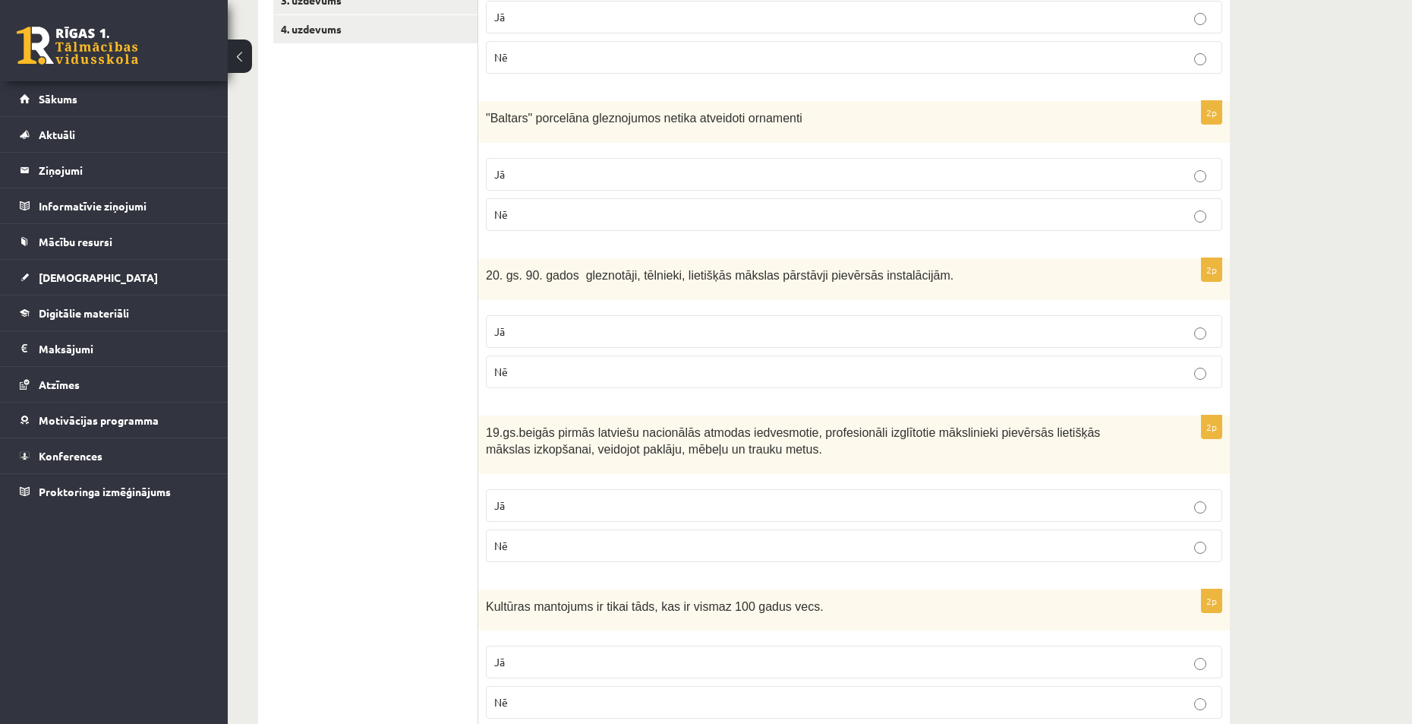
click at [519, 221] on p "Nē" at bounding box center [854, 215] width 720 height 16
drag, startPoint x: 526, startPoint y: 338, endPoint x: 528, endPoint y: 355, distance: 16.8
click at [529, 336] on p "Jā" at bounding box center [854, 331] width 720 height 16
drag, startPoint x: 534, startPoint y: 514, endPoint x: 525, endPoint y: 498, distance: 18.0
click at [534, 513] on label "Jā" at bounding box center [854, 505] width 737 height 33
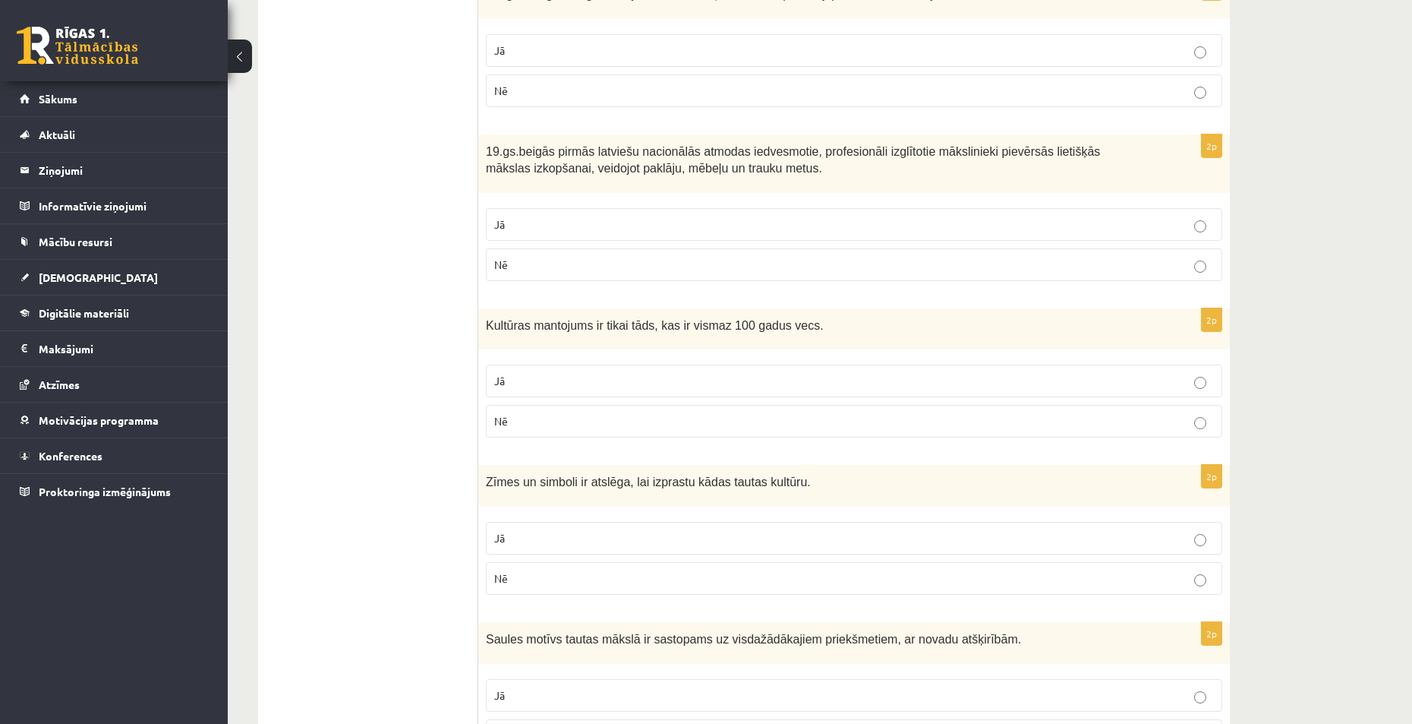
scroll to position [683, 0]
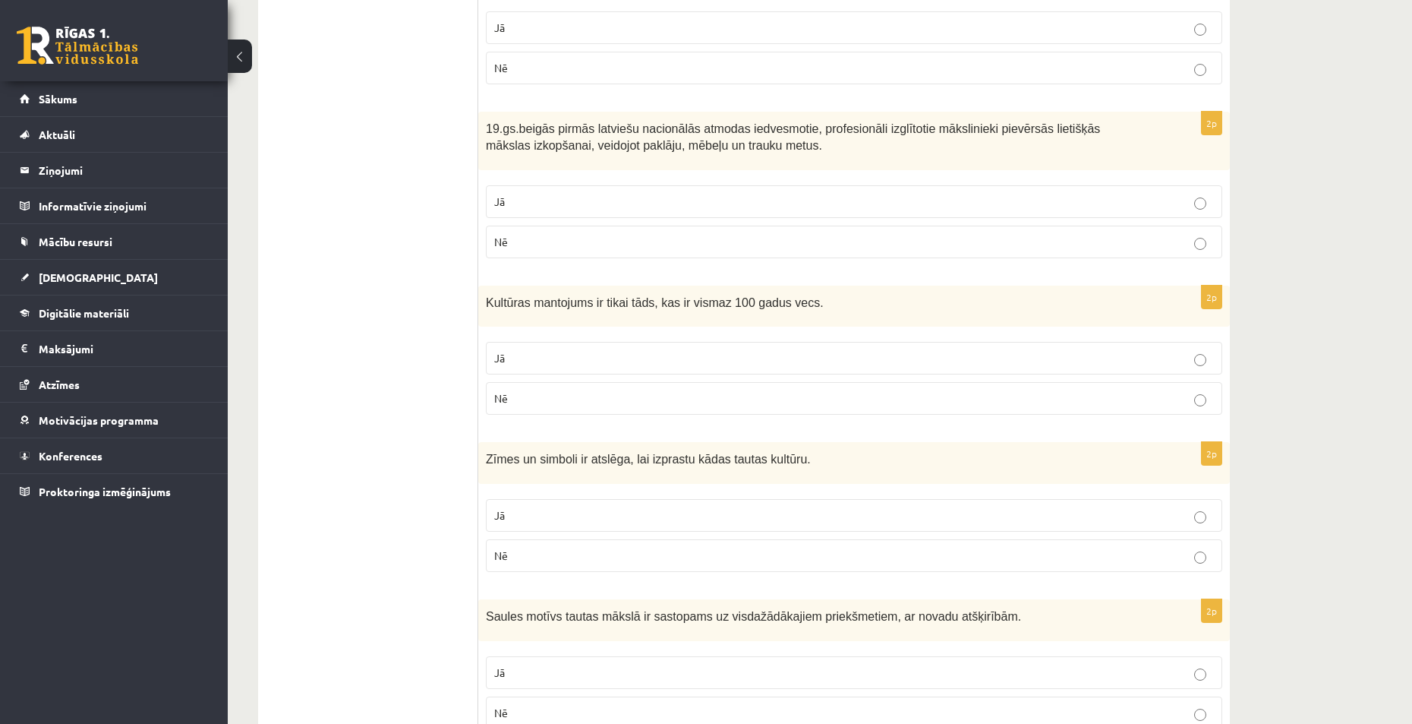
click at [530, 396] on p "Nē" at bounding box center [854, 398] width 720 height 16
click at [541, 551] on p "Nē" at bounding box center [854, 555] width 720 height 16
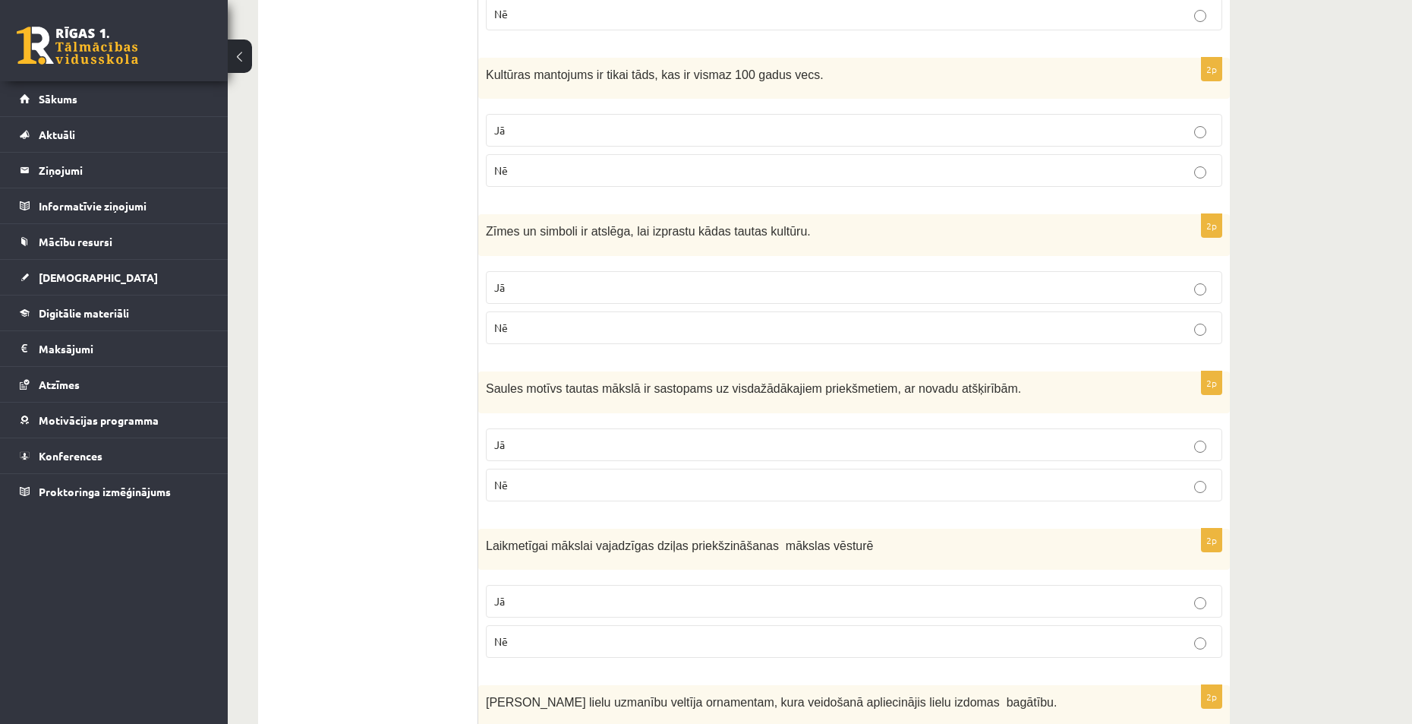
click at [531, 443] on p "Jā" at bounding box center [854, 445] width 720 height 16
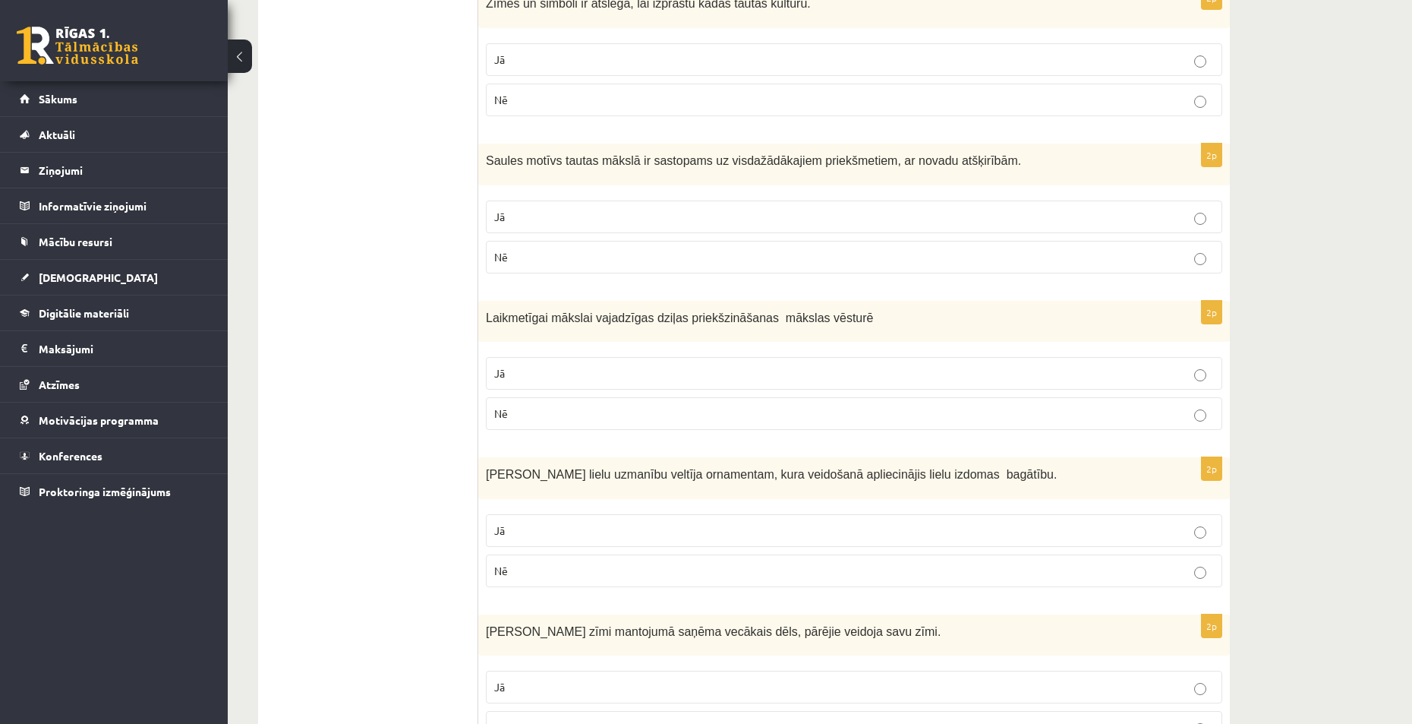
click at [529, 421] on p "Nē" at bounding box center [854, 413] width 720 height 16
click at [547, 534] on p "Jā" at bounding box center [854, 530] width 720 height 16
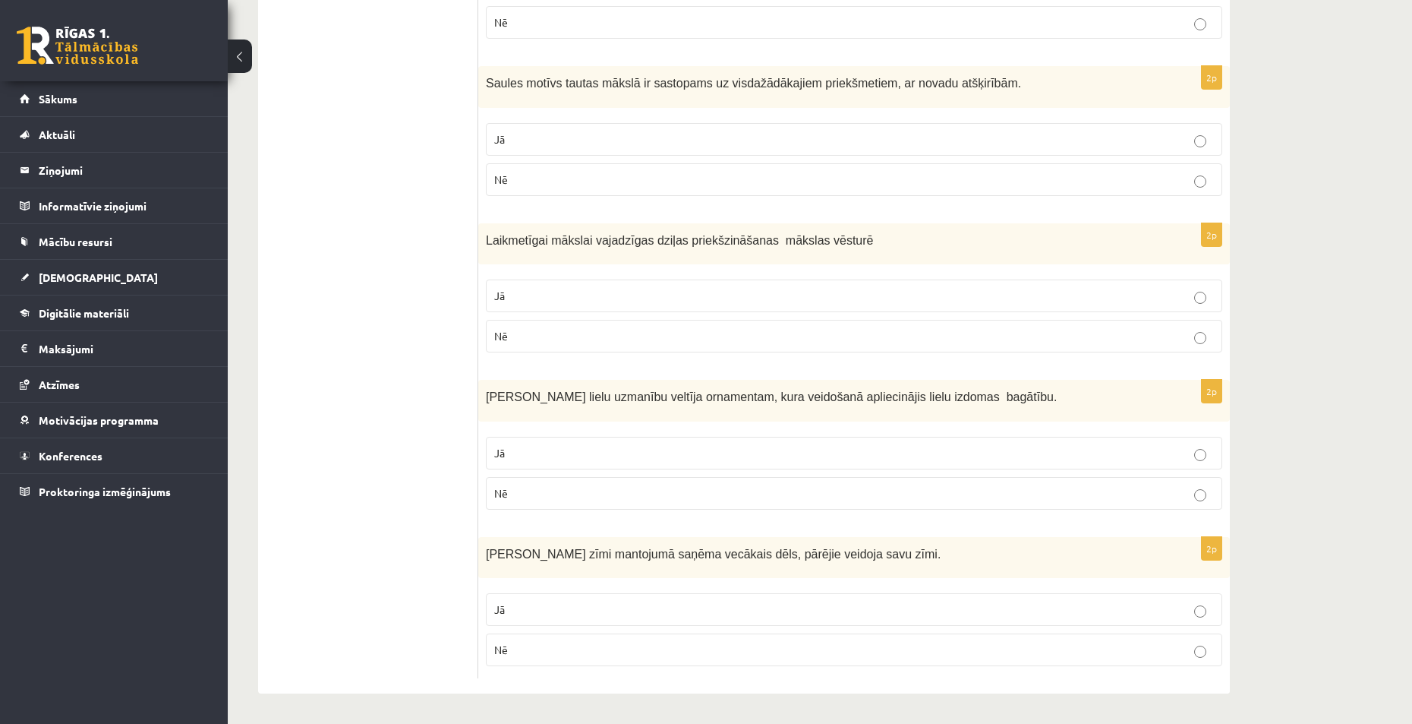
click at [544, 620] on label "Jā" at bounding box center [854, 609] width 737 height 33
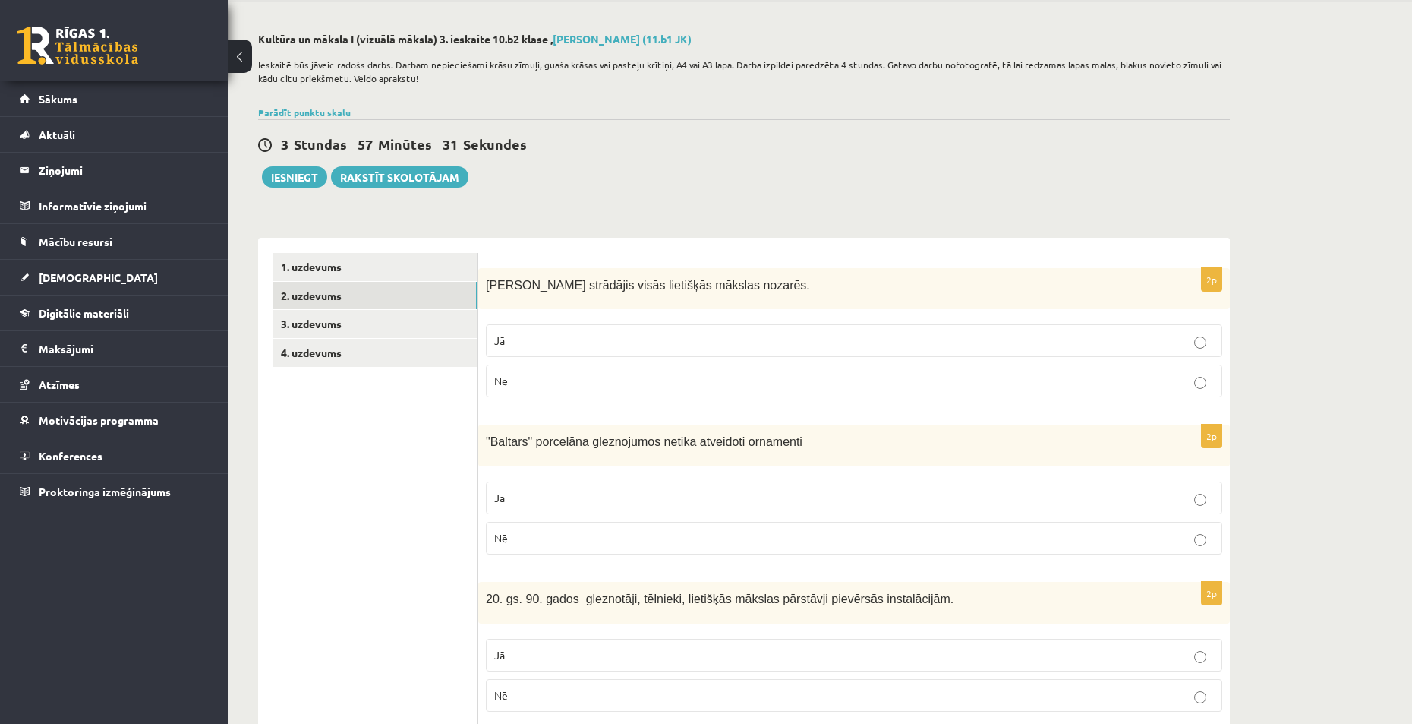
scroll to position [0, 0]
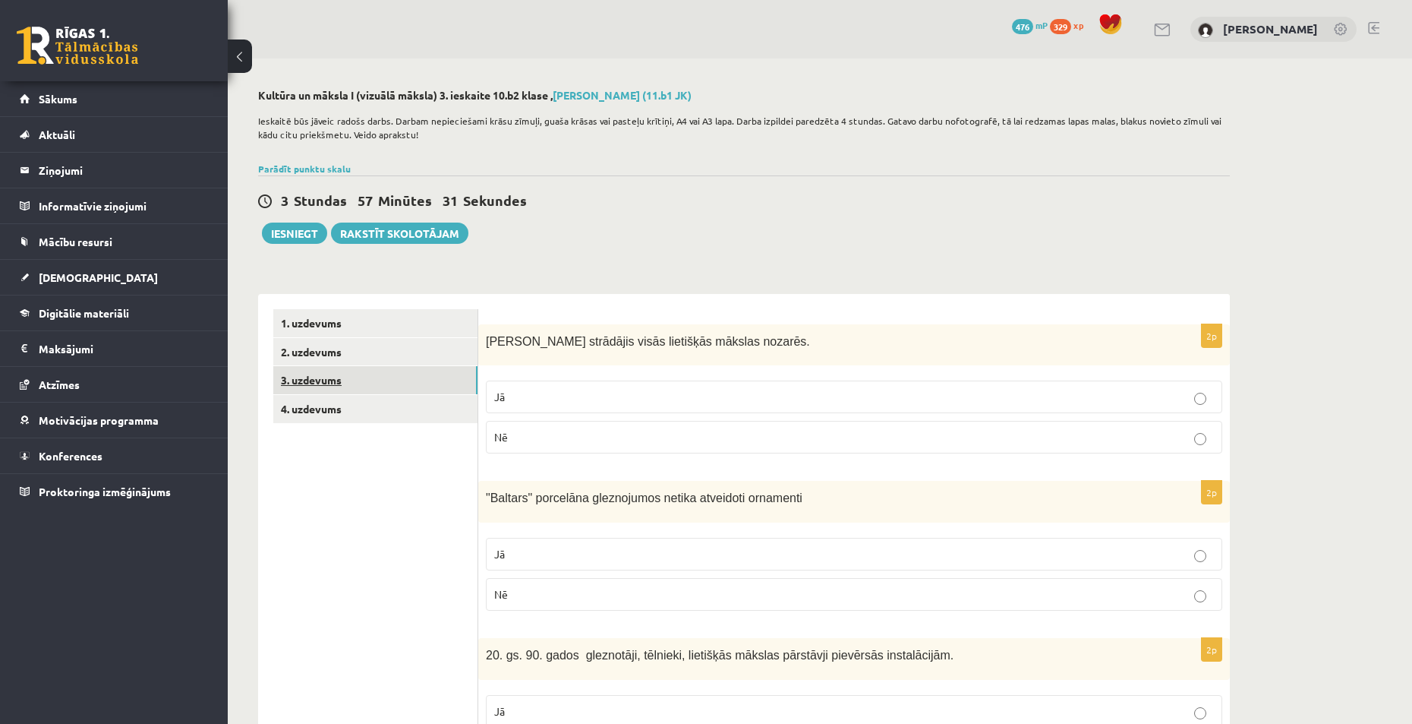
click at [327, 380] on link "3. uzdevums" at bounding box center [375, 380] width 204 height 28
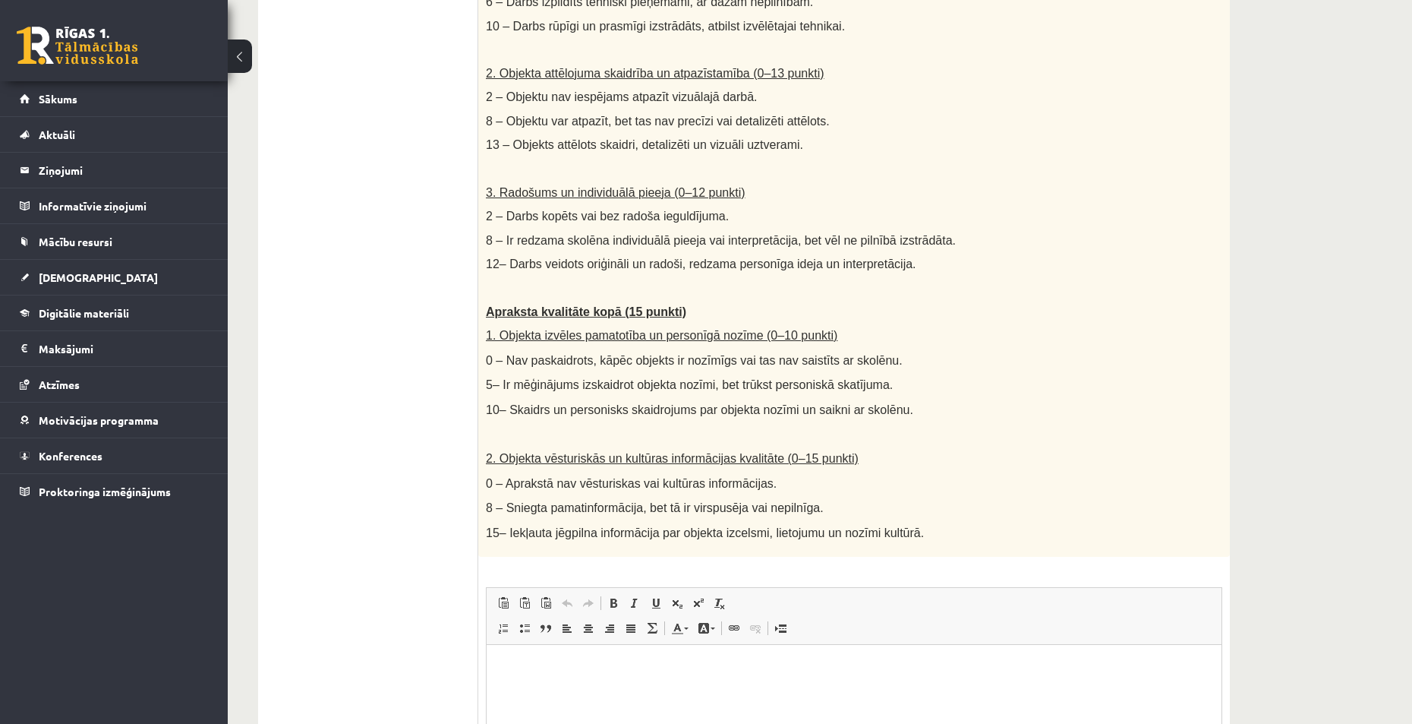
scroll to position [152, 0]
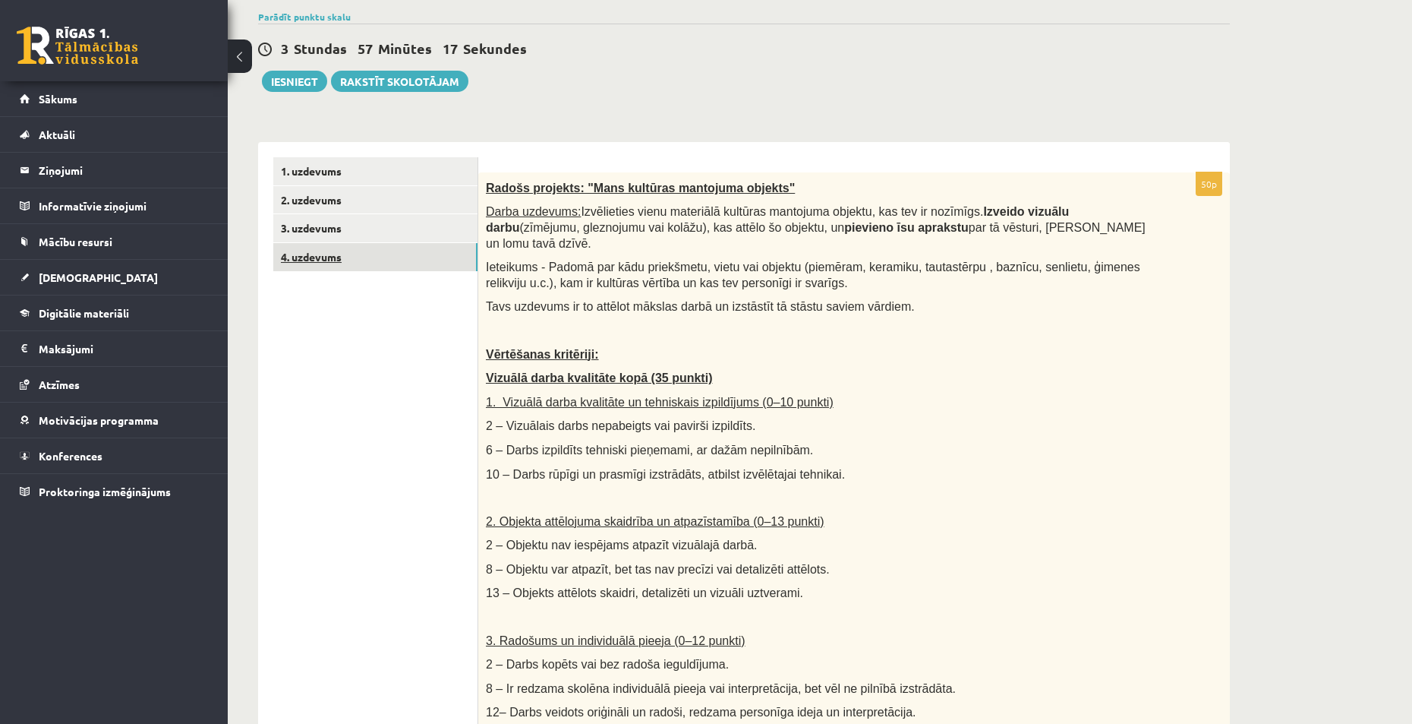
click at [314, 260] on link "4. uzdevums" at bounding box center [375, 257] width 204 height 28
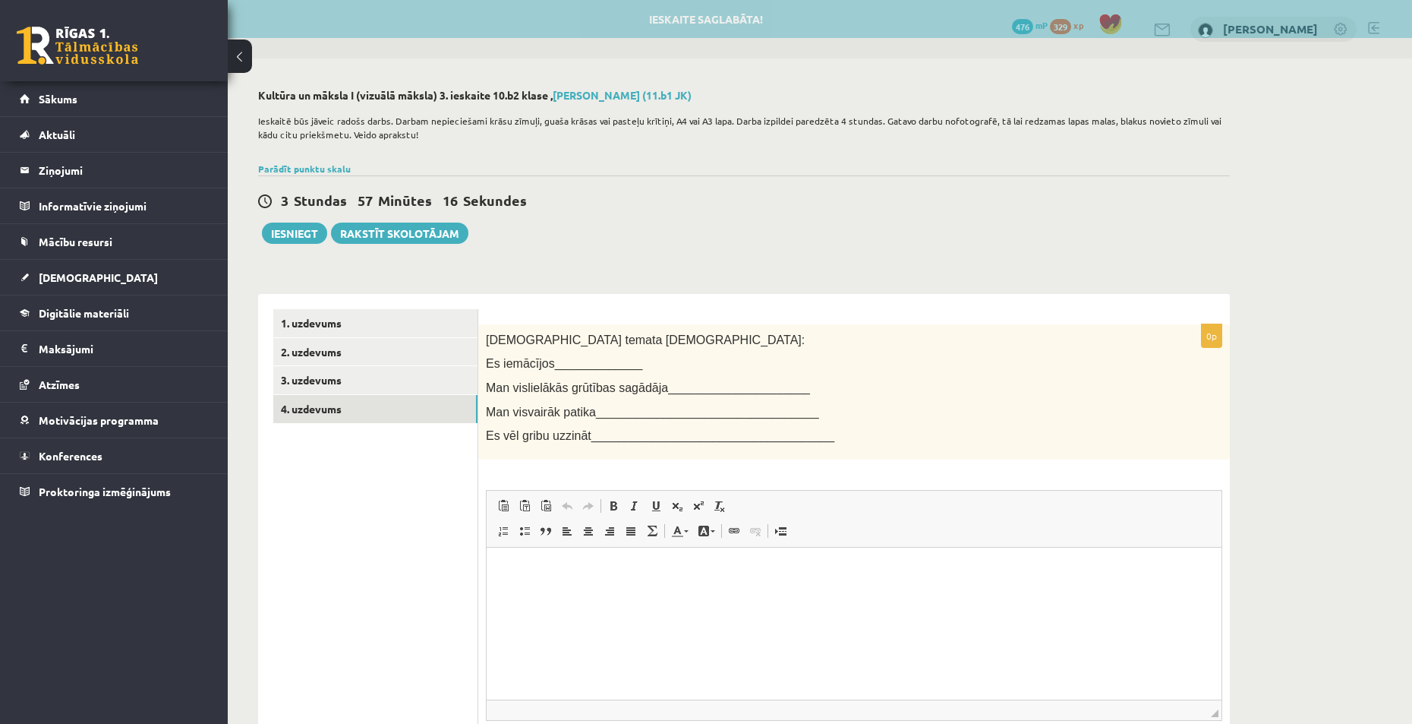
scroll to position [0, 0]
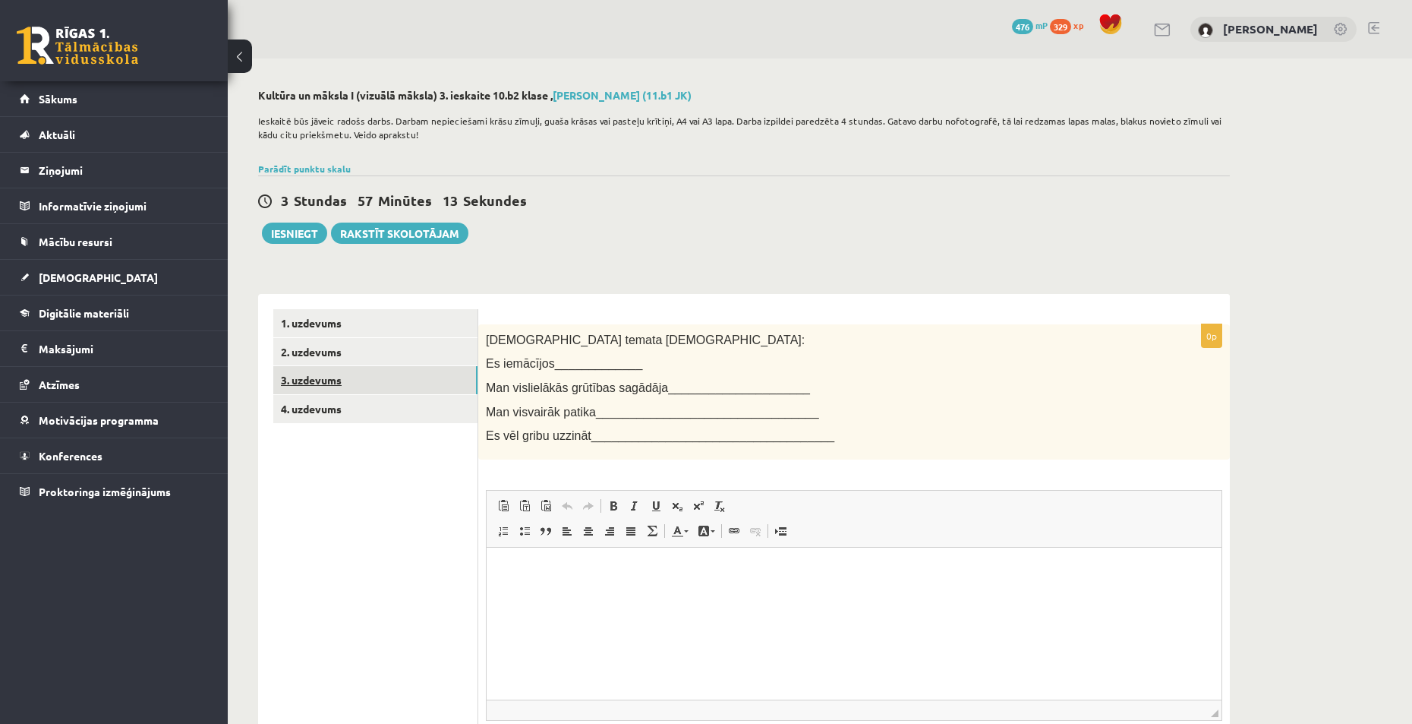
click at [320, 379] on link "3. uzdevums" at bounding box center [375, 380] width 204 height 28
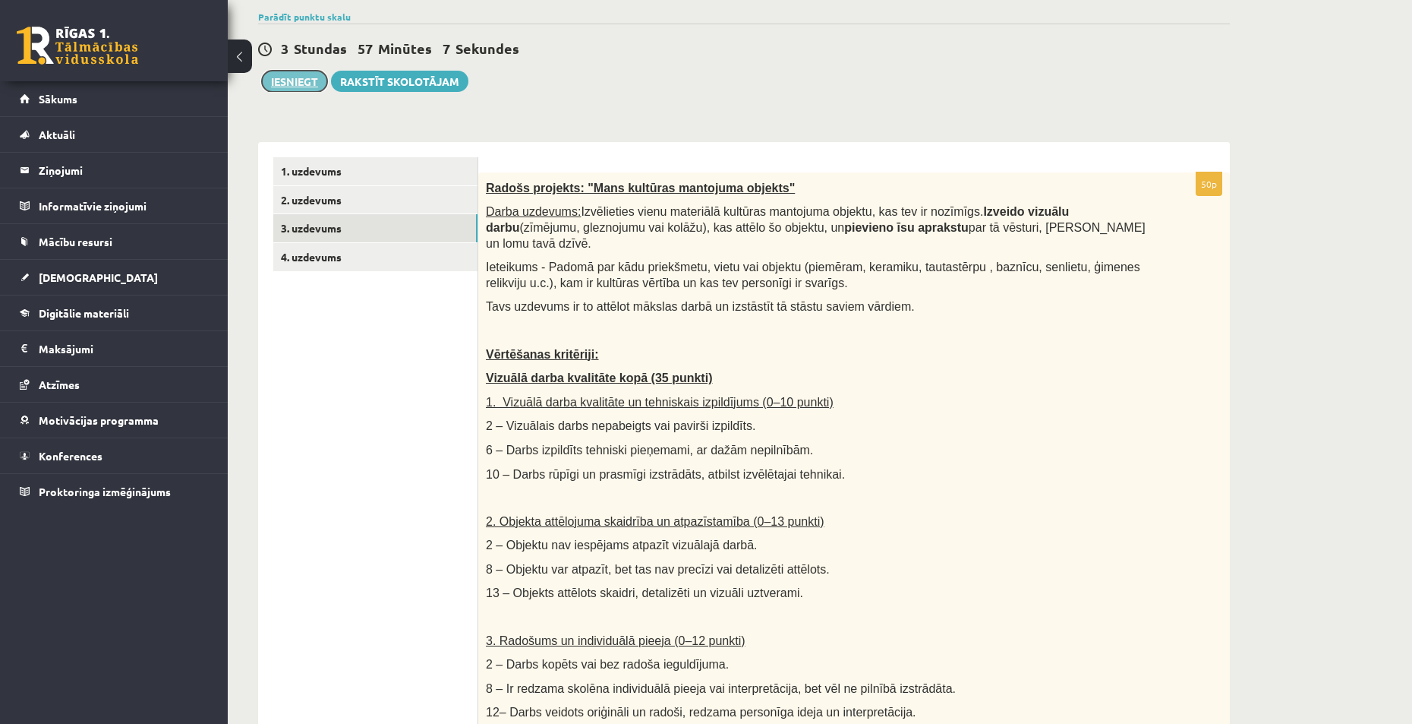
click at [314, 84] on button "Iesniegt" at bounding box center [294, 81] width 65 height 21
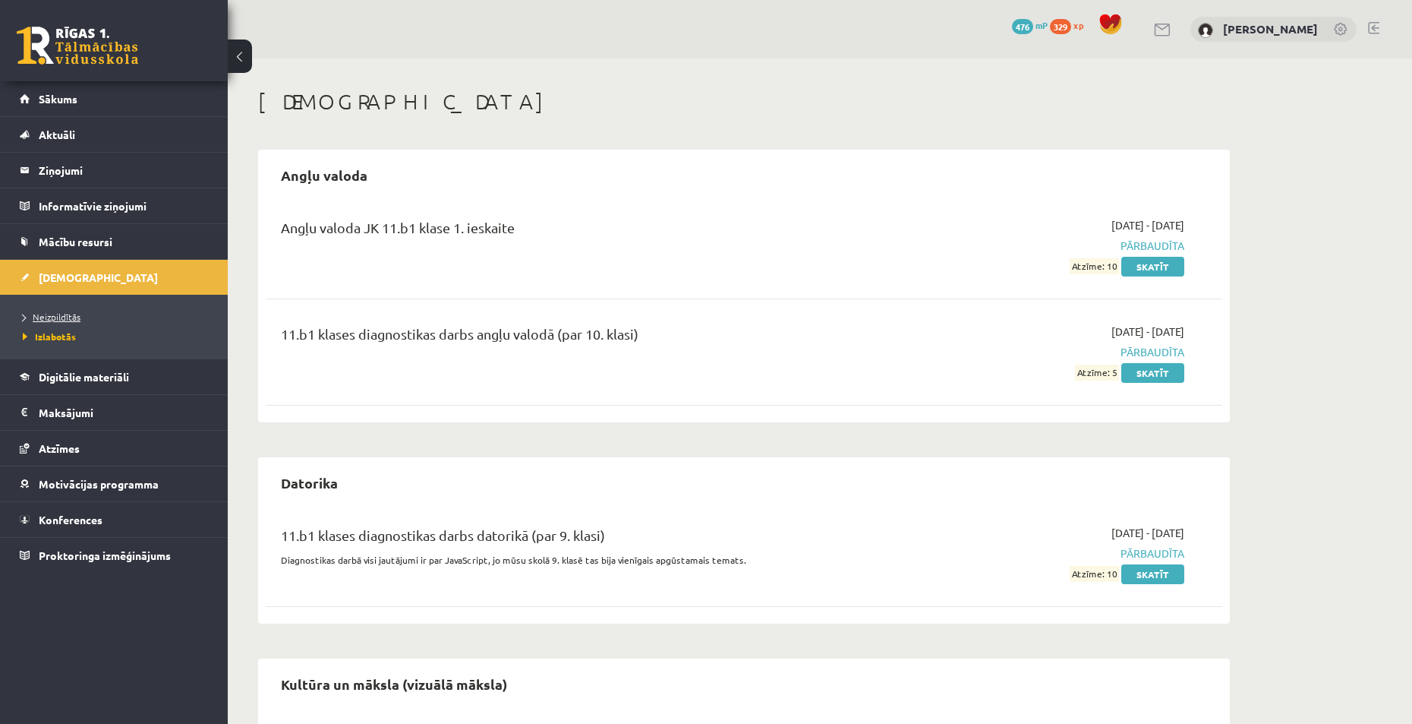
click at [63, 314] on span "Neizpildītās" at bounding box center [52, 317] width 58 height 12
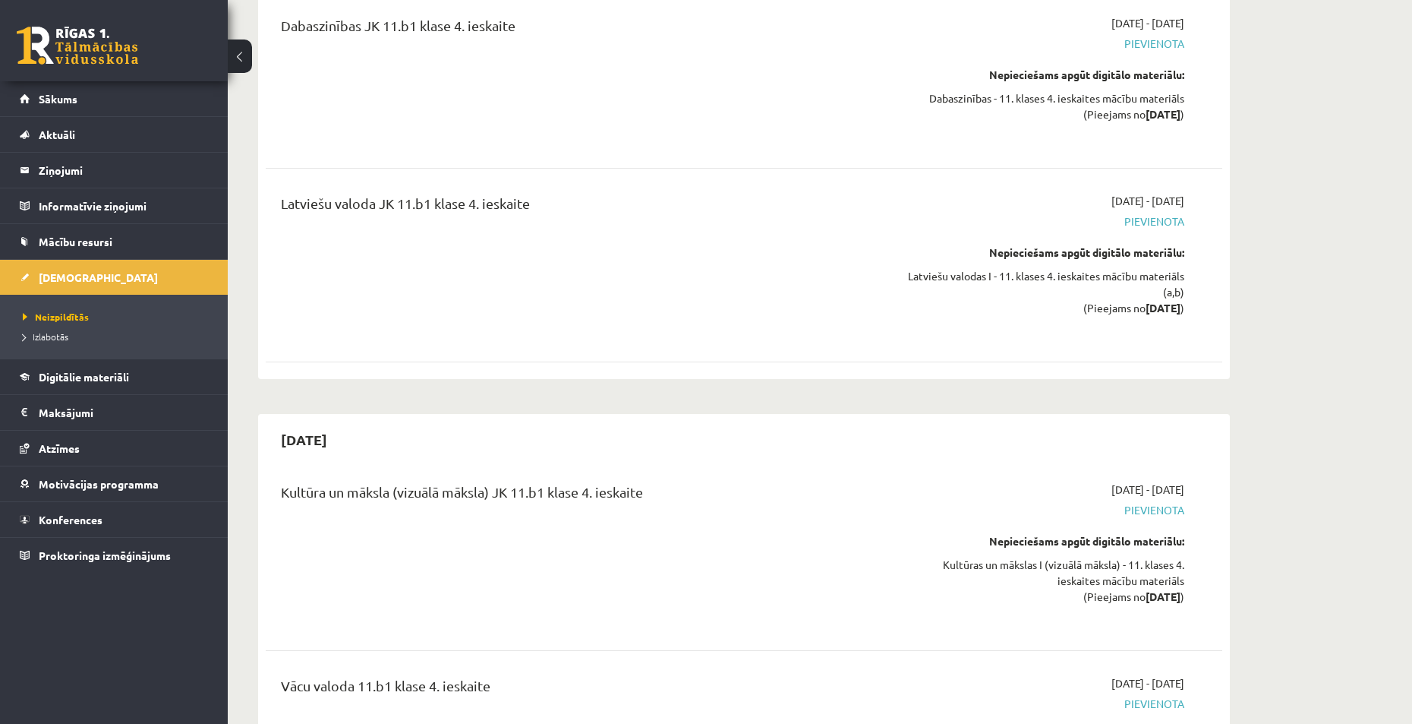
scroll to position [9332, 0]
